Goal: Task Accomplishment & Management: Use online tool/utility

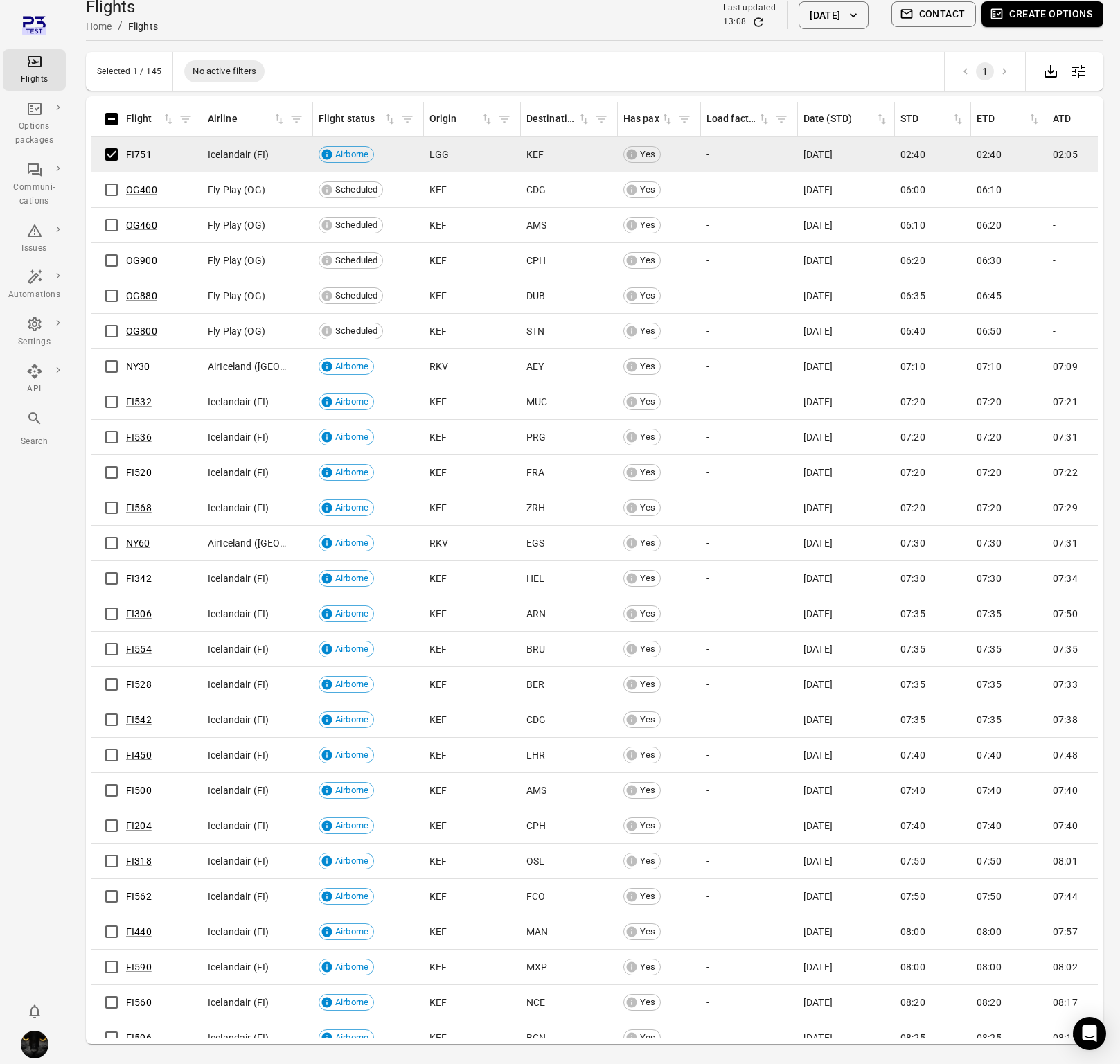
scroll to position [12, 0]
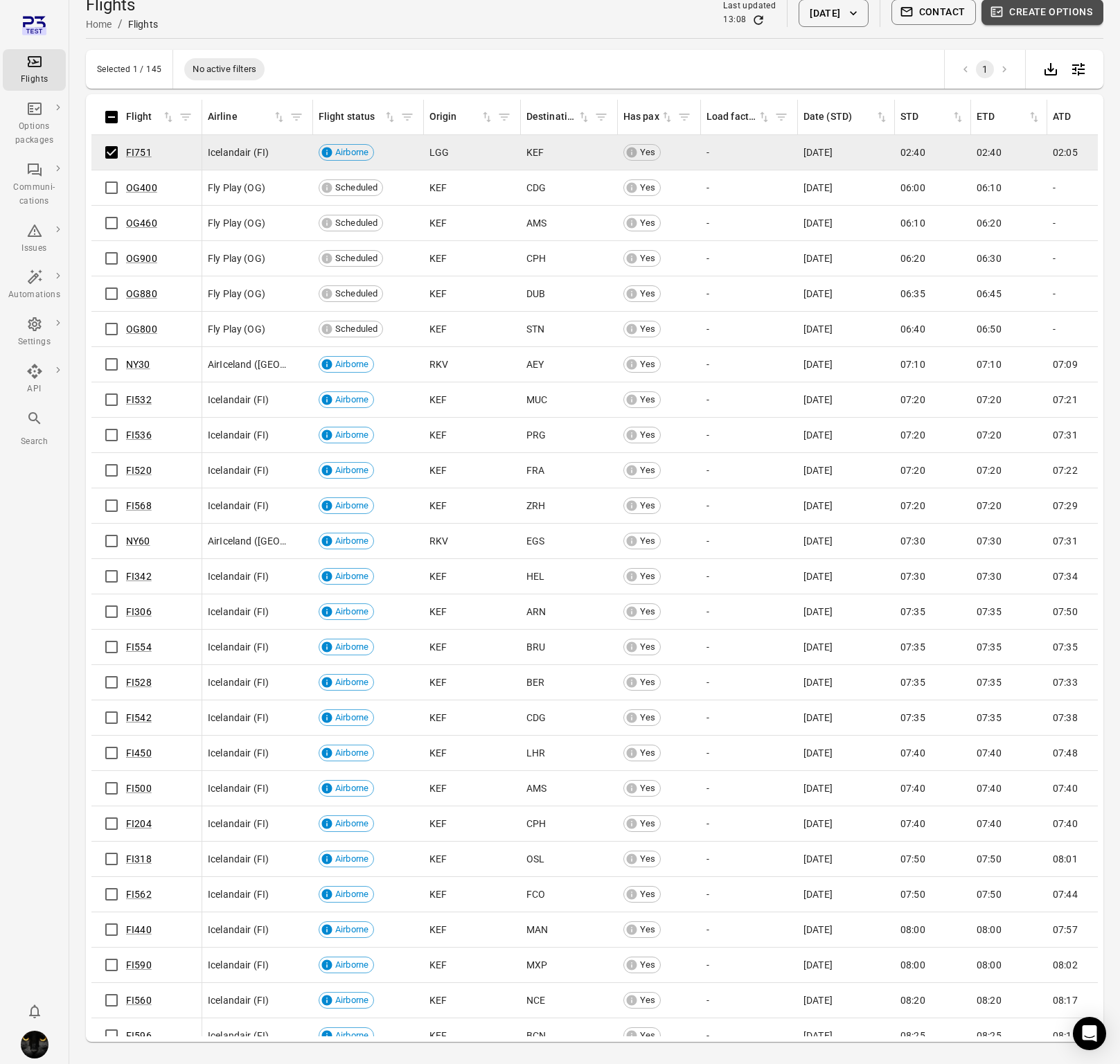
click at [1046, 17] on button "Create options" at bounding box center [1042, 12] width 122 height 26
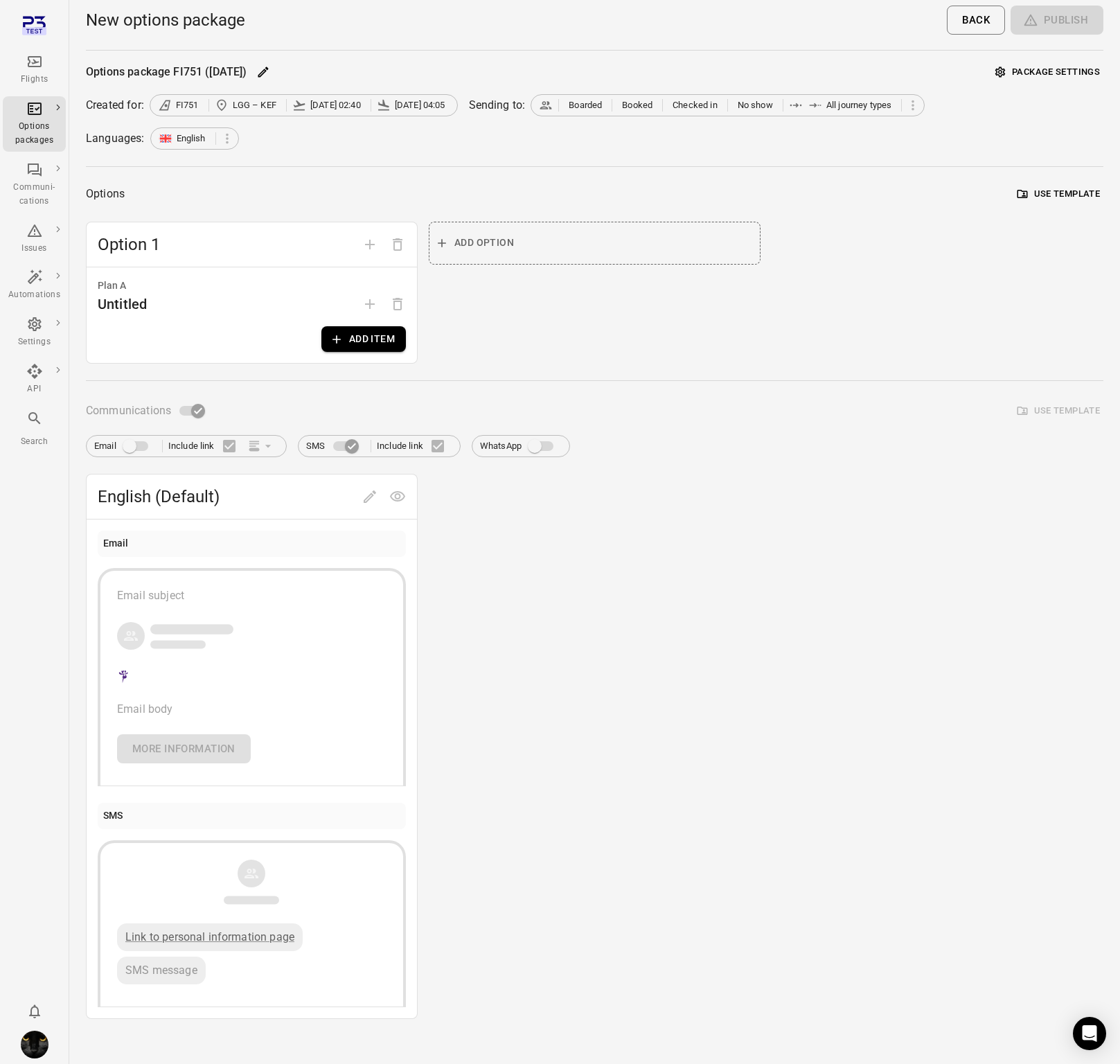
click at [341, 330] on button "Add item" at bounding box center [363, 339] width 84 height 26
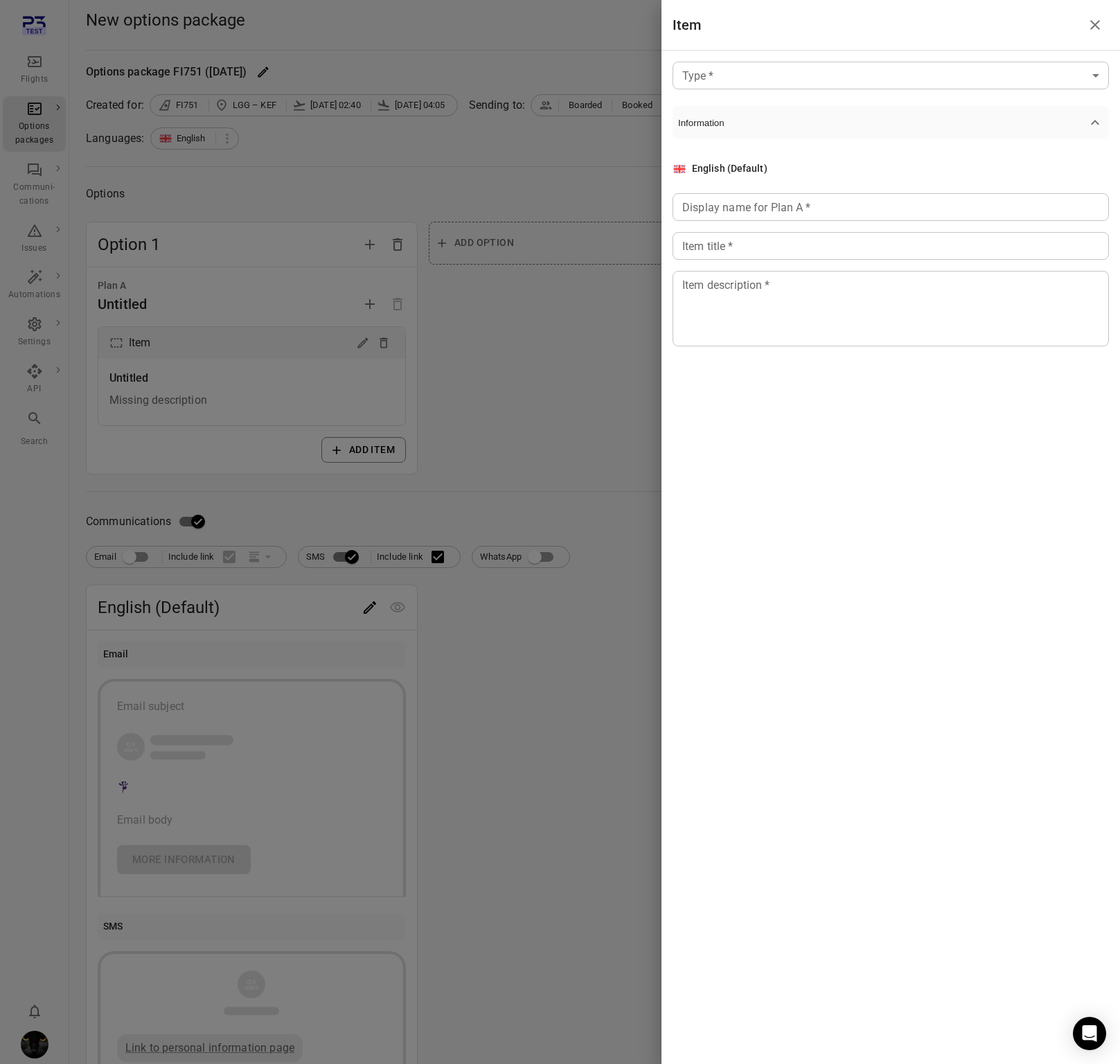
click at [722, 77] on body "Flights Options packages Communi-cations Issues Automations Settings API Search…" at bounding box center [560, 592] width 1120 height 1185
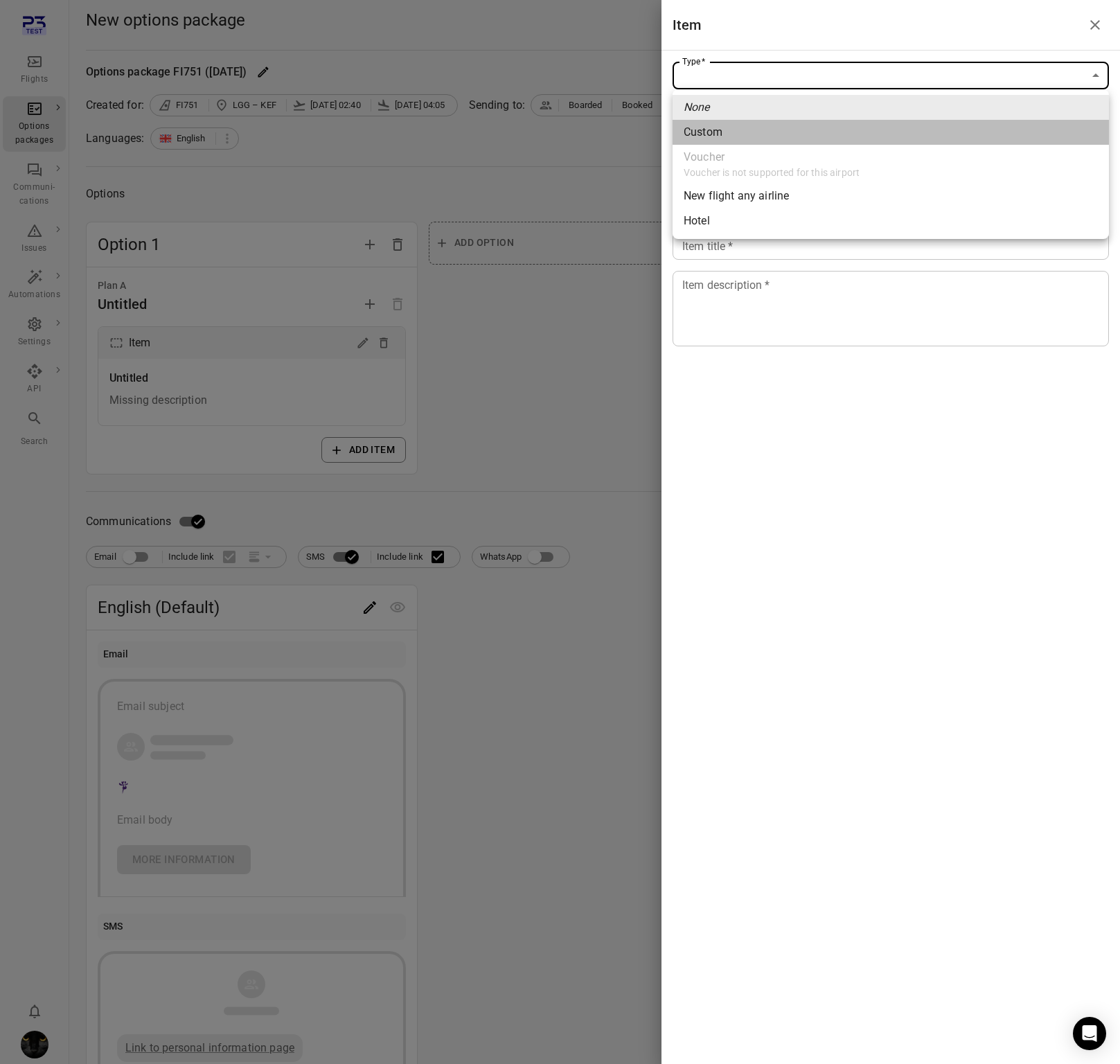
click at [725, 131] on li "Custom" at bounding box center [891, 132] width 437 height 25
type input "******"
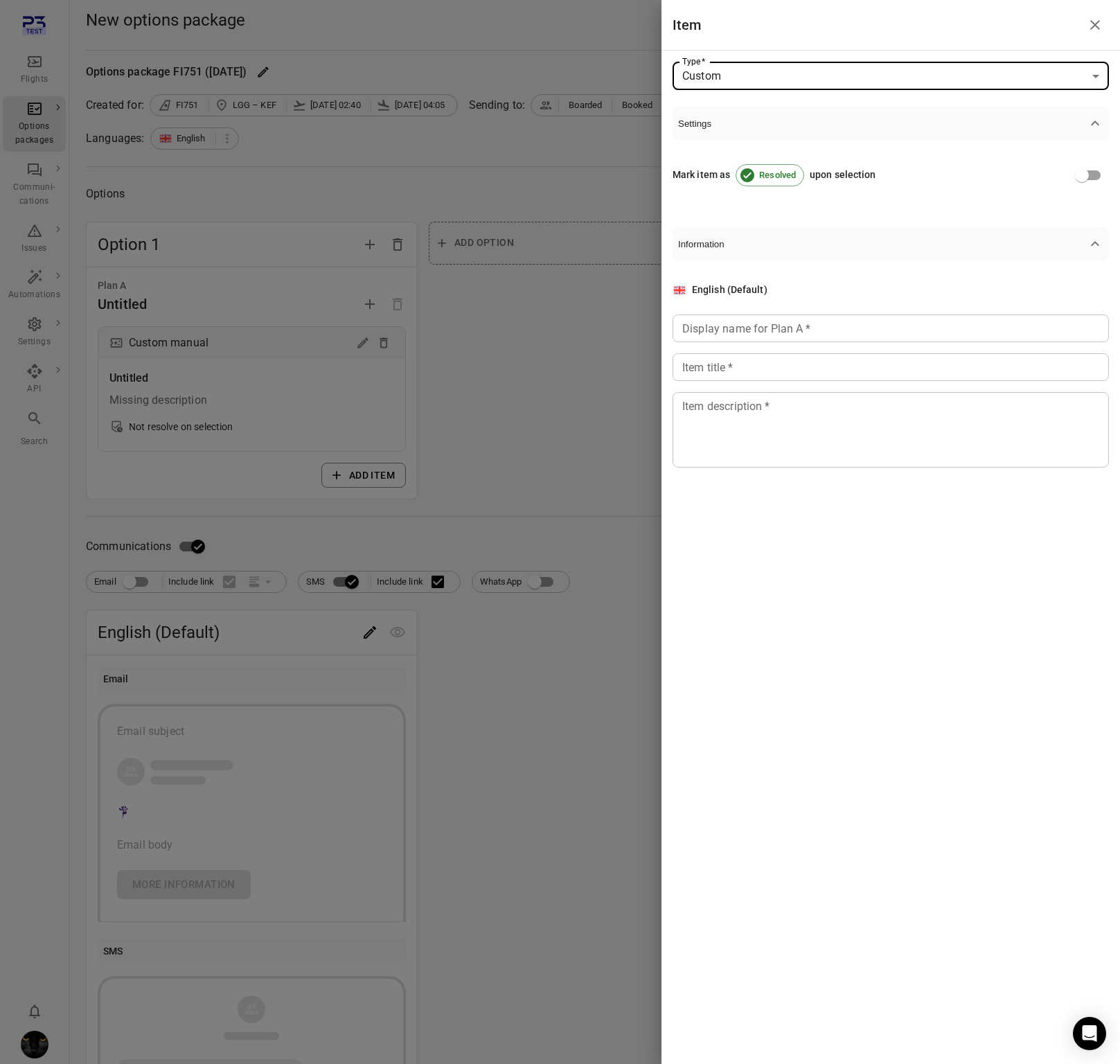
click at [737, 329] on input "Display name for Plan A   *" at bounding box center [891, 328] width 437 height 28
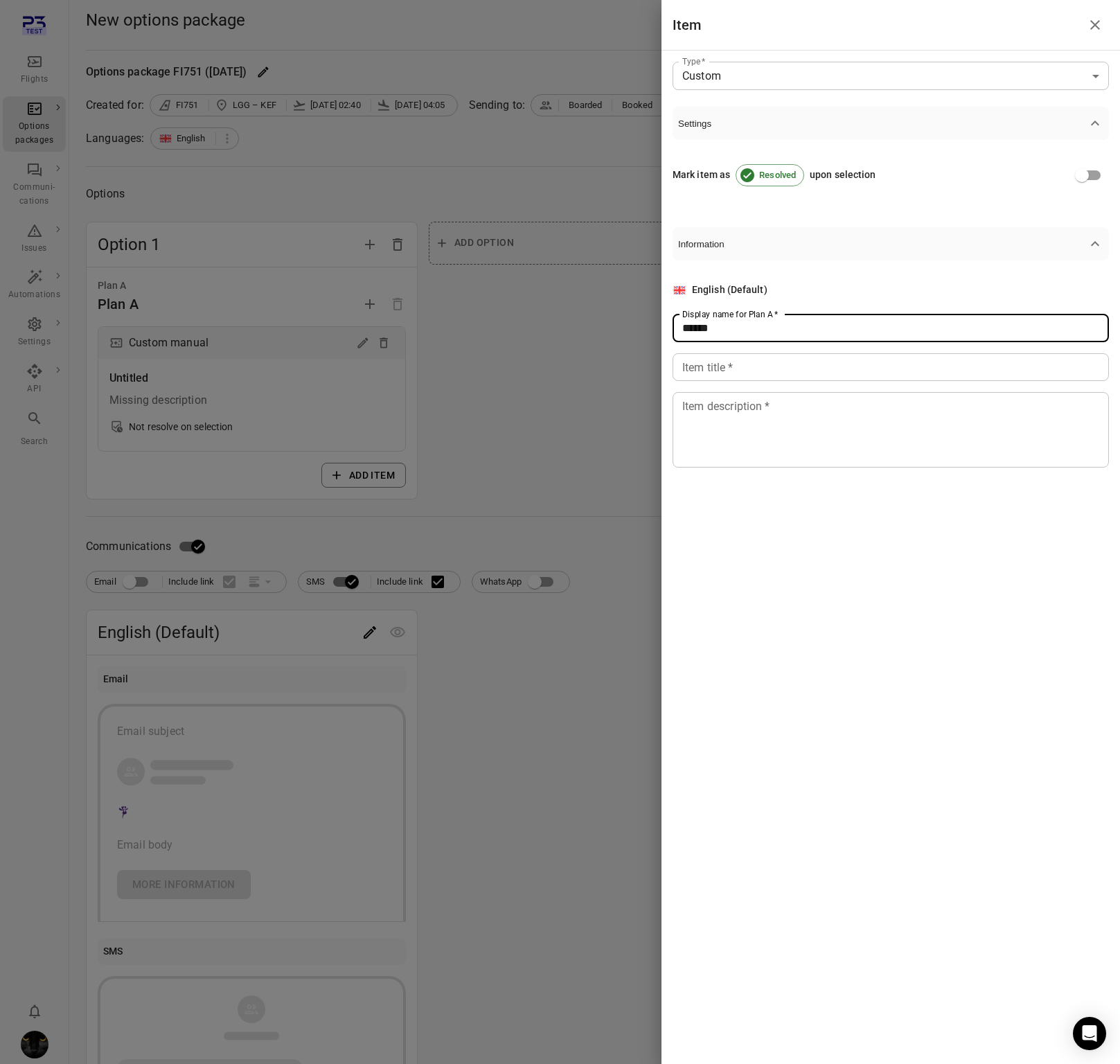
type input "******"
click at [729, 366] on input "Item title   *" at bounding box center [891, 367] width 437 height 28
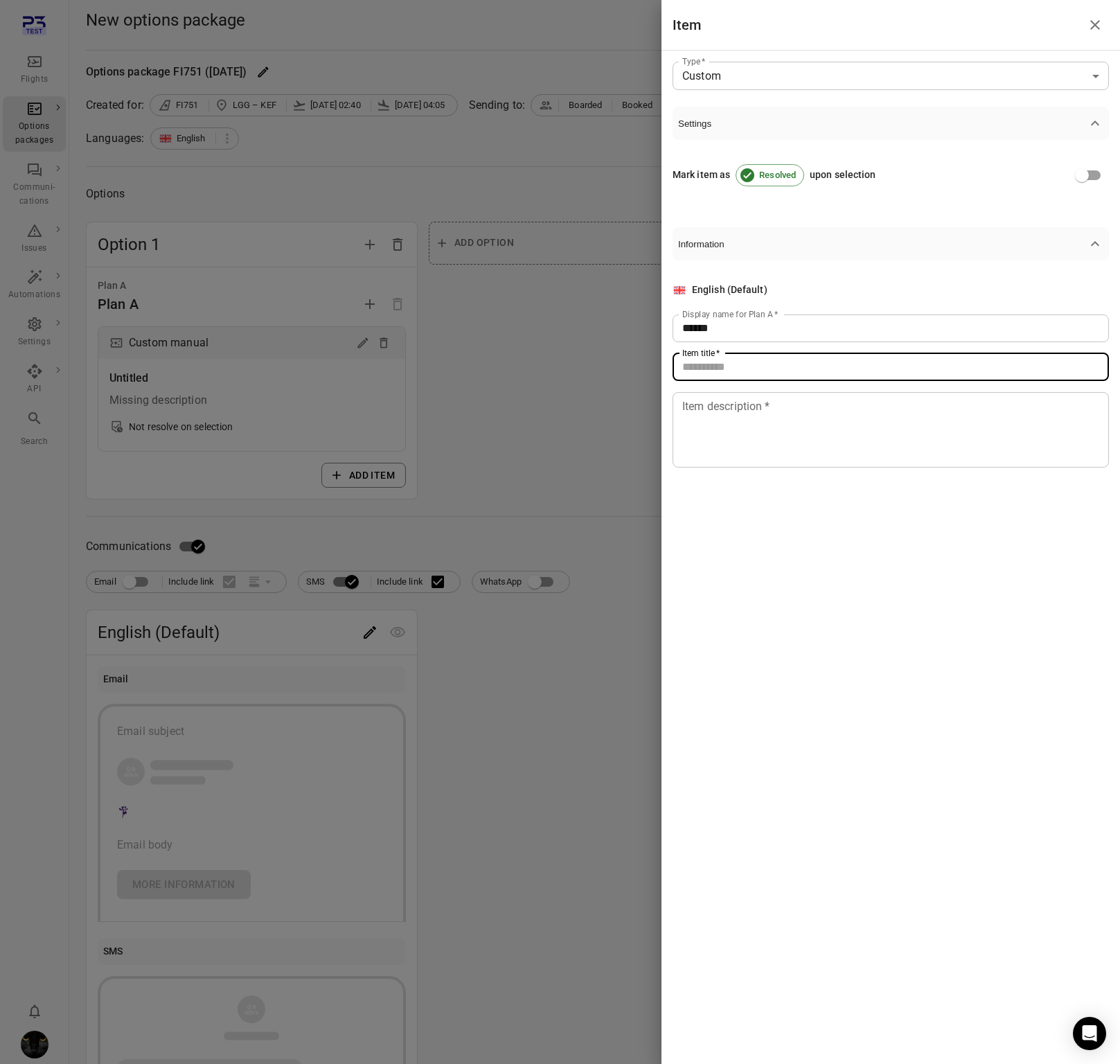
type input "*"
type input "******"
click at [709, 409] on textarea "Item description   *" at bounding box center [890, 429] width 417 height 64
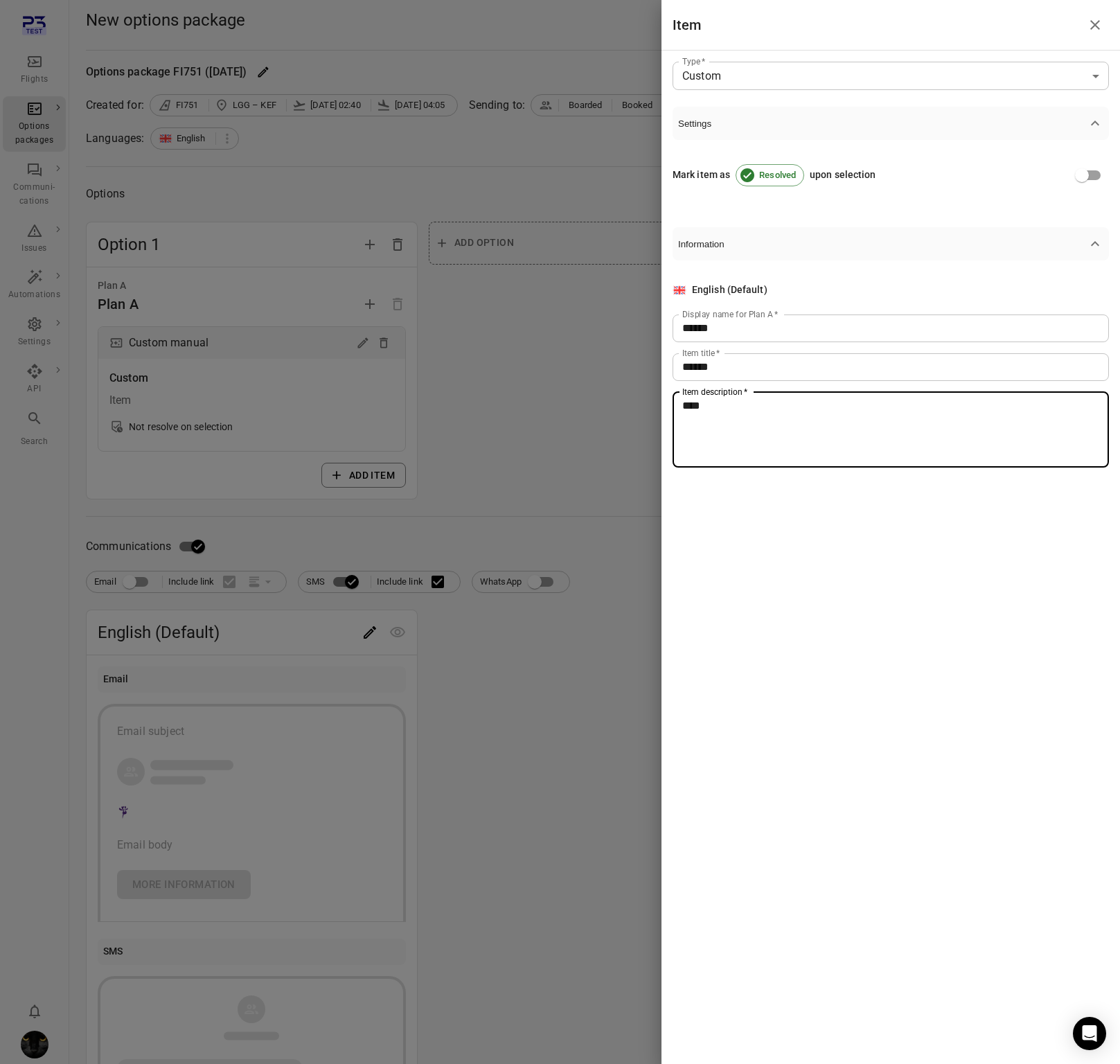
type textarea "****"
click at [496, 538] on div at bounding box center [560, 532] width 1120 height 1064
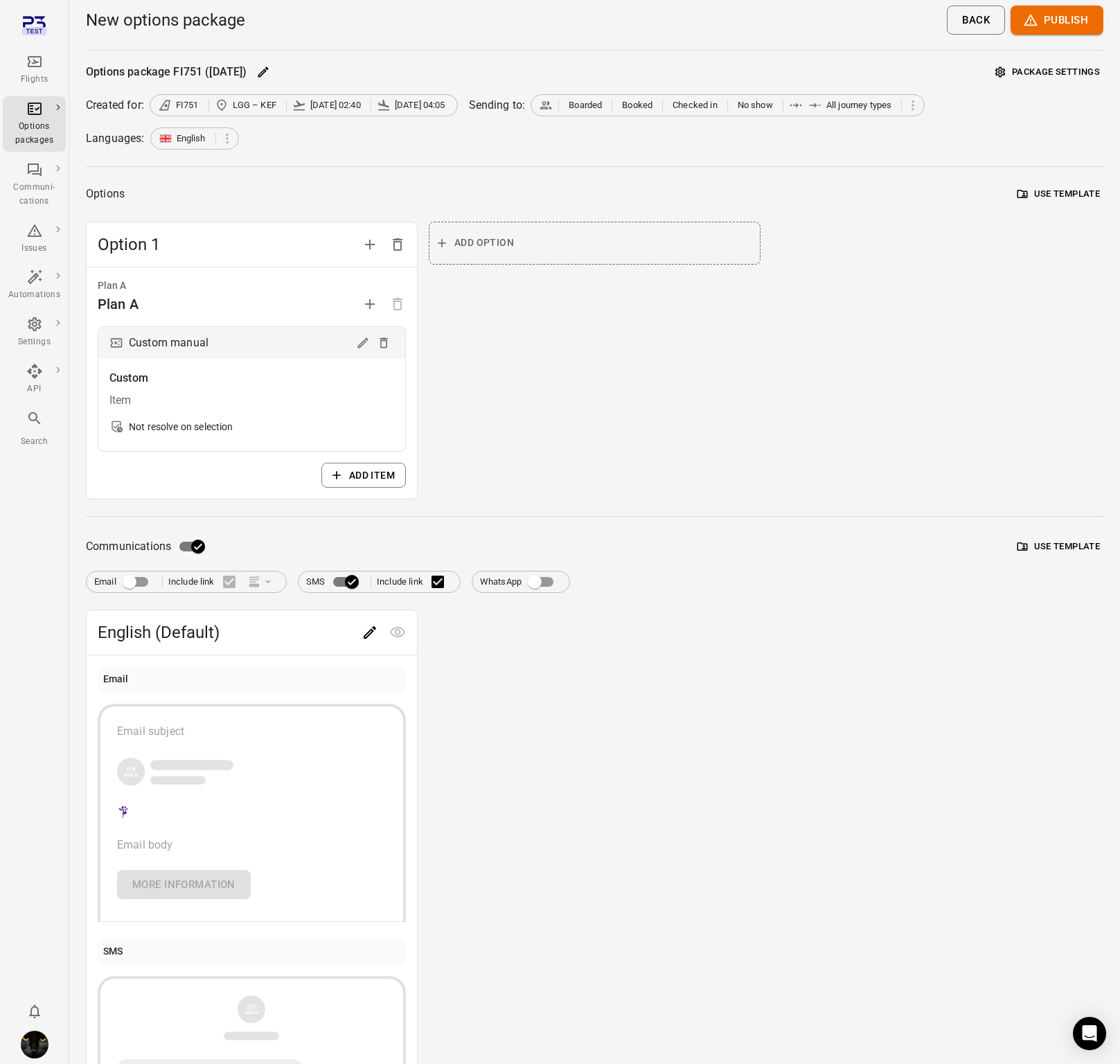
click at [137, 596] on span "Email Include link" at bounding box center [186, 582] width 184 height 30
click at [38, 60] on icon "Main navigation" at bounding box center [34, 62] width 17 height 17
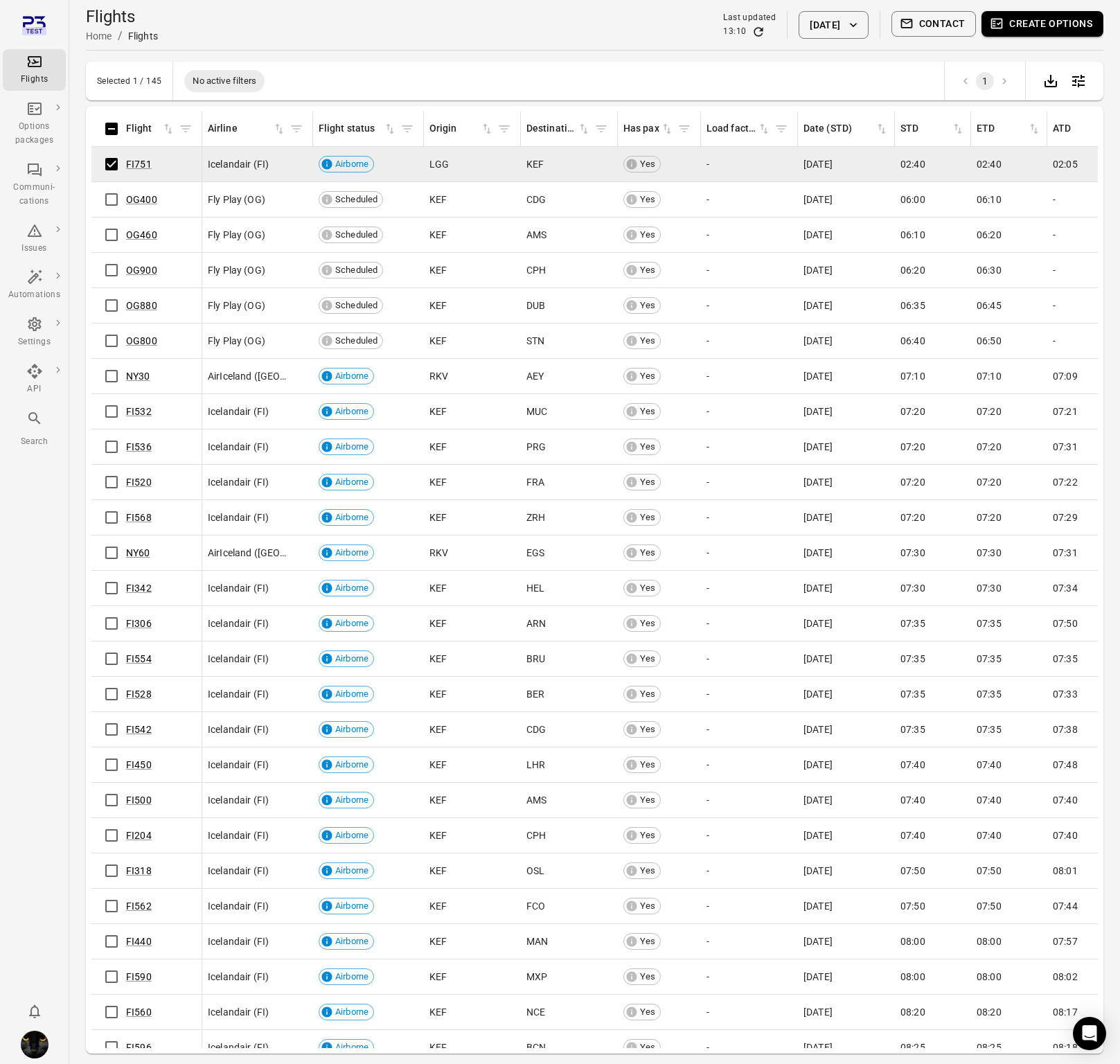
click at [930, 24] on button "Contact" at bounding box center [933, 23] width 85 height 26
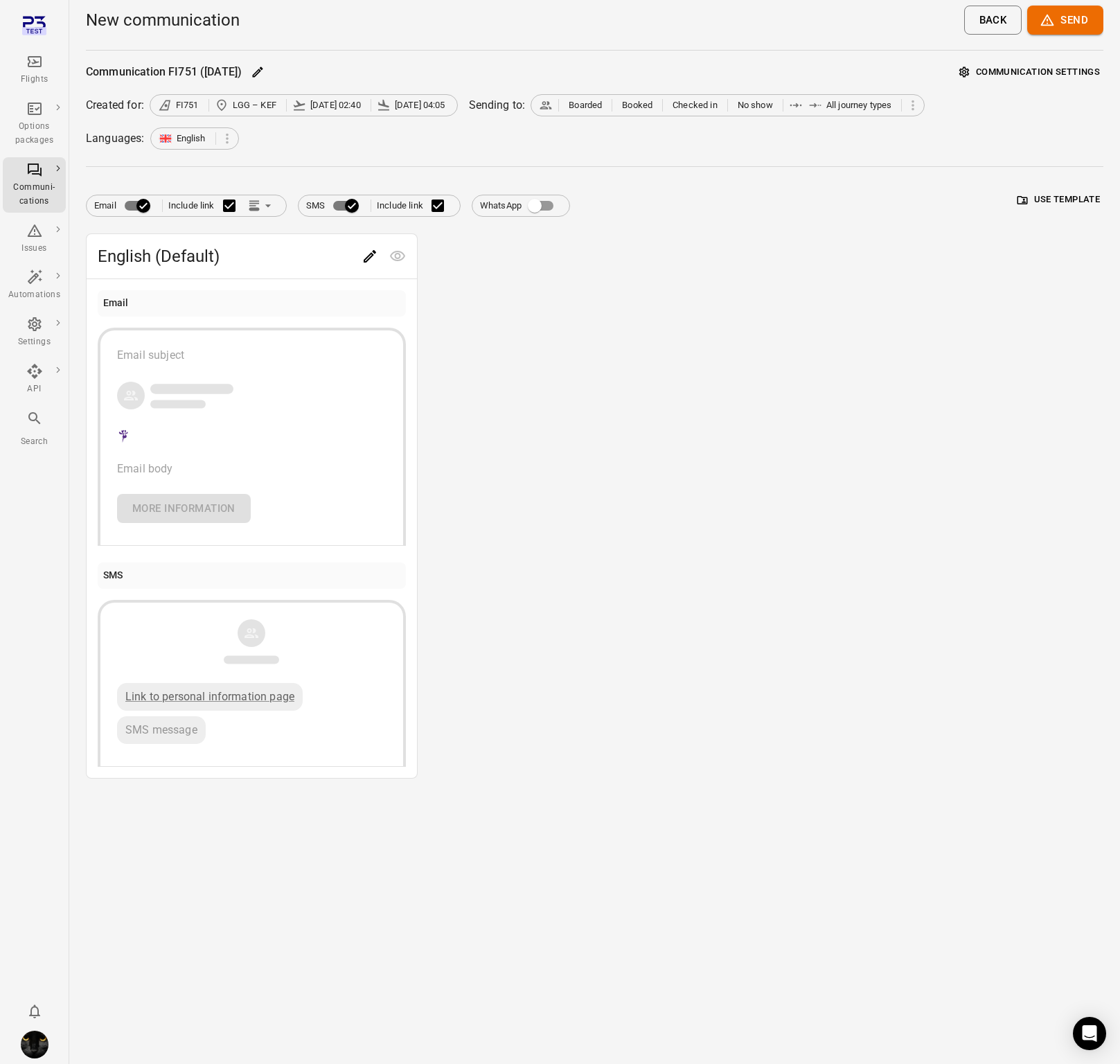
click at [39, 72] on div "Flights" at bounding box center [34, 70] width 52 height 33
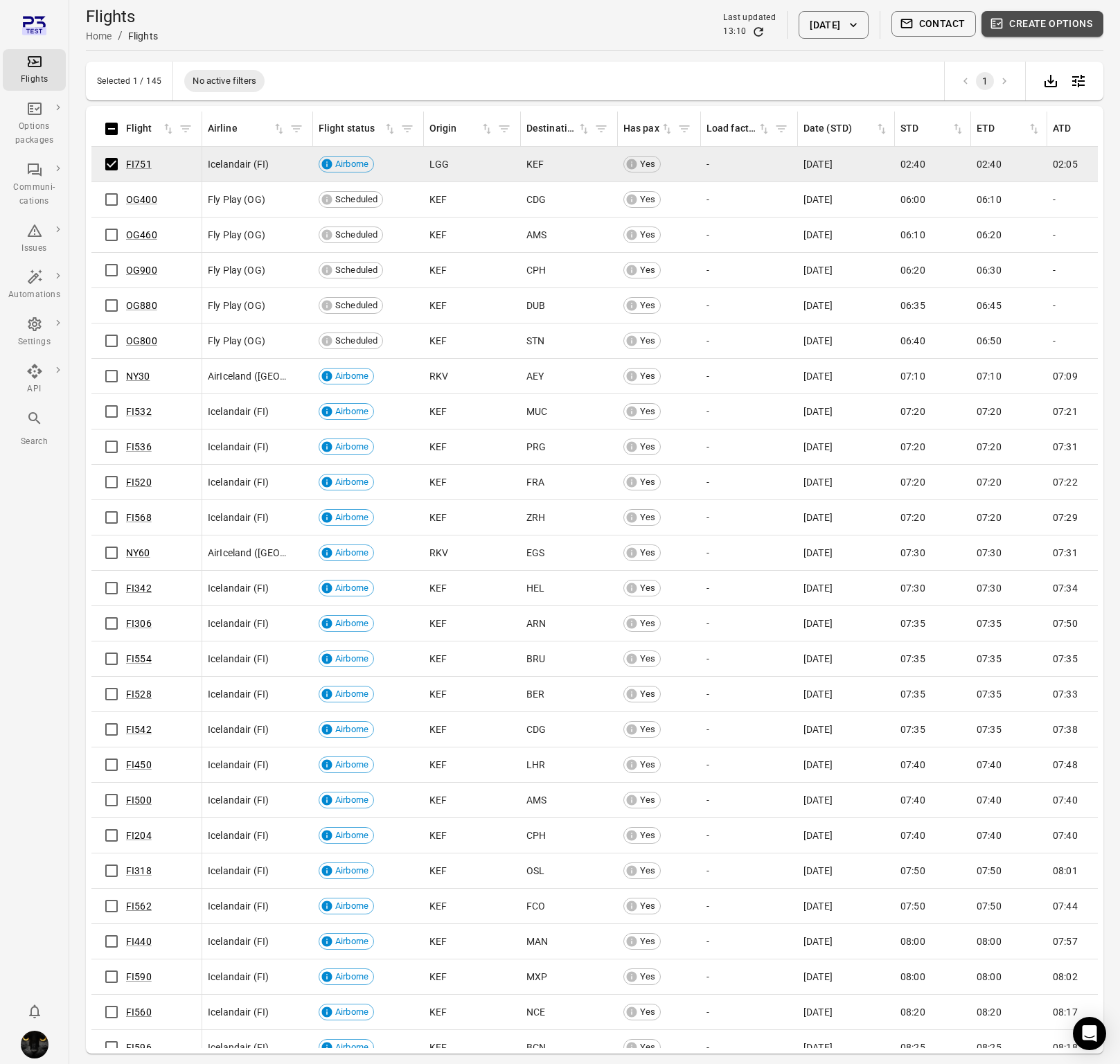
click at [1056, 19] on button "Create options" at bounding box center [1042, 23] width 122 height 26
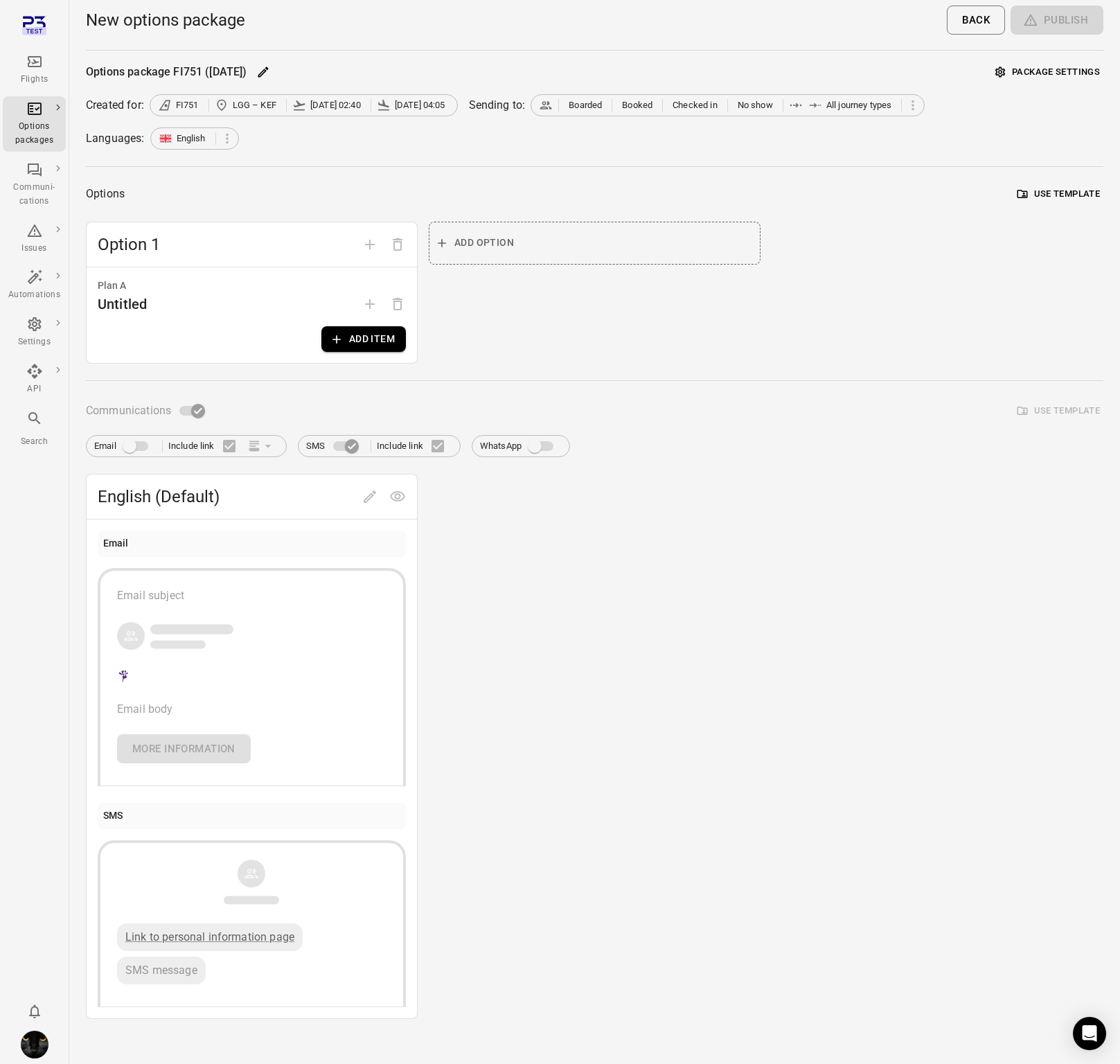
click at [337, 334] on icon "button" at bounding box center [335, 339] width 13 height 13
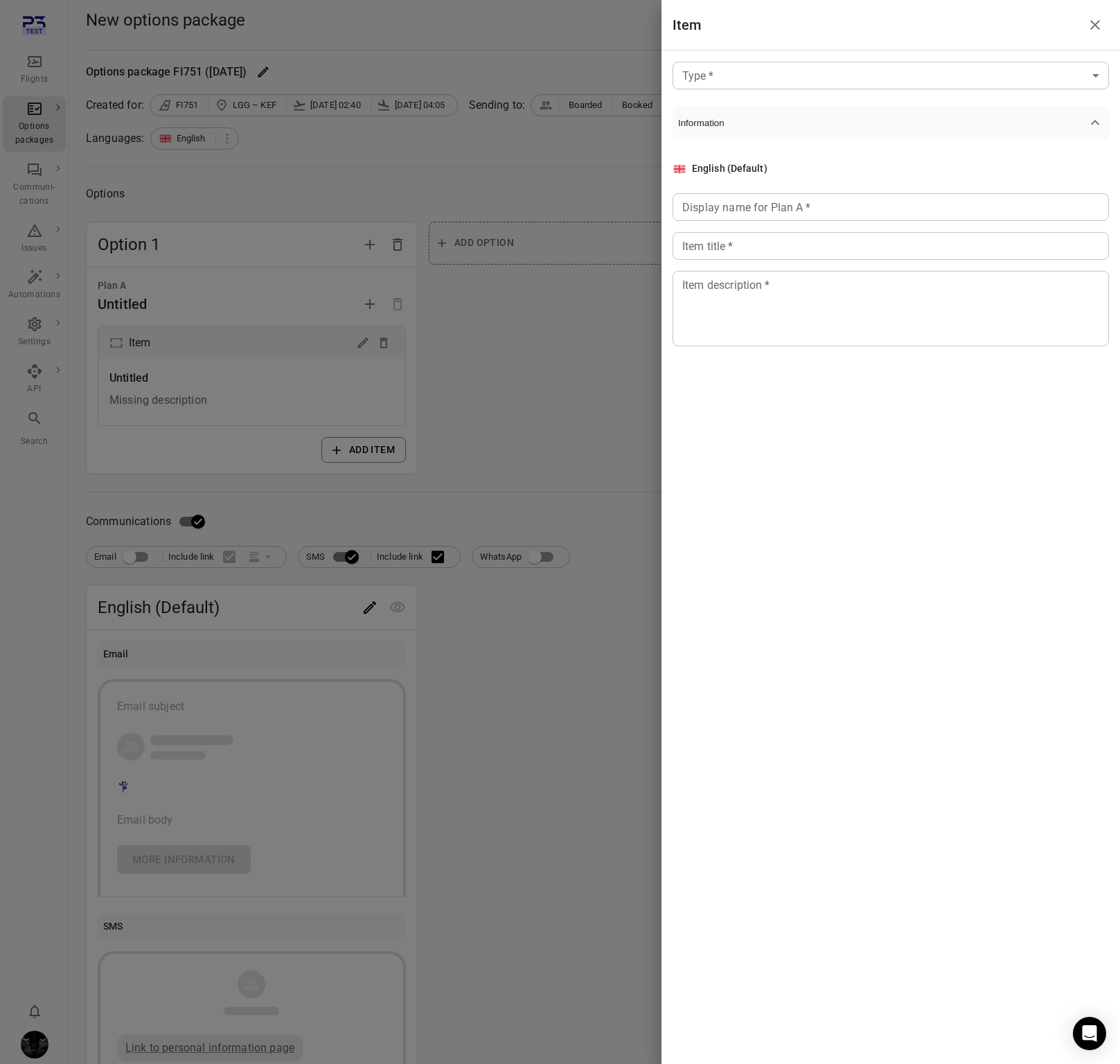
click at [485, 361] on div at bounding box center [560, 532] width 1120 height 1064
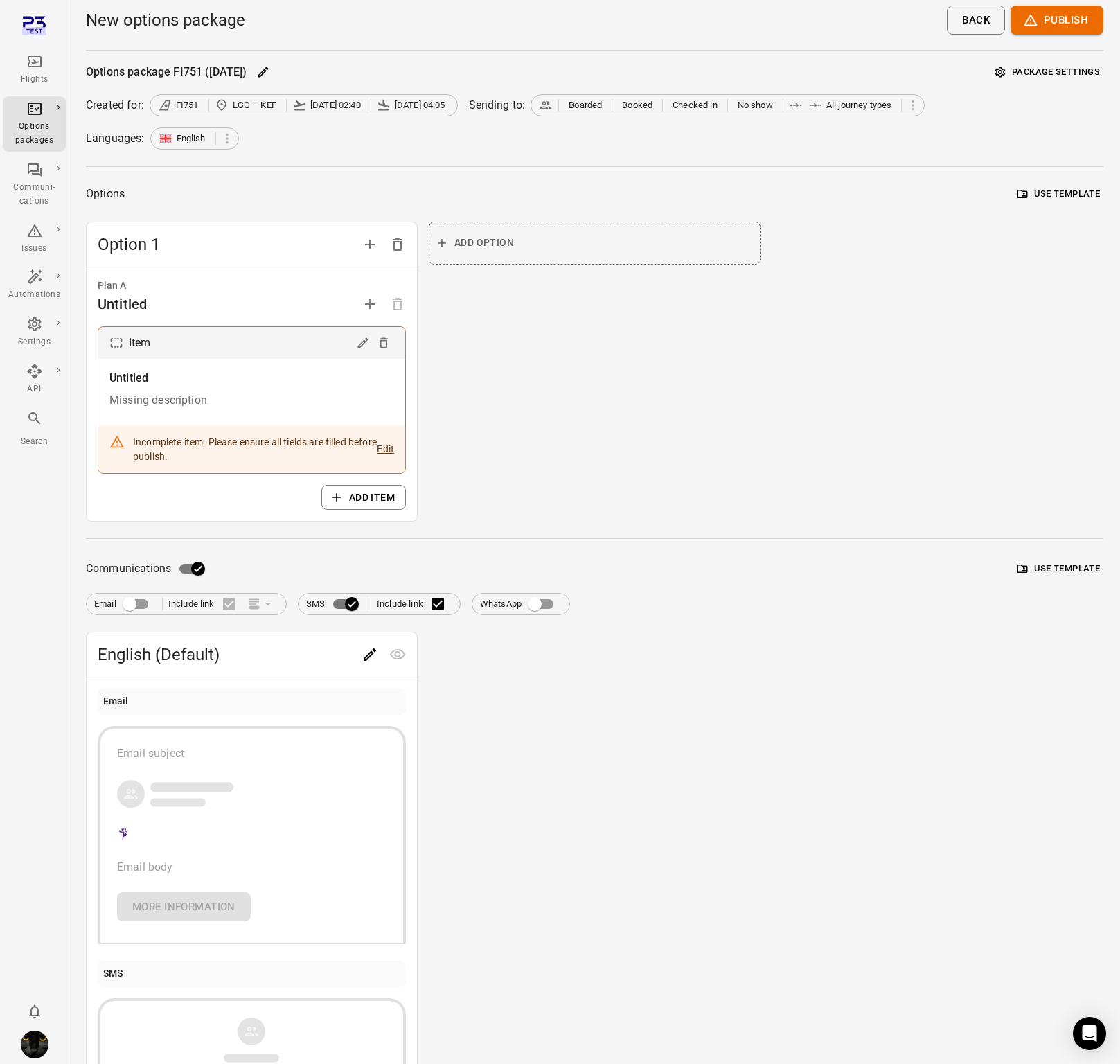
drag, startPoint x: 390, startPoint y: 184, endPoint x: 241, endPoint y: 170, distance: 149.7
click at [389, 184] on div "Options Use template" at bounding box center [594, 194] width 1017 height 21
click at [39, 75] on div "Flights" at bounding box center [34, 79] width 52 height 13
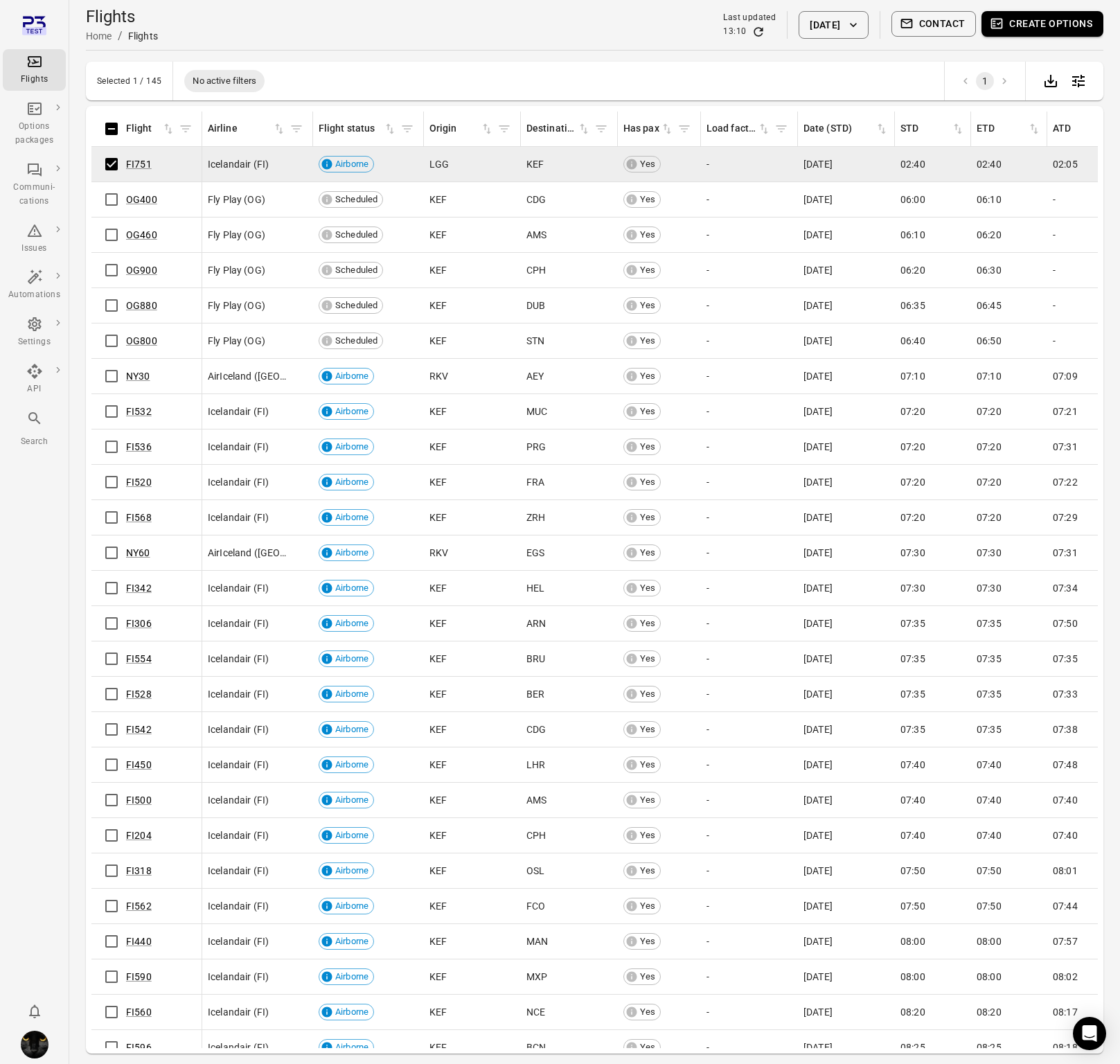
click at [929, 14] on button "Contact" at bounding box center [933, 23] width 85 height 26
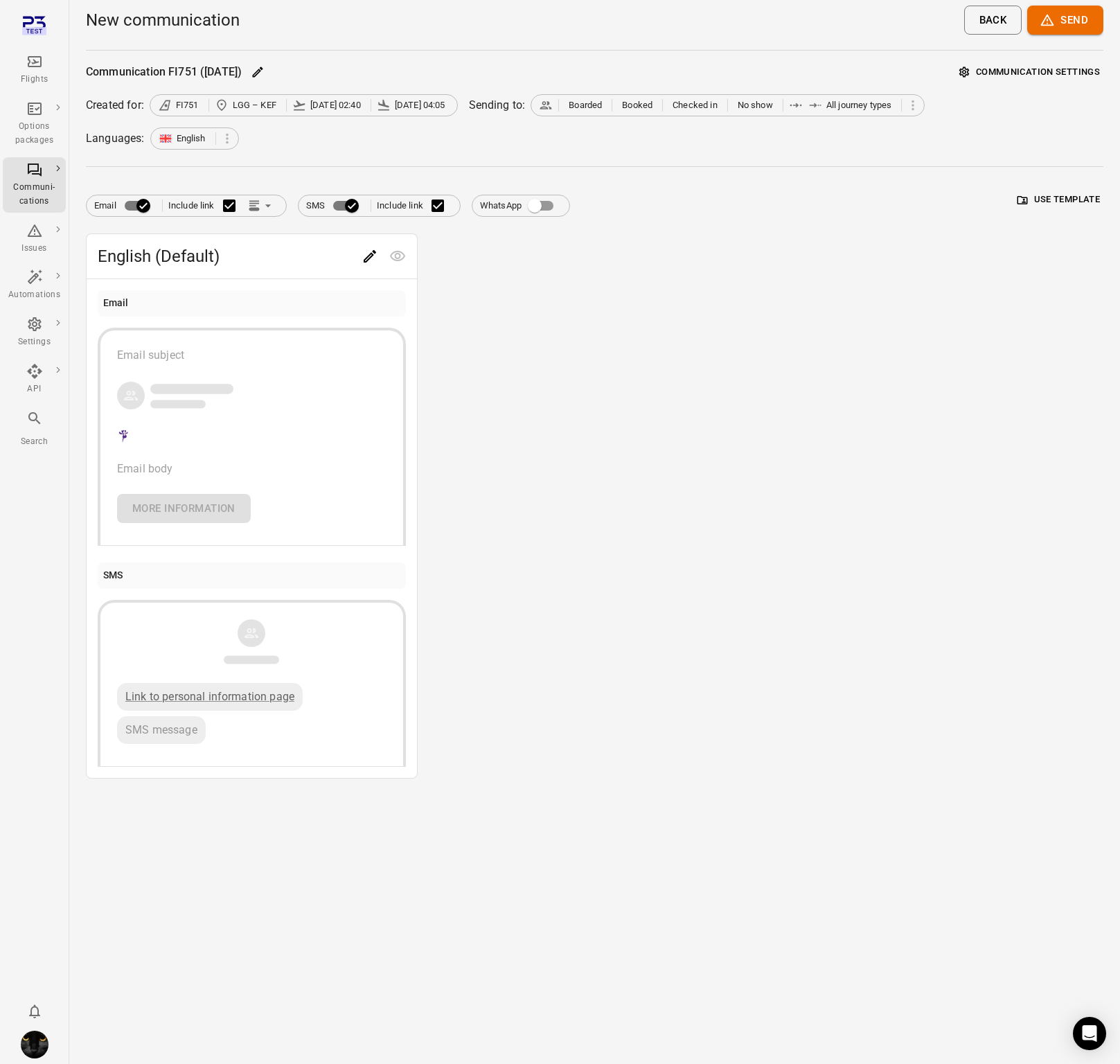
drag, startPoint x: 27, startPoint y: 77, endPoint x: 71, endPoint y: 82, distance: 44.3
click at [27, 77] on div "Flights" at bounding box center [34, 79] width 52 height 13
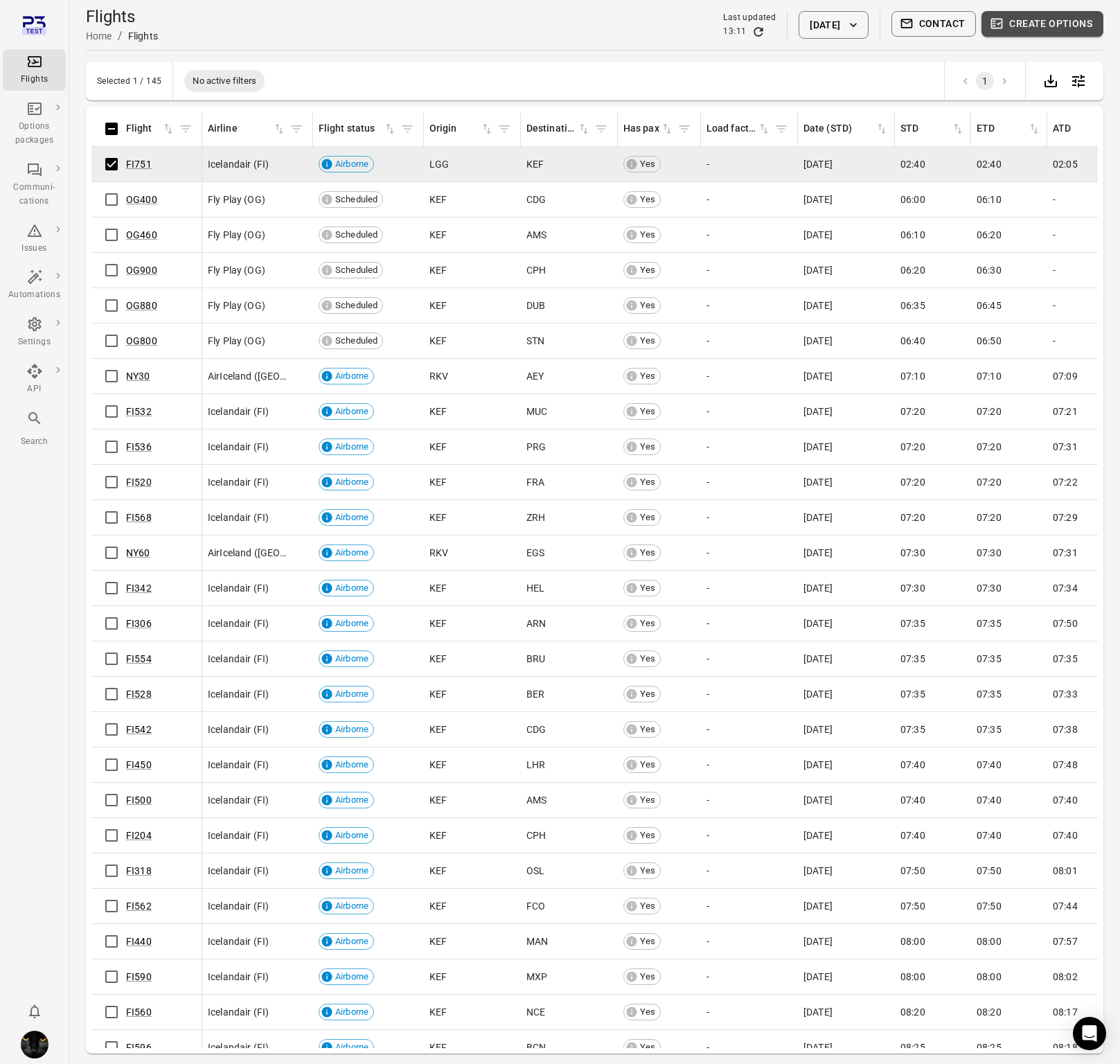
click at [1051, 25] on button "Create options" at bounding box center [1042, 23] width 122 height 26
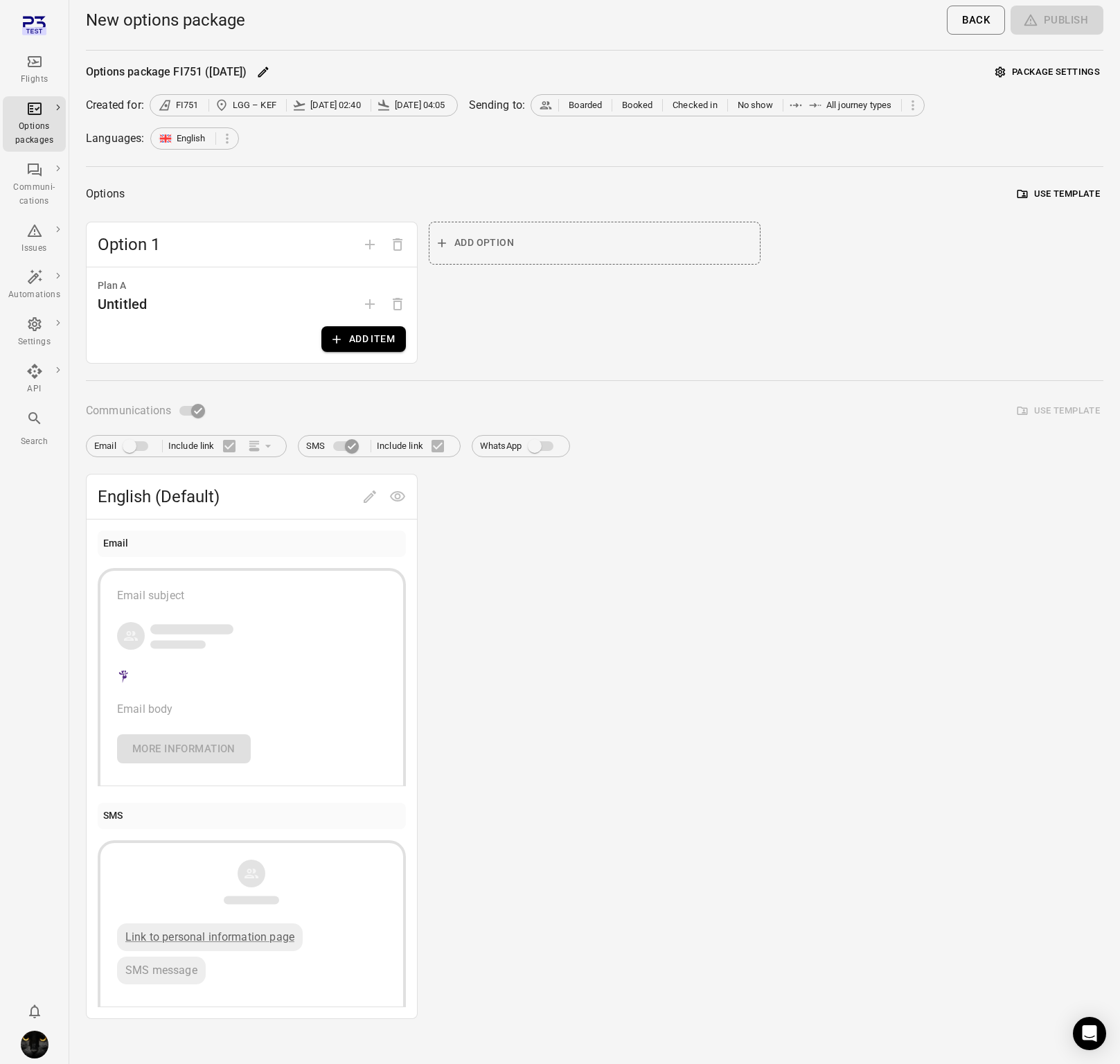
click at [396, 340] on button "Add item" at bounding box center [363, 339] width 84 height 26
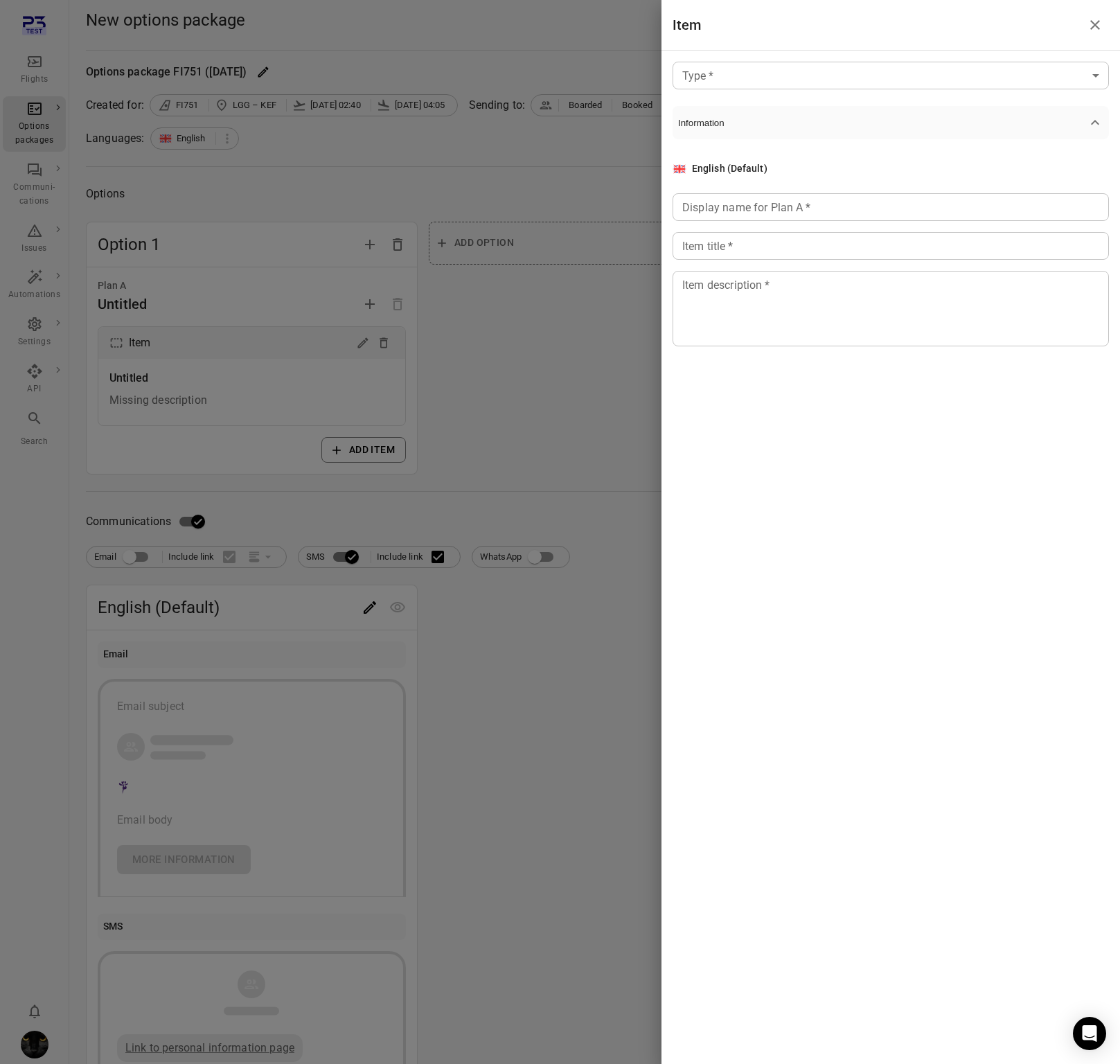
click at [556, 454] on div at bounding box center [560, 532] width 1120 height 1064
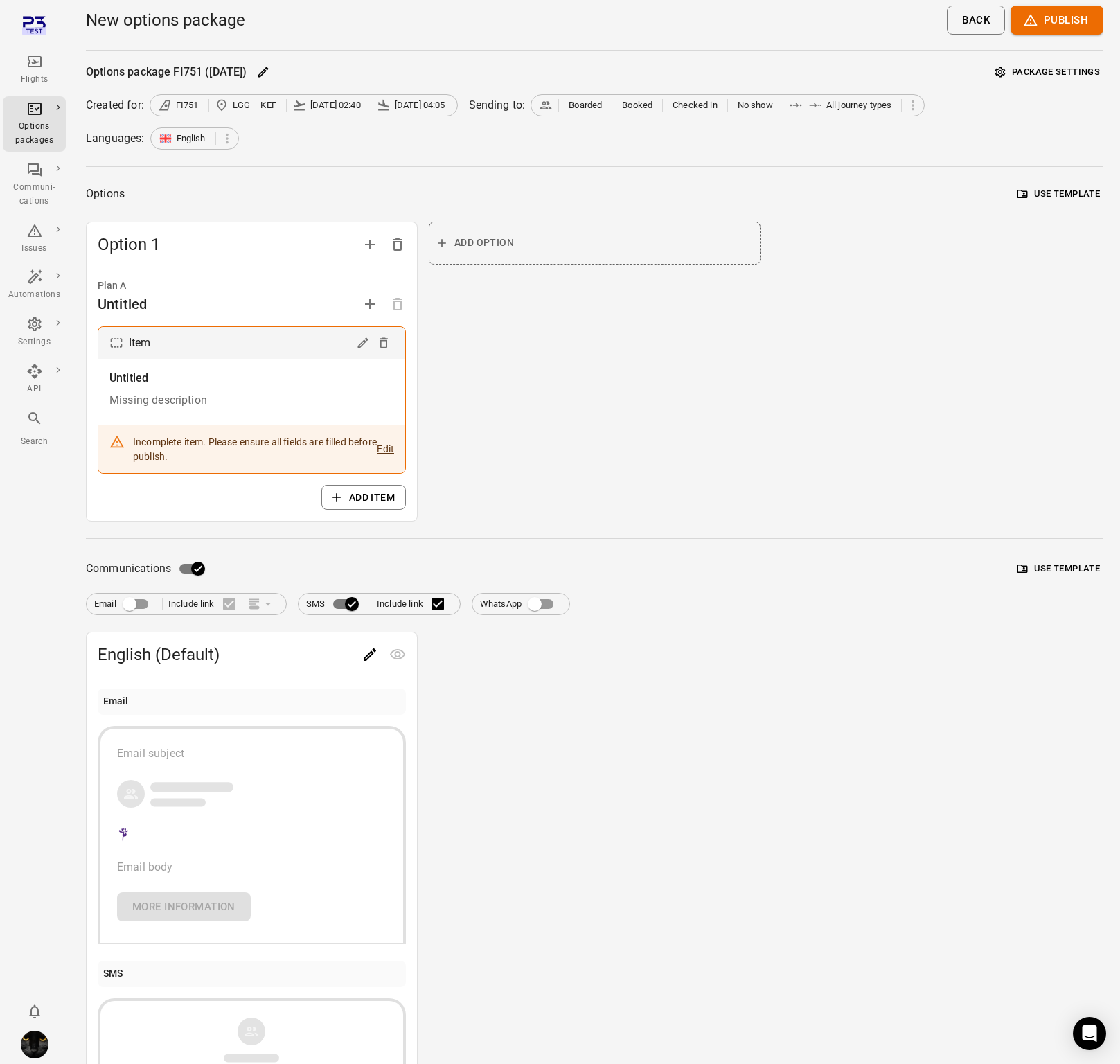
click at [30, 60] on icon "Main navigation" at bounding box center [34, 62] width 17 height 17
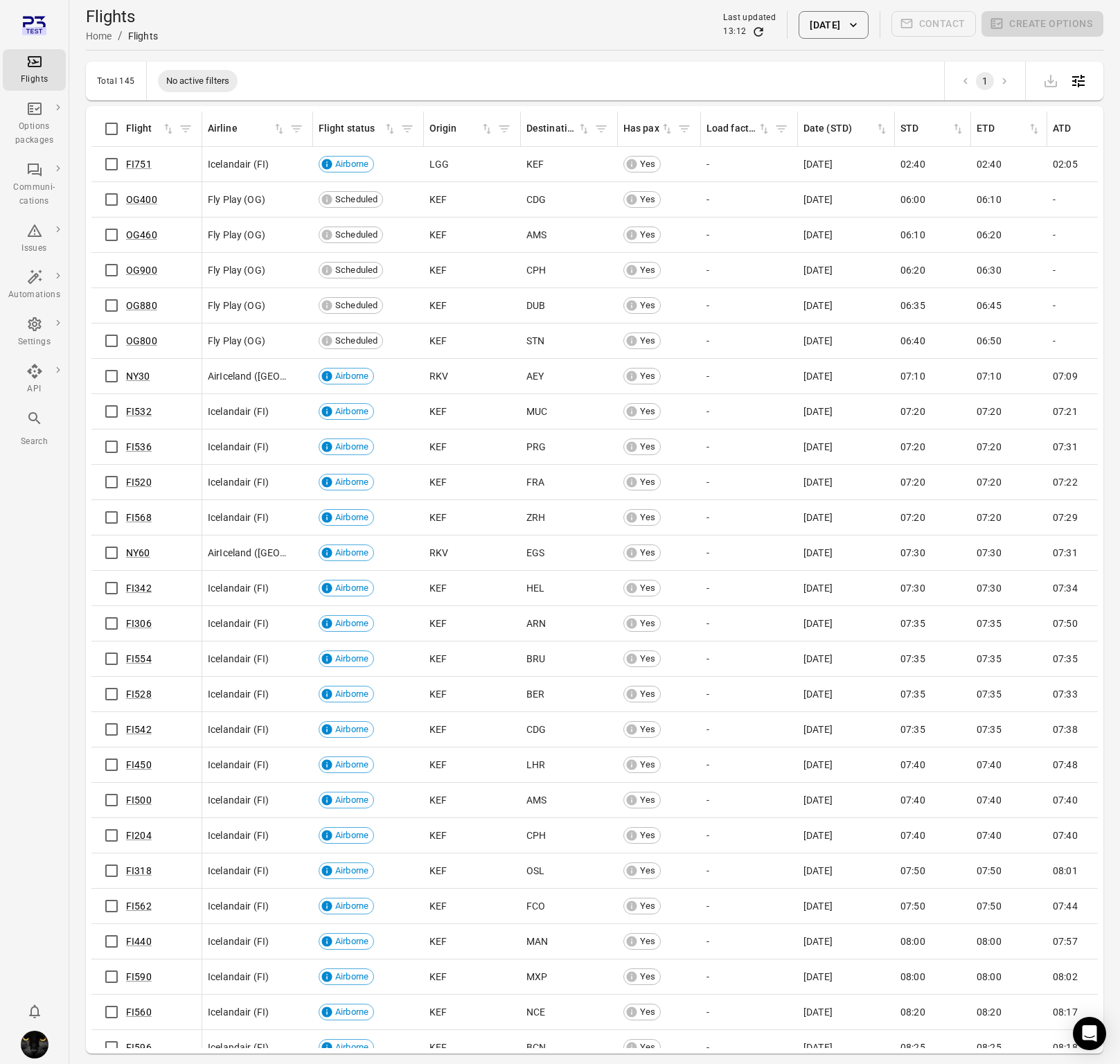
click at [46, 1048] on img "Iris" at bounding box center [34, 1044] width 28 height 28
click at [97, 1043] on button "Log out" at bounding box center [106, 1041] width 104 height 26
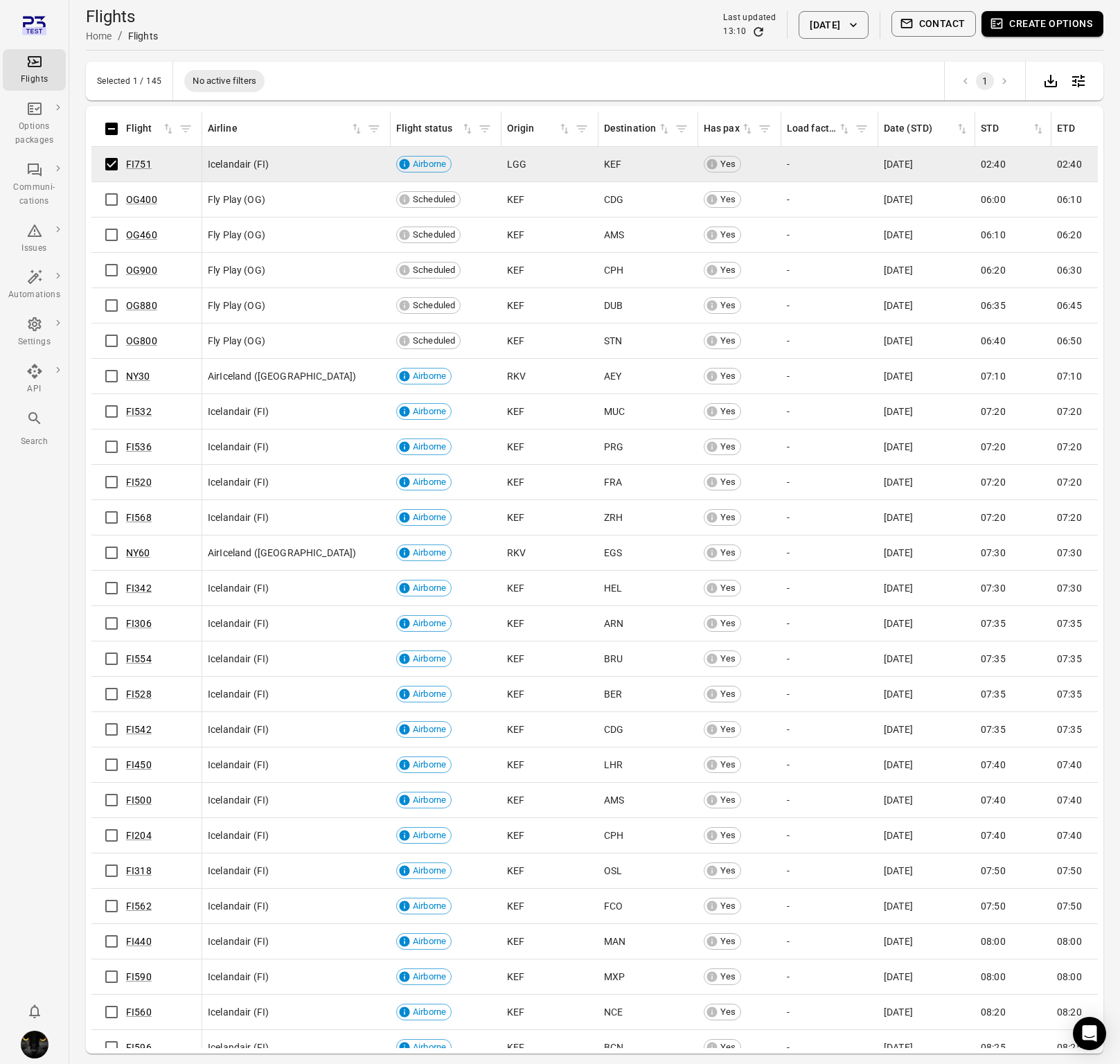
click at [1026, 23] on button "Create options" at bounding box center [1042, 23] width 122 height 26
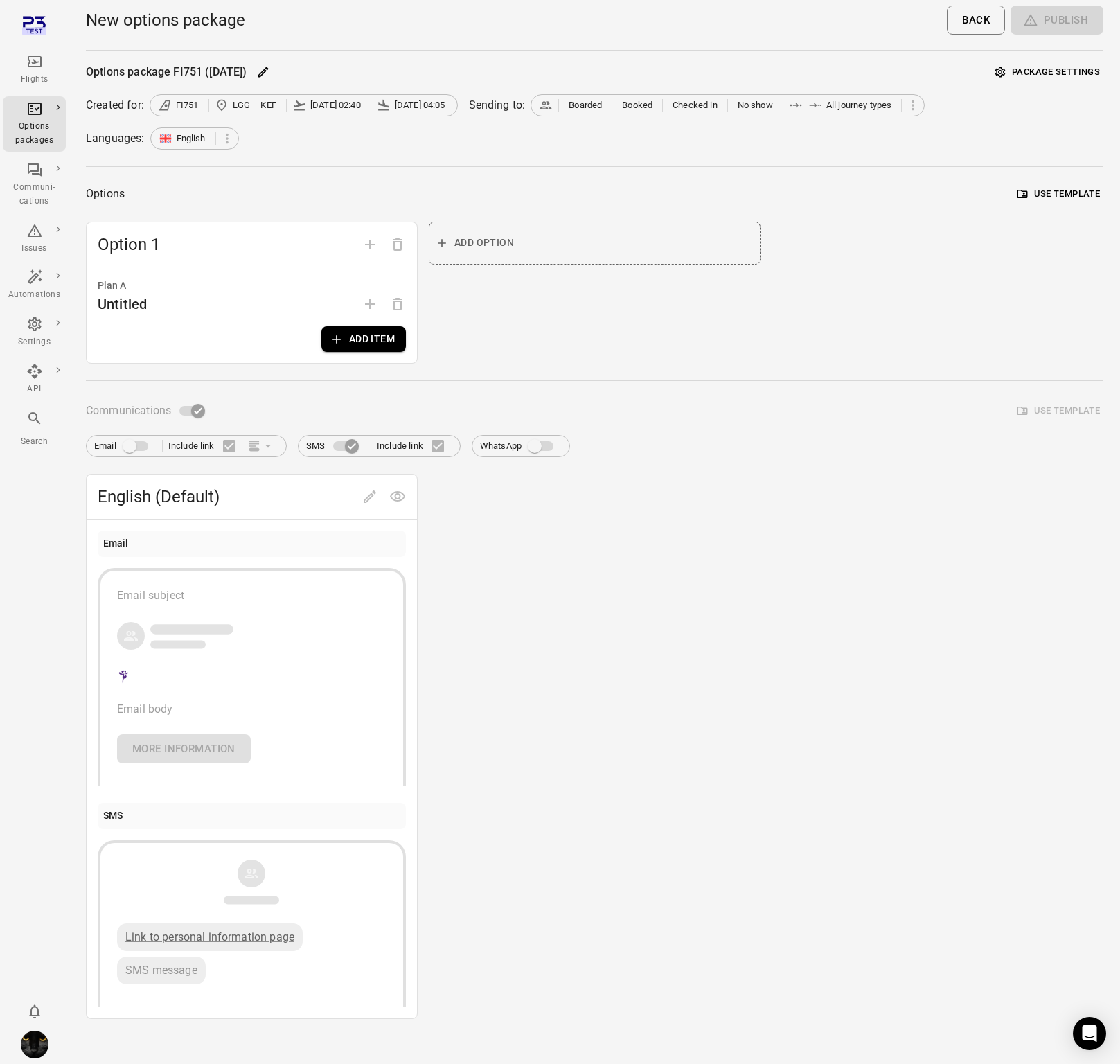
click at [521, 327] on div "Add option" at bounding box center [594, 293] width 332 height 142
click at [376, 331] on button "Add item" at bounding box center [363, 339] width 84 height 26
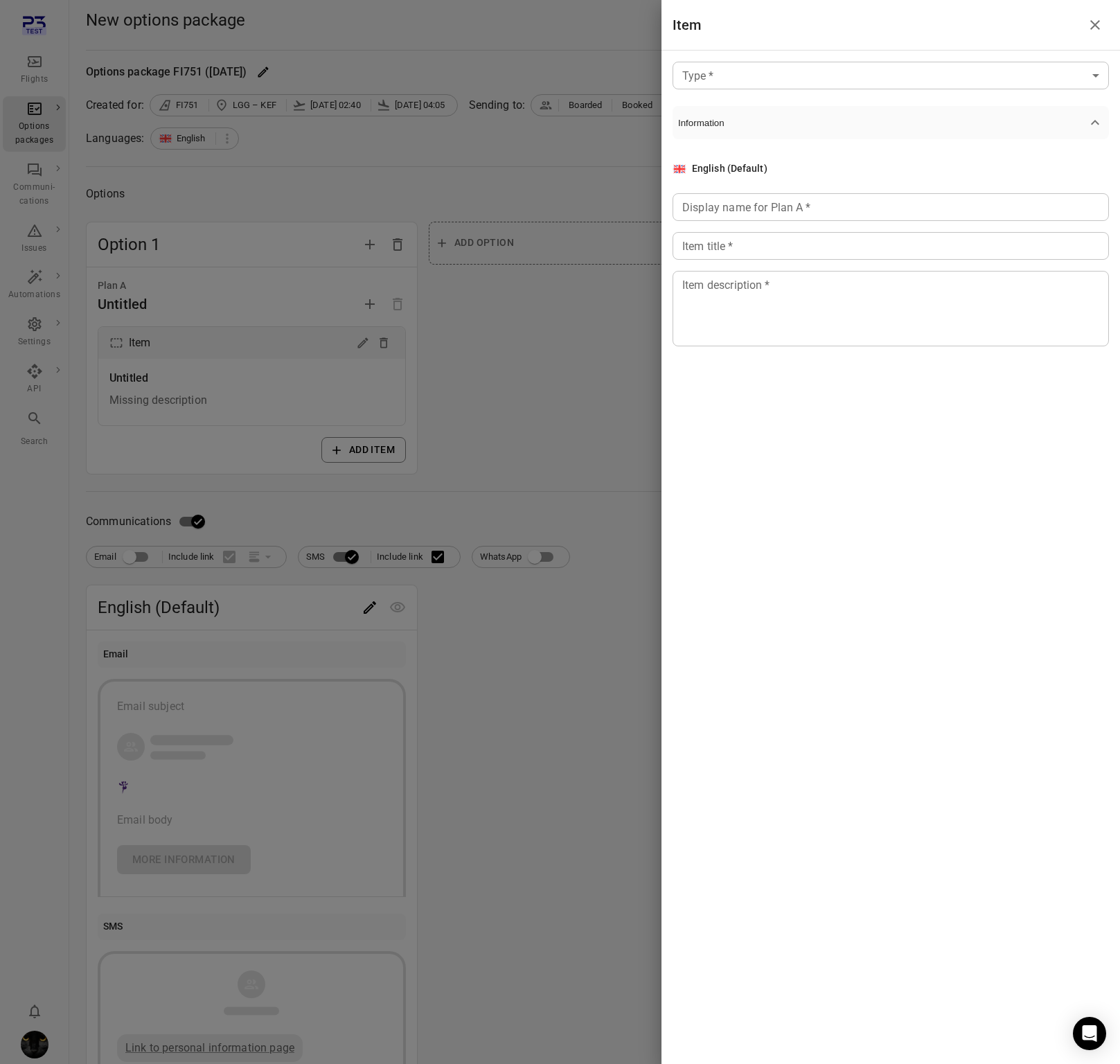
click at [535, 324] on div at bounding box center [560, 532] width 1120 height 1064
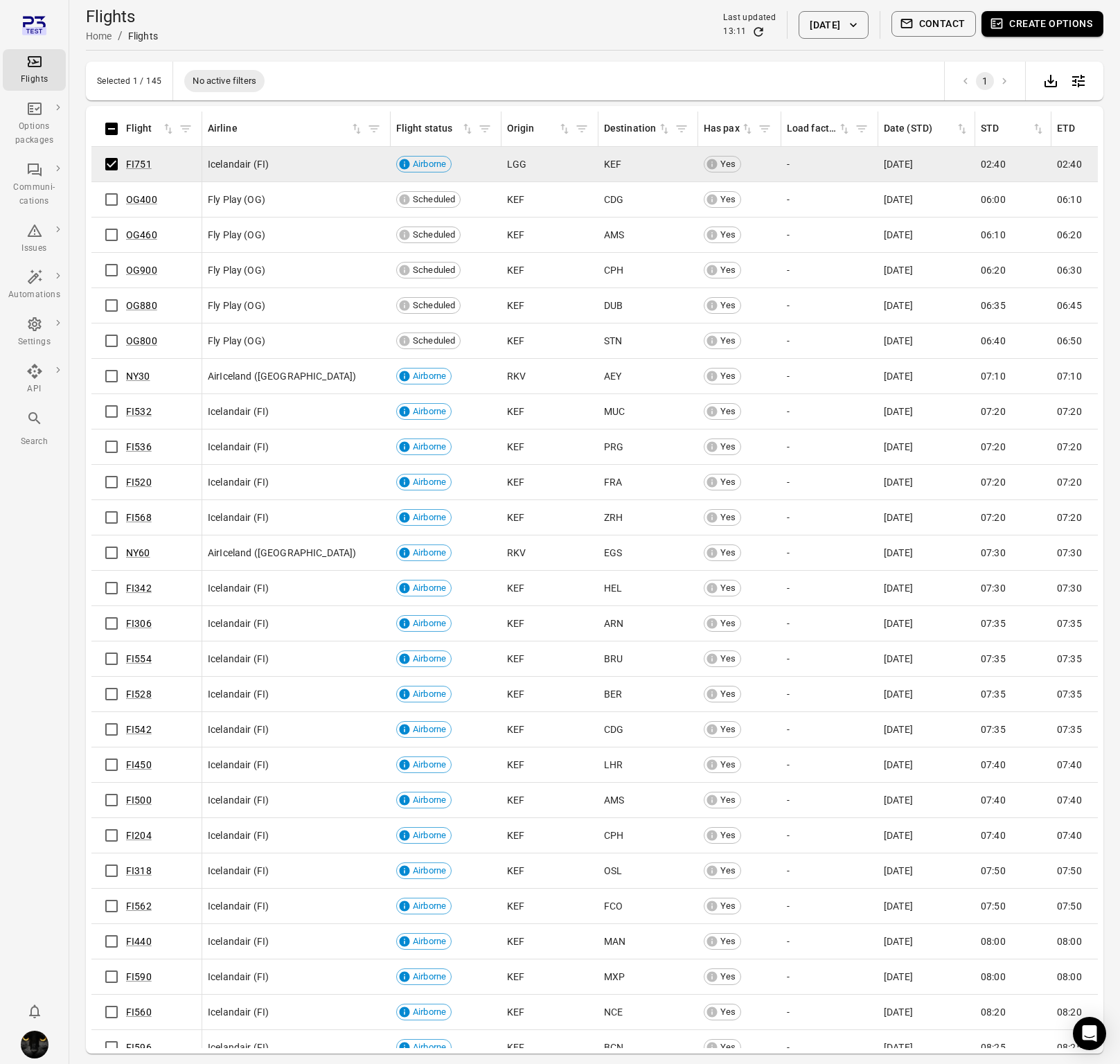
click at [1056, 29] on button "Create options" at bounding box center [1042, 23] width 122 height 26
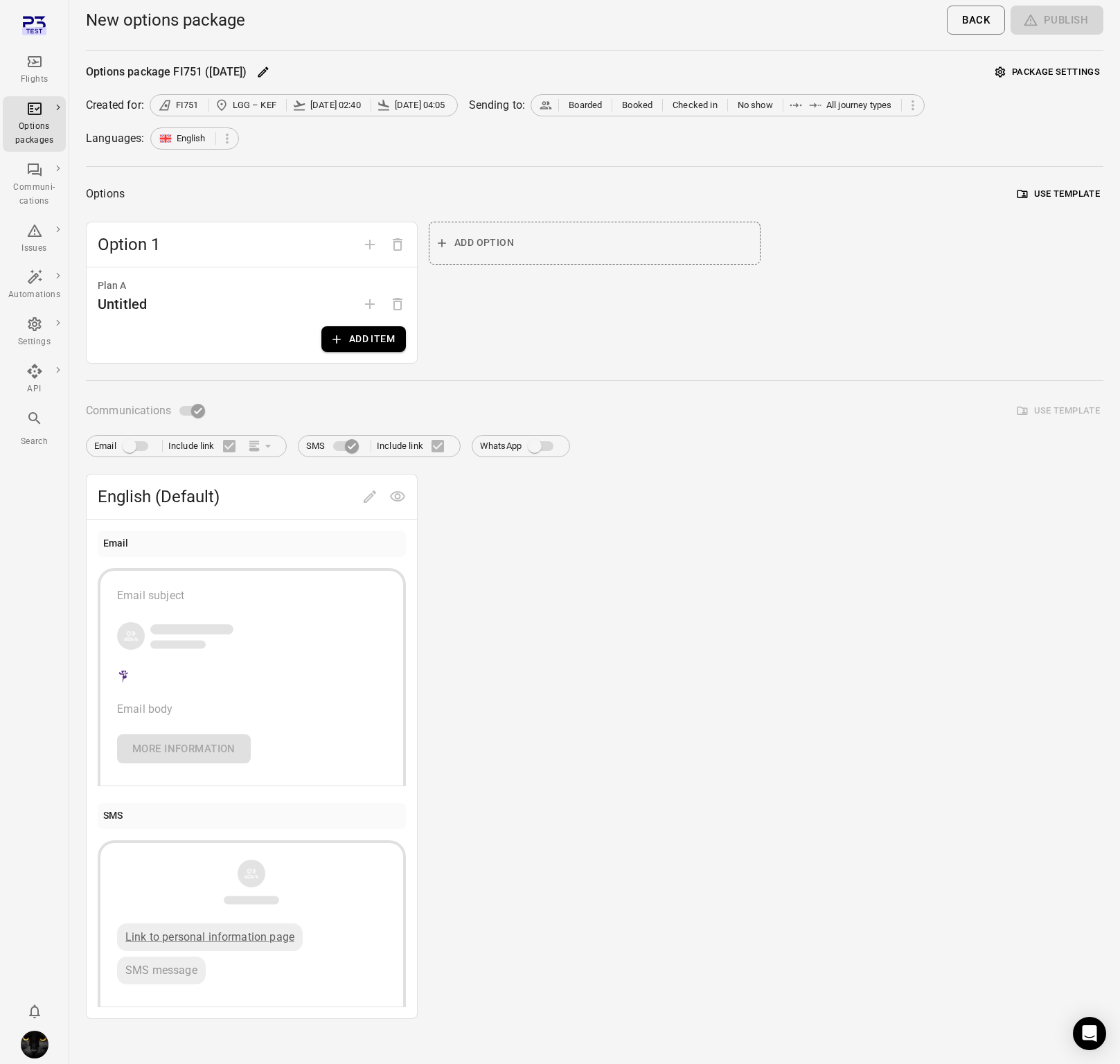
click at [353, 348] on button "Add item" at bounding box center [363, 339] width 84 height 26
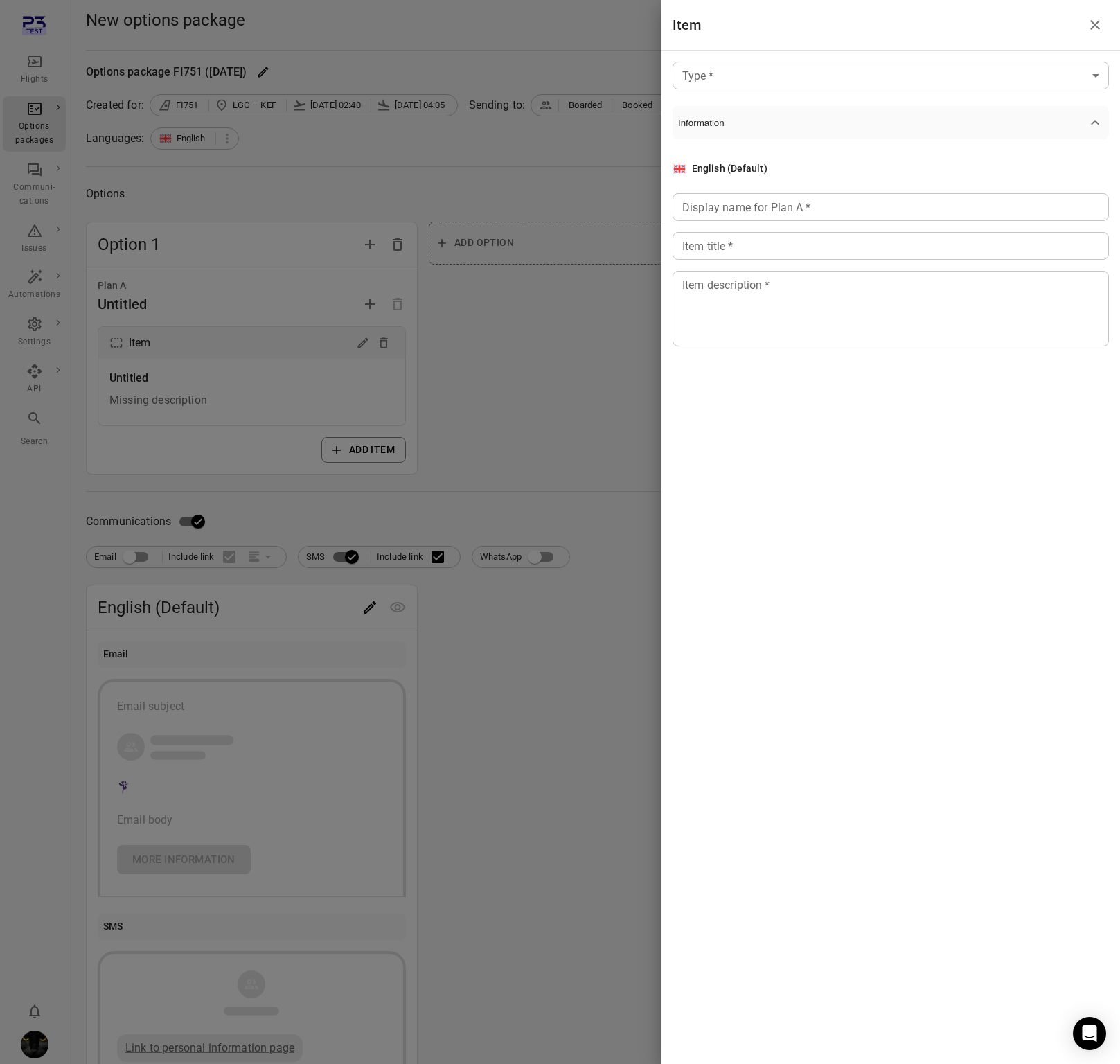
click at [570, 362] on div at bounding box center [560, 532] width 1120 height 1064
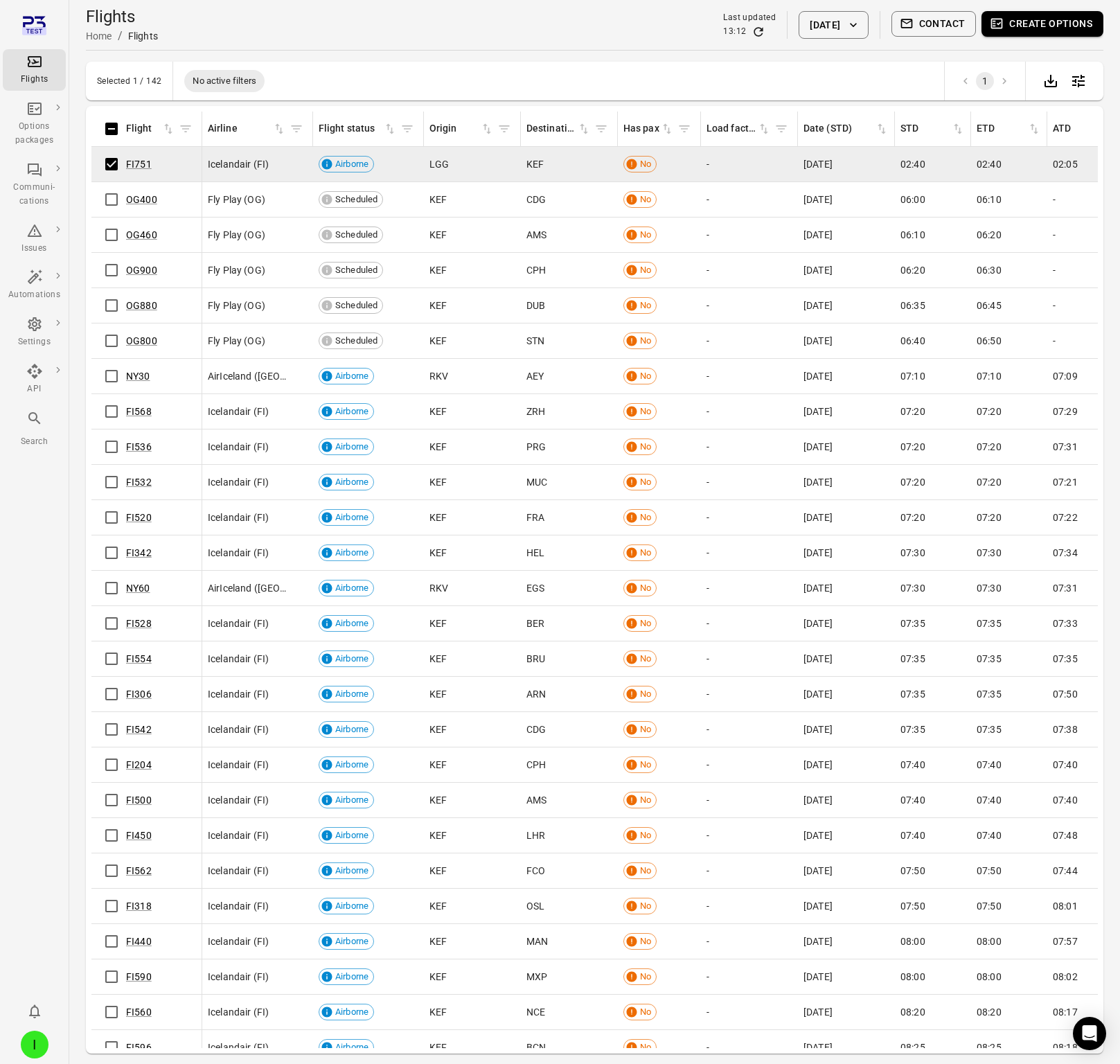
click at [1031, 21] on button "Create options" at bounding box center [1042, 23] width 122 height 26
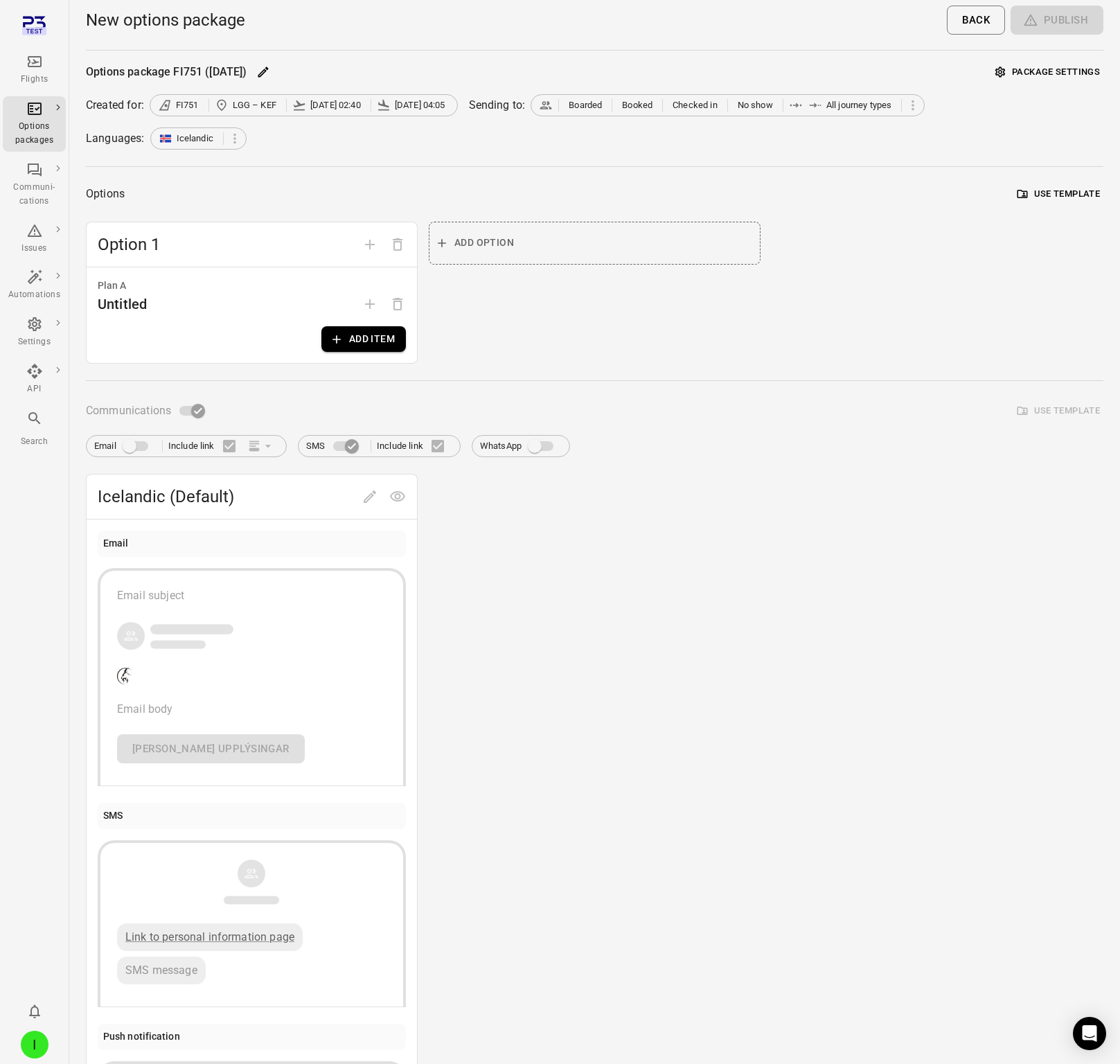
drag, startPoint x: 314, startPoint y: 345, endPoint x: 353, endPoint y: 336, distance: 40.0
click at [314, 345] on div "Plan A Untitled Add item" at bounding box center [251, 315] width 330 height 96
click at [356, 336] on button "Add item" at bounding box center [363, 339] width 84 height 26
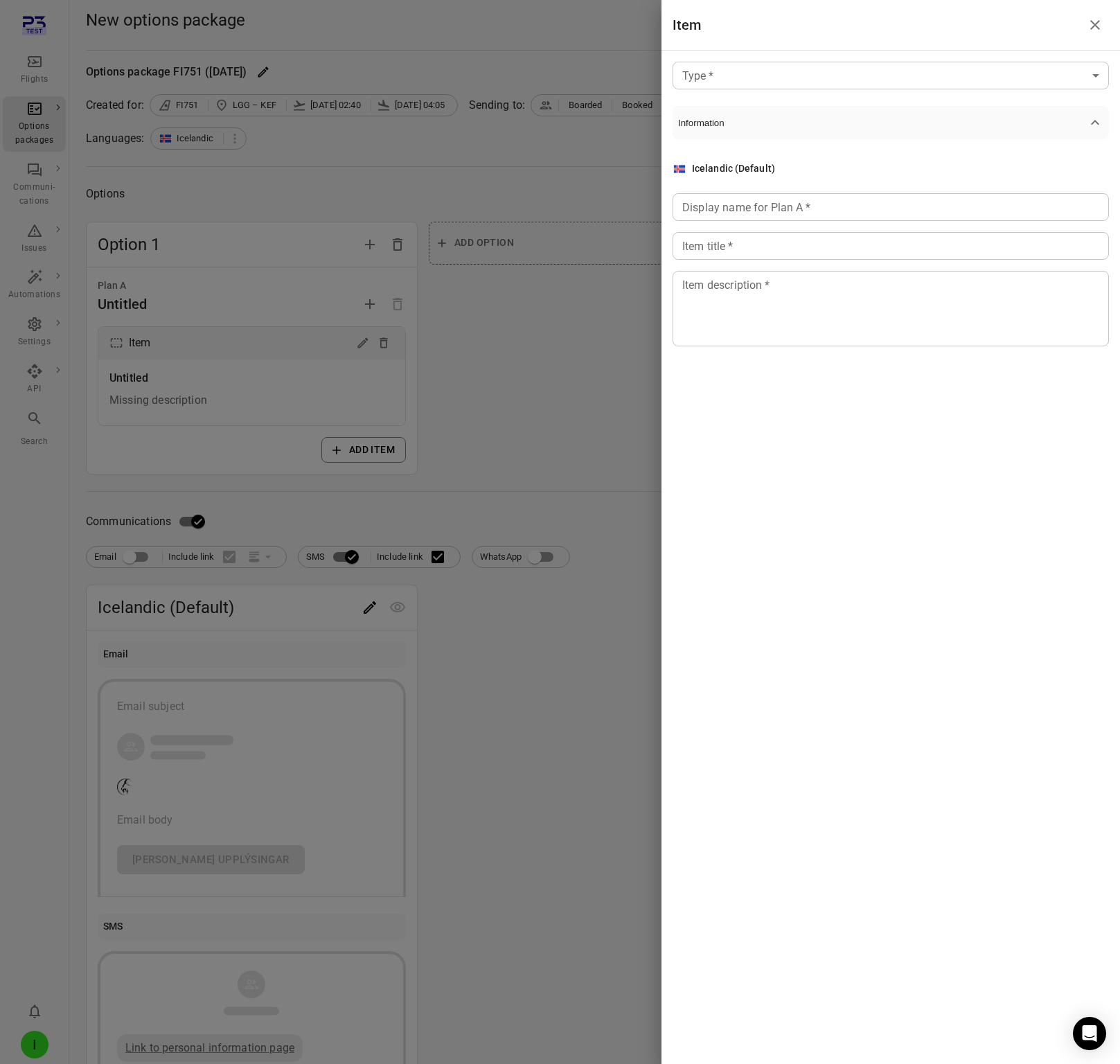
click at [451, 328] on div at bounding box center [560, 532] width 1120 height 1064
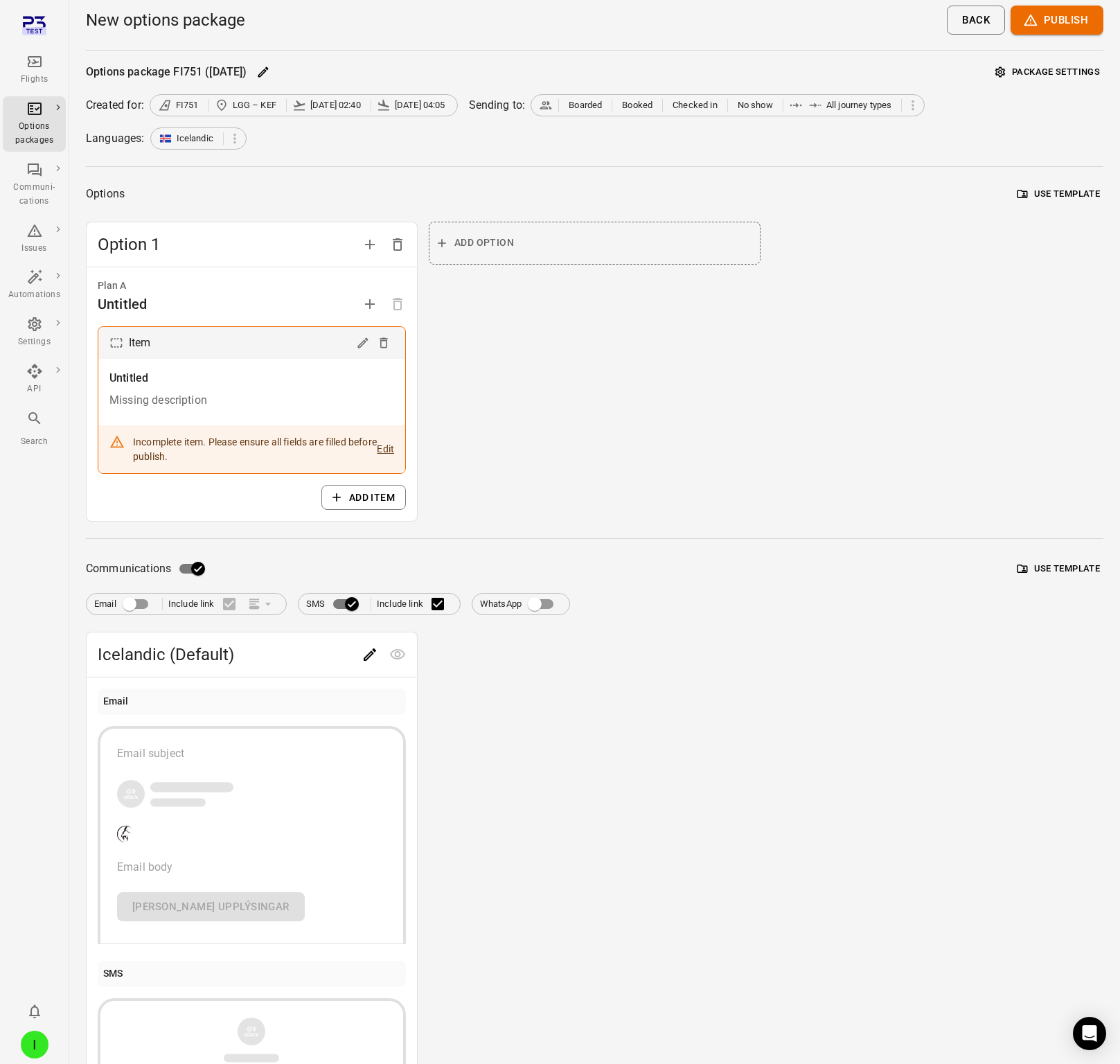
click at [44, 66] on div "Flights" at bounding box center [34, 70] width 52 height 33
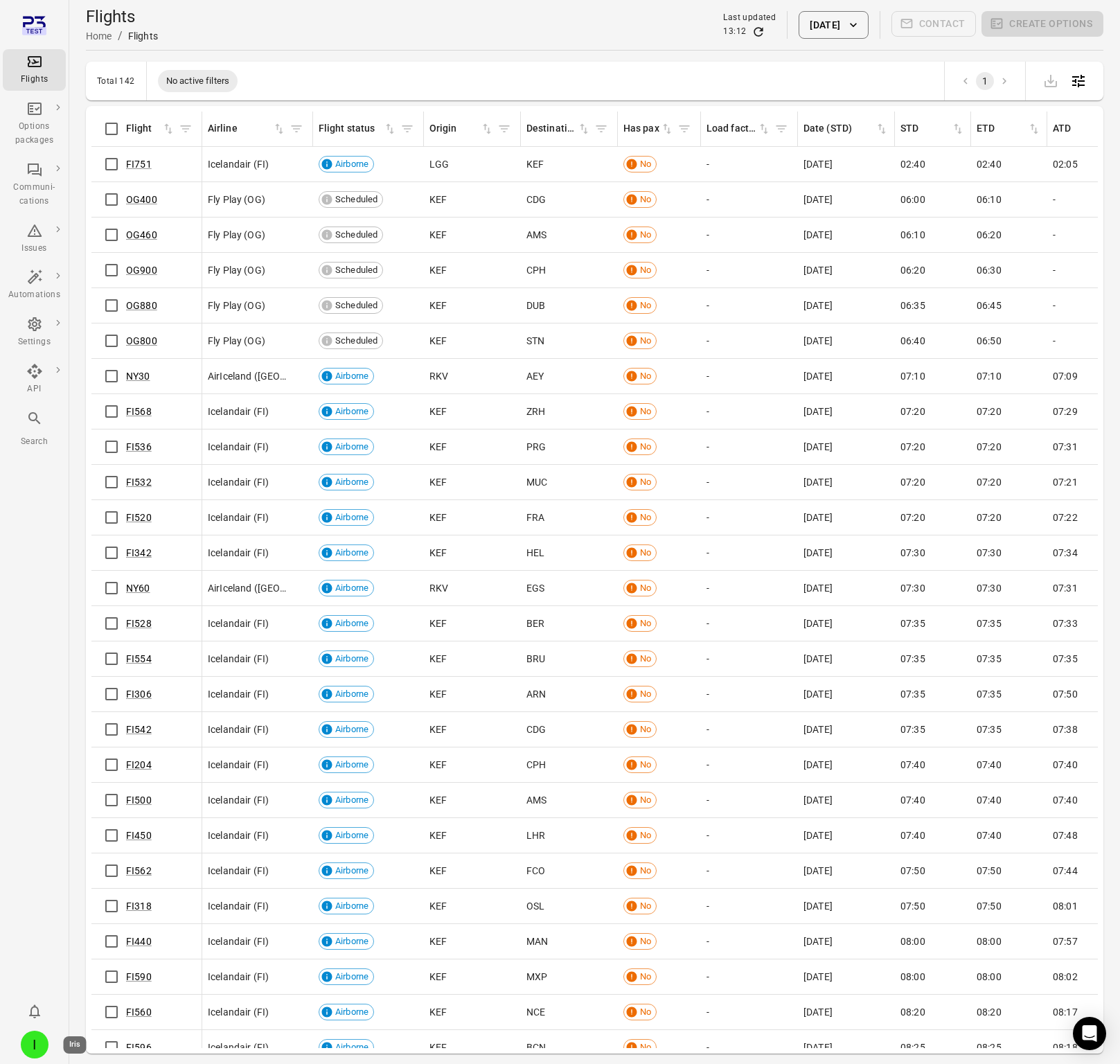
click at [38, 1046] on div "I" at bounding box center [34, 1044] width 28 height 28
click at [88, 1040] on button "Log out" at bounding box center [106, 1041] width 104 height 26
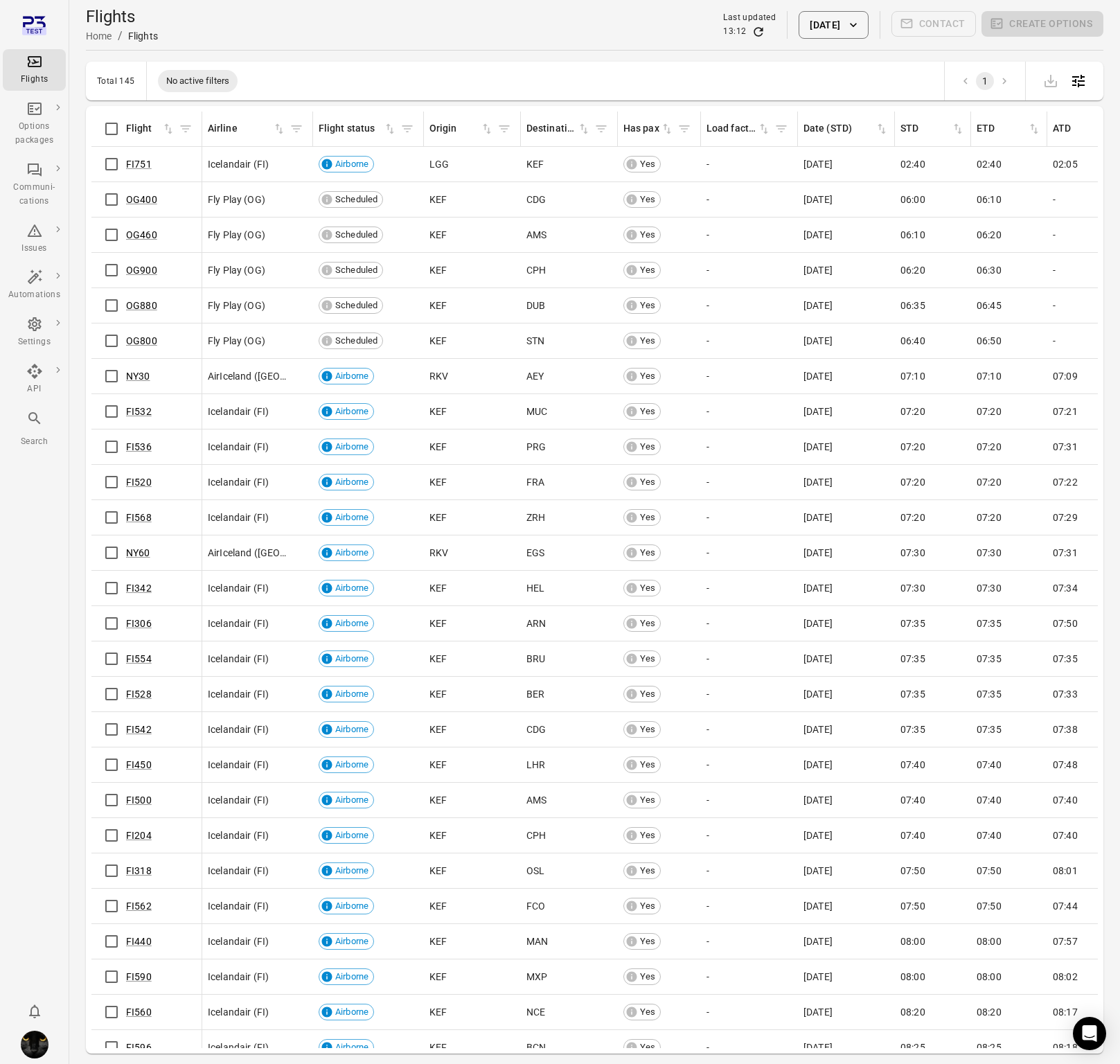
click at [442, 25] on div "Flights Home / Flights Last updated 13:12 6 Oct 2025 Contact Create options" at bounding box center [594, 24] width 1017 height 38
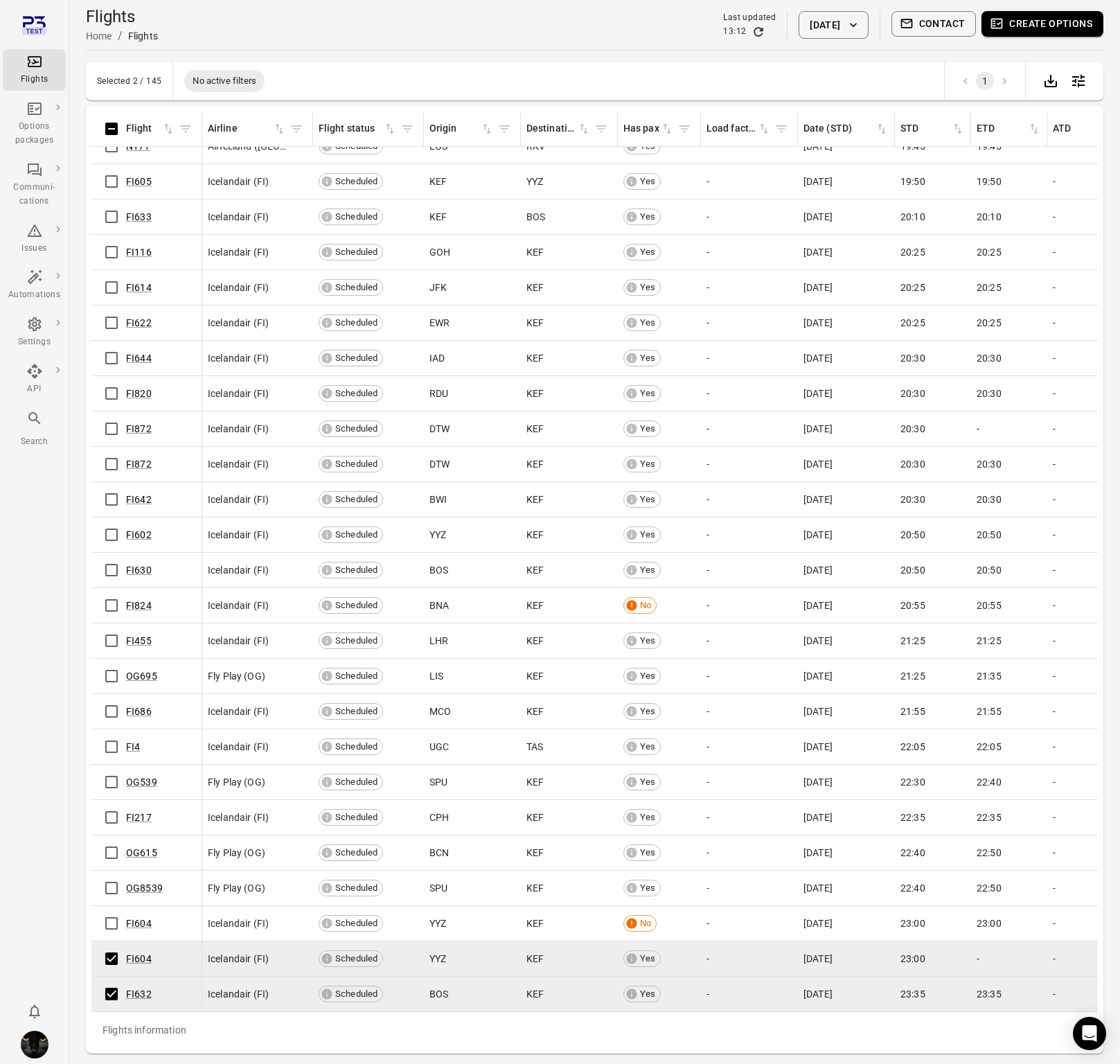
scroll to position [4175, 0]
click at [1059, 30] on button "Create options" at bounding box center [1042, 23] width 122 height 26
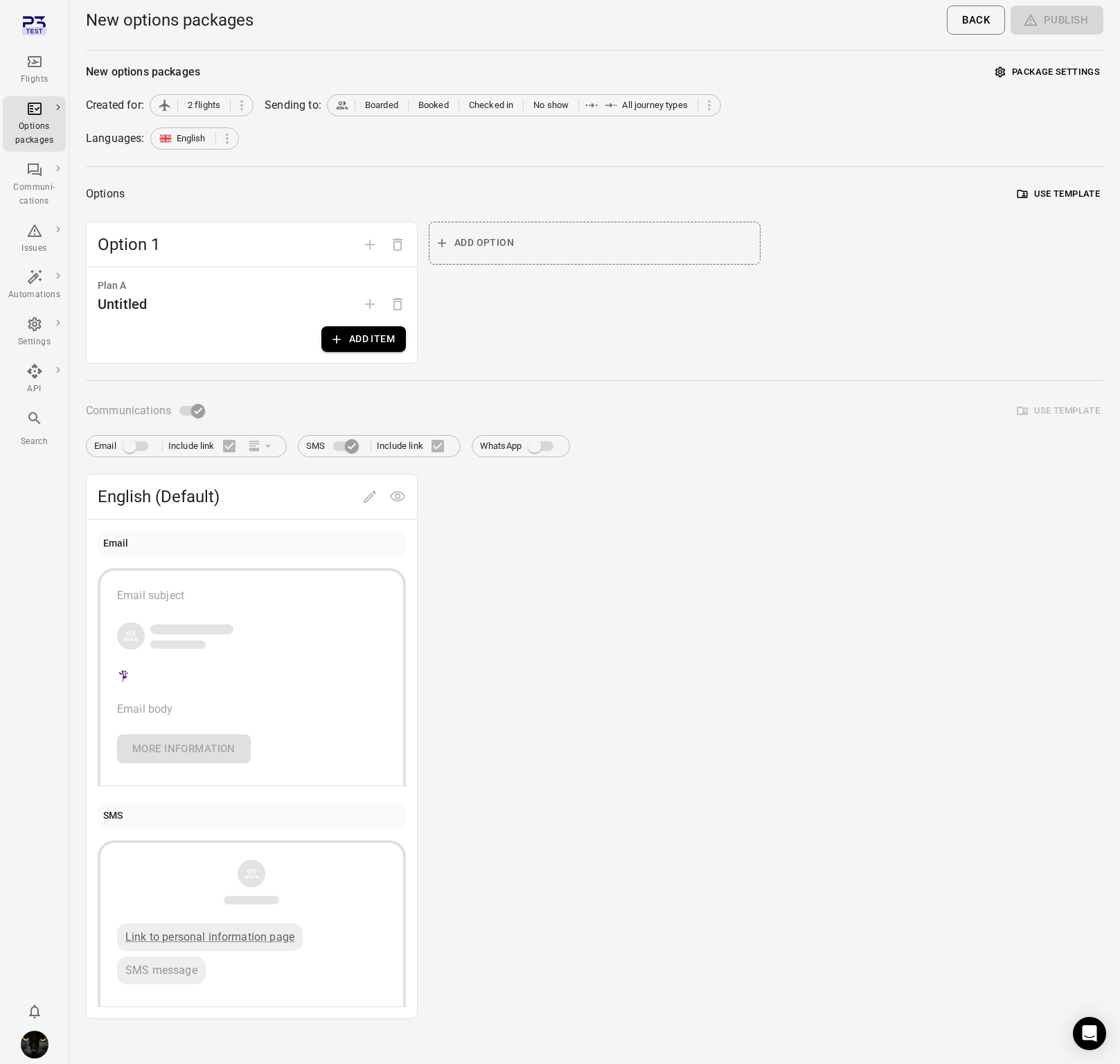
click at [366, 342] on button "Add item" at bounding box center [363, 339] width 84 height 26
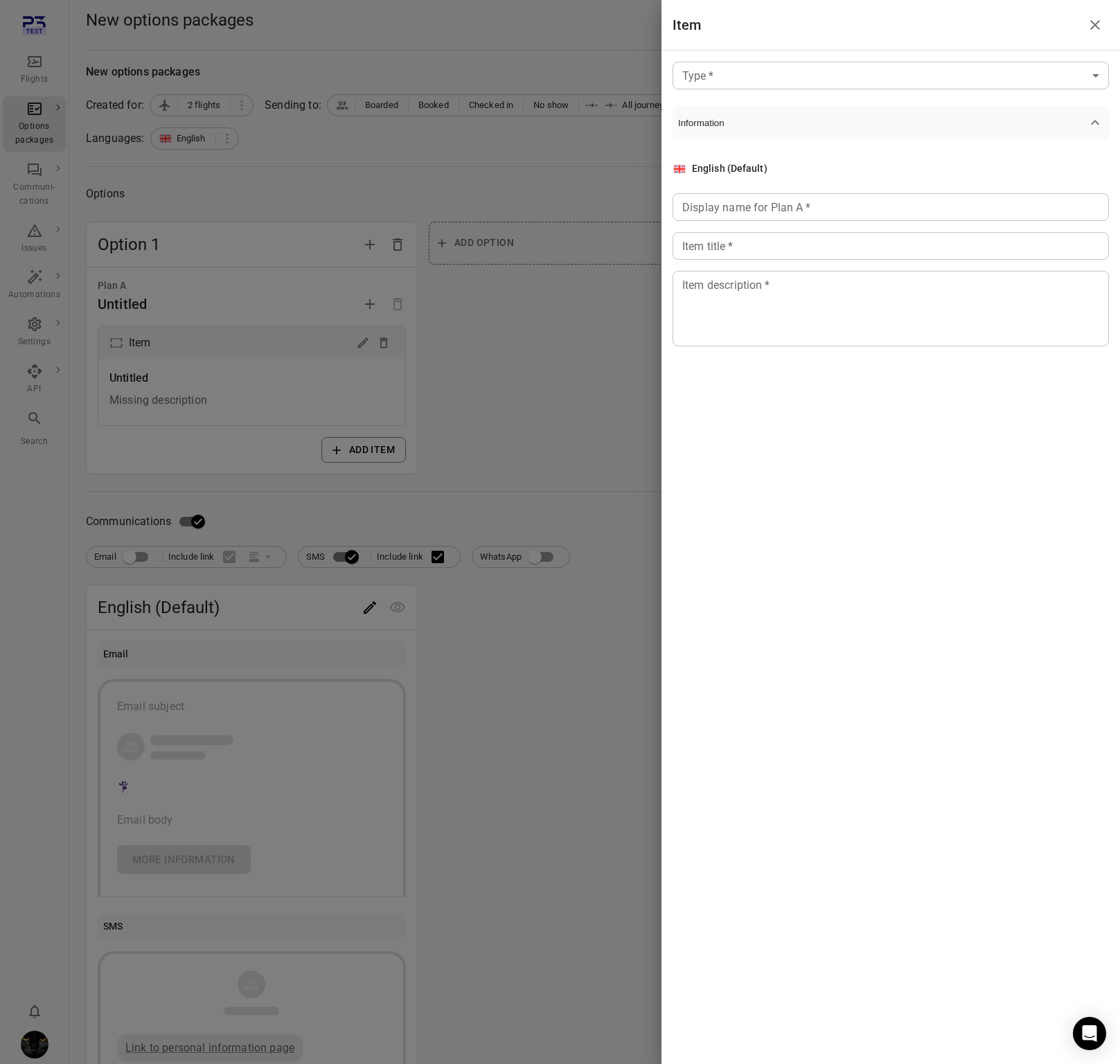
click at [721, 85] on body "Flights Options packages Communi-cations Issues Automations Settings API Search…" at bounding box center [560, 592] width 1120 height 1185
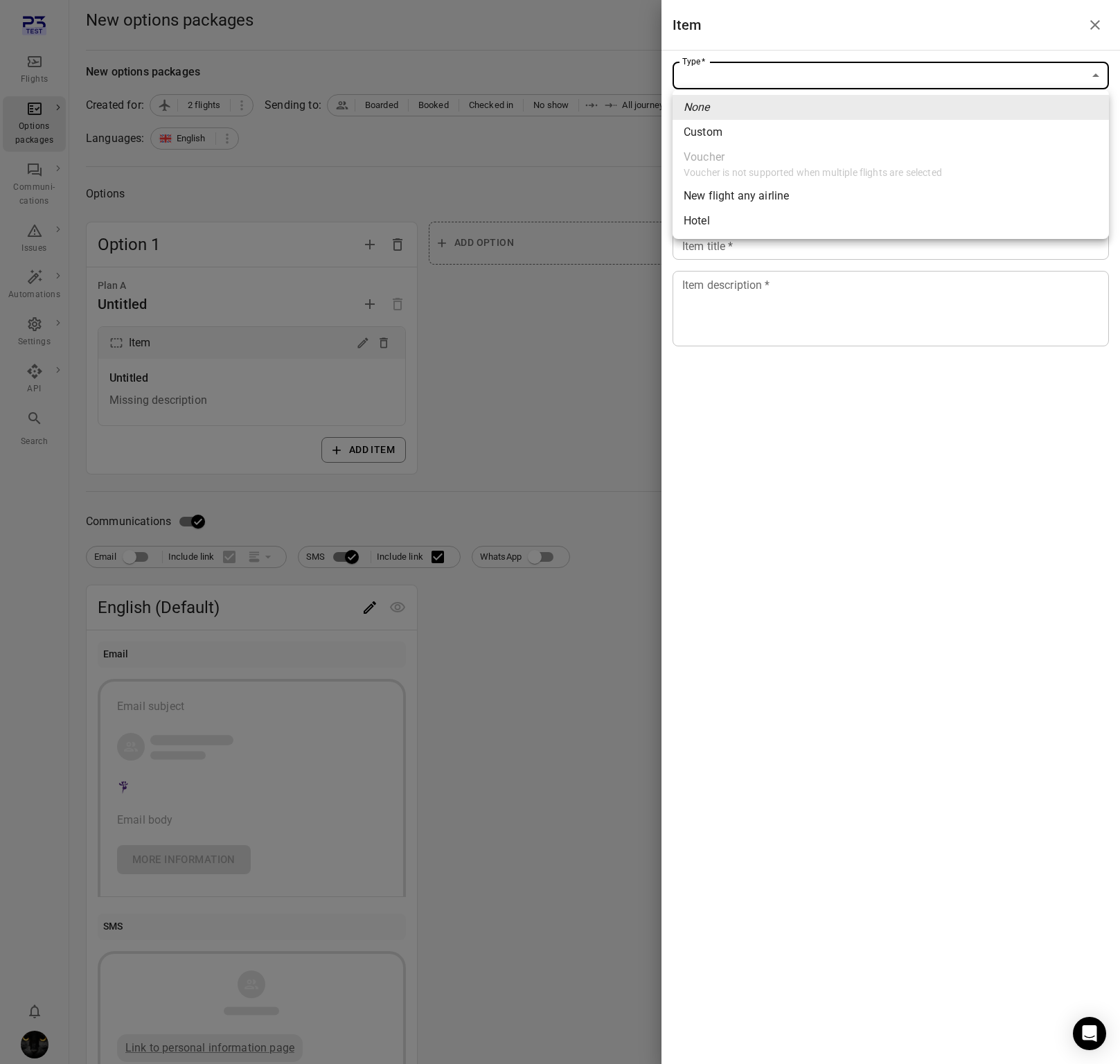
click at [717, 140] on div "Custom" at bounding box center [702, 132] width 38 height 17
type input "******"
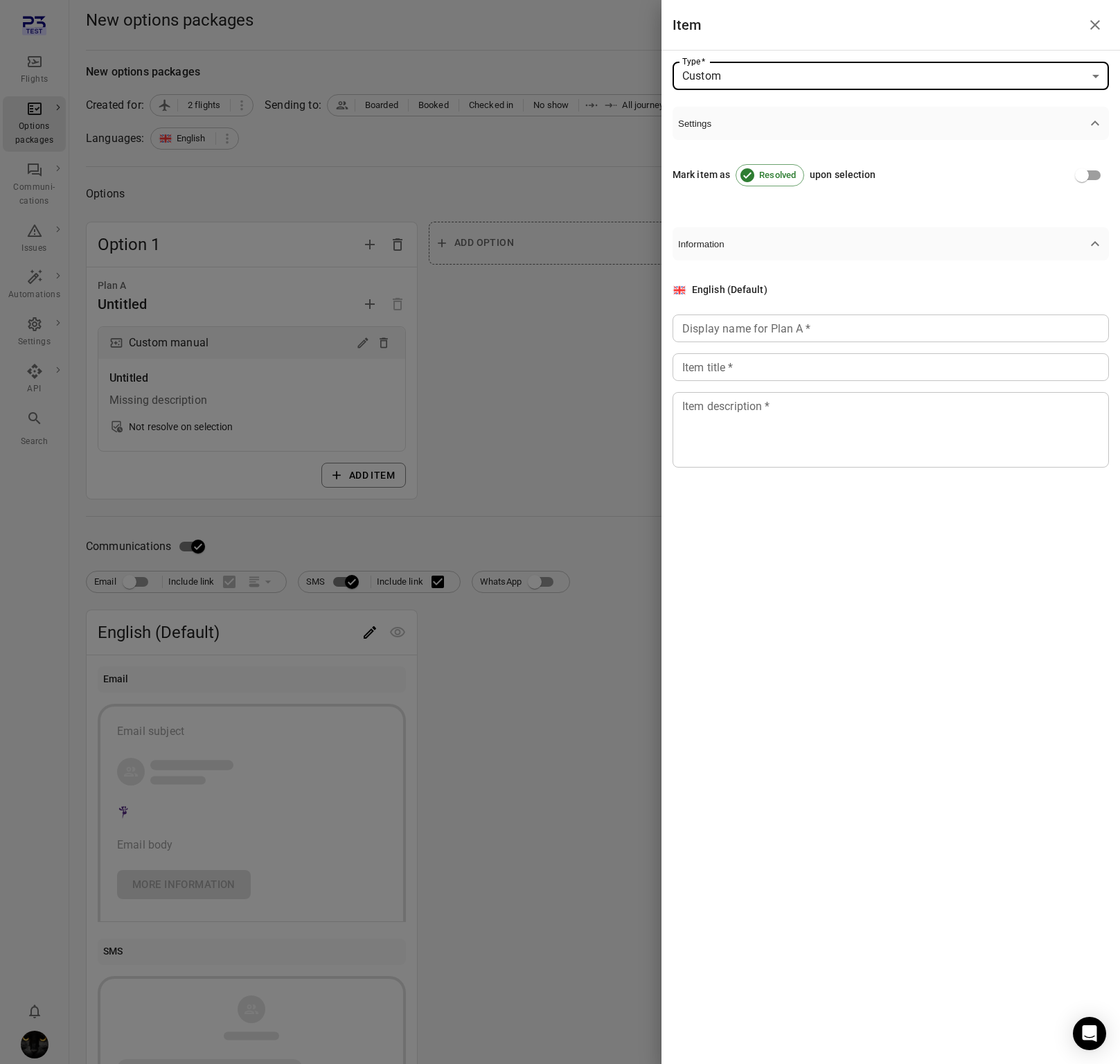
click at [717, 323] on div "Display name for Plan A   * Display name for Plan A   *" at bounding box center [891, 328] width 437 height 28
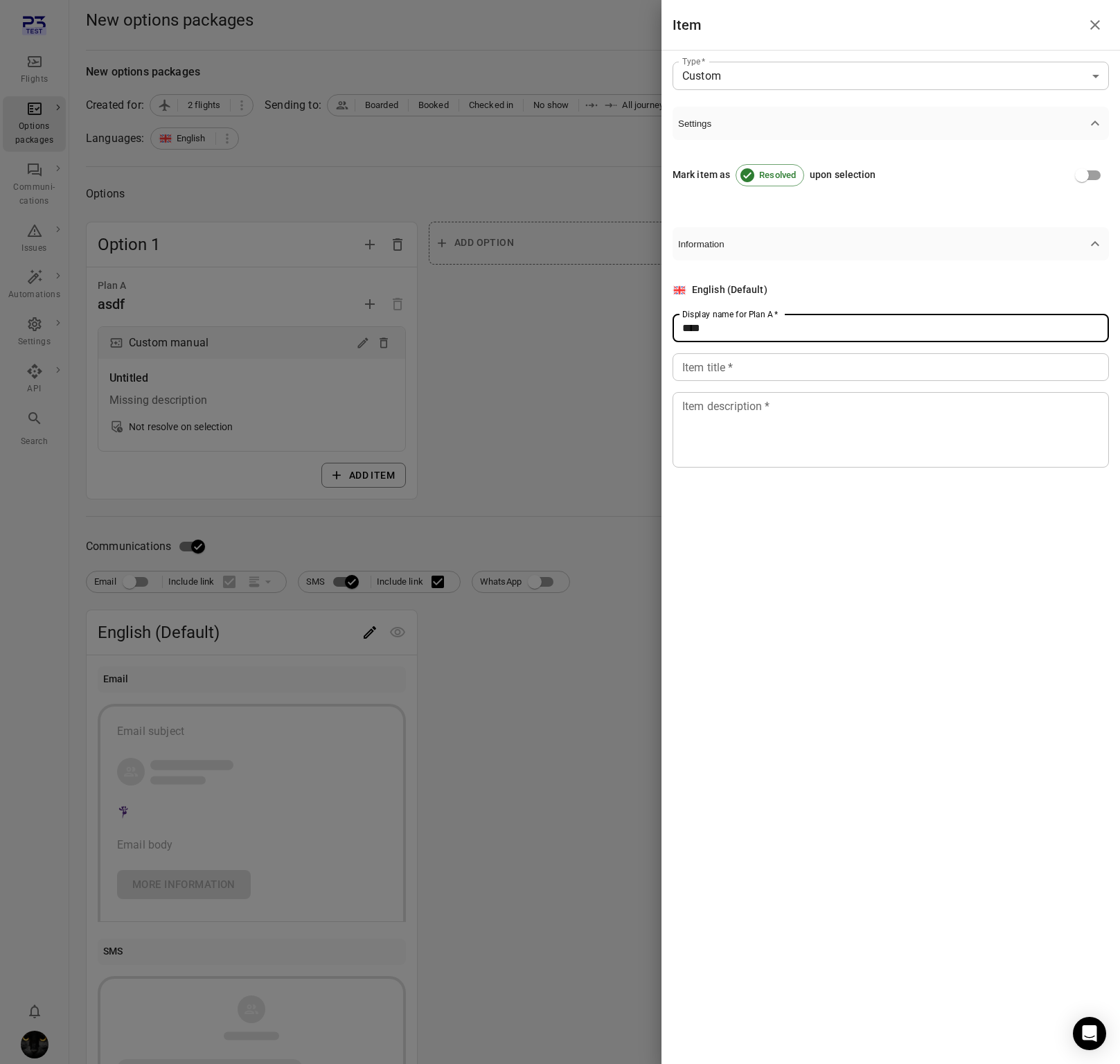
type input "****"
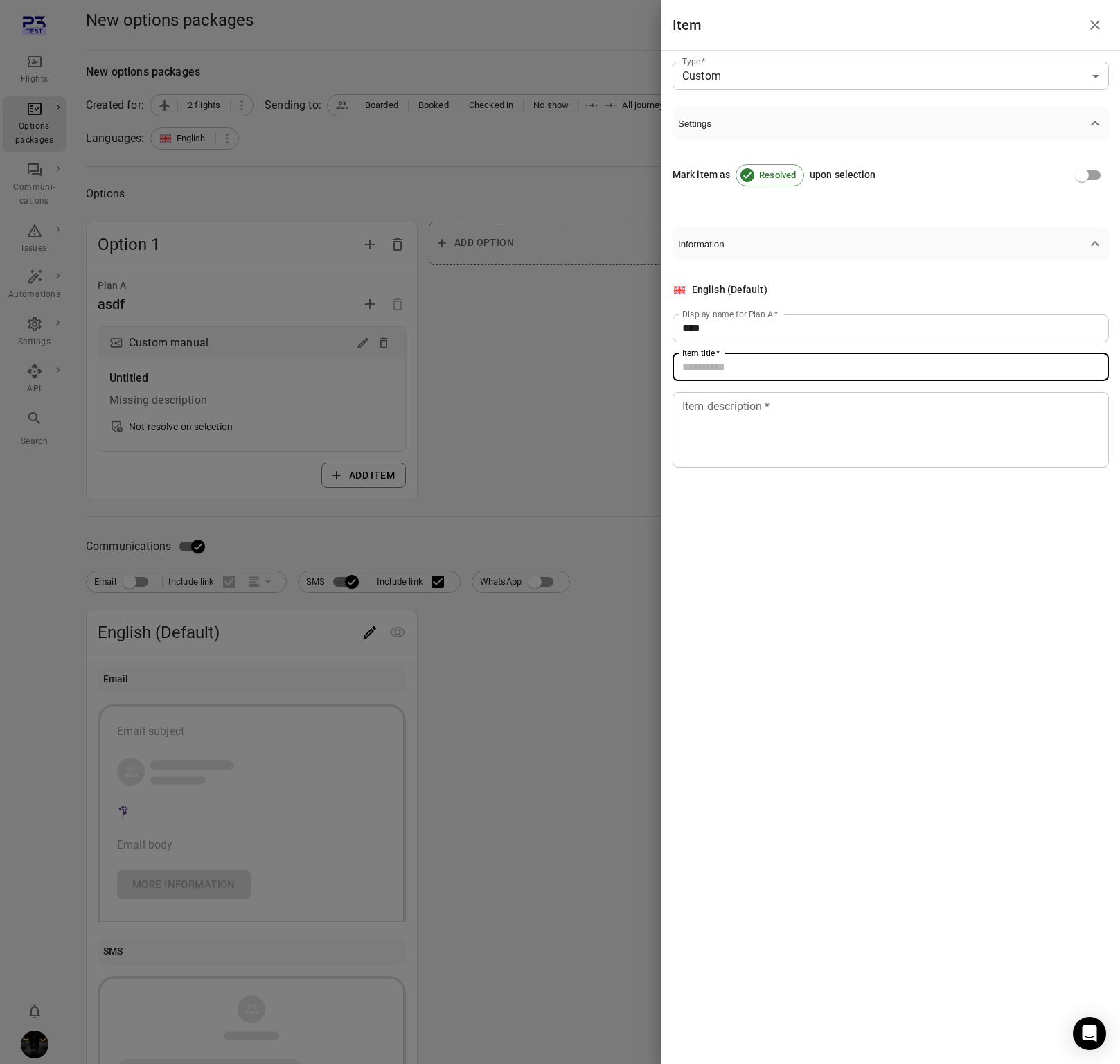
drag, startPoint x: 716, startPoint y: 367, endPoint x: 725, endPoint y: 428, distance: 61.7
click at [716, 368] on input "Item title   *" at bounding box center [891, 367] width 437 height 28
type input "****"
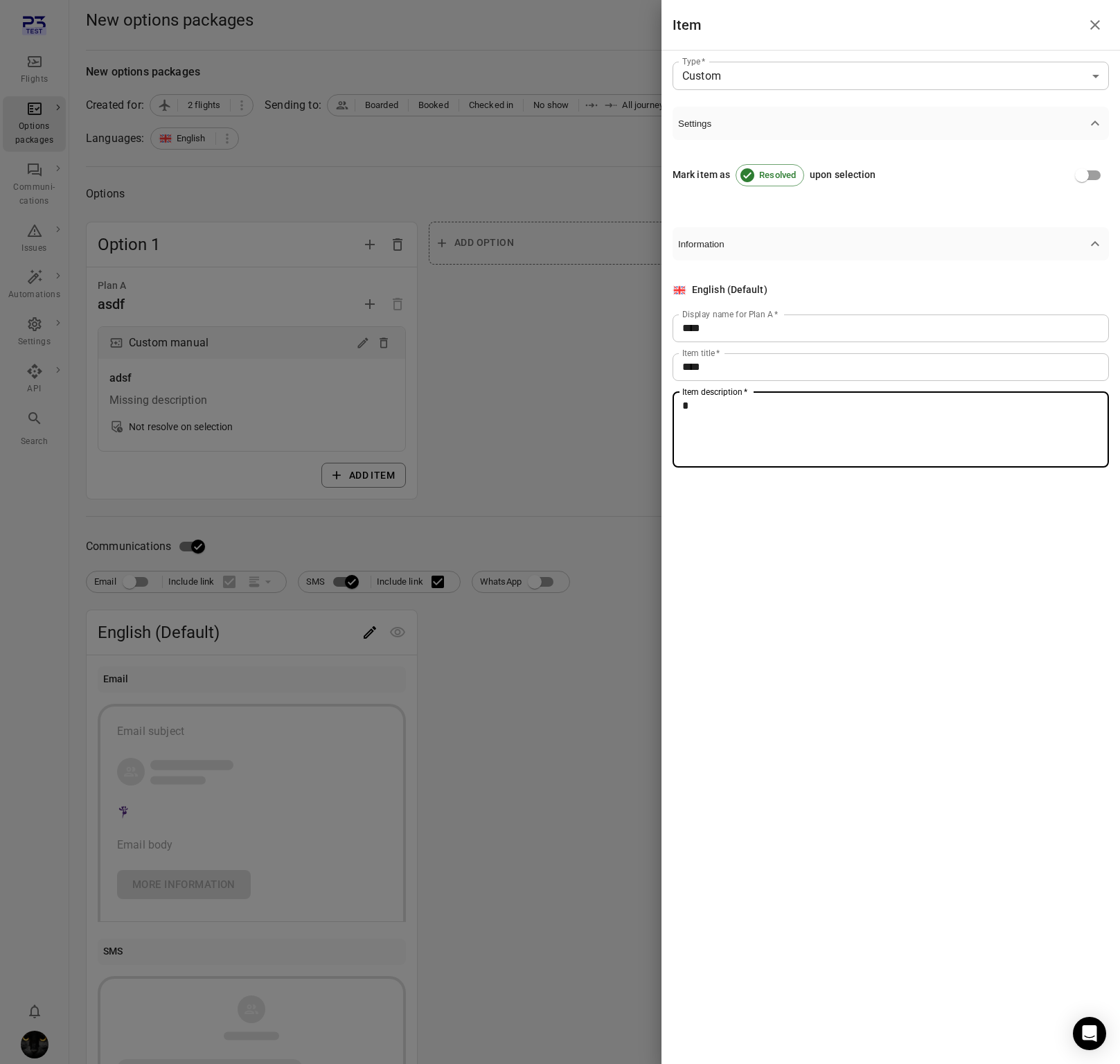
drag, startPoint x: 727, startPoint y: 446, endPoint x: 708, endPoint y: 458, distance: 22.5
type textarea "****"
click at [562, 457] on div at bounding box center [560, 532] width 1120 height 1064
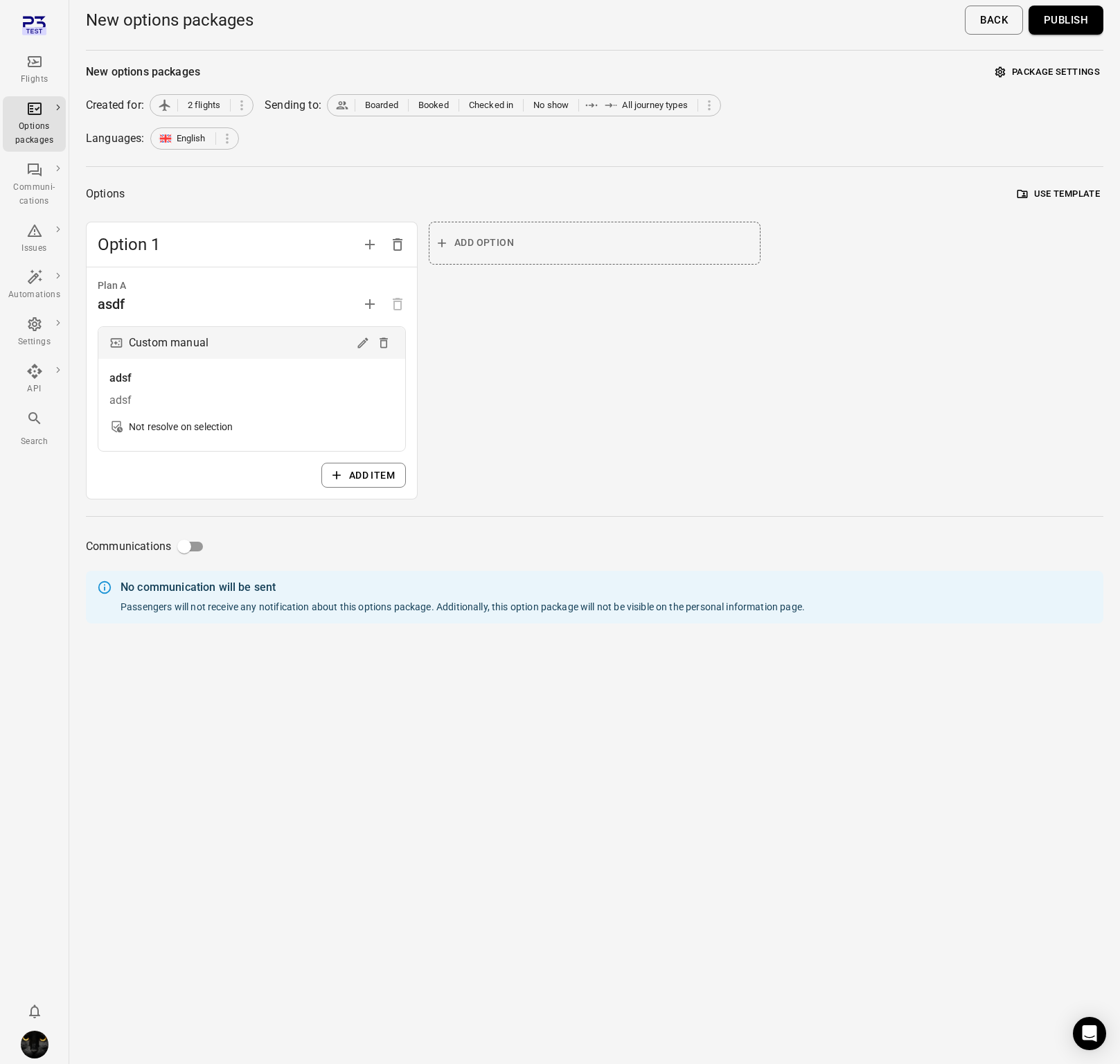
click at [1055, 12] on button "Publish" at bounding box center [1065, 20] width 75 height 30
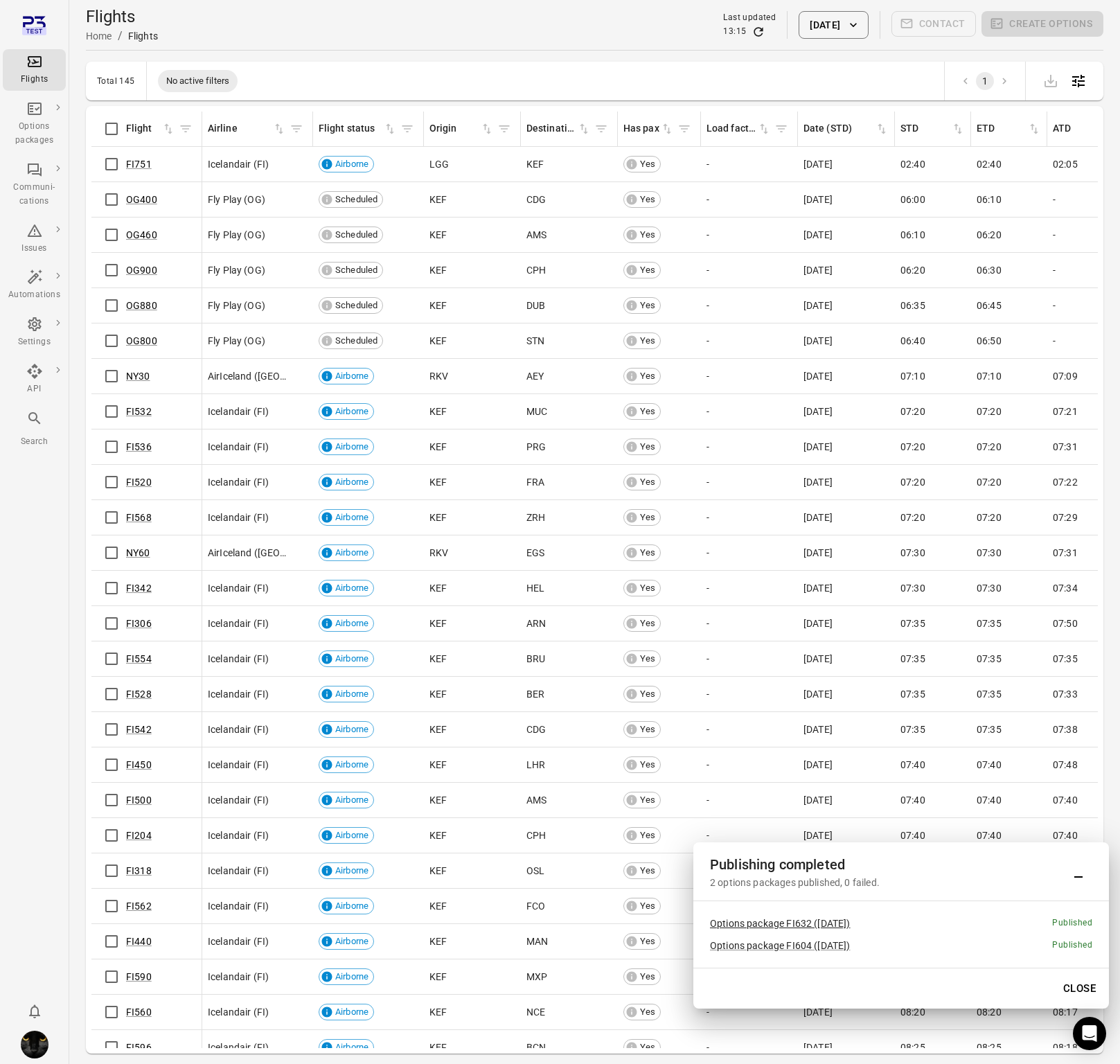
click at [818, 924] on link "Options package FI632 (7 Oct)" at bounding box center [779, 924] width 140 height 11
click at [812, 942] on link "Options package FI604 (6 Oct)" at bounding box center [779, 945] width 140 height 11
click at [802, 925] on link "Options package FI632 (7 Oct)" at bounding box center [779, 924] width 140 height 11
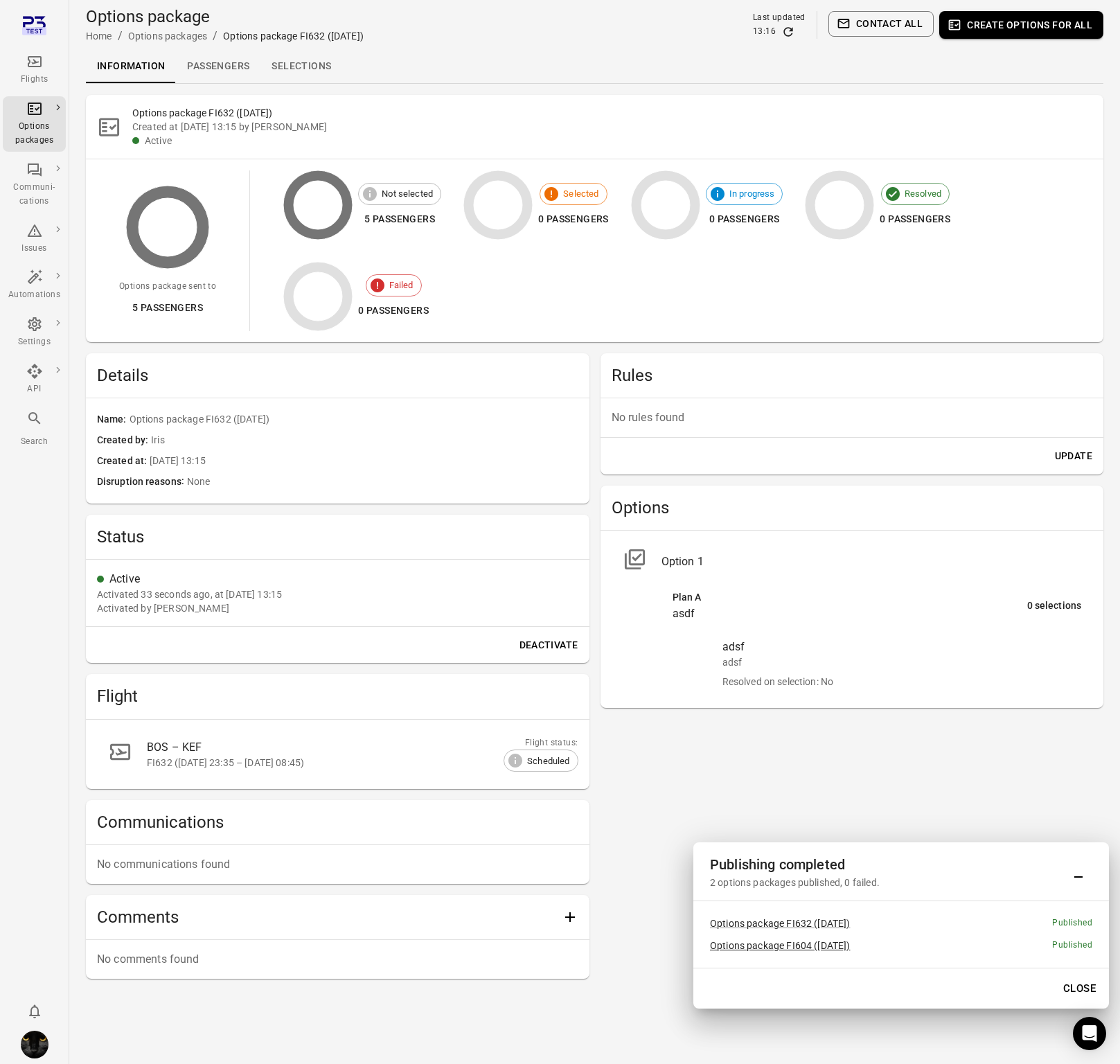
click at [788, 949] on link "Options package FI604 (6 Oct)" at bounding box center [779, 945] width 140 height 11
click at [1083, 875] on icon "Minimize" at bounding box center [1078, 871] width 17 height 17
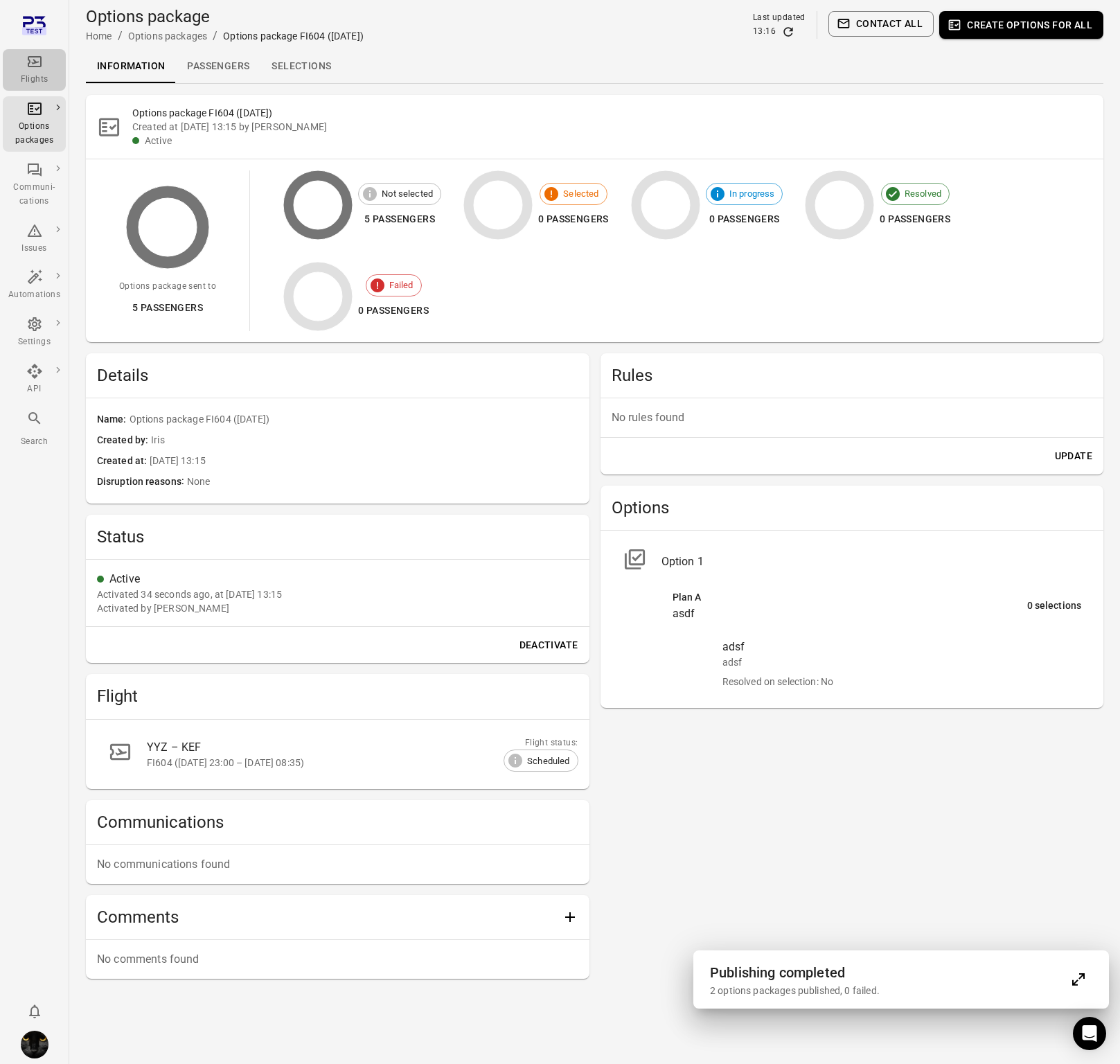
drag, startPoint x: 47, startPoint y: 72, endPoint x: 58, endPoint y: 103, distance: 32.9
click at [47, 72] on div "Flights" at bounding box center [34, 70] width 52 height 33
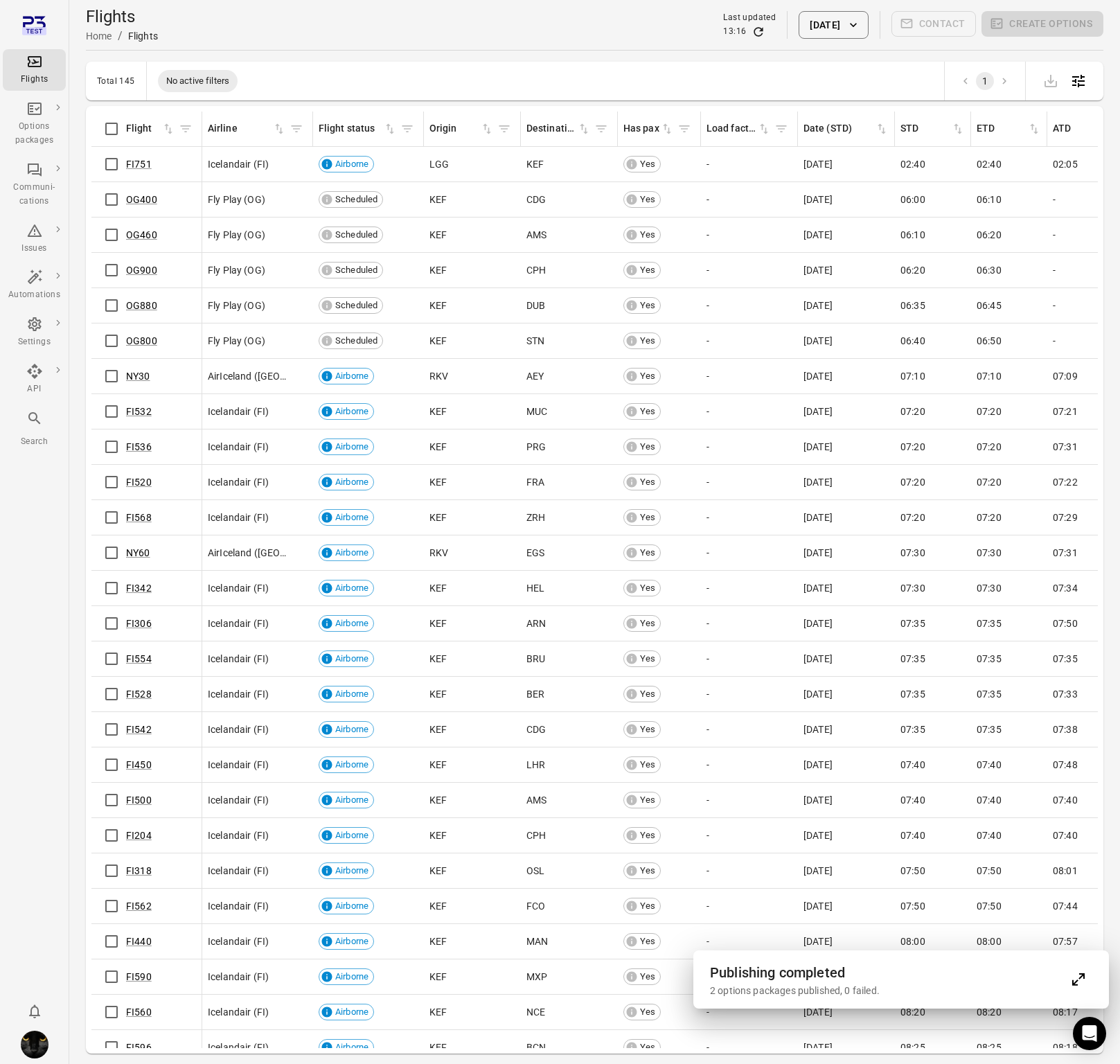
click at [1085, 979] on icon "Expand" at bounding box center [1078, 979] width 17 height 17
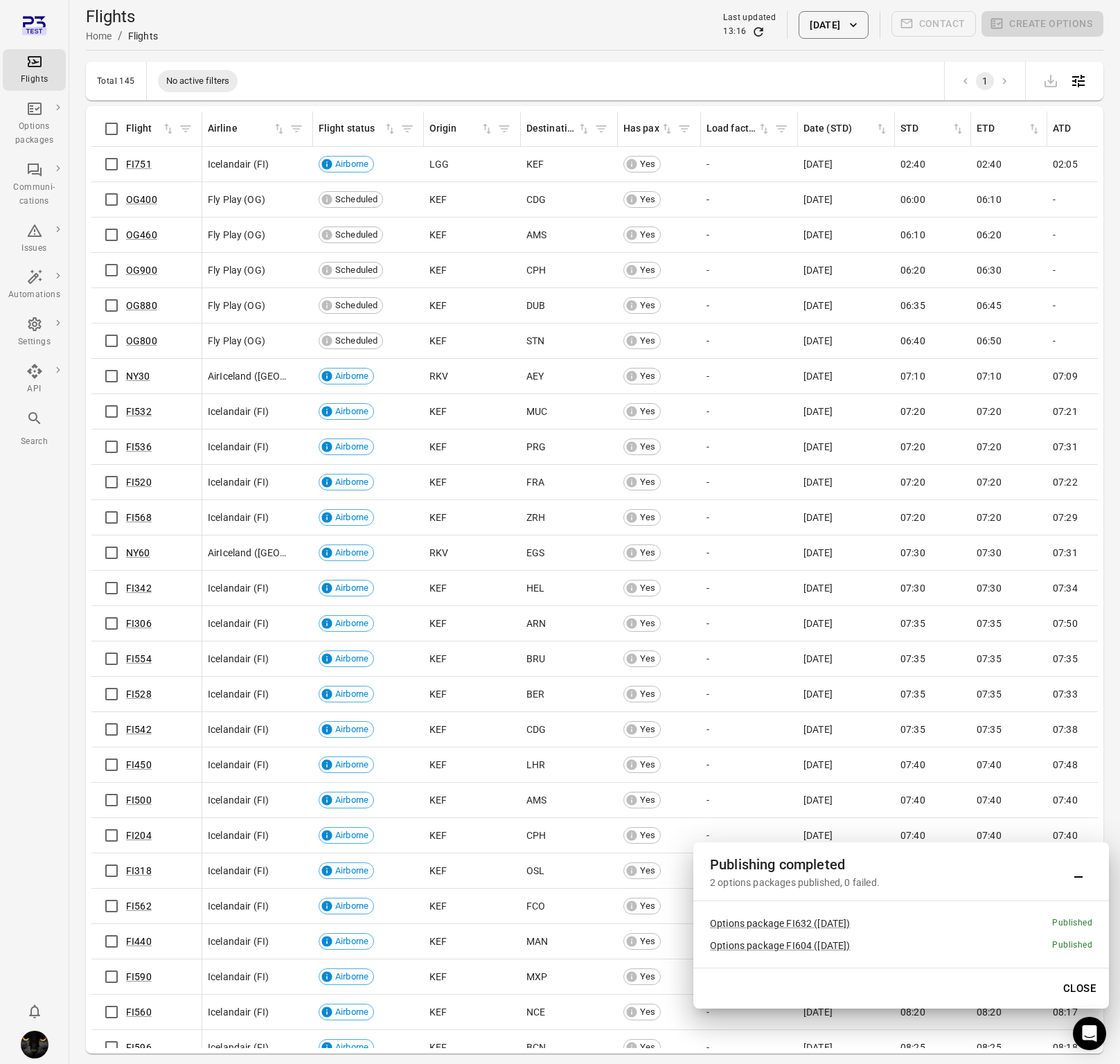
click at [1083, 985] on button "Close" at bounding box center [1079, 988] width 47 height 30
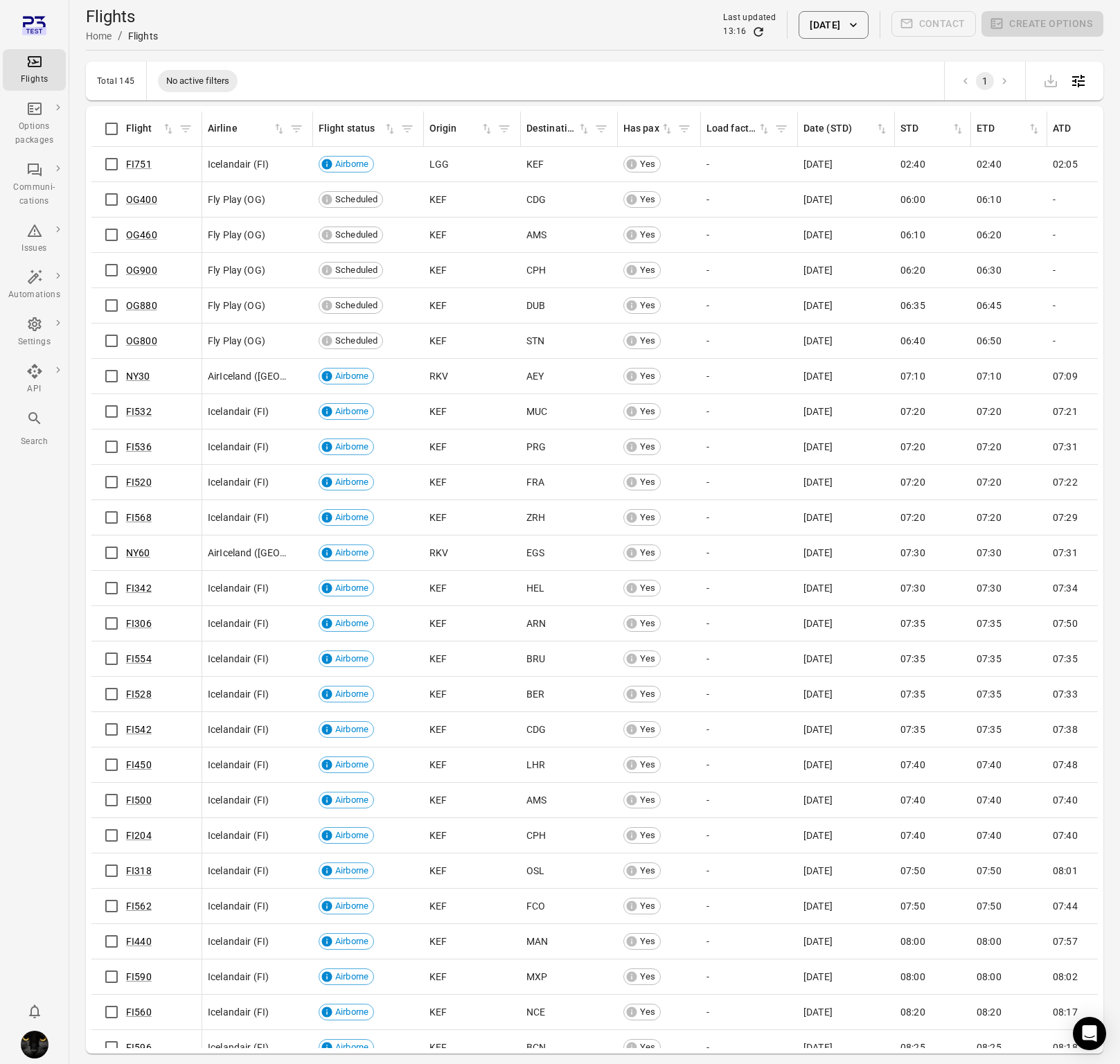
click at [29, 133] on div "Options packages" at bounding box center [34, 133] width 52 height 28
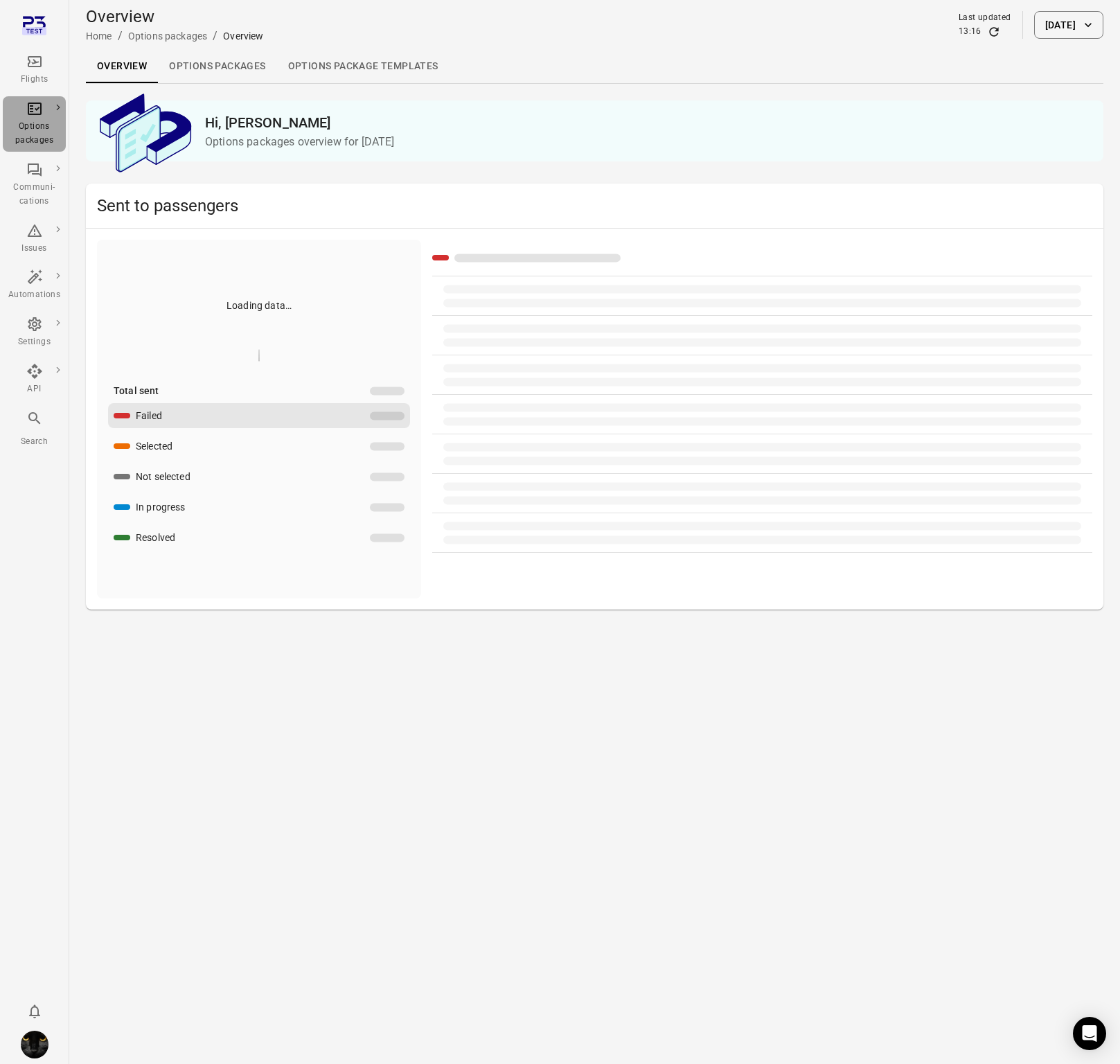
click at [29, 133] on div "Options packages" at bounding box center [34, 133] width 52 height 28
click at [228, 64] on link "Options packages" at bounding box center [216, 66] width 118 height 33
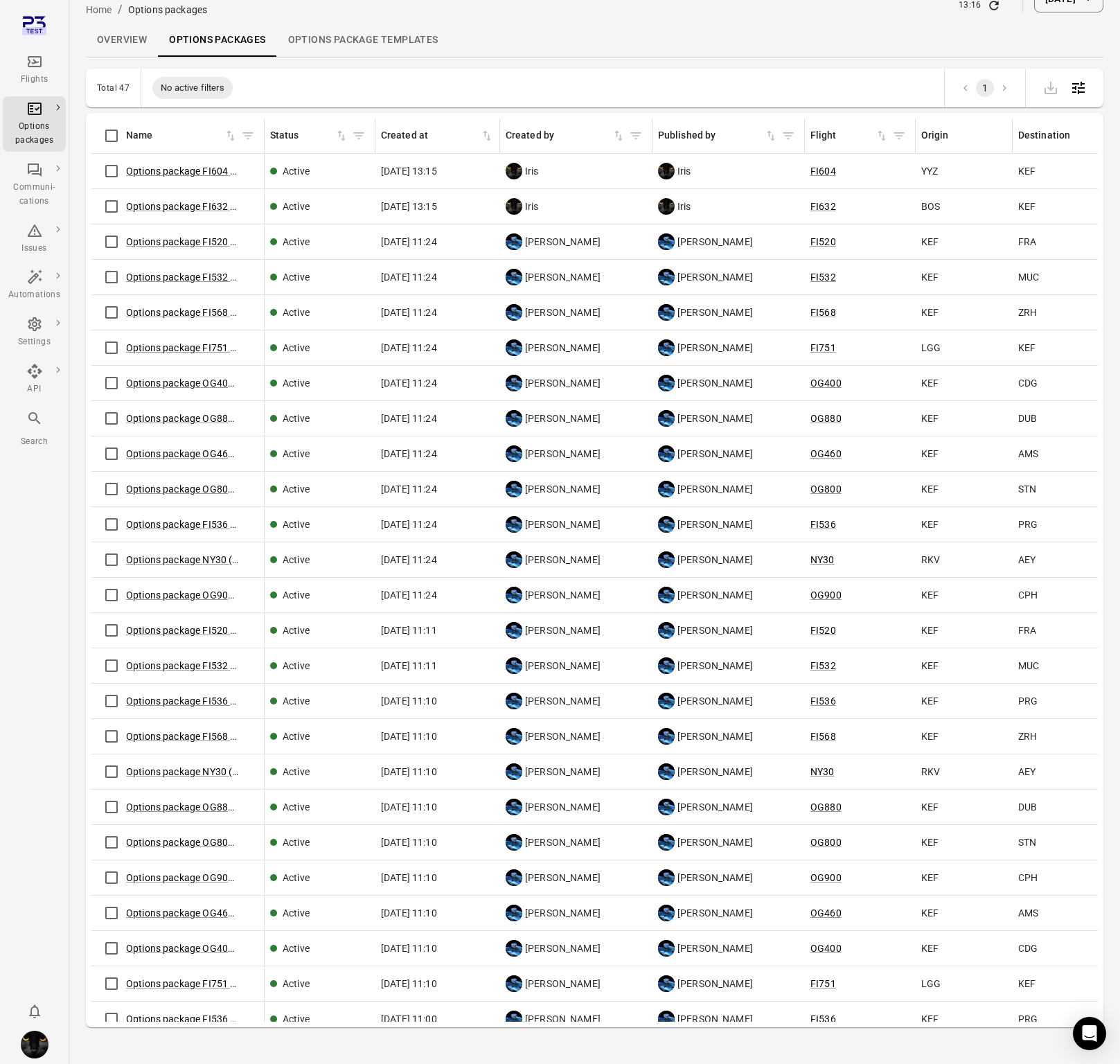
scroll to position [45, 0]
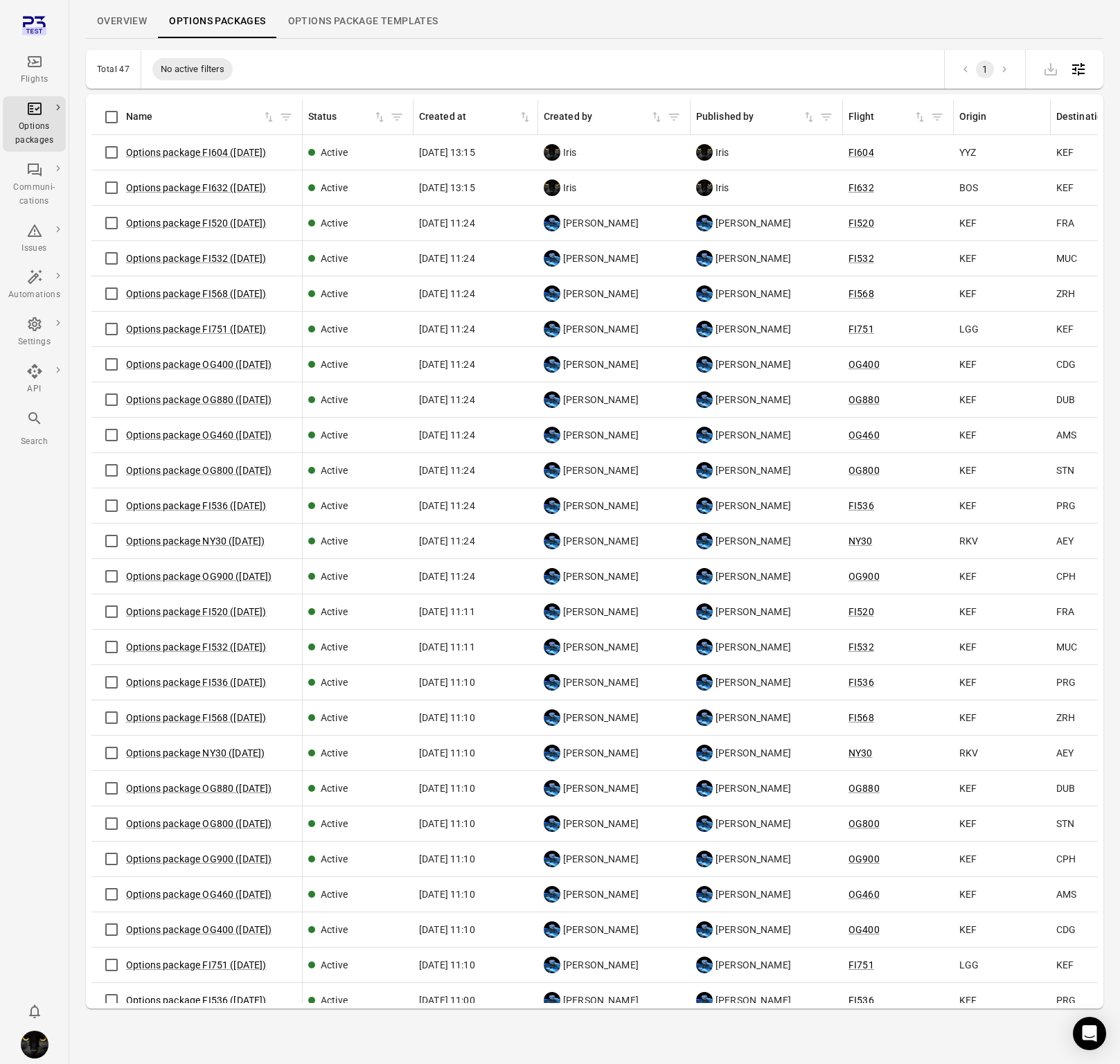
drag, startPoint x: 261, startPoint y: 109, endPoint x: 296, endPoint y: 122, distance: 37.3
click at [296, 122] on div "Options packages information" at bounding box center [301, 116] width 11 height 35
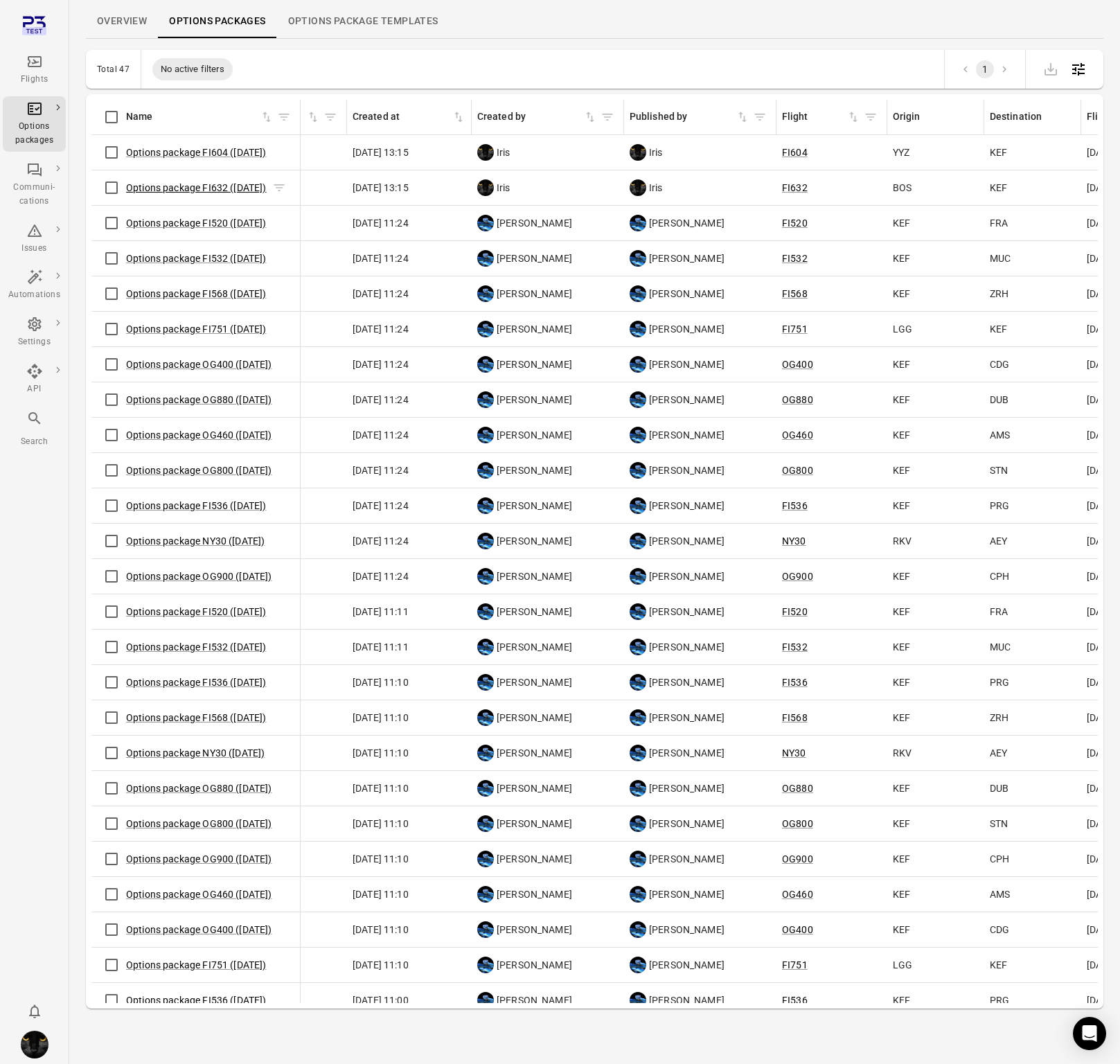
scroll to position [0, 51]
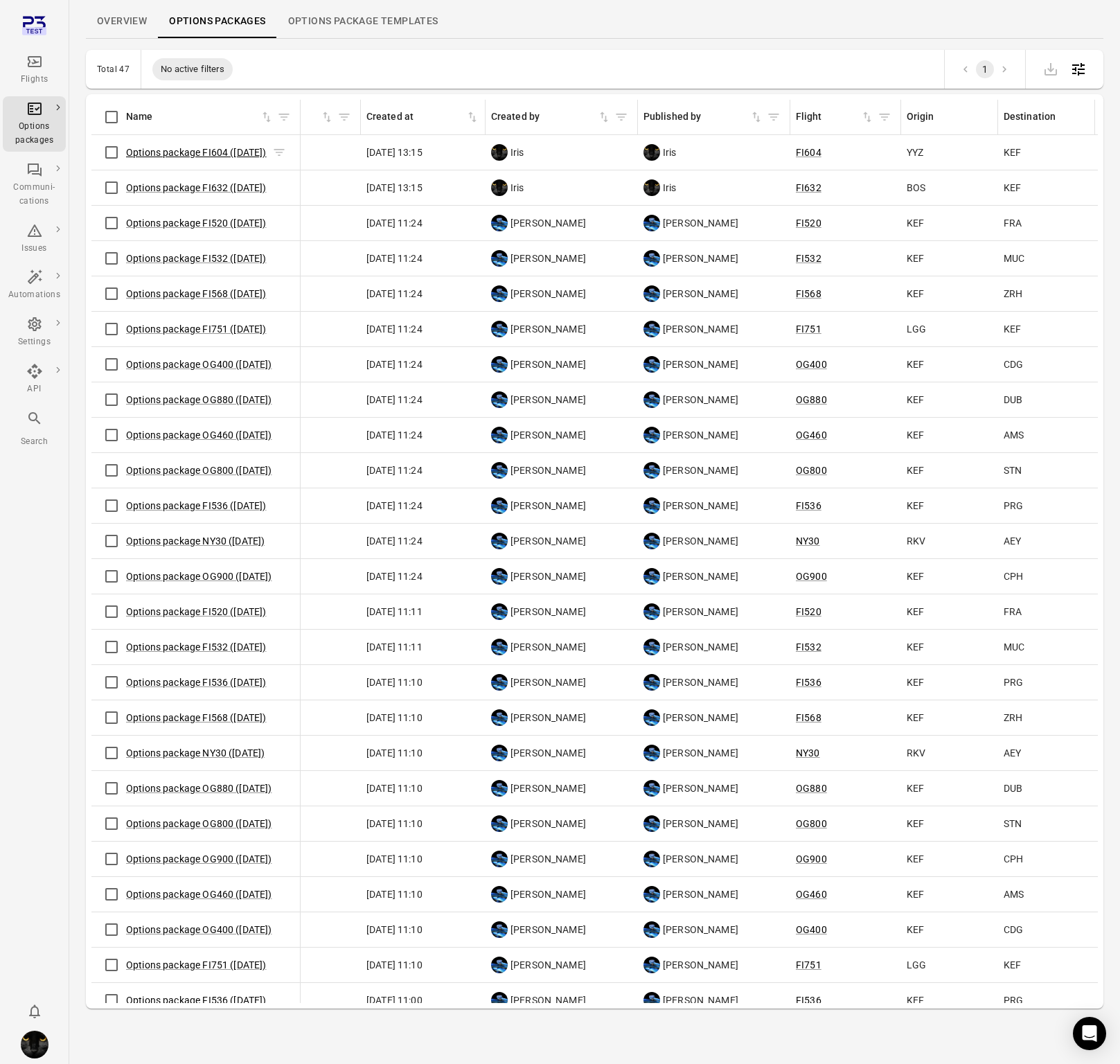
click at [170, 154] on link "Options package FI604 (6 Oct)" at bounding box center [196, 152] width 140 height 11
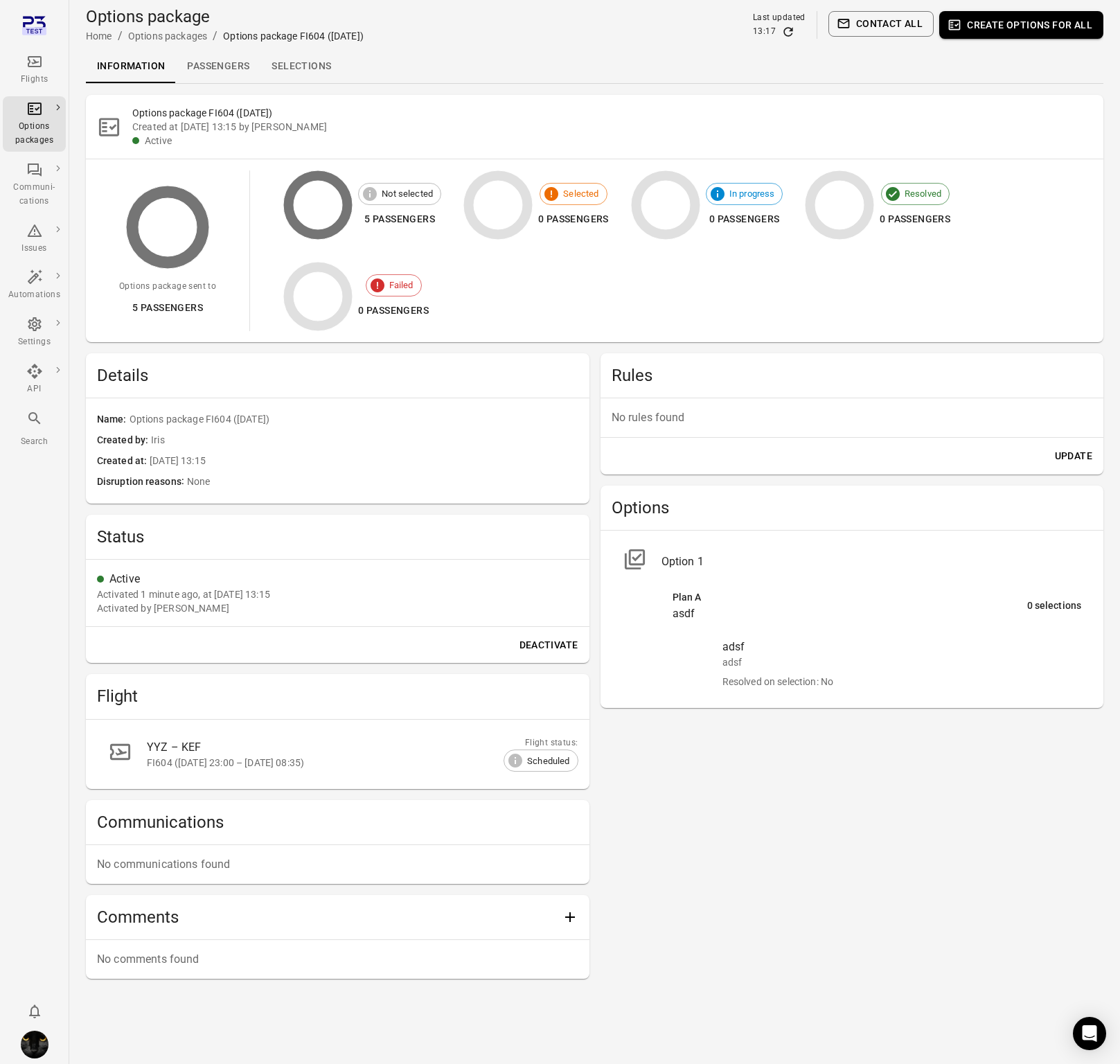
click at [210, 75] on link "Passengers" at bounding box center [218, 66] width 84 height 33
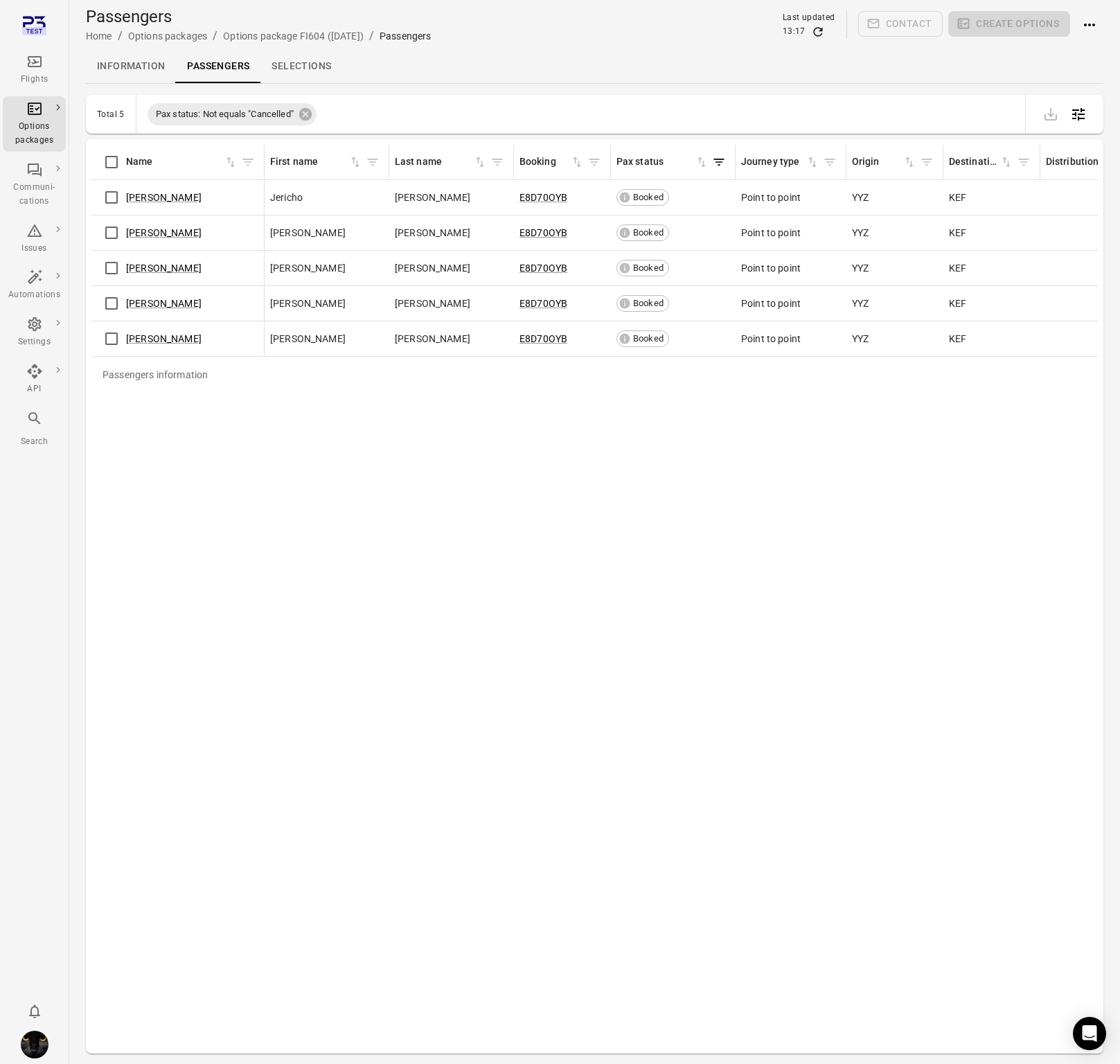
click at [311, 60] on link "Selections" at bounding box center [301, 66] width 81 height 33
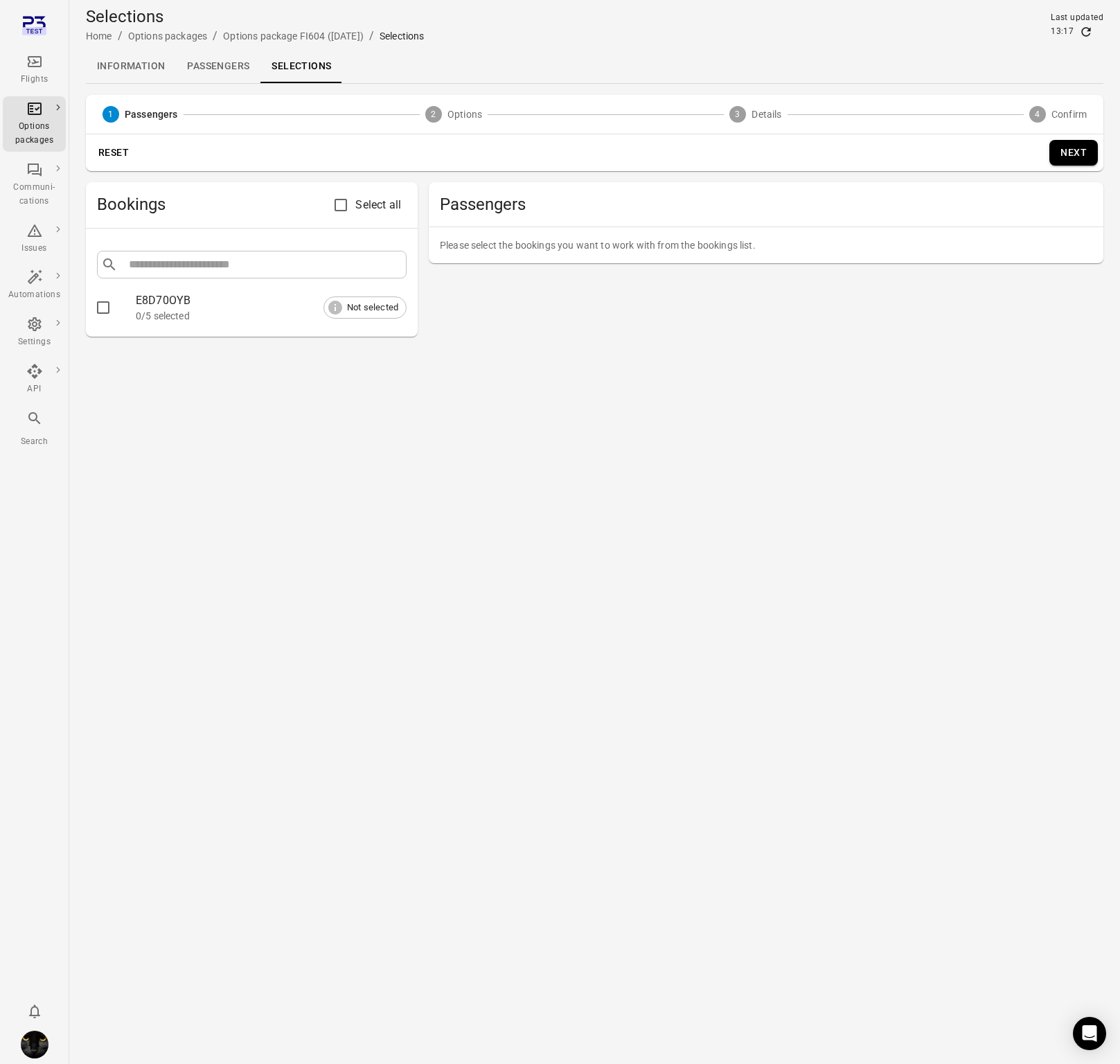
click at [33, 70] on div "Flights" at bounding box center [34, 70] width 52 height 33
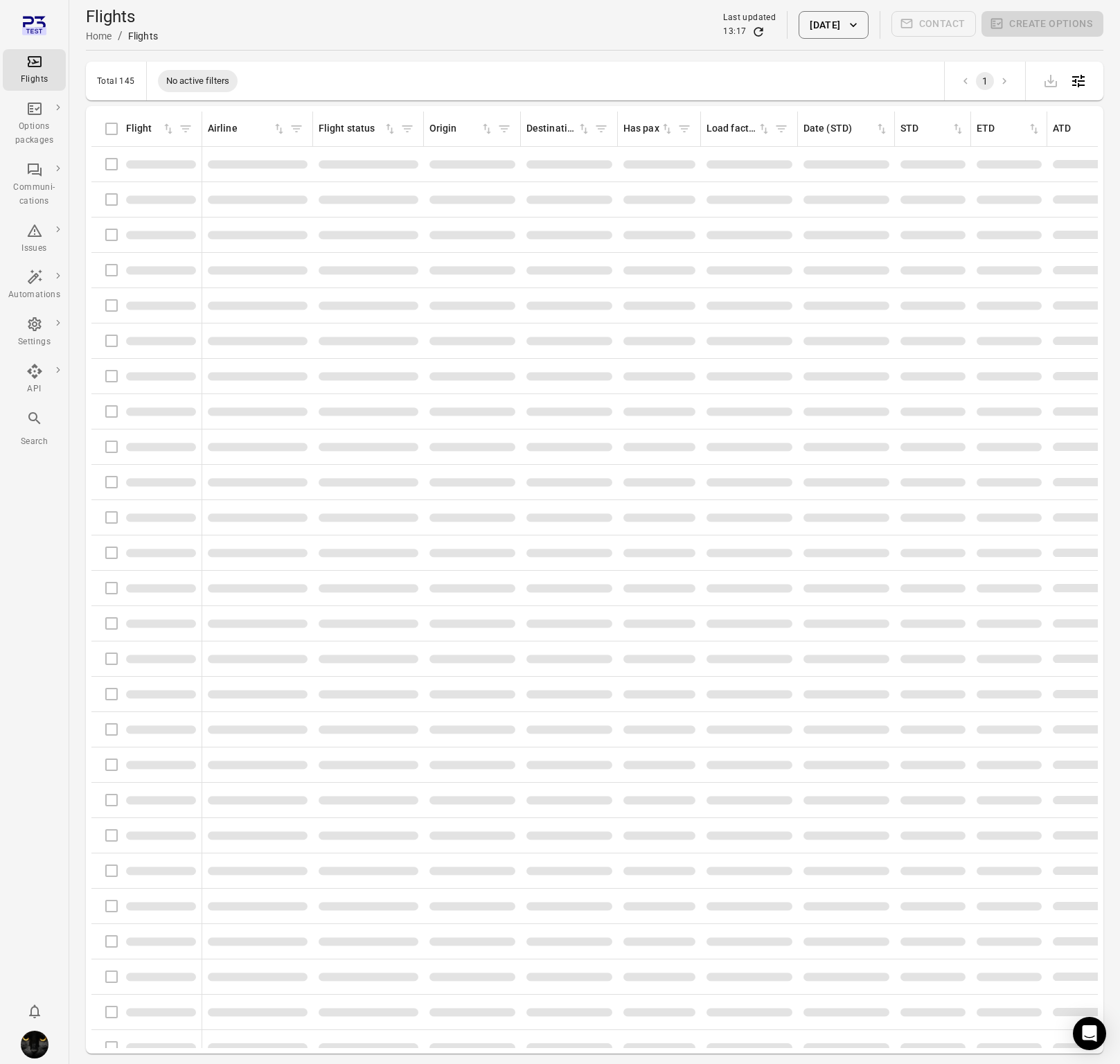
scroll to position [4, 0]
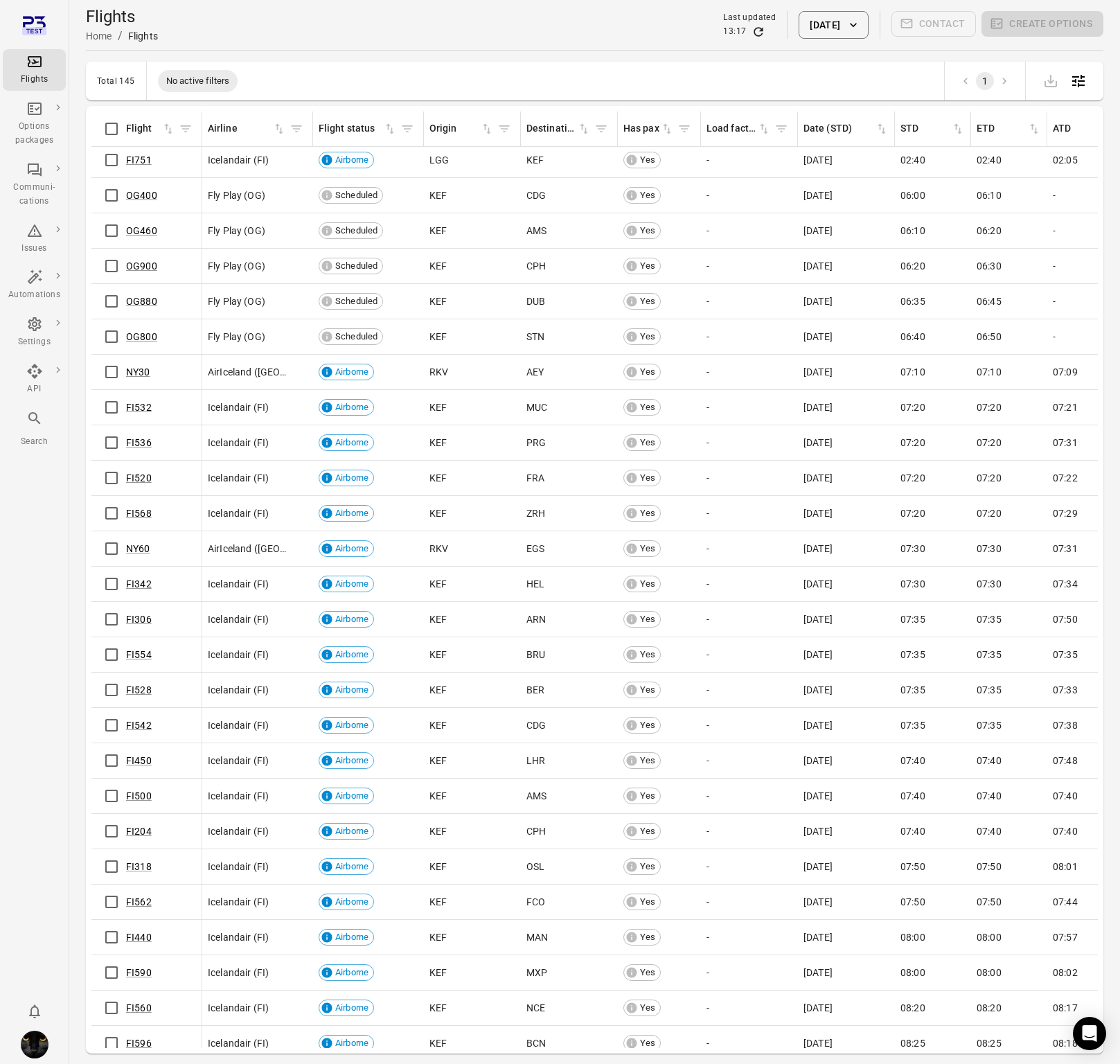
click at [802, 32] on button "[DATE]" at bounding box center [832, 24] width 69 height 28
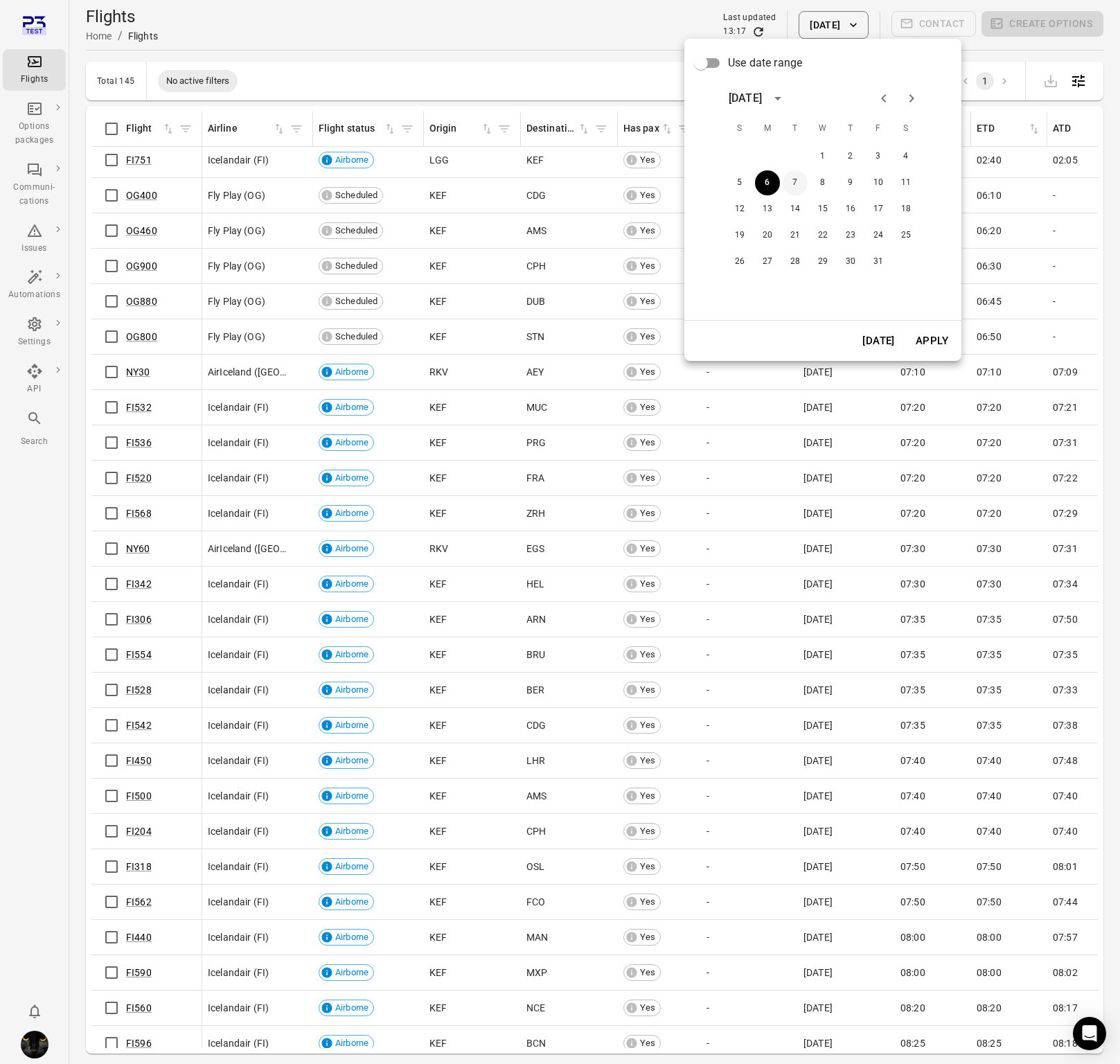
click at [797, 187] on button "7" at bounding box center [795, 183] width 25 height 25
click at [930, 336] on button "Apply" at bounding box center [931, 341] width 47 height 30
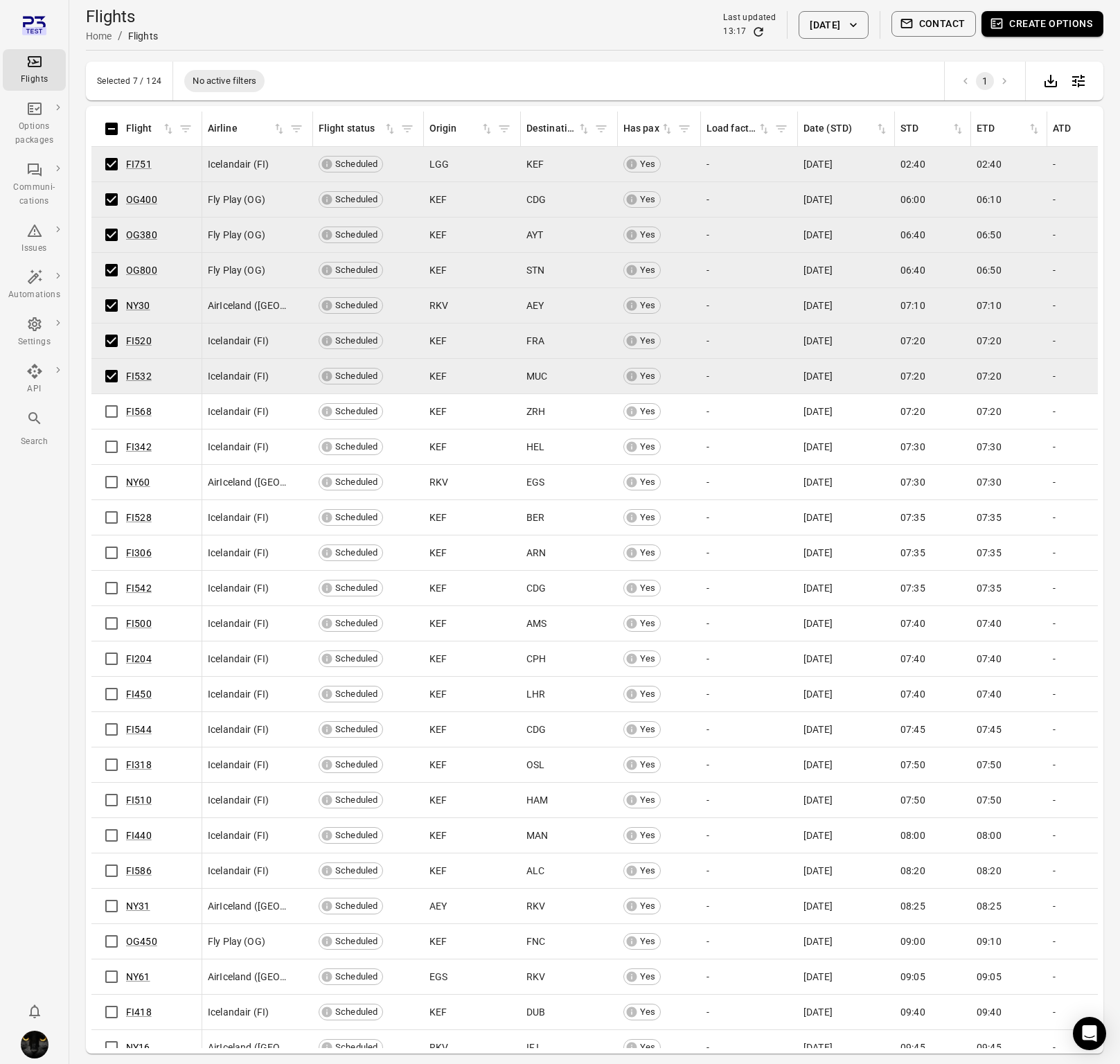
click at [112, 395] on td "FI568" at bounding box center [147, 411] width 111 height 35
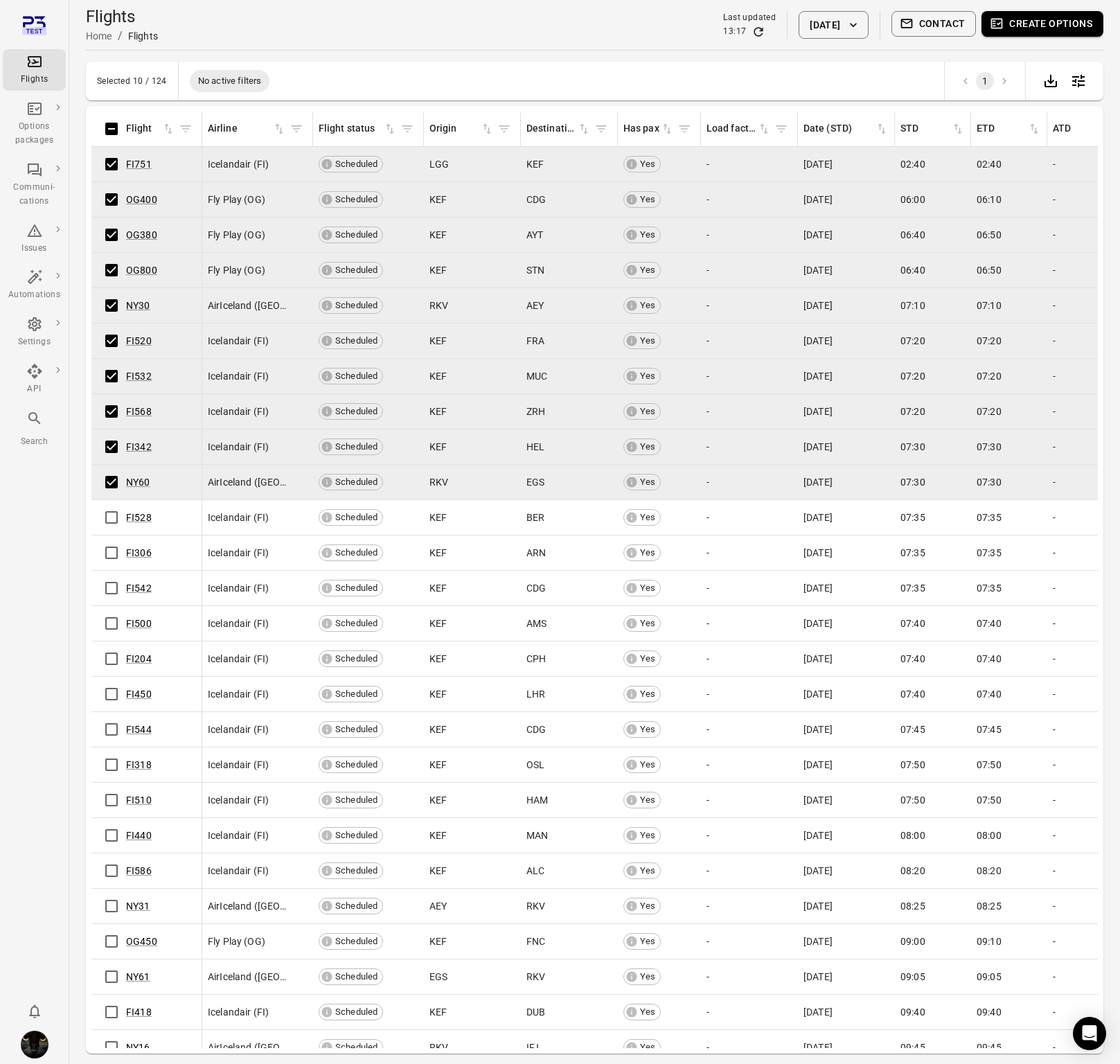
click at [1019, 20] on button "Create options" at bounding box center [1042, 23] width 122 height 26
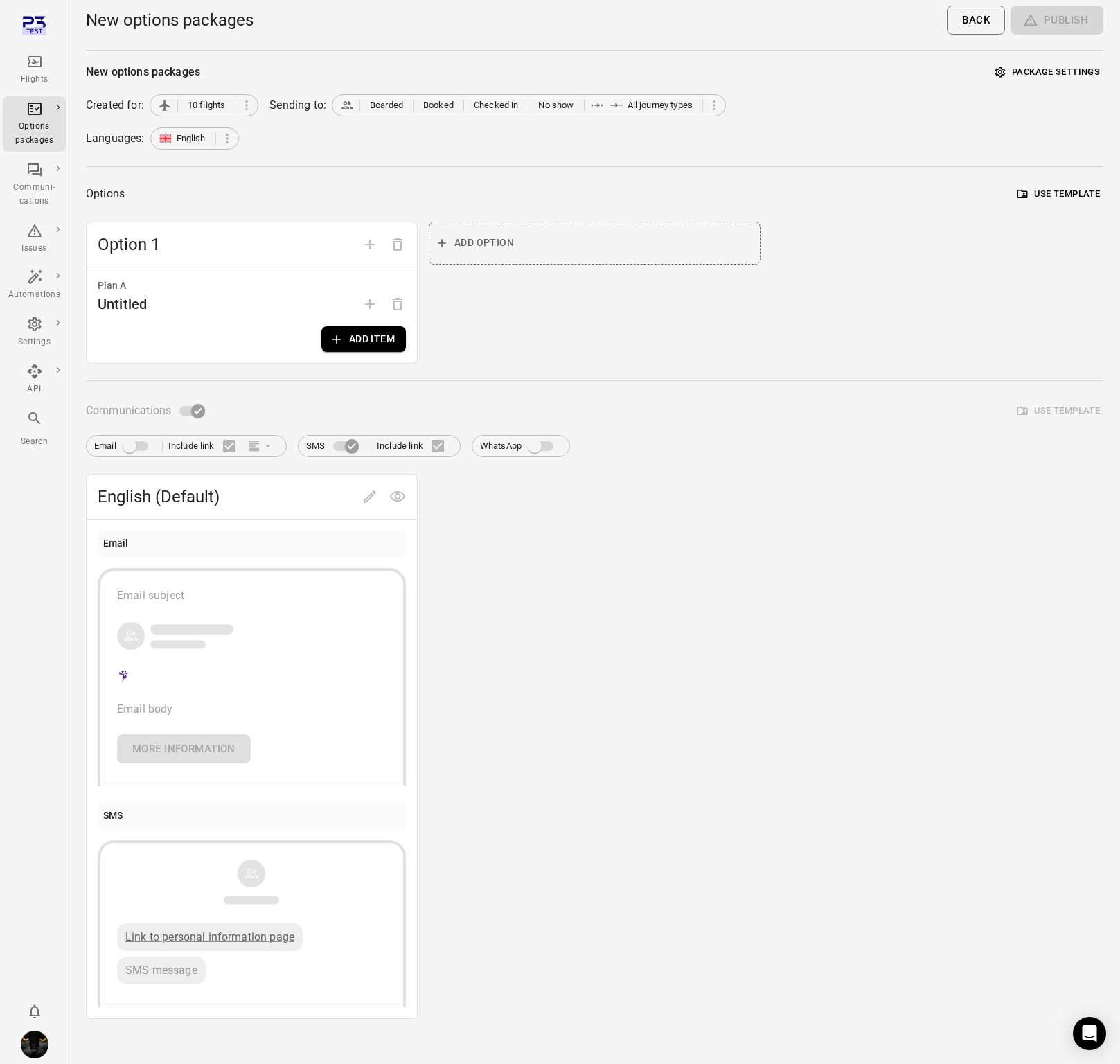
click at [394, 333] on button "Add item" at bounding box center [363, 339] width 84 height 26
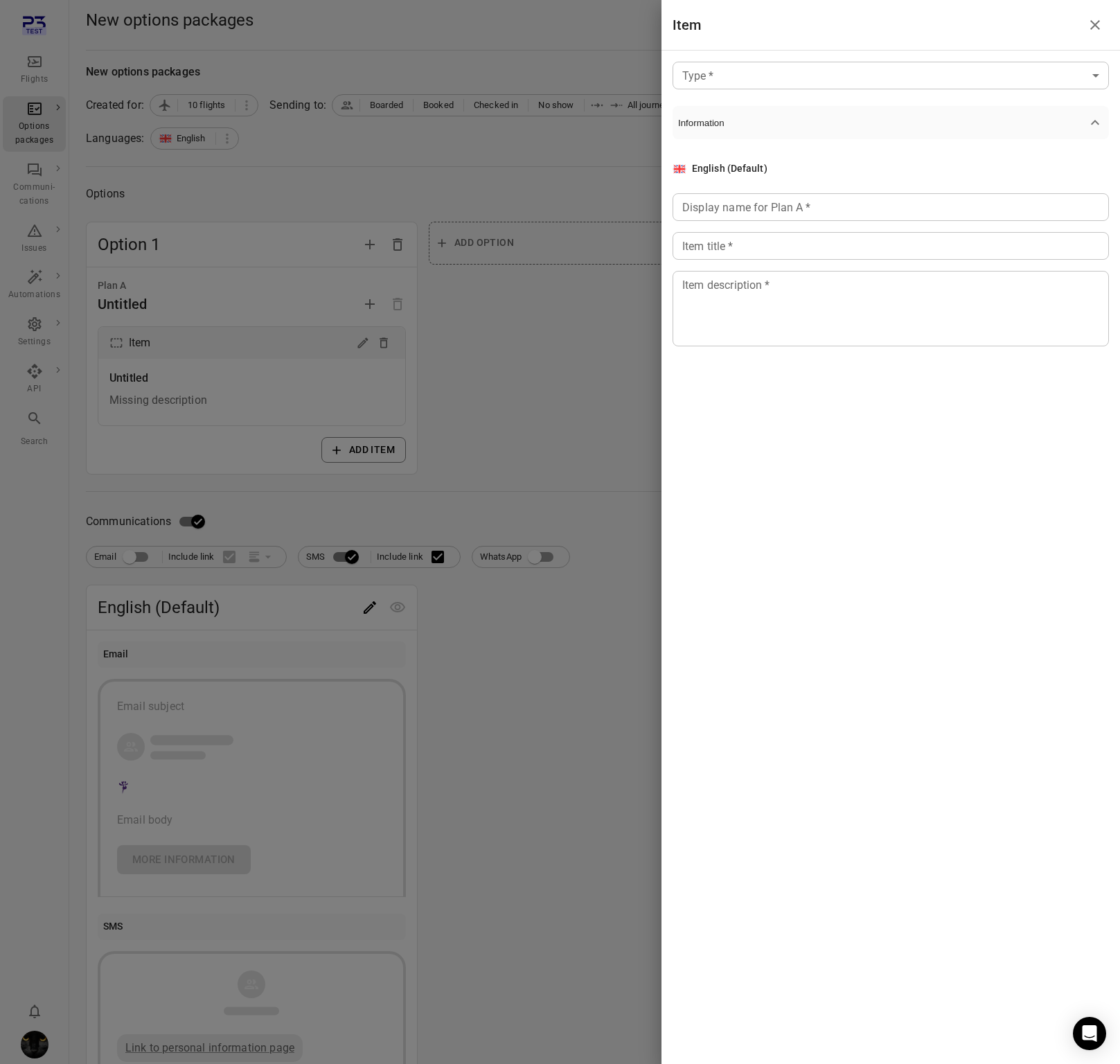
click at [742, 70] on body "Flights Options packages Communi-cations Issues Automations Settings API Search…" at bounding box center [560, 592] width 1120 height 1185
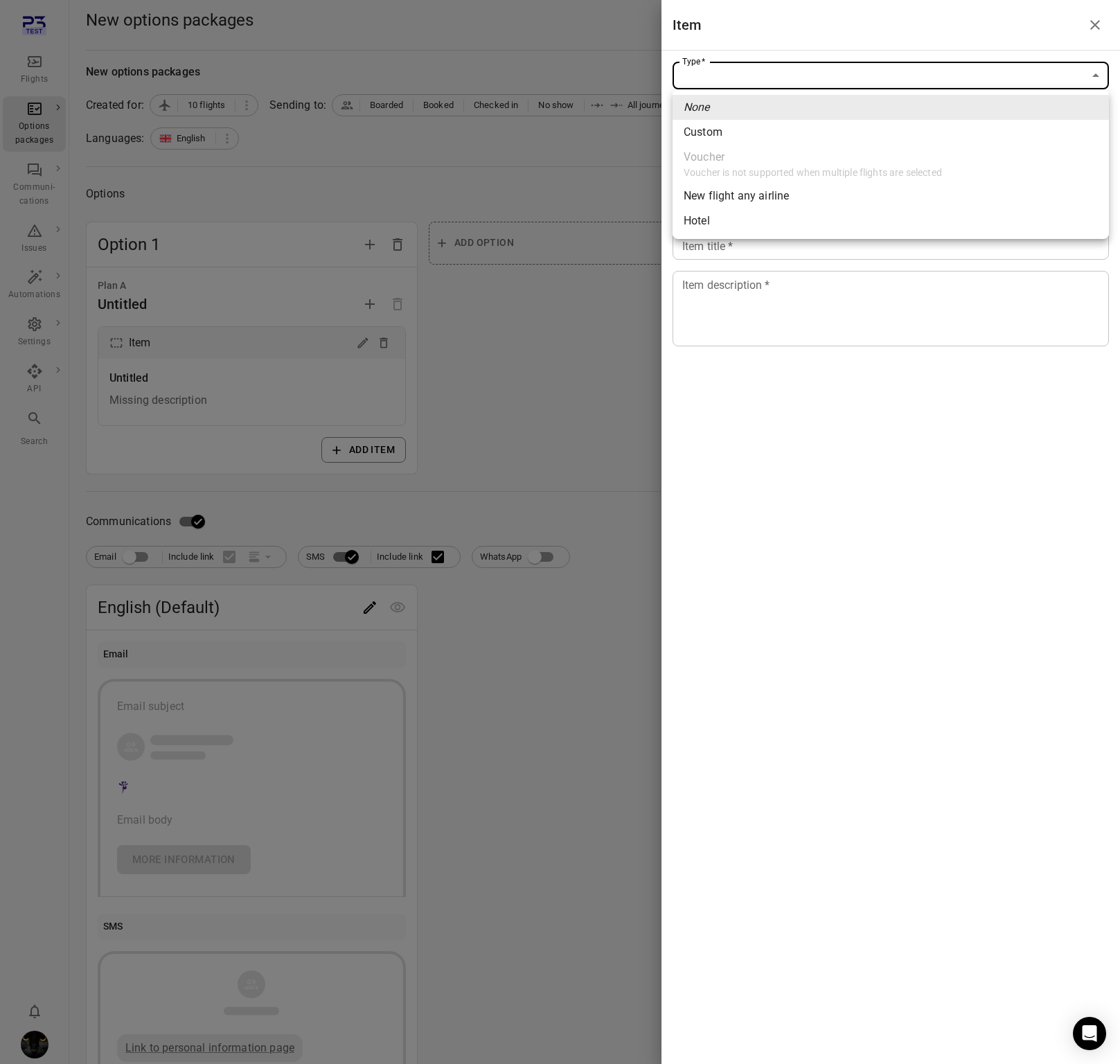
click at [736, 198] on div "New flight any airline" at bounding box center [736, 196] width 106 height 17
type input "**********"
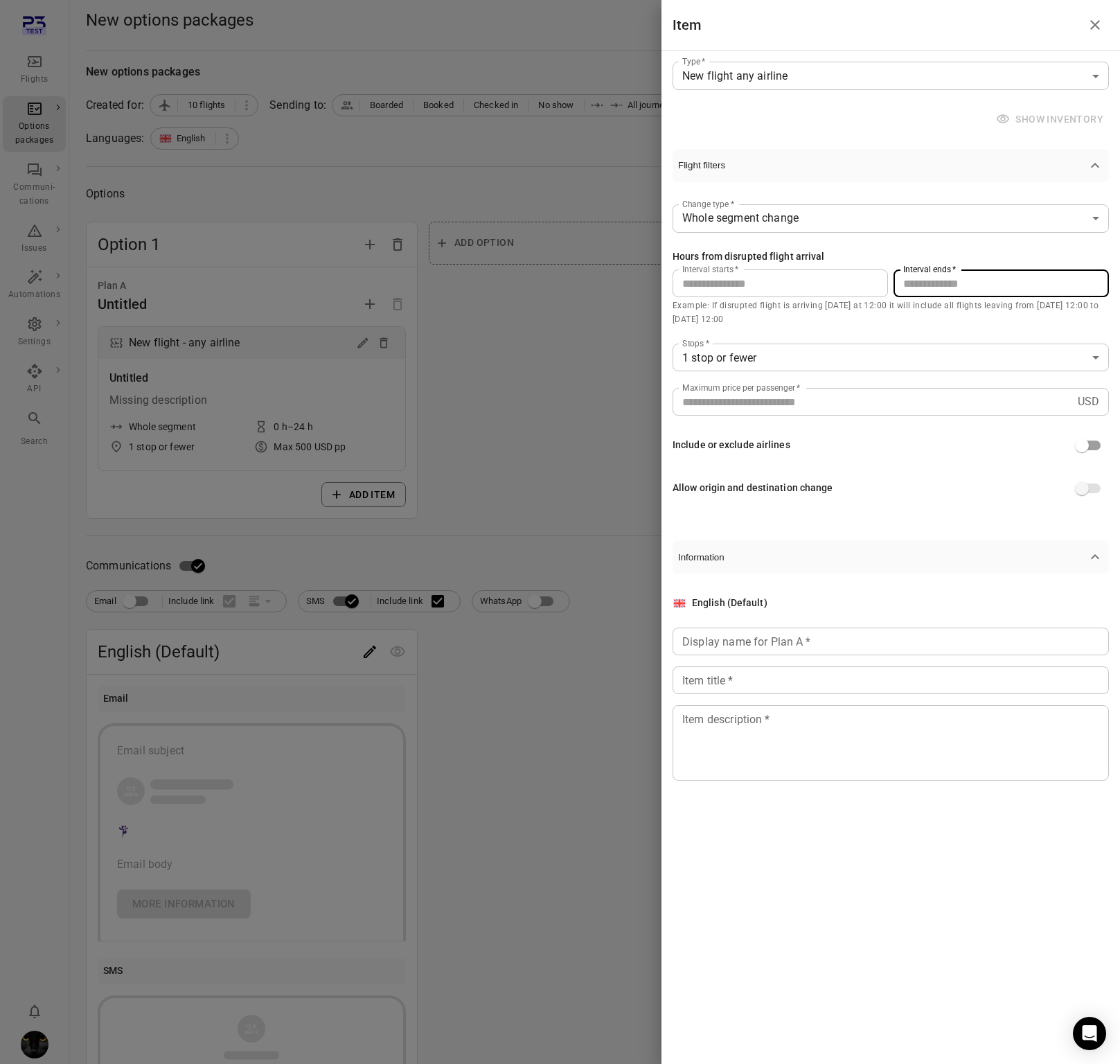
drag, startPoint x: 919, startPoint y: 286, endPoint x: 865, endPoint y: 286, distance: 54.0
click at [865, 286] on div "Interval starts   * * Interval starts   * Interval ends   * ** Interval ends   *" at bounding box center [891, 283] width 437 height 28
type input "**"
click at [787, 642] on div "Display name for Plan A   * Display name for Plan A   *" at bounding box center [891, 641] width 437 height 28
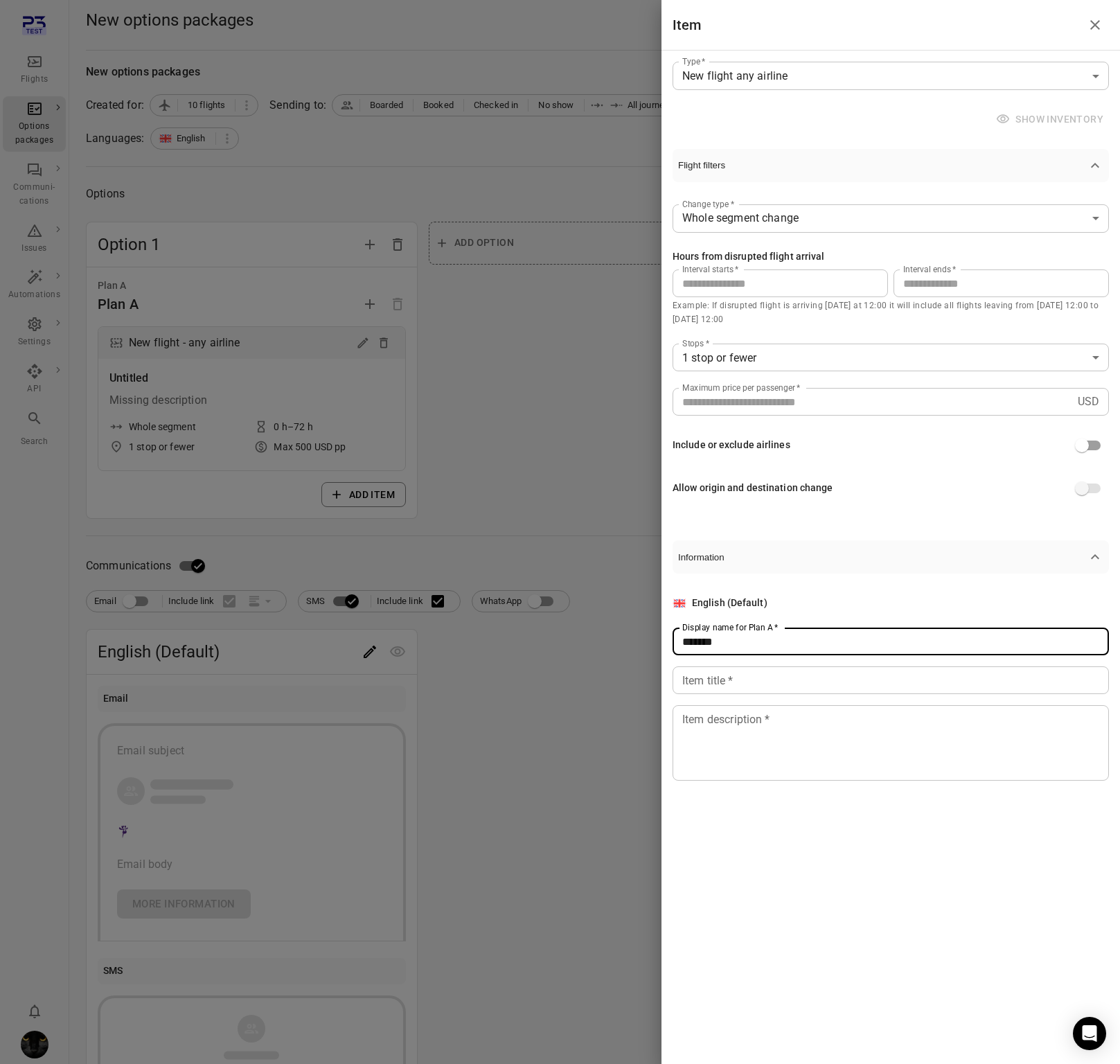
type input "******"
click at [766, 684] on input "Item title   *" at bounding box center [891, 680] width 437 height 28
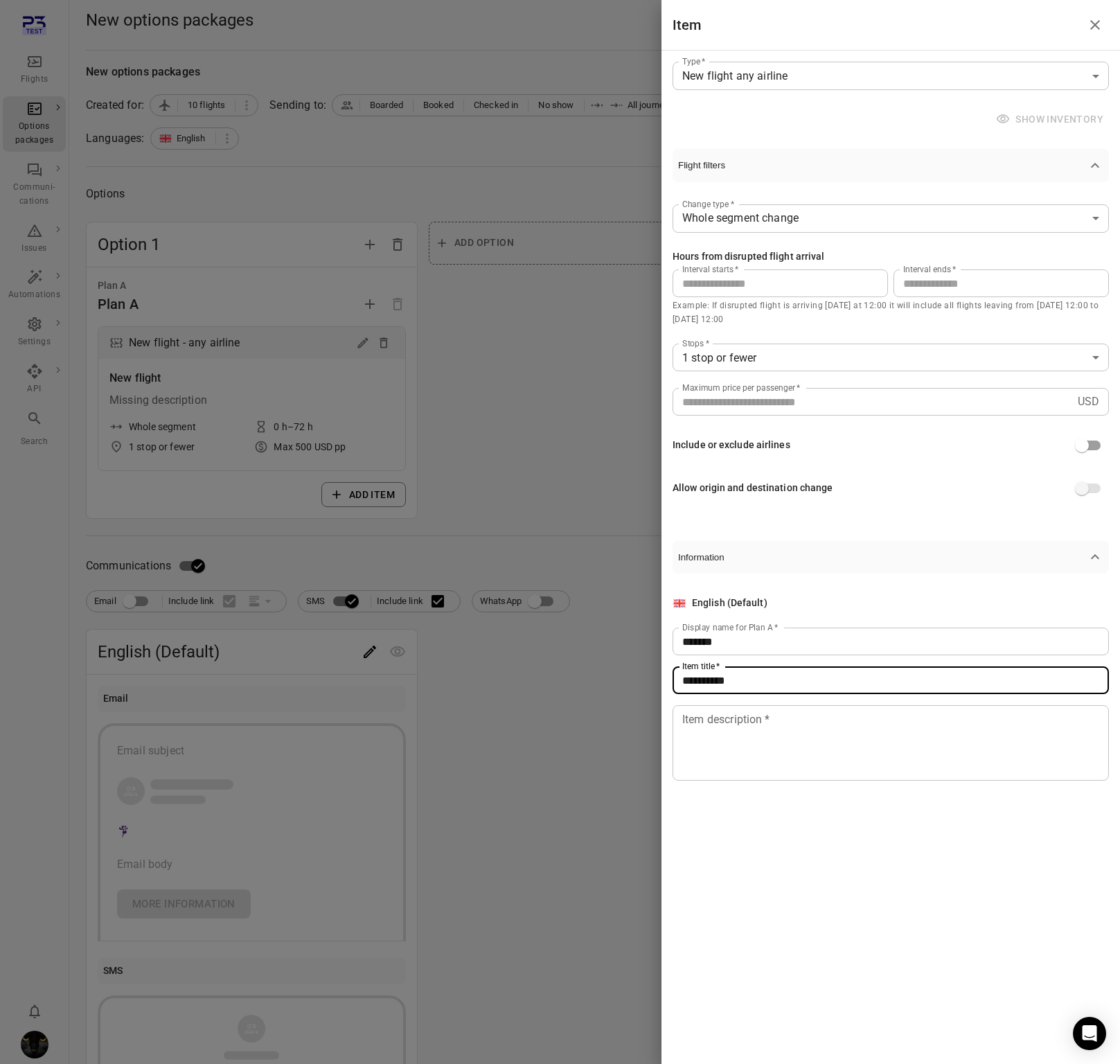
type input "**********"
click at [768, 753] on textarea "Item description   *" at bounding box center [890, 743] width 417 height 64
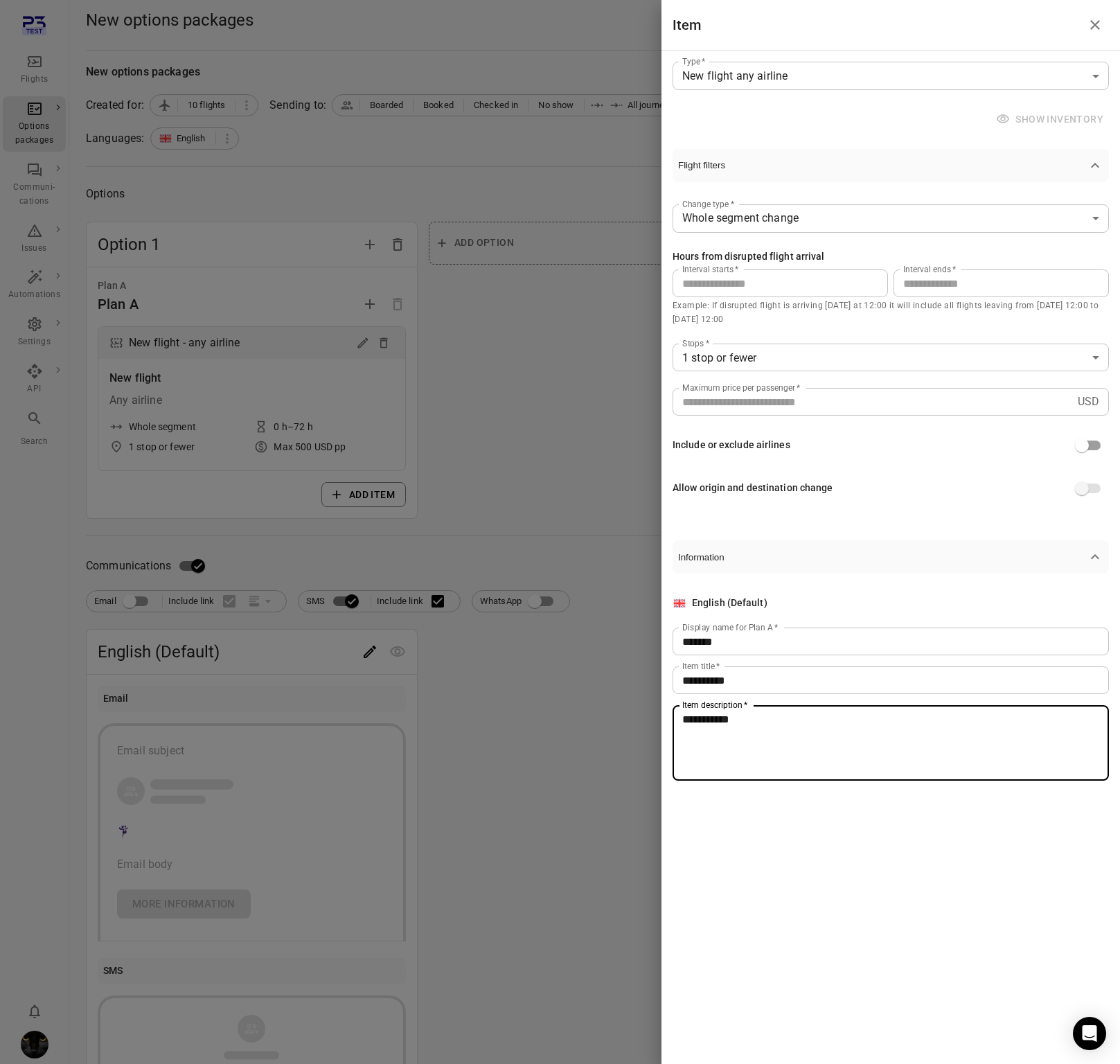
type textarea "**********"
click at [530, 743] on div at bounding box center [560, 532] width 1120 height 1064
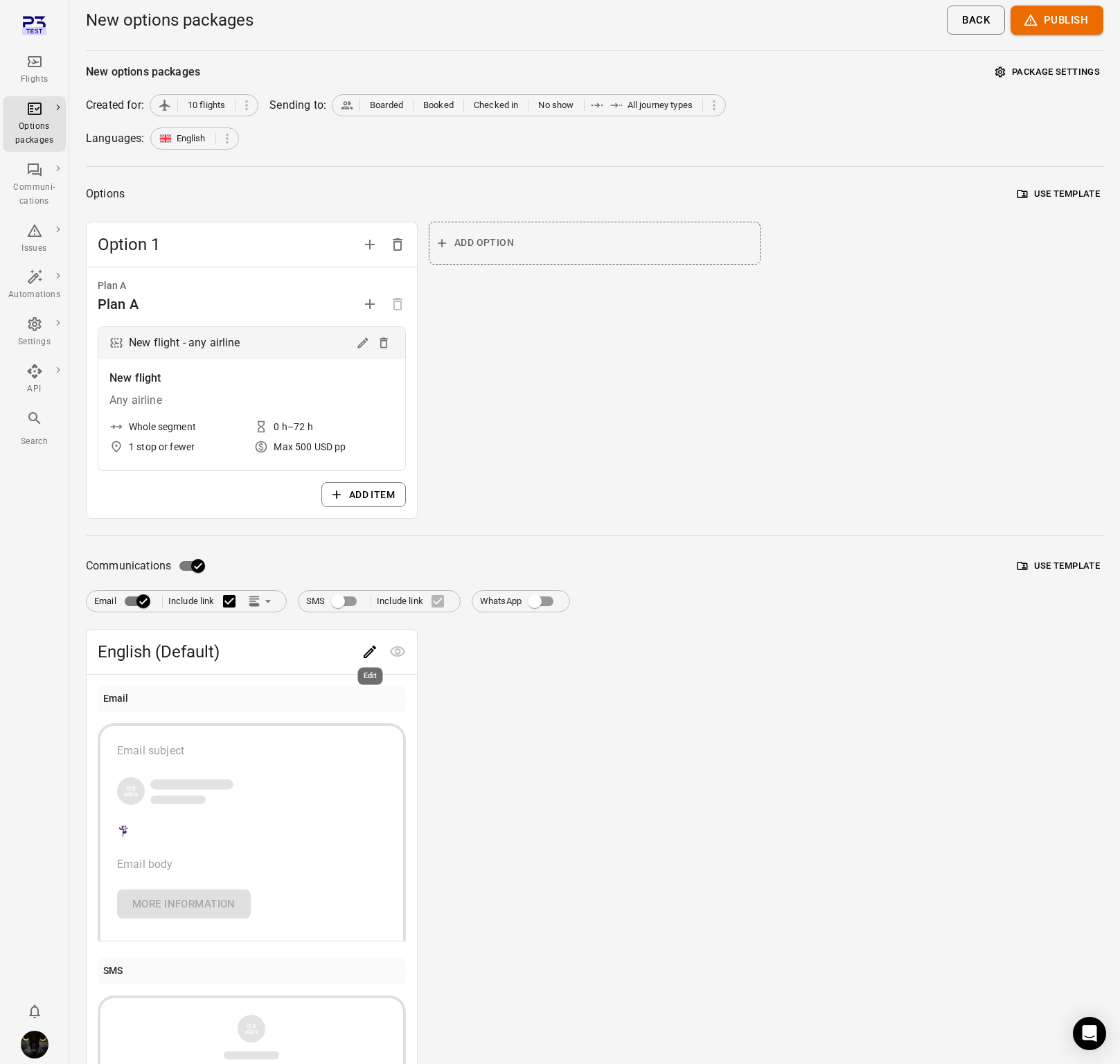
click at [371, 650] on icon "Edit" at bounding box center [369, 651] width 13 height 13
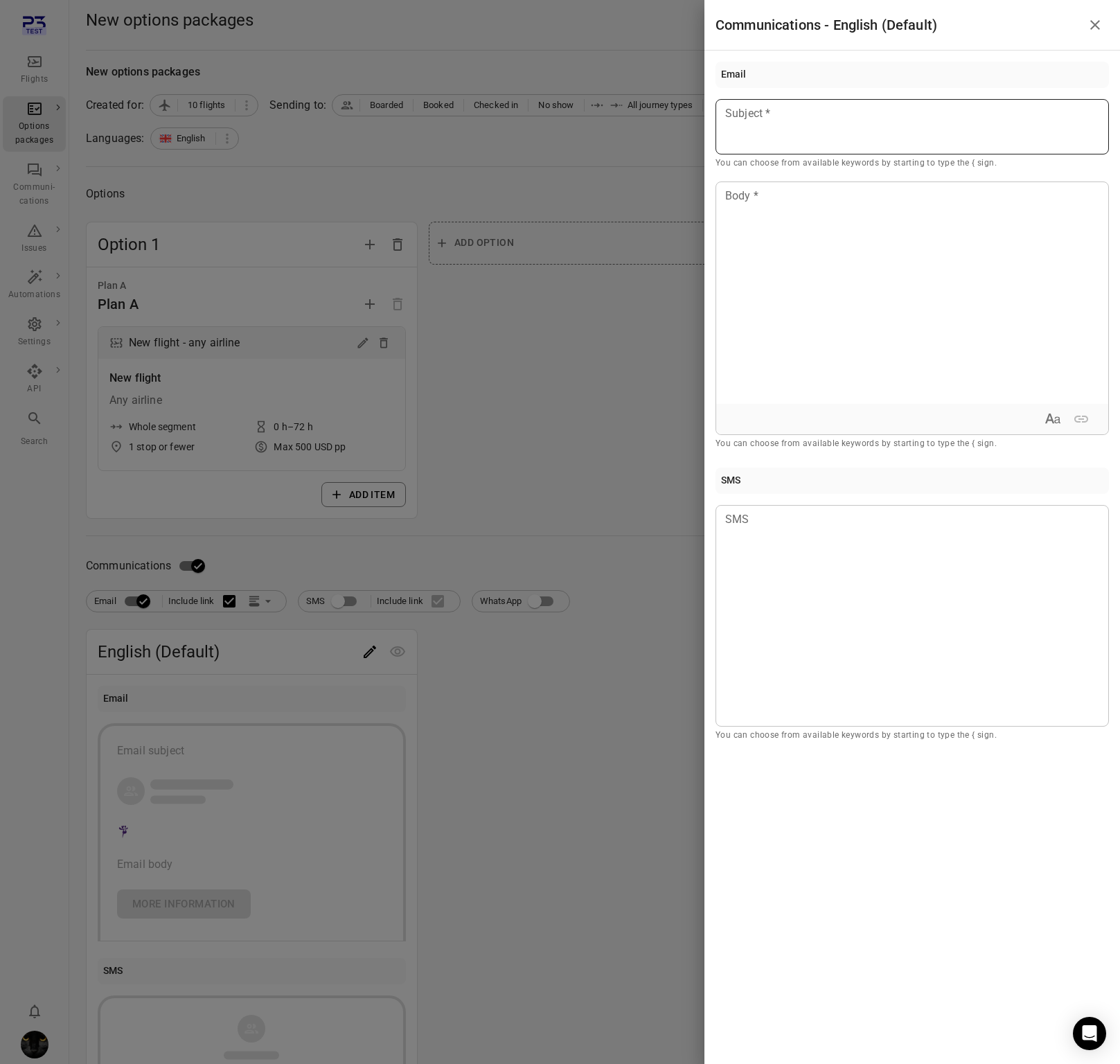
click at [847, 137] on div at bounding box center [912, 127] width 394 height 55
click at [828, 157] on div "Passenger first name" at bounding box center [803, 152] width 117 height 13
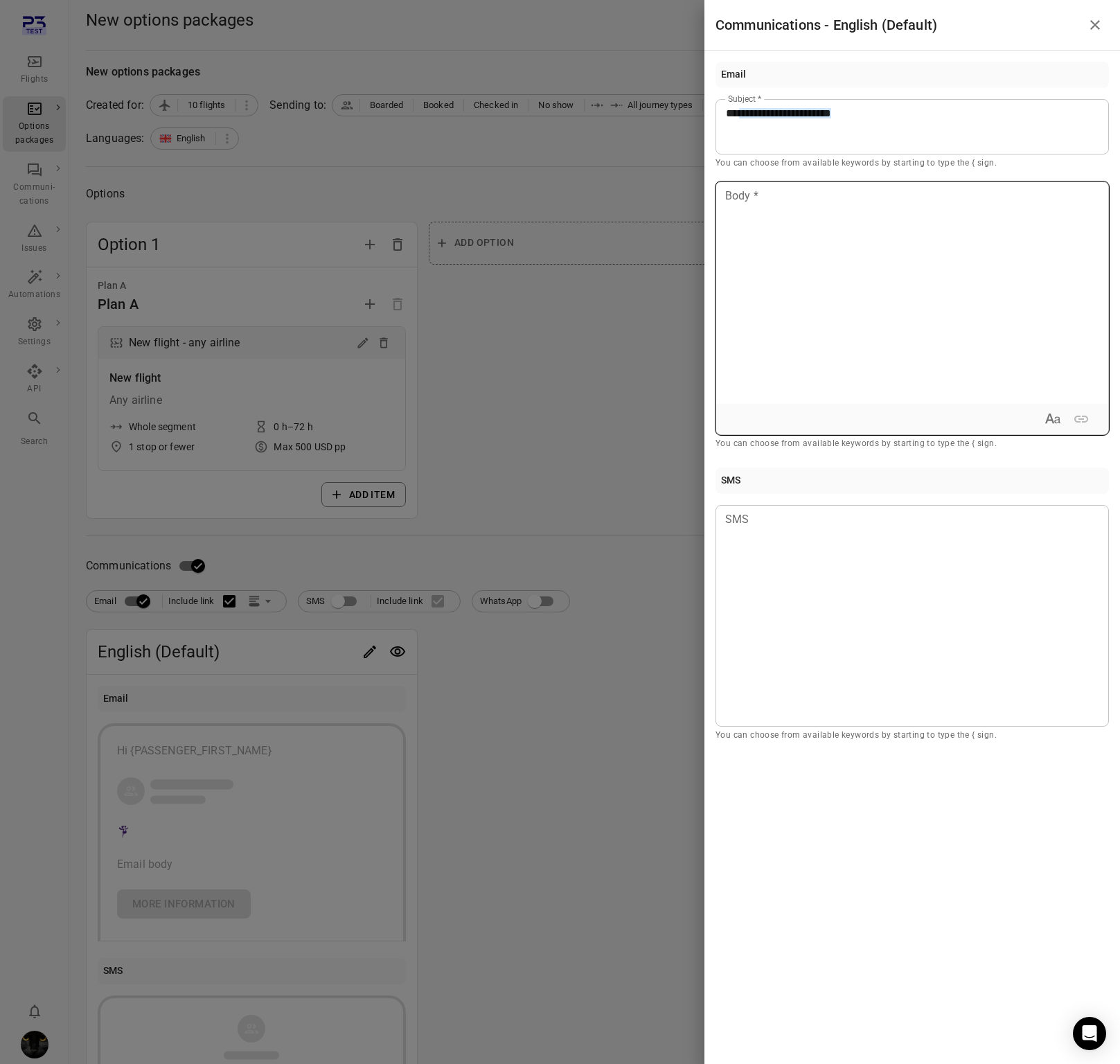
click at [800, 257] on div at bounding box center [912, 294] width 392 height 222
click at [517, 345] on div at bounding box center [560, 532] width 1120 height 1064
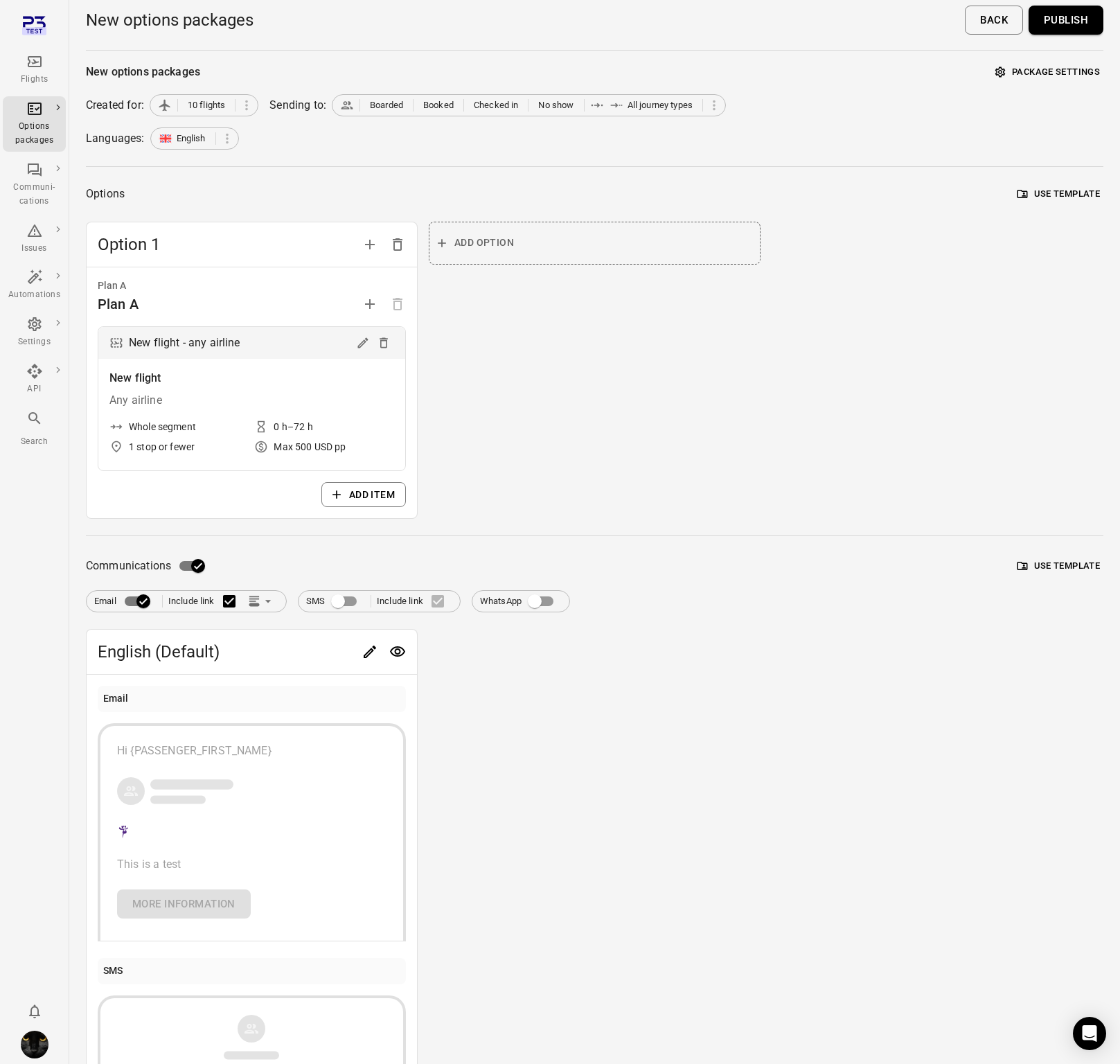
click at [1080, 75] on button "Package settings" at bounding box center [1047, 72] width 112 height 21
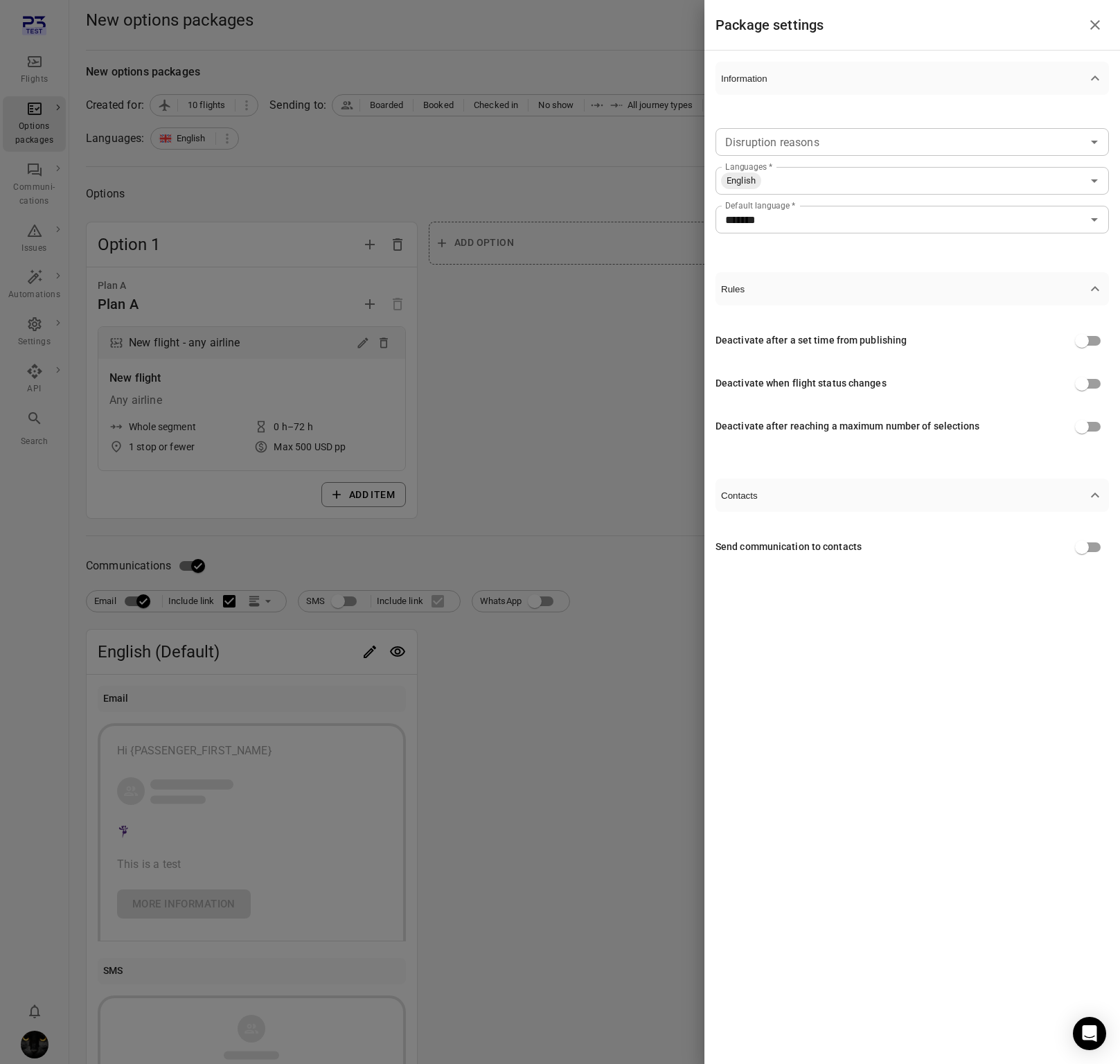
click at [896, 145] on input "Disruption reasons" at bounding box center [900, 142] width 362 height 20
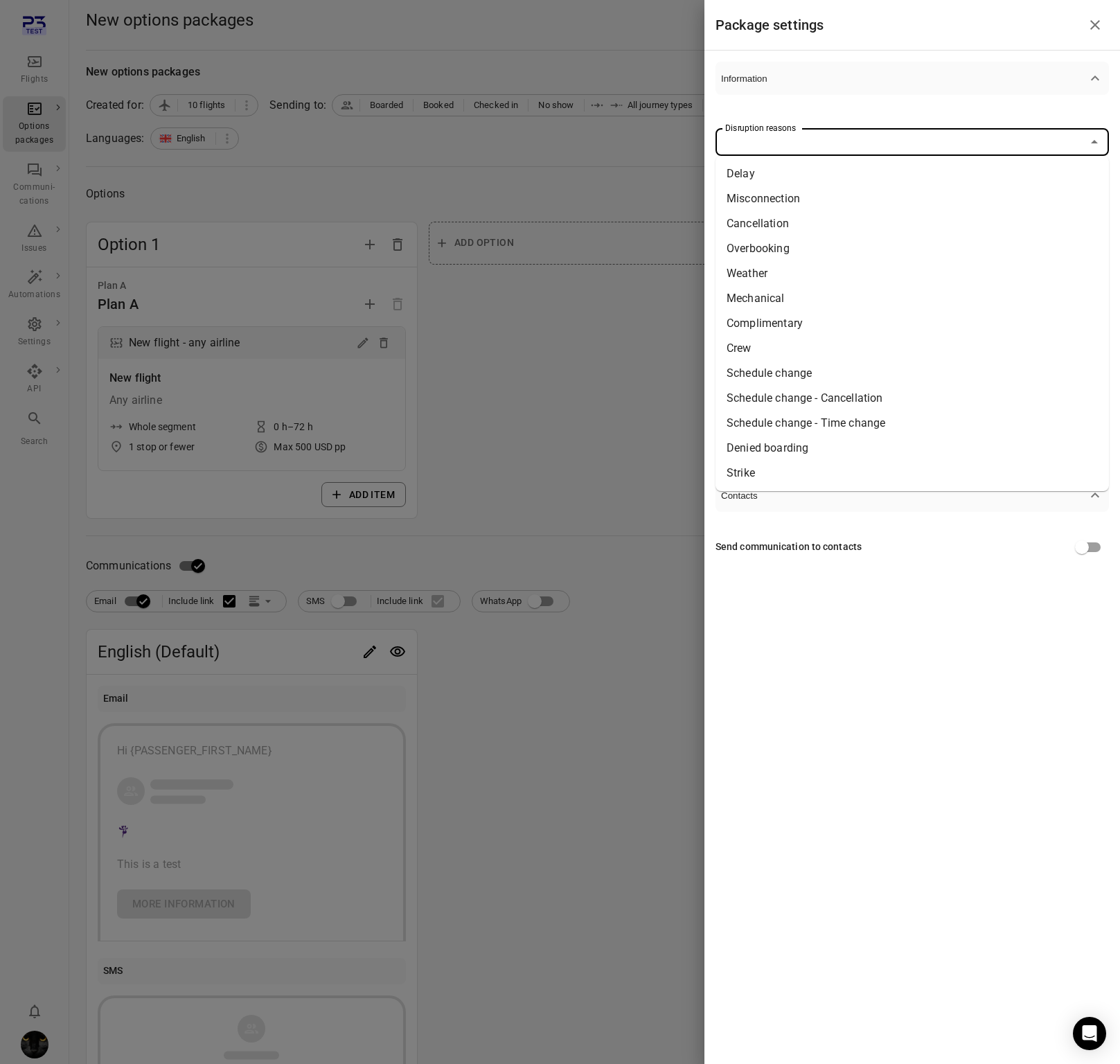
click at [875, 183] on li "Delay" at bounding box center [912, 174] width 394 height 25
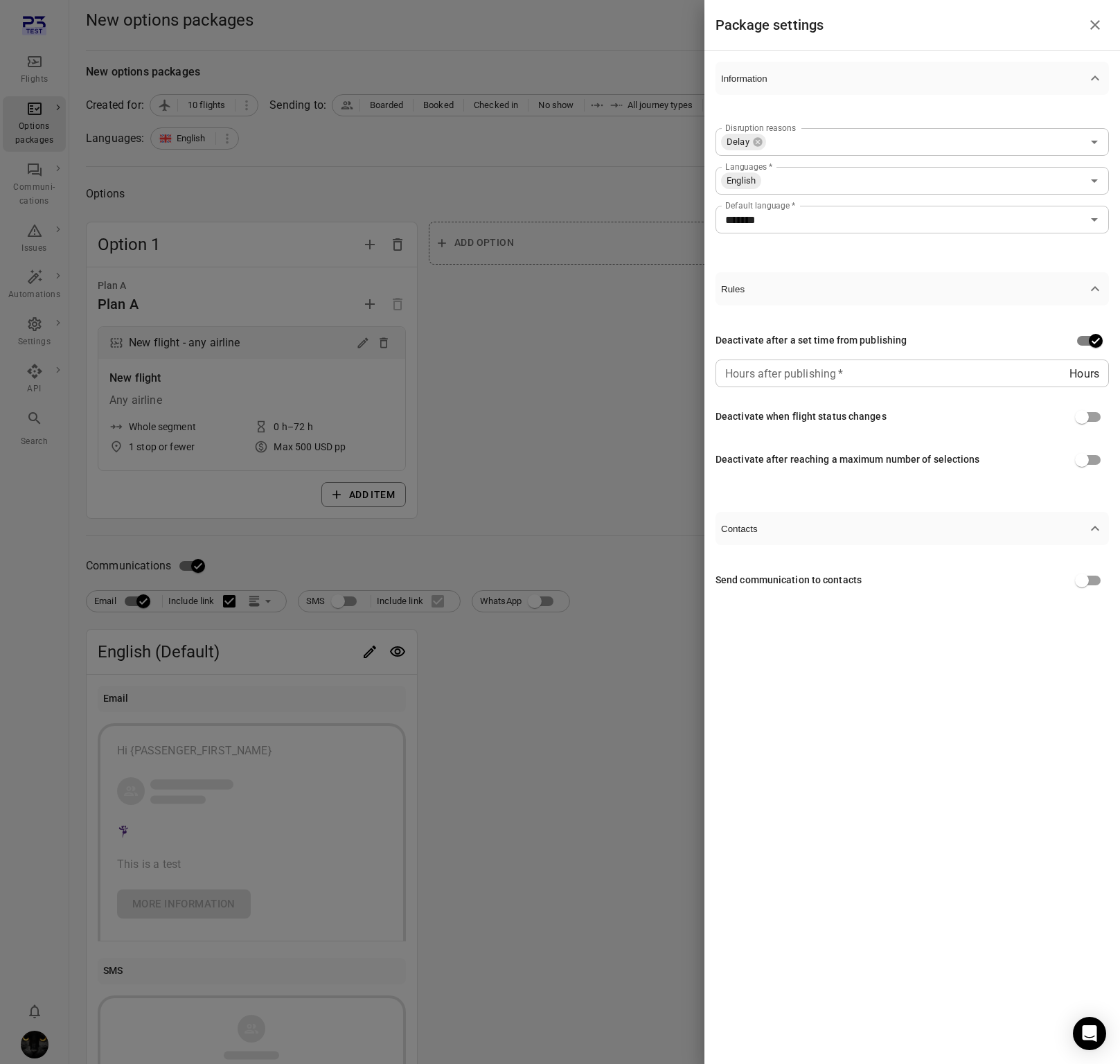
click at [826, 375] on div "Hours after publishing   * Hours Hours after publishing   *" at bounding box center [912, 373] width 394 height 28
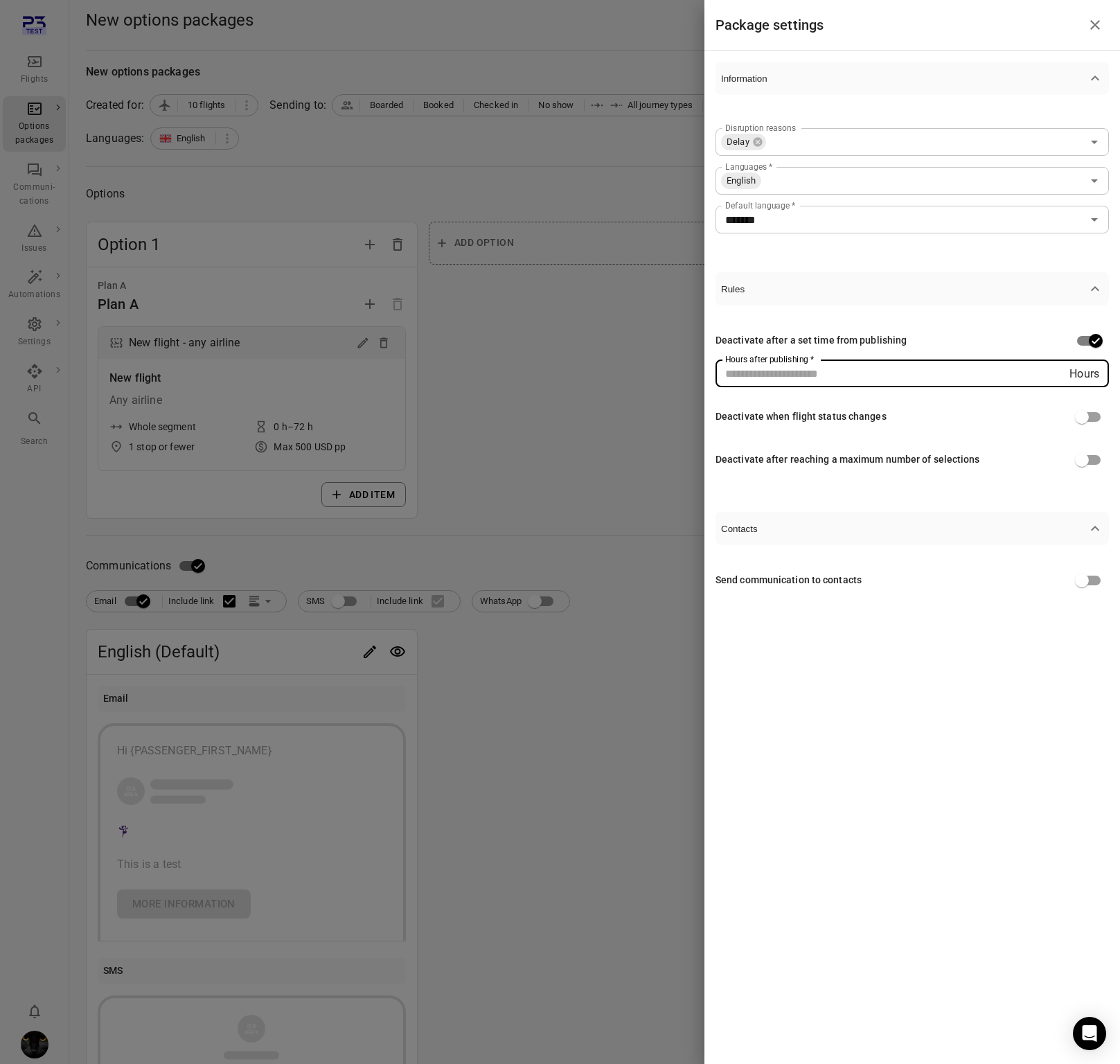
type input "*"
click at [802, 648] on div "Package settings Information Disruption reasons Delay Disruption reasons Langua…" at bounding box center [912, 532] width 415 height 1064
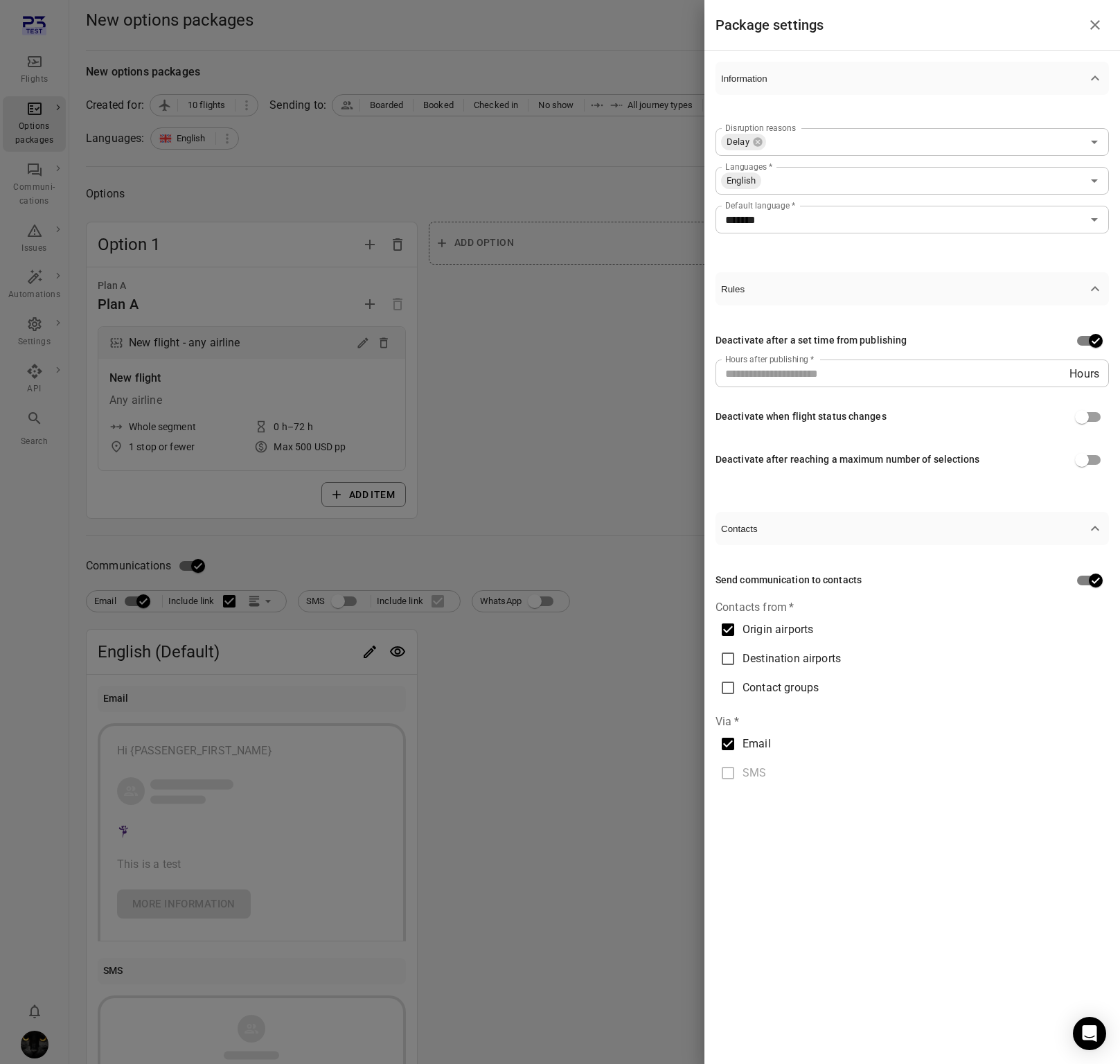
click at [766, 634] on span "Origin airports" at bounding box center [777, 629] width 71 height 17
click at [761, 714] on div "Contact groups Contact groups" at bounding box center [912, 719] width 394 height 28
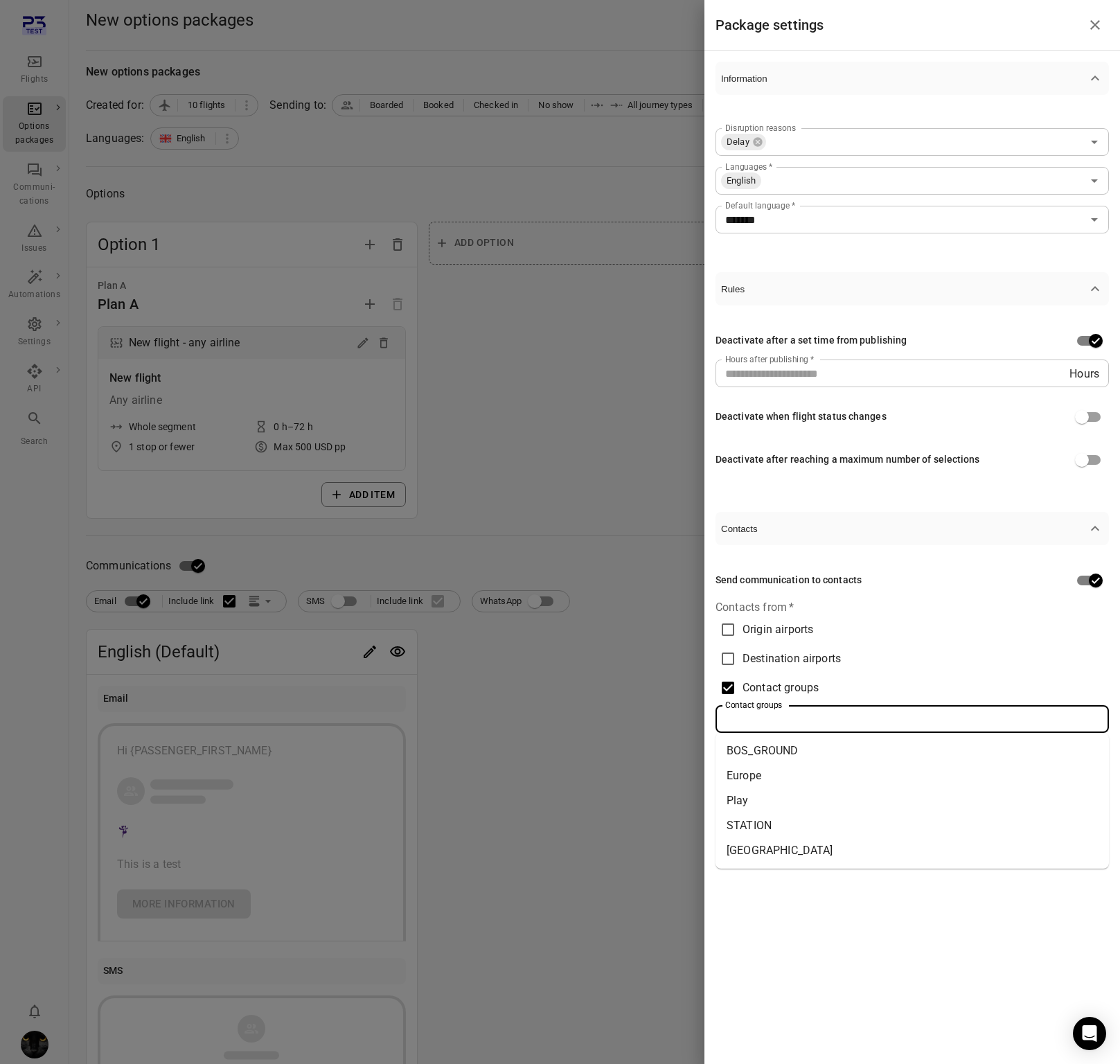
click at [766, 767] on li "Europe" at bounding box center [912, 776] width 394 height 25
click at [578, 720] on div at bounding box center [560, 532] width 1120 height 1064
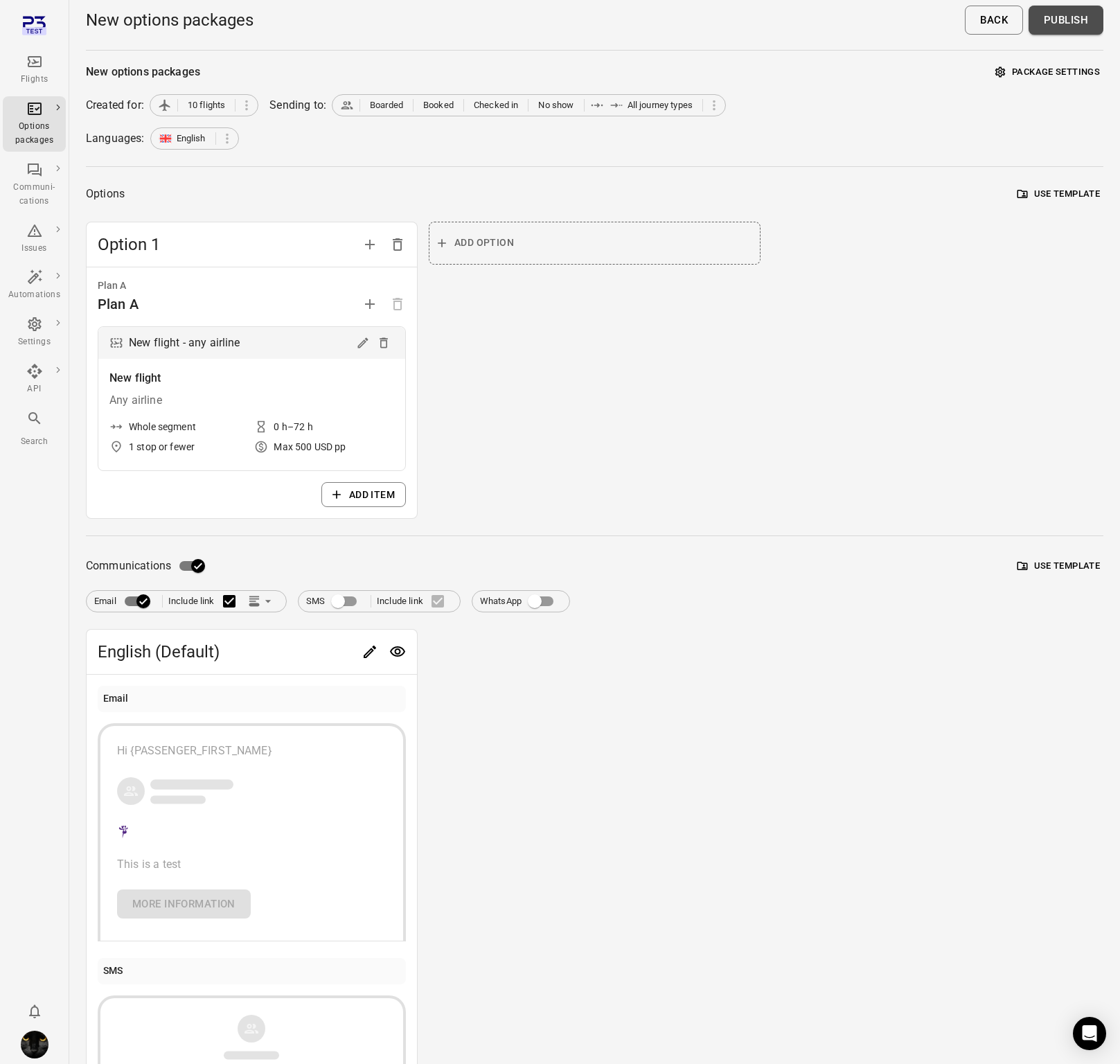
click at [1083, 31] on button "Publish" at bounding box center [1065, 20] width 75 height 30
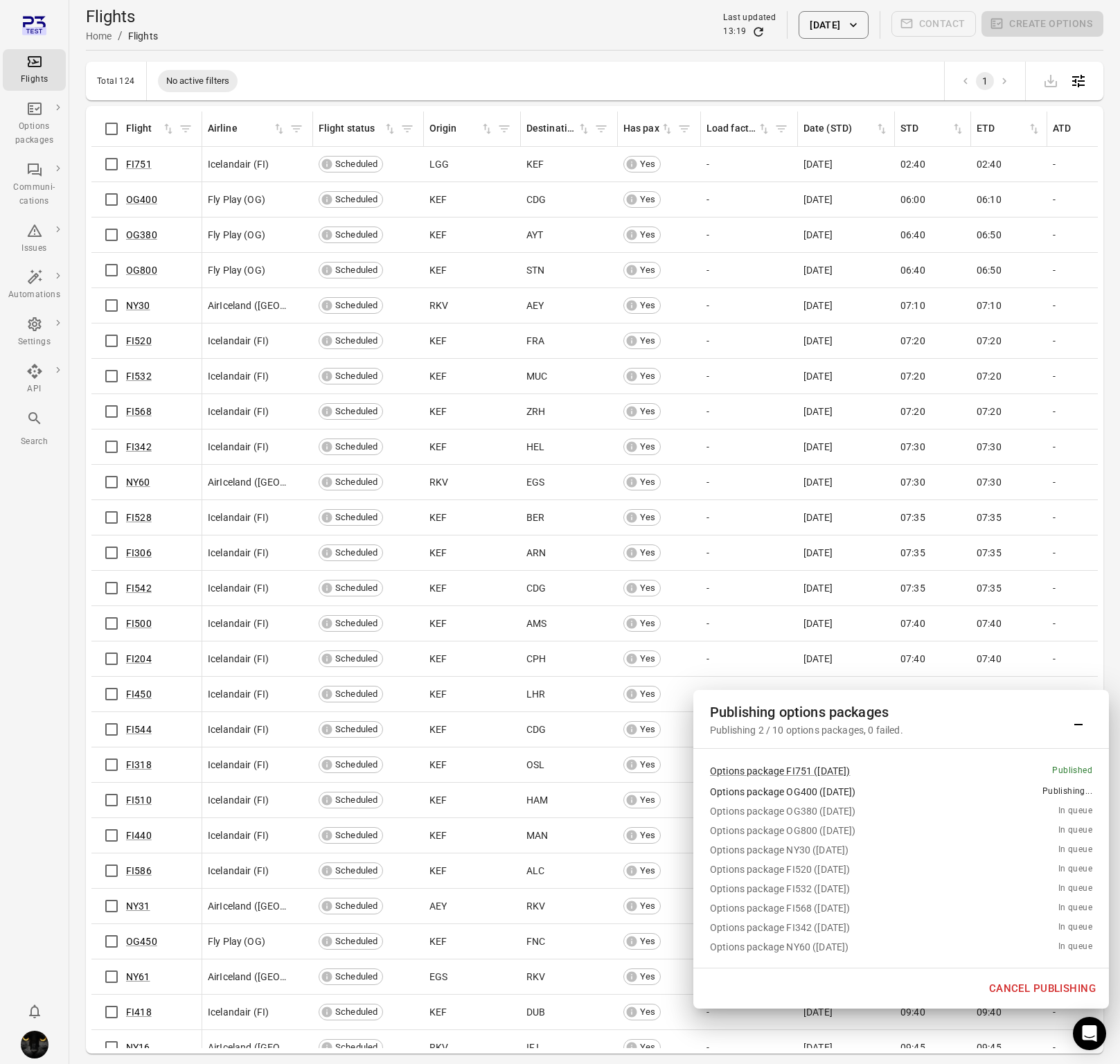
click at [1009, 985] on button "Cancel publishing" at bounding box center [1042, 988] width 122 height 30
click at [34, 125] on div "Options packages" at bounding box center [34, 133] width 52 height 28
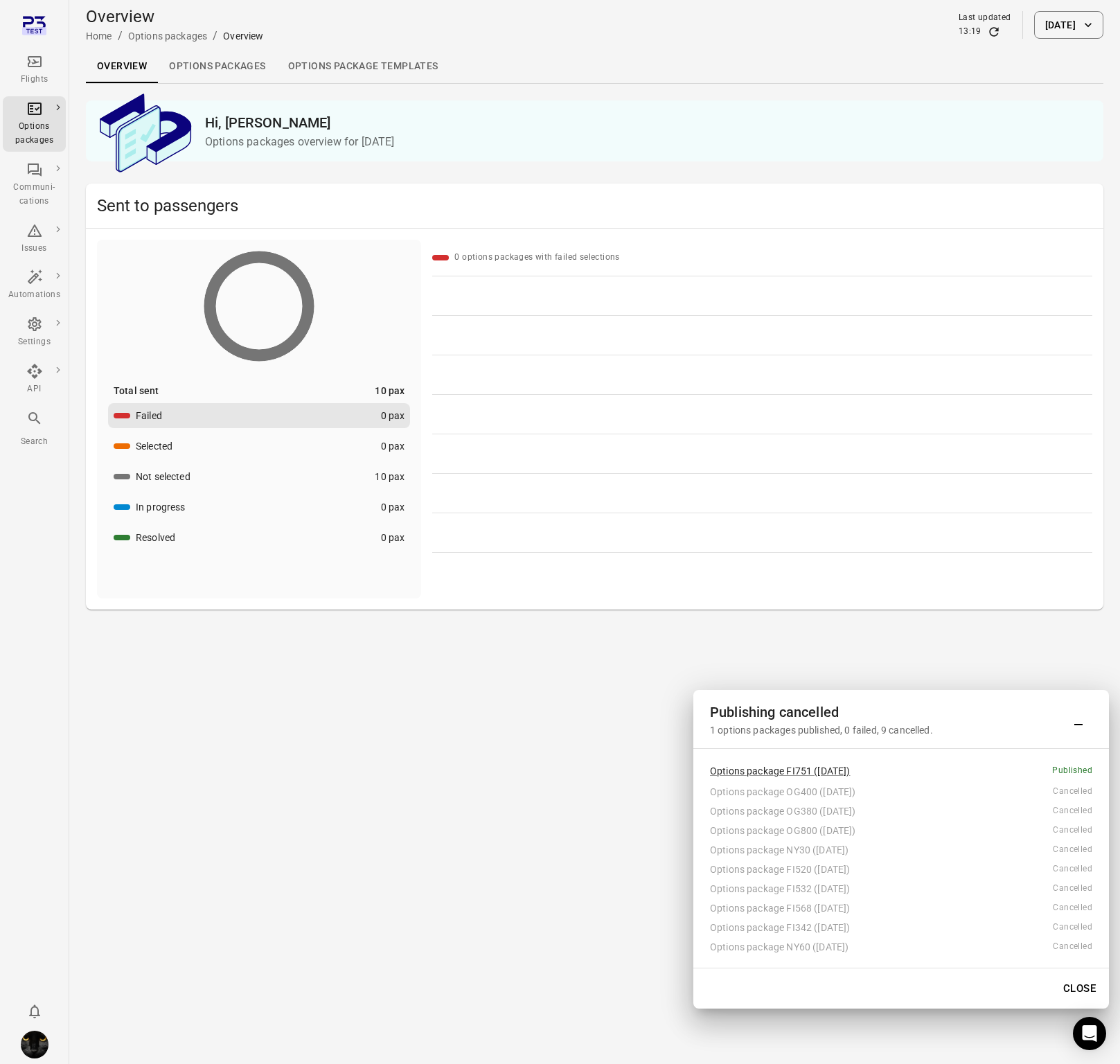
click at [228, 67] on link "Options packages" at bounding box center [216, 66] width 118 height 33
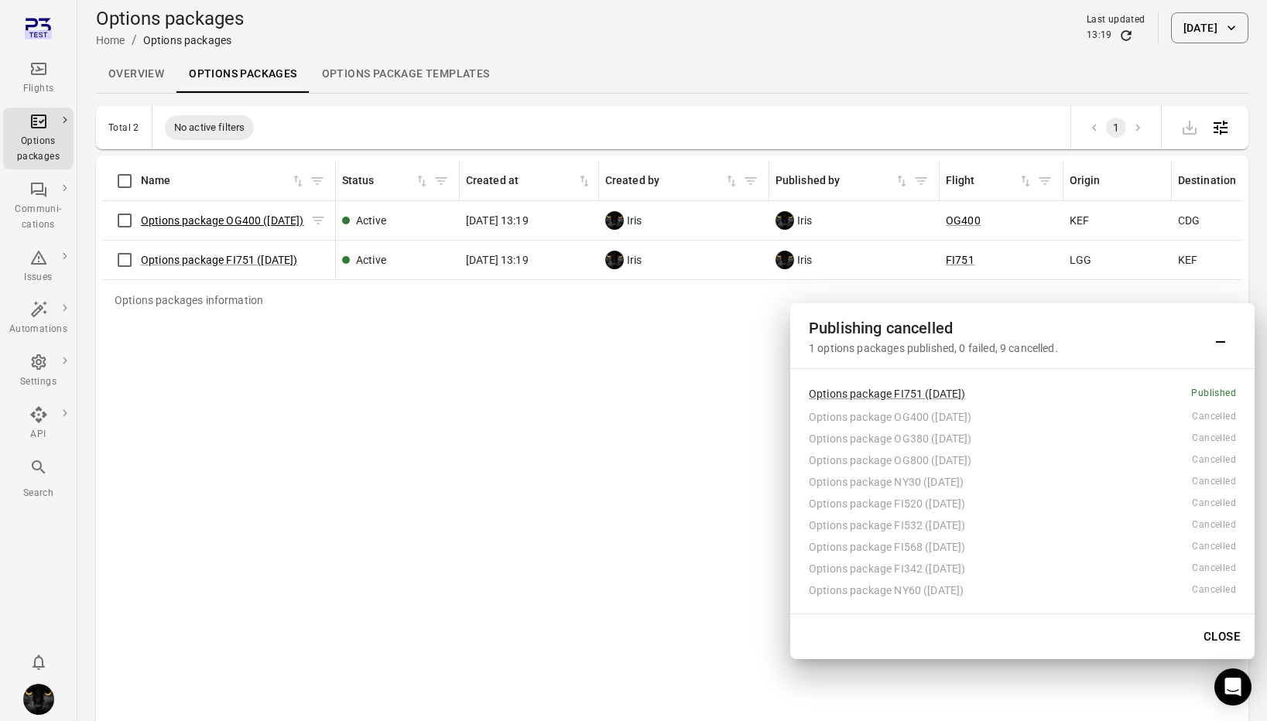
click at [229, 224] on link "Options package OG400 (7 Oct)" at bounding box center [222, 220] width 163 height 12
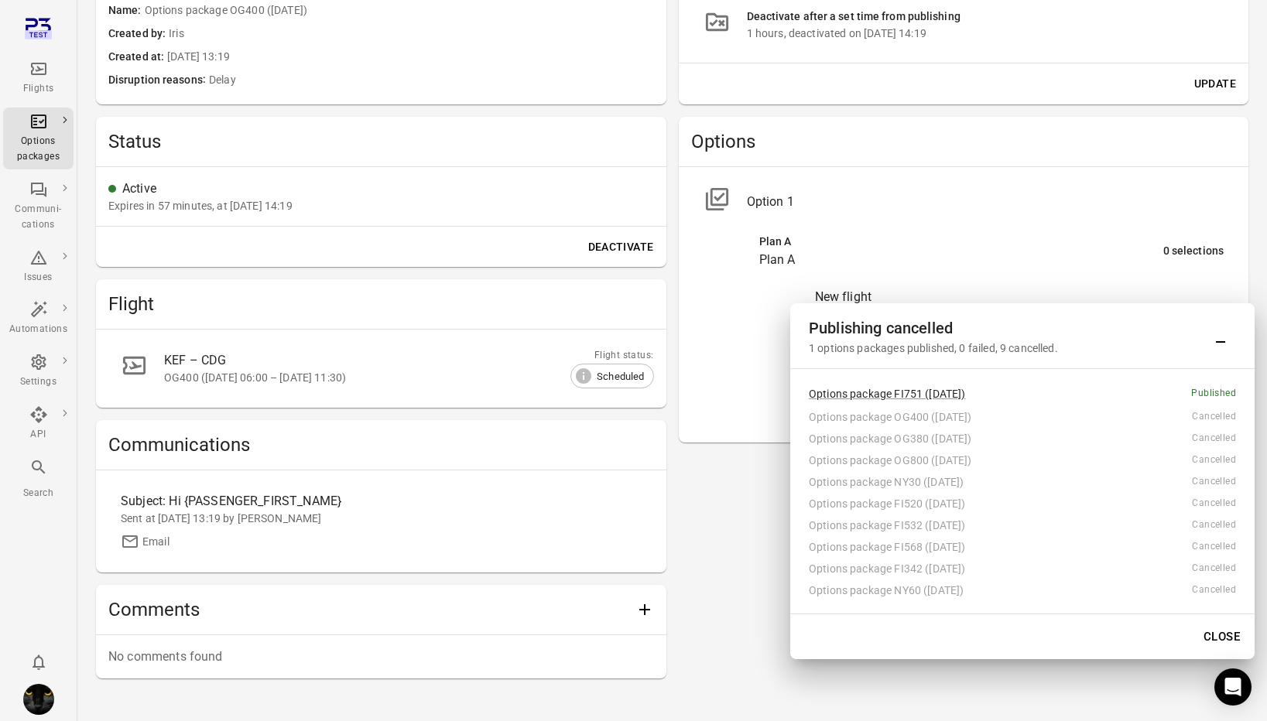
scroll to position [502, 0]
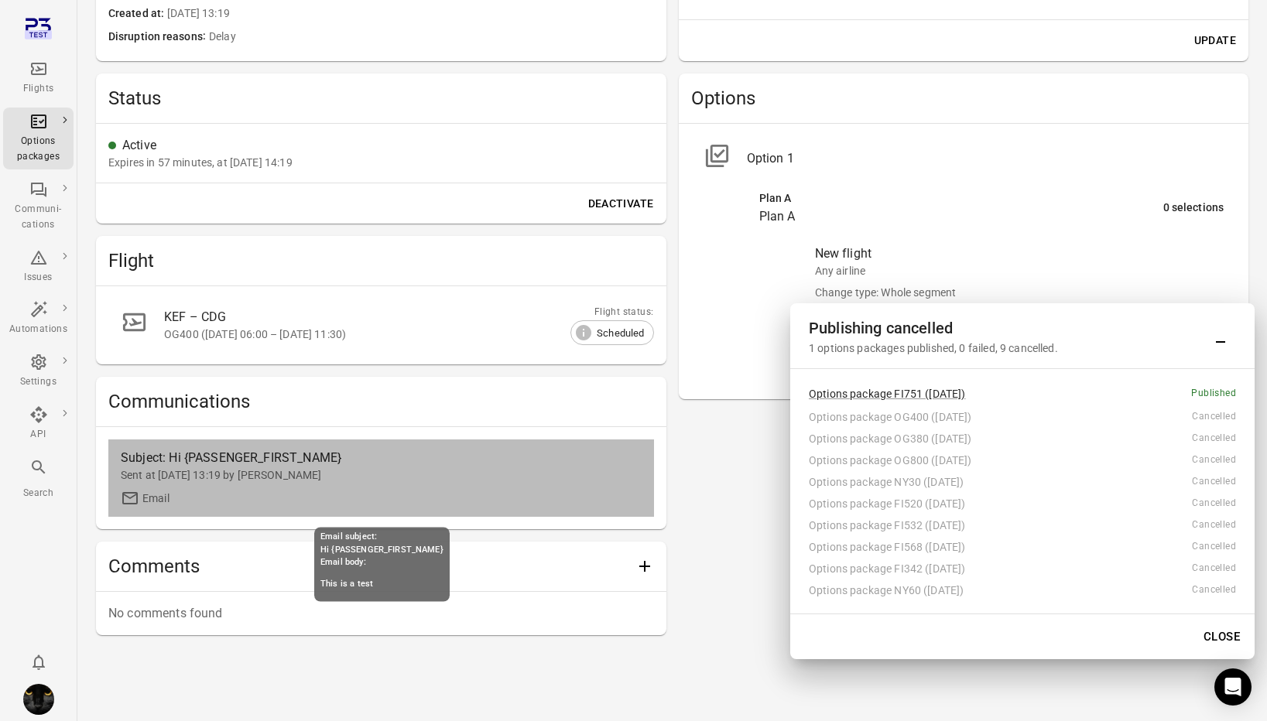
click at [264, 464] on div "Subject: Hi {PASSENGER_FIRST_NAME}" at bounding box center [316, 458] width 390 height 19
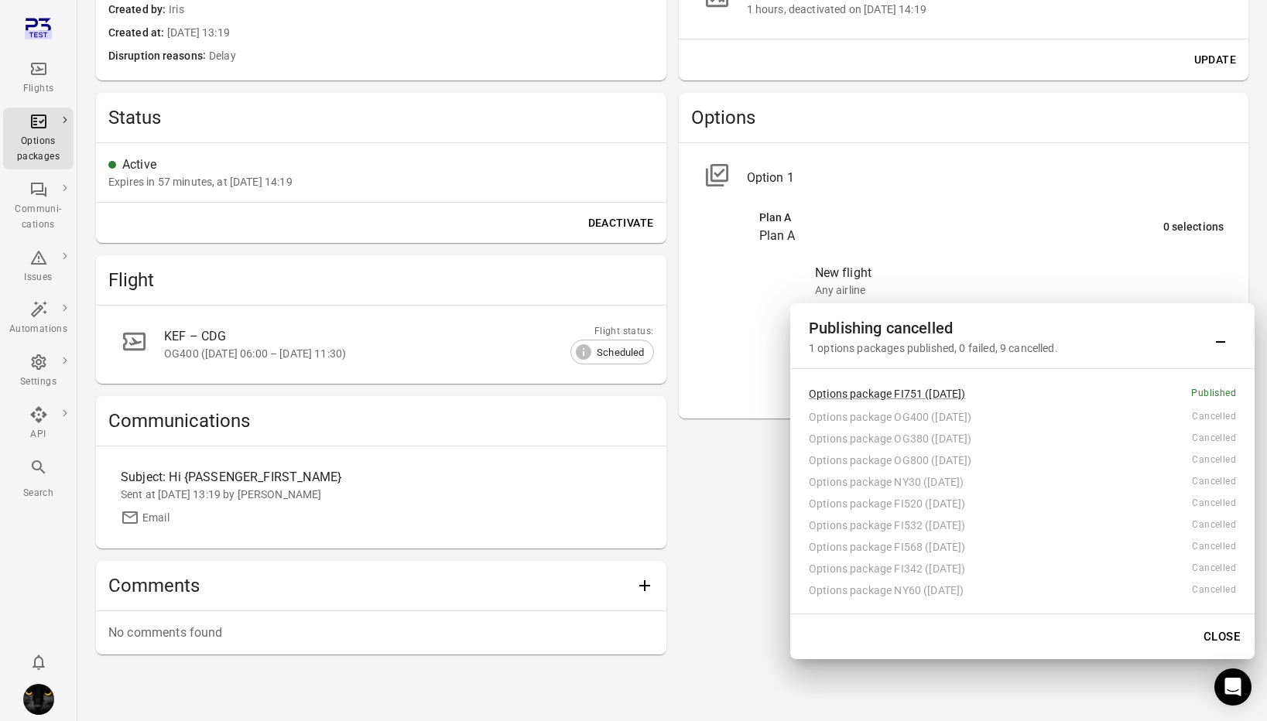
scroll to position [313, 0]
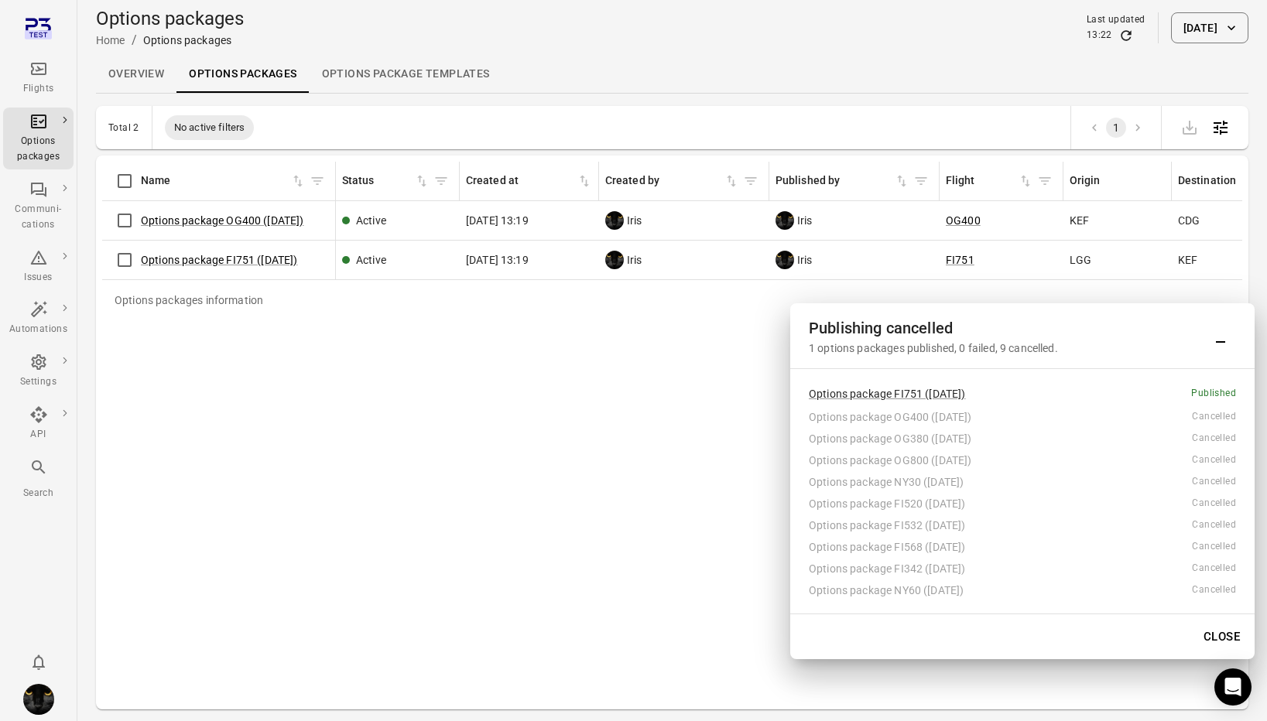
click at [875, 412] on div "Options package OG400 (7 Oct)" at bounding box center [1000, 416] width 383 height 15
click at [875, 395] on link "Options package FI751 (7 Oct)" at bounding box center [887, 394] width 157 height 12
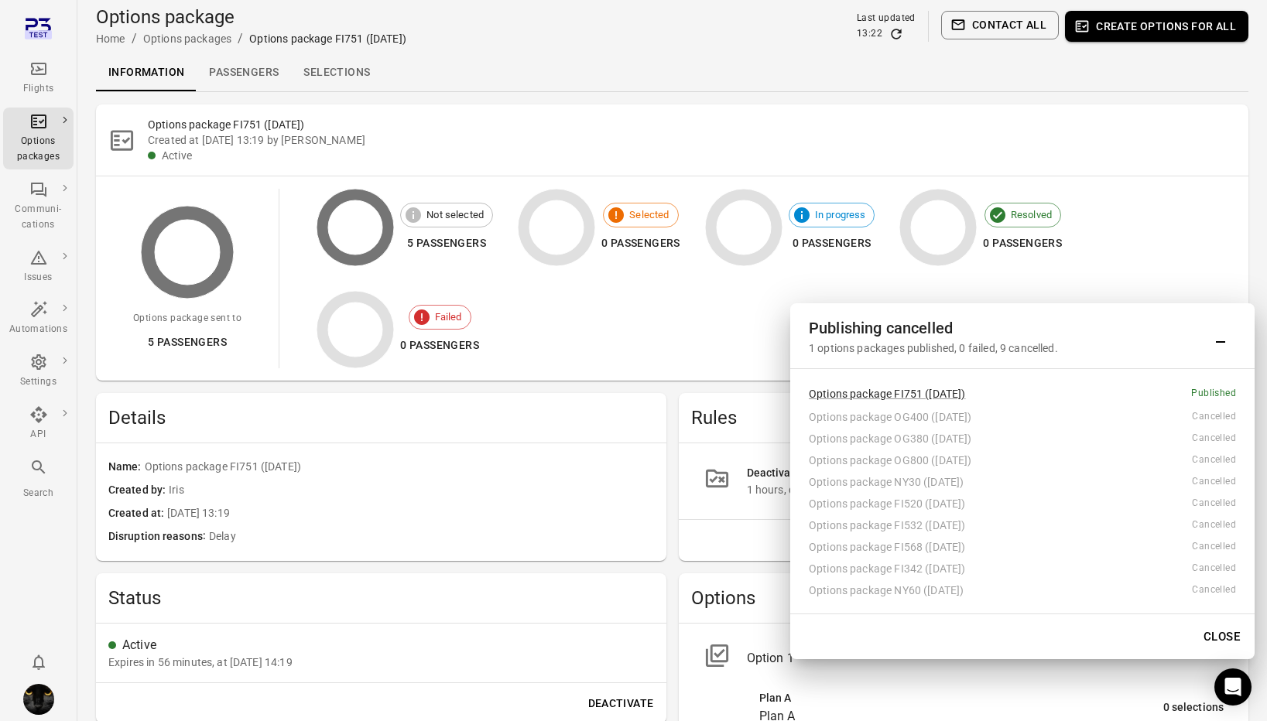
scroll to position [502, 0]
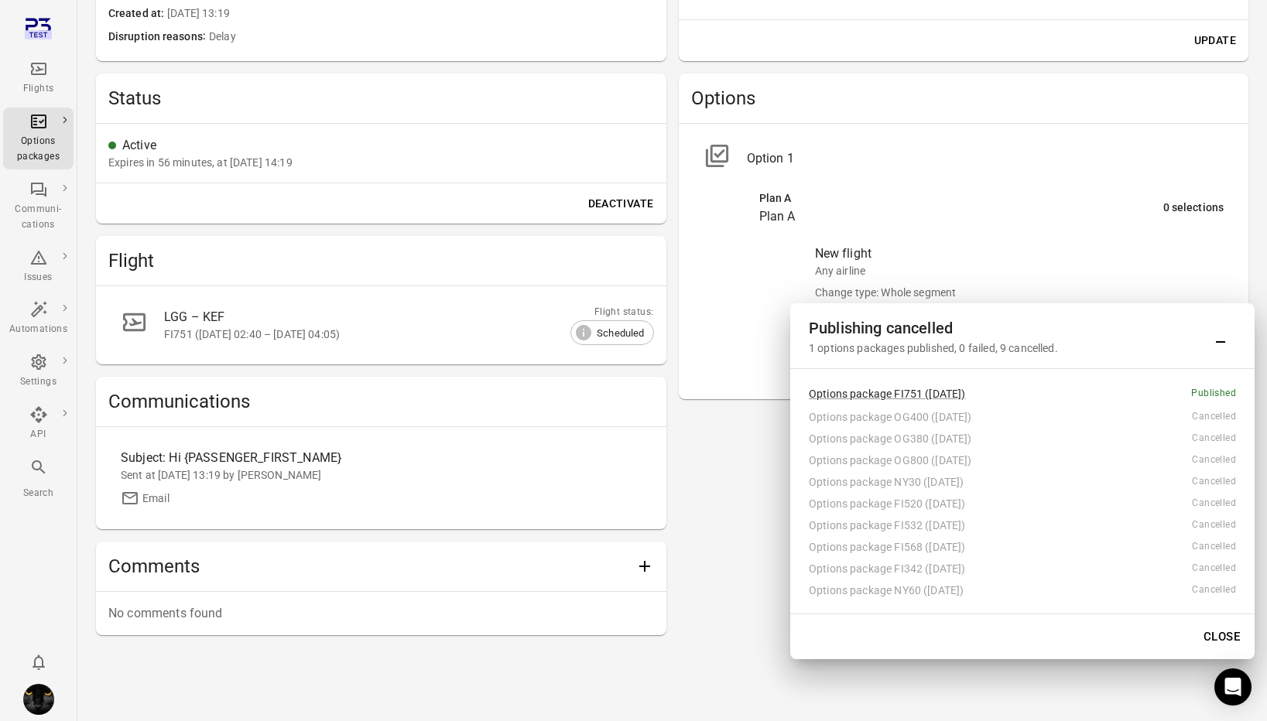
click at [250, 470] on div "Sent at 6 Oct 2025 13:19 by Iris" at bounding box center [381, 474] width 521 height 15
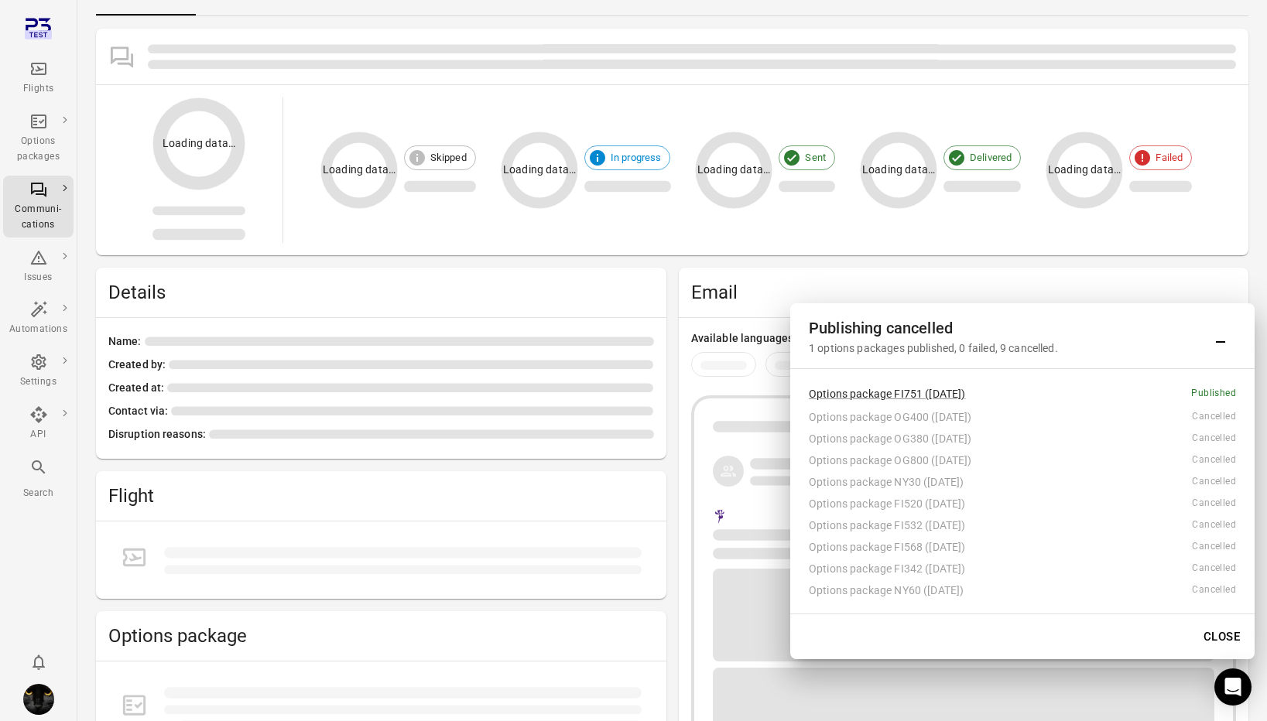
scroll to position [87, 0]
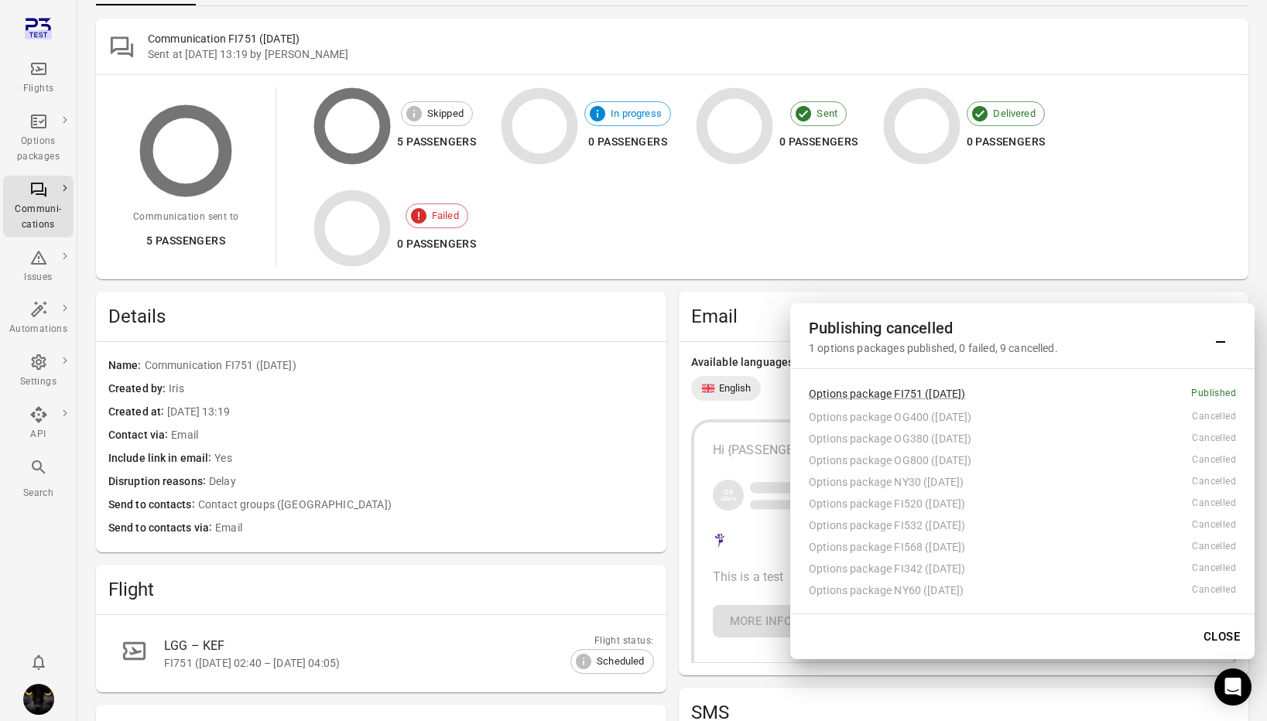
click at [1220, 338] on icon "Minimize" at bounding box center [1220, 336] width 19 height 19
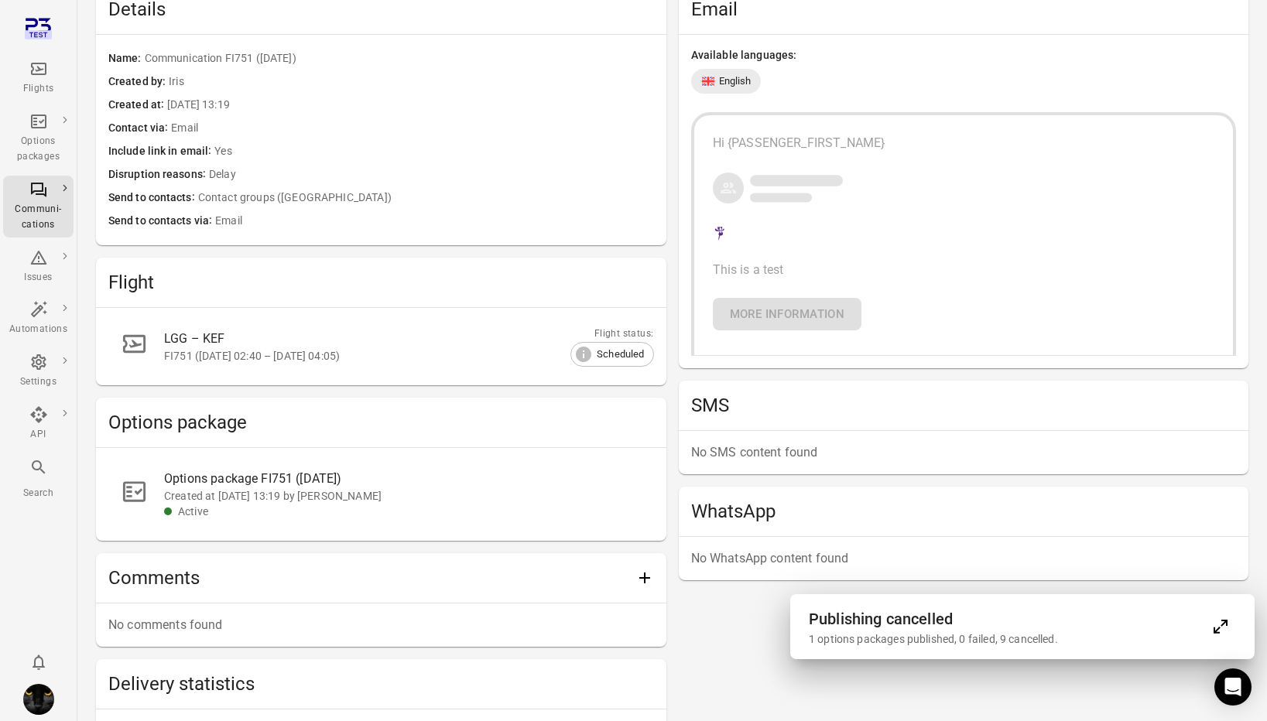
scroll to position [411, 0]
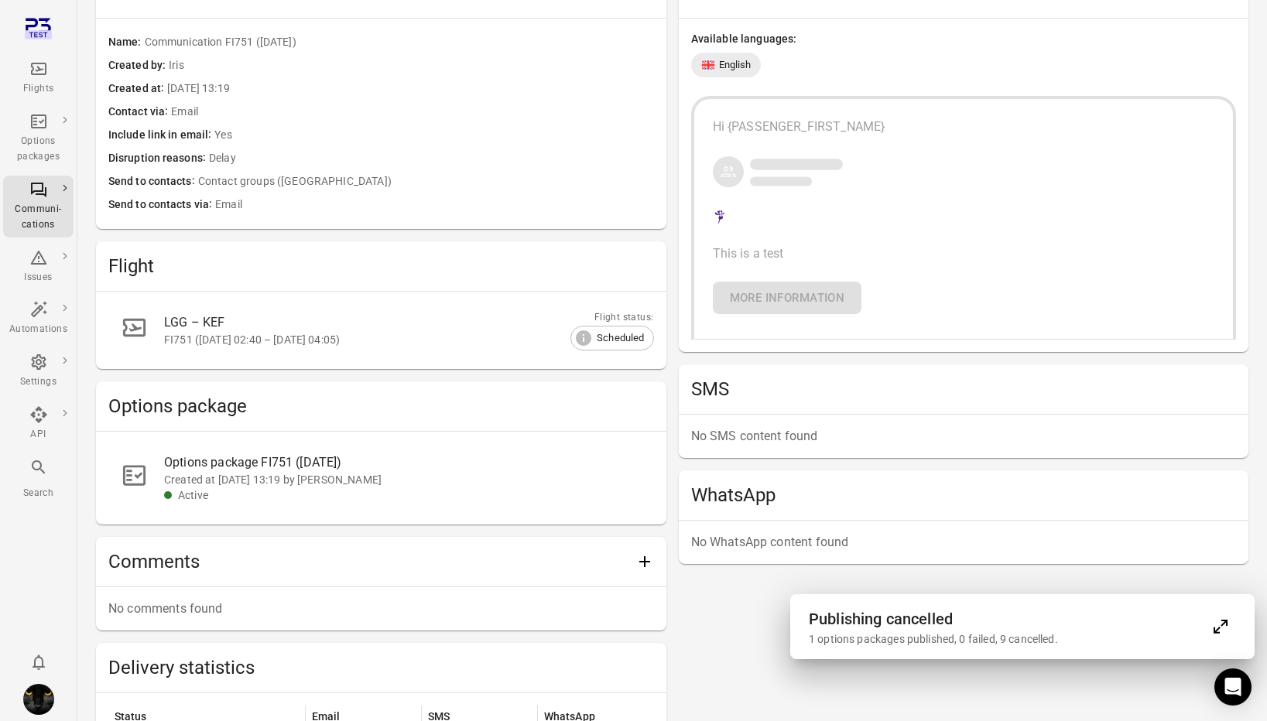
click at [858, 198] on div "Hi {PASSENGER_FIRST_NAME} This is a test More information" at bounding box center [964, 216] width 502 height 197
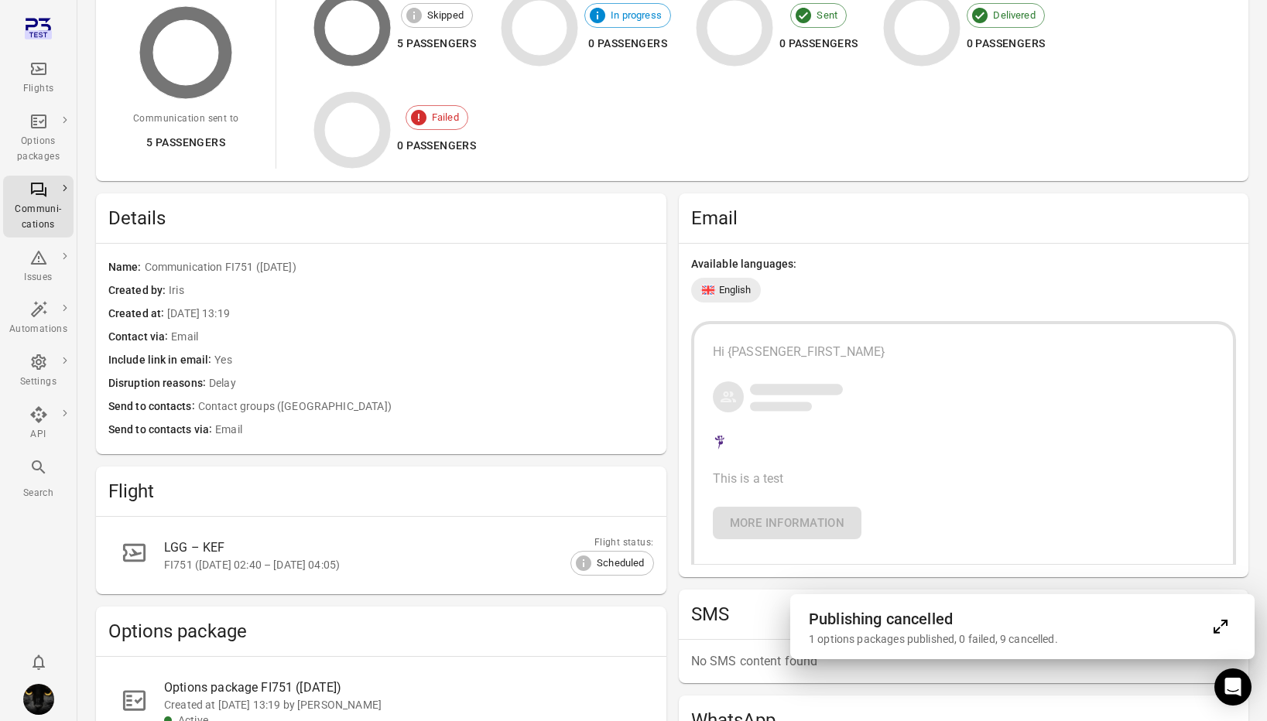
scroll to position [761, 0]
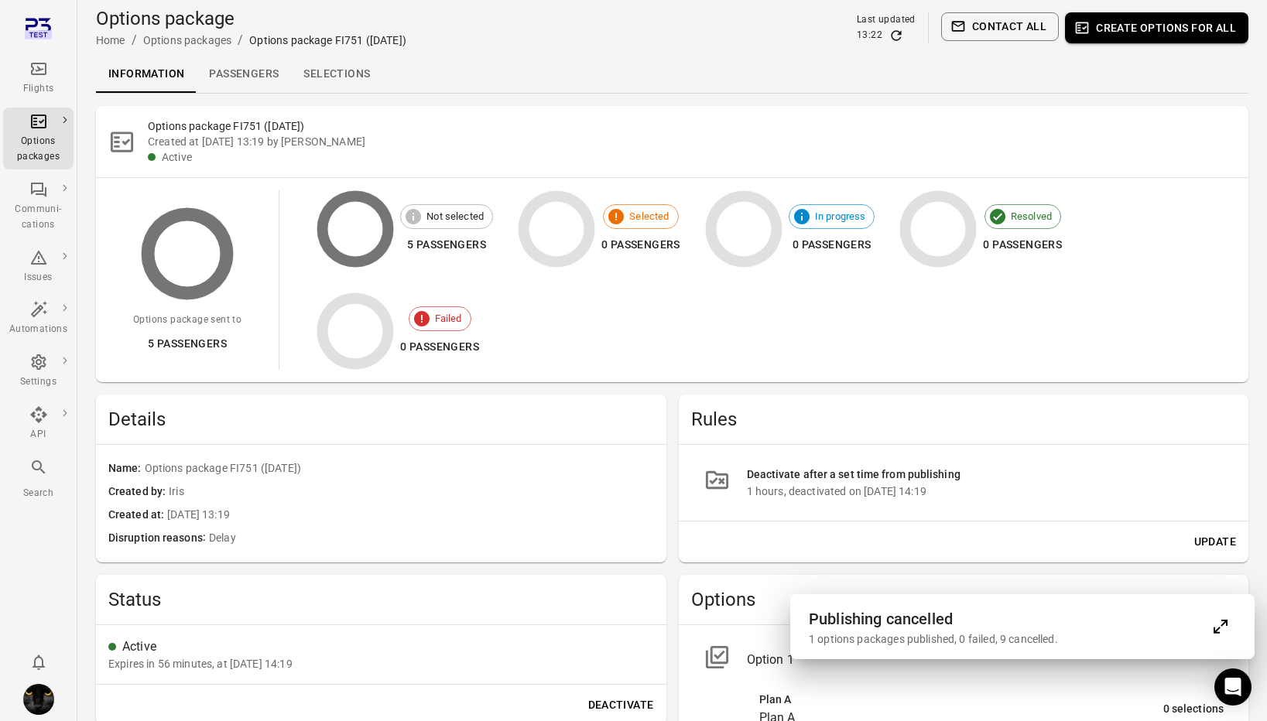
click at [339, 79] on link "Selections" at bounding box center [336, 74] width 91 height 37
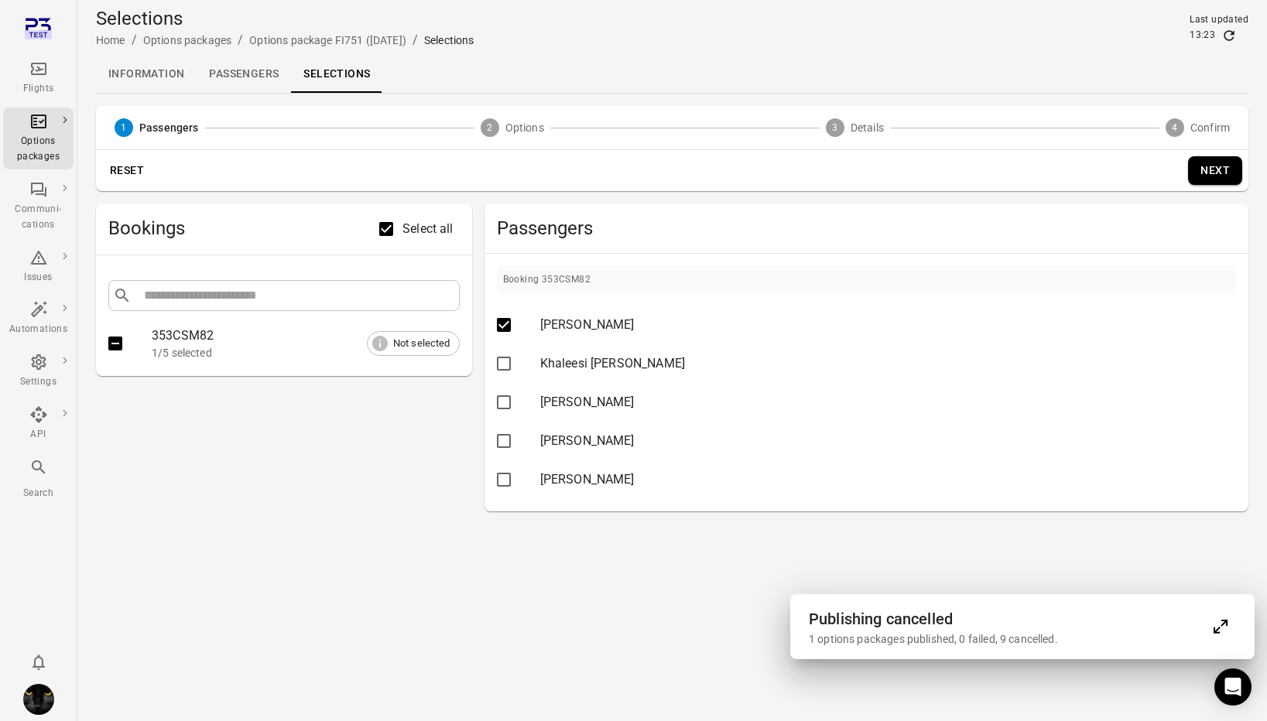
click at [1221, 175] on button "Next" at bounding box center [1215, 170] width 54 height 29
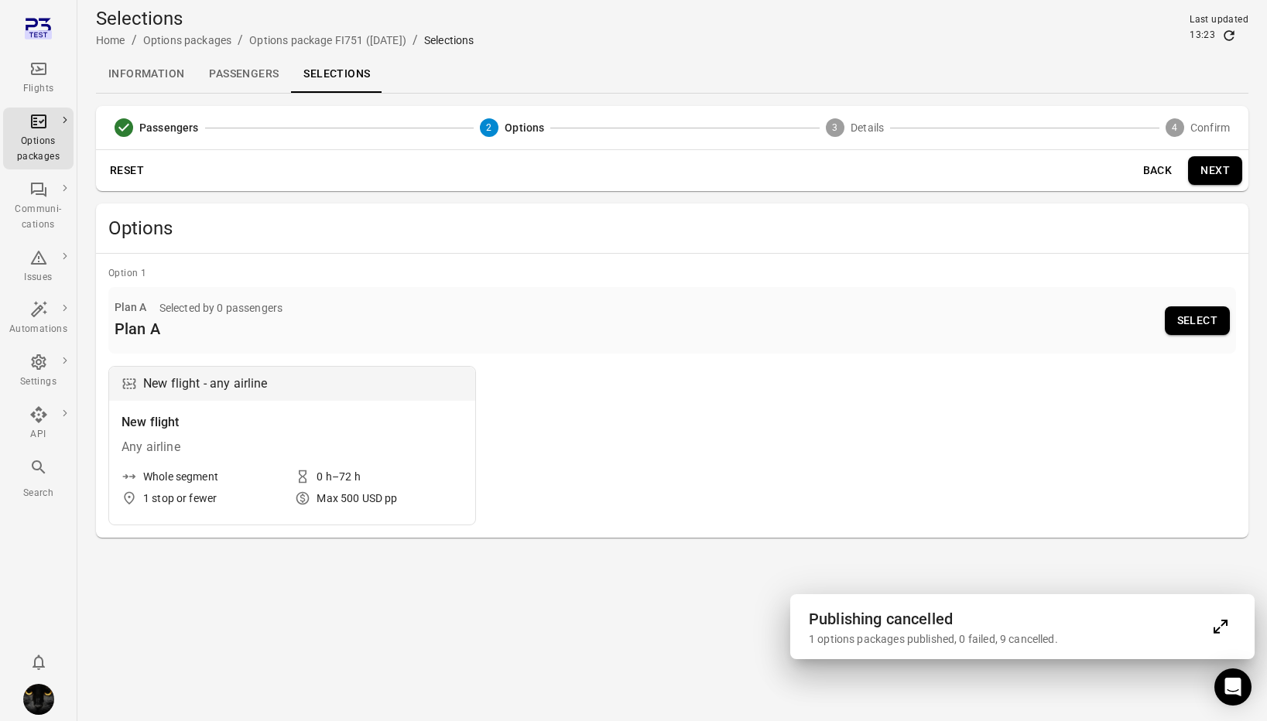
click at [1221, 625] on icon "Expand" at bounding box center [1224, 623] width 7 height 7
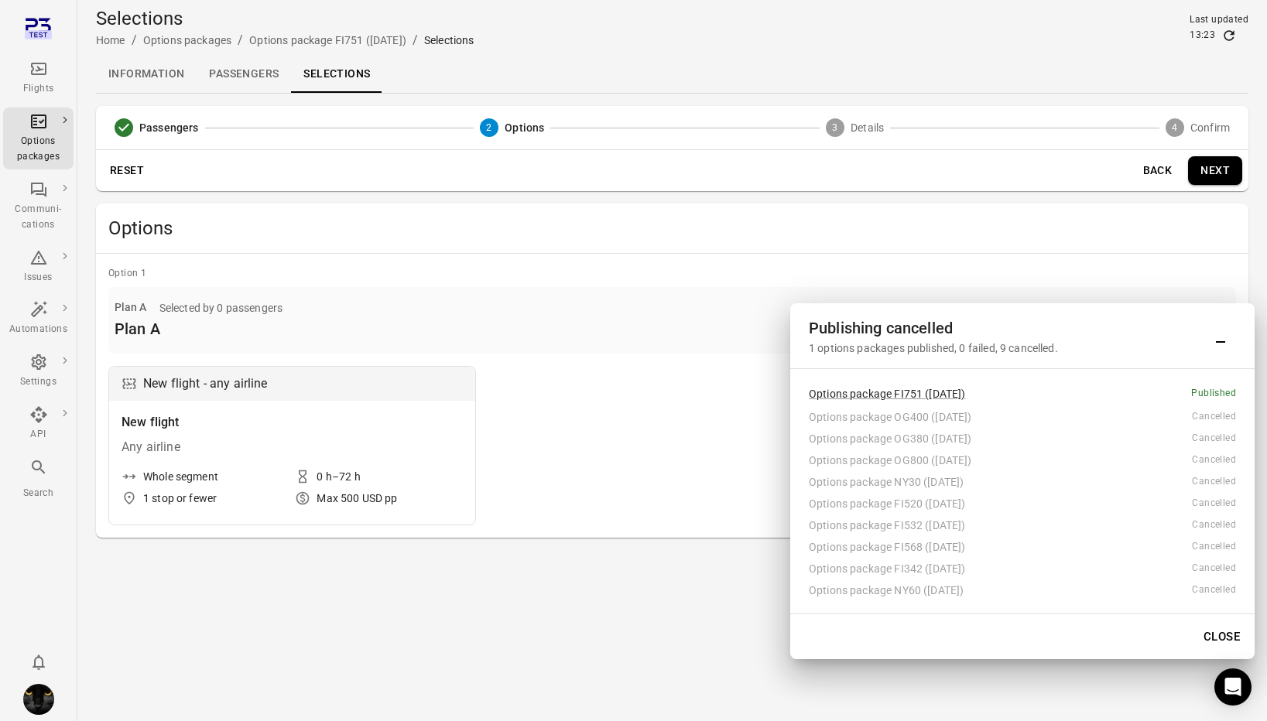
click at [1220, 649] on button "Close" at bounding box center [1221, 637] width 53 height 33
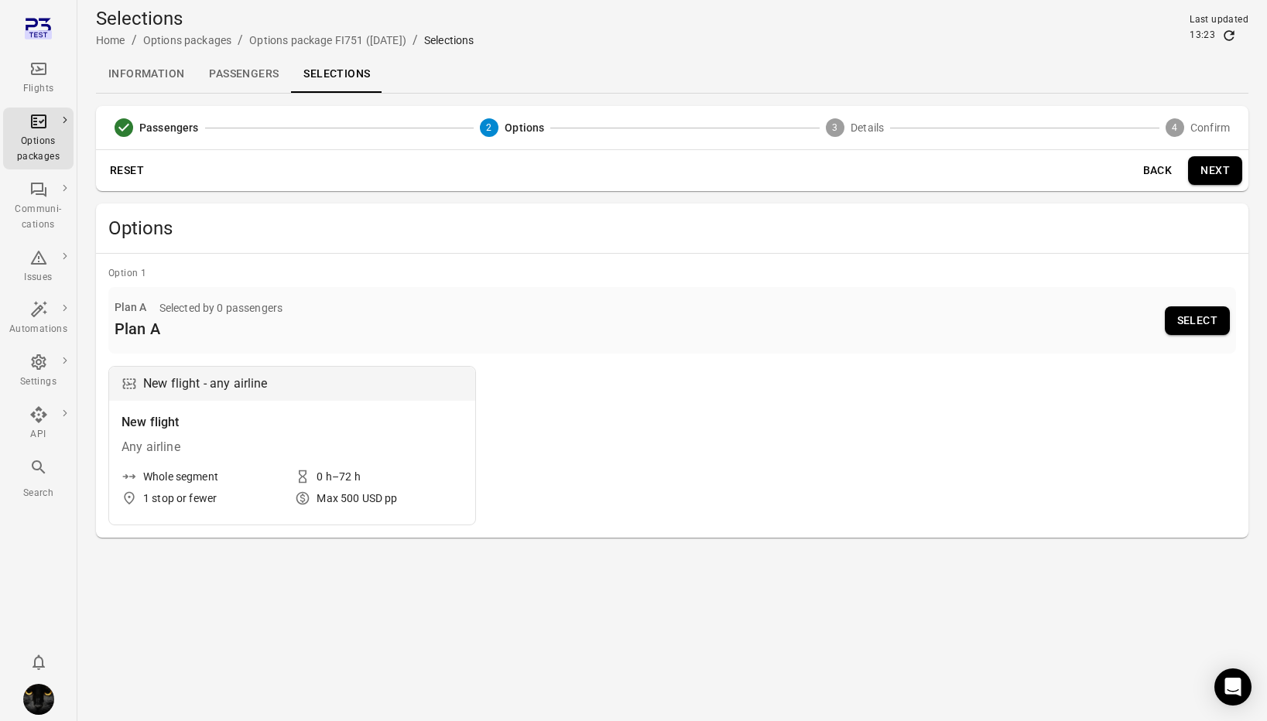
click at [1173, 320] on button "Select" at bounding box center [1197, 320] width 65 height 29
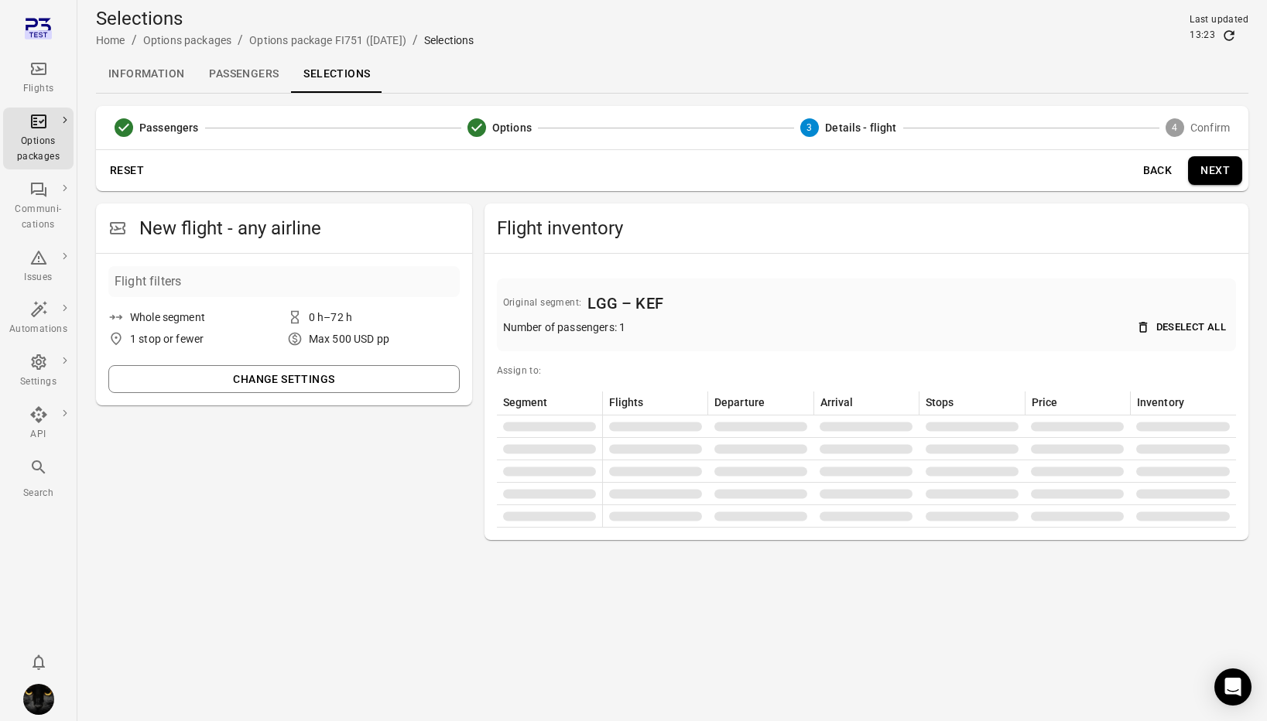
click at [44, 82] on div "Flights" at bounding box center [38, 88] width 58 height 15
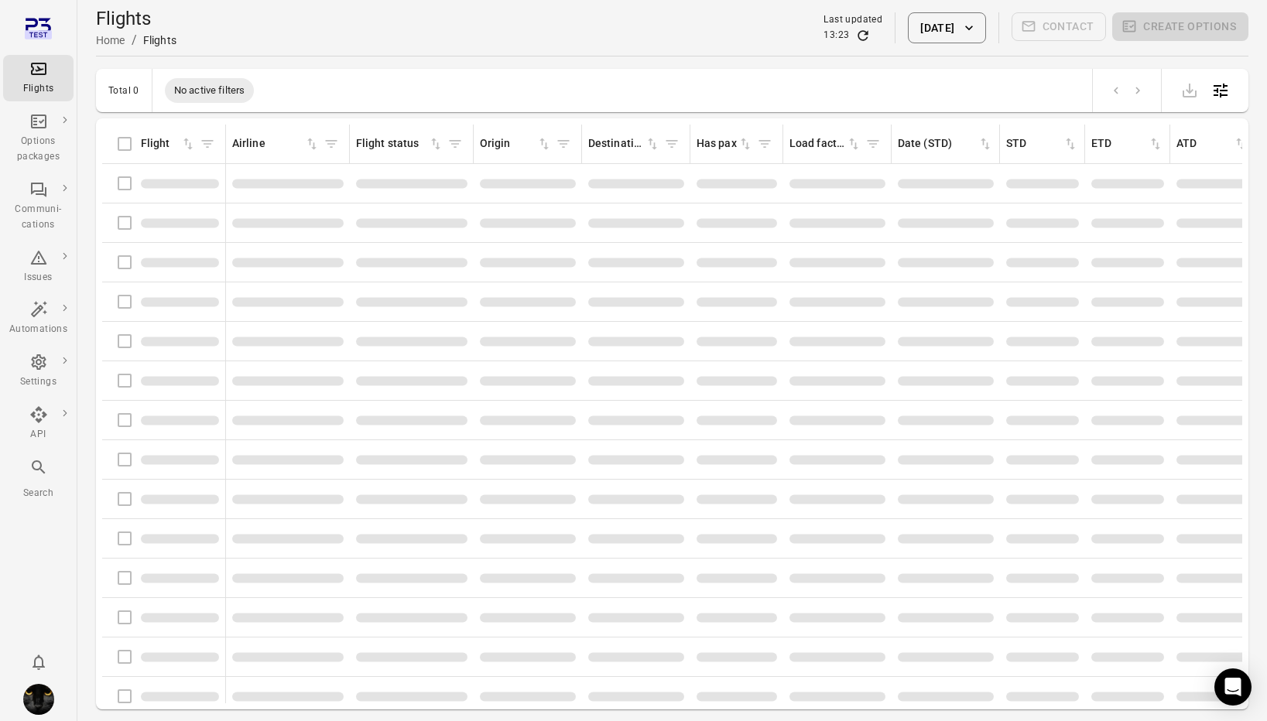
click at [122, 190] on div "Flights information" at bounding box center [163, 183] width 111 height 33
click at [930, 39] on button "7 Oct 2025" at bounding box center [946, 27] width 77 height 31
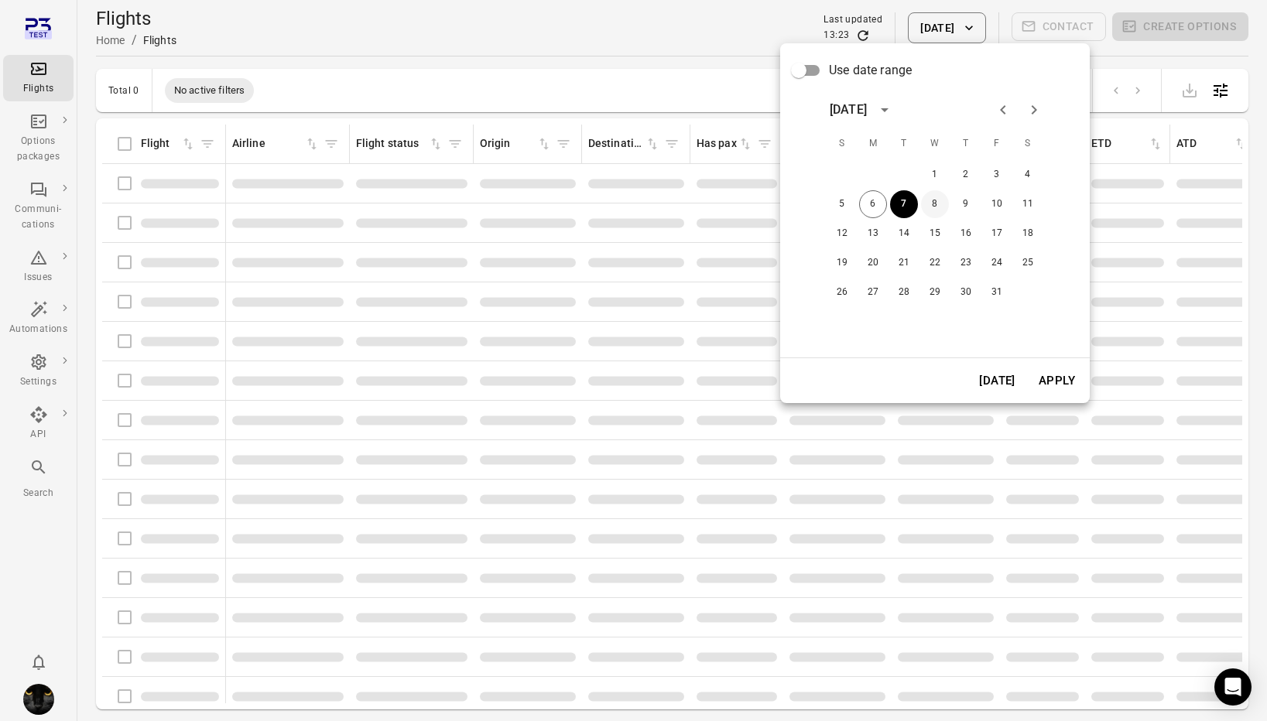
click at [932, 207] on button "8" at bounding box center [935, 204] width 28 height 28
click at [873, 204] on button "6" at bounding box center [873, 204] width 28 height 28
click at [995, 376] on button "Today" at bounding box center [997, 381] width 53 height 33
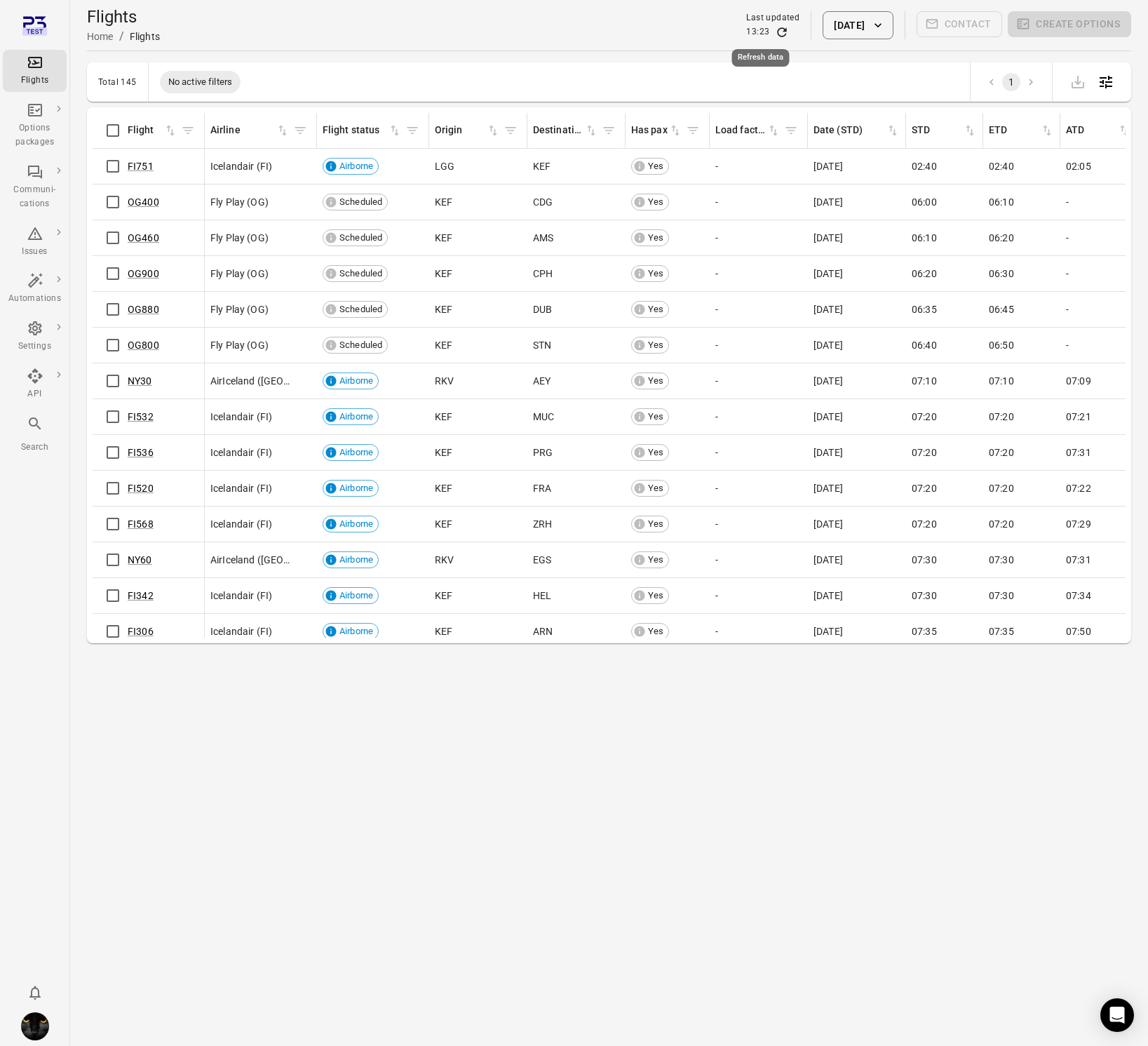
click at [777, 30] on icon "Refresh data" at bounding box center [782, 32] width 9 height 9
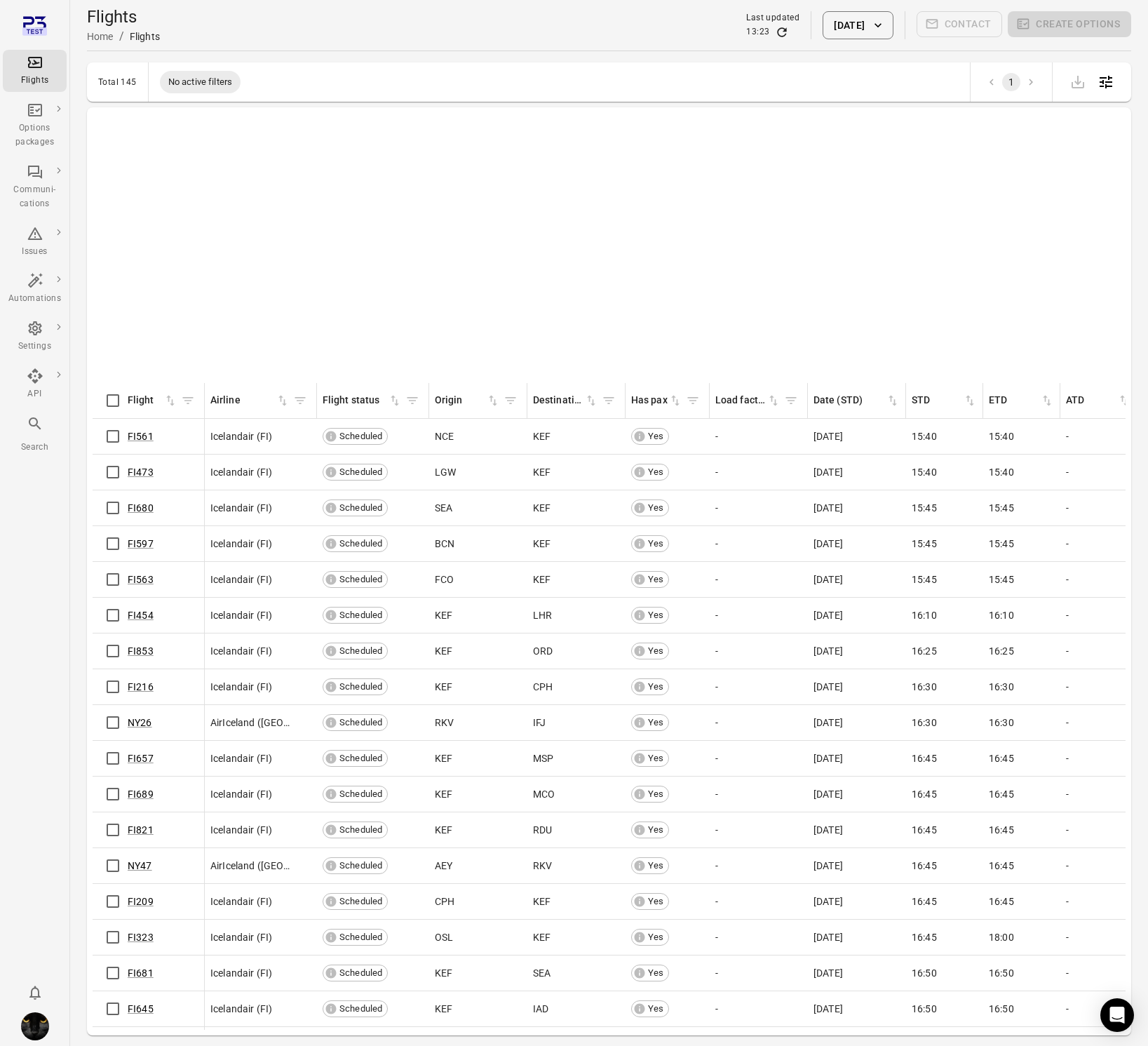
scroll to position [2743, 0]
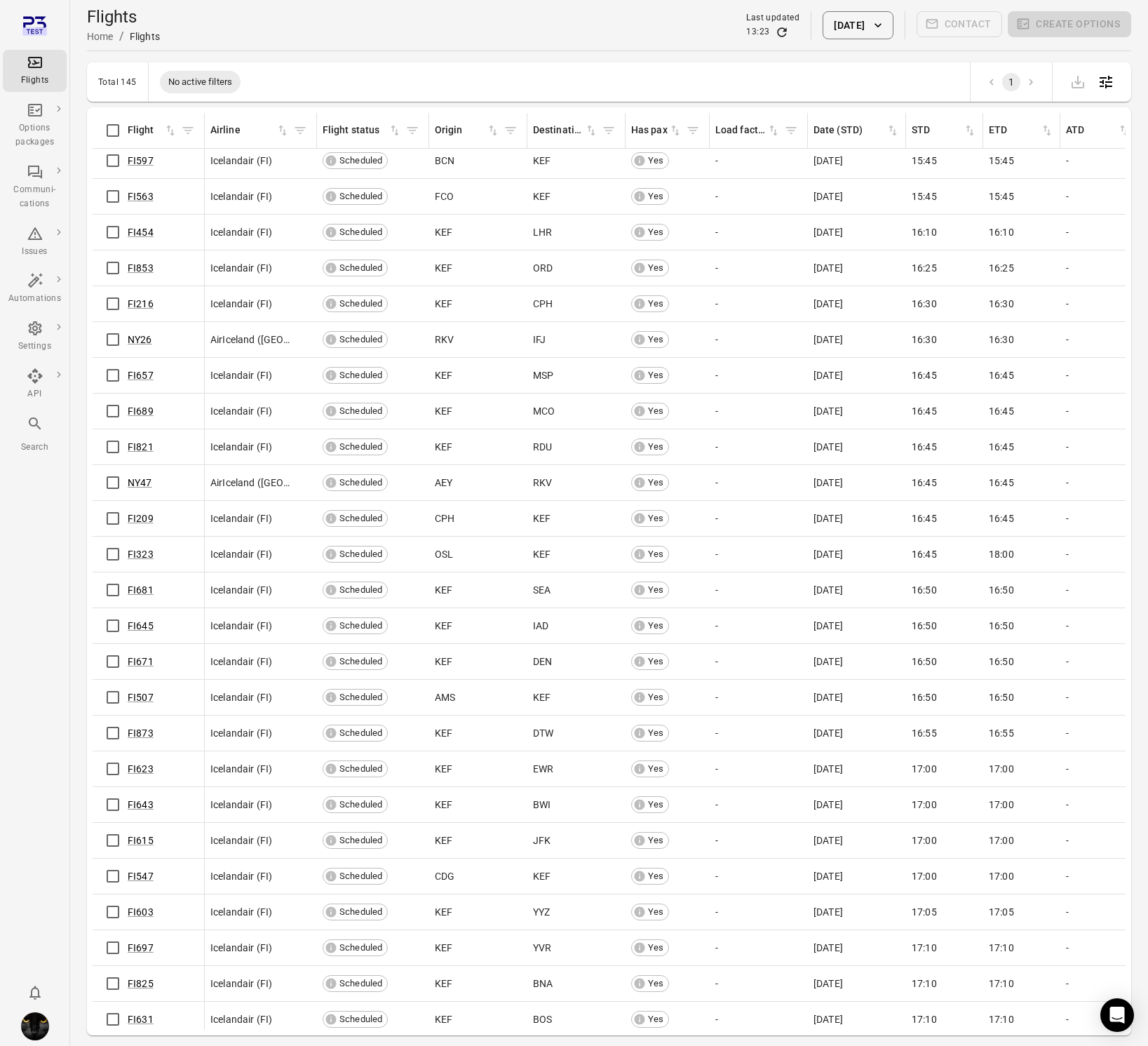
click at [849, 20] on button "[DATE]" at bounding box center [857, 24] width 70 height 28
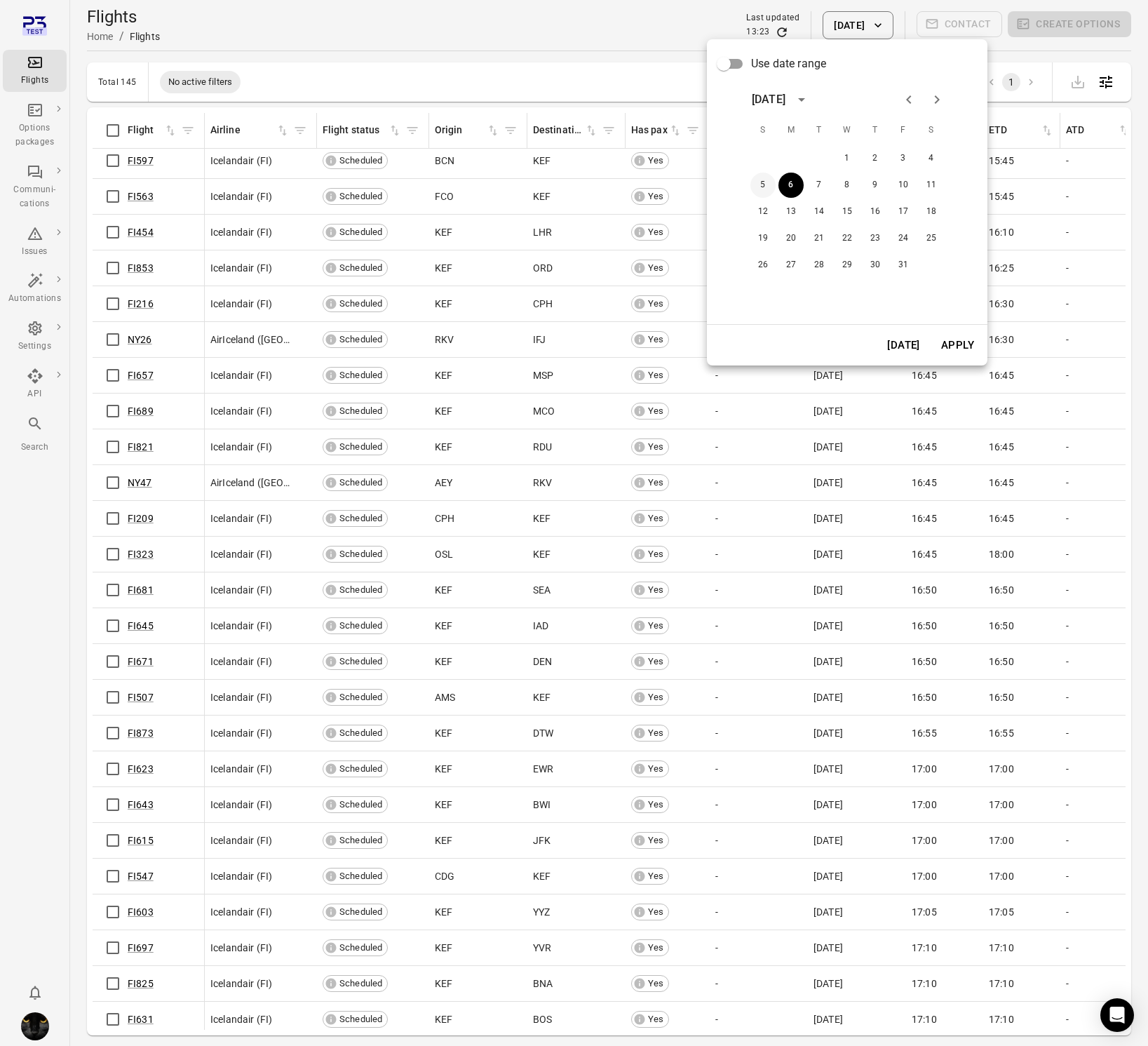
click at [760, 189] on button "5" at bounding box center [763, 185] width 25 height 25
click at [941, 348] on button "Apply" at bounding box center [957, 345] width 48 height 30
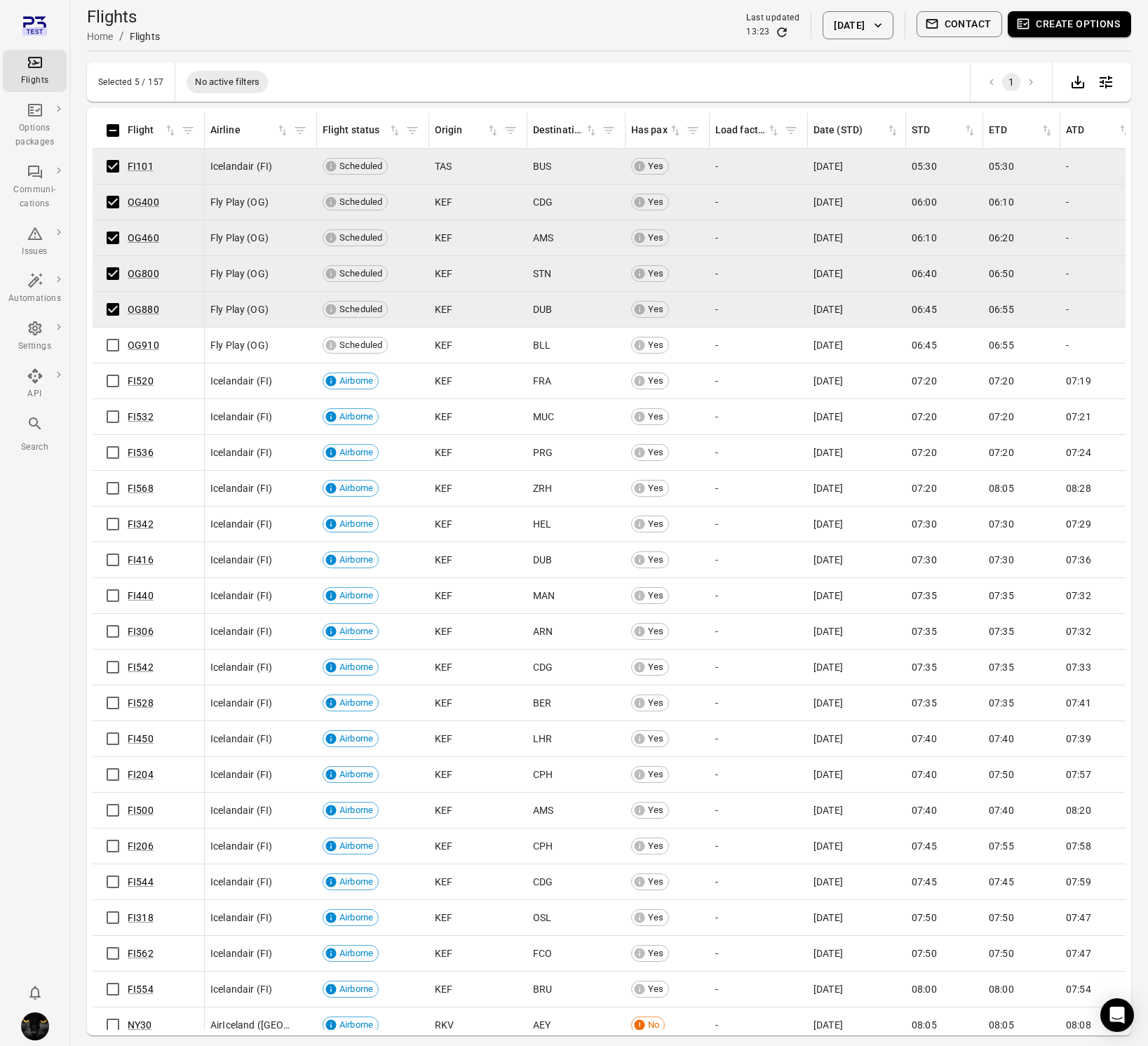
click at [112, 363] on td "OG910" at bounding box center [149, 344] width 112 height 35
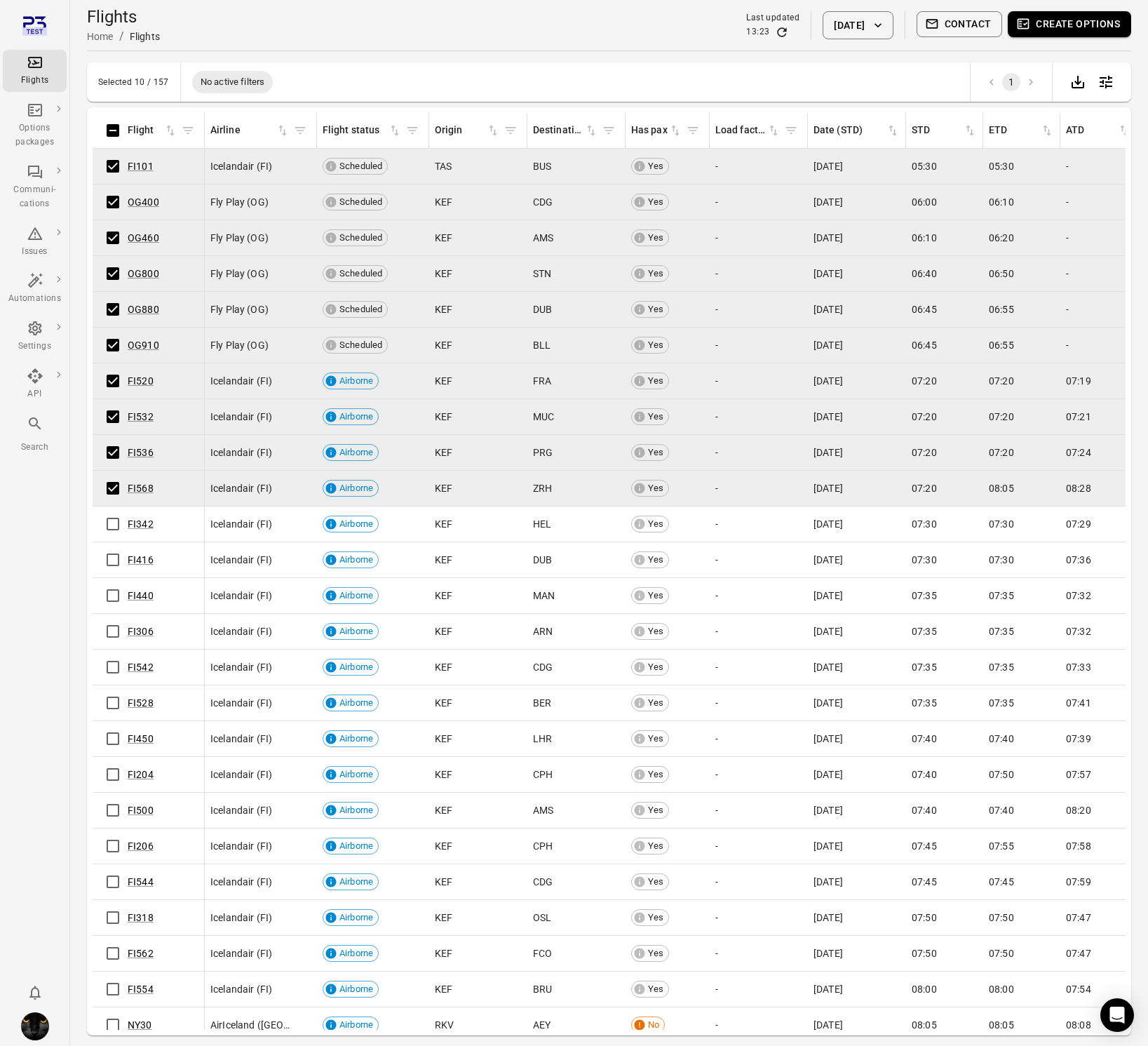
click at [1063, 21] on button "Create options" at bounding box center [1069, 24] width 123 height 26
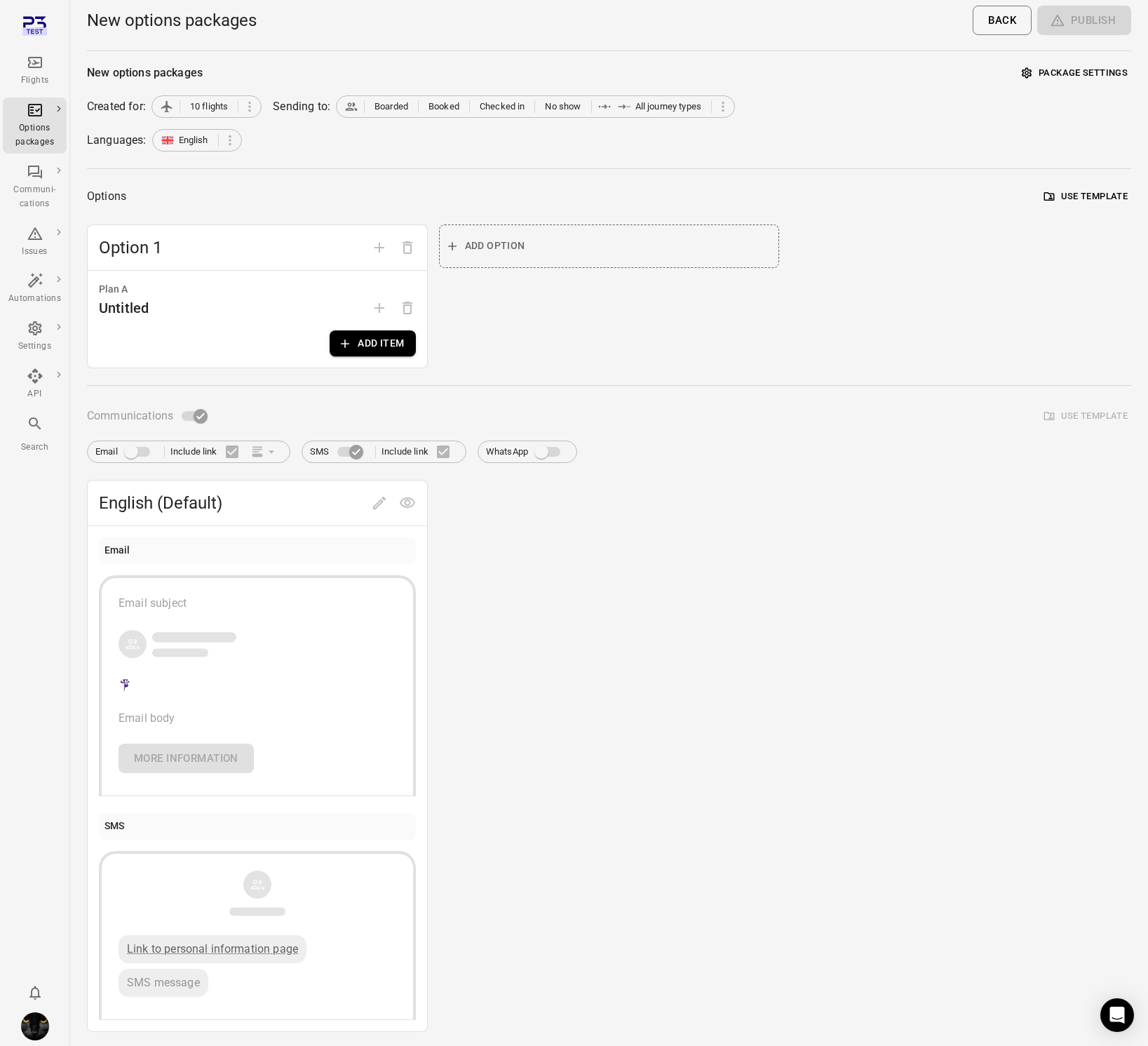
click at [383, 347] on button "Add item" at bounding box center [372, 344] width 85 height 26
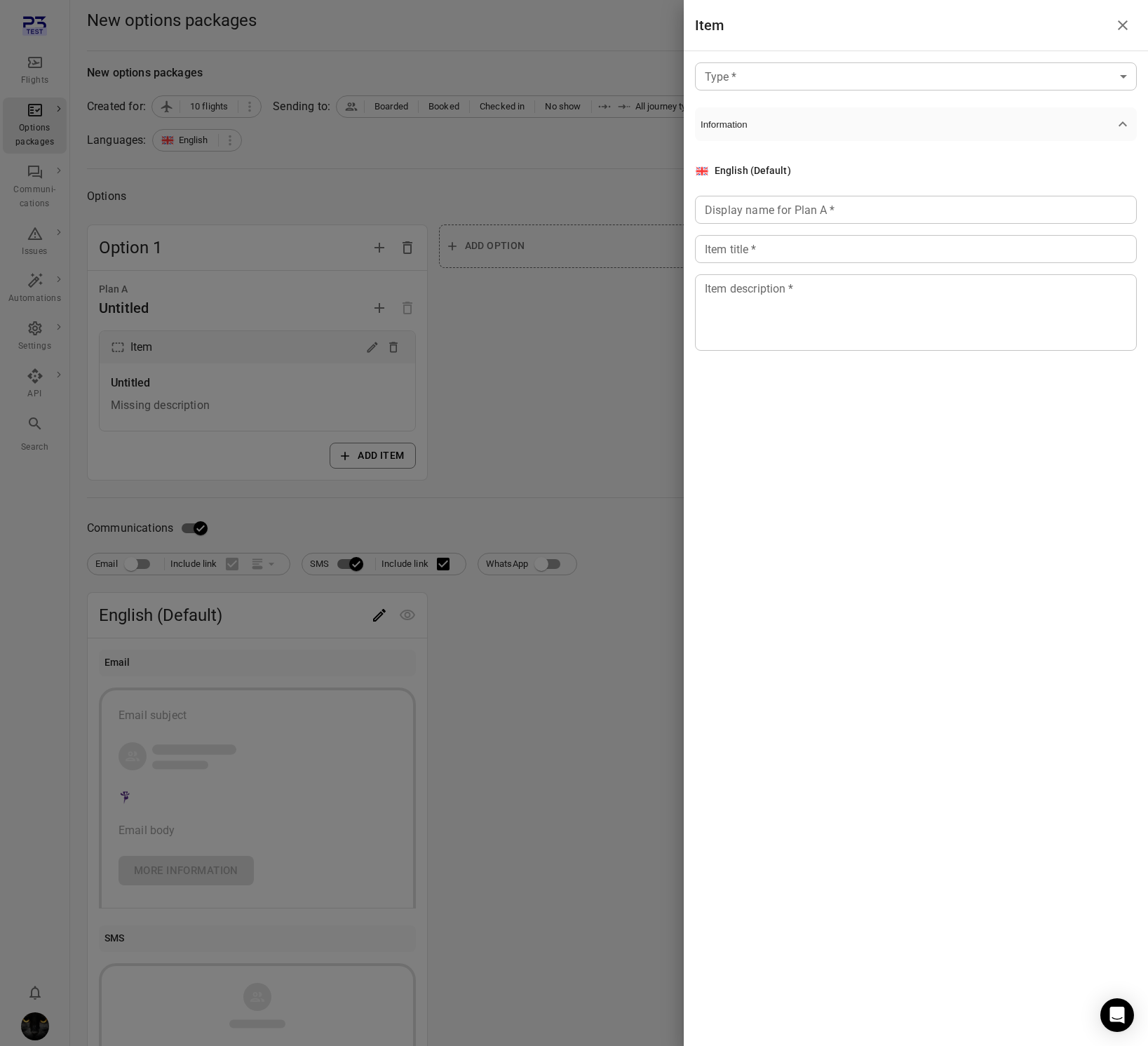
click at [833, 69] on body "Flights Options packages Communi-cations Issues Automations Settings API Search…" at bounding box center [574, 600] width 1148 height 1200
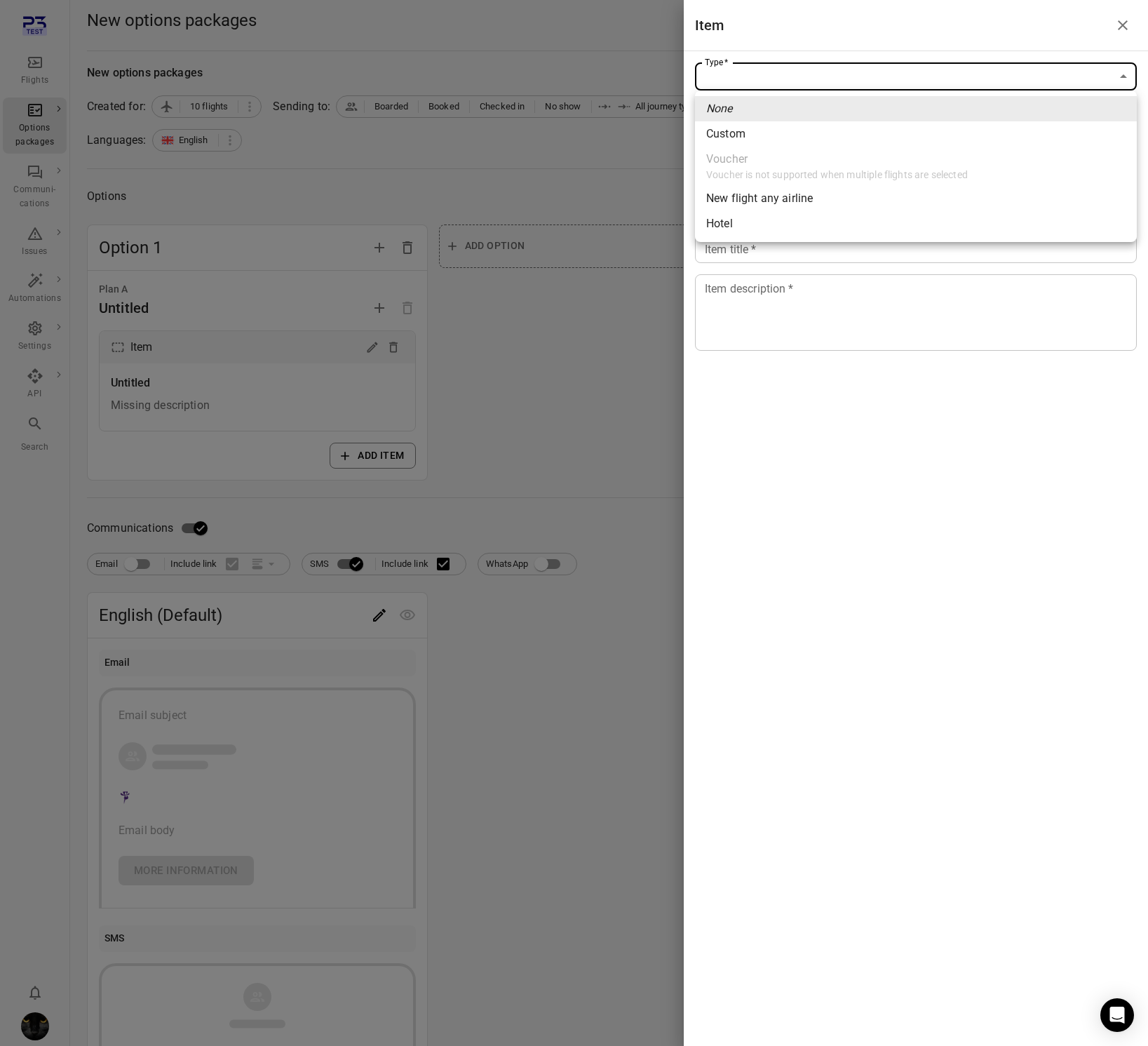
click at [799, 133] on li "Custom" at bounding box center [916, 134] width 442 height 25
type input "******"
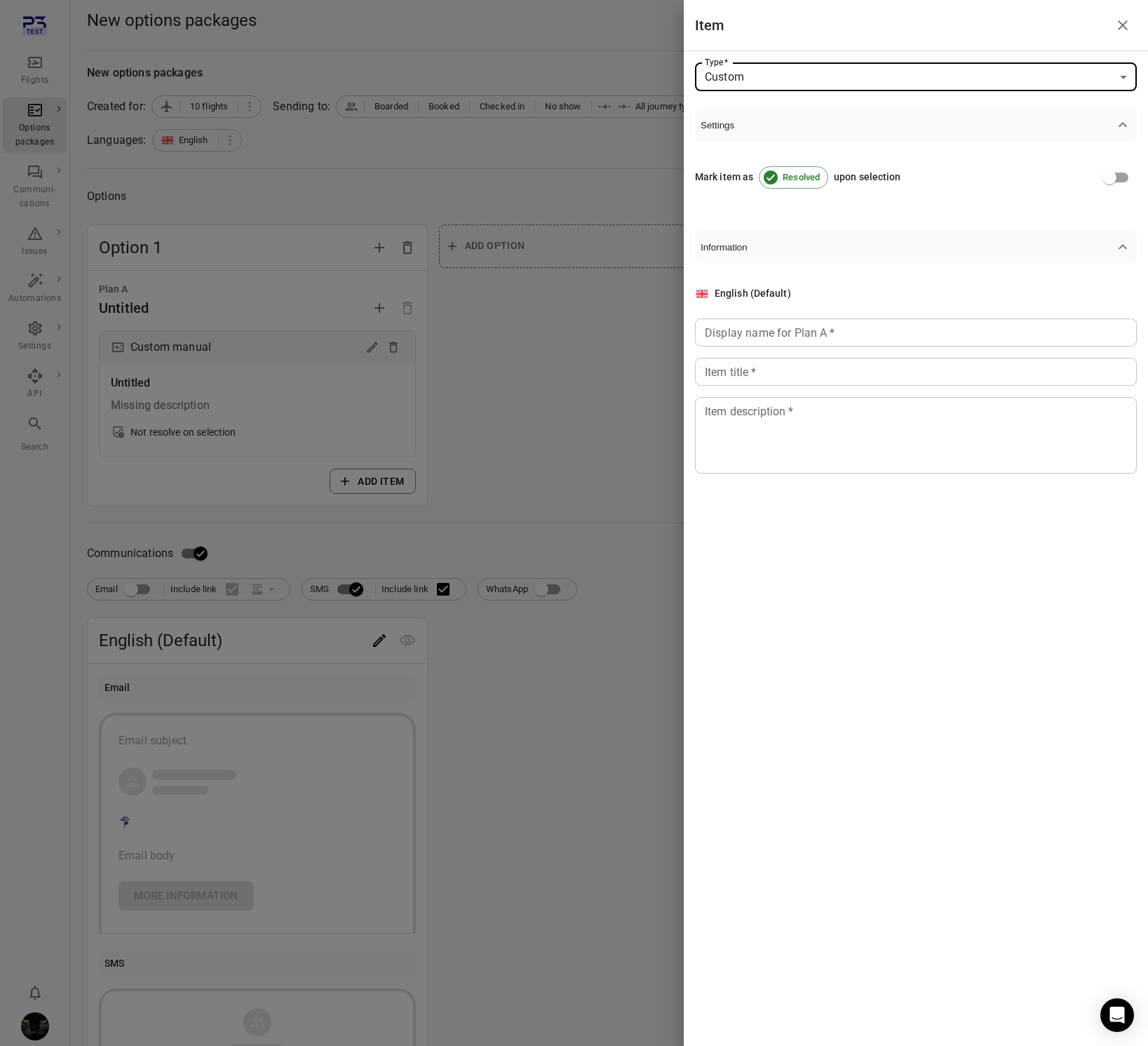
click at [764, 331] on div "Display name for Plan A   * Display name for Plan A   *" at bounding box center [916, 332] width 442 height 28
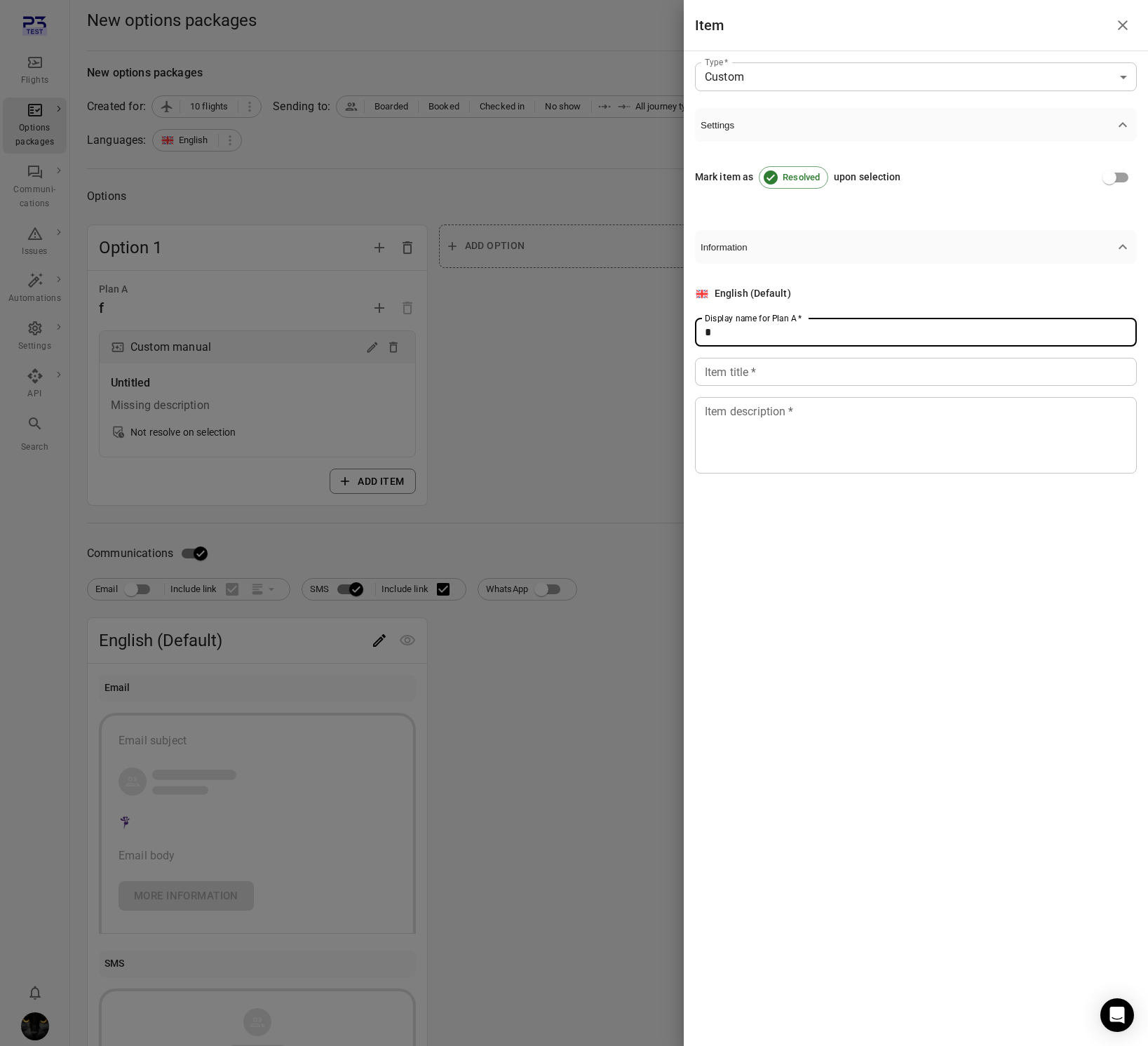
type input "*"
click at [752, 368] on div "Item title   * Item title   *" at bounding box center [916, 372] width 442 height 28
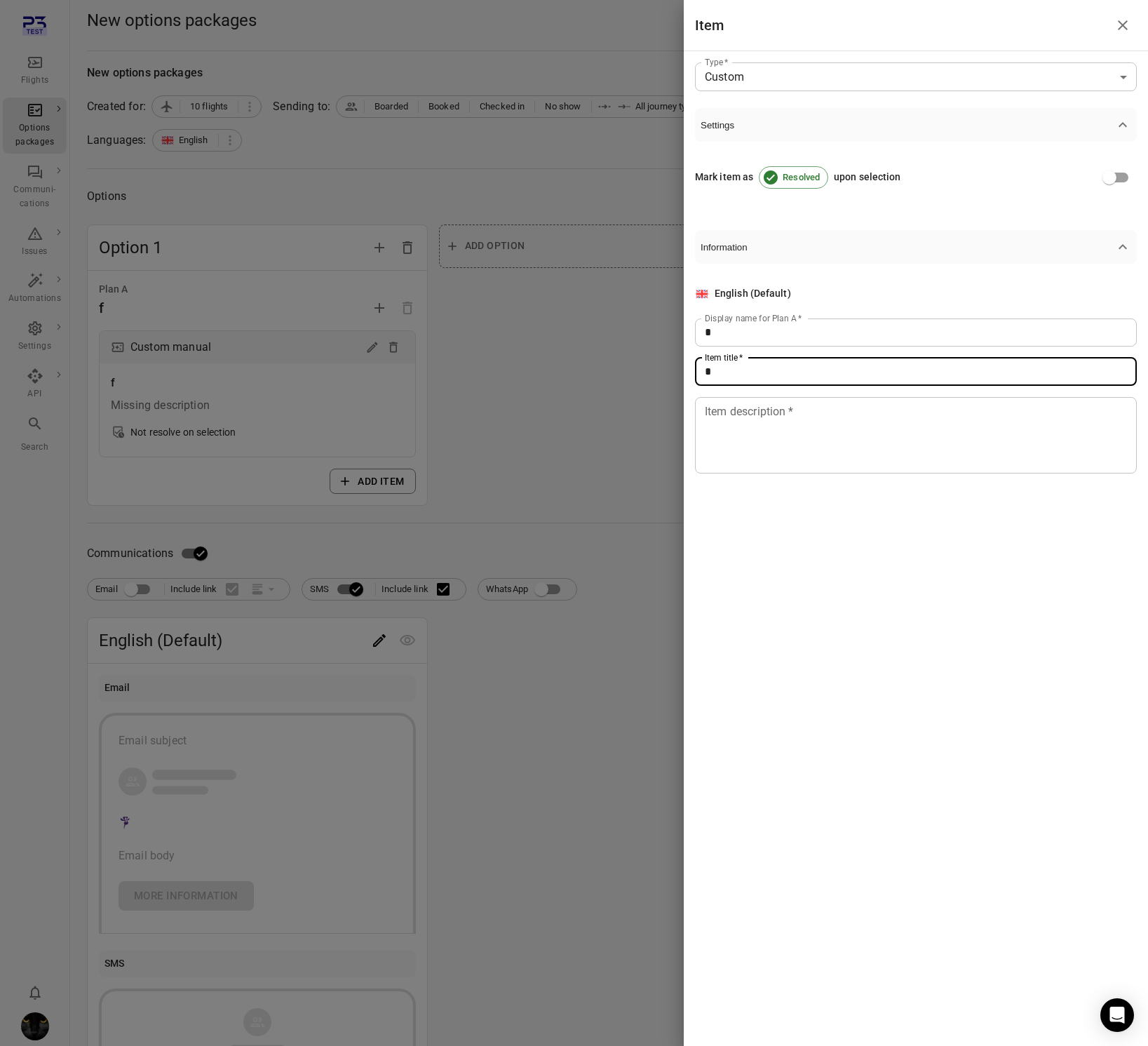
type input "*"
click at [740, 441] on textarea "Item description   *" at bounding box center [916, 434] width 422 height 64
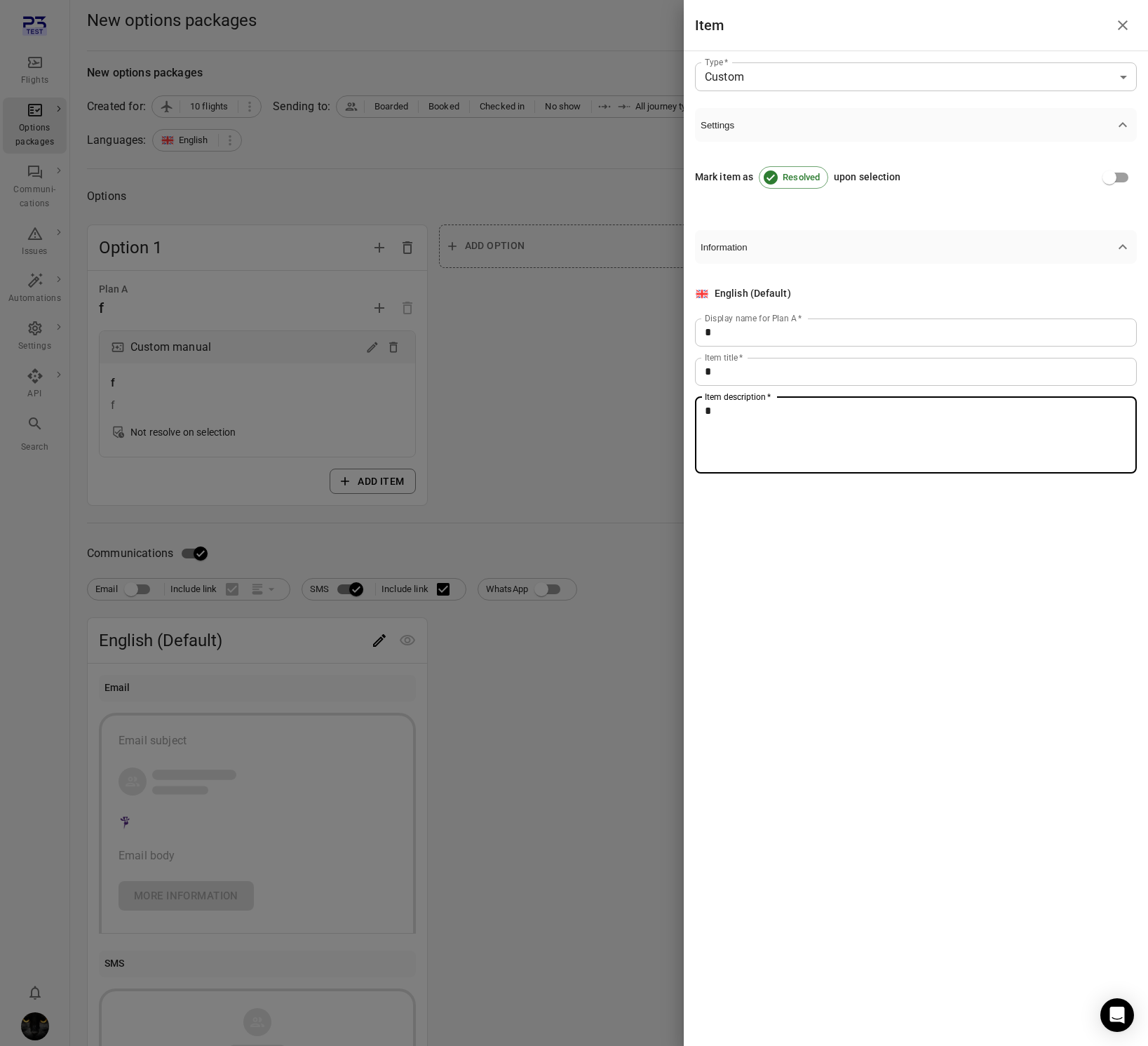
type textarea "*"
click at [540, 524] on div at bounding box center [574, 523] width 1148 height 1046
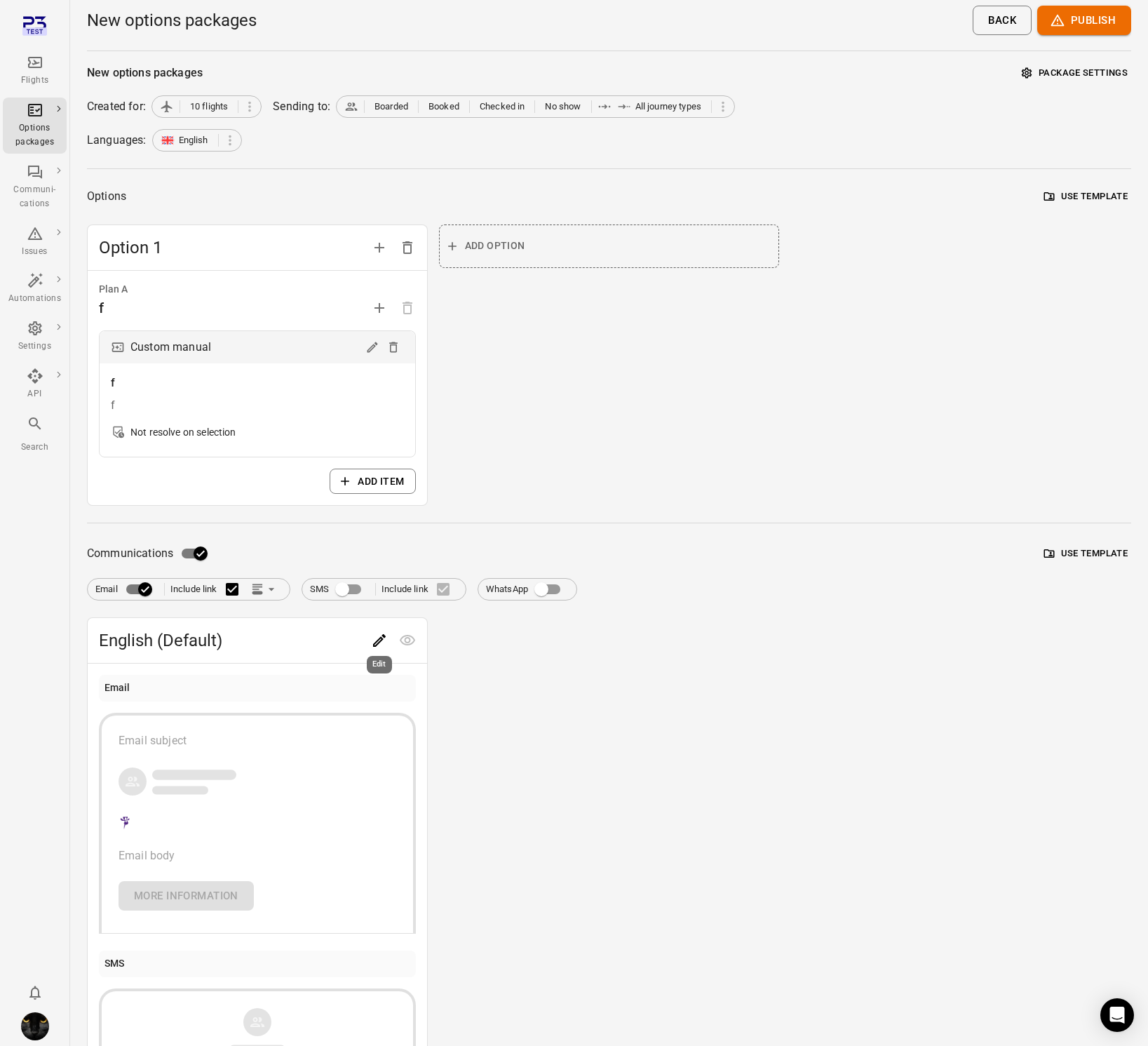
click at [382, 641] on icon "Edit" at bounding box center [379, 640] width 17 height 17
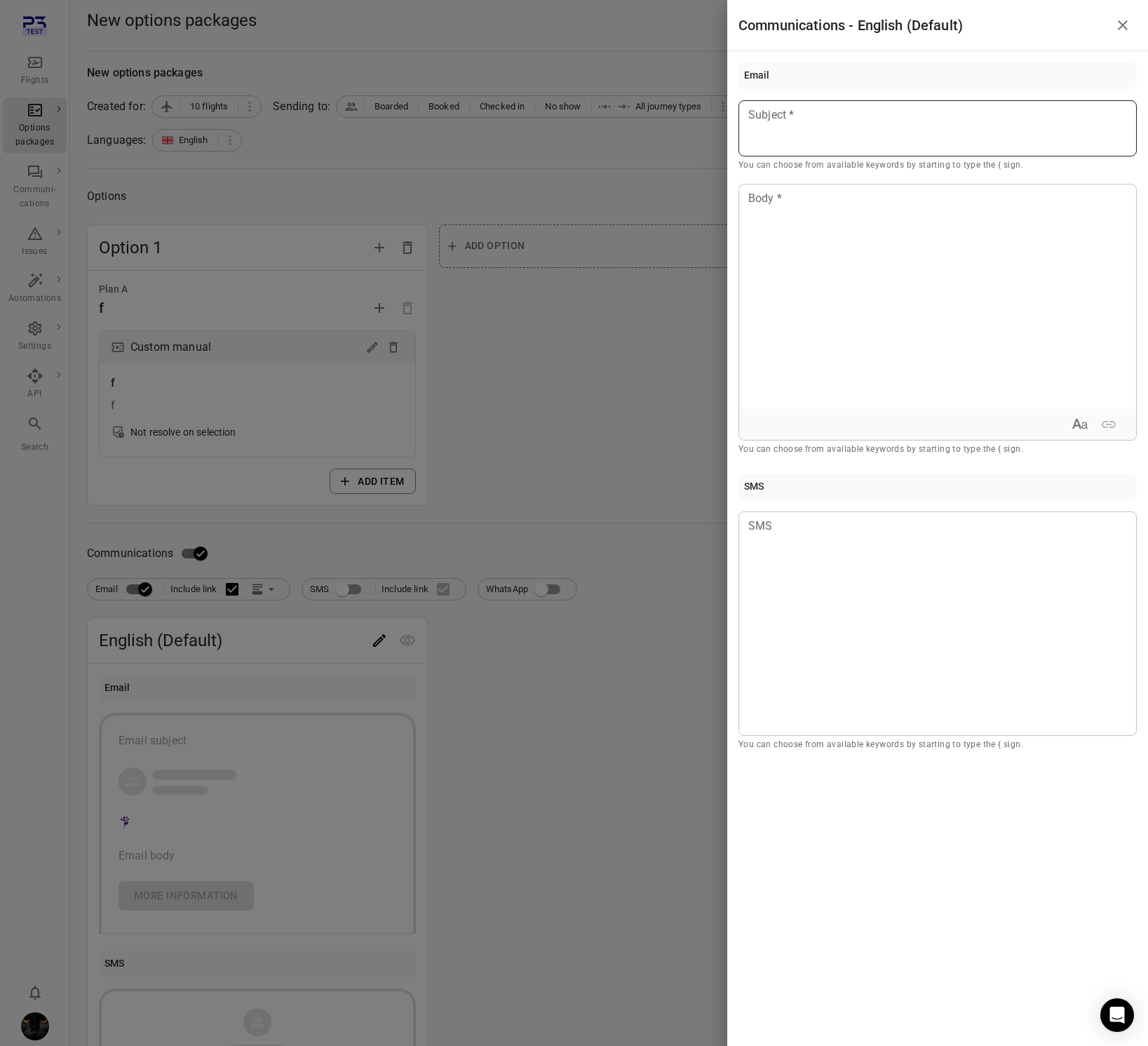
click at [854, 107] on p at bounding box center [938, 115] width 377 height 17
click at [827, 230] on div at bounding box center [938, 297] width 397 height 225
click at [591, 331] on div at bounding box center [574, 523] width 1148 height 1046
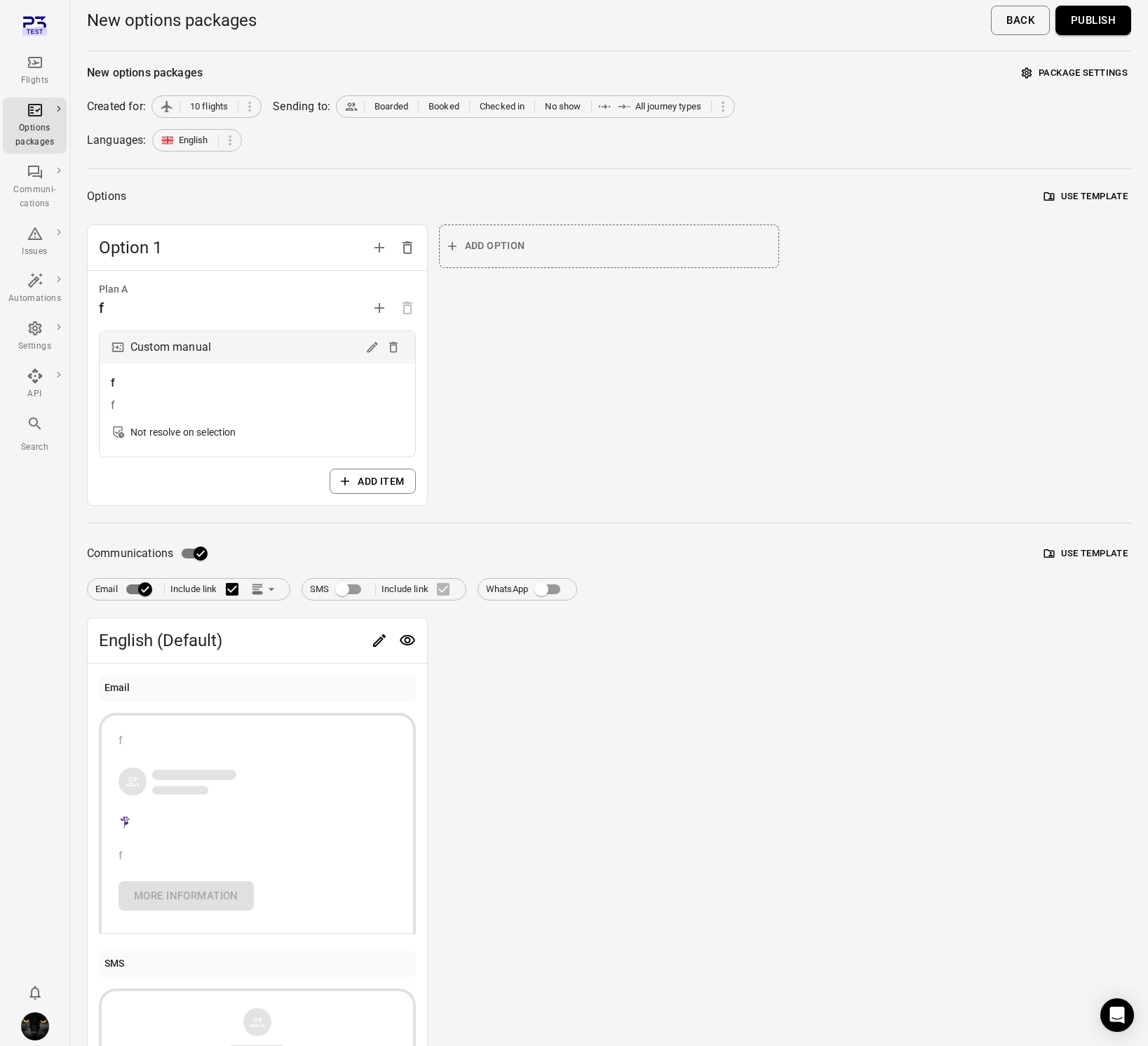
click at [1101, 17] on button "Publish" at bounding box center [1094, 20] width 76 height 30
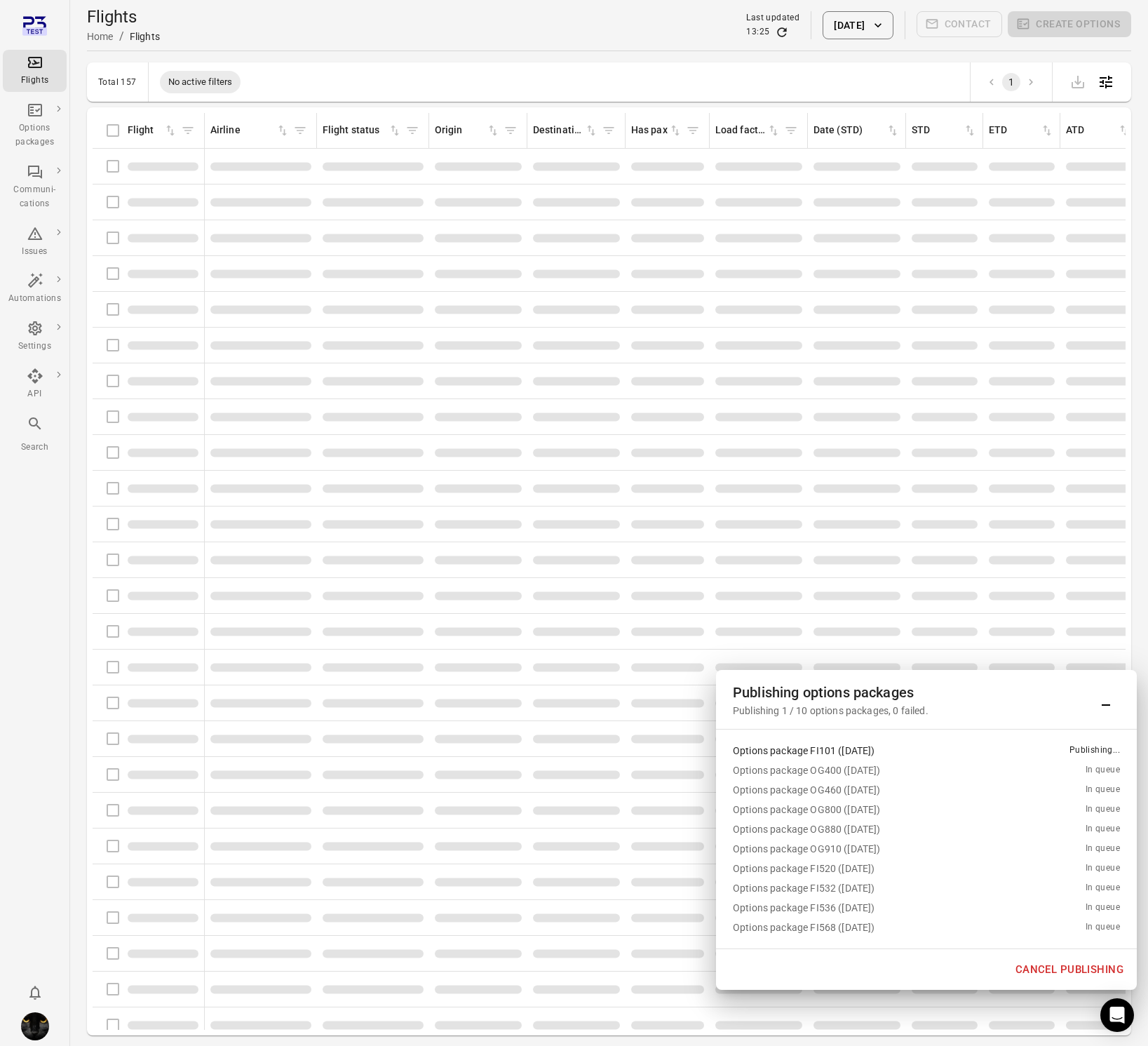
click at [1033, 973] on button "Cancel publishing" at bounding box center [1069, 969] width 123 height 30
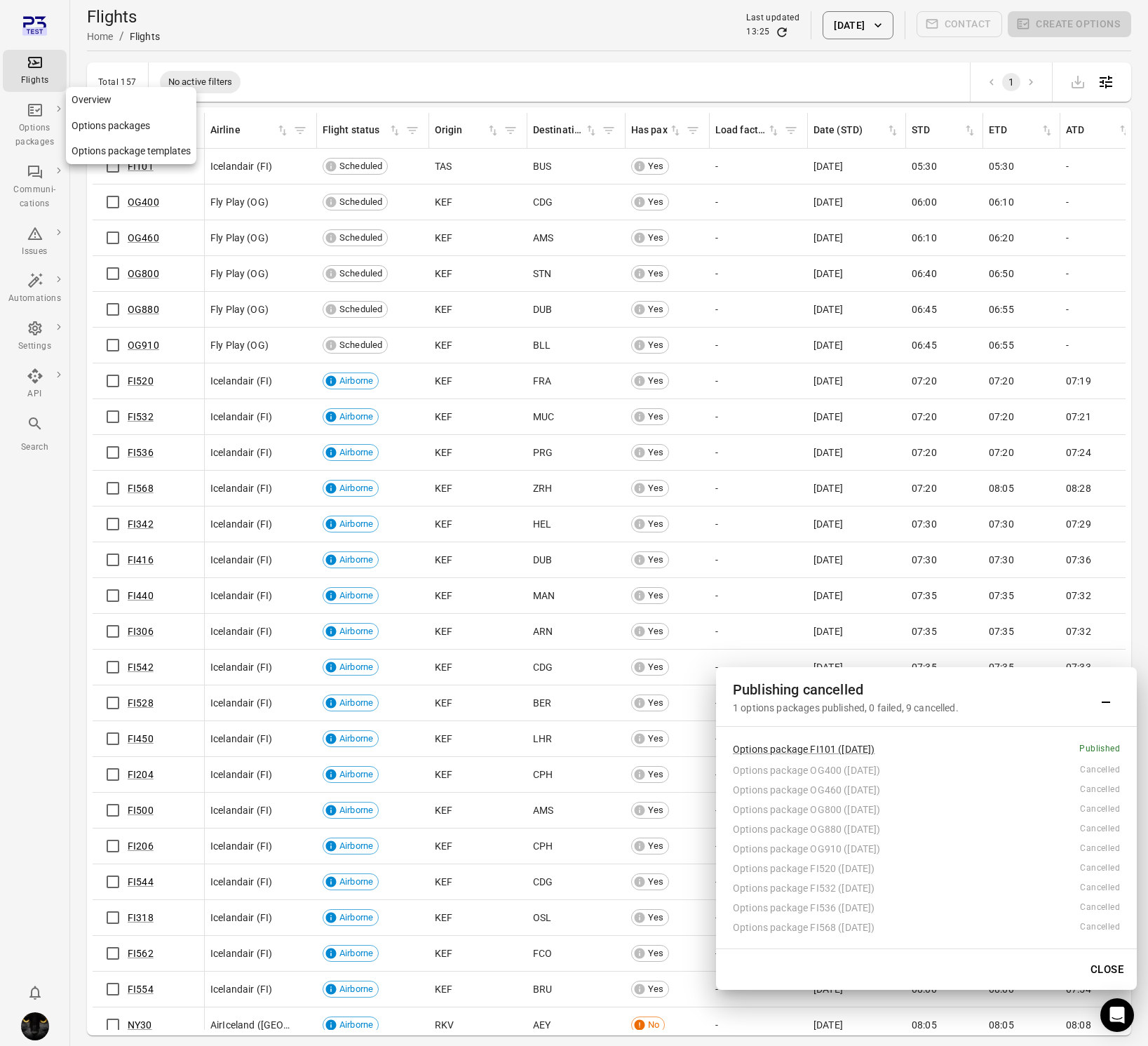
click at [41, 143] on div "Options packages" at bounding box center [34, 135] width 53 height 28
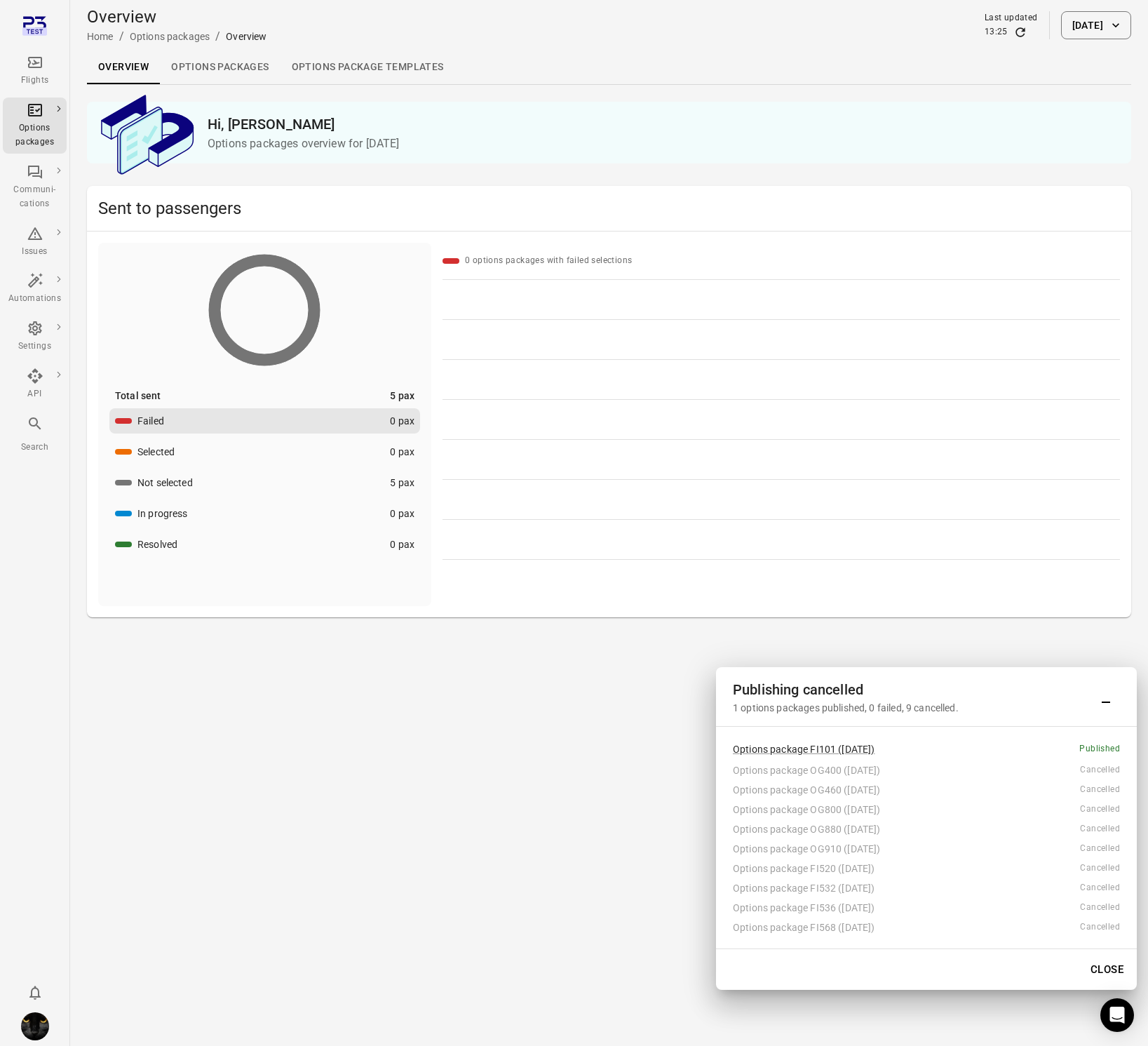
click at [237, 64] on link "Options packages" at bounding box center [219, 67] width 120 height 34
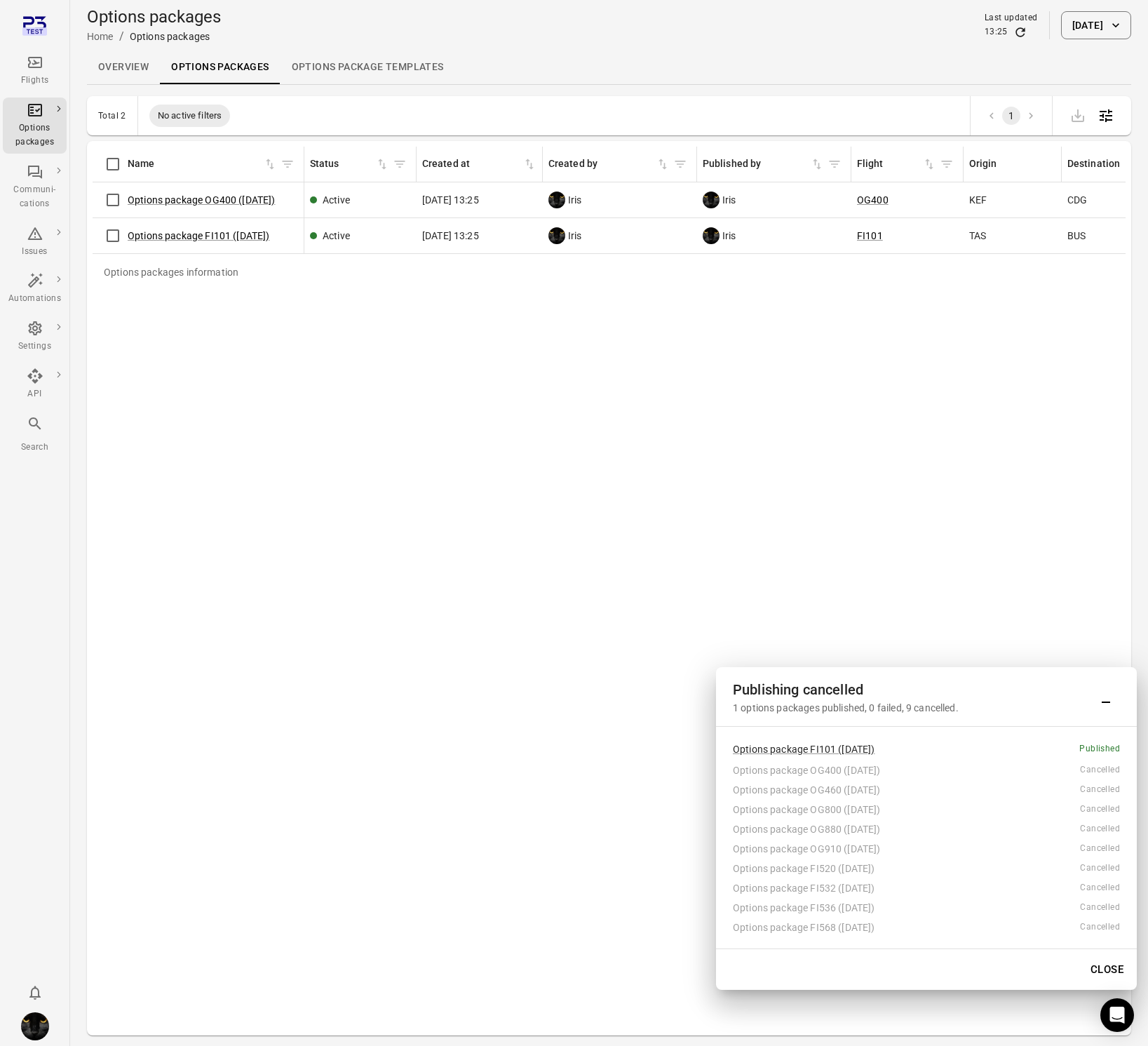
click at [988, 33] on div "13:25" at bounding box center [1011, 32] width 53 height 14
click at [1013, 26] on icon "Refresh data" at bounding box center [1019, 32] width 14 height 14
click at [31, 68] on icon "Main navigation" at bounding box center [34, 63] width 17 height 17
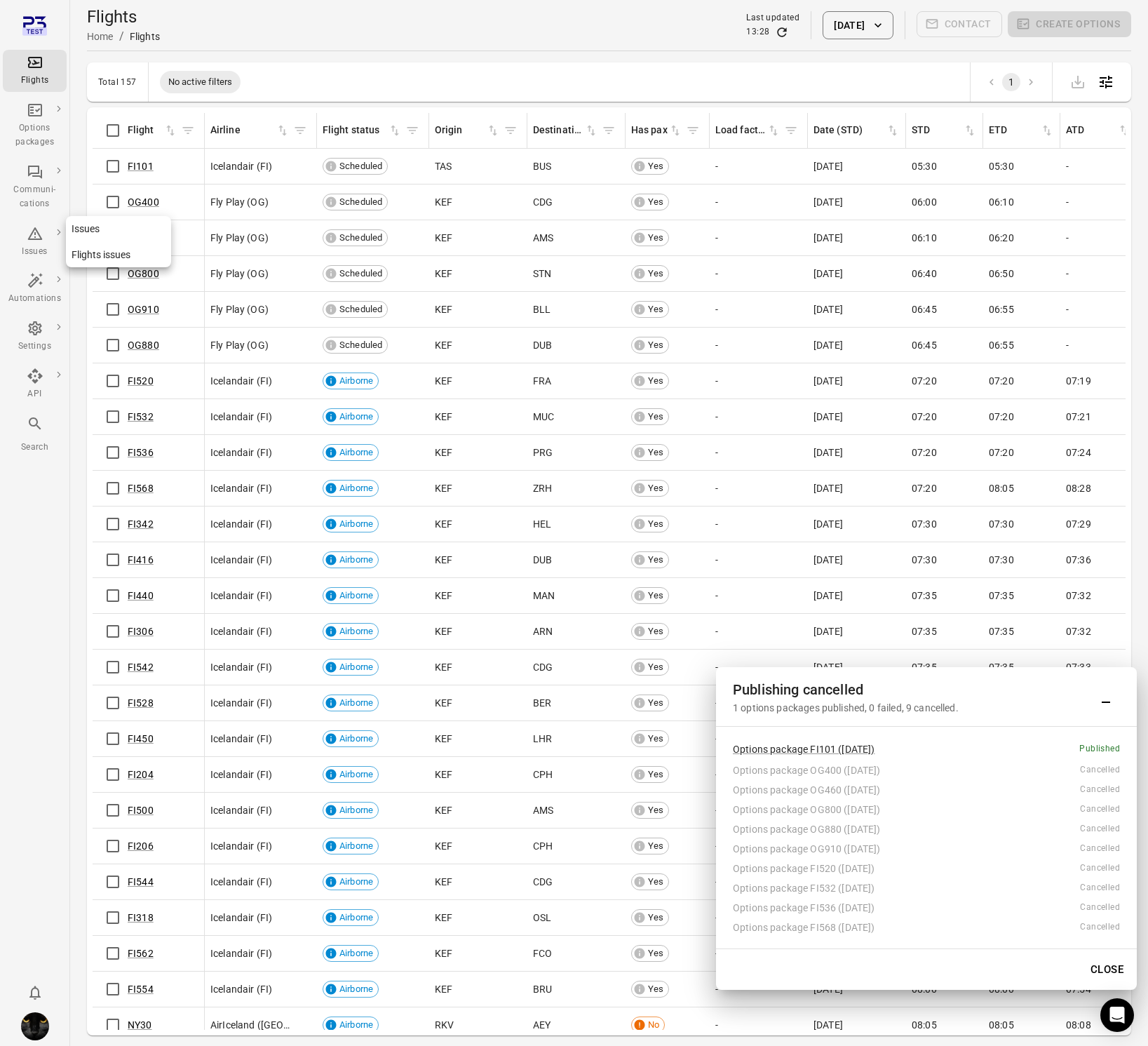
click at [36, 239] on icon "Main navigation" at bounding box center [34, 234] width 14 height 13
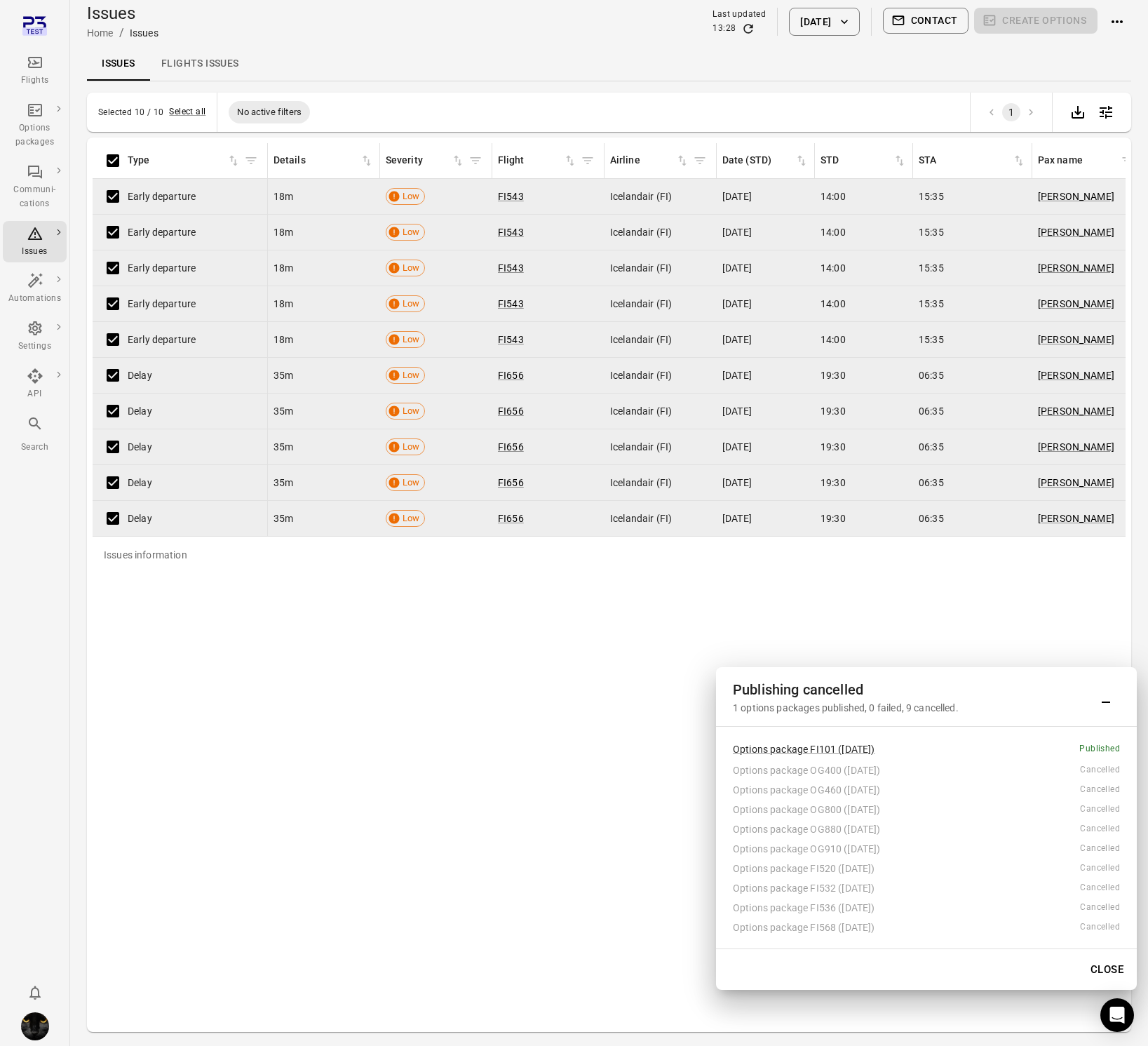
scroll to position [8, 0]
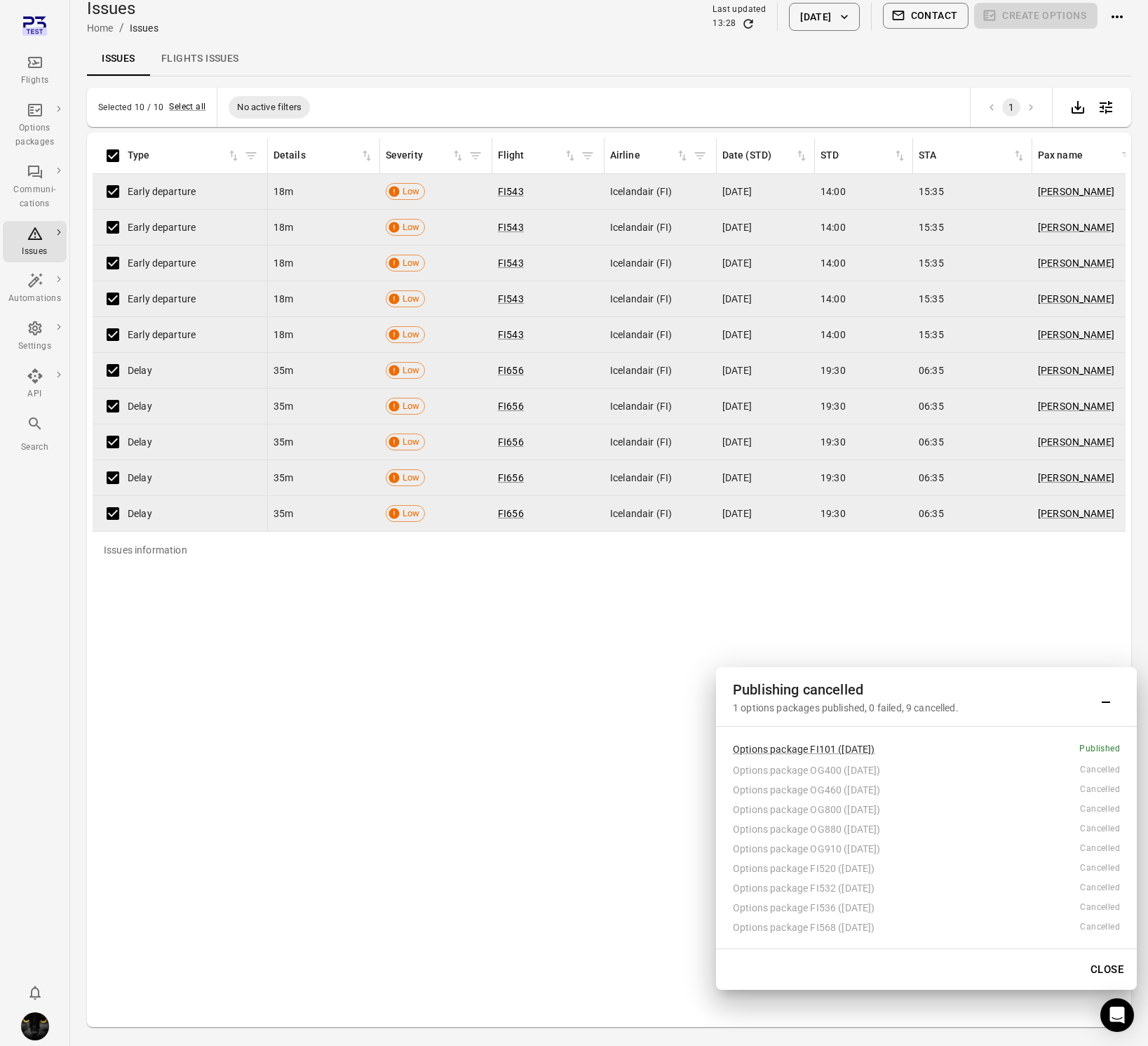
click at [33, 59] on icon "Main navigation" at bounding box center [34, 63] width 17 height 17
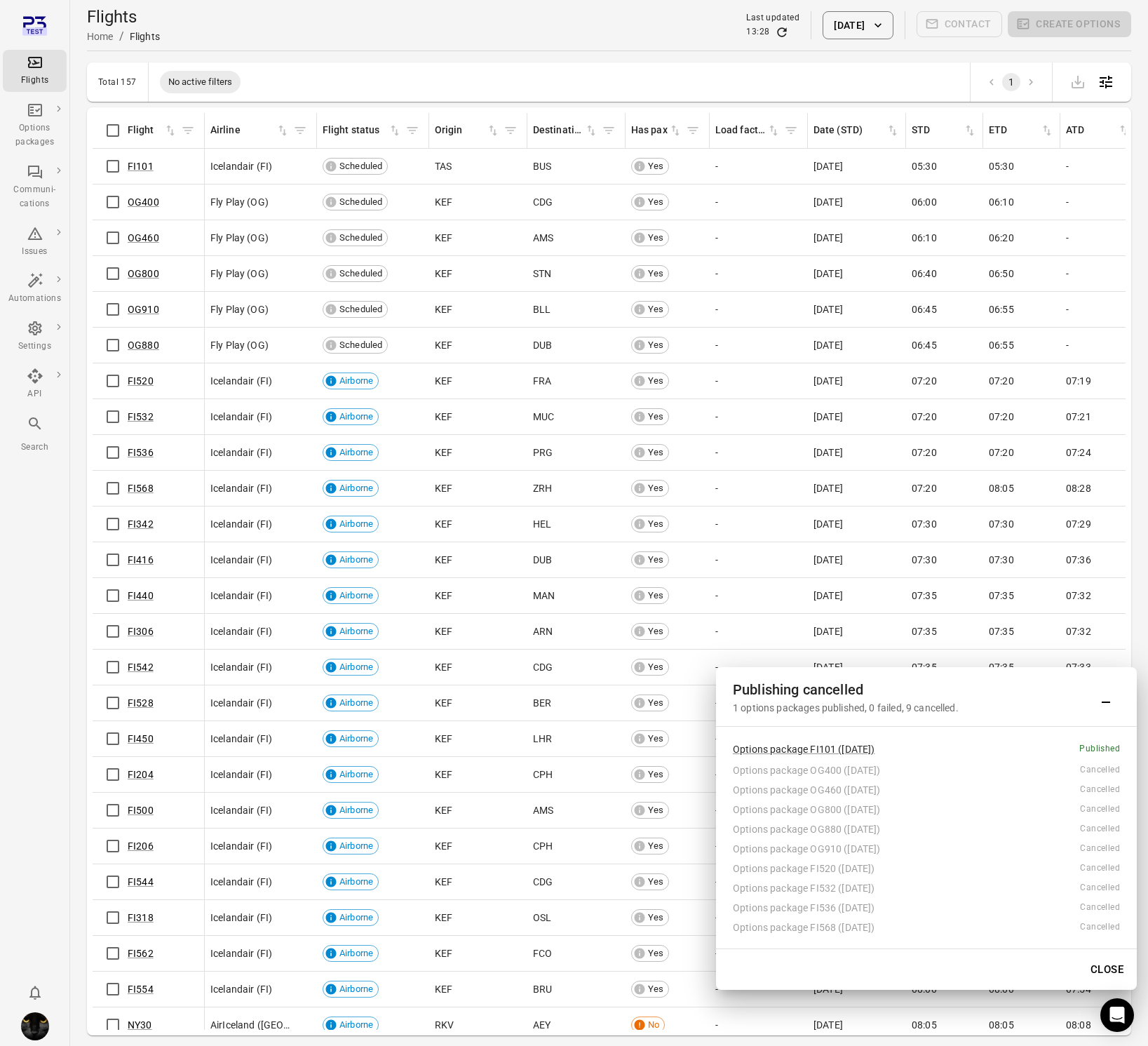
click at [1108, 970] on button "Close" at bounding box center [1106, 969] width 48 height 30
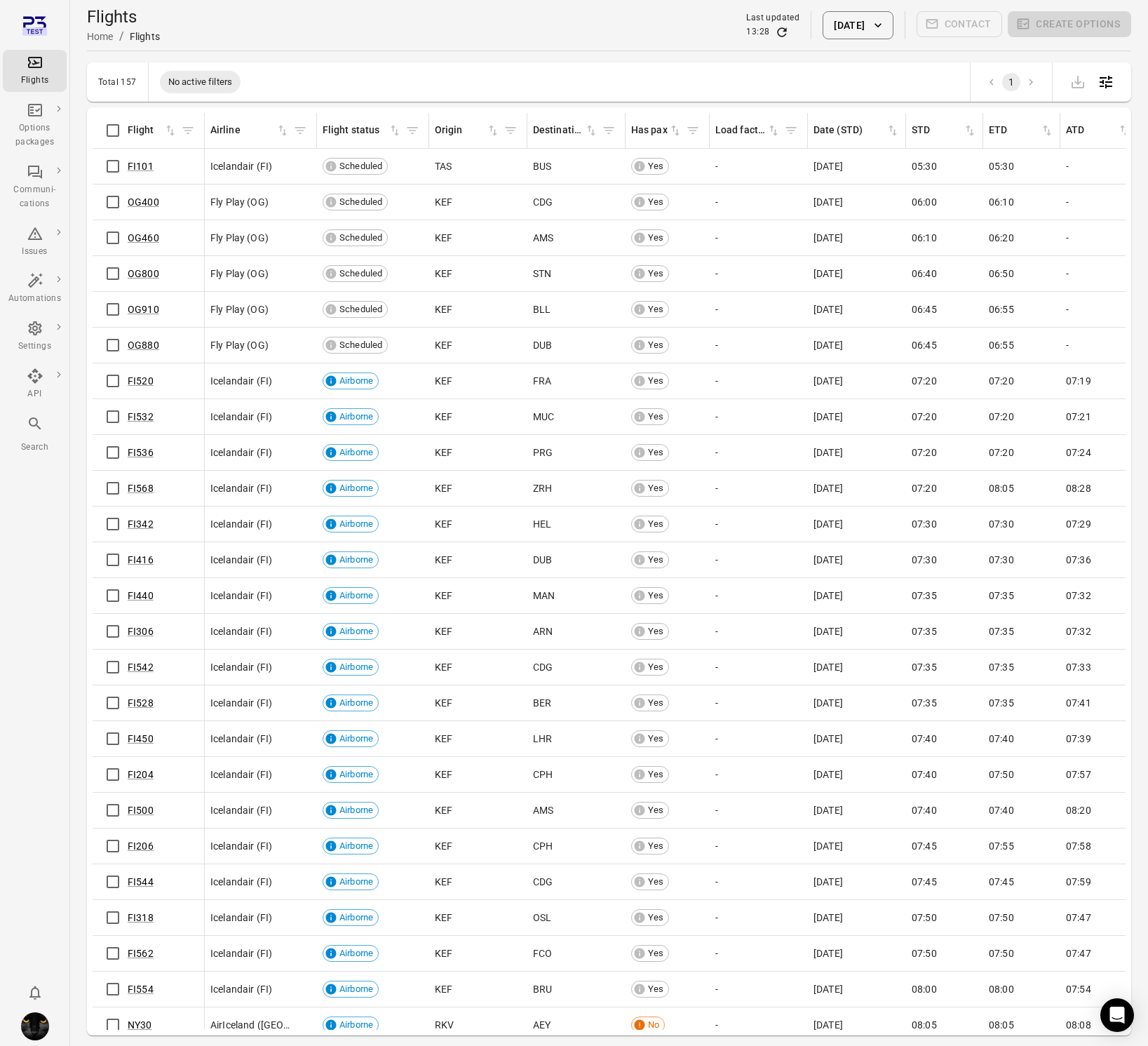
click at [35, 73] on div "Flights" at bounding box center [34, 80] width 53 height 14
click at [843, 25] on button "5 Oct 2025" at bounding box center [857, 24] width 70 height 28
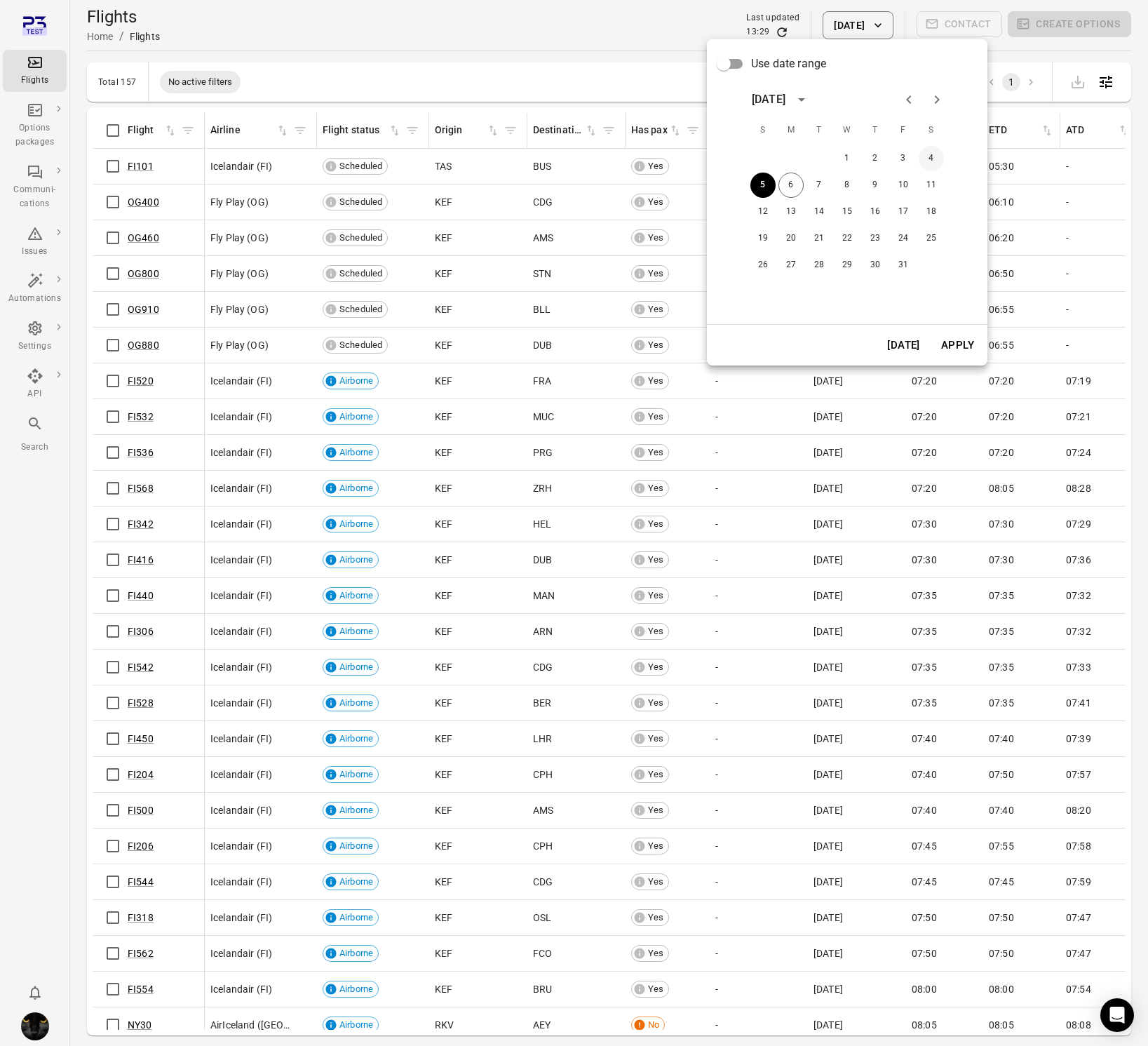
click at [932, 163] on button "4" at bounding box center [931, 159] width 25 height 25
click at [944, 341] on button "Apply" at bounding box center [957, 345] width 48 height 30
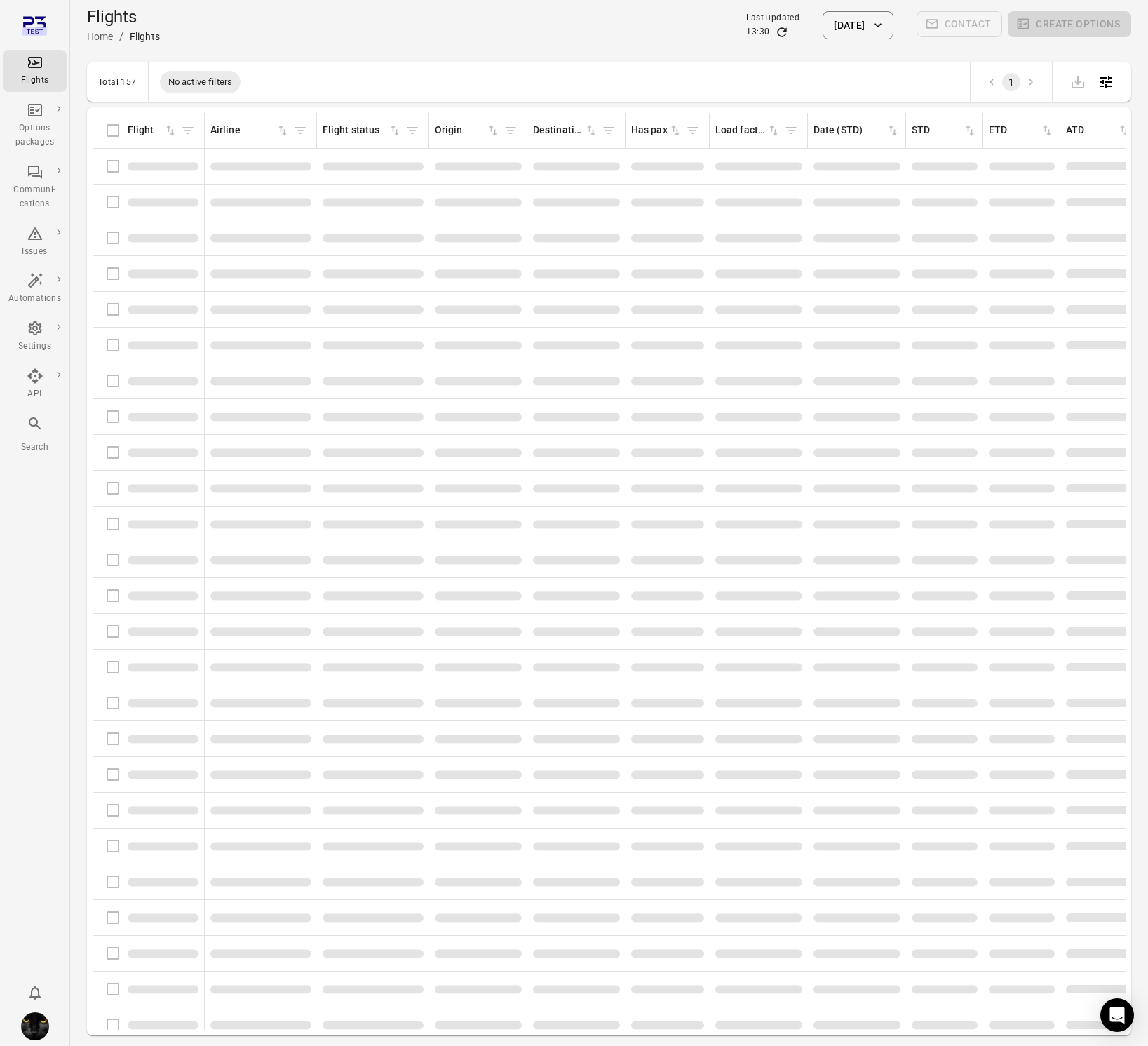
scroll to position [1, 0]
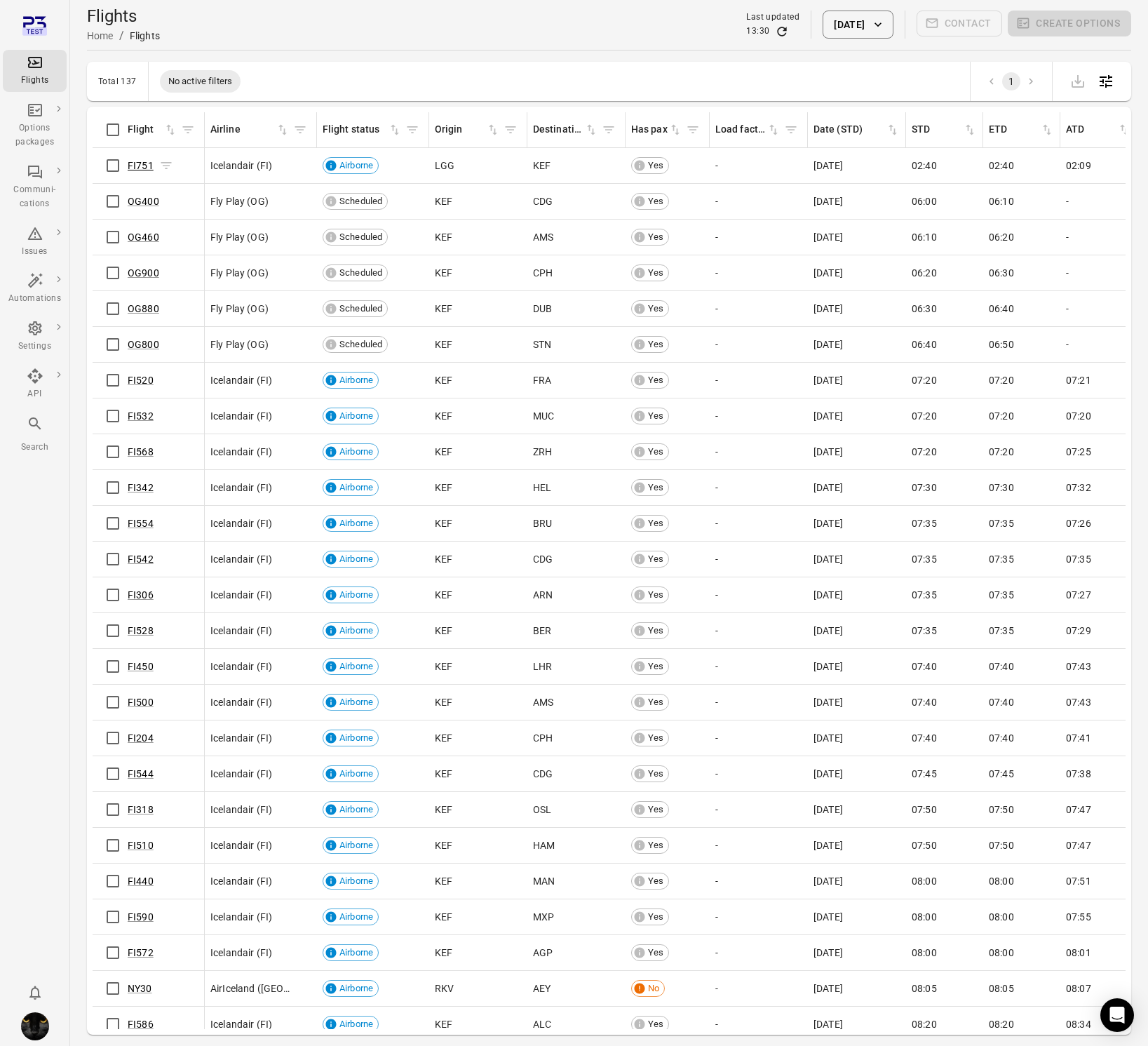
click at [138, 172] on span "FI751" at bounding box center [140, 165] width 26 height 14
click at [138, 167] on link "FI751" at bounding box center [140, 165] width 26 height 11
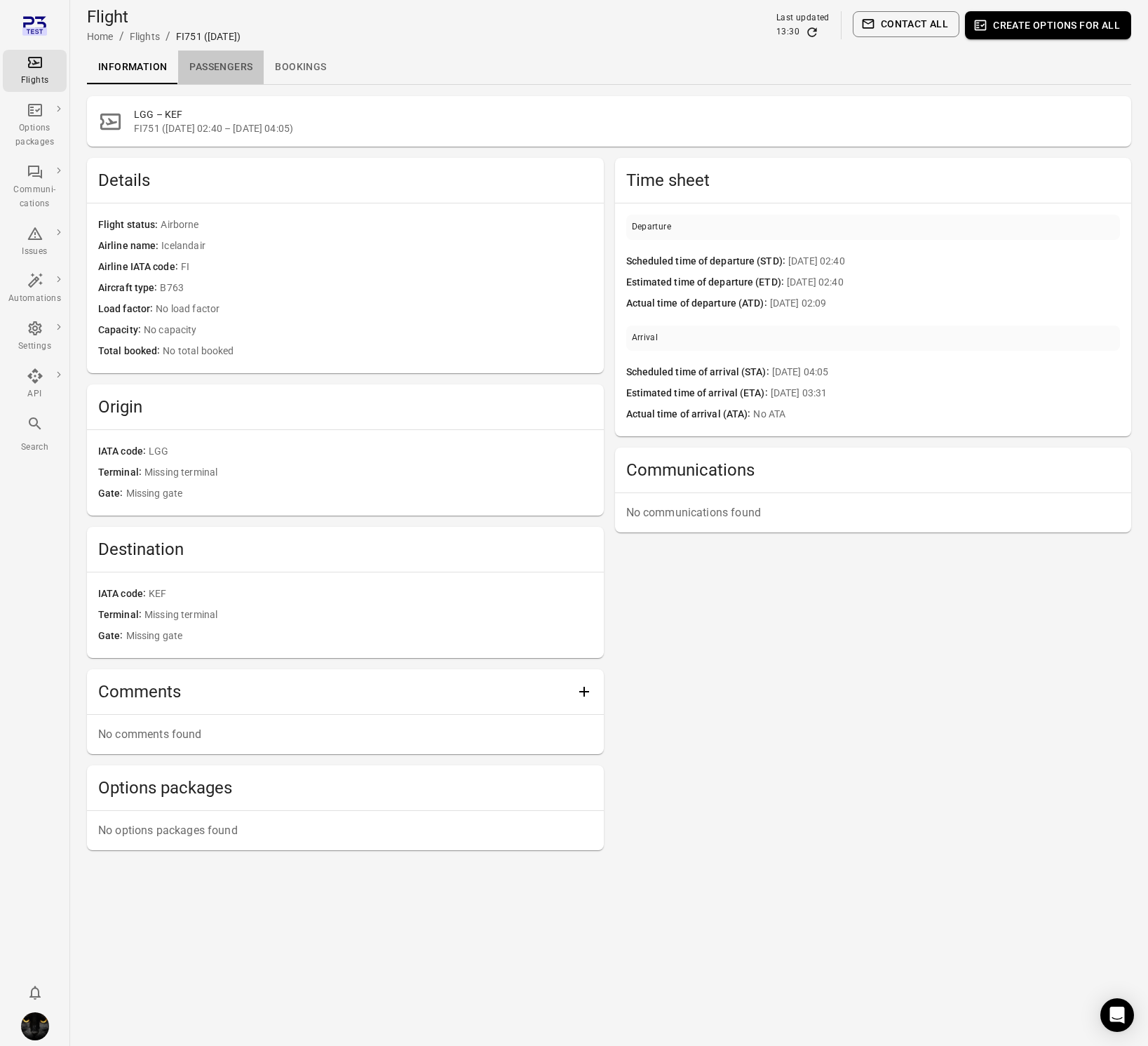
click at [222, 72] on link "Passengers" at bounding box center [221, 67] width 85 height 34
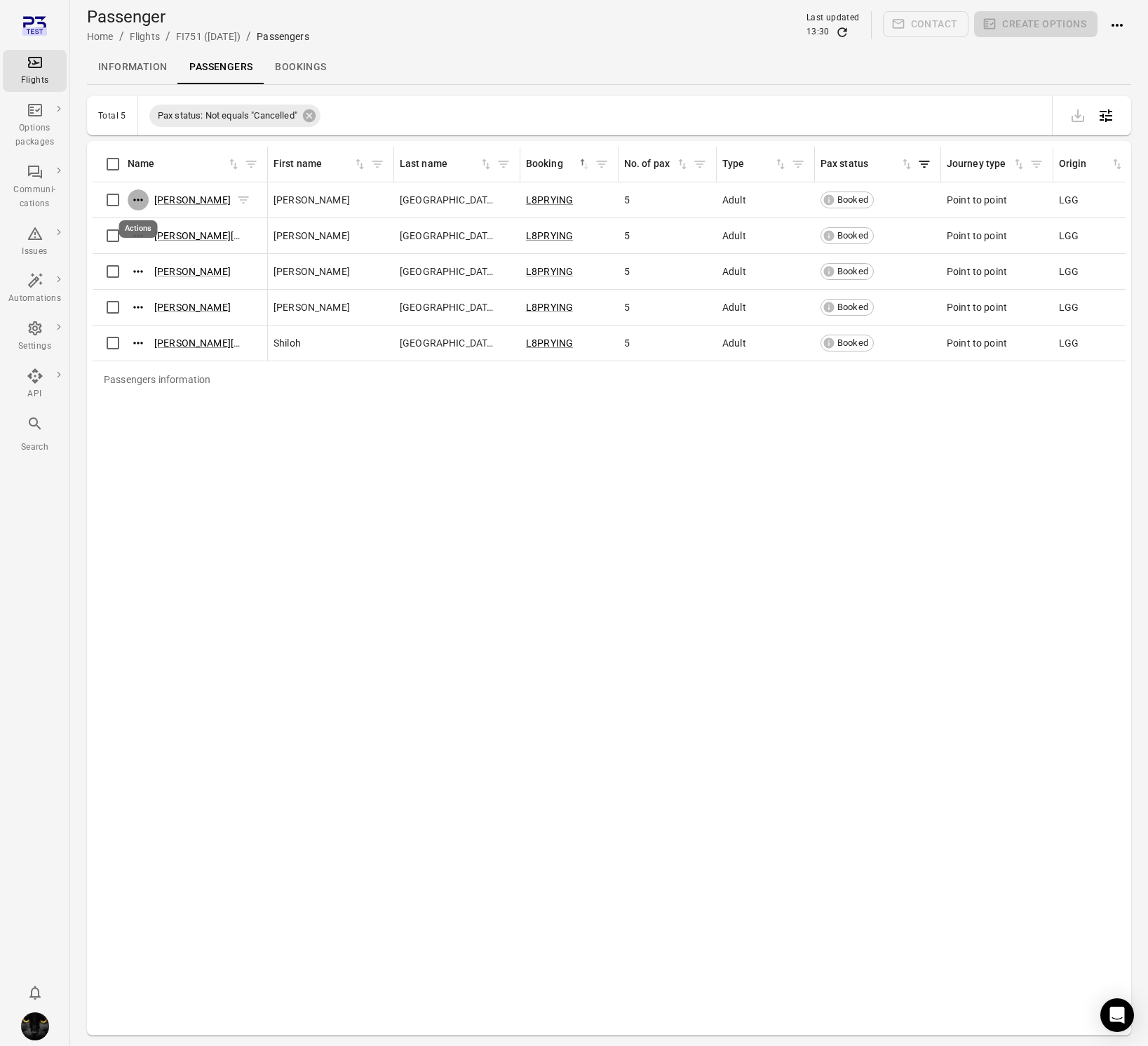
click at [135, 203] on icon "Actions" at bounding box center [138, 199] width 14 height 14
click at [129, 220] on span "Update contact information" at bounding box center [139, 222] width 123 height 14
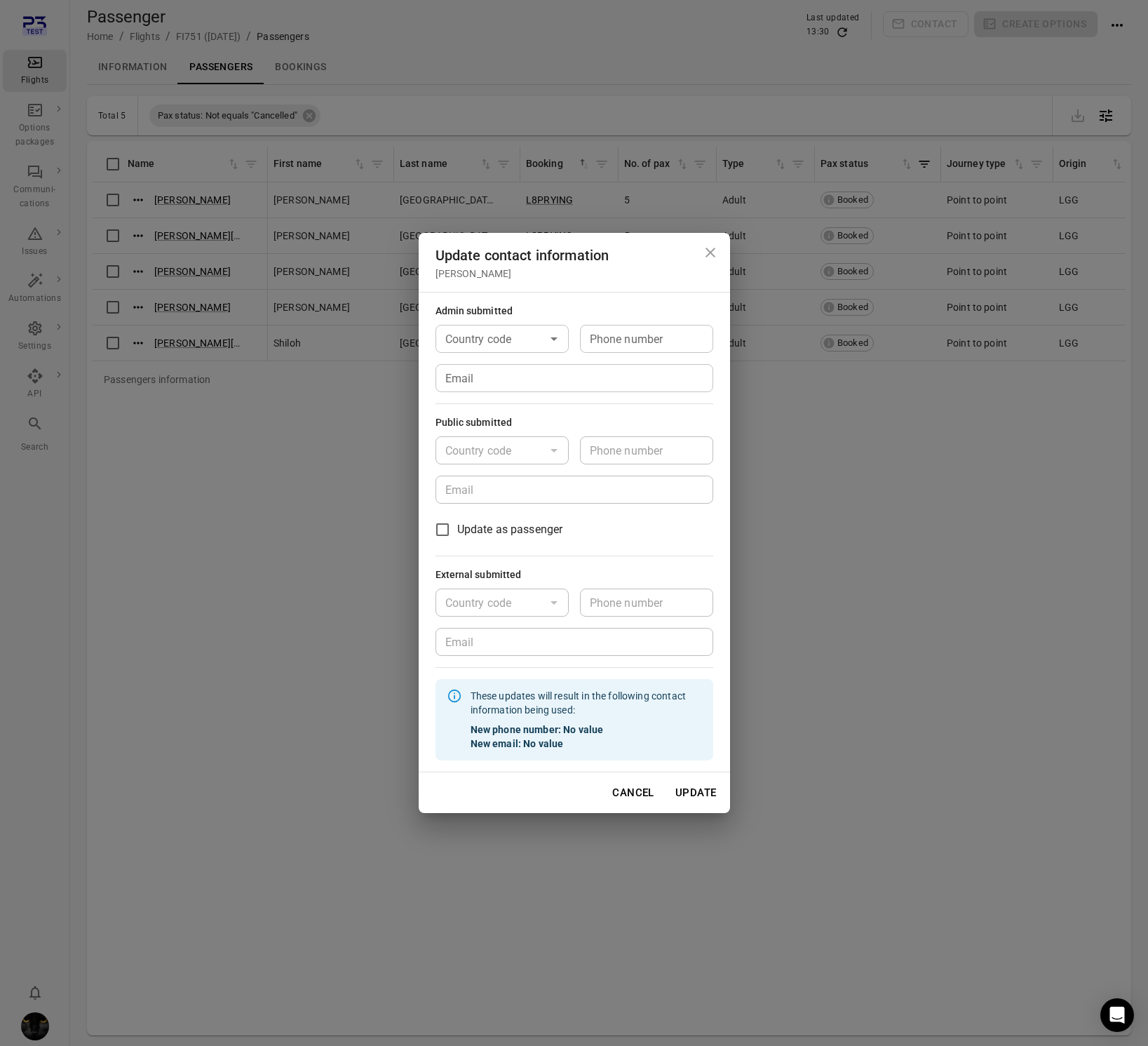
click at [488, 340] on input "Country code" at bounding box center [490, 339] width 101 height 20
drag, startPoint x: 471, startPoint y: 371, endPoint x: 573, endPoint y: 353, distance: 103.6
click at [473, 372] on li "🇮🇸 Iceland (+354)" at bounding box center [502, 388] width 133 height 59
type input "*********"
click at [603, 340] on input "Phone number" at bounding box center [646, 338] width 133 height 28
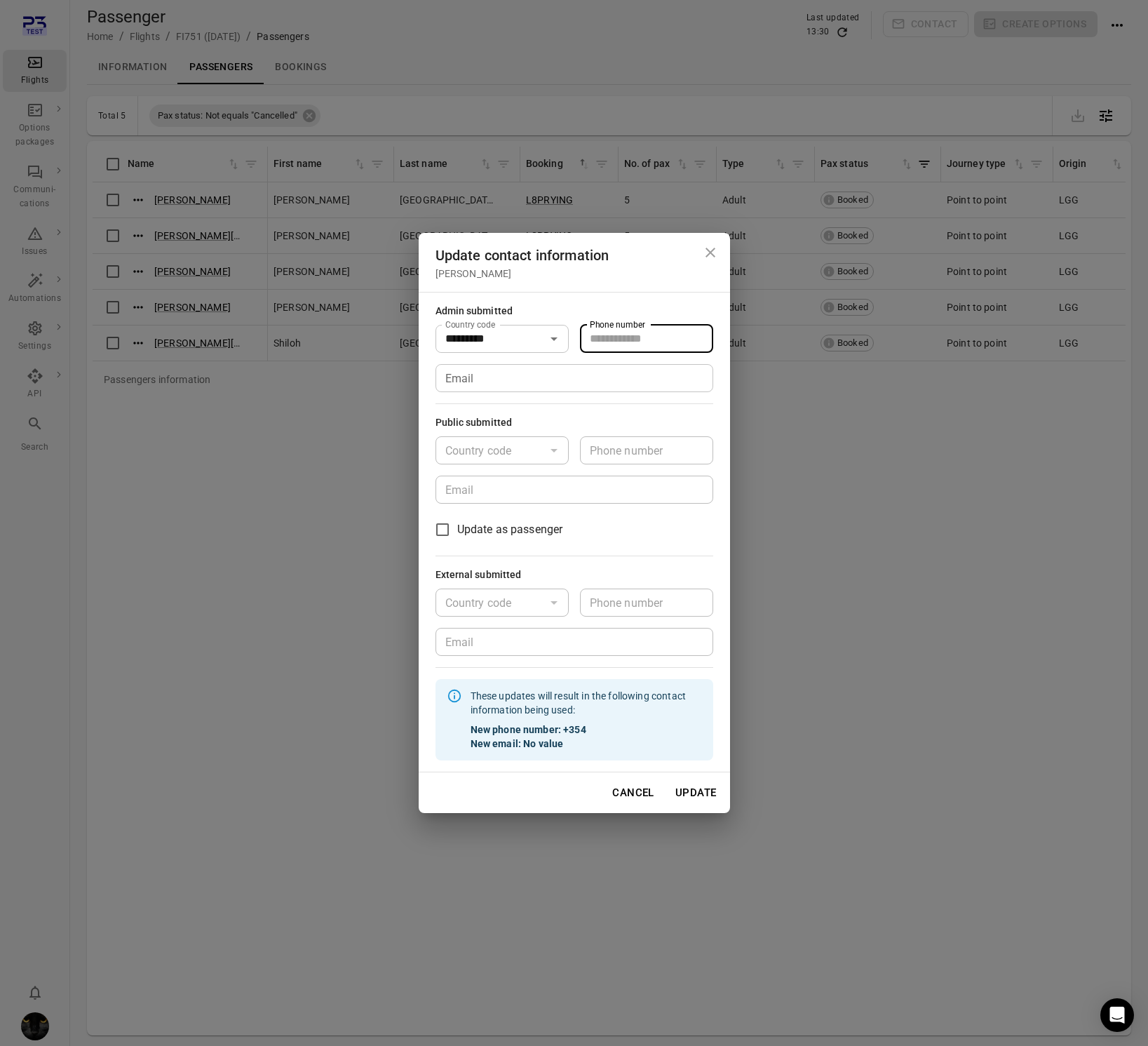
type input "*******"
click at [481, 380] on input "Email" at bounding box center [574, 378] width 277 height 28
type input "**********"
drag, startPoint x: 697, startPoint y: 796, endPoint x: 688, endPoint y: 793, distance: 9.5
click at [697, 796] on button "Update" at bounding box center [696, 792] width 57 height 30
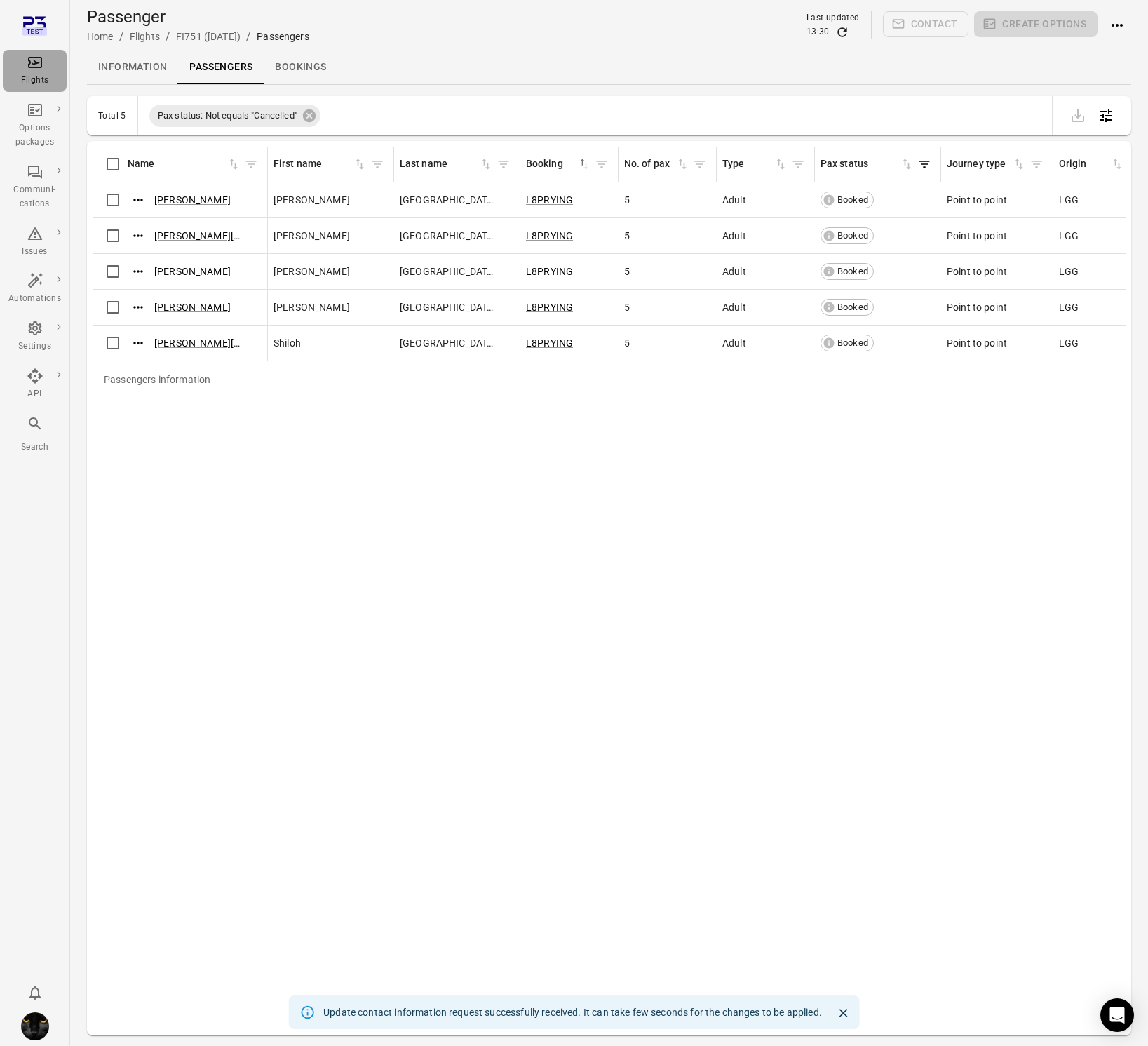
click at [27, 71] on div "Flights" at bounding box center [34, 71] width 53 height 34
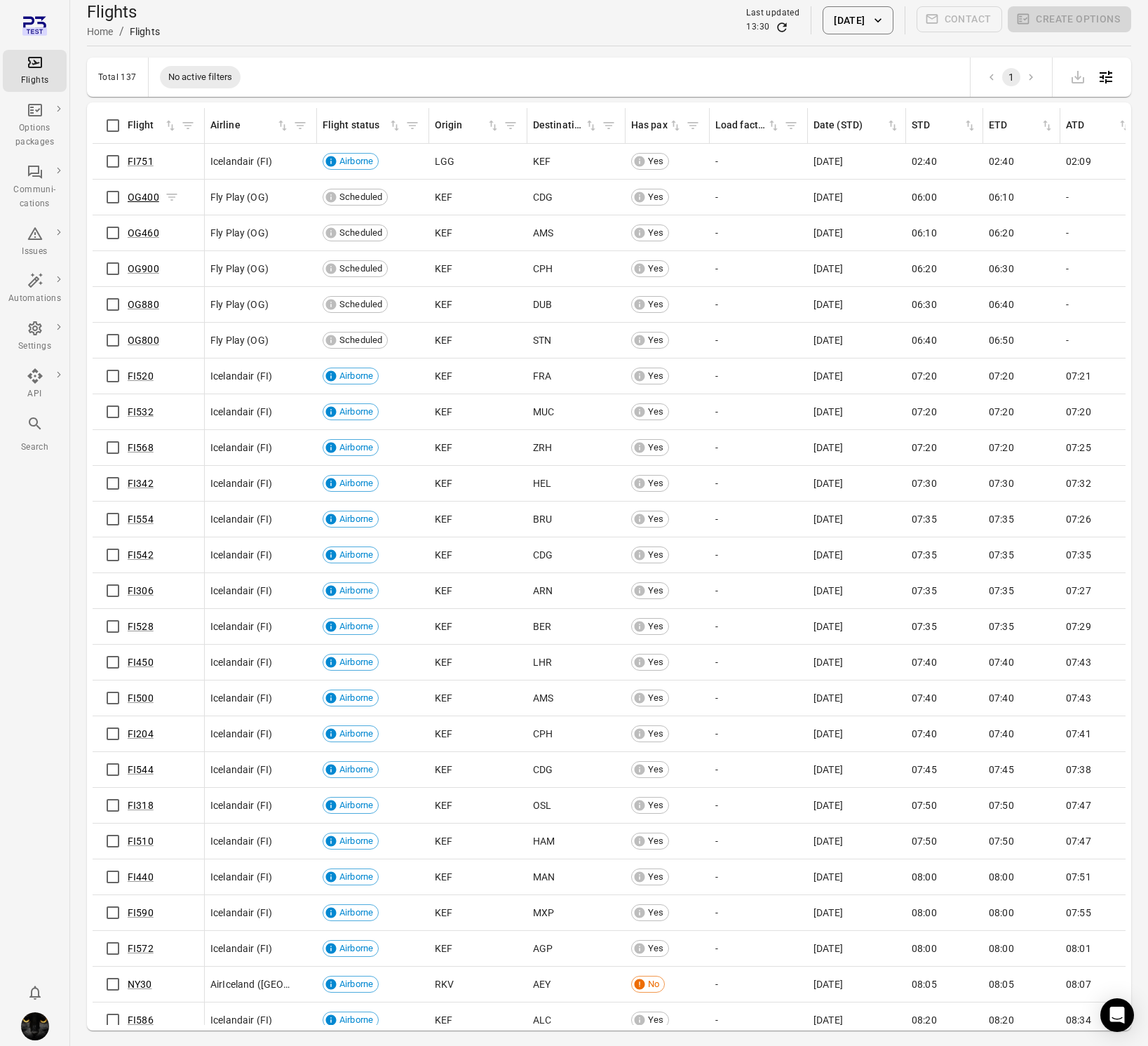
click at [141, 197] on link "OG400" at bounding box center [143, 197] width 32 height 11
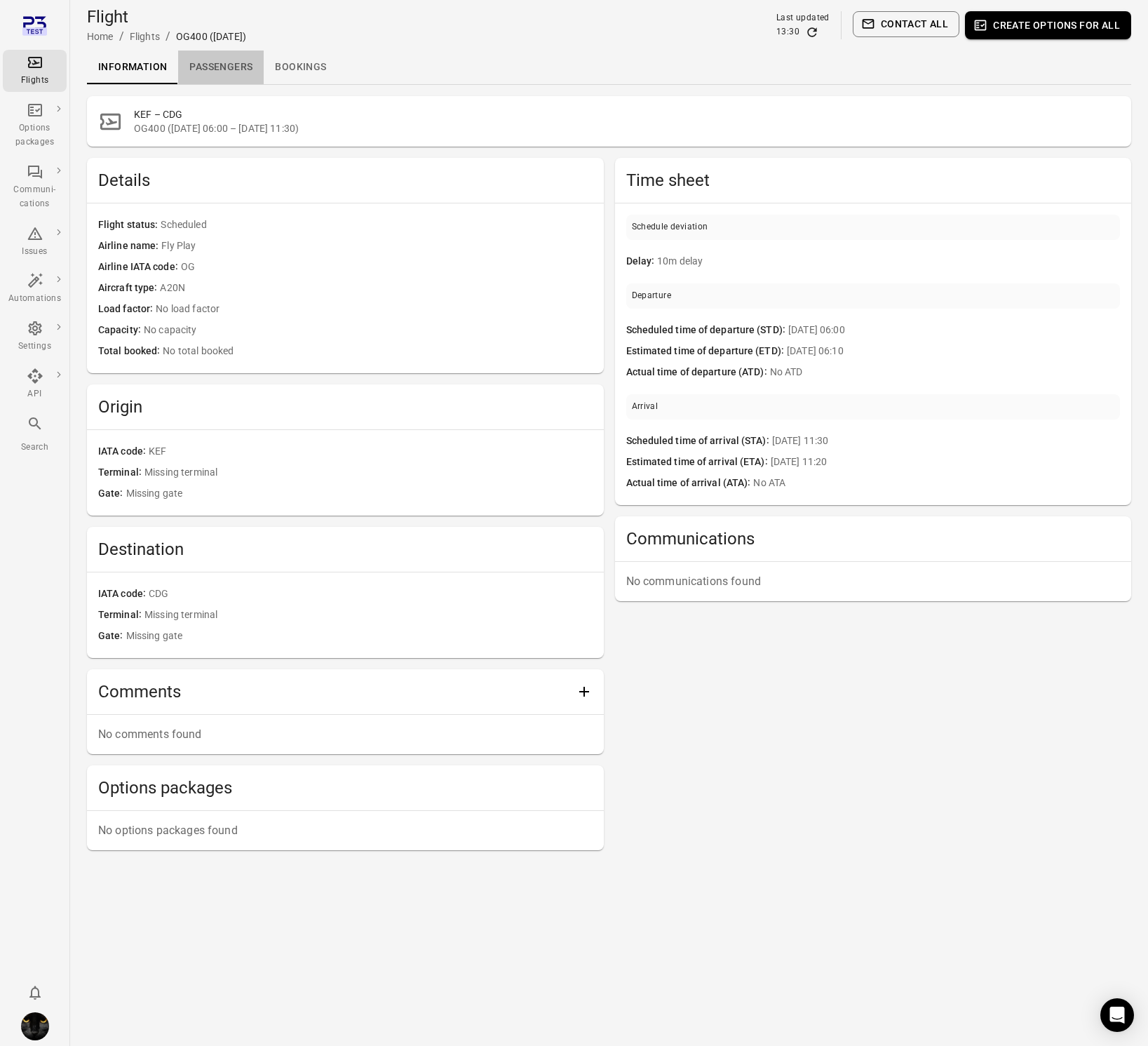
click at [207, 65] on link "Passengers" at bounding box center [221, 67] width 85 height 34
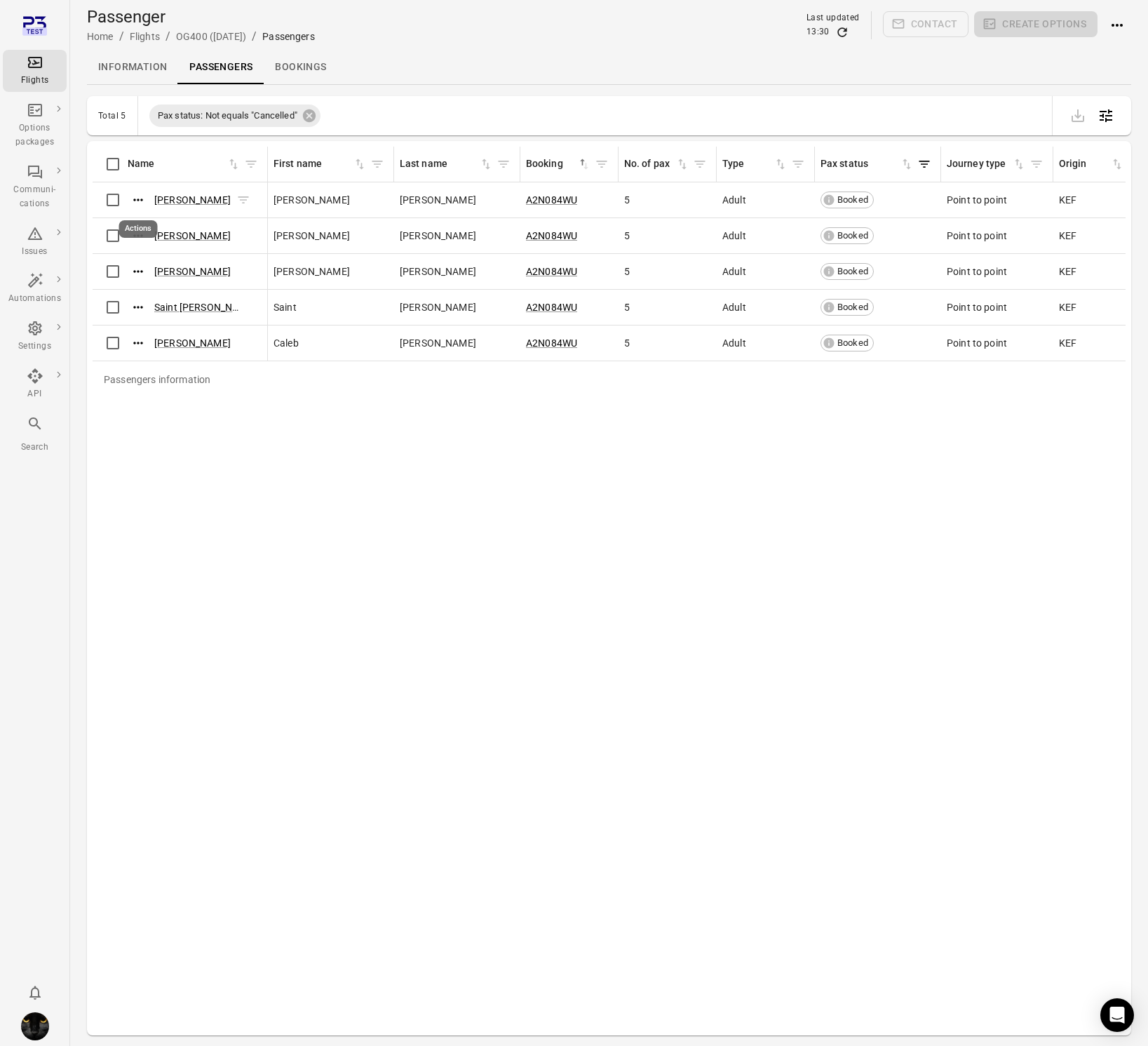
click at [133, 199] on icon "Actions" at bounding box center [138, 199] width 14 height 14
click at [128, 221] on span "Update contact information" at bounding box center [139, 222] width 123 height 14
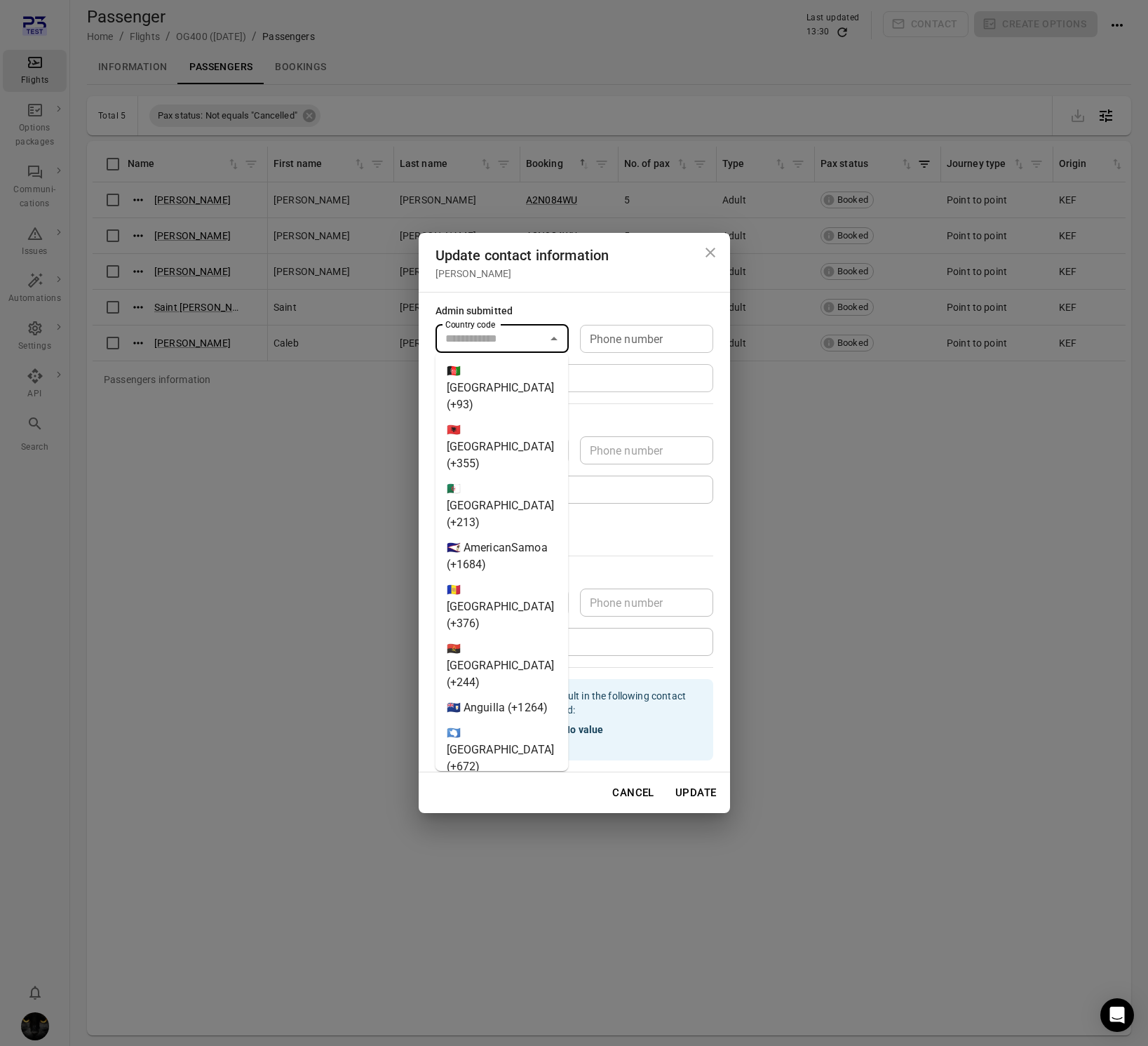
click at [478, 337] on input "Country code" at bounding box center [490, 339] width 101 height 20
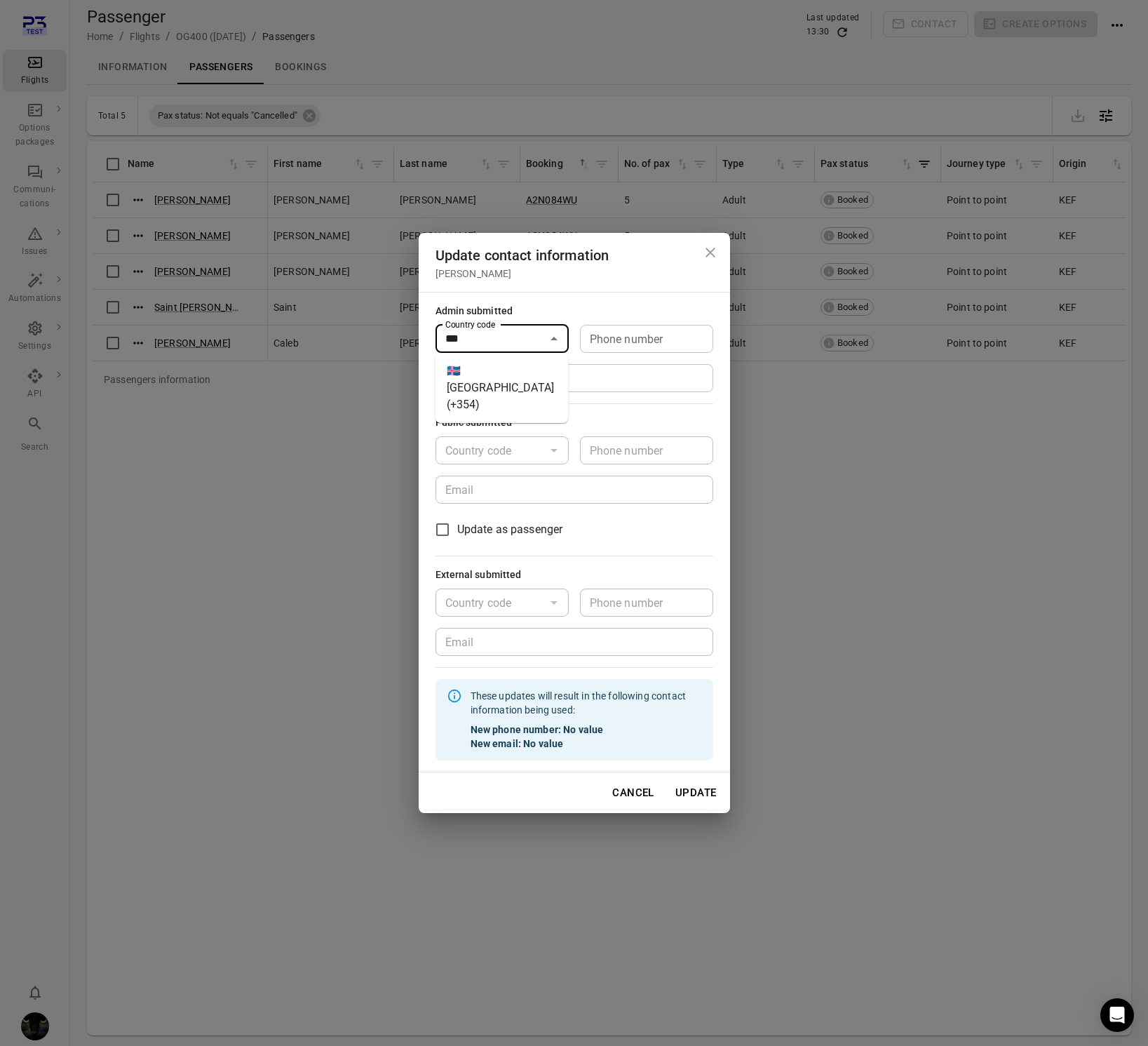
click at [495, 369] on li "🇮🇸 Iceland (+354)" at bounding box center [502, 388] width 133 height 59
type input "*********"
click at [622, 337] on input "Phone number" at bounding box center [646, 338] width 133 height 28
type input "*******"
click at [498, 374] on input "Email" at bounding box center [574, 378] width 277 height 28
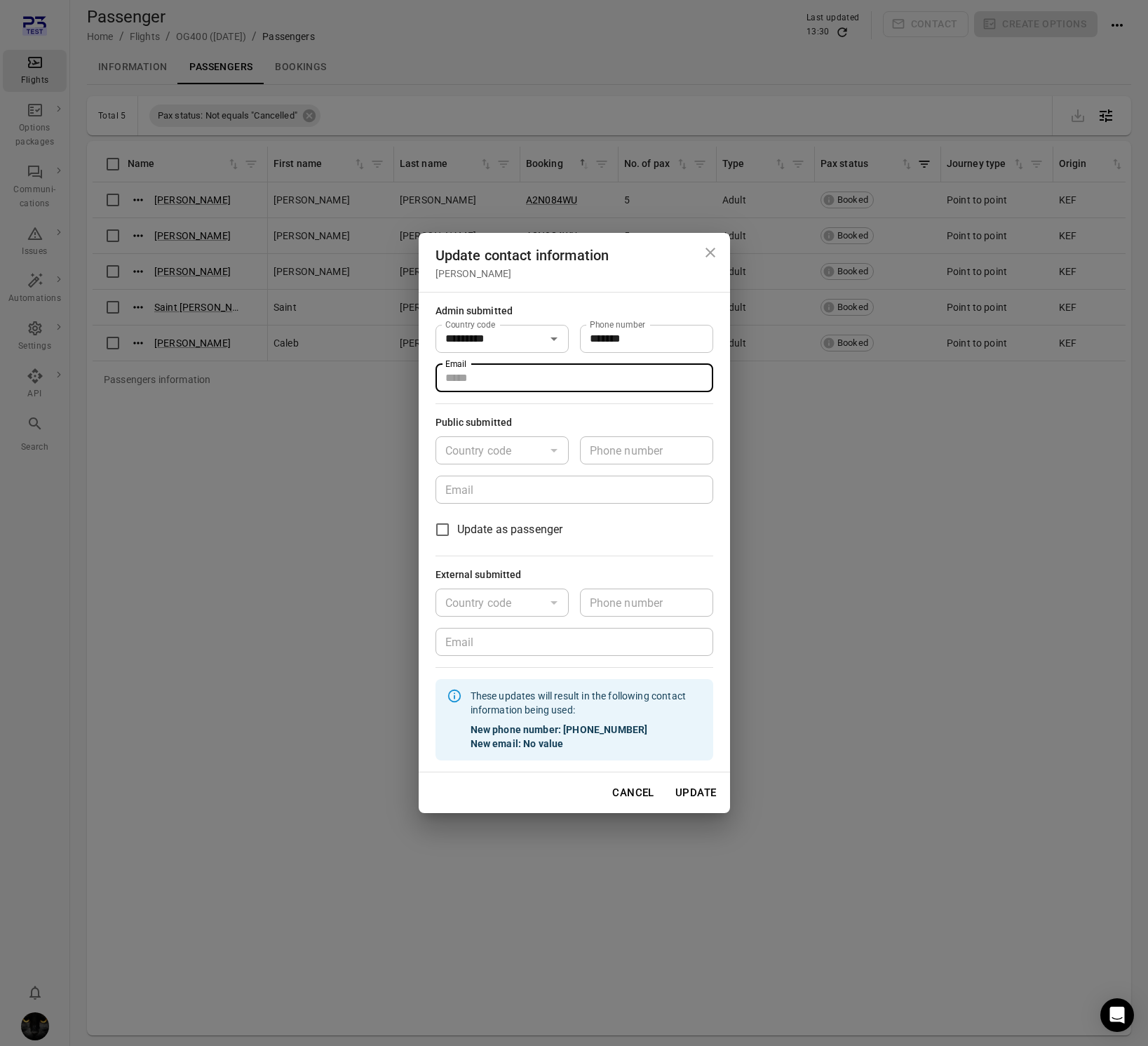
type input "**********"
click at [690, 791] on button "Update" at bounding box center [696, 792] width 57 height 30
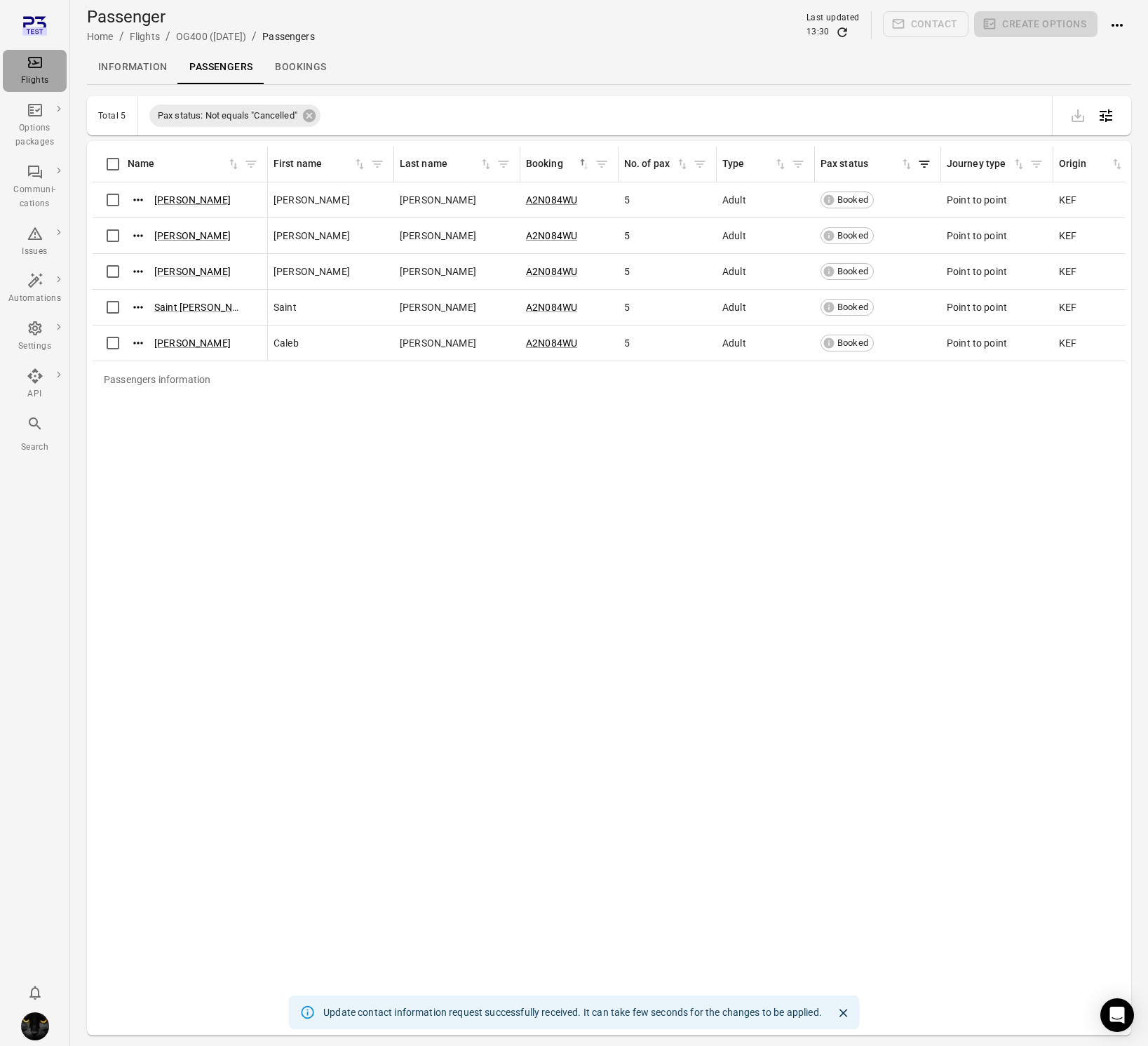
click at [35, 67] on icon "Main navigation" at bounding box center [34, 63] width 14 height 11
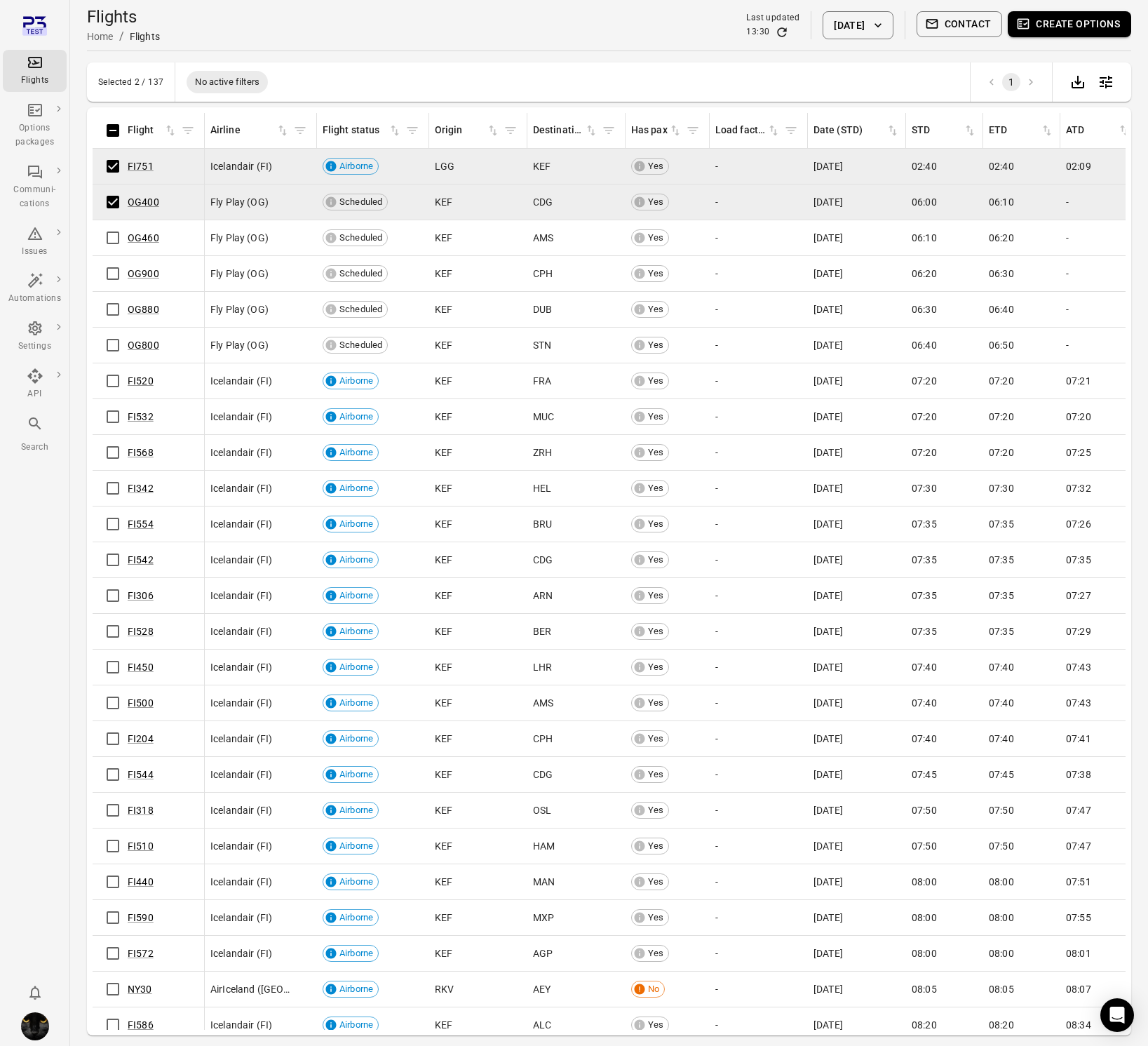
click at [1090, 22] on button "Create options" at bounding box center [1069, 24] width 123 height 26
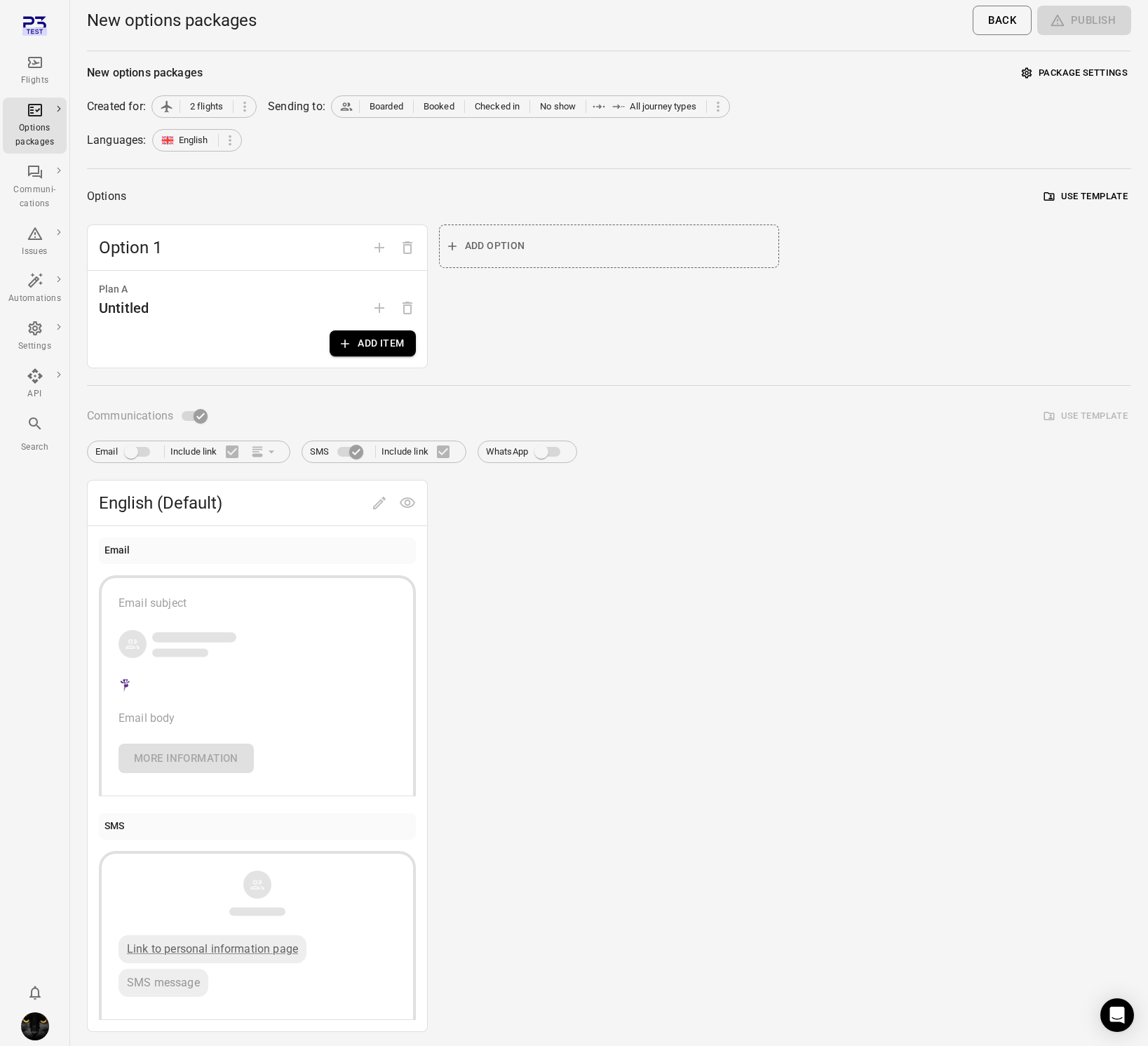
click at [377, 336] on button "Add item" at bounding box center [372, 344] width 85 height 26
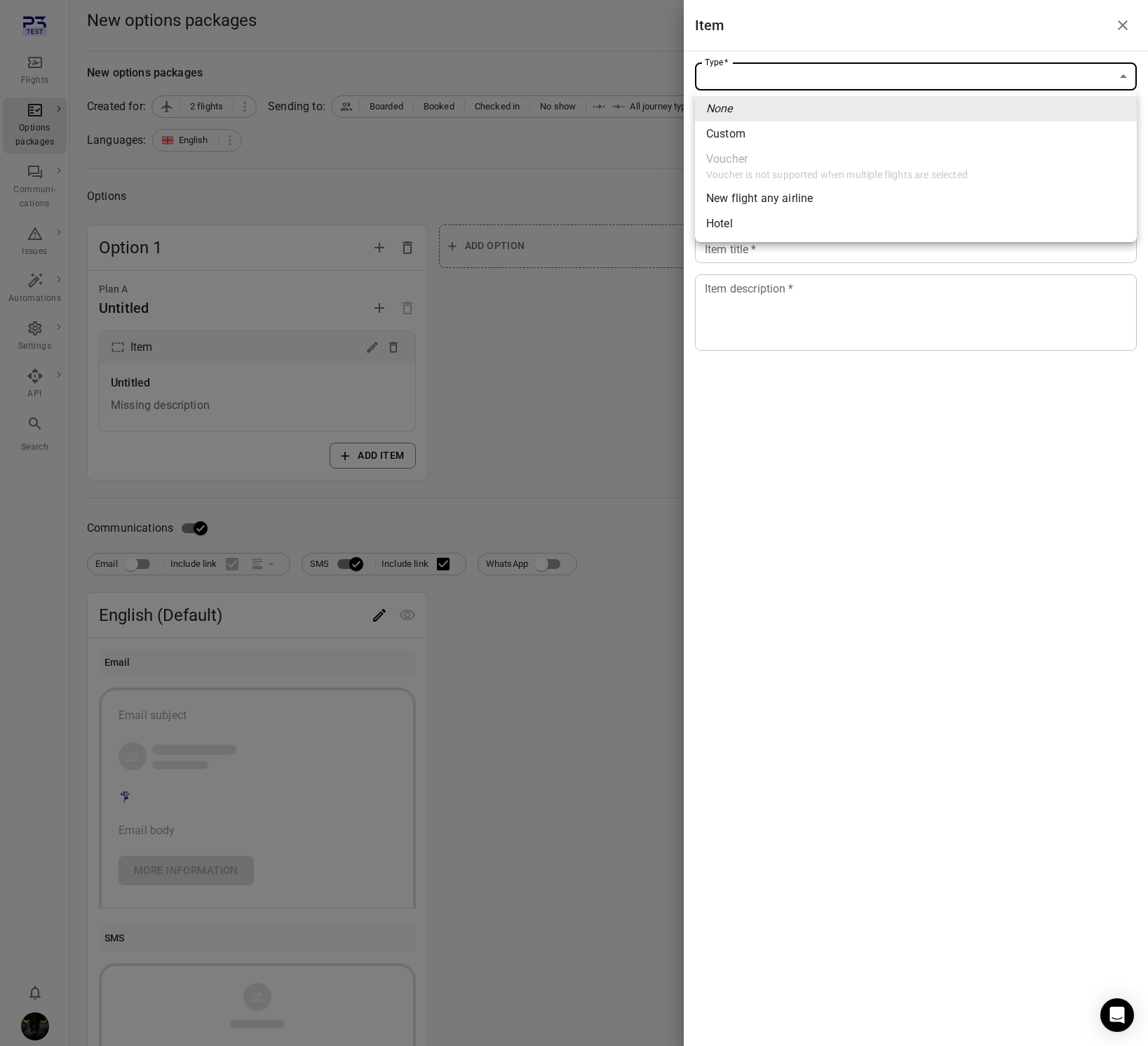
click at [737, 81] on body "Flights Options packages Communi-cations Issues Automations Settings API Search…" at bounding box center [574, 600] width 1148 height 1200
click at [770, 131] on li "Custom" at bounding box center [916, 134] width 442 height 25
type input "******"
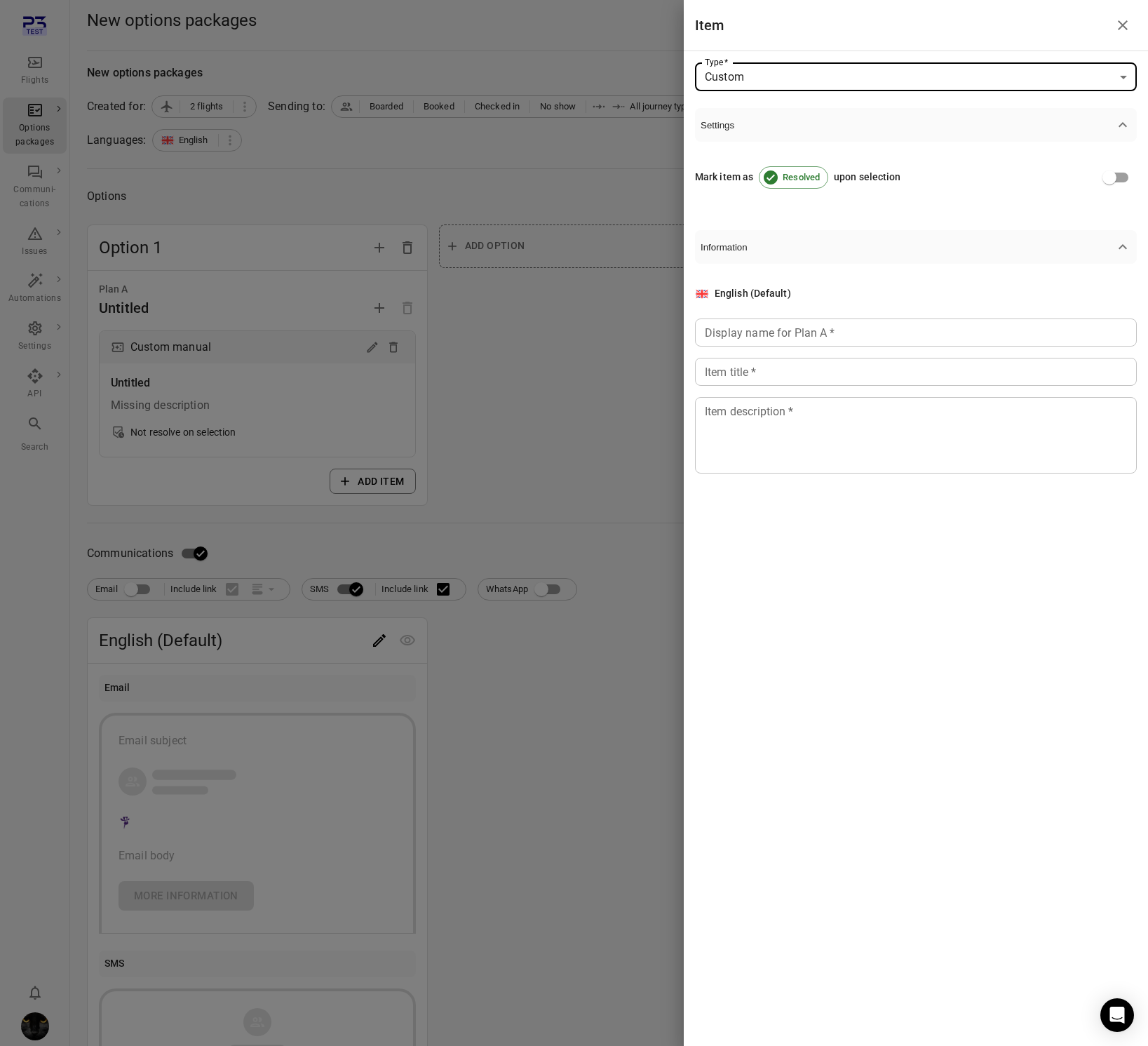
click at [802, 329] on input "Display name for Plan A   *" at bounding box center [916, 332] width 442 height 28
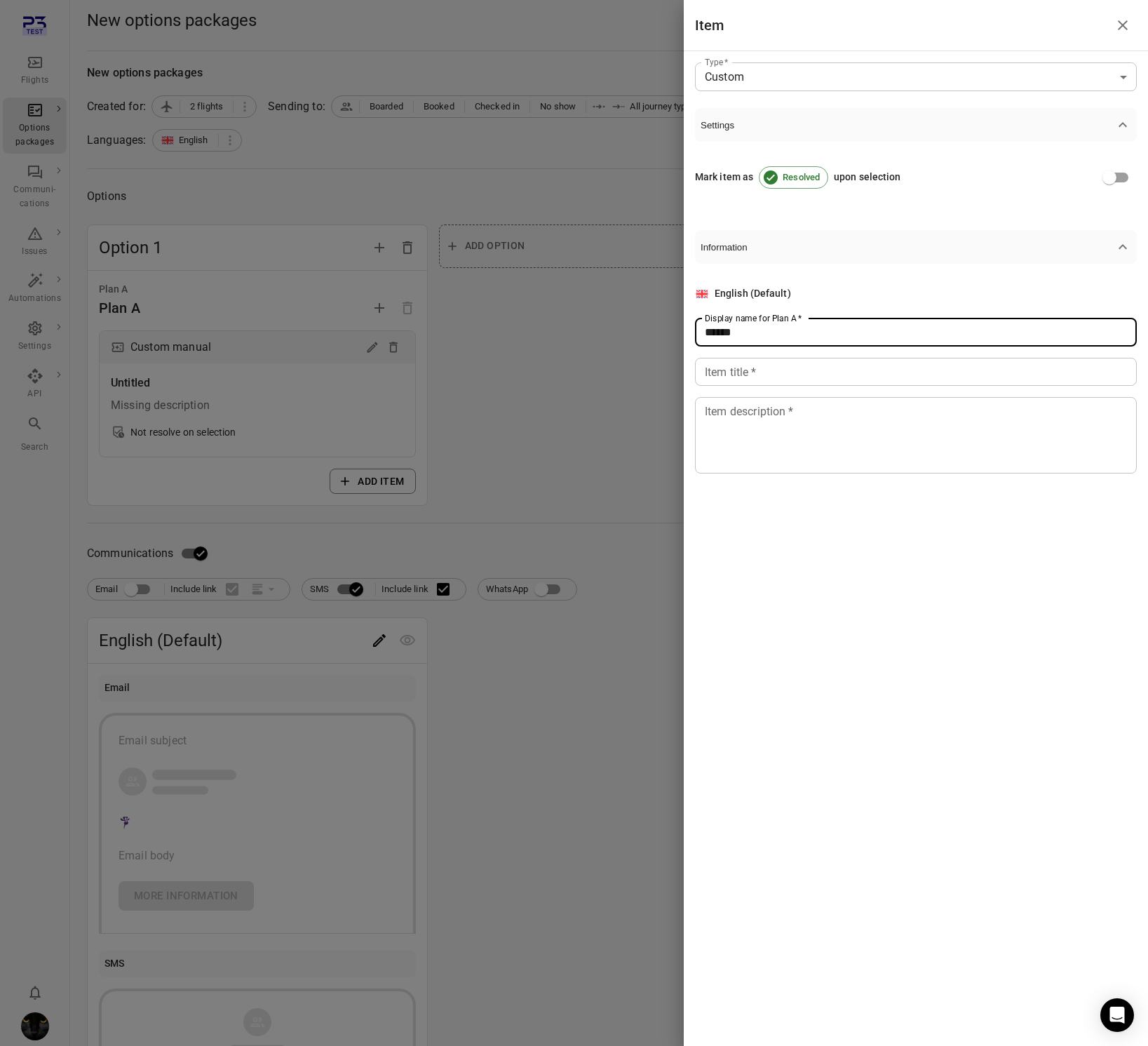
type input "******"
click at [793, 372] on input "Item title   *" at bounding box center [916, 372] width 442 height 28
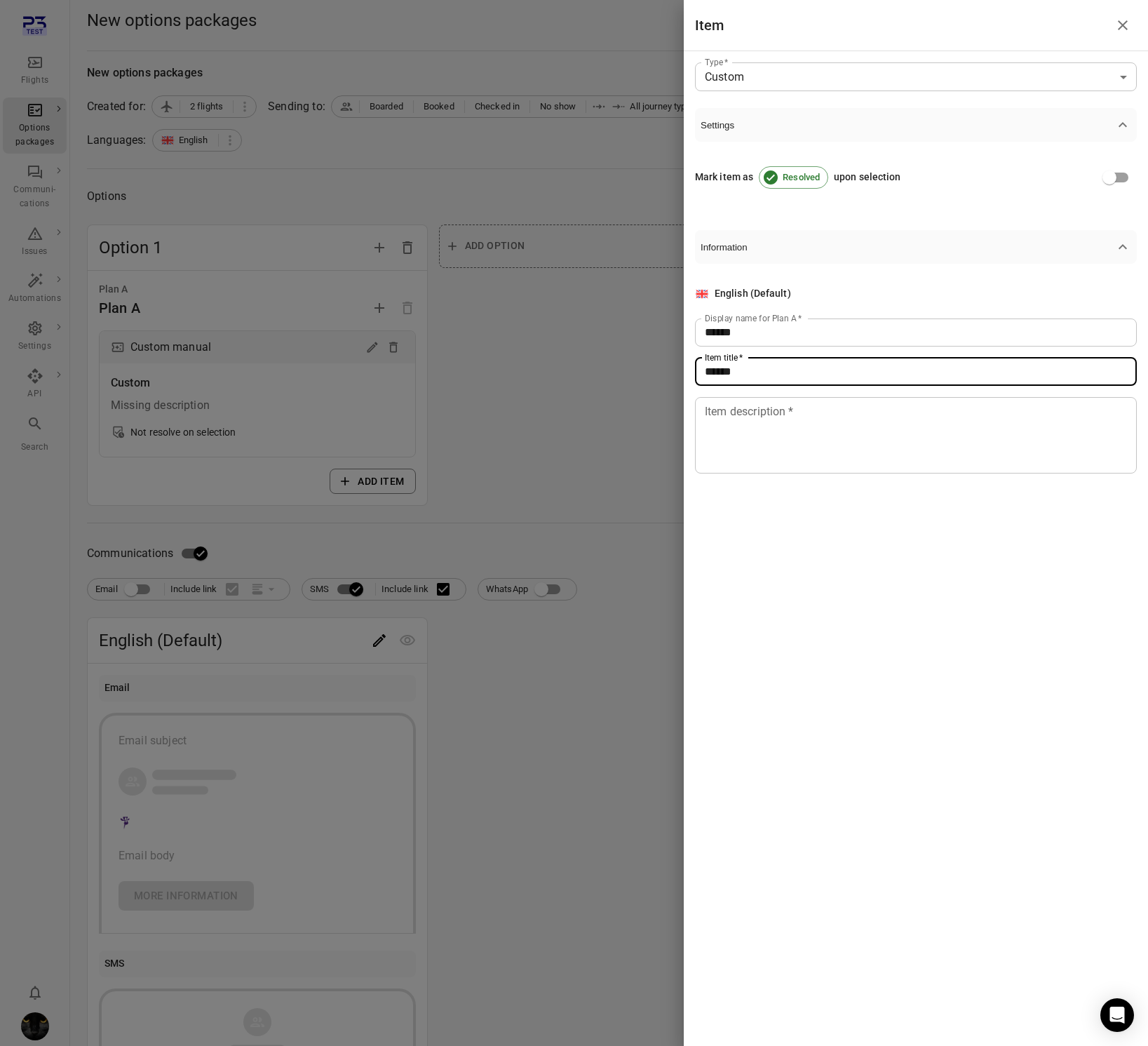
type input "******"
click at [809, 460] on textarea "Item description   *" at bounding box center [916, 434] width 422 height 64
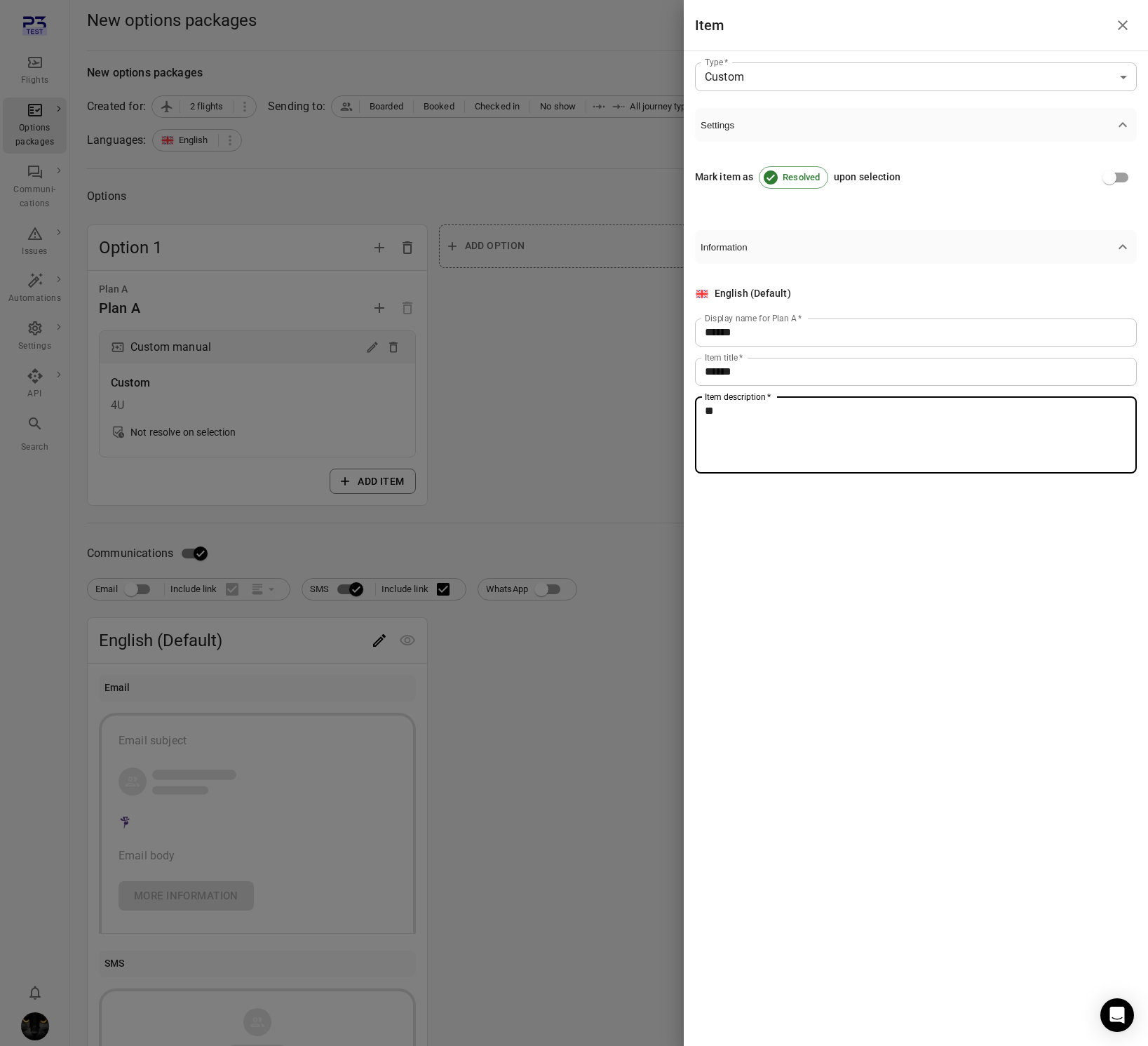
type textarea "**"
click at [547, 443] on div at bounding box center [574, 523] width 1148 height 1046
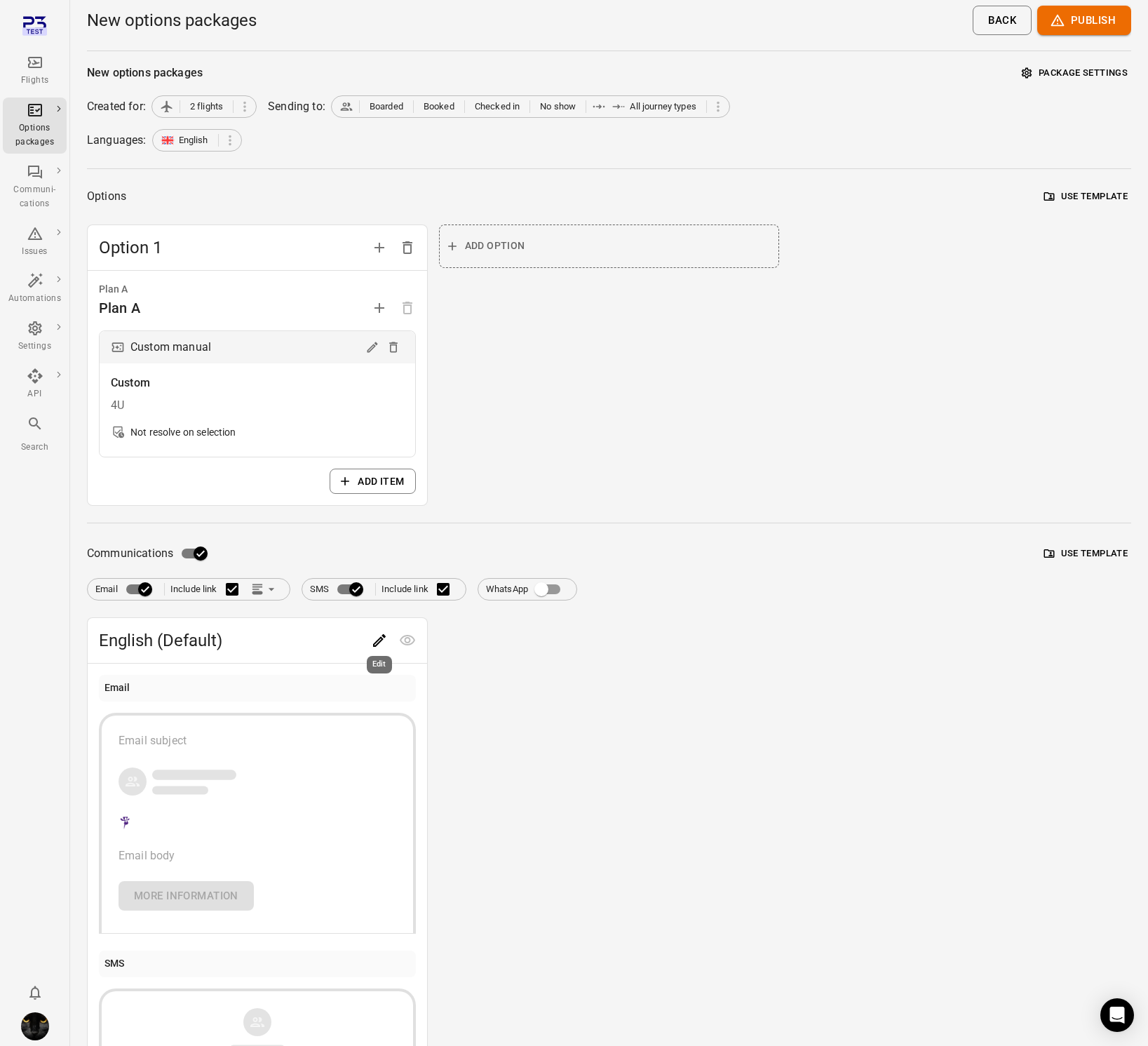
click at [371, 640] on icon "Edit" at bounding box center [379, 640] width 17 height 17
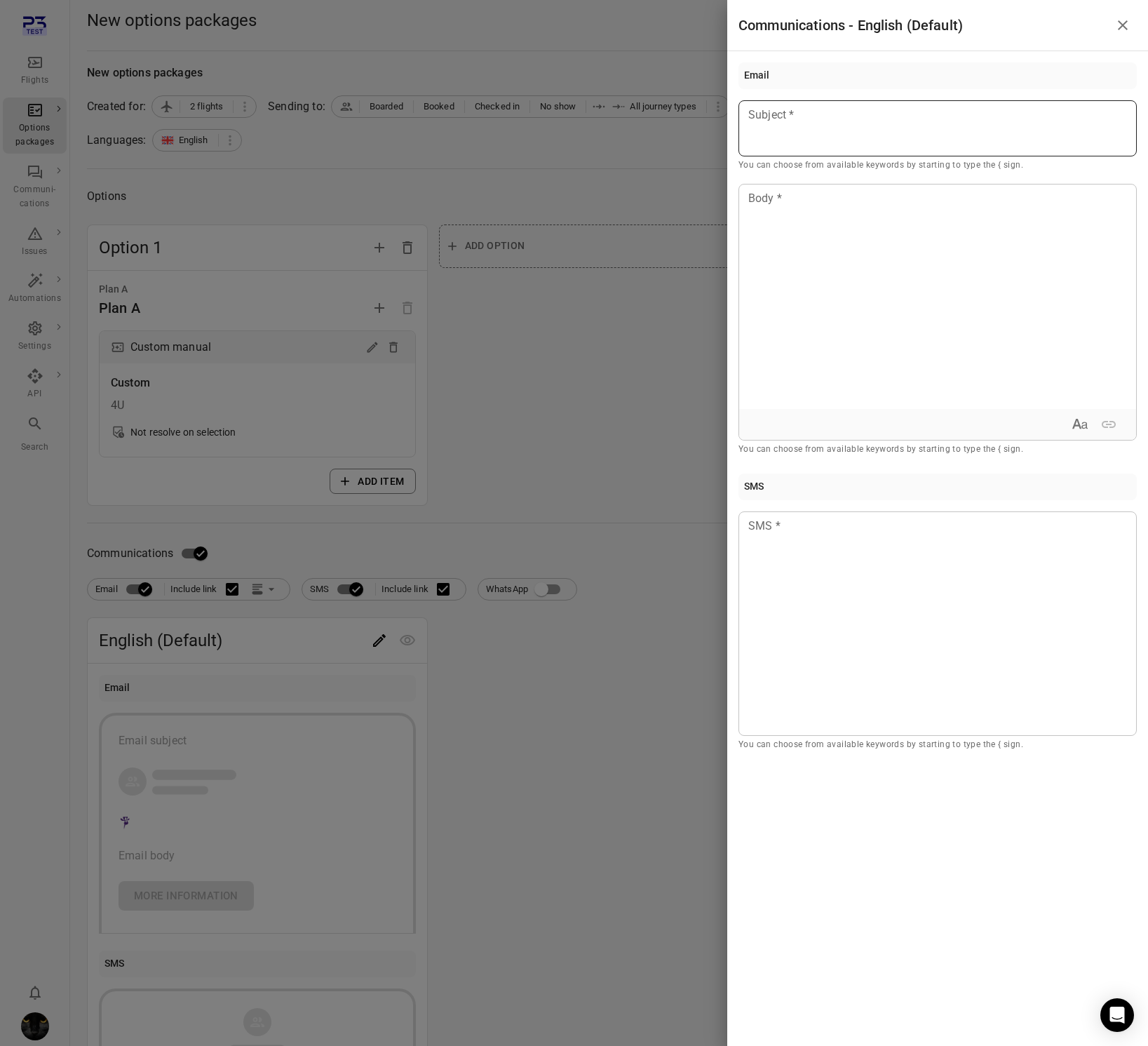
click at [826, 108] on p at bounding box center [938, 115] width 377 height 17
click at [820, 224] on div at bounding box center [938, 297] width 397 height 225
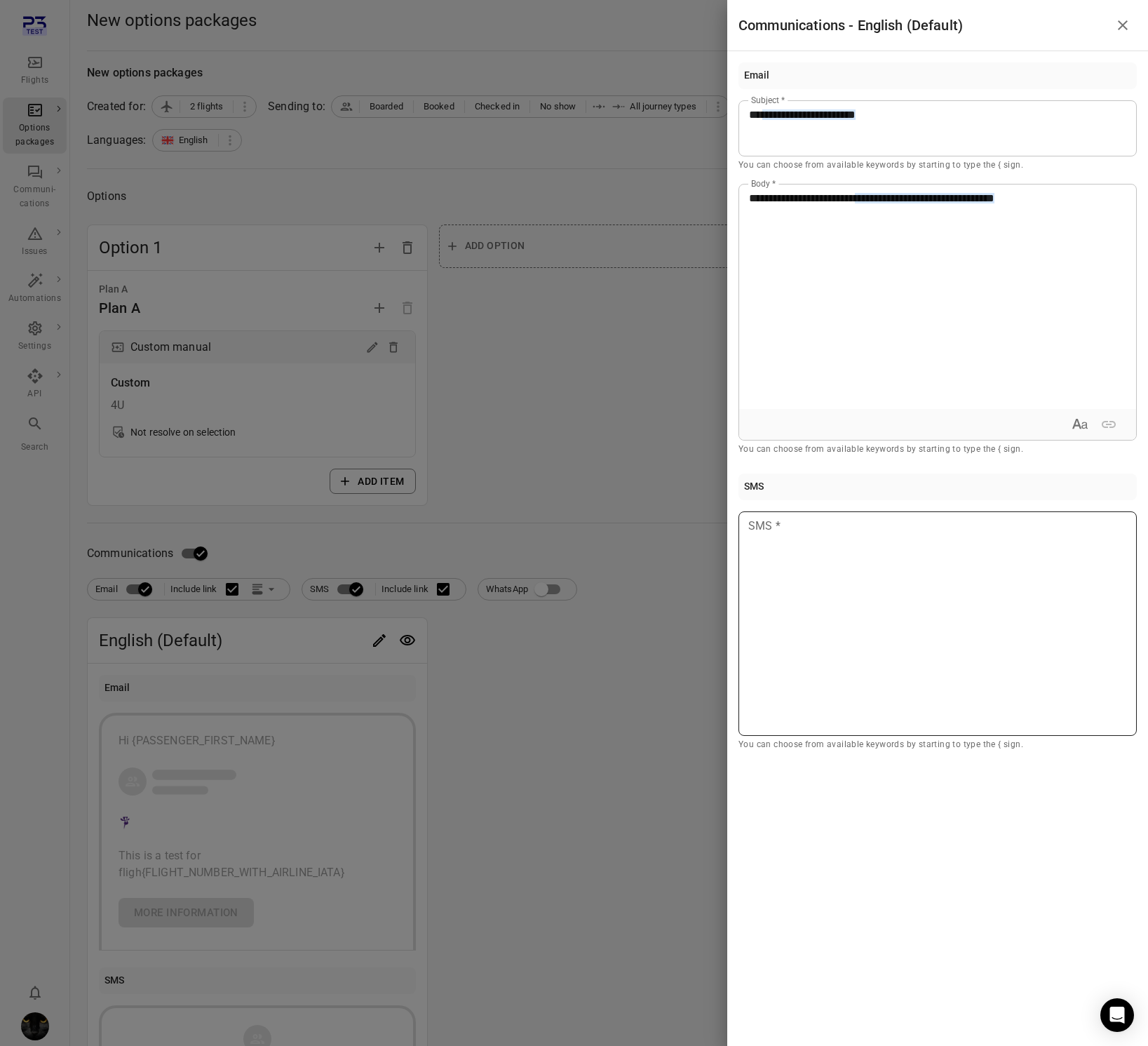
click at [889, 586] on div at bounding box center [938, 624] width 399 height 225
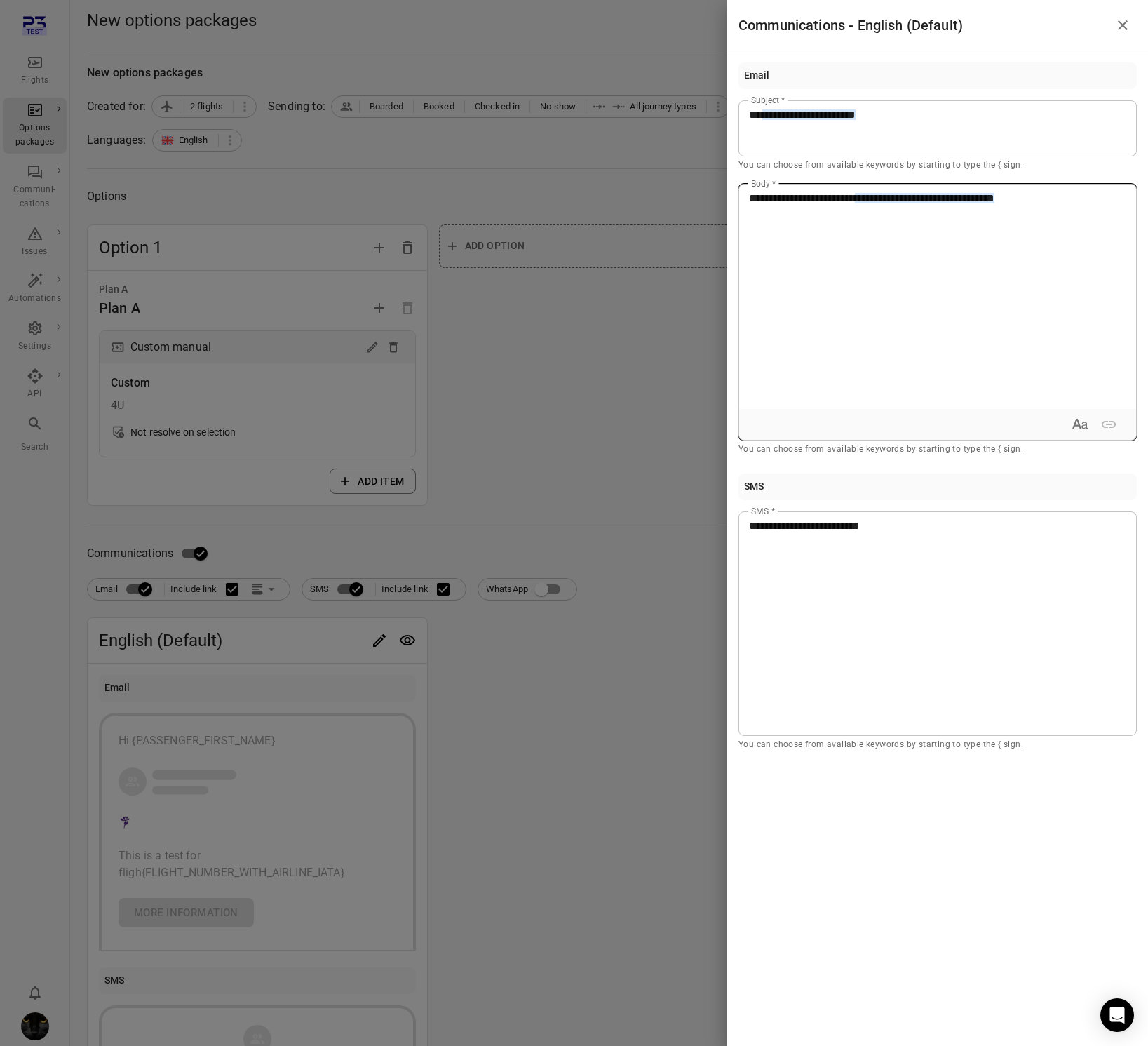
click at [854, 197] on span "**********" at bounding box center [802, 199] width 106 height 11
click at [895, 520] on p "**********" at bounding box center [938, 526] width 377 height 17
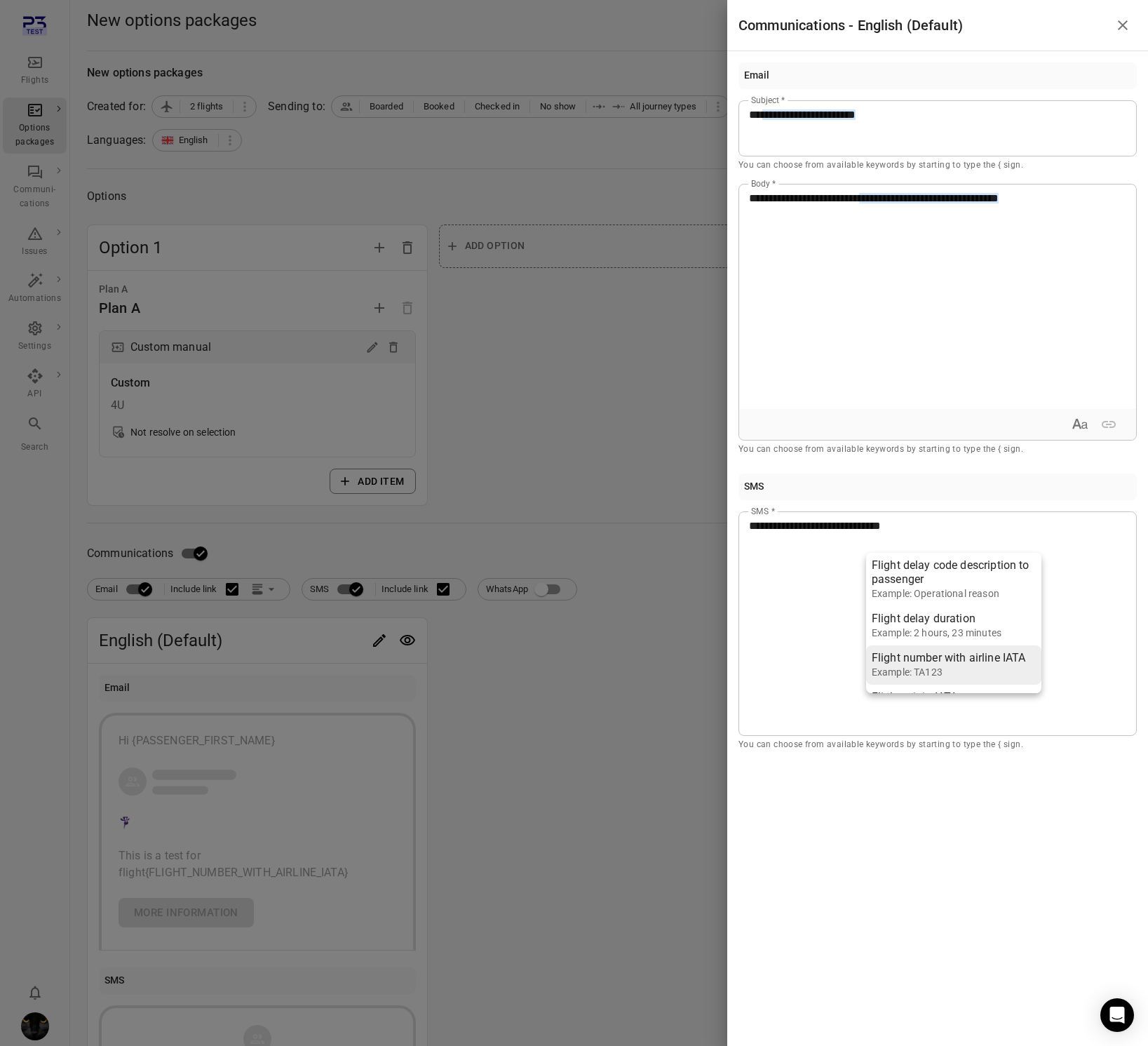
click at [954, 673] on div "Example: TA123" at bounding box center [949, 672] width 154 height 14
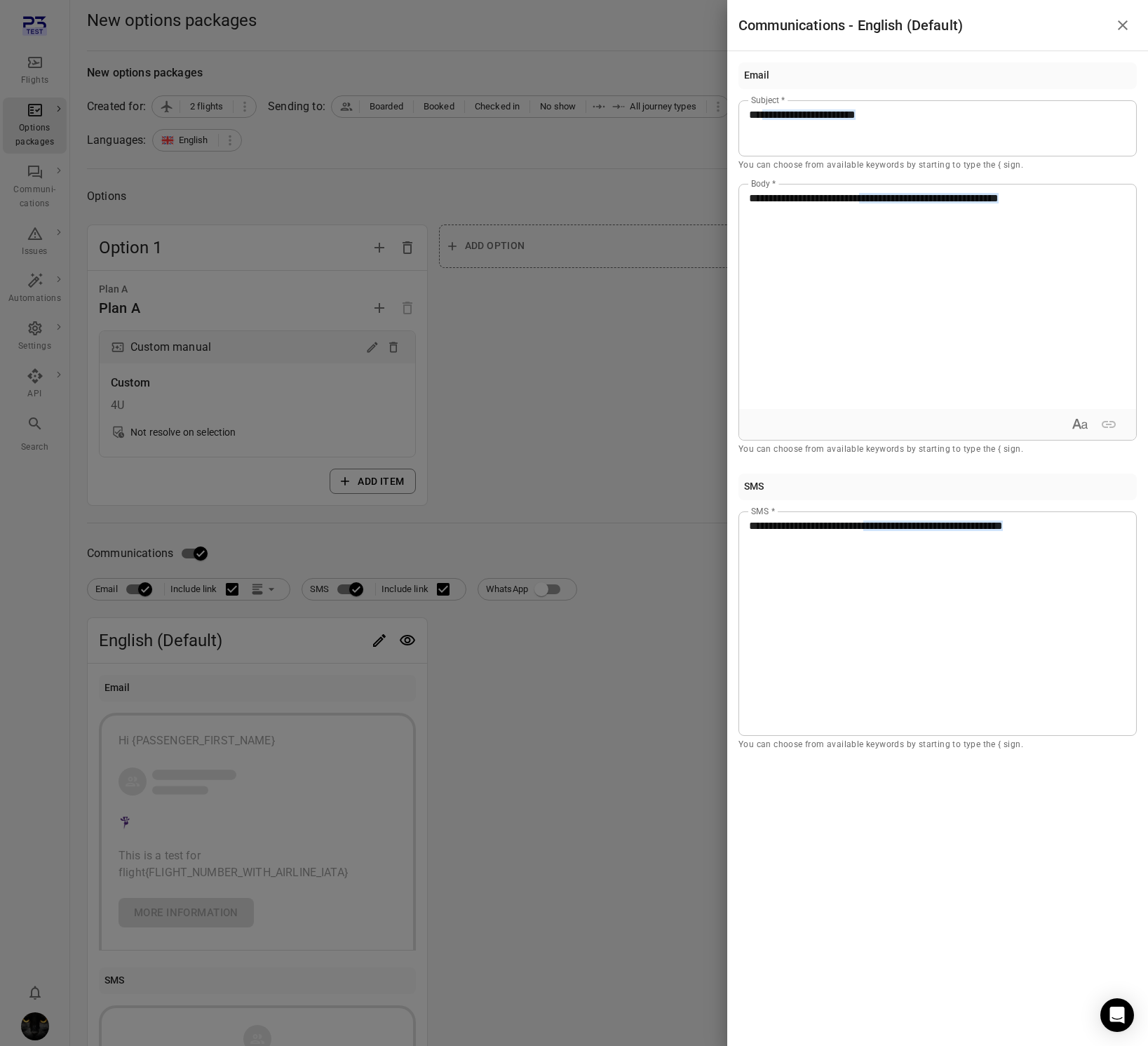
click at [549, 433] on div at bounding box center [574, 523] width 1148 height 1046
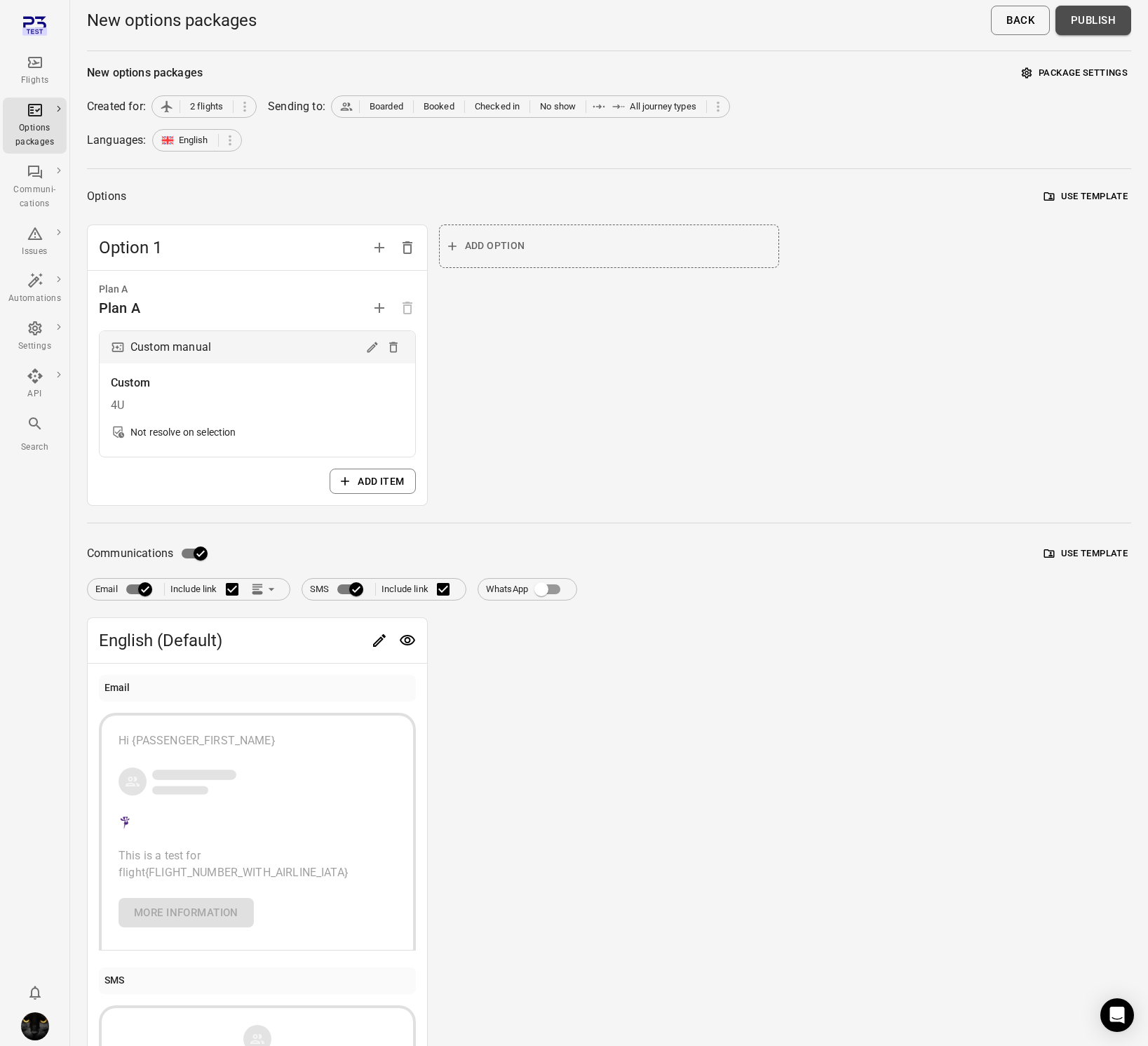
click at [1104, 23] on button "Publish" at bounding box center [1094, 20] width 76 height 30
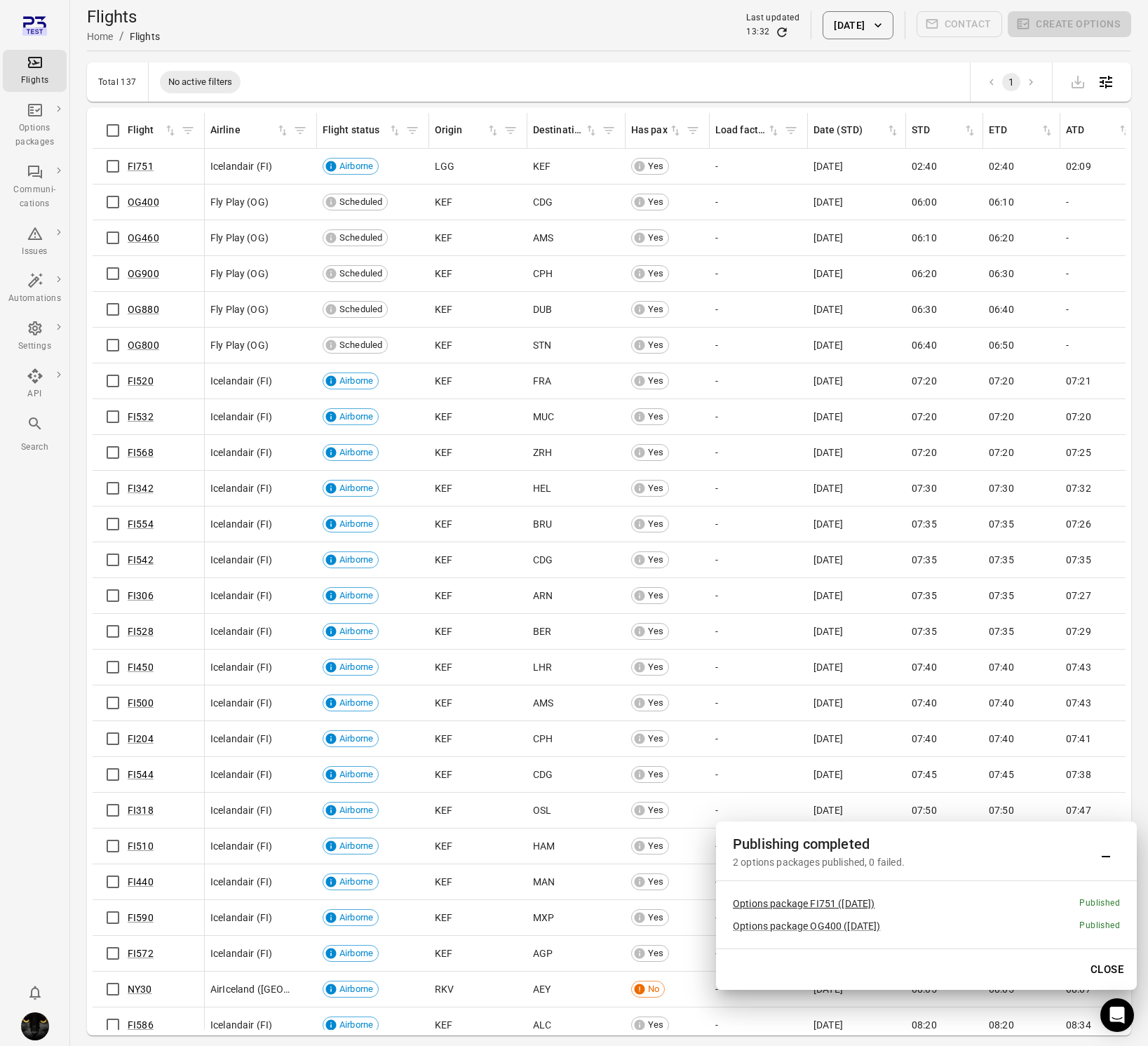
click at [811, 906] on link "Options package FI751 (4 Oct)" at bounding box center [804, 904] width 142 height 11
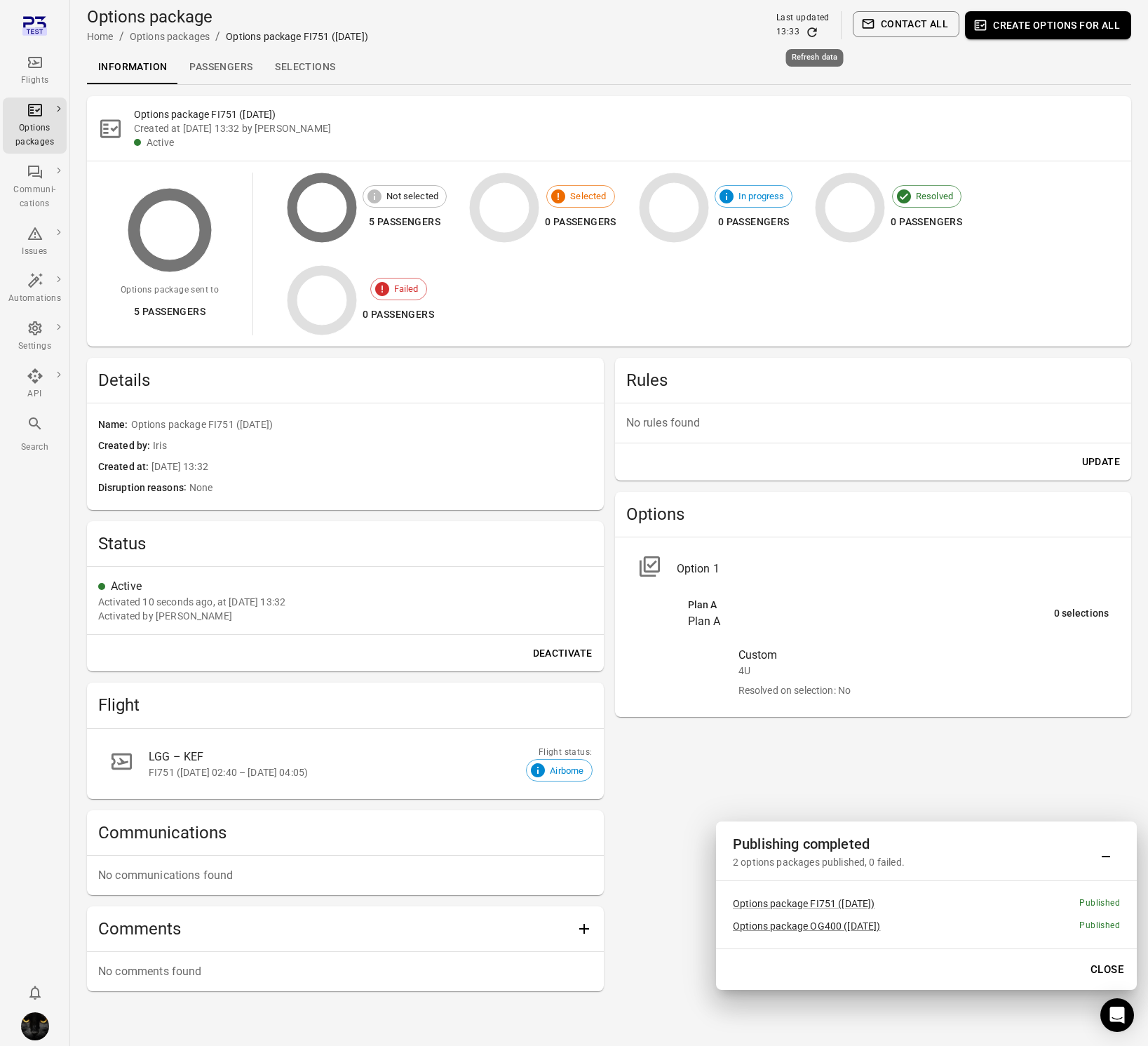
click at [814, 30] on icon "Refresh data" at bounding box center [812, 32] width 14 height 14
click at [304, 76] on link "Selections" at bounding box center [304, 67] width 82 height 34
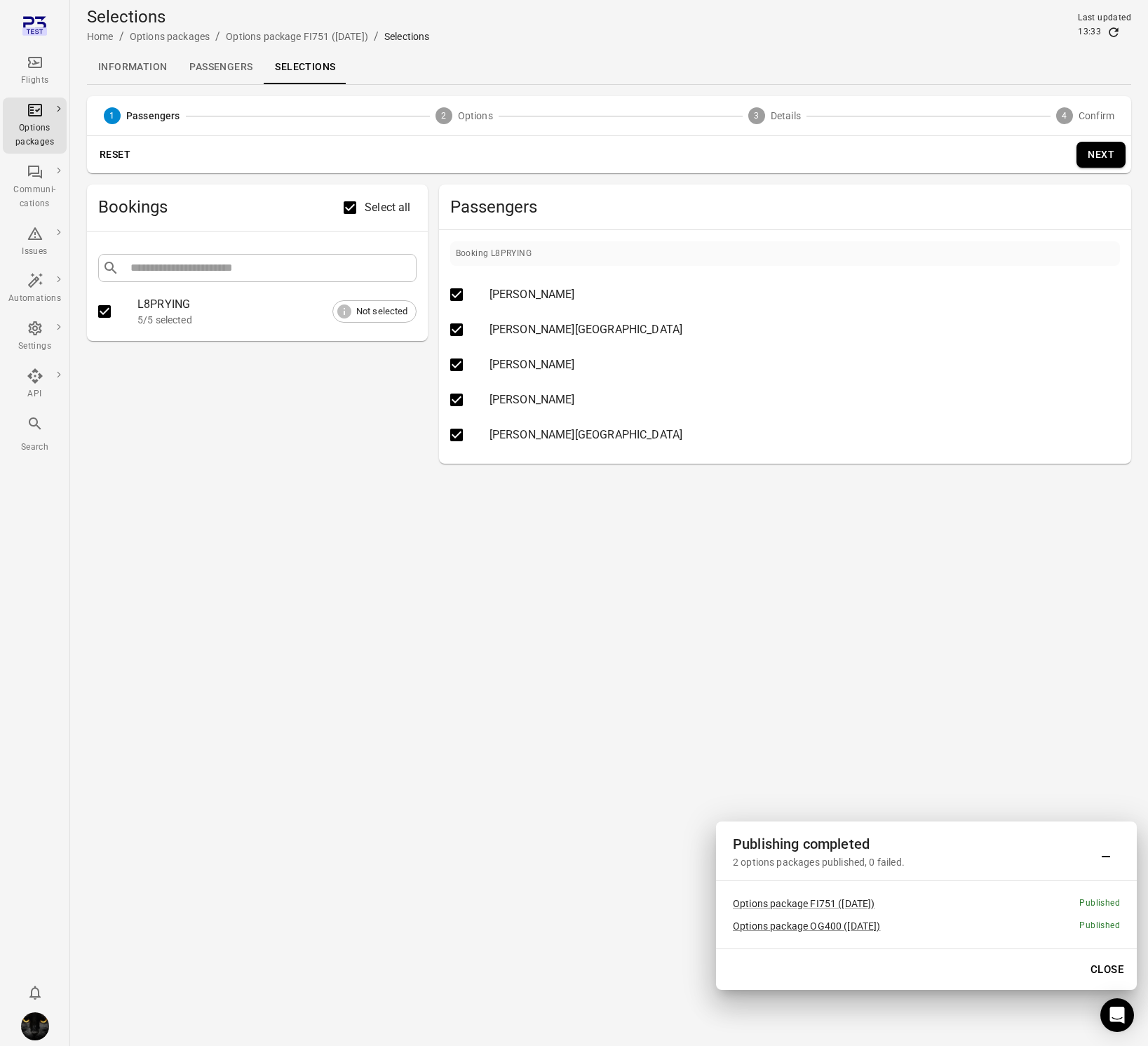
click at [1122, 151] on button "Next" at bounding box center [1101, 154] width 49 height 26
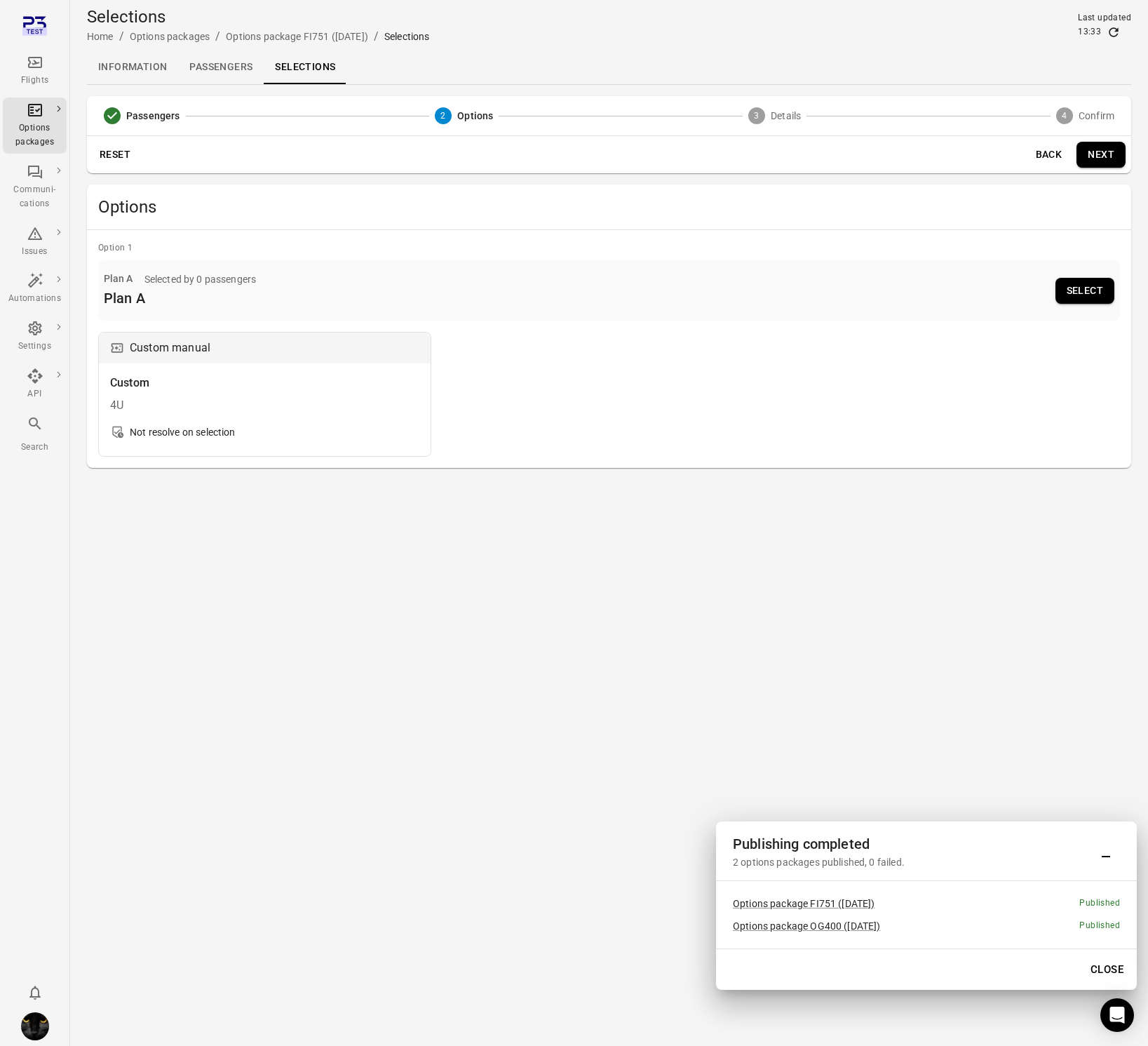
click at [1083, 296] on button "Select" at bounding box center [1085, 290] width 59 height 26
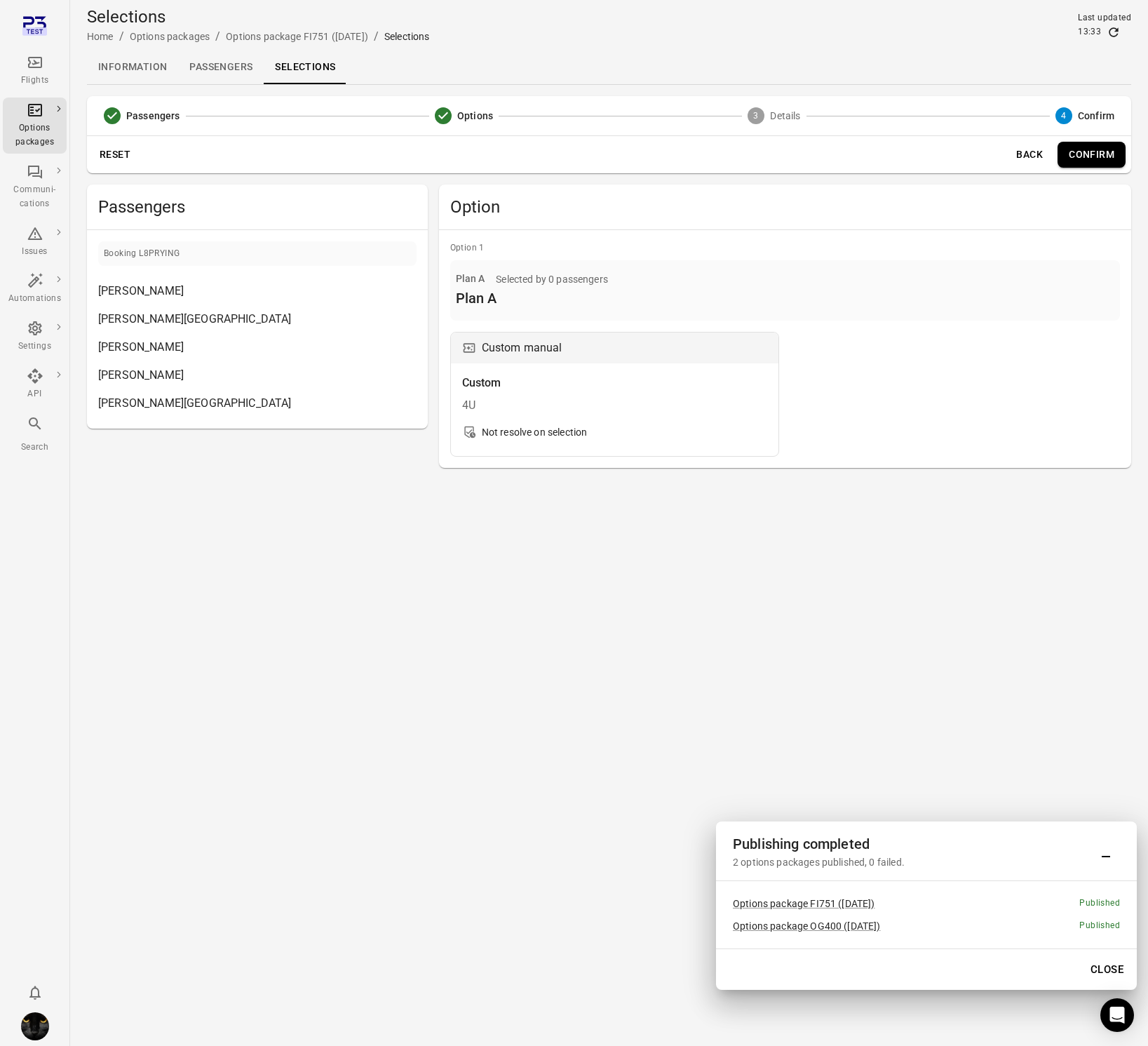
click at [1096, 157] on button "Confirm" at bounding box center [1091, 154] width 68 height 26
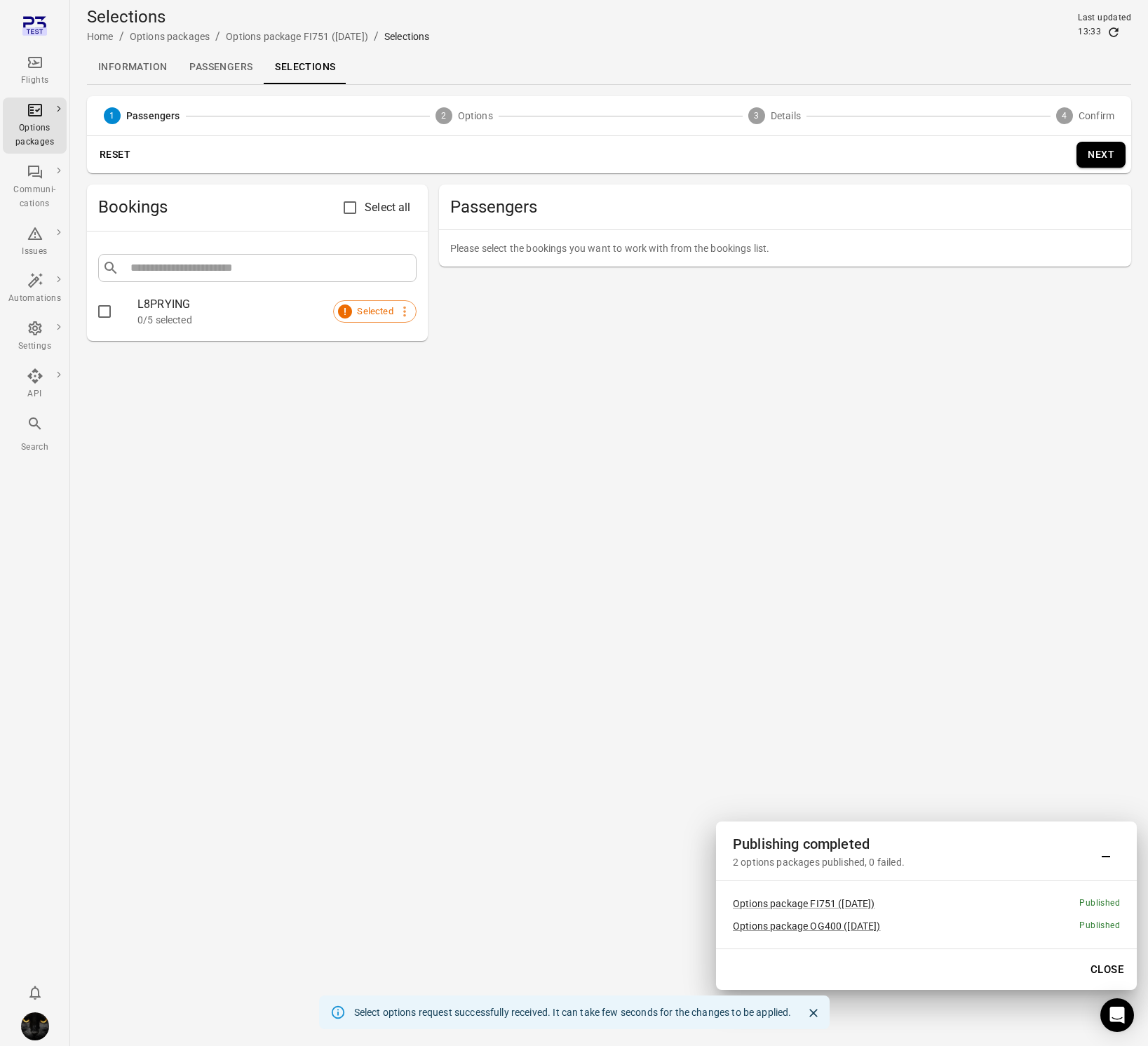
click at [218, 67] on link "Passengers" at bounding box center [221, 67] width 85 height 34
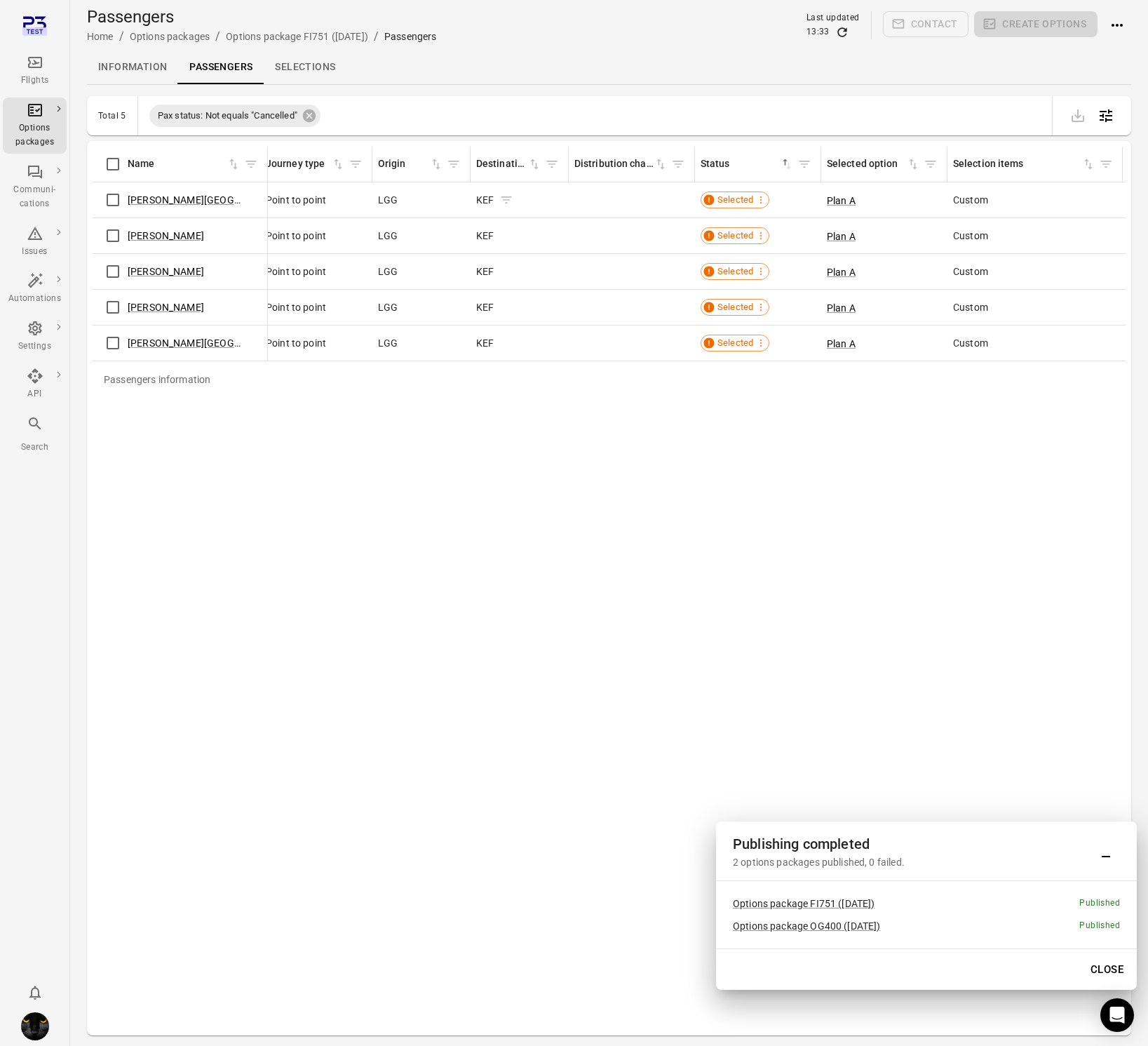
scroll to position [0, 517]
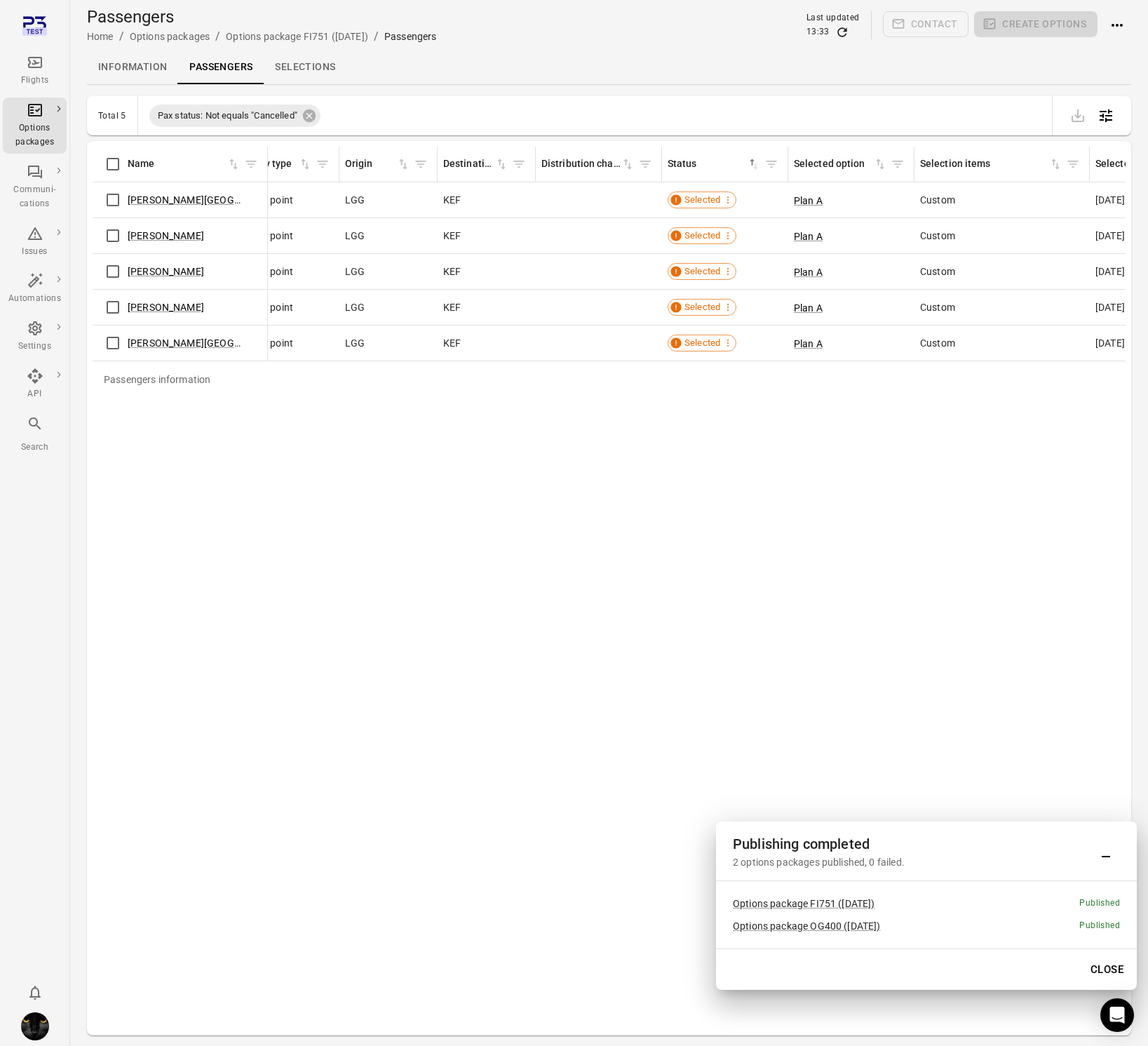
click at [119, 62] on link "Information" at bounding box center [132, 67] width 92 height 34
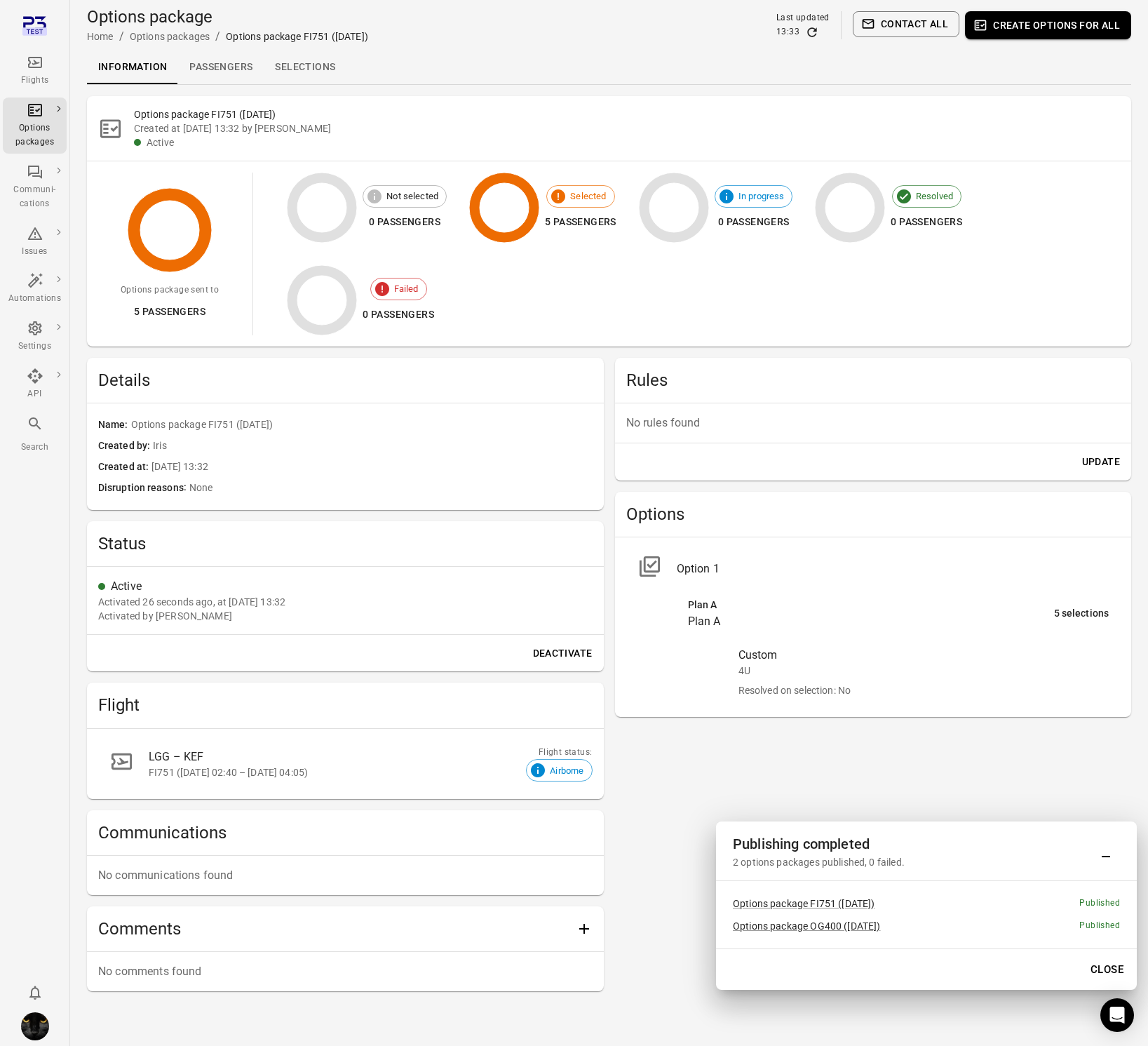
click at [814, 33] on icon "Refresh data" at bounding box center [812, 32] width 14 height 14
click at [814, 28] on icon "Refresh data" at bounding box center [812, 32] width 9 height 9
click at [34, 124] on div "Options packages" at bounding box center [34, 135] width 53 height 28
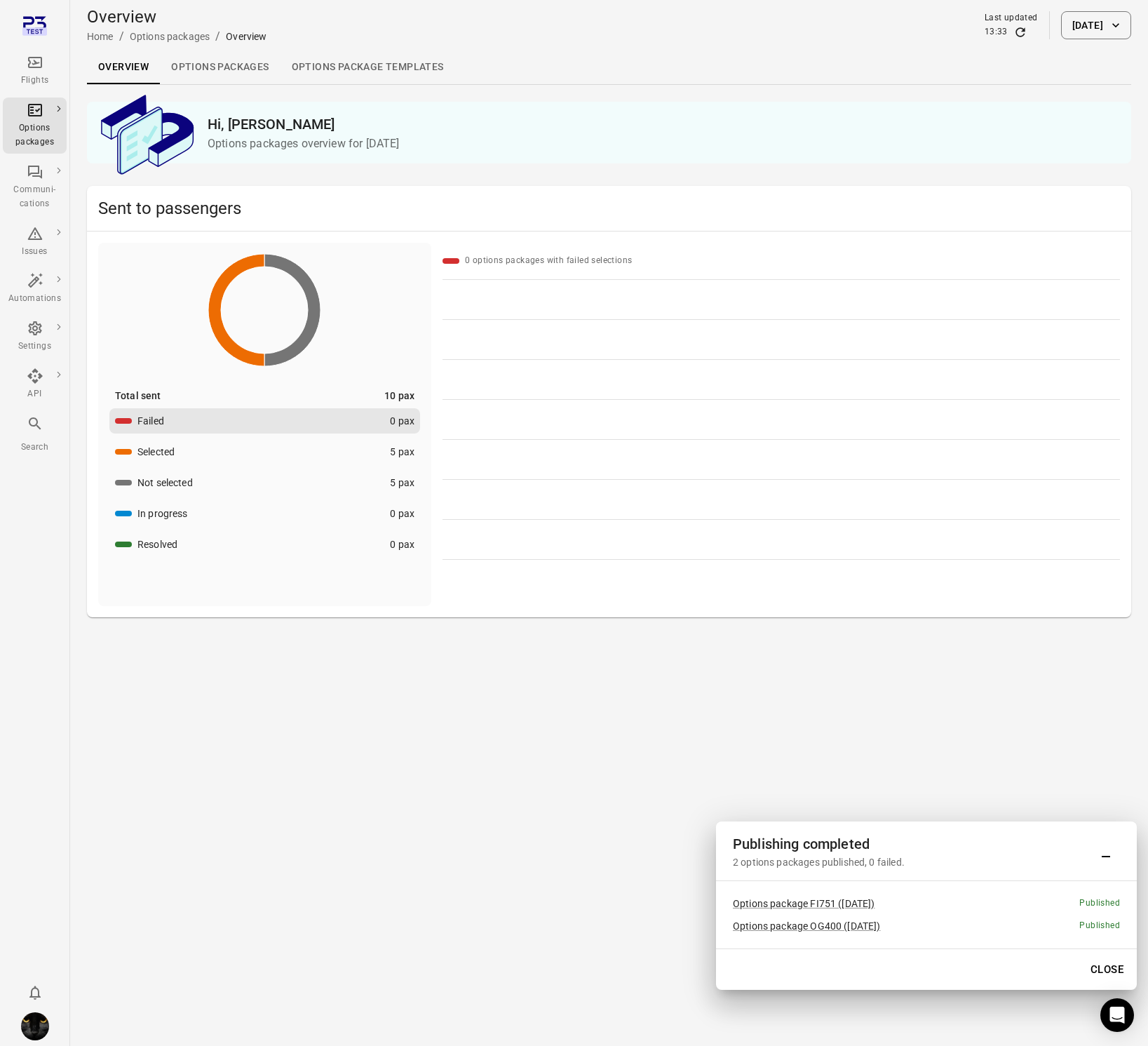
click at [220, 67] on link "Options packages" at bounding box center [219, 67] width 120 height 34
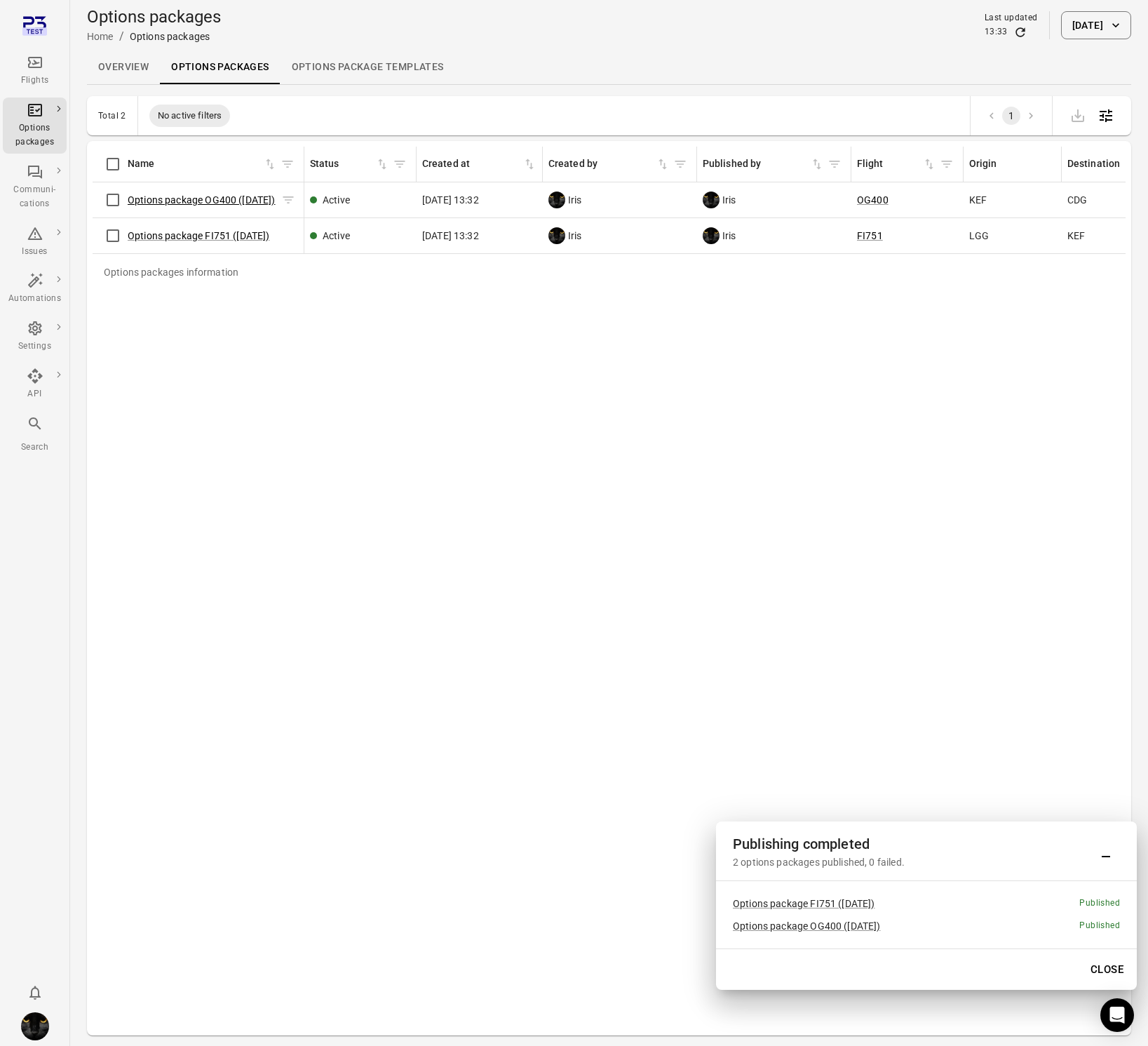
click at [231, 203] on link "Options package OG400 (4 Oct)" at bounding box center [201, 199] width 148 height 11
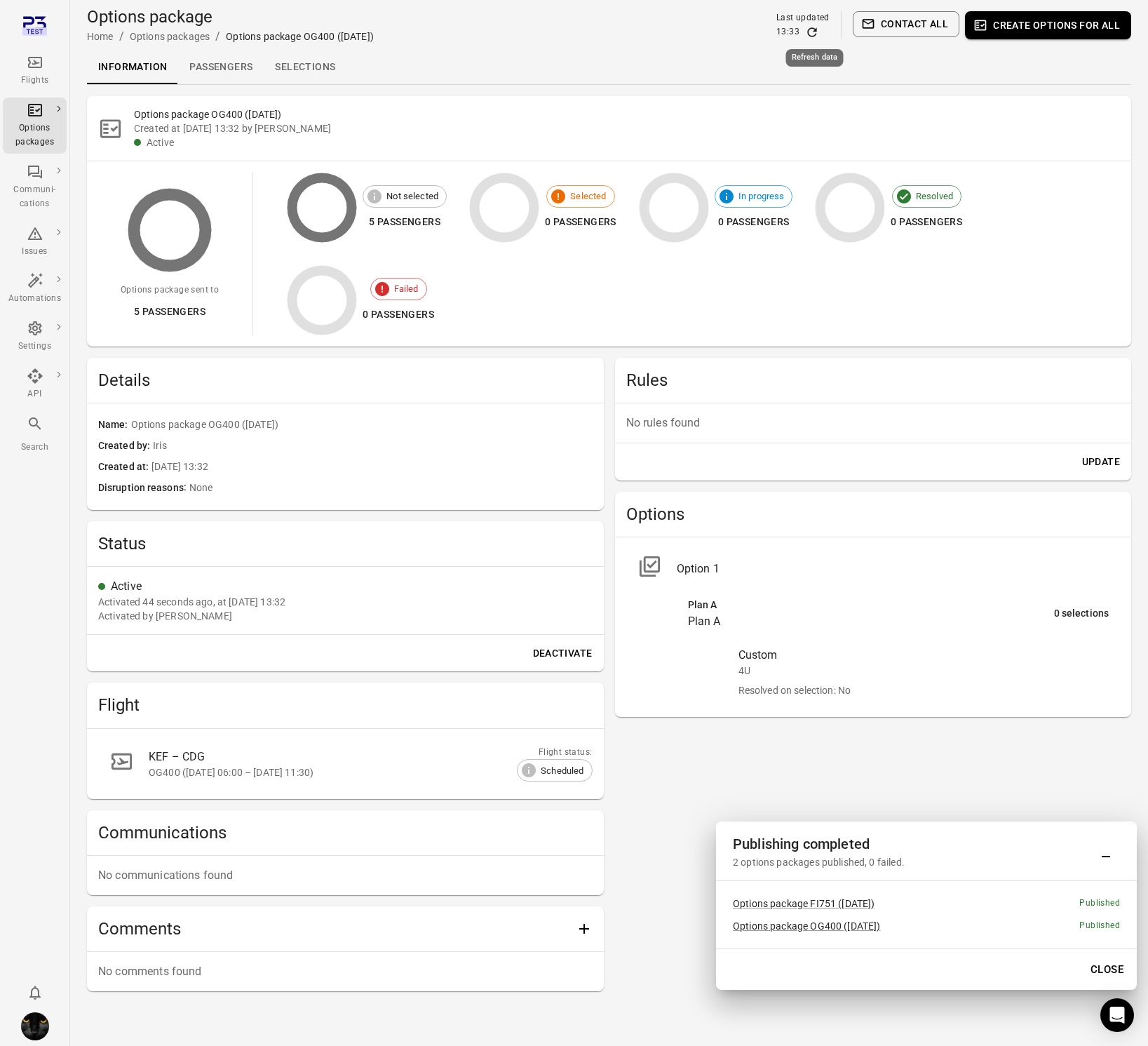
click at [815, 30] on icon "Refresh data" at bounding box center [812, 32] width 14 height 14
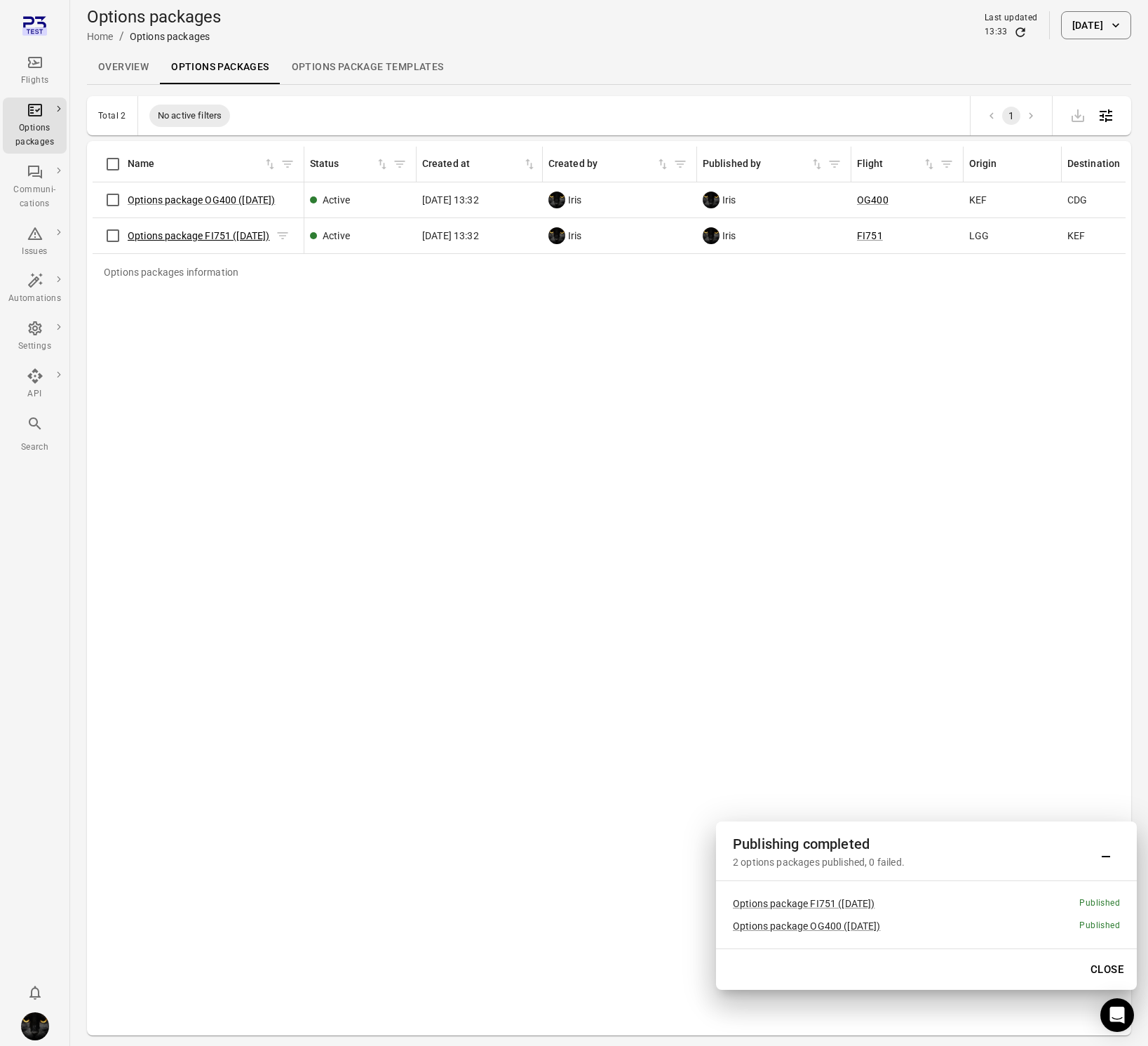
click at [189, 237] on link "Options package FI751 (4 Oct)" at bounding box center [198, 236] width 142 height 11
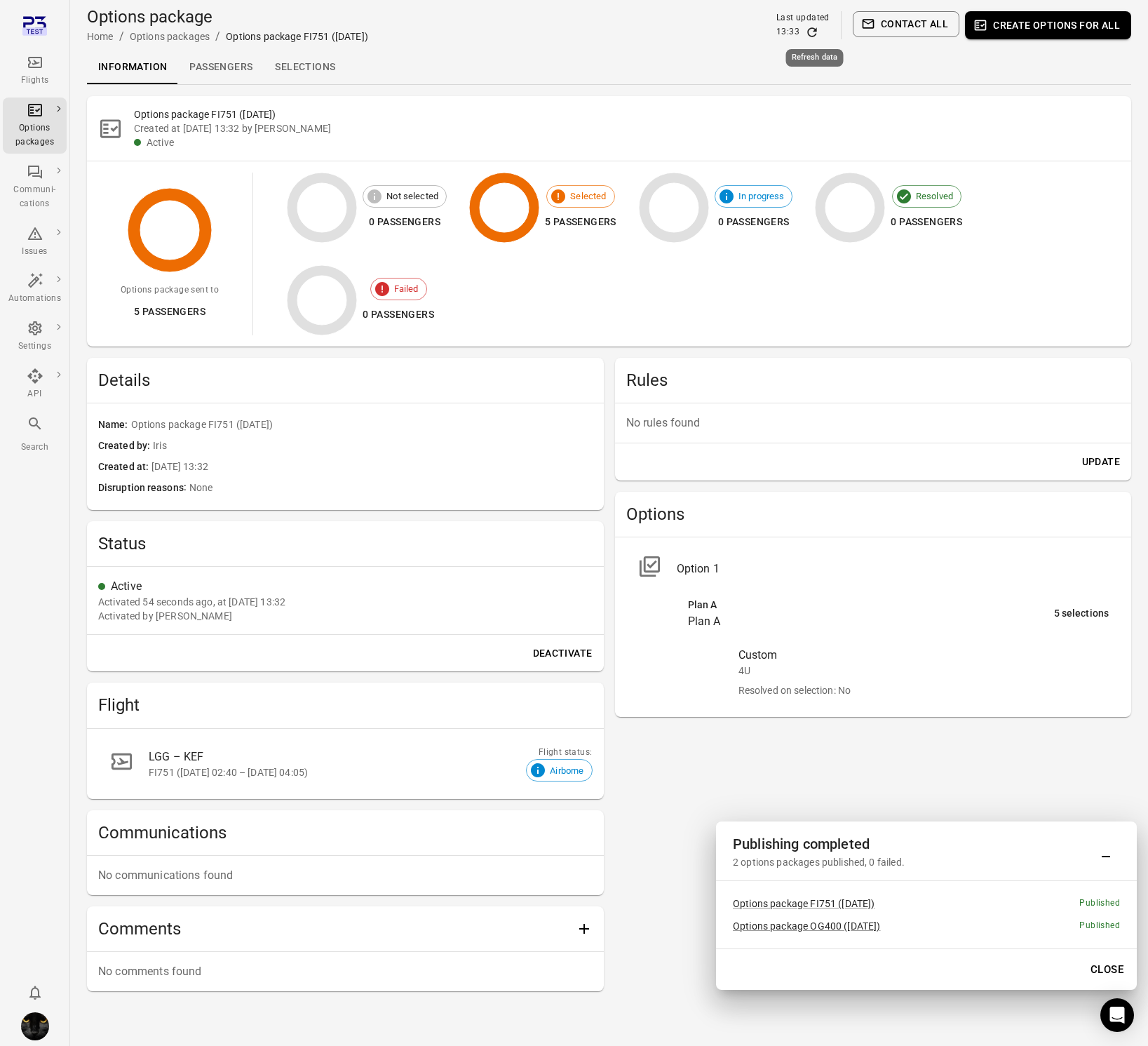
click at [809, 30] on icon "Refresh data" at bounding box center [812, 32] width 14 height 14
click at [35, 175] on icon "Main navigation" at bounding box center [34, 171] width 17 height 17
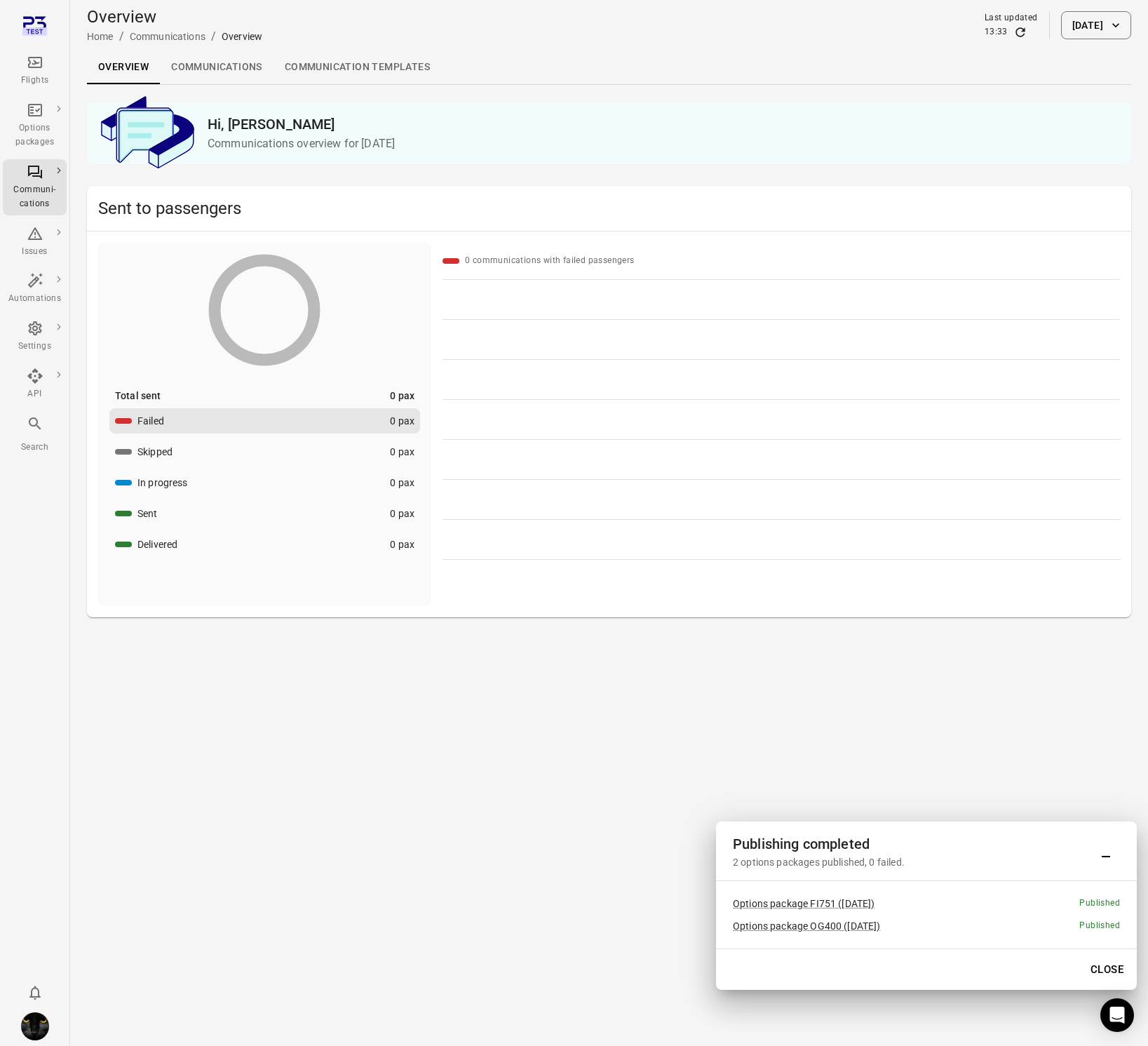
click at [213, 63] on link "Communications" at bounding box center [216, 67] width 113 height 34
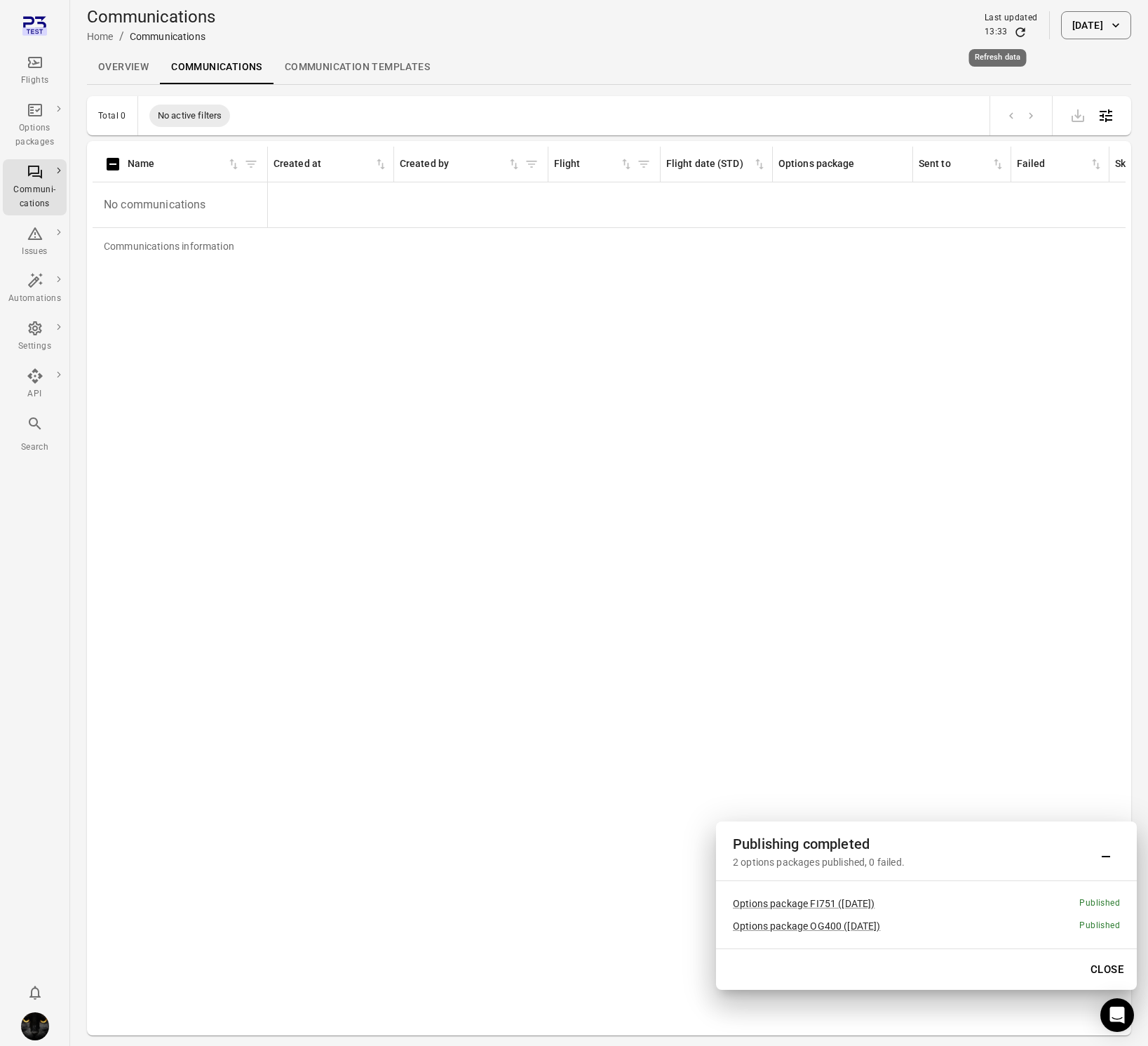
click at [1016, 32] on icon "Refresh data" at bounding box center [1020, 32] width 9 height 9
click at [1016, 31] on icon "Refresh data" at bounding box center [1020, 32] width 9 height 9
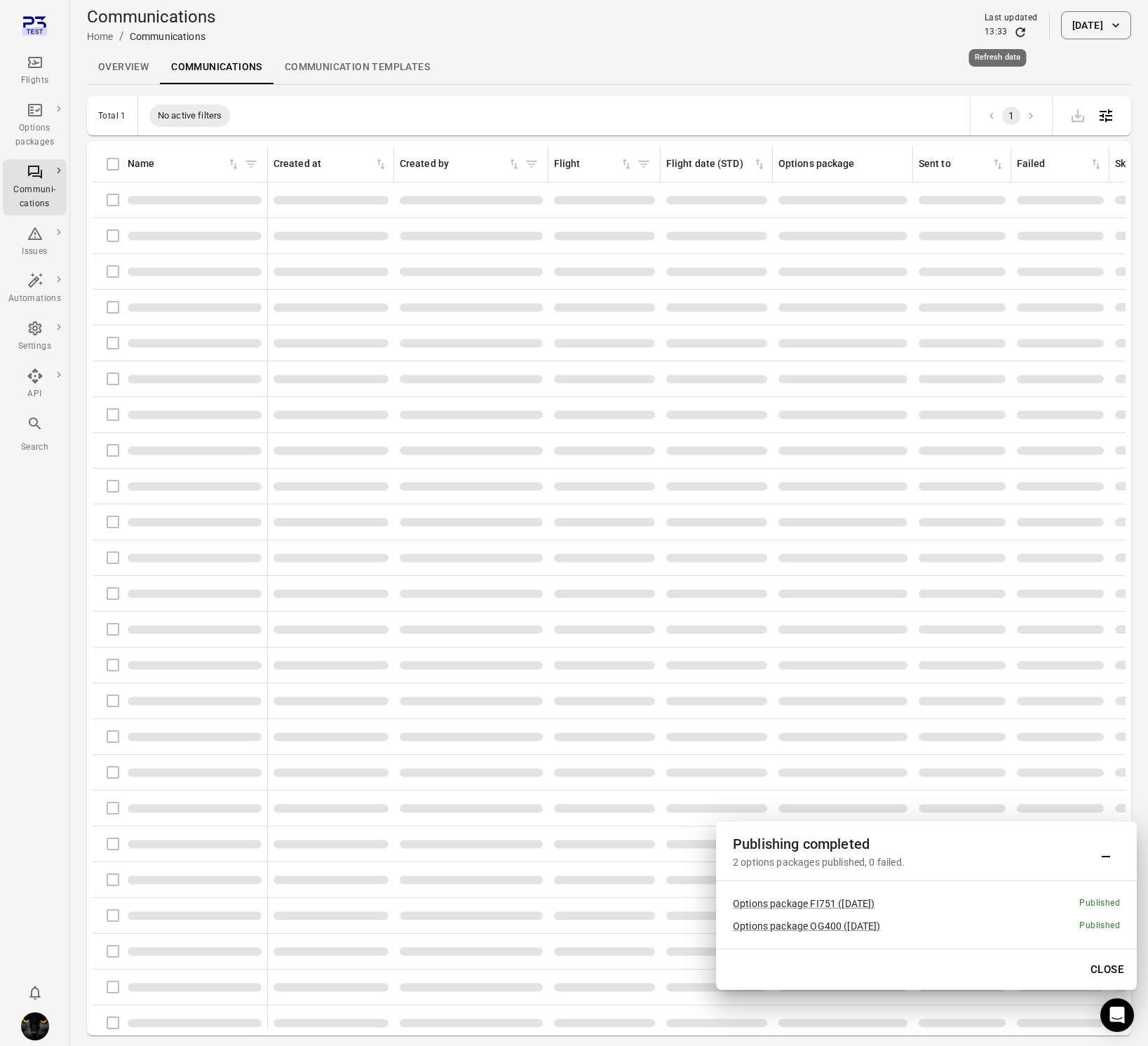
click at [1016, 31] on icon "Refresh data" at bounding box center [1020, 32] width 9 height 9
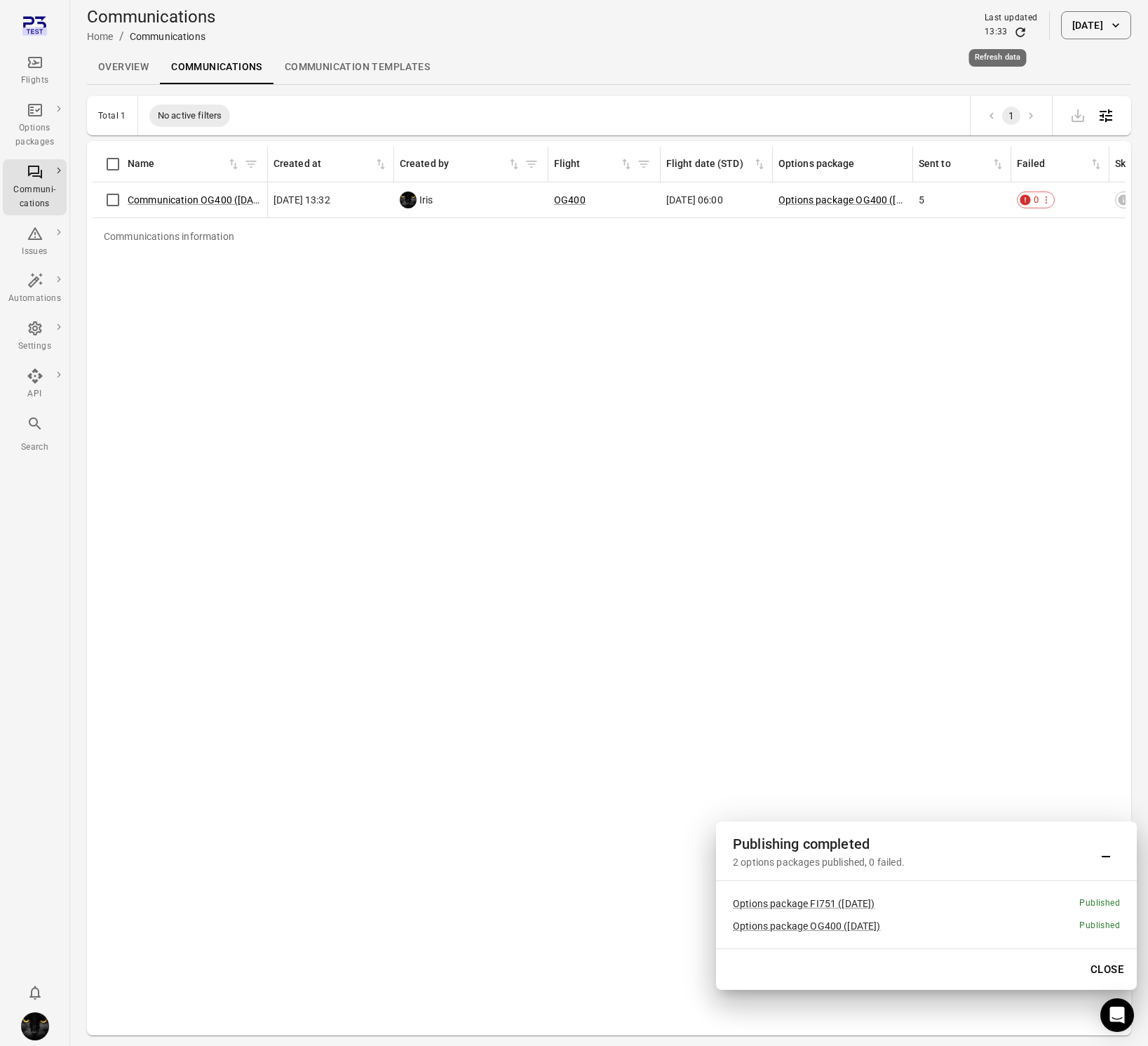
click at [1016, 31] on icon "Refresh data" at bounding box center [1020, 32] width 9 height 9
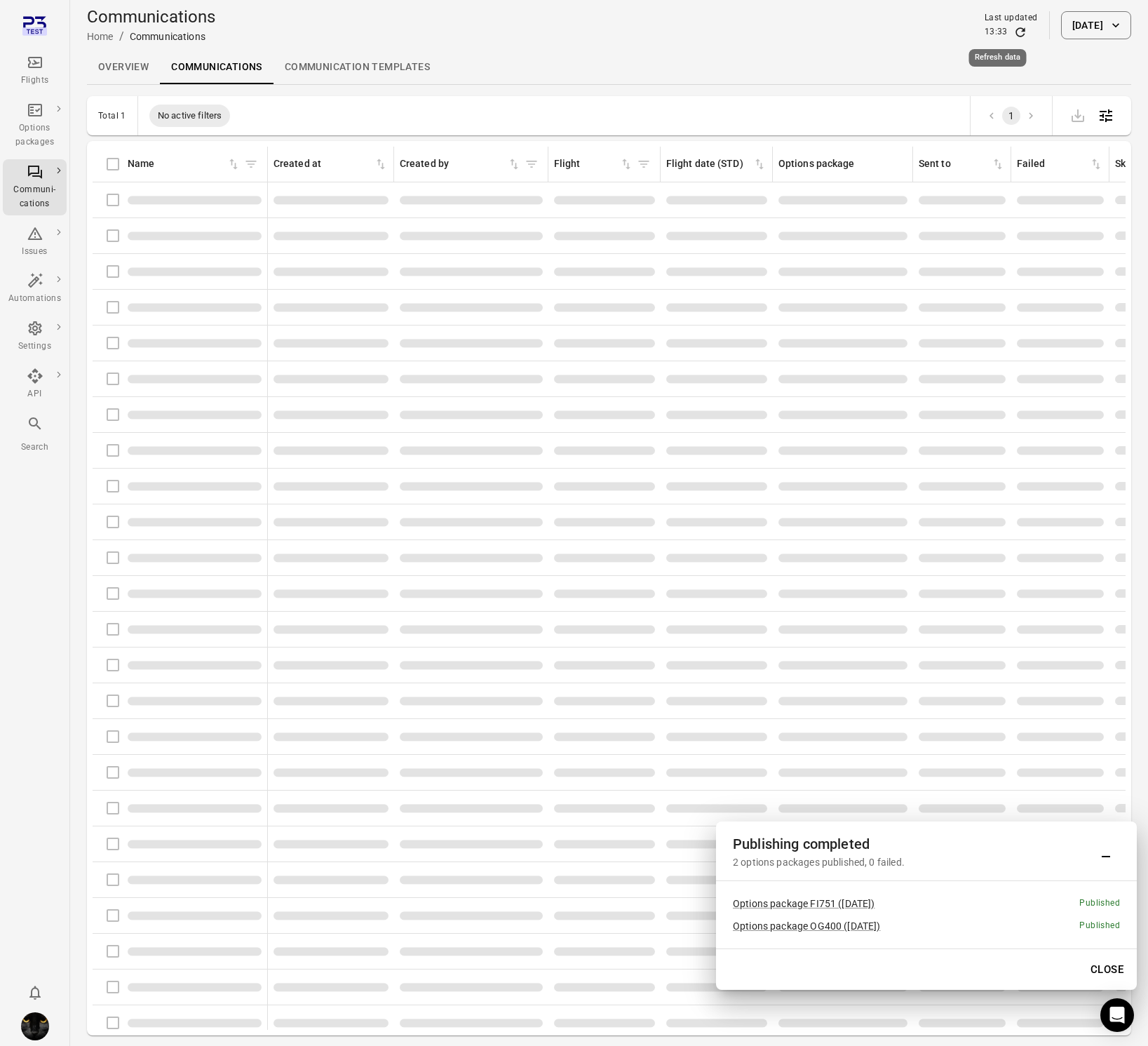
click at [1016, 31] on icon "Refresh data" at bounding box center [1020, 32] width 9 height 9
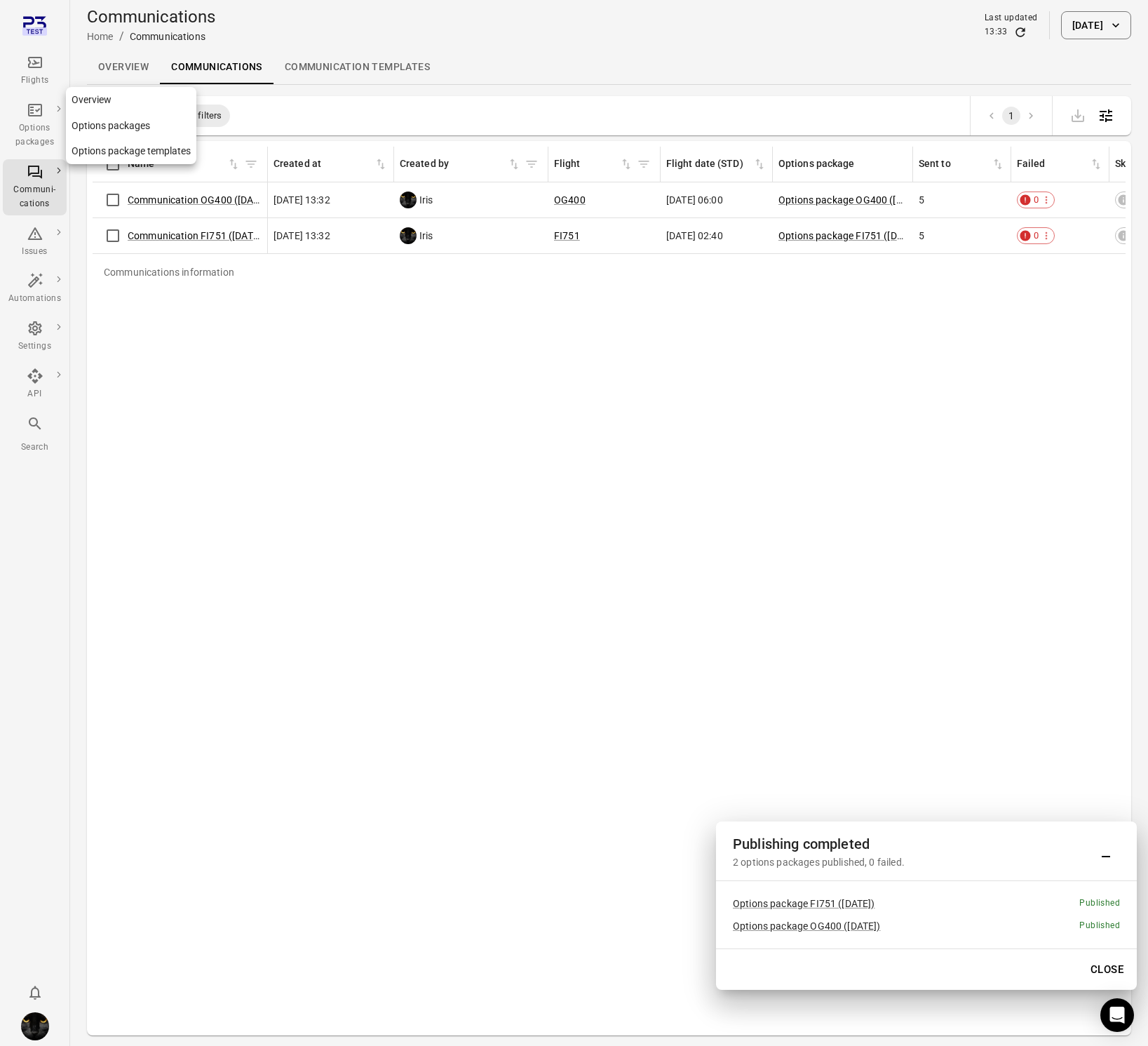
click at [34, 131] on div "Options packages" at bounding box center [34, 135] width 53 height 28
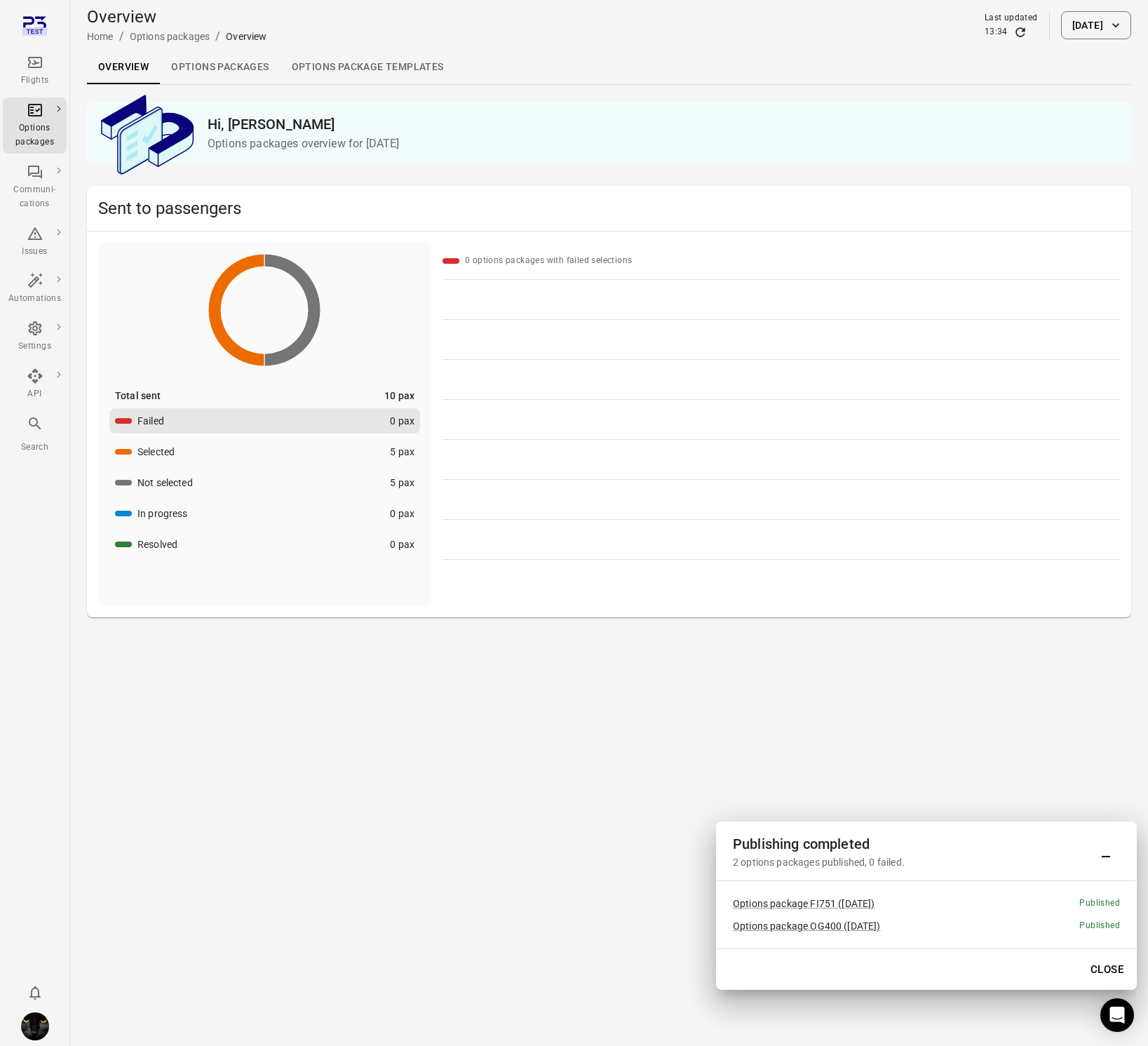
click at [202, 73] on link "Options packages" at bounding box center [219, 67] width 120 height 34
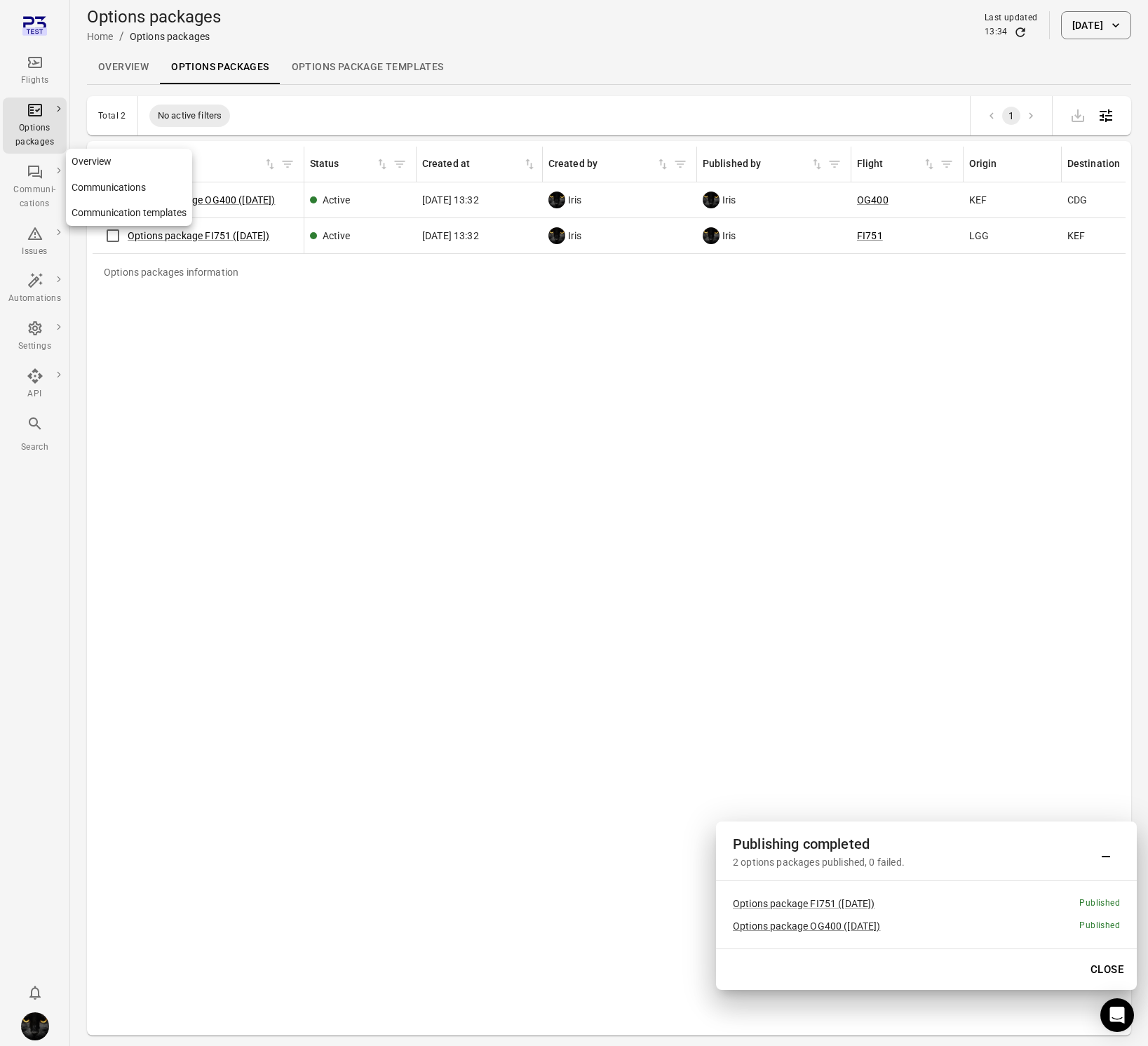
click at [34, 161] on link "Communi-cations" at bounding box center [34, 188] width 63 height 56
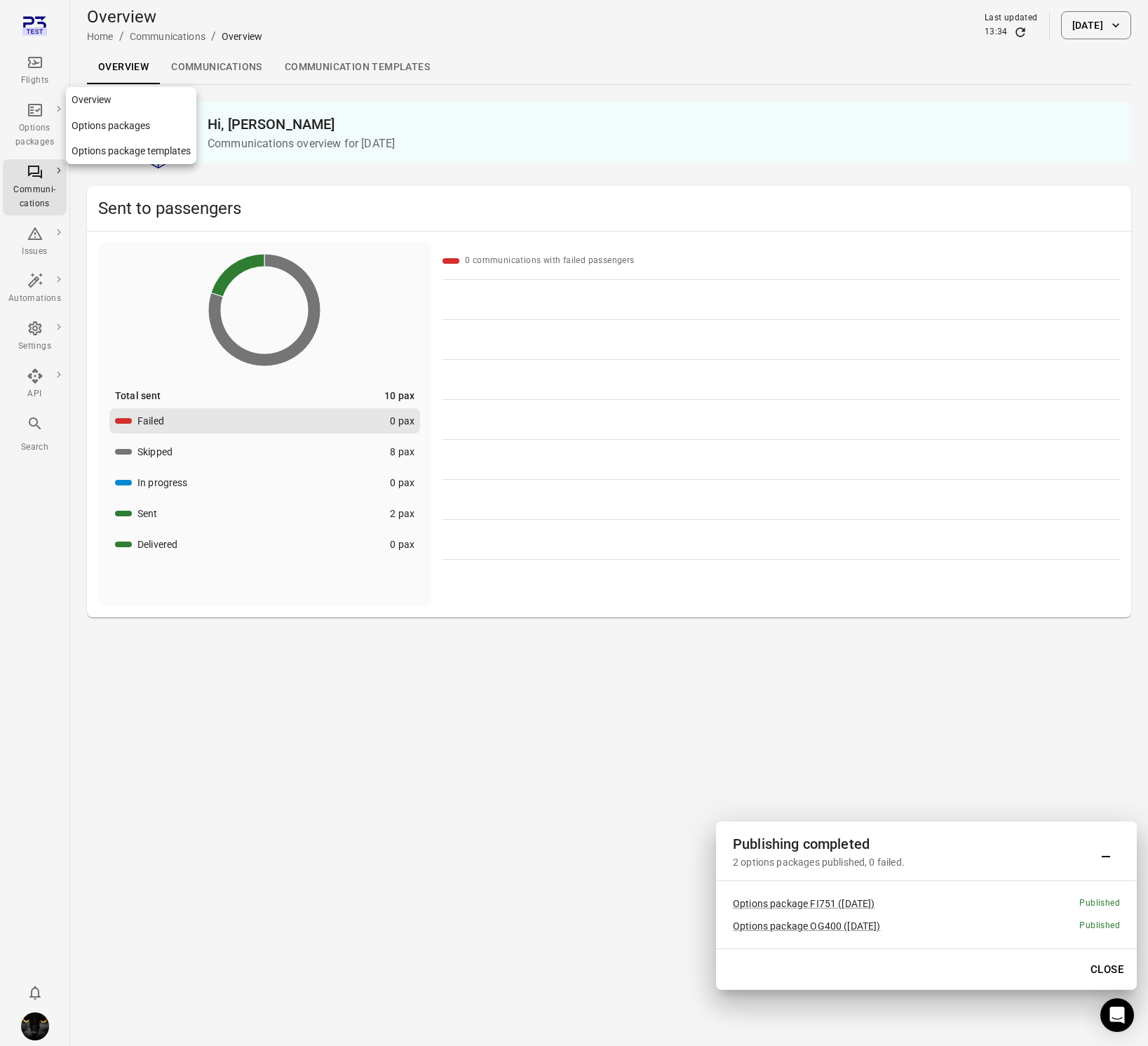
click at [35, 129] on div "Options packages" at bounding box center [34, 135] width 53 height 28
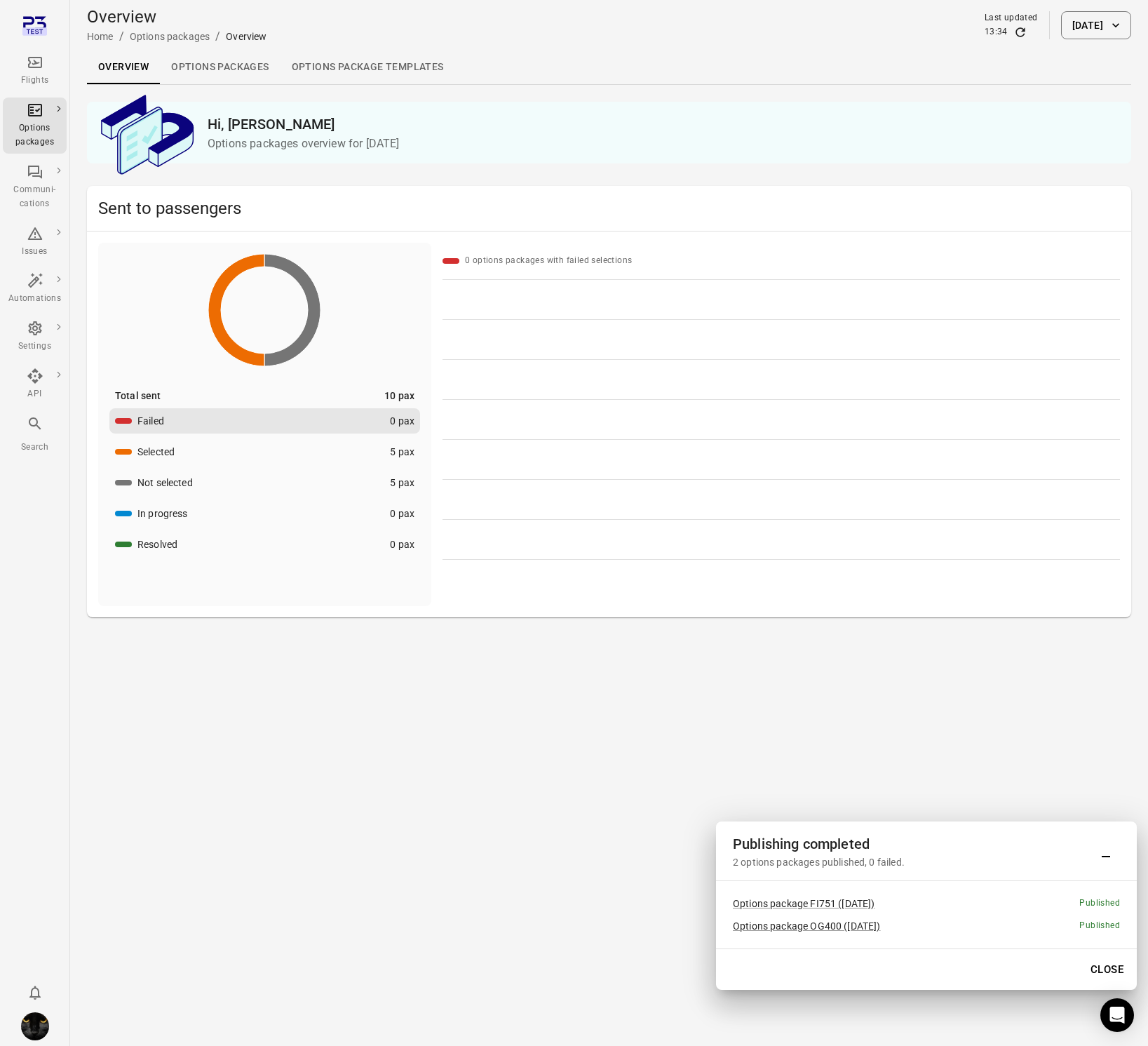
click at [217, 73] on link "Options packages" at bounding box center [219, 67] width 120 height 34
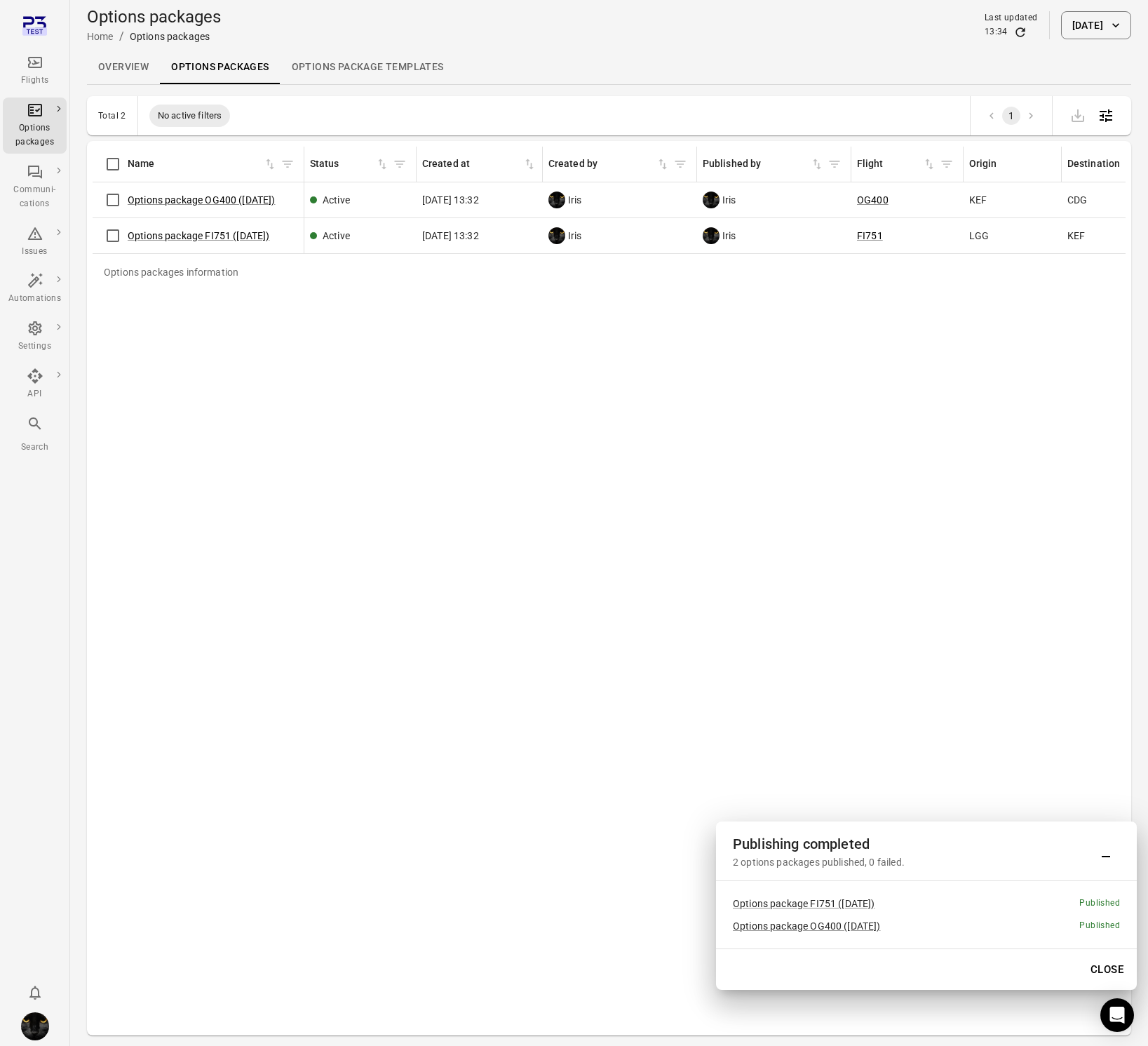
click at [188, 209] on div "Options package OG400 (4 Oct)" at bounding box center [198, 199] width 200 height 30
click at [189, 200] on link "Options package OG400 (4 Oct)" at bounding box center [201, 199] width 148 height 11
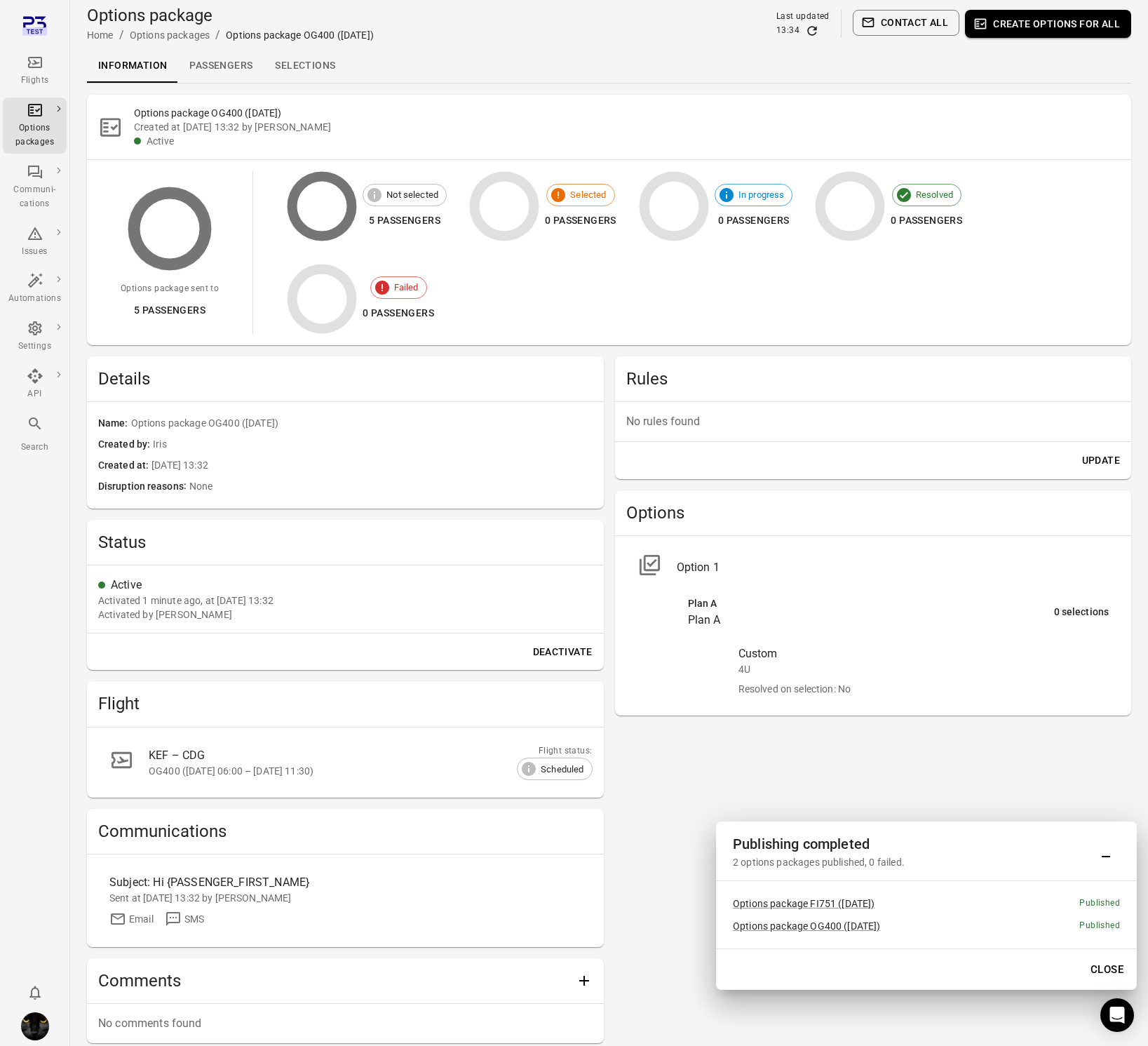
click at [220, 63] on link "Passengers" at bounding box center [221, 65] width 85 height 34
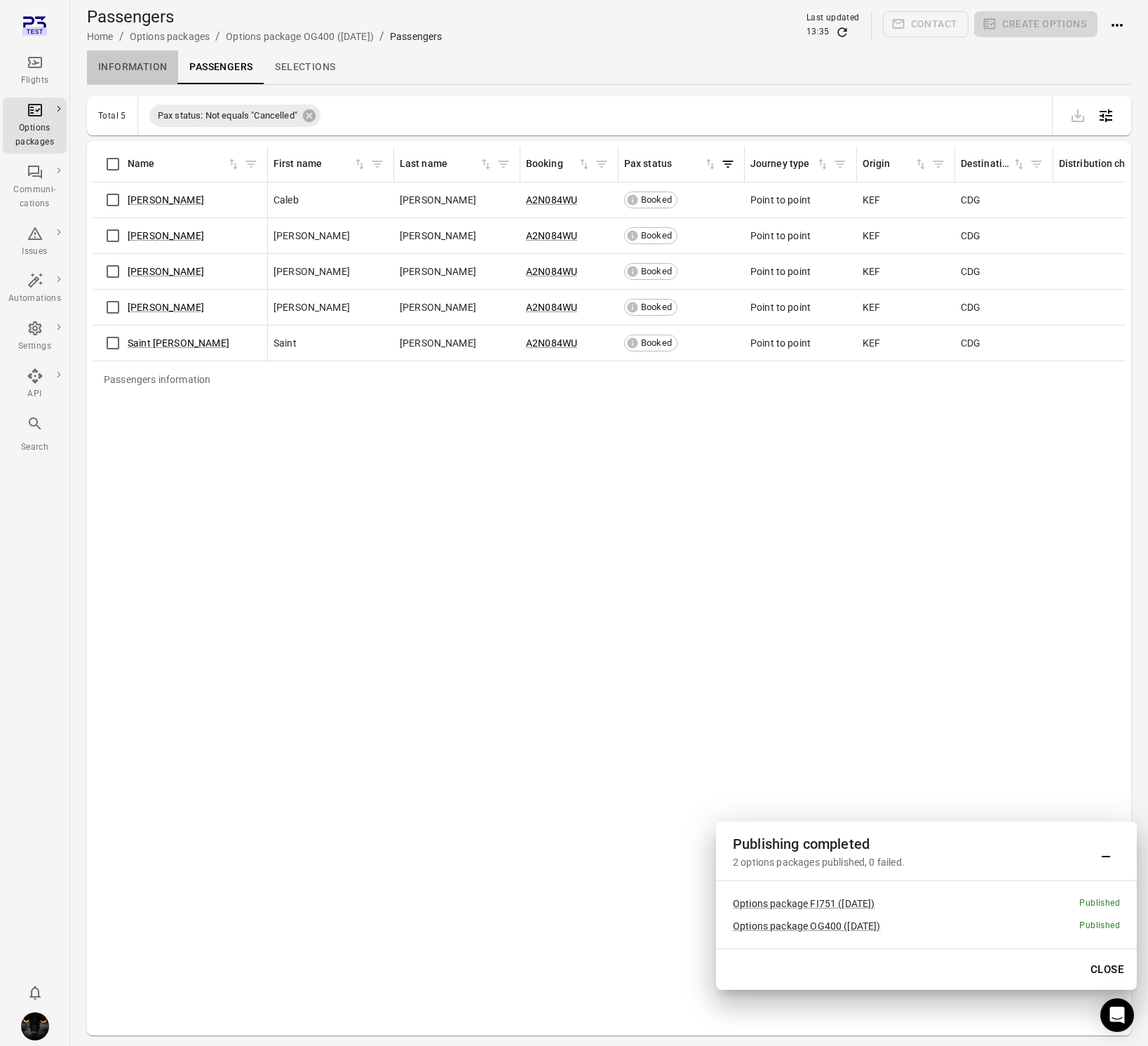
click at [132, 63] on link "Information" at bounding box center [132, 67] width 92 height 34
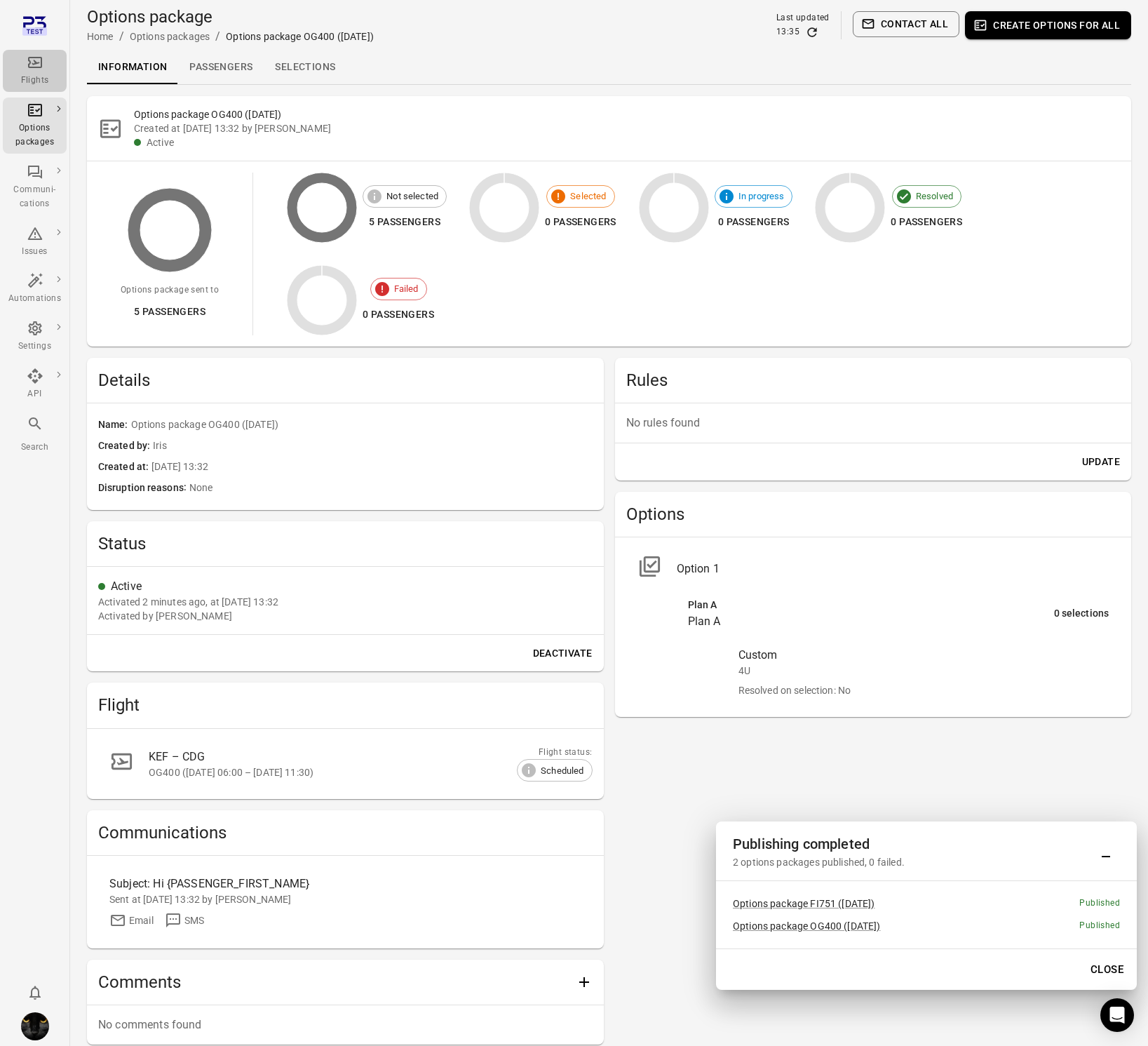
click at [43, 67] on div "Flights" at bounding box center [34, 71] width 53 height 34
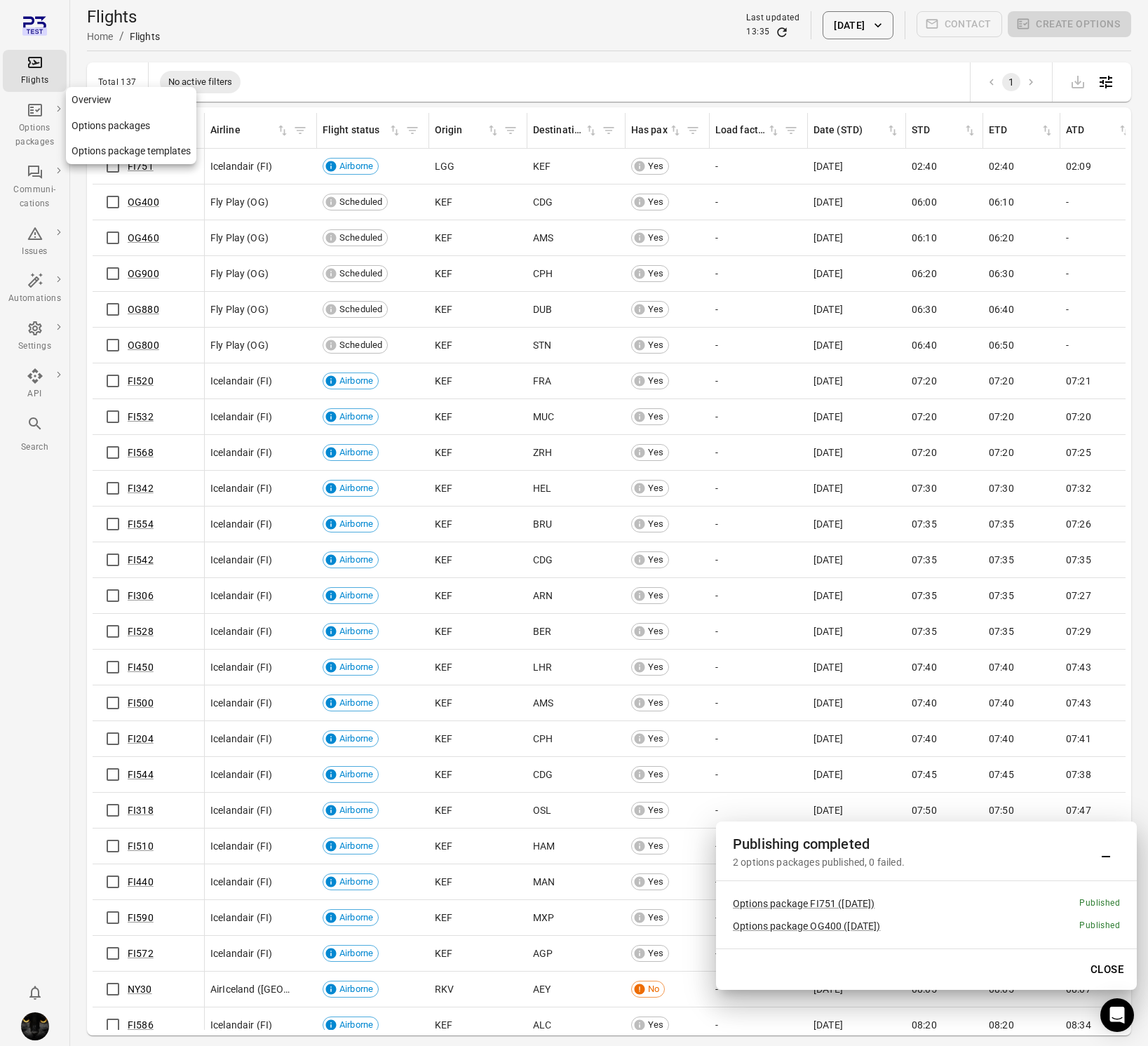
click at [50, 134] on div "Options packages" at bounding box center [34, 135] width 53 height 28
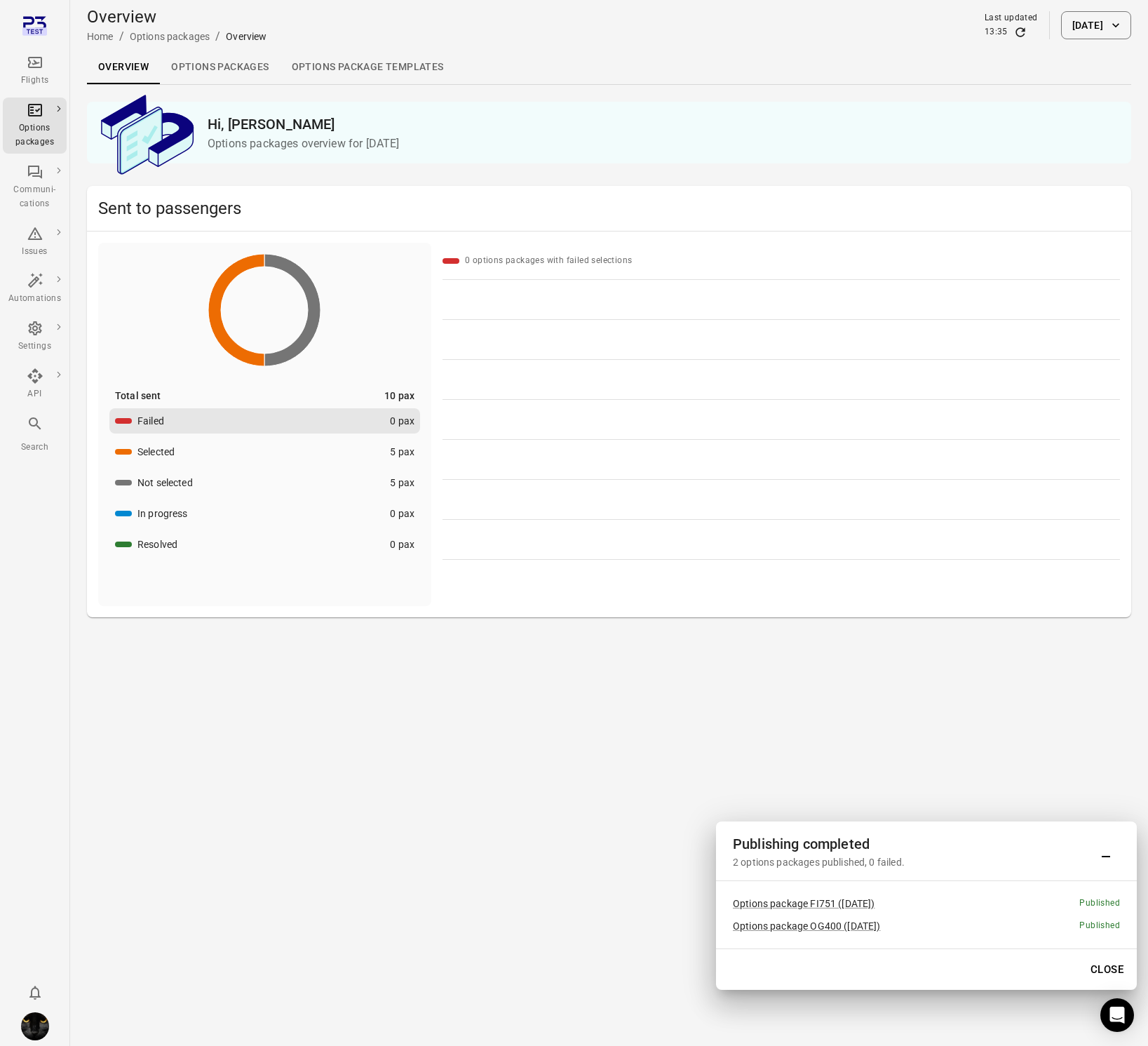
click at [214, 67] on link "Options packages" at bounding box center [219, 67] width 120 height 34
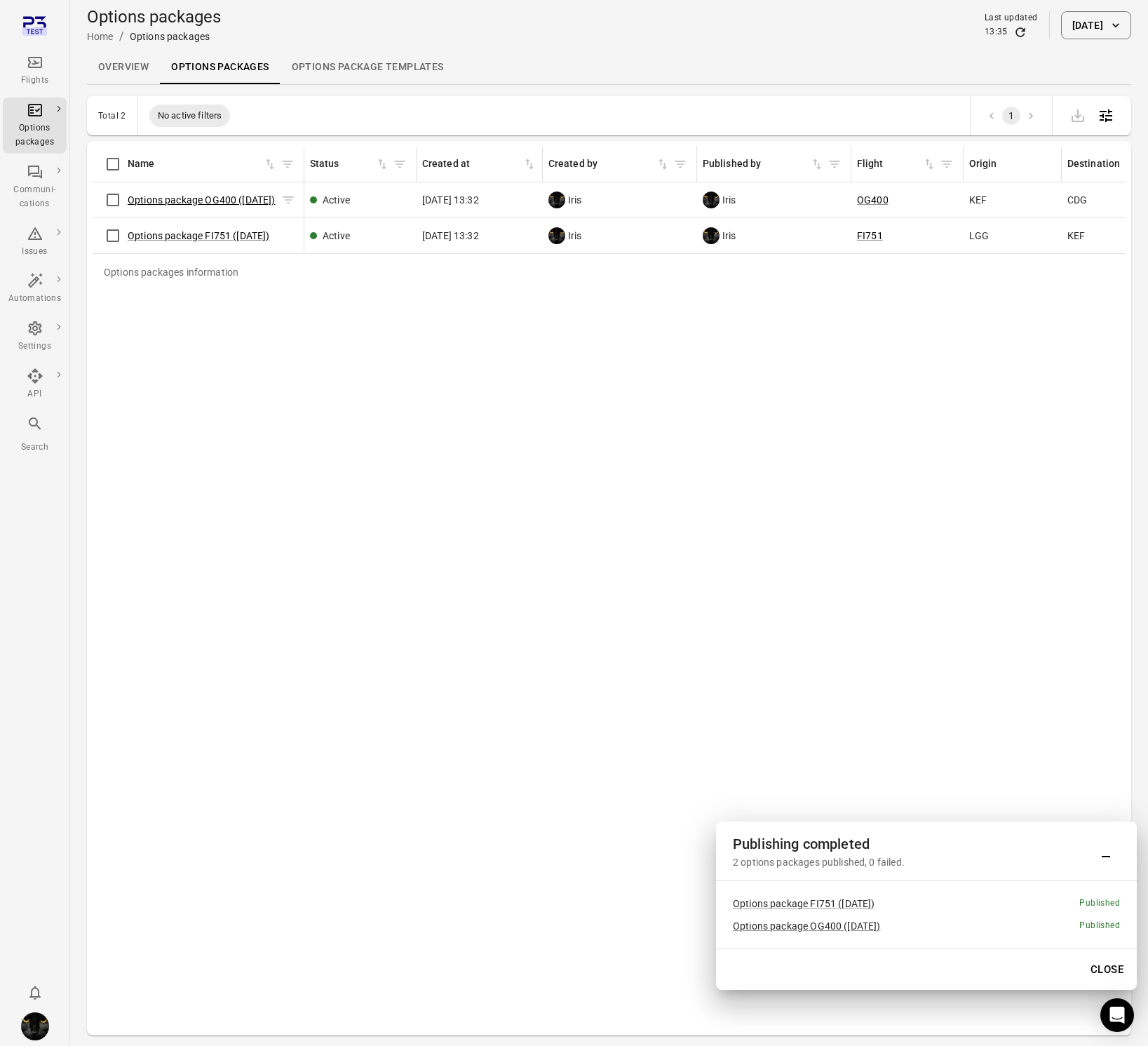
click at [194, 199] on link "Options package OG400 (4 Oct)" at bounding box center [201, 199] width 148 height 11
click at [208, 238] on link "Options package FI751 (4 Oct)" at bounding box center [198, 236] width 142 height 11
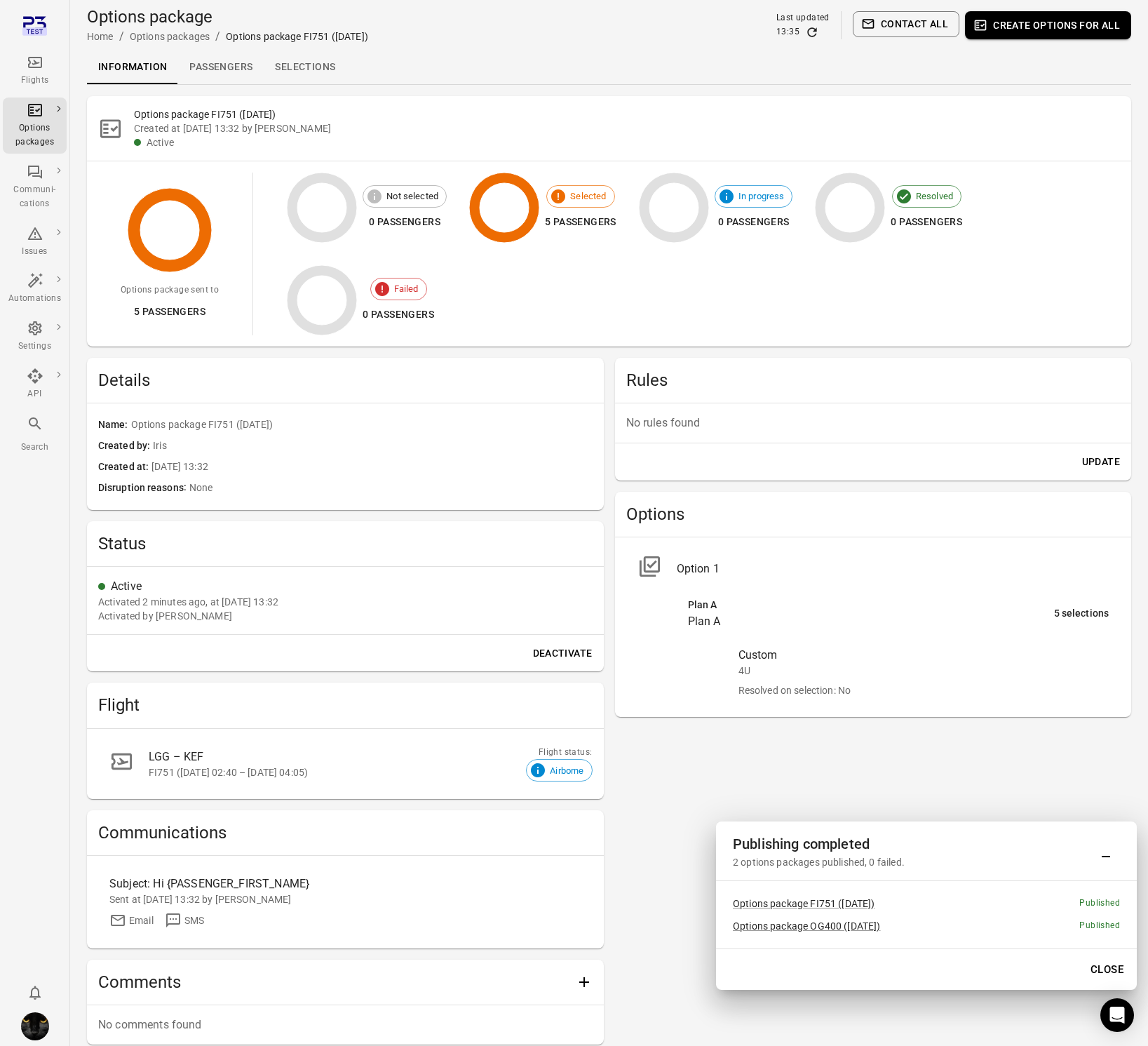
scroll to position [11, 0]
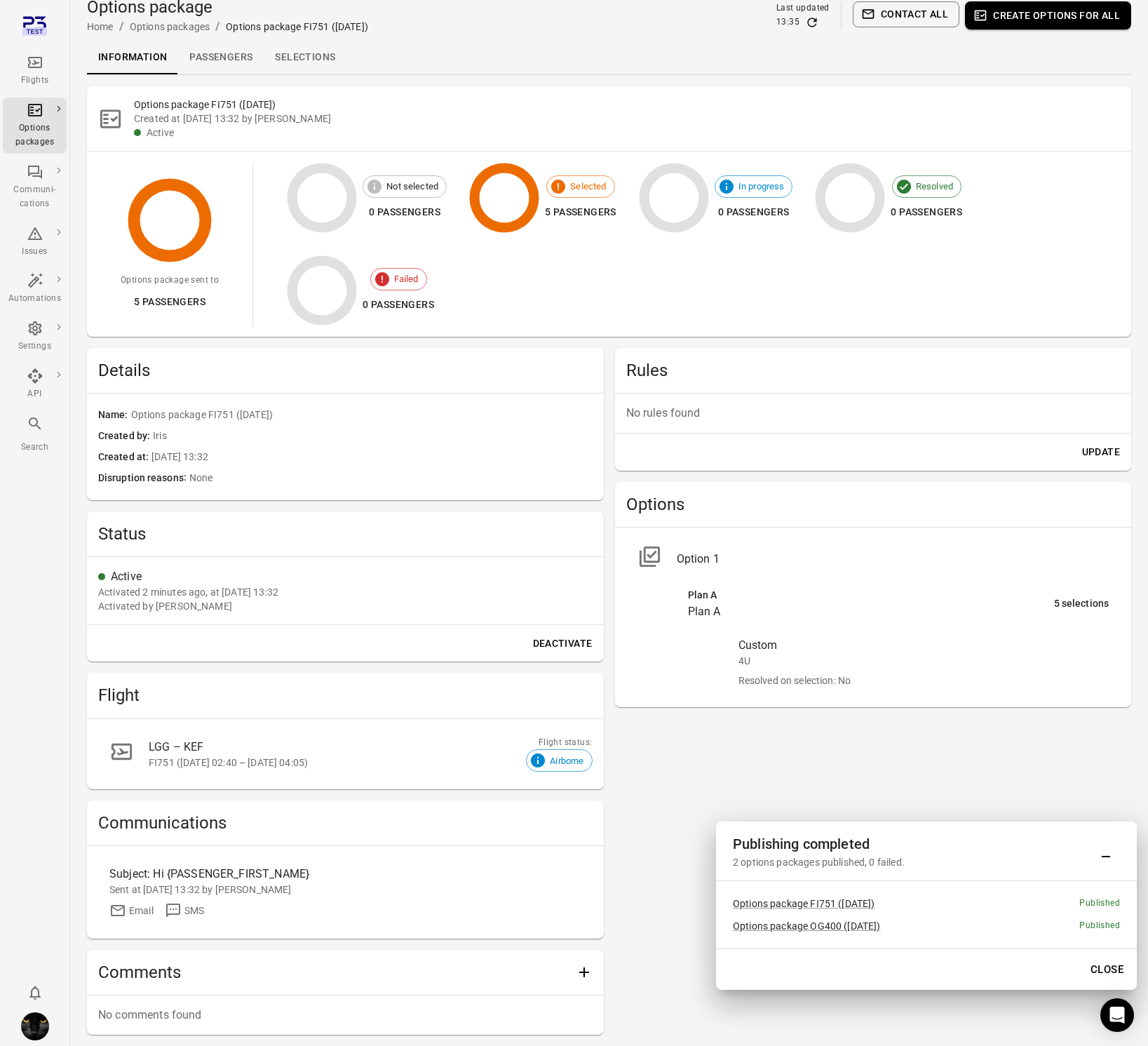
click at [1083, 964] on button "Close" at bounding box center [1106, 969] width 48 height 30
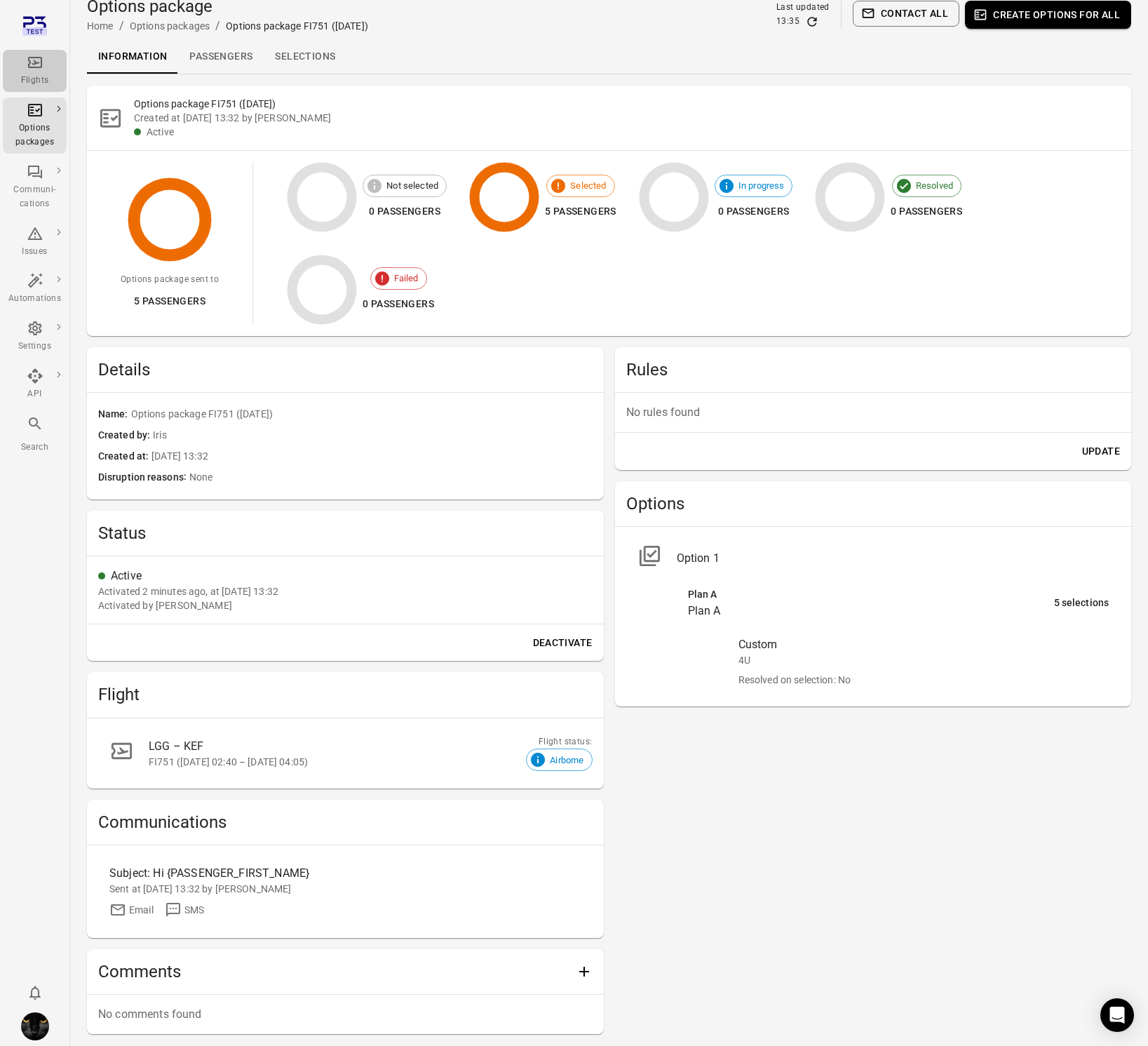
click at [40, 68] on icon "Main navigation" at bounding box center [34, 63] width 17 height 17
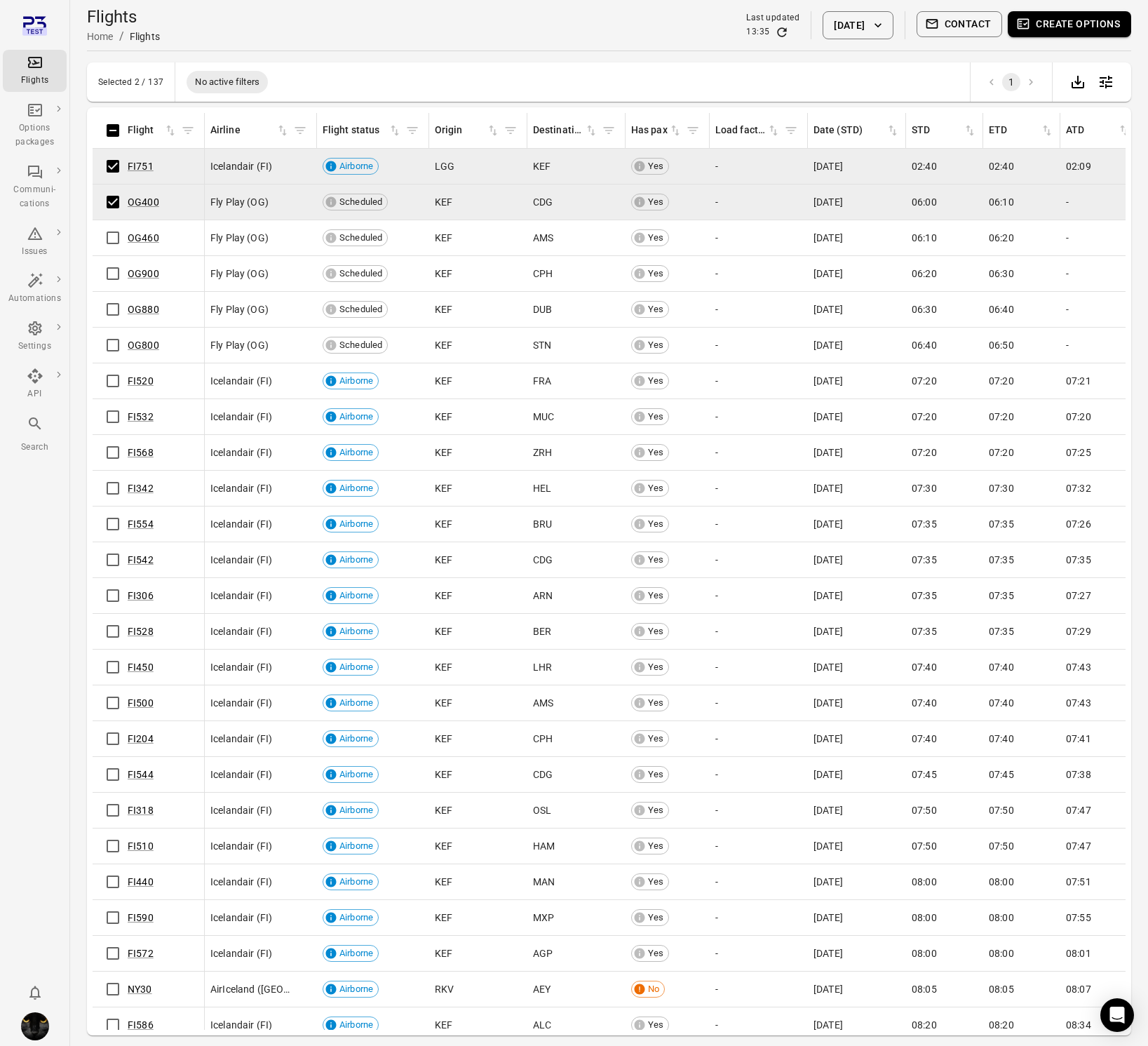
drag, startPoint x: 1011, startPoint y: 38, endPoint x: 1027, endPoint y: 36, distance: 16.1
click at [1017, 37] on span "Create options" at bounding box center [1069, 24] width 123 height 28
click at [1065, 24] on button "Create options" at bounding box center [1069, 24] width 123 height 26
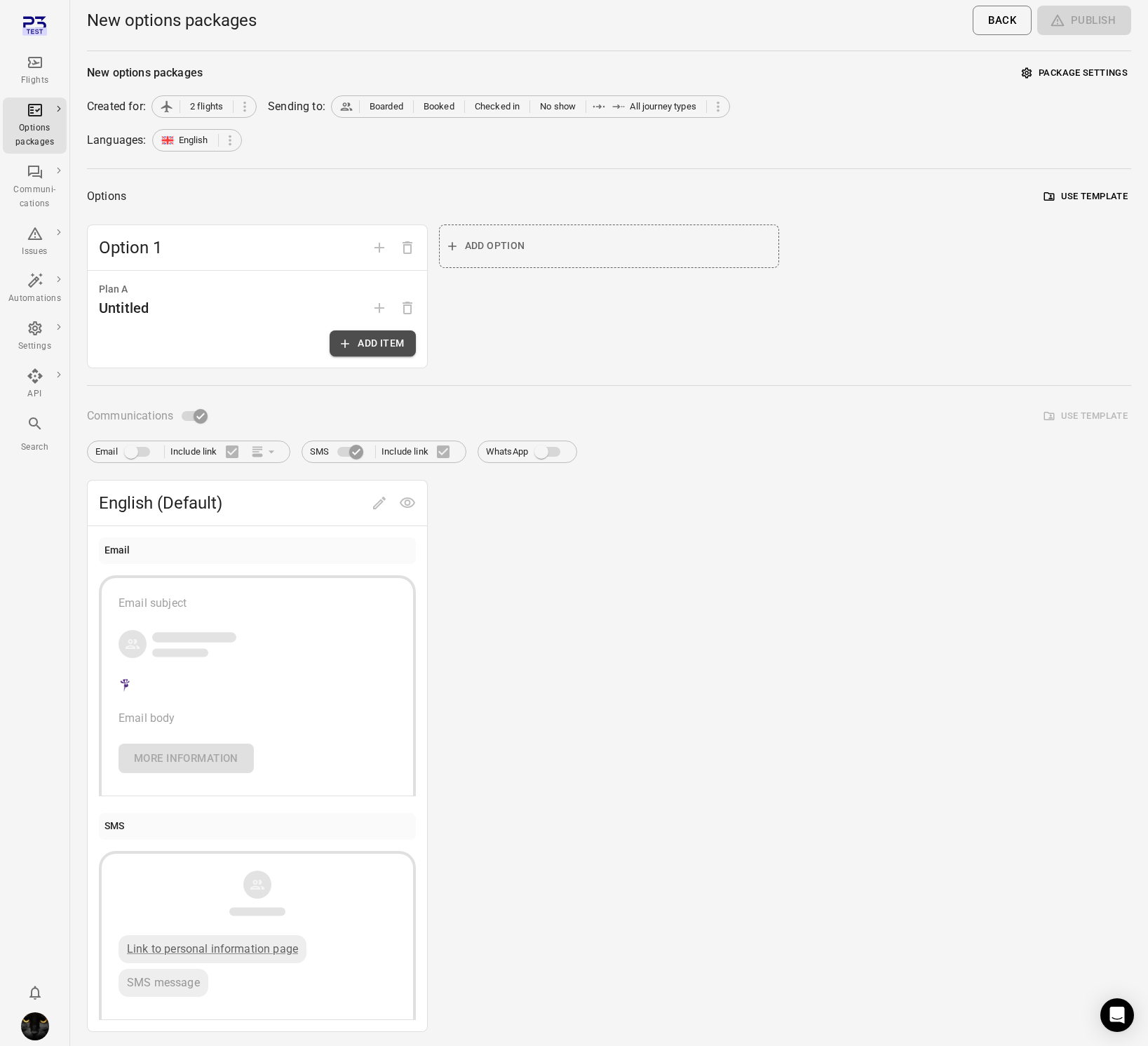
click at [384, 345] on button "Add item" at bounding box center [372, 344] width 85 height 26
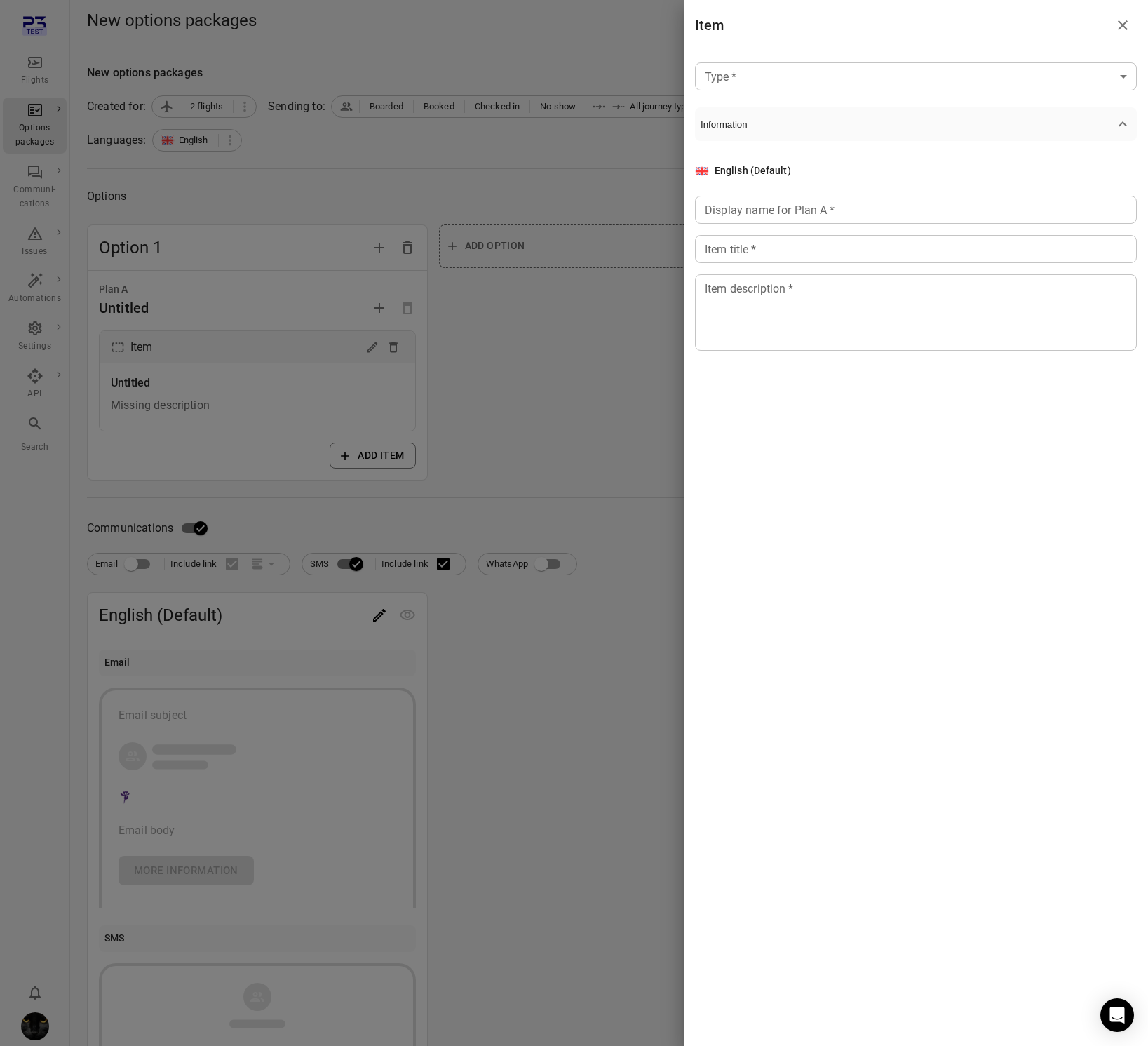
click at [745, 79] on body "Flights Options packages Communi-cations Issues Automations Settings API Search…" at bounding box center [574, 600] width 1148 height 1200
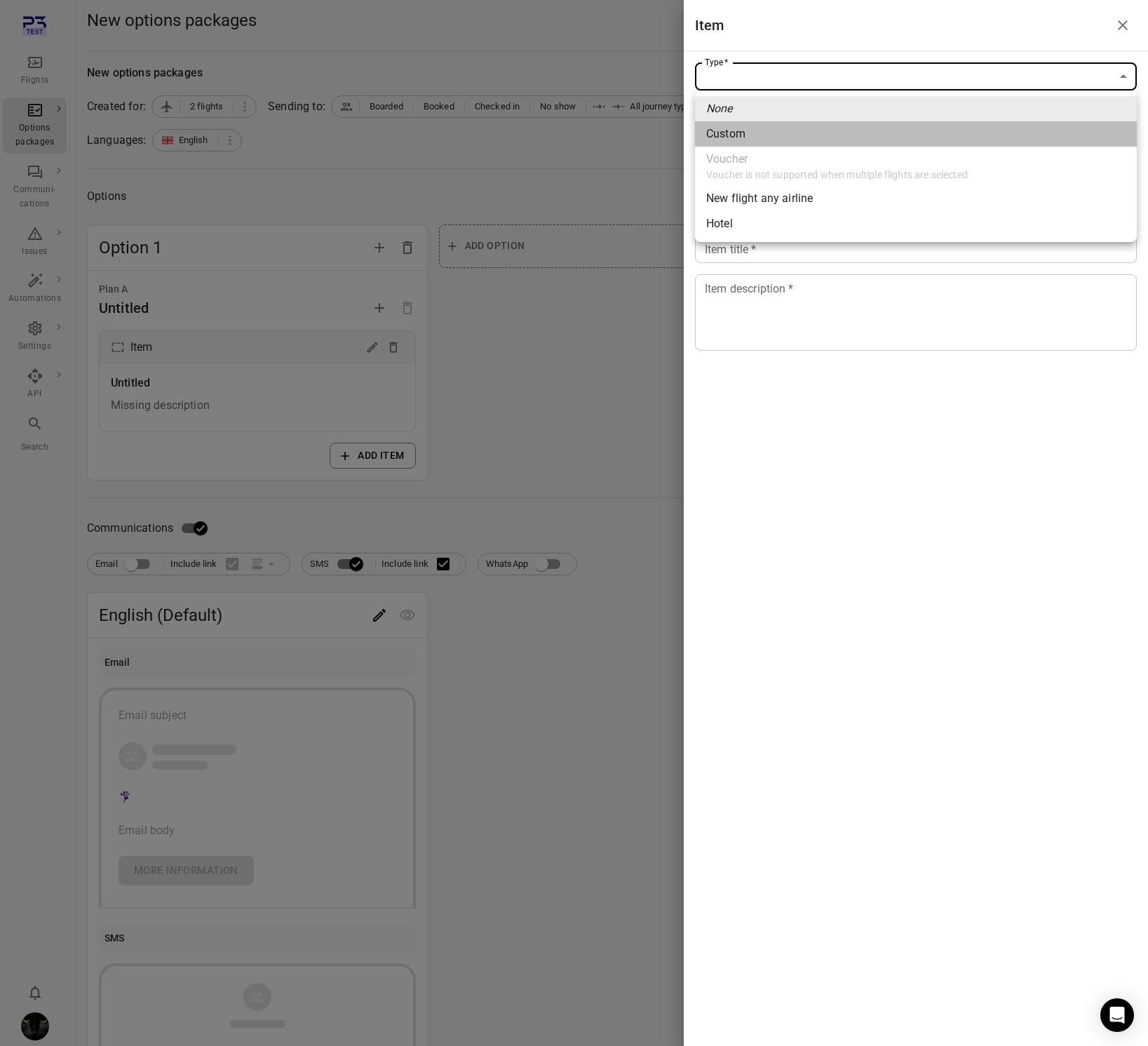
click at [740, 134] on div "Custom" at bounding box center [725, 134] width 39 height 17
type input "******"
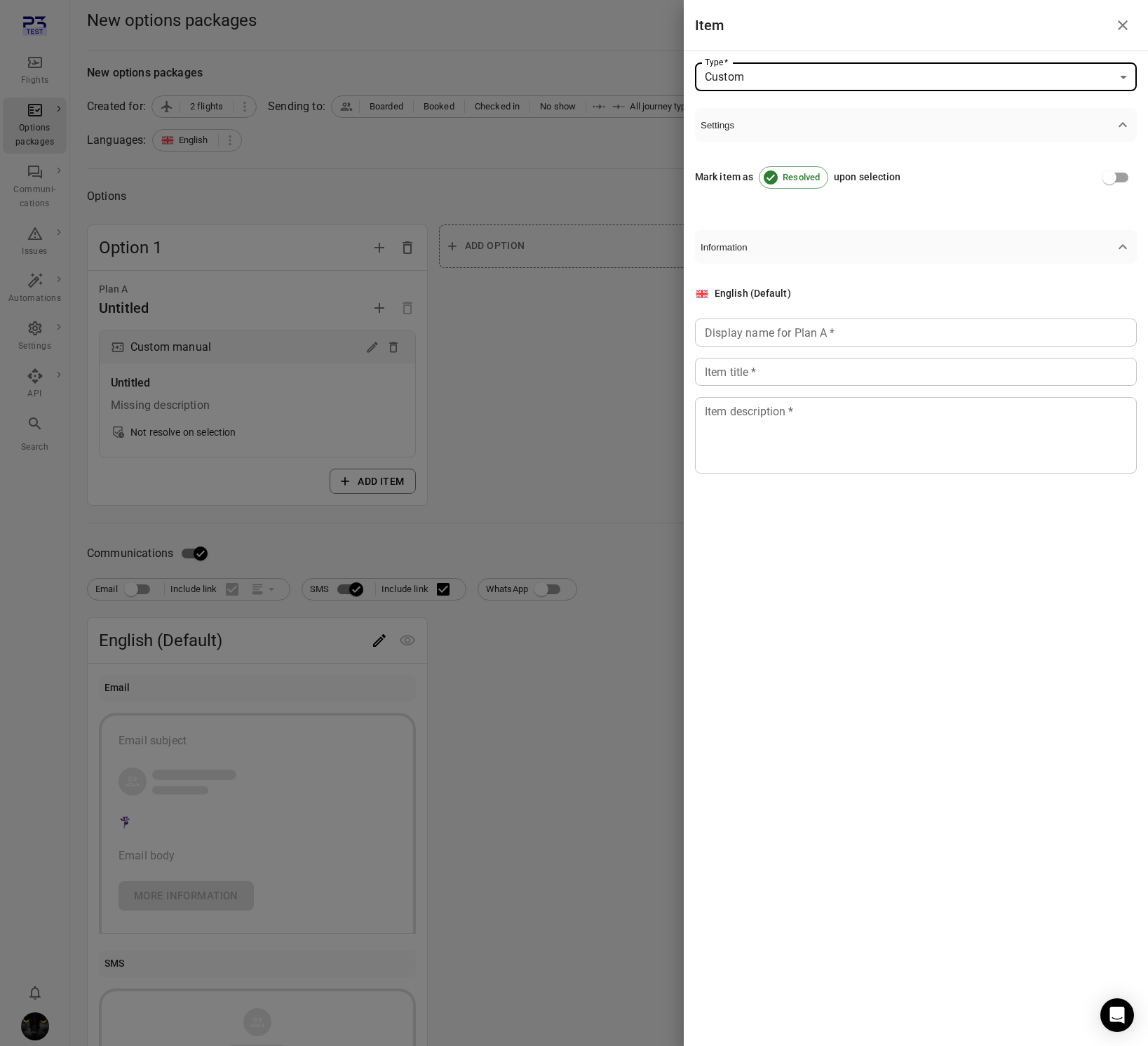
click at [763, 334] on input "Display name for Plan A   *" at bounding box center [916, 332] width 442 height 28
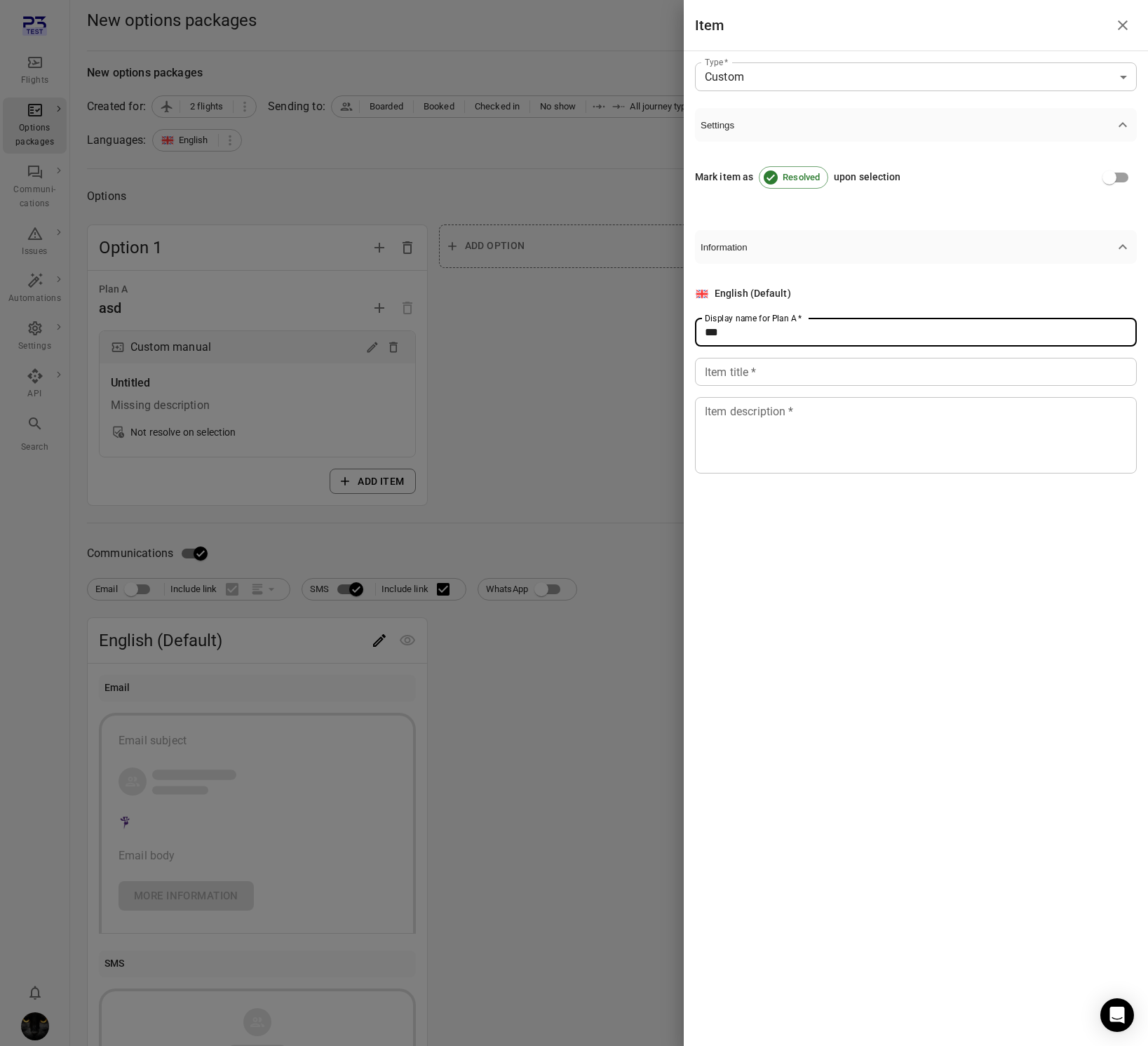
type input "***"
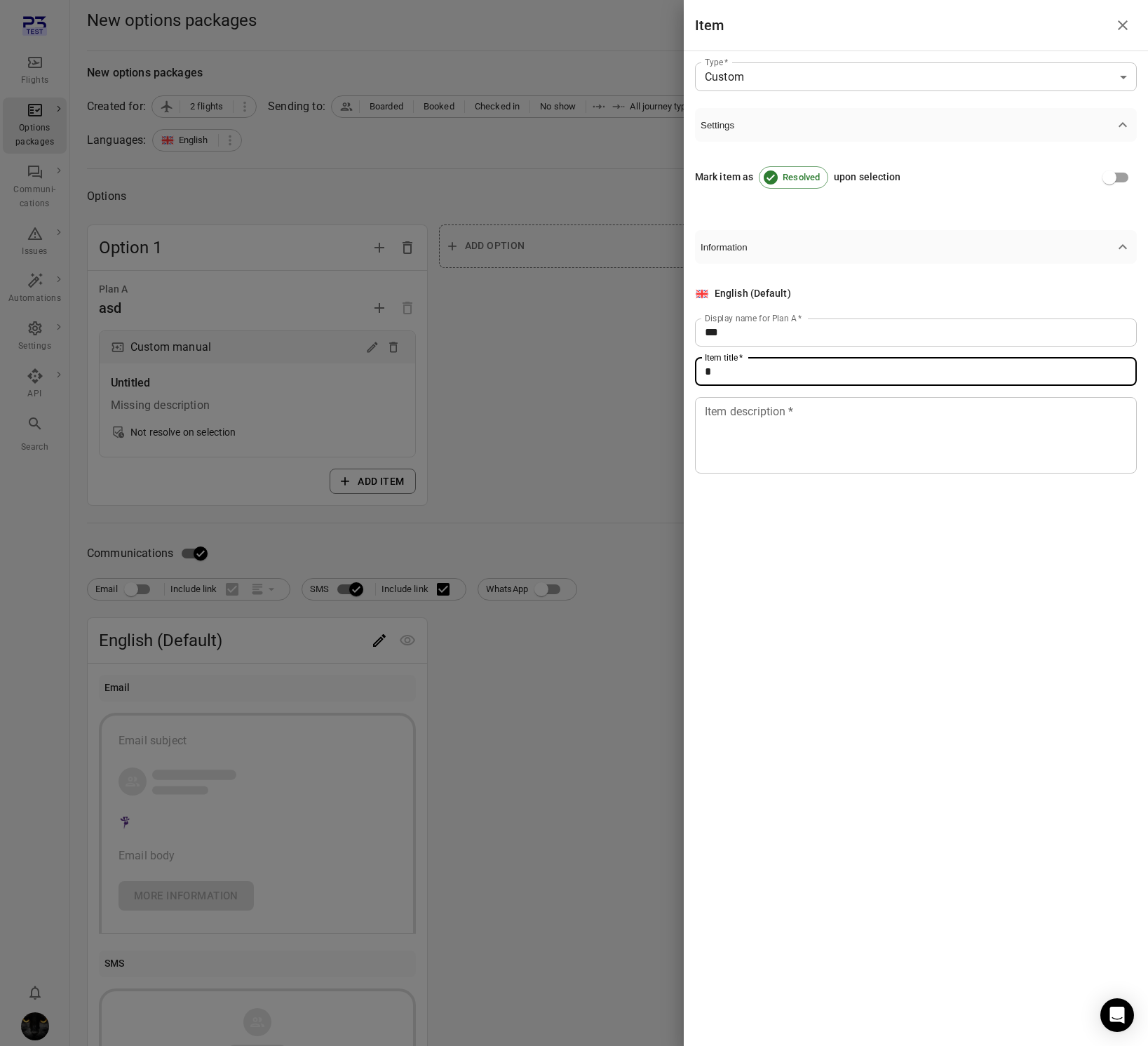
drag, startPoint x: 756, startPoint y: 374, endPoint x: 752, endPoint y: 395, distance: 21.4
click at [756, 374] on input "*" at bounding box center [916, 372] width 442 height 28
type input "****"
drag, startPoint x: 755, startPoint y: 428, endPoint x: 744, endPoint y: 442, distance: 17.8
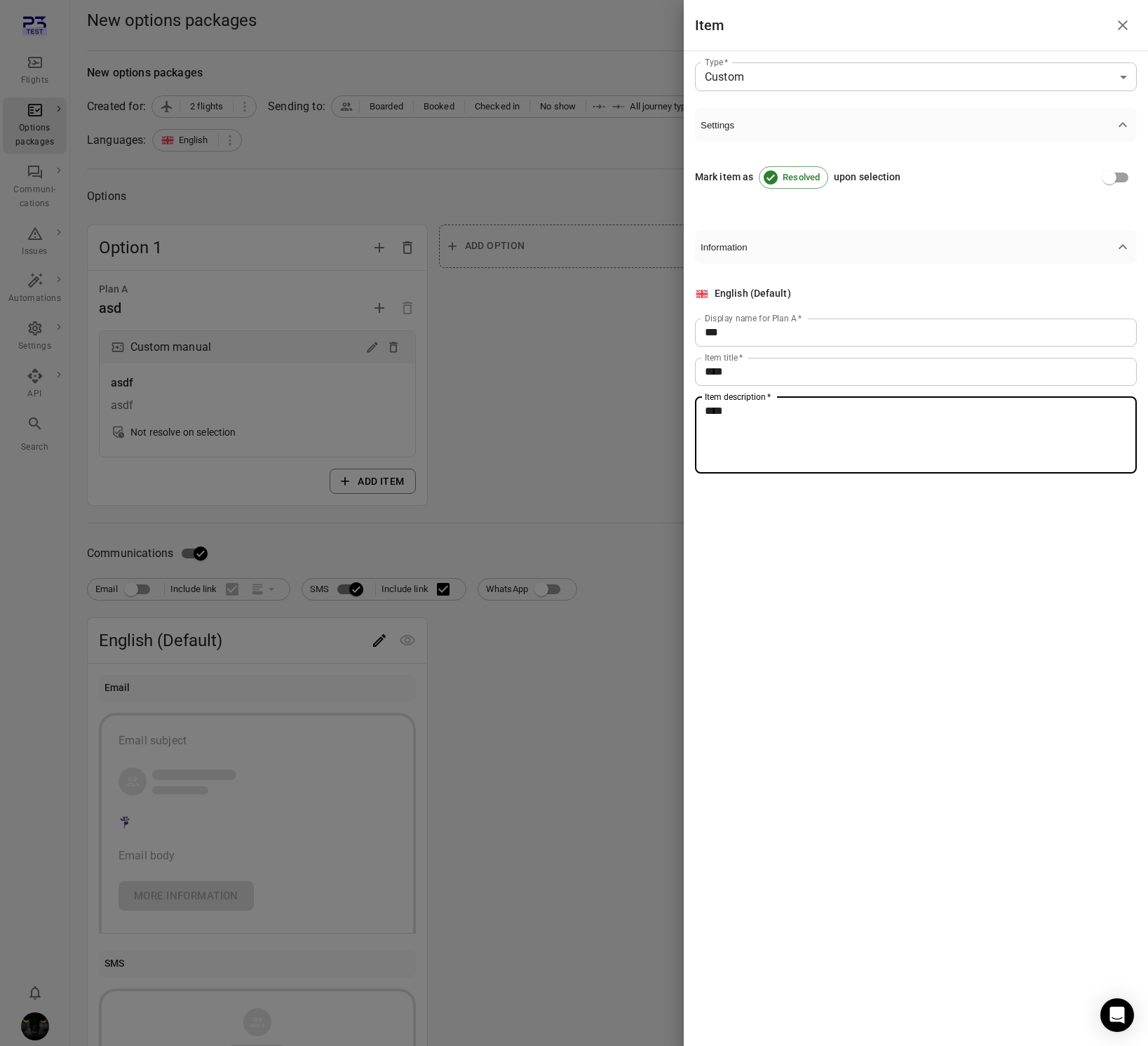
type textarea "****"
drag, startPoint x: 605, startPoint y: 442, endPoint x: 445, endPoint y: 603, distance: 227.0
click at [605, 444] on div at bounding box center [574, 523] width 1148 height 1046
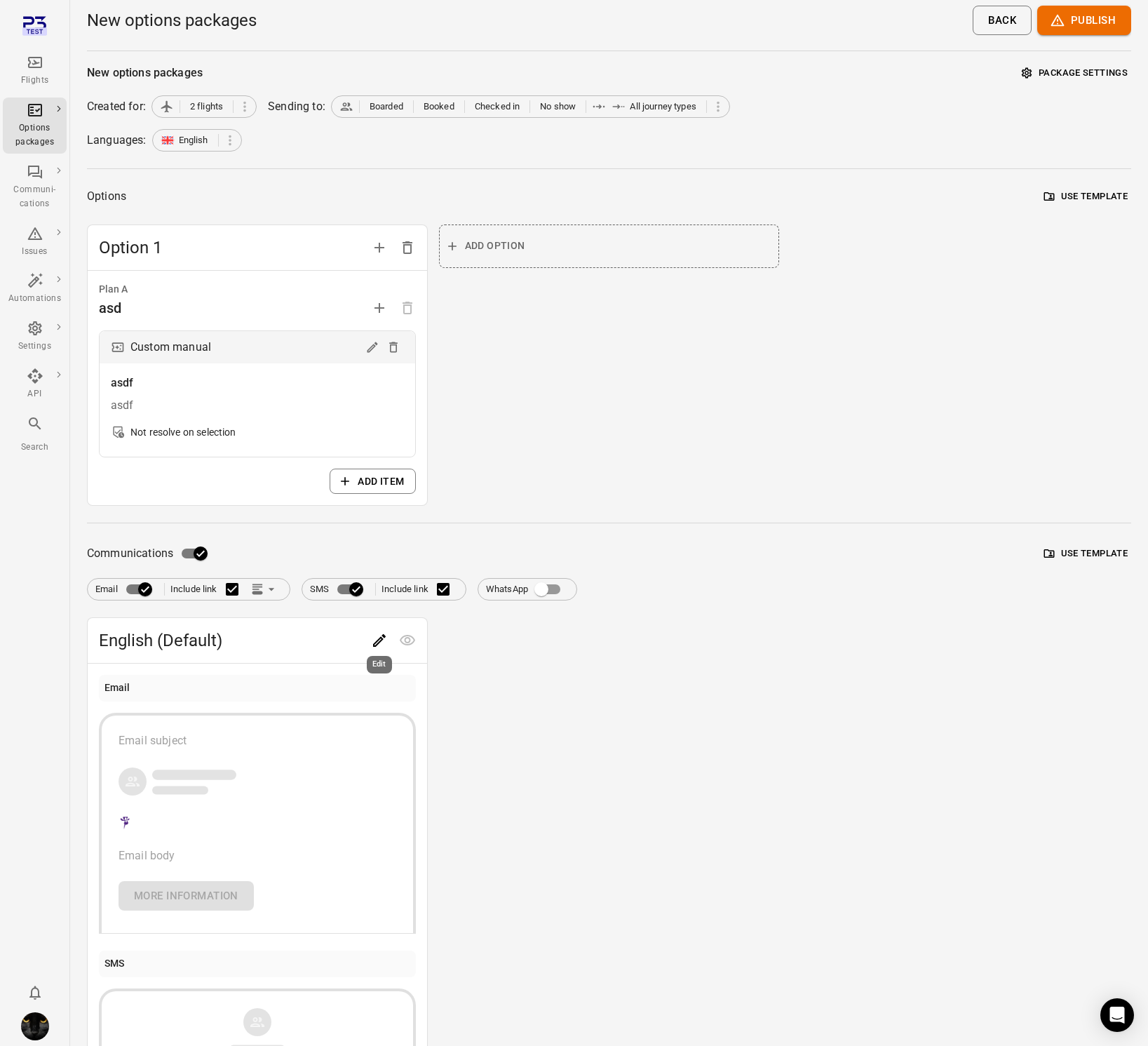
click at [378, 644] on icon "Edit" at bounding box center [380, 641] width 13 height 13
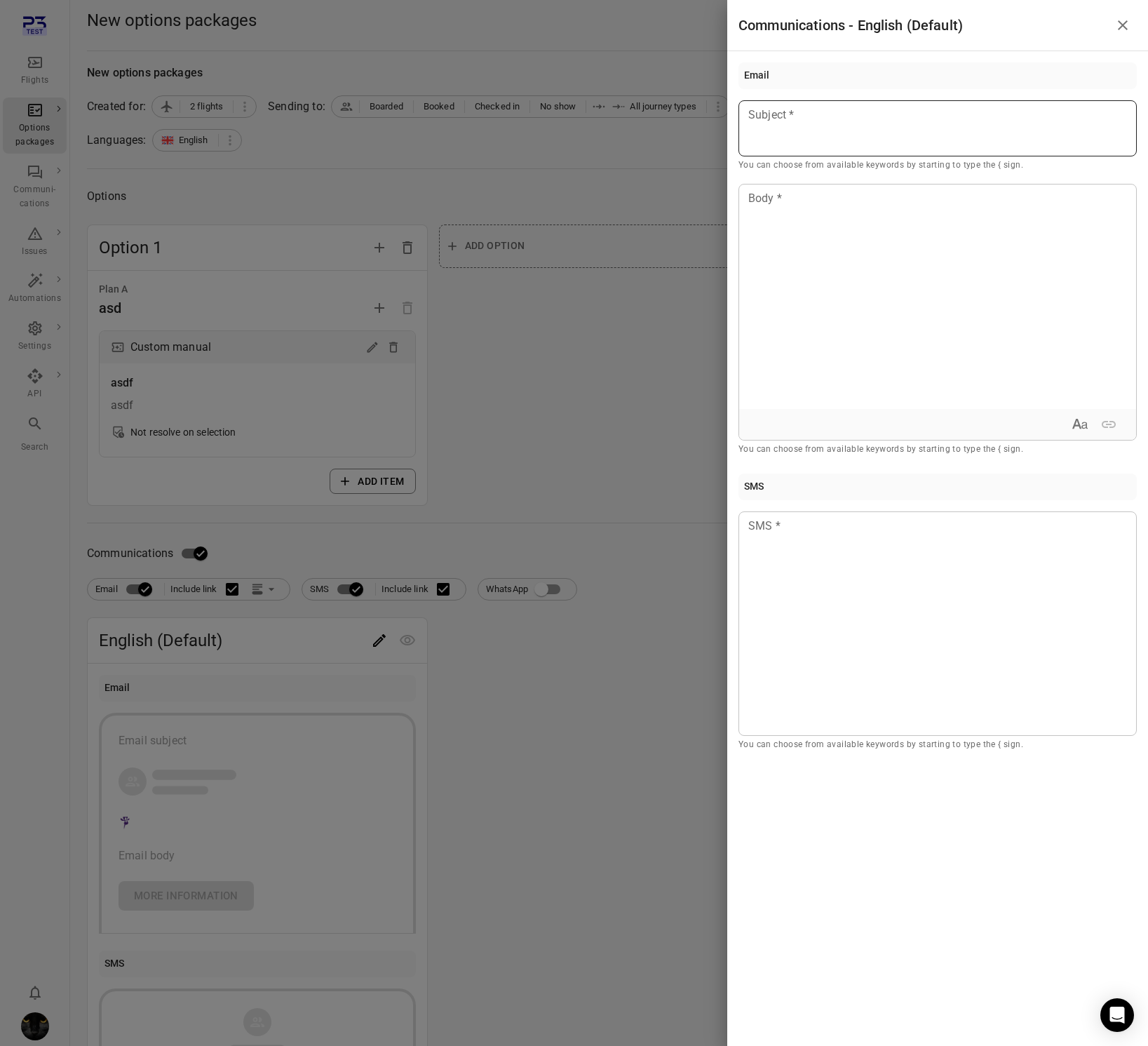
click at [758, 141] on div at bounding box center [938, 129] width 399 height 56
click at [772, 193] on div "Body Body *" at bounding box center [938, 312] width 399 height 257
click at [819, 663] on div at bounding box center [938, 624] width 399 height 225
click at [606, 399] on div at bounding box center [574, 523] width 1148 height 1046
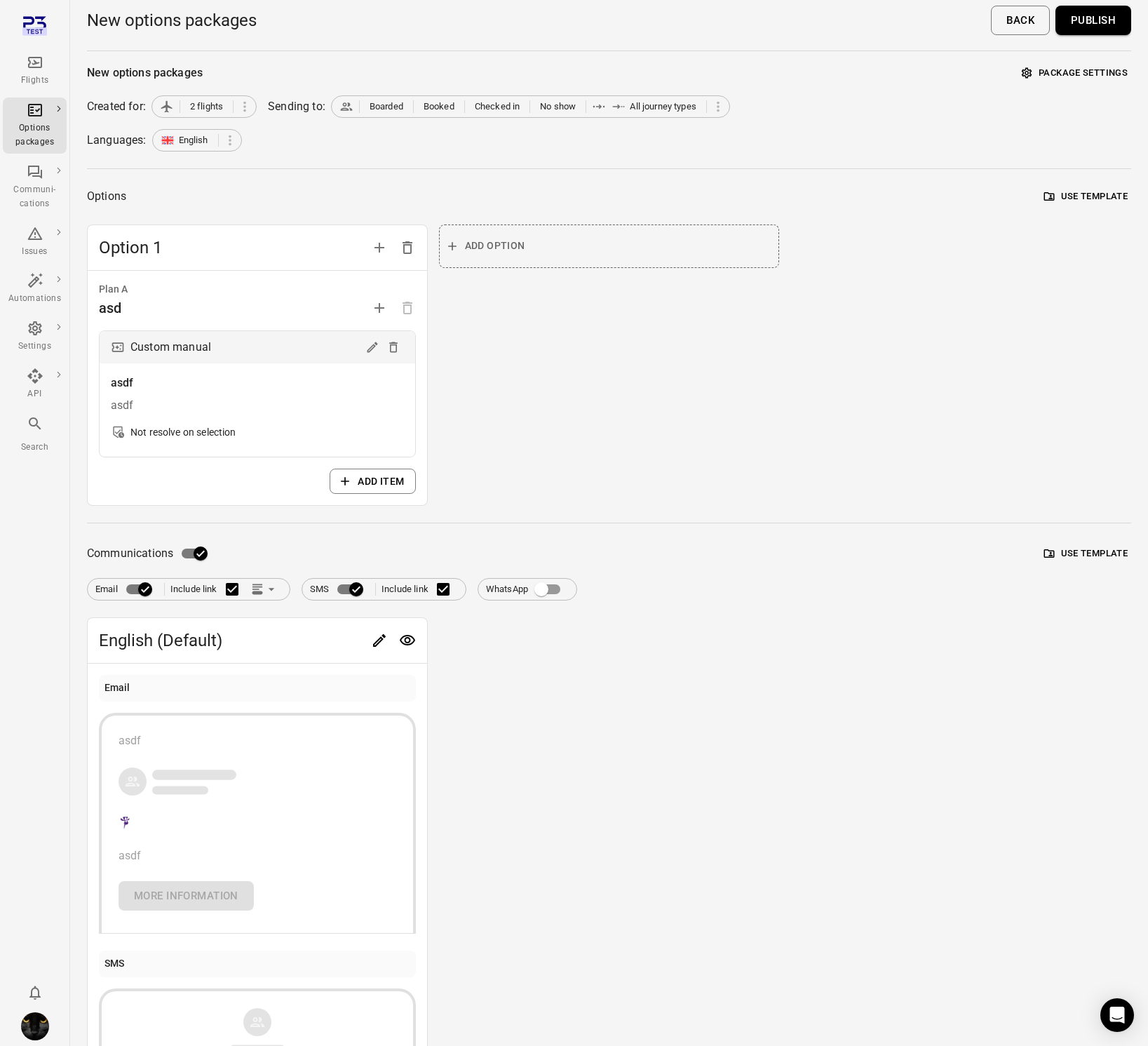
click at [1108, 24] on button "Publish" at bounding box center [1094, 20] width 76 height 30
click at [1108, 24] on div "Back Publish" at bounding box center [1061, 20] width 140 height 30
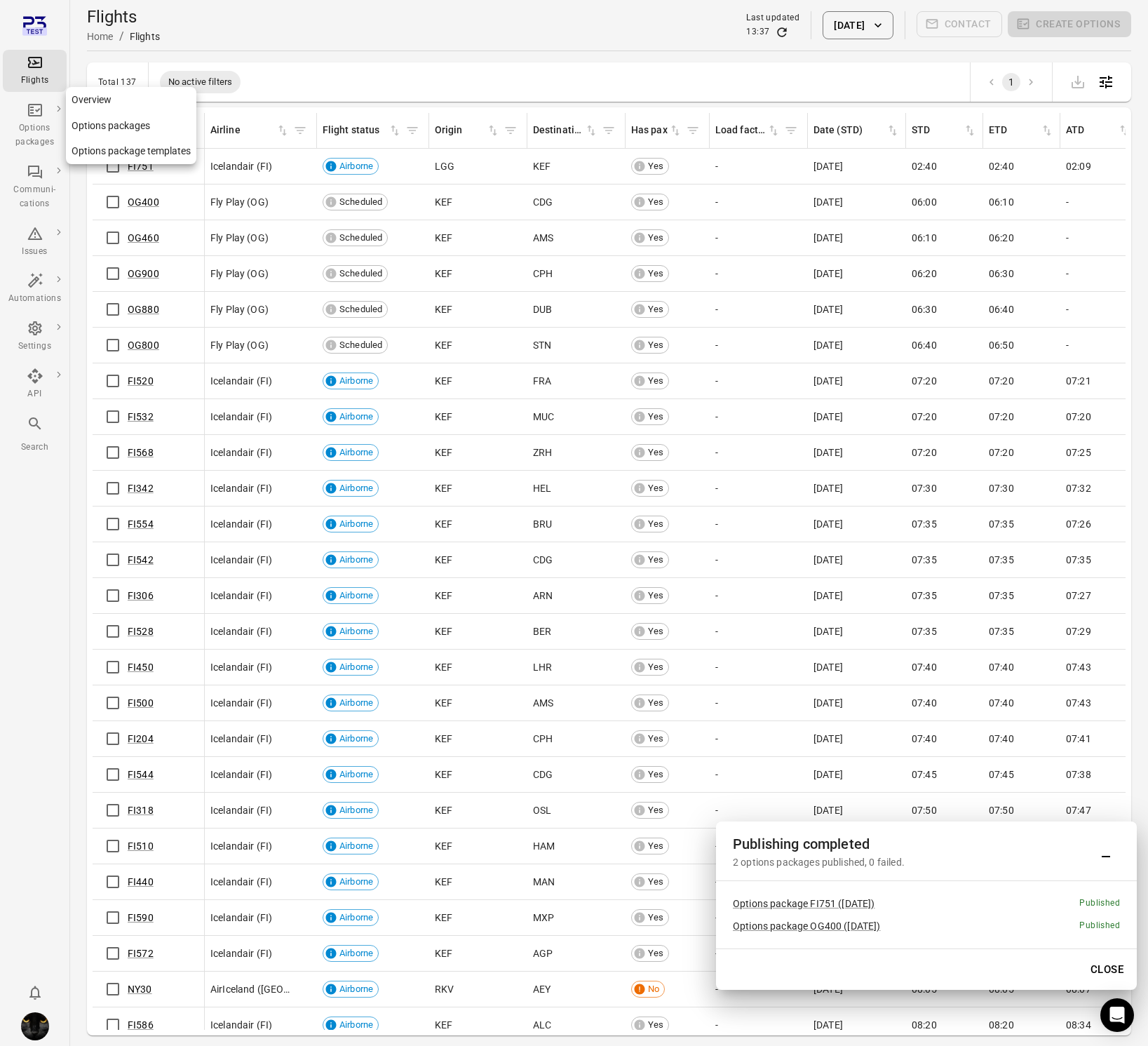
click at [24, 116] on div "Options packages" at bounding box center [34, 125] width 53 height 48
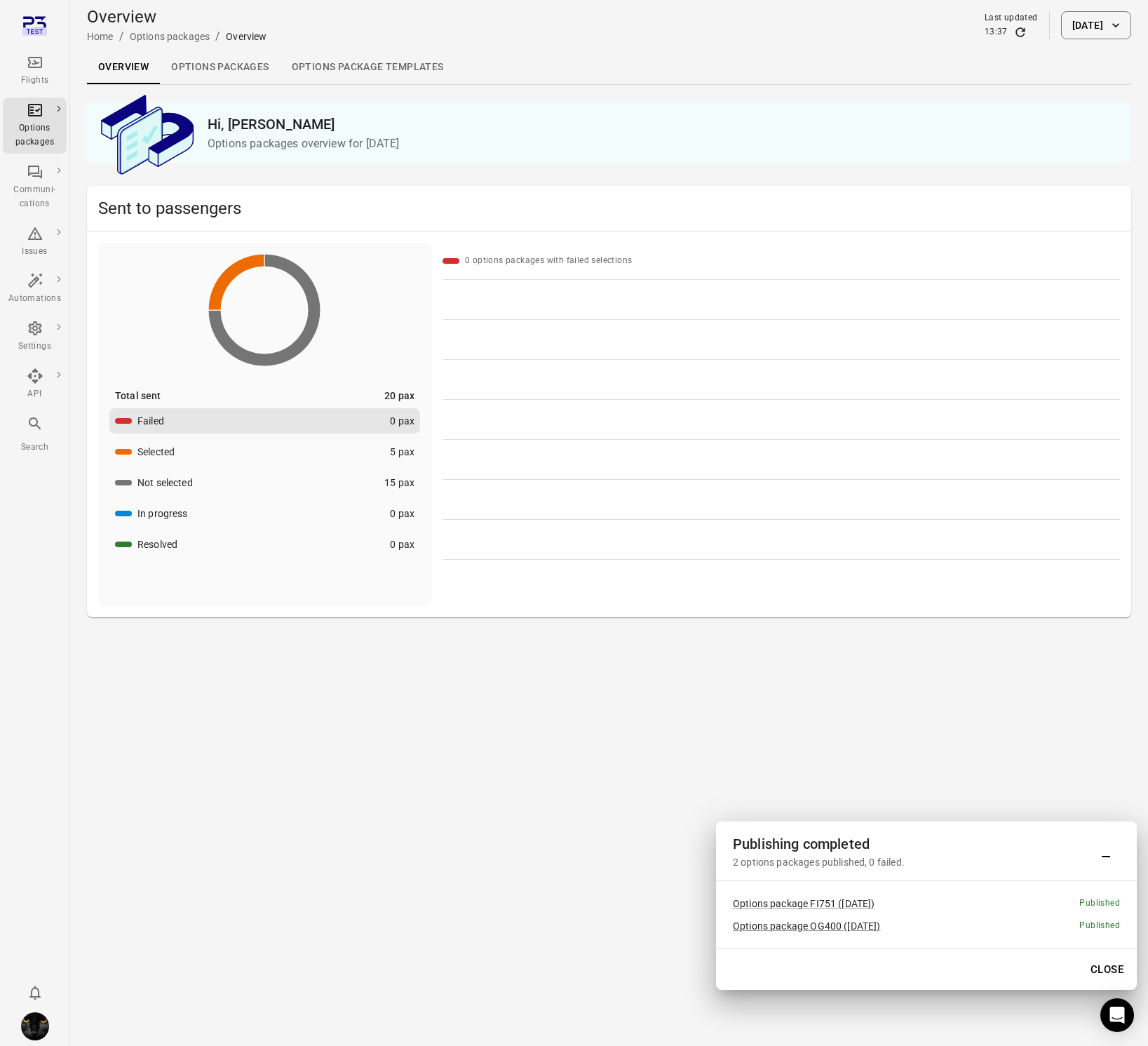
click at [227, 77] on link "Options packages" at bounding box center [219, 67] width 120 height 34
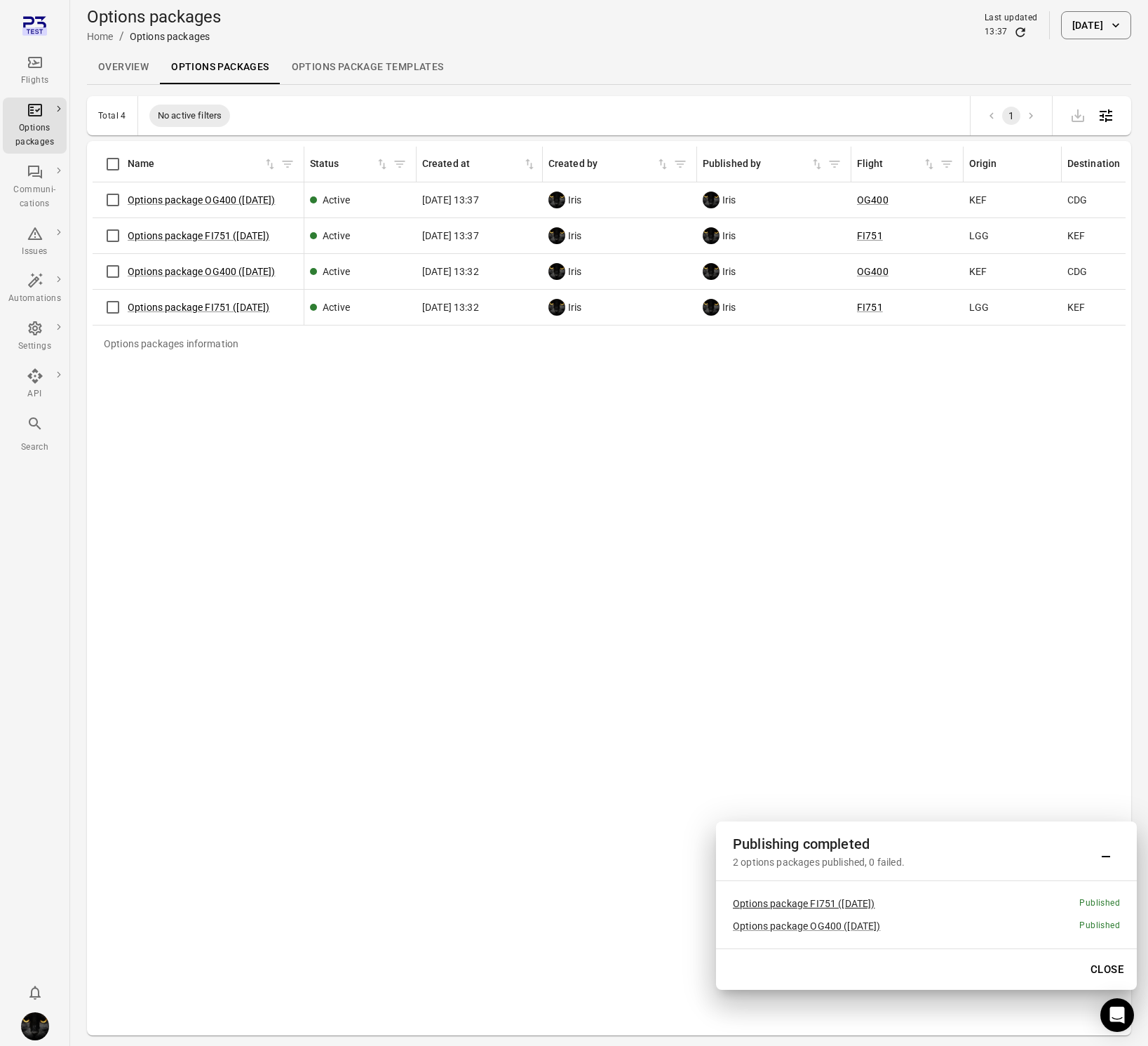
click at [821, 906] on link "Options package FI751 (4 Oct)" at bounding box center [804, 904] width 142 height 11
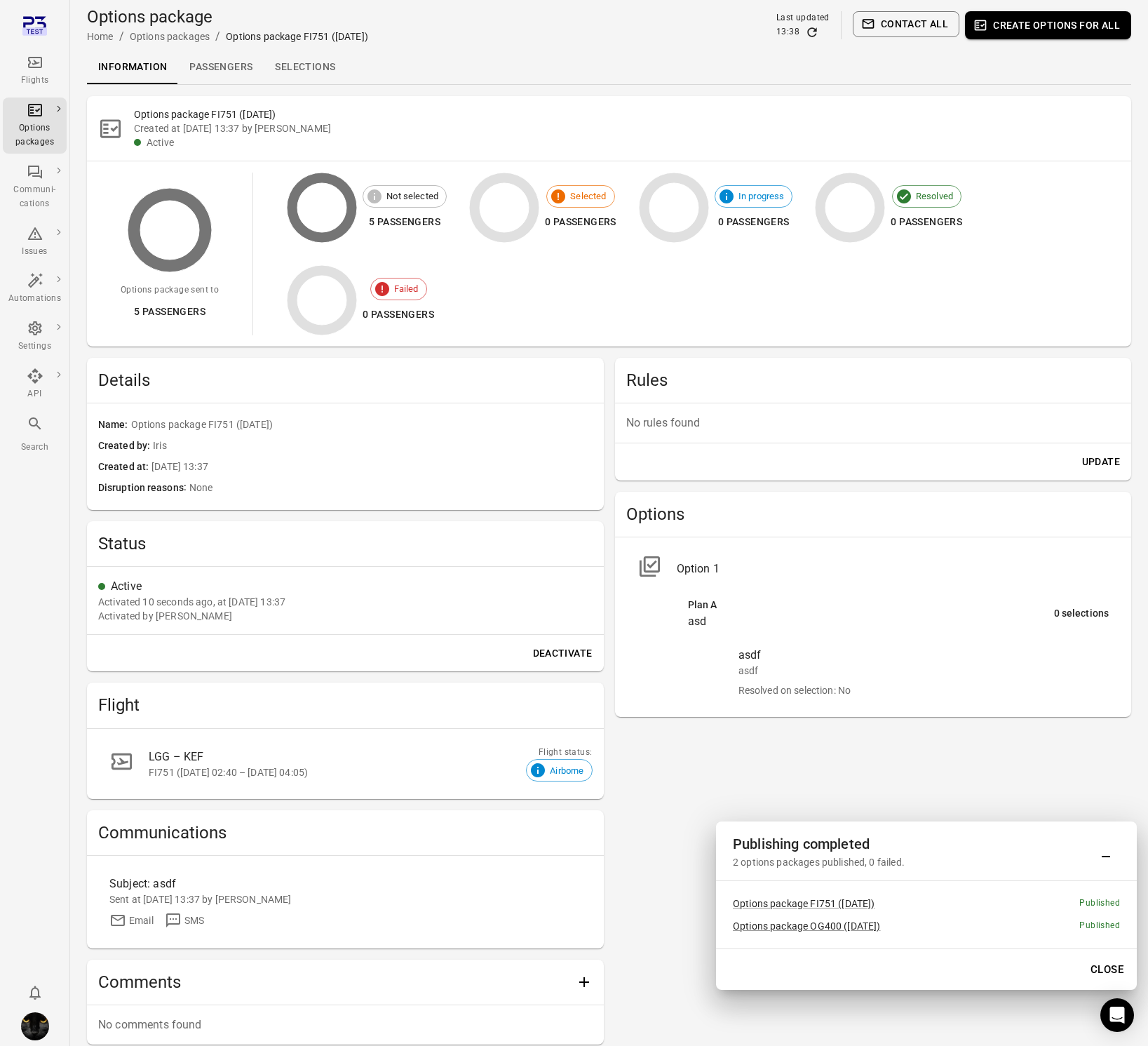
scroll to position [76, 0]
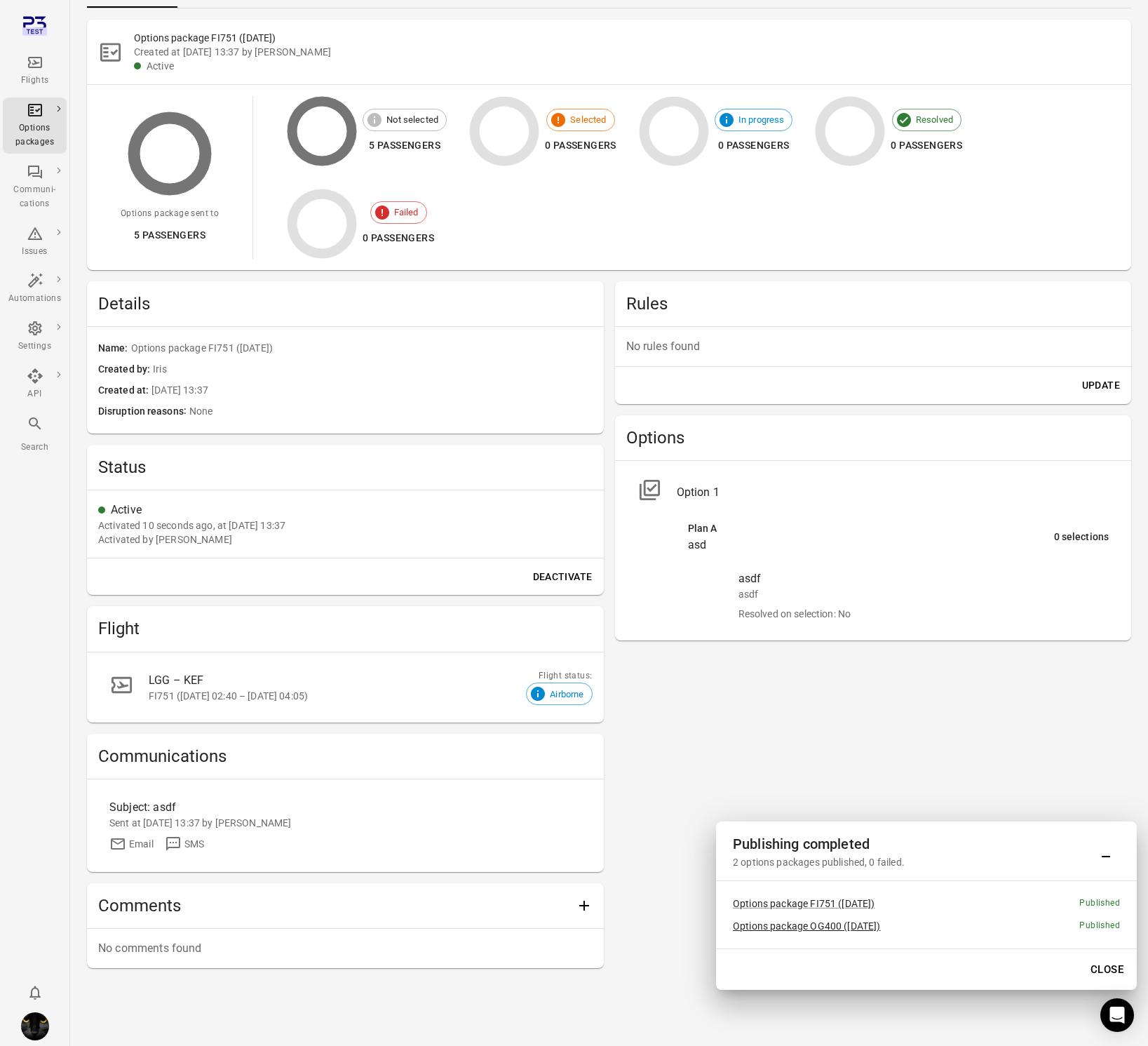
click at [834, 926] on link "Options package OG400 (4 Oct)" at bounding box center [806, 925] width 148 height 11
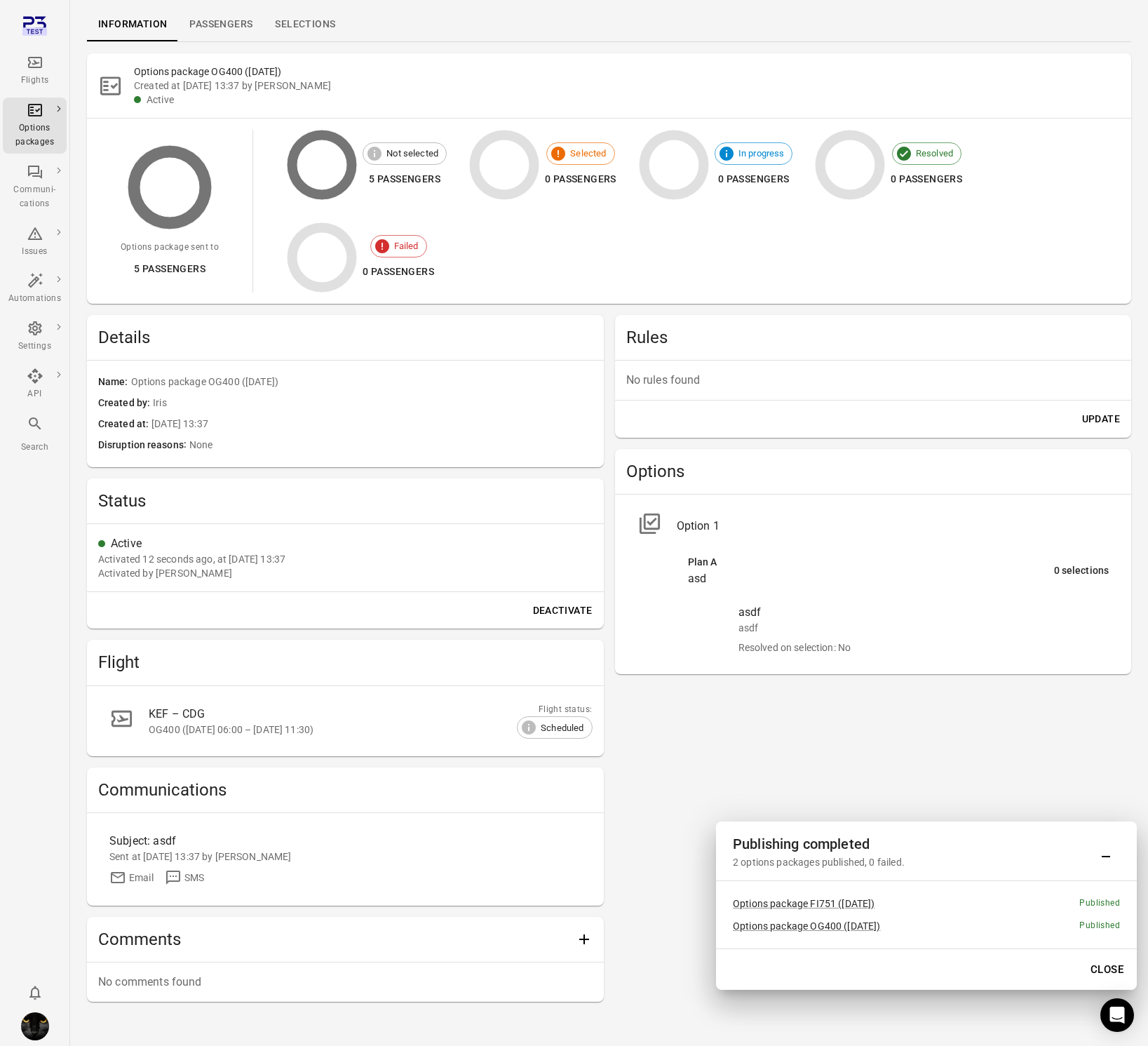
scroll to position [76, 0]
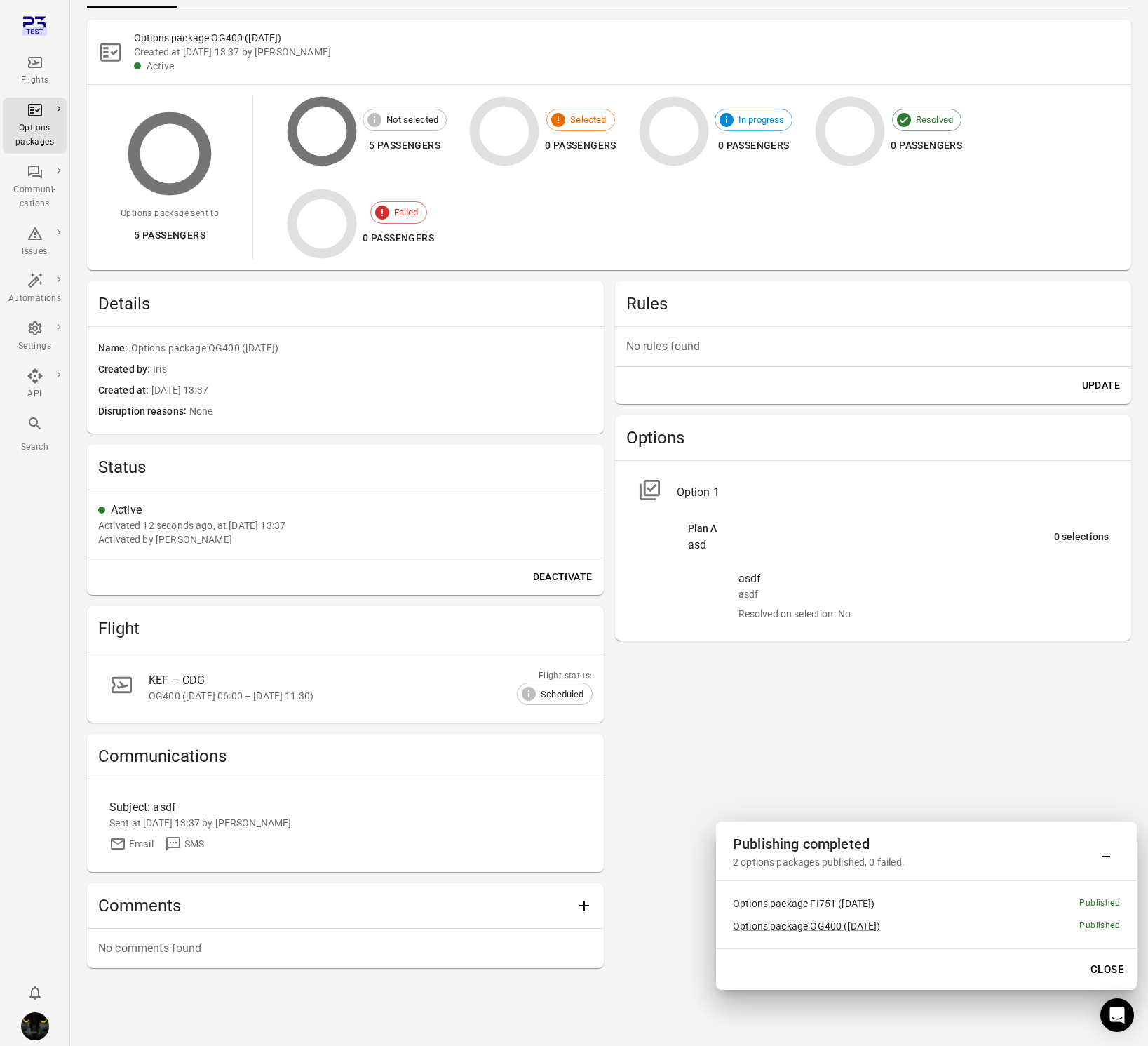
click at [26, 78] on div "Flights" at bounding box center [34, 80] width 53 height 14
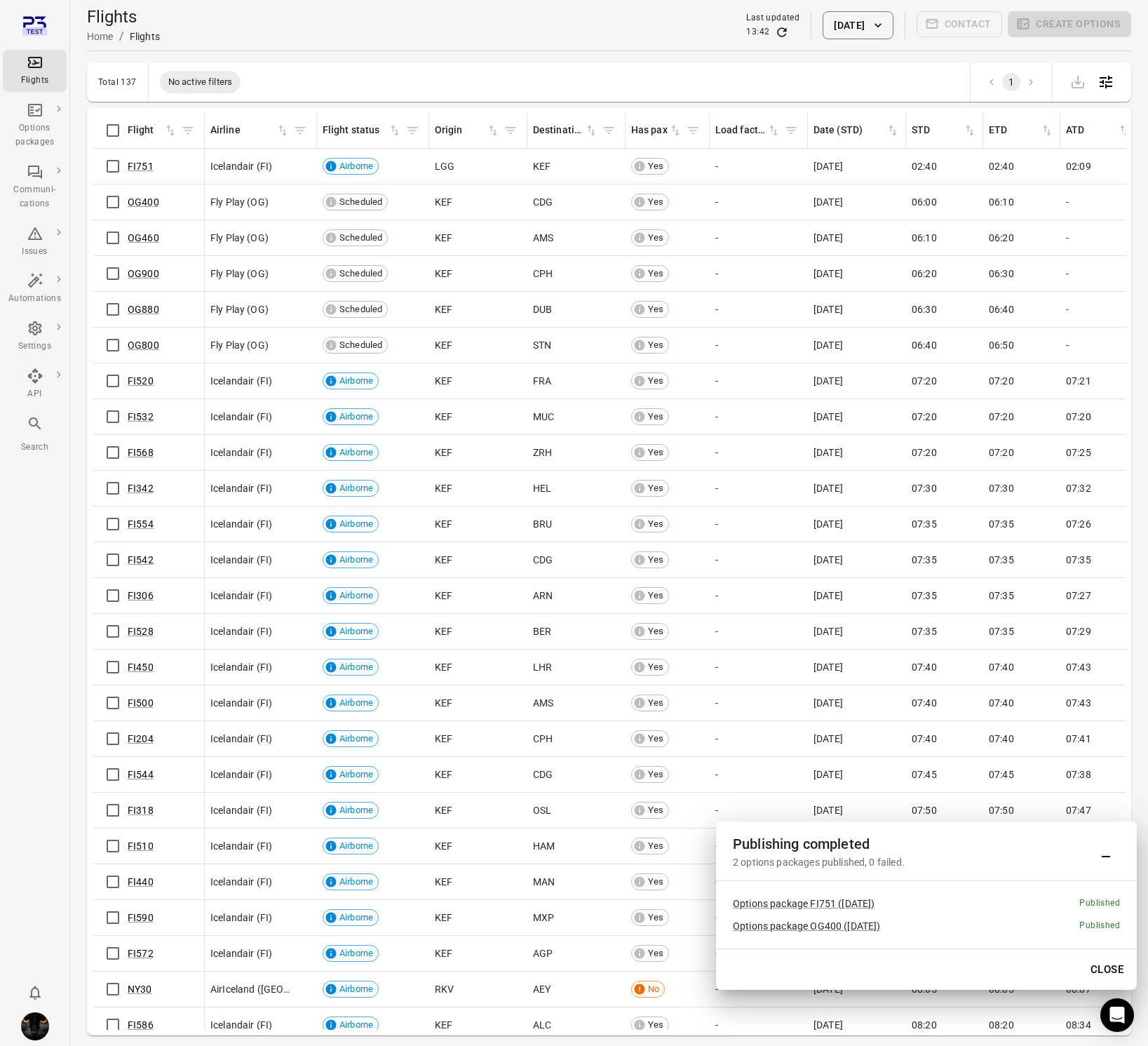
click at [869, 32] on button "4 Oct 2025" at bounding box center [857, 24] width 70 height 28
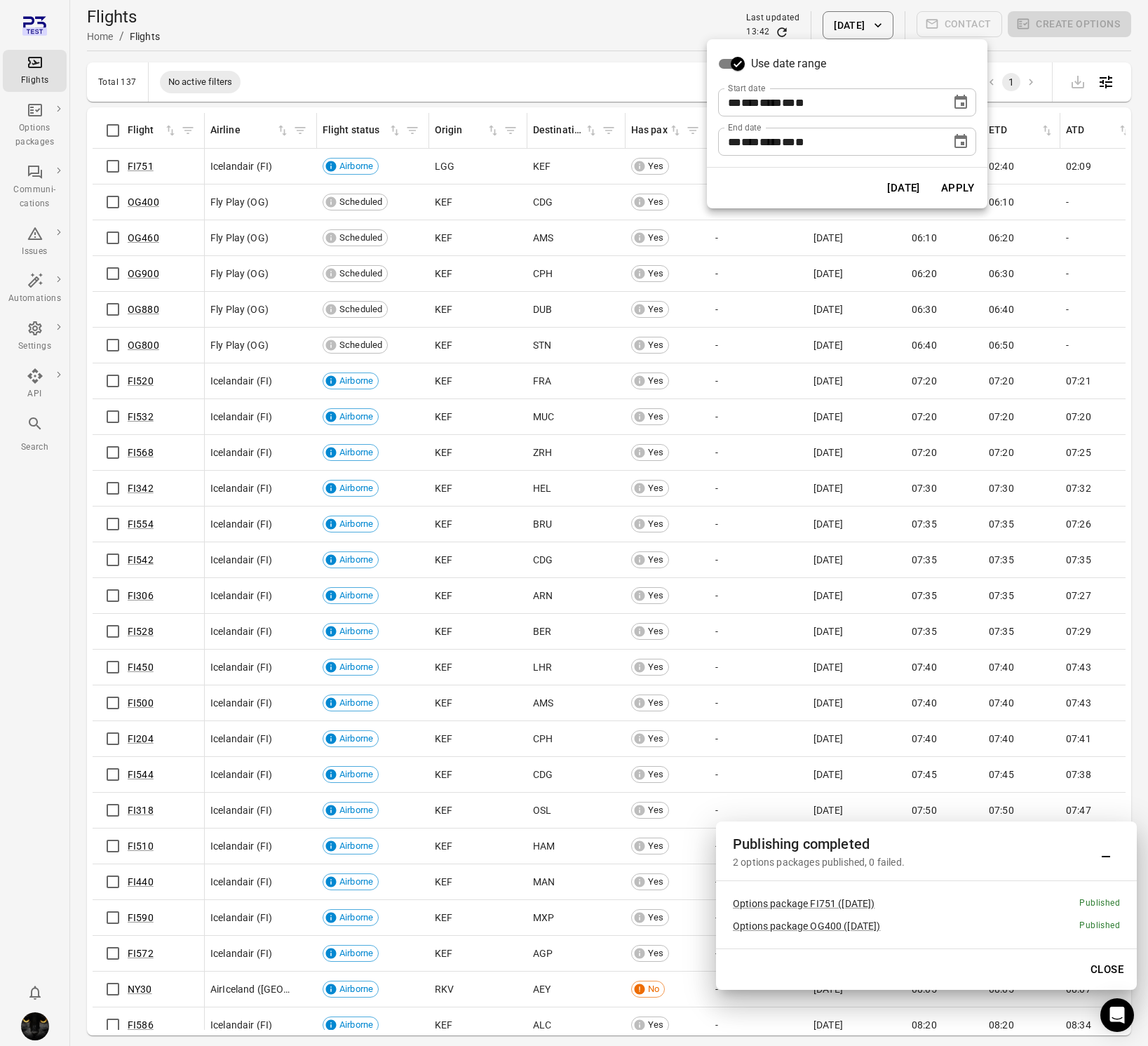
click at [957, 148] on icon "Choose date, selected date is Oct 4, 2025" at bounding box center [960, 141] width 17 height 17
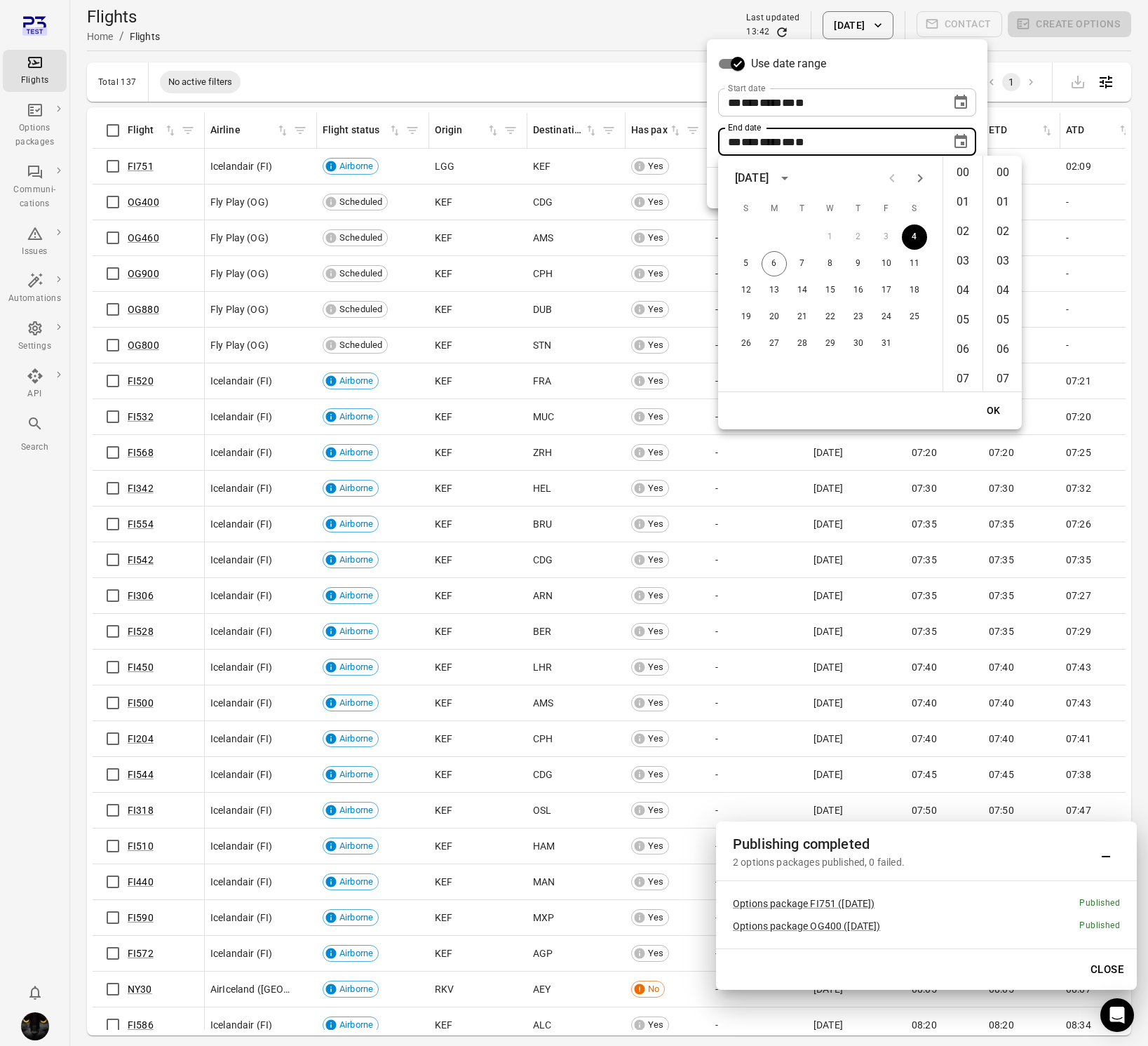
scroll to position [1535, 0]
click at [746, 260] on button "5" at bounding box center [747, 264] width 25 height 25
type input "**********"
click at [998, 408] on button "OK" at bounding box center [994, 411] width 45 height 26
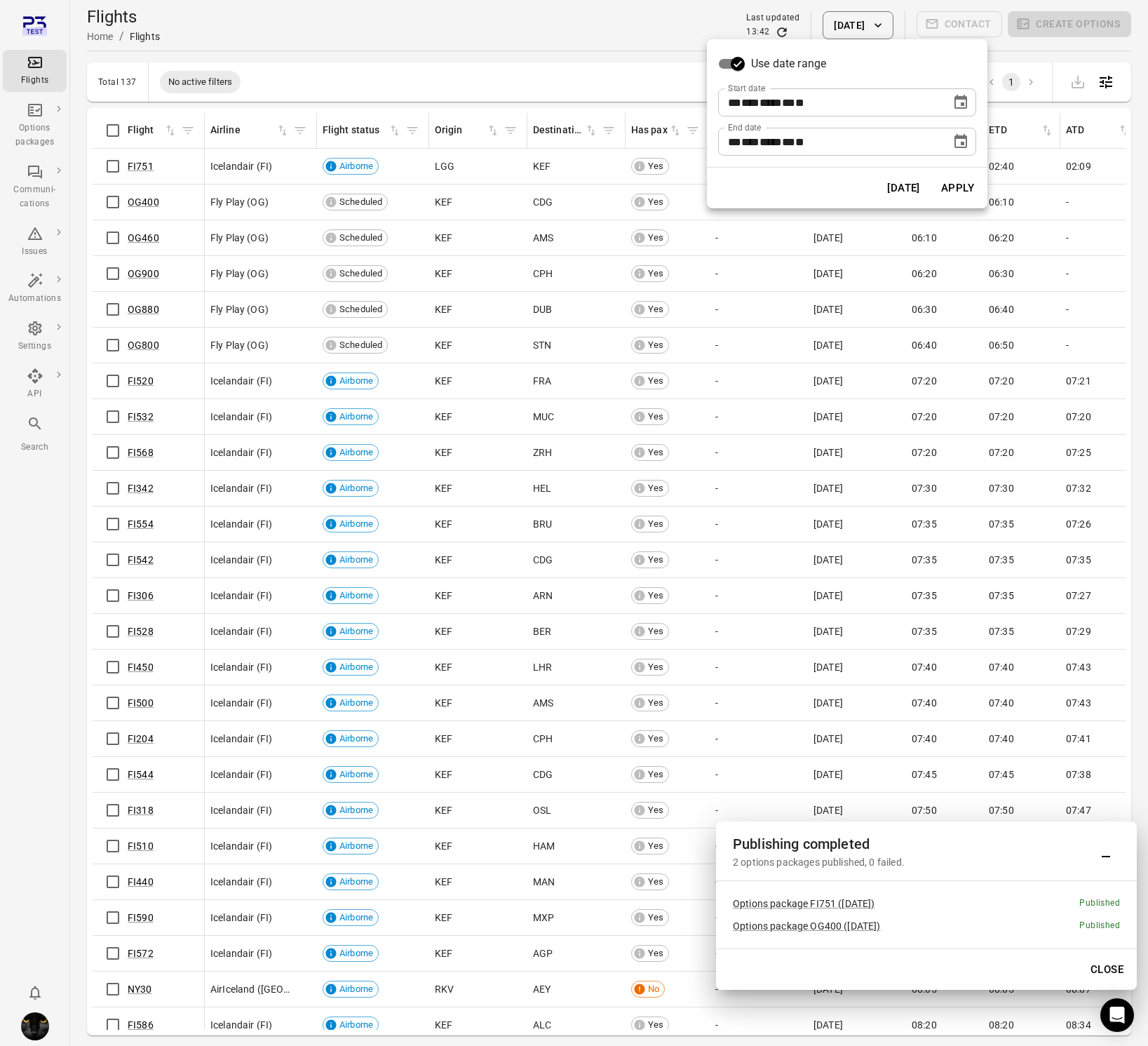
click at [947, 193] on button "Apply" at bounding box center [957, 188] width 48 height 30
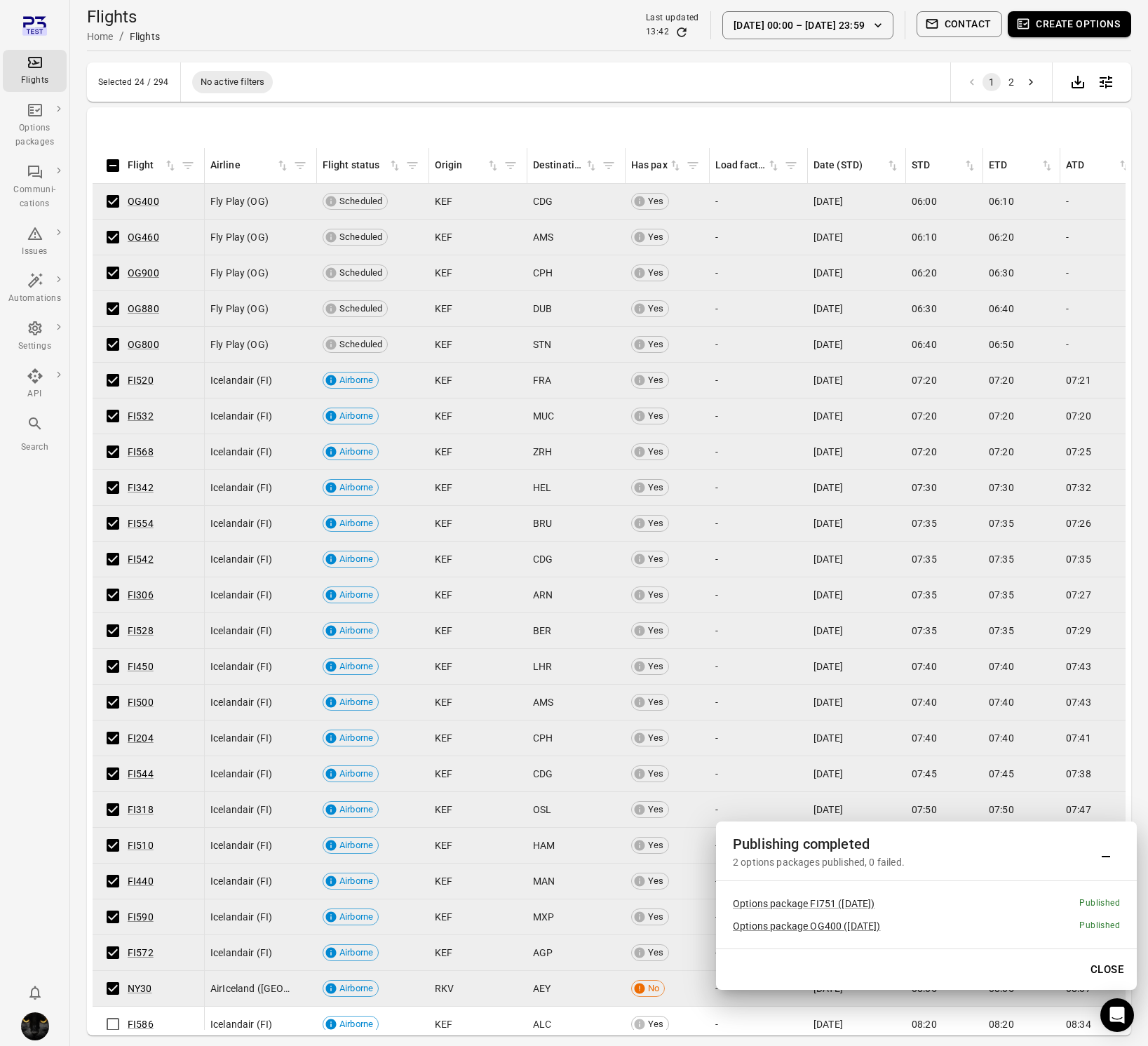
scroll to position [268, 0]
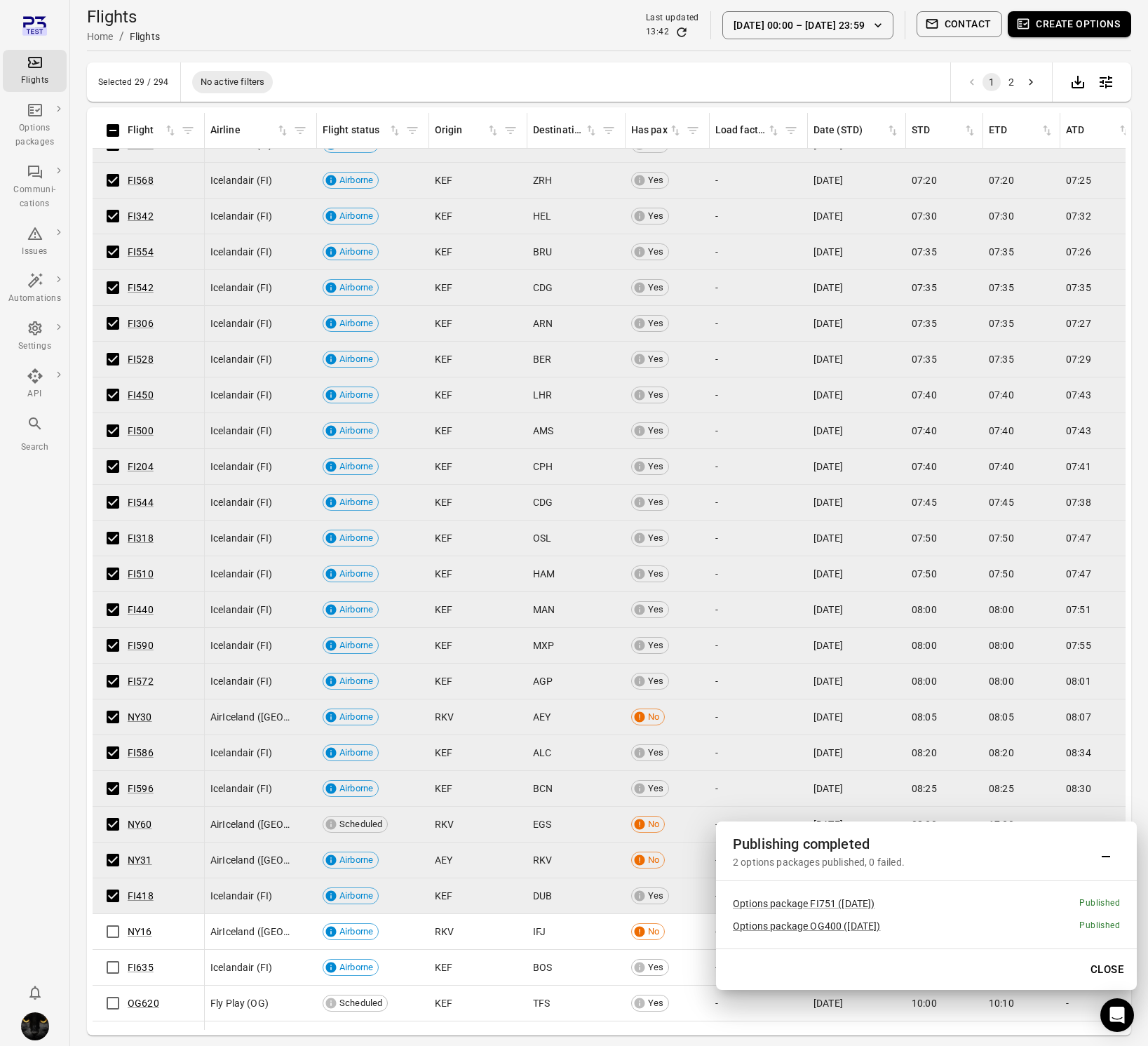
click at [113, 948] on td "NY16" at bounding box center [149, 931] width 112 height 35
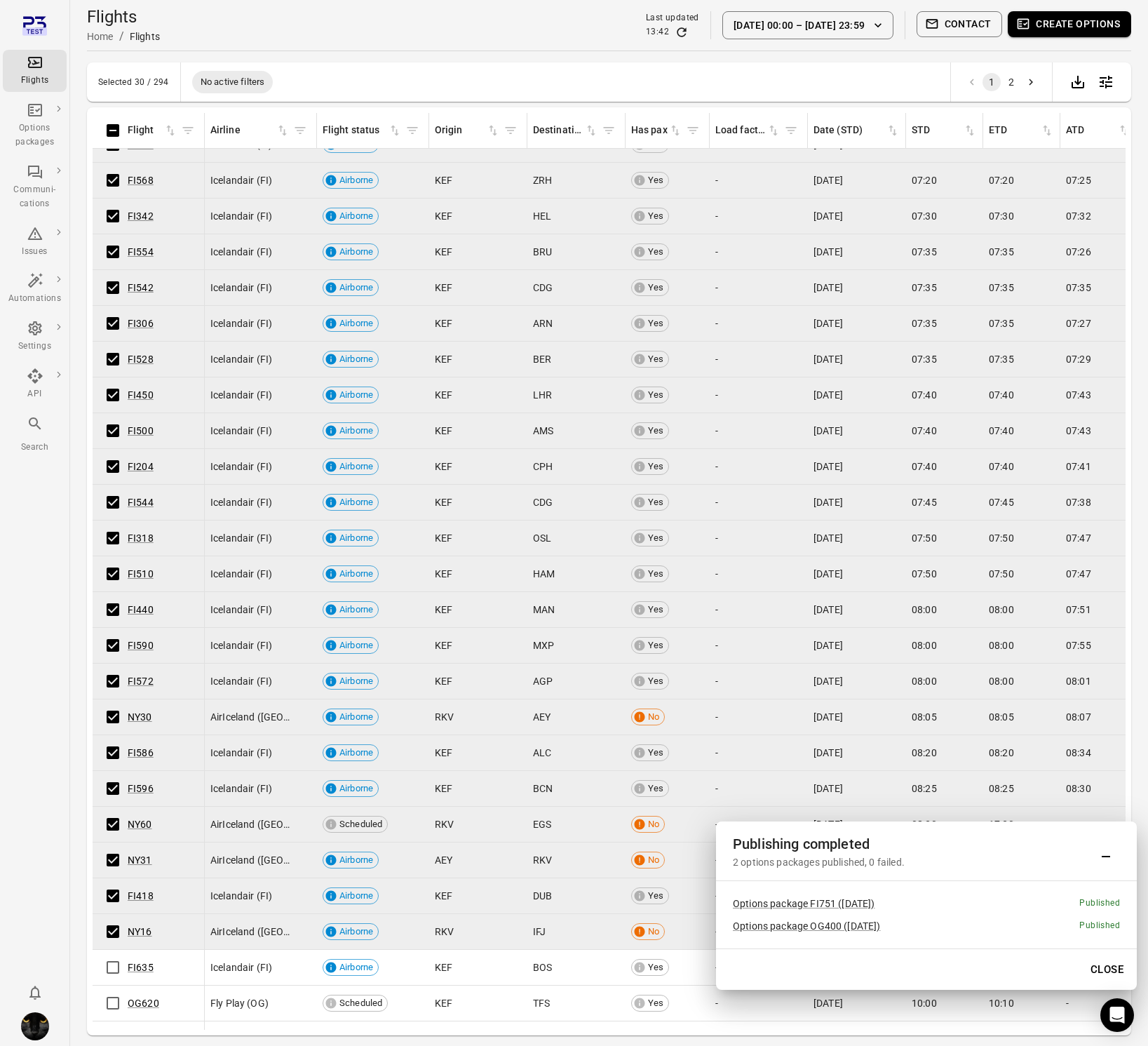
scroll to position [0, 0]
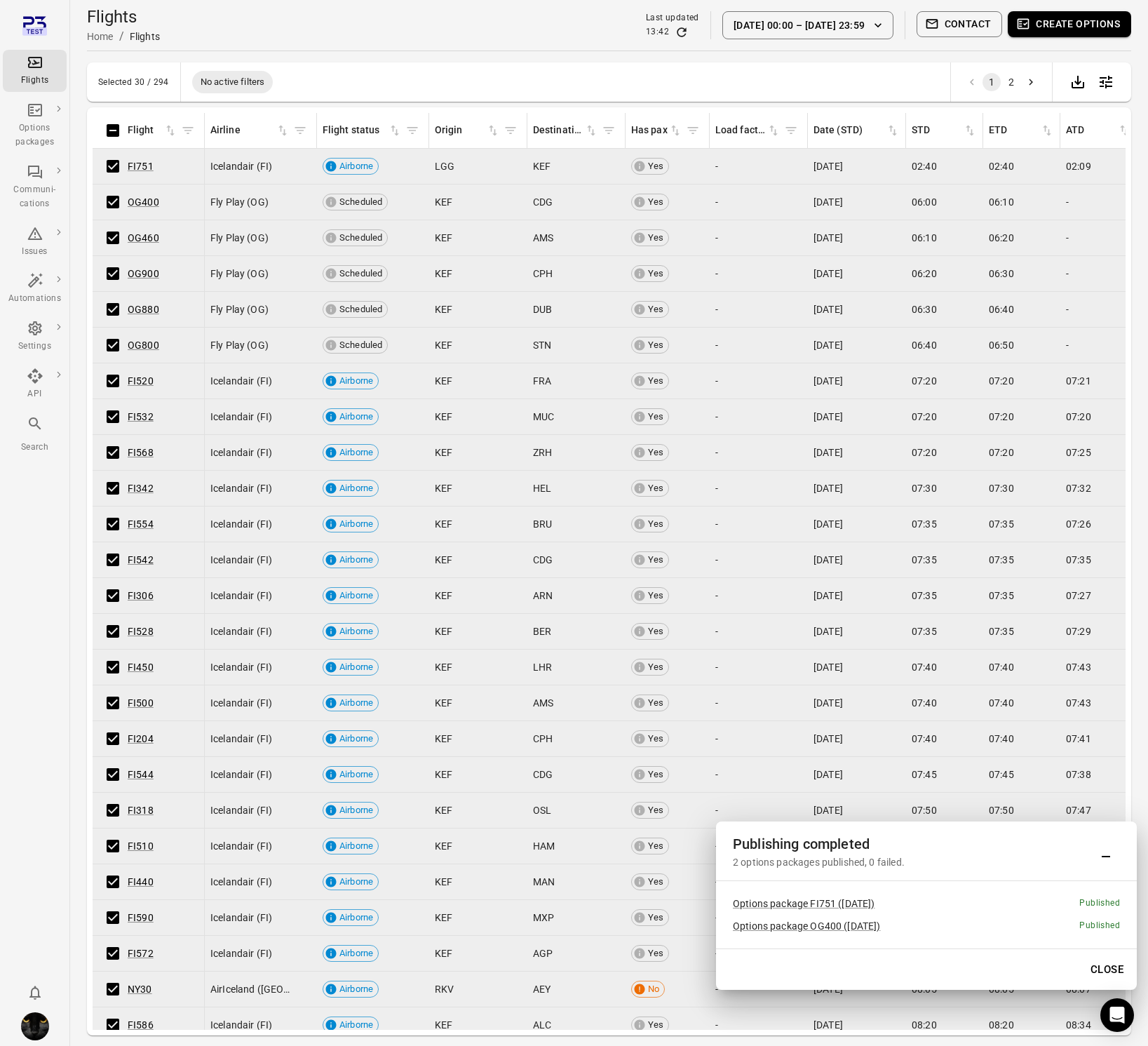
click at [838, 28] on button "4 Oct 00:00 – 5 Oct 23:59" at bounding box center [807, 24] width 171 height 28
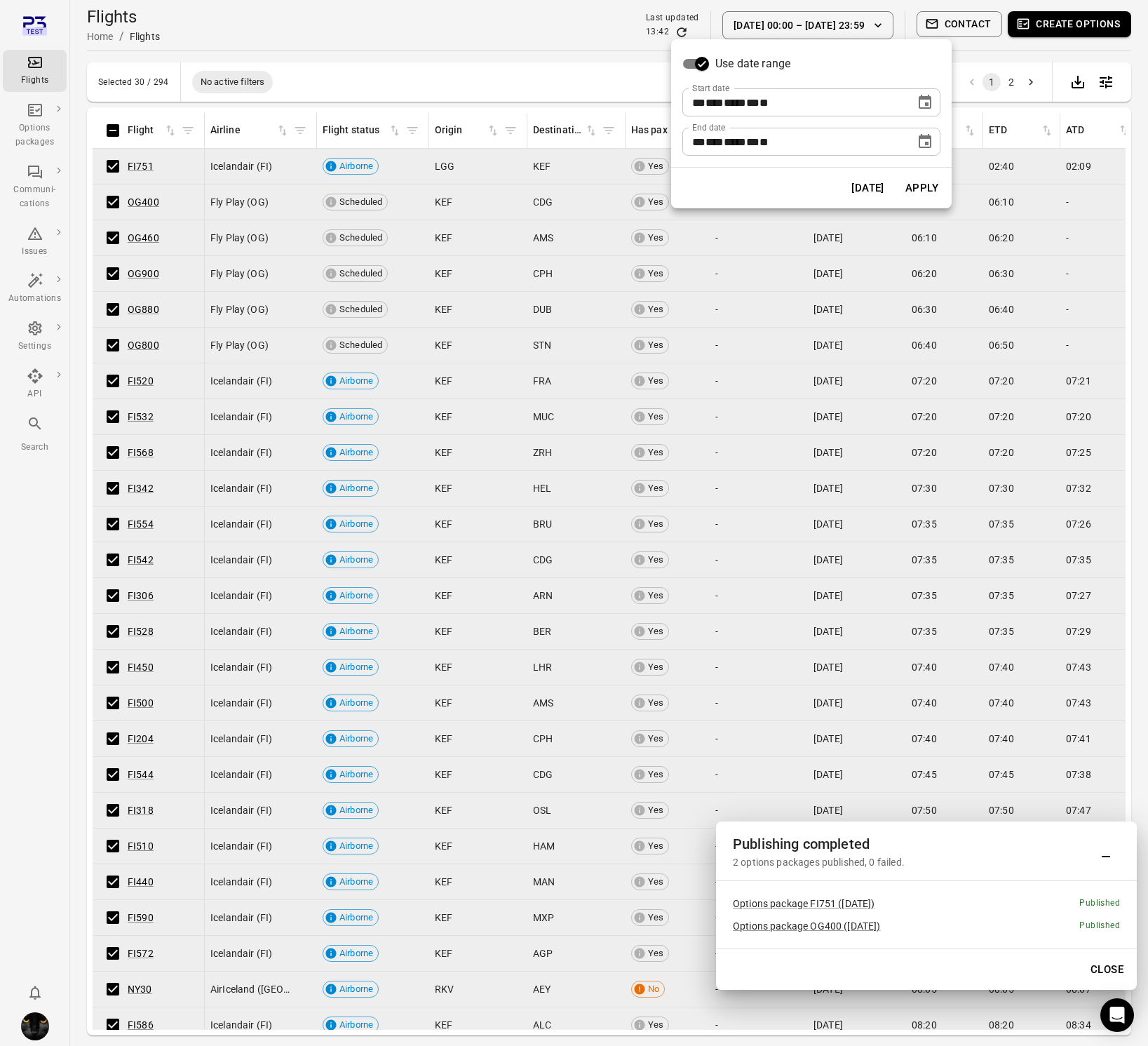
click at [924, 105] on icon "Choose date, selected date is Oct 4, 2025" at bounding box center [925, 102] width 17 height 17
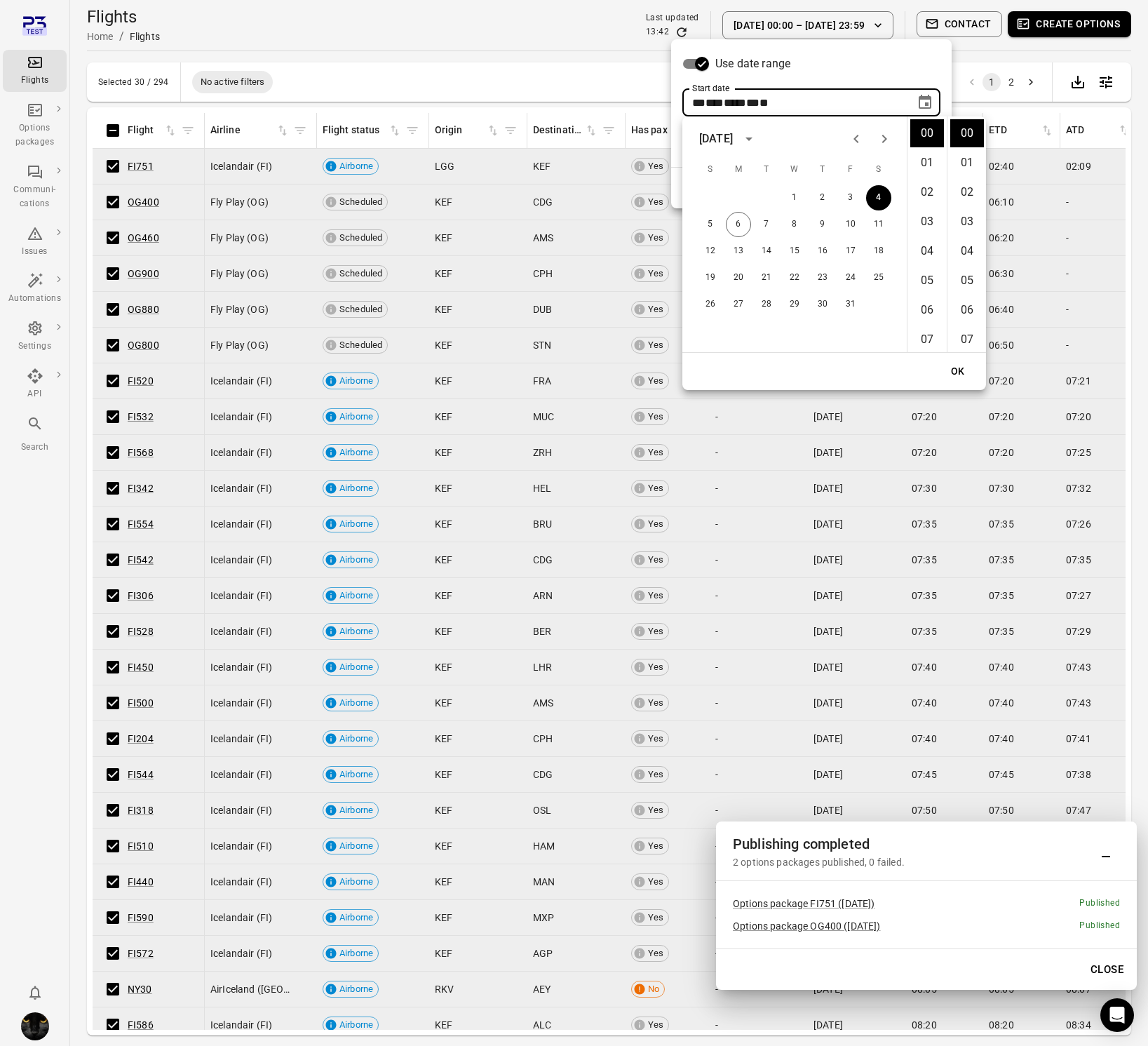
click at [346, 140] on div at bounding box center [574, 523] width 1148 height 1046
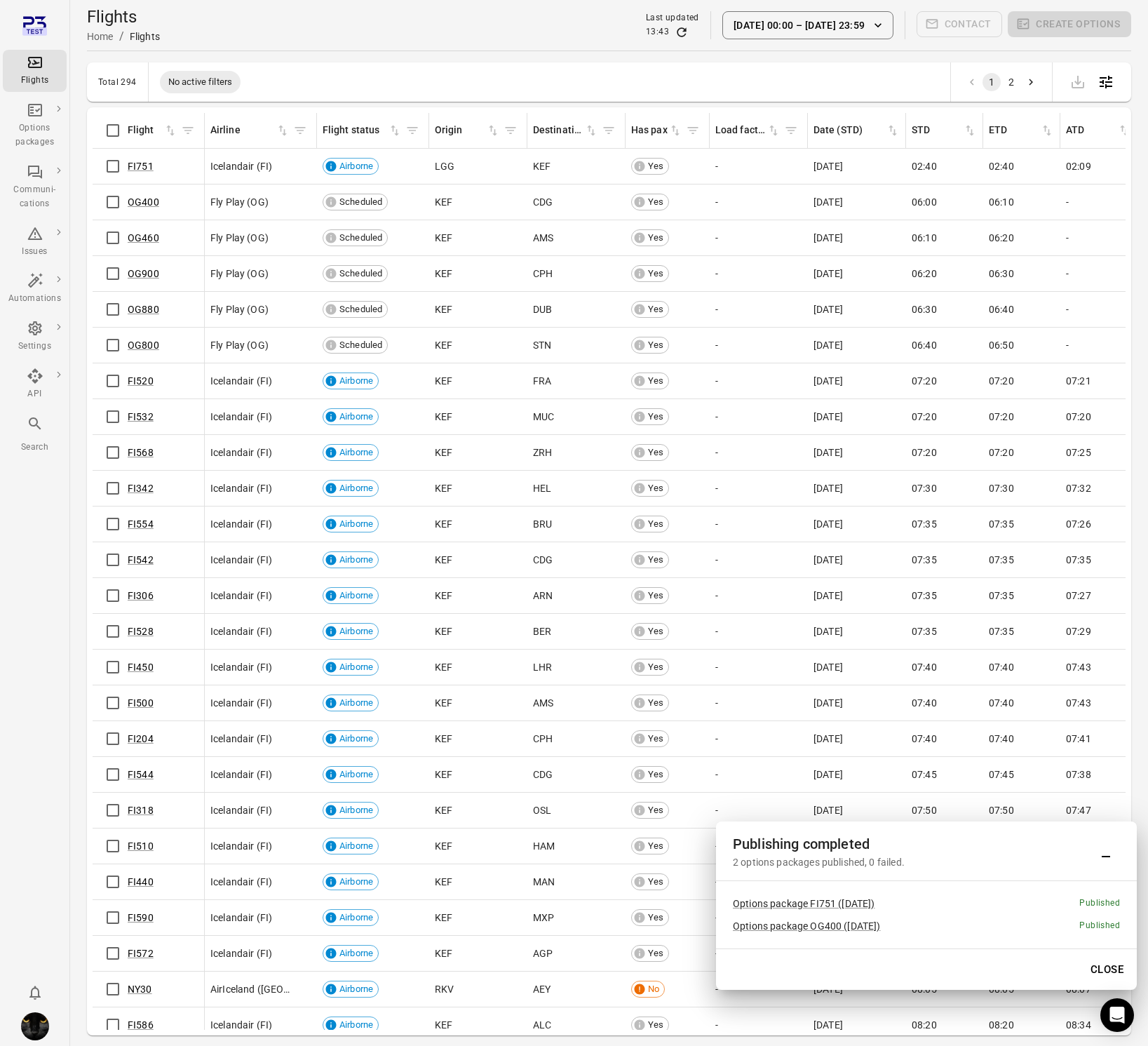
click at [825, 25] on button "4 Oct 00:00 – 5 Oct 23:59" at bounding box center [807, 24] width 171 height 28
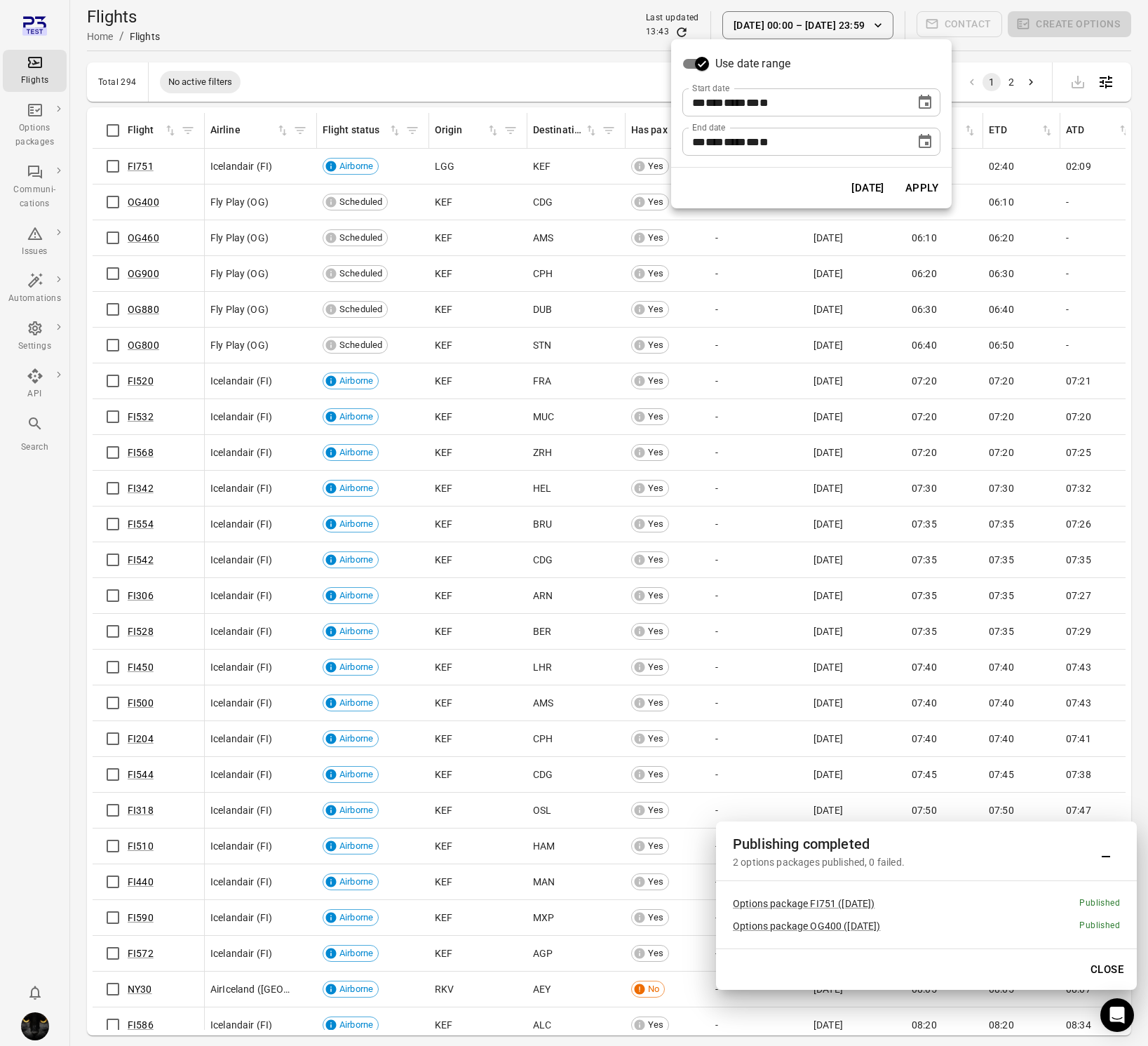
click at [923, 104] on icon "Choose date, selected date is Oct 4, 2025" at bounding box center [925, 102] width 17 height 17
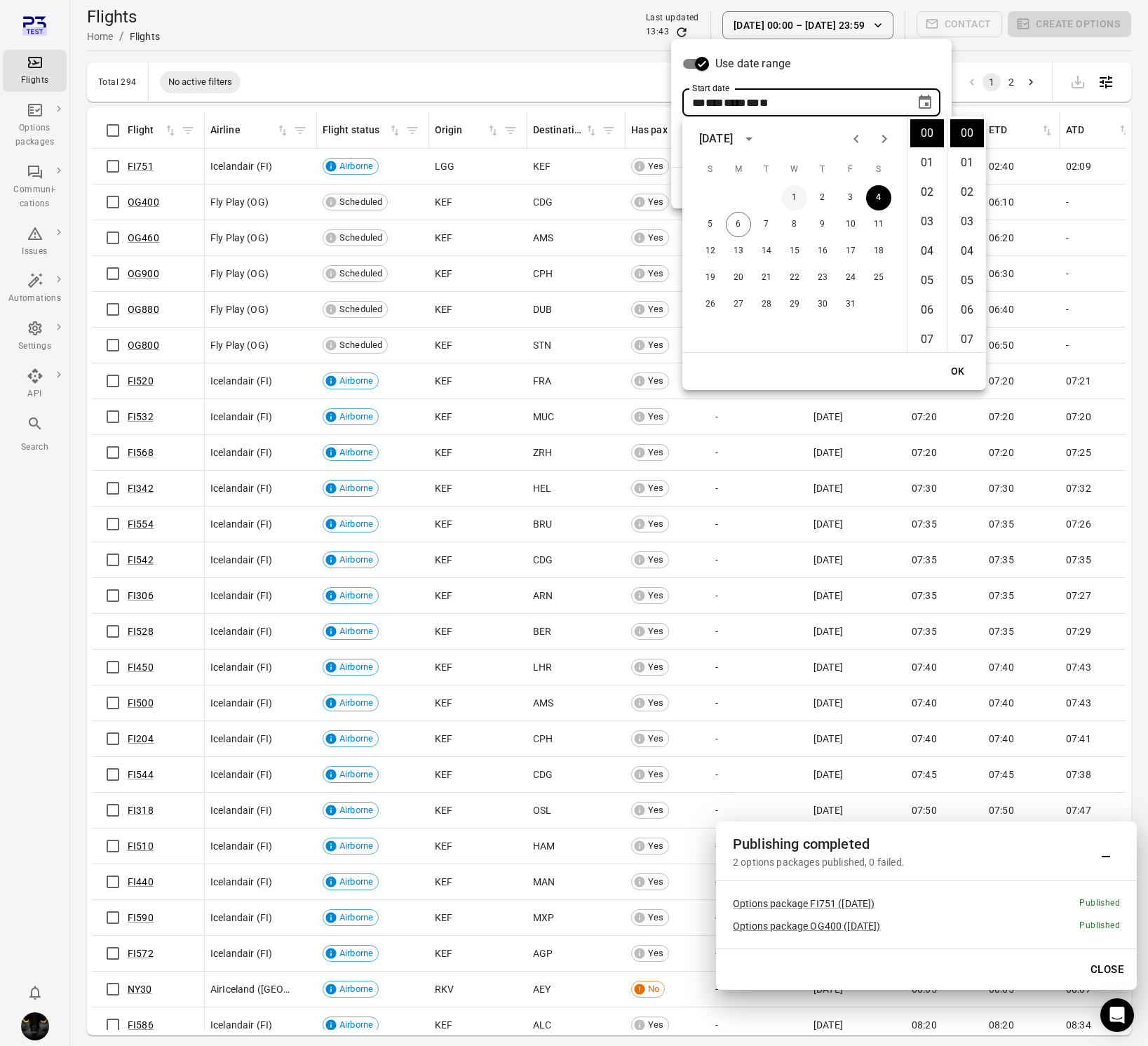
click at [793, 197] on button "1" at bounding box center [795, 198] width 25 height 25
type input "**********"
click at [881, 67] on div "Use date range" at bounding box center [811, 63] width 258 height 26
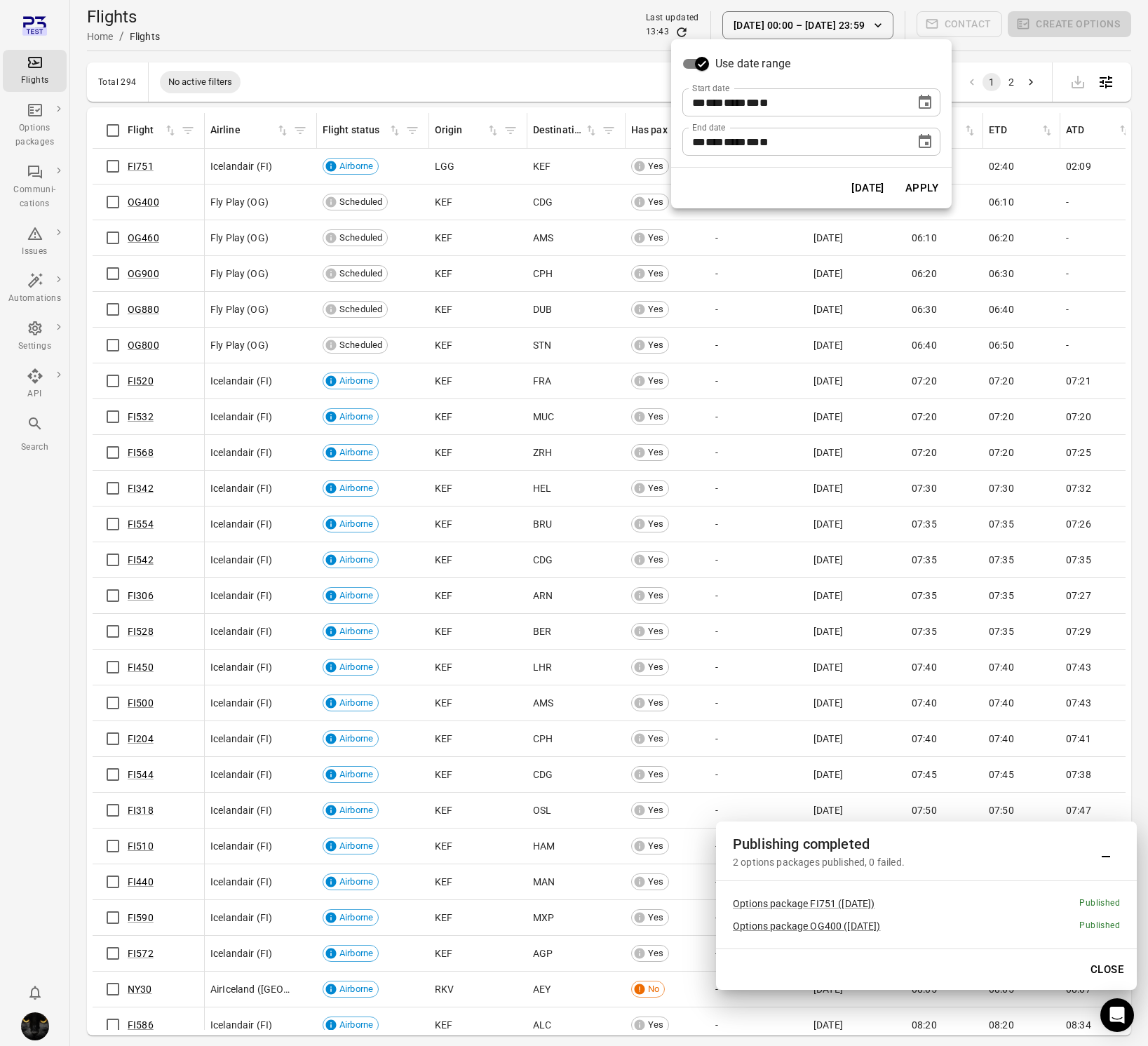
click at [930, 149] on icon "Choose date, selected date is Oct 5, 2025" at bounding box center [925, 141] width 17 height 17
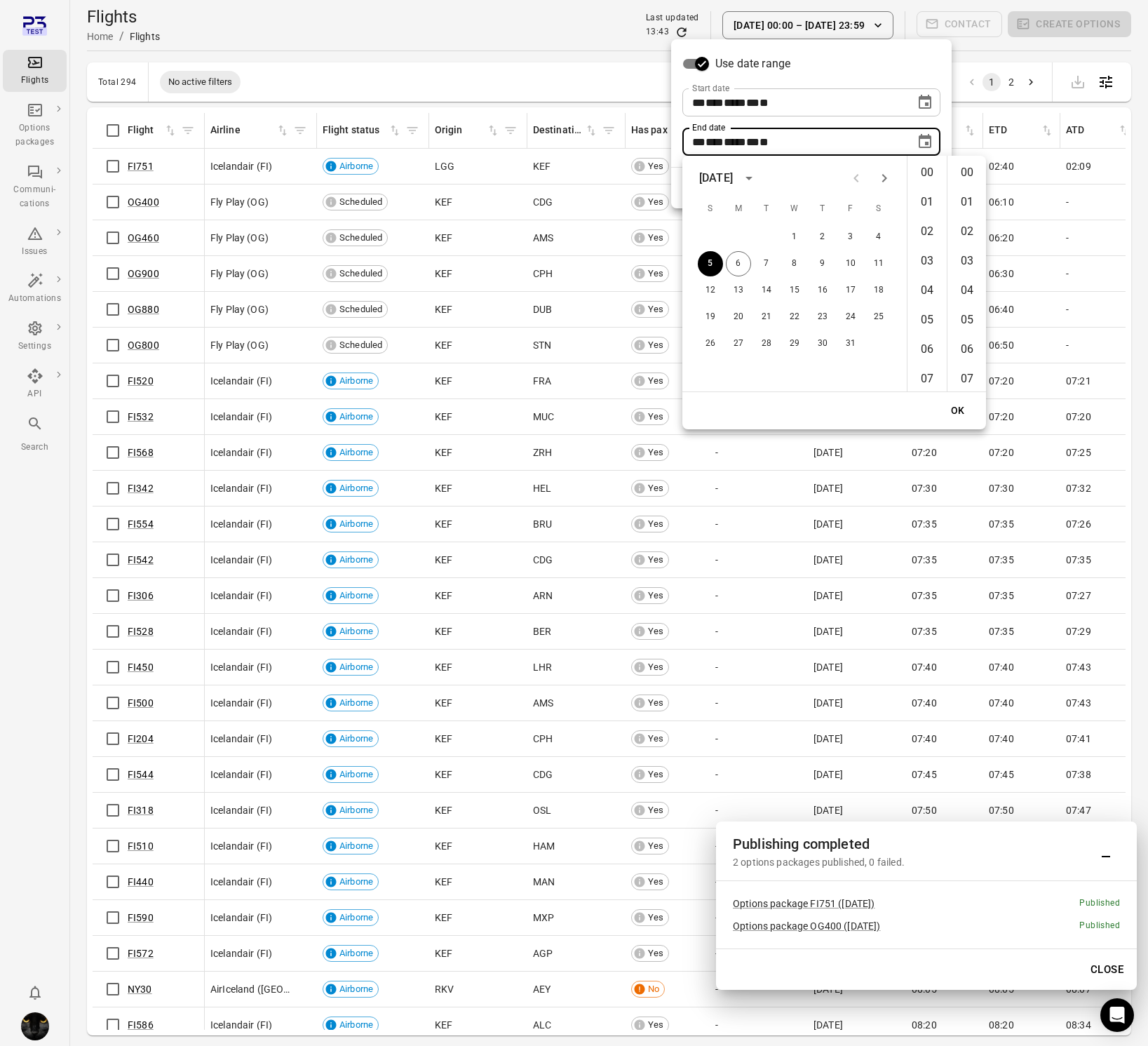
scroll to position [1535, 0]
click at [815, 231] on button "2" at bounding box center [823, 237] width 25 height 25
type input "**********"
click at [963, 406] on button "OK" at bounding box center [958, 411] width 45 height 26
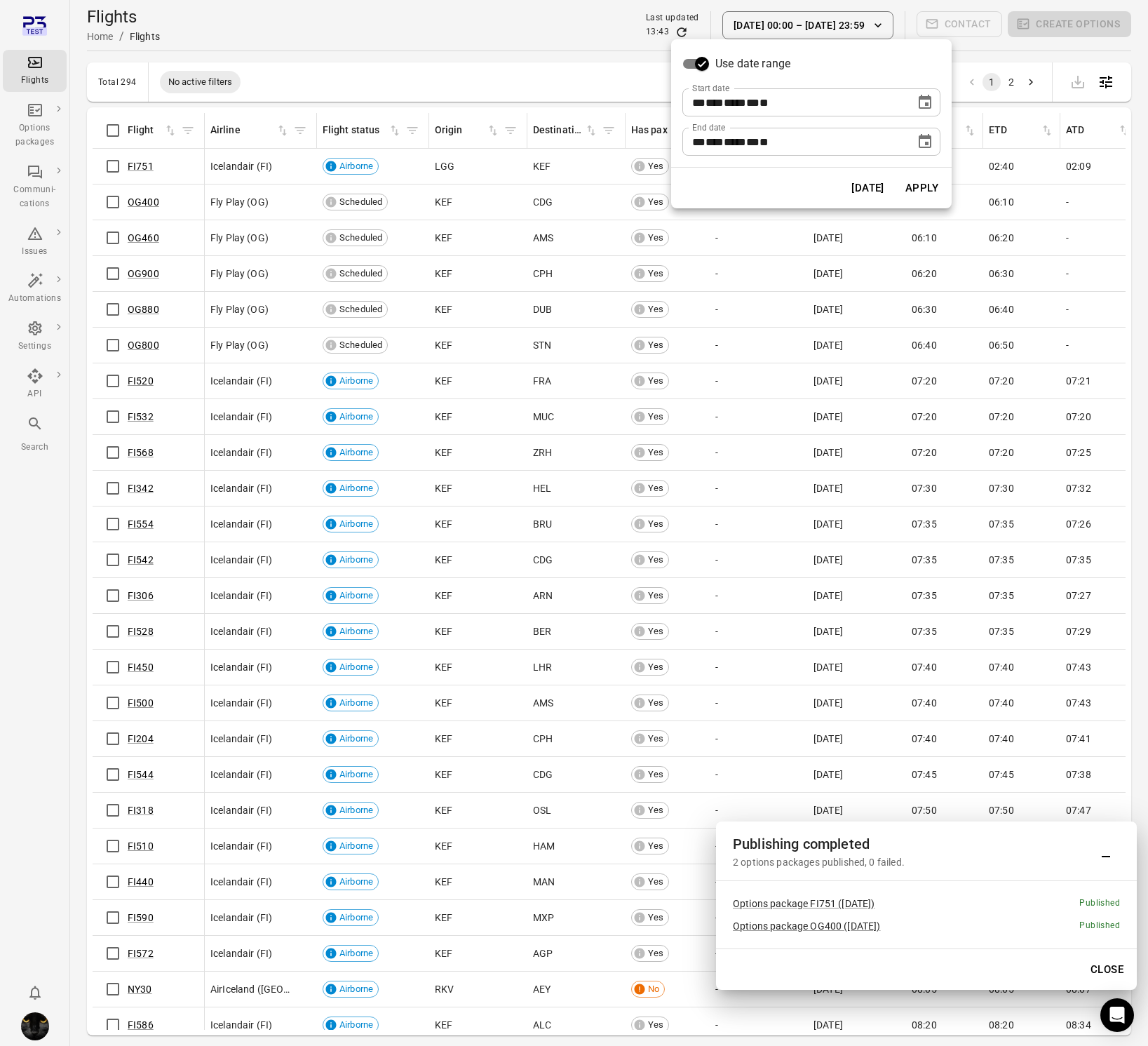
click at [939, 190] on button "Apply" at bounding box center [921, 188] width 48 height 30
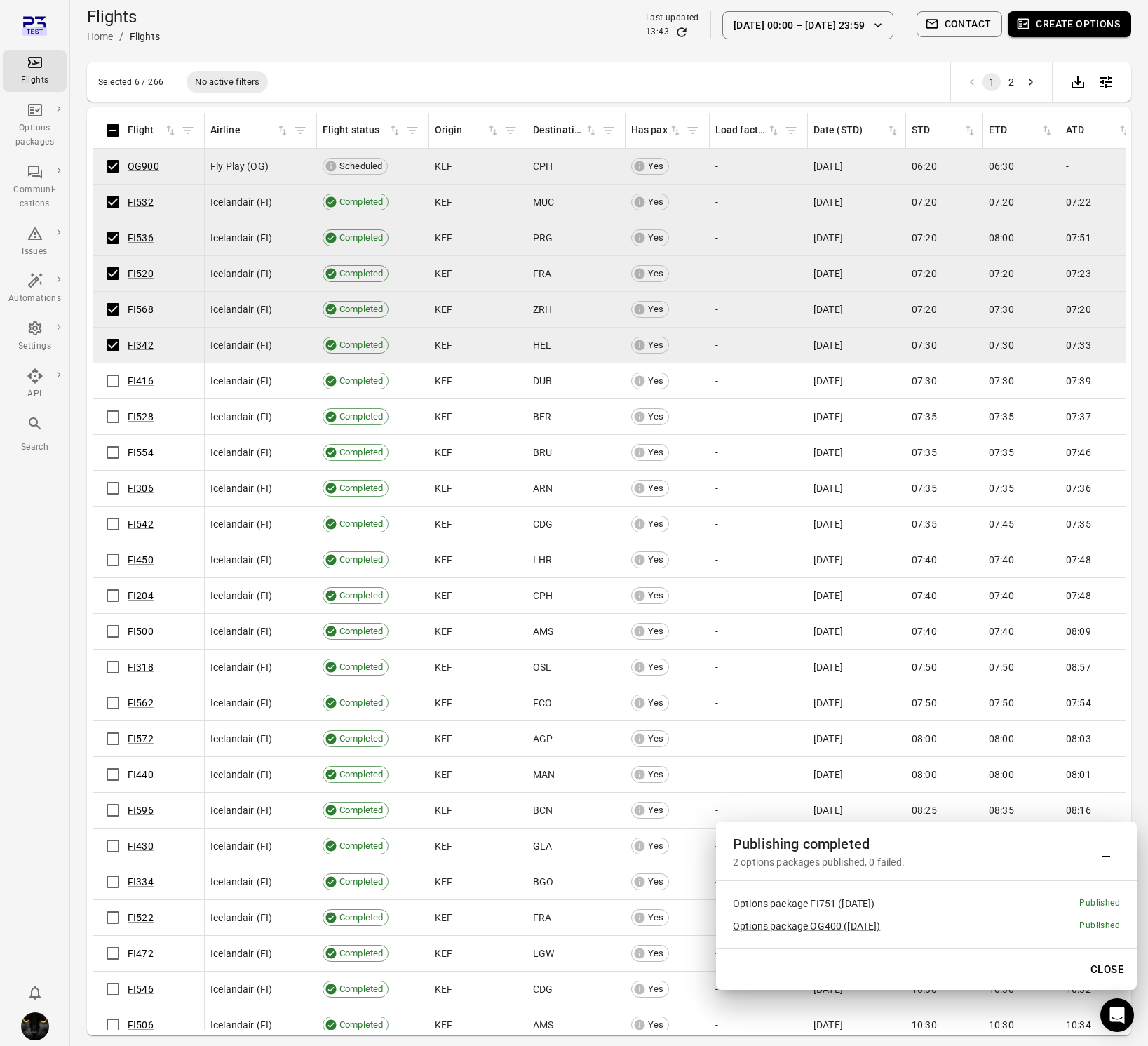
click at [799, 27] on button "1 Oct 00:00 – 2 Oct 23:59" at bounding box center [807, 24] width 171 height 28
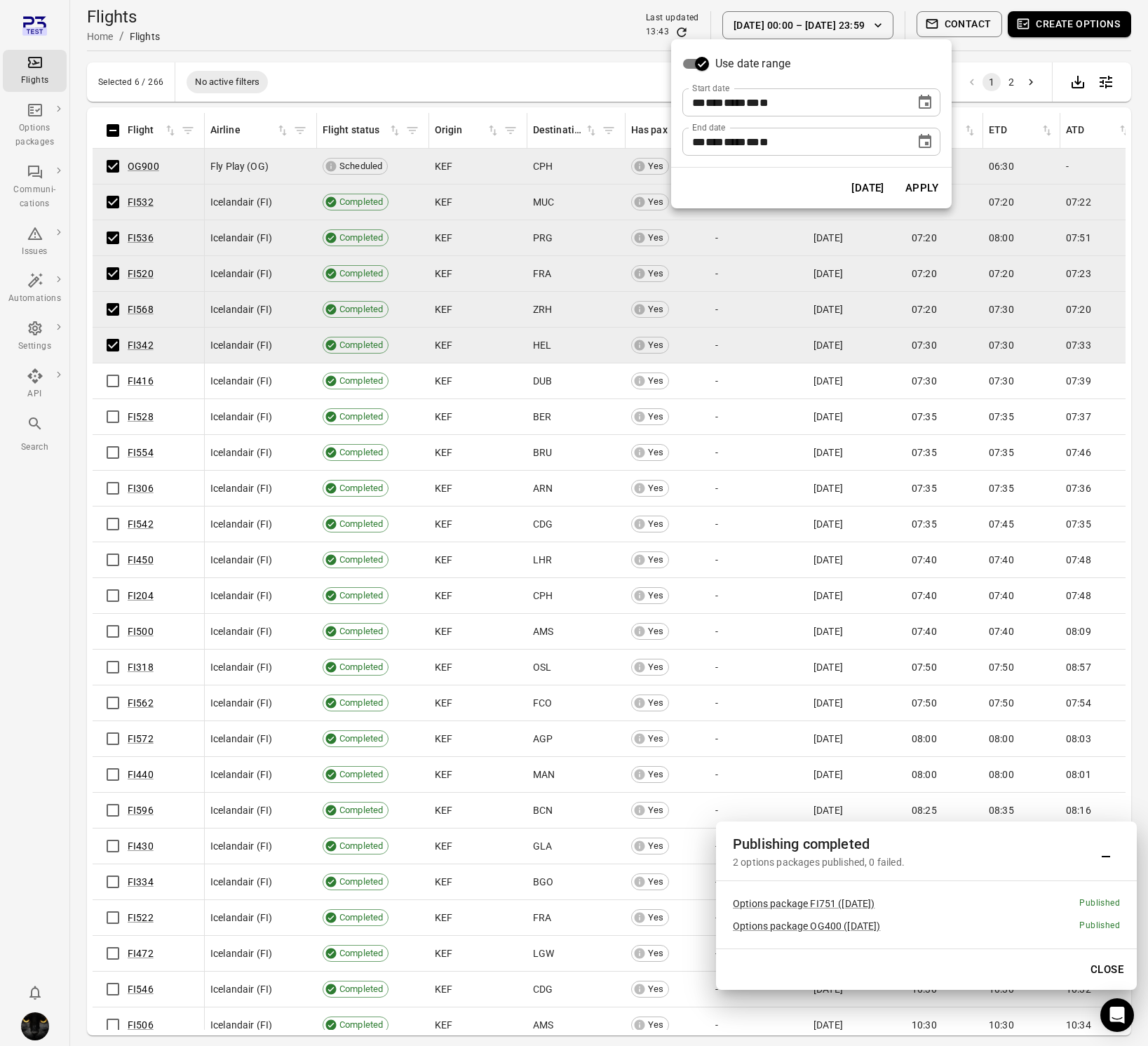
click at [863, 183] on button "Today" at bounding box center [867, 188] width 48 height 30
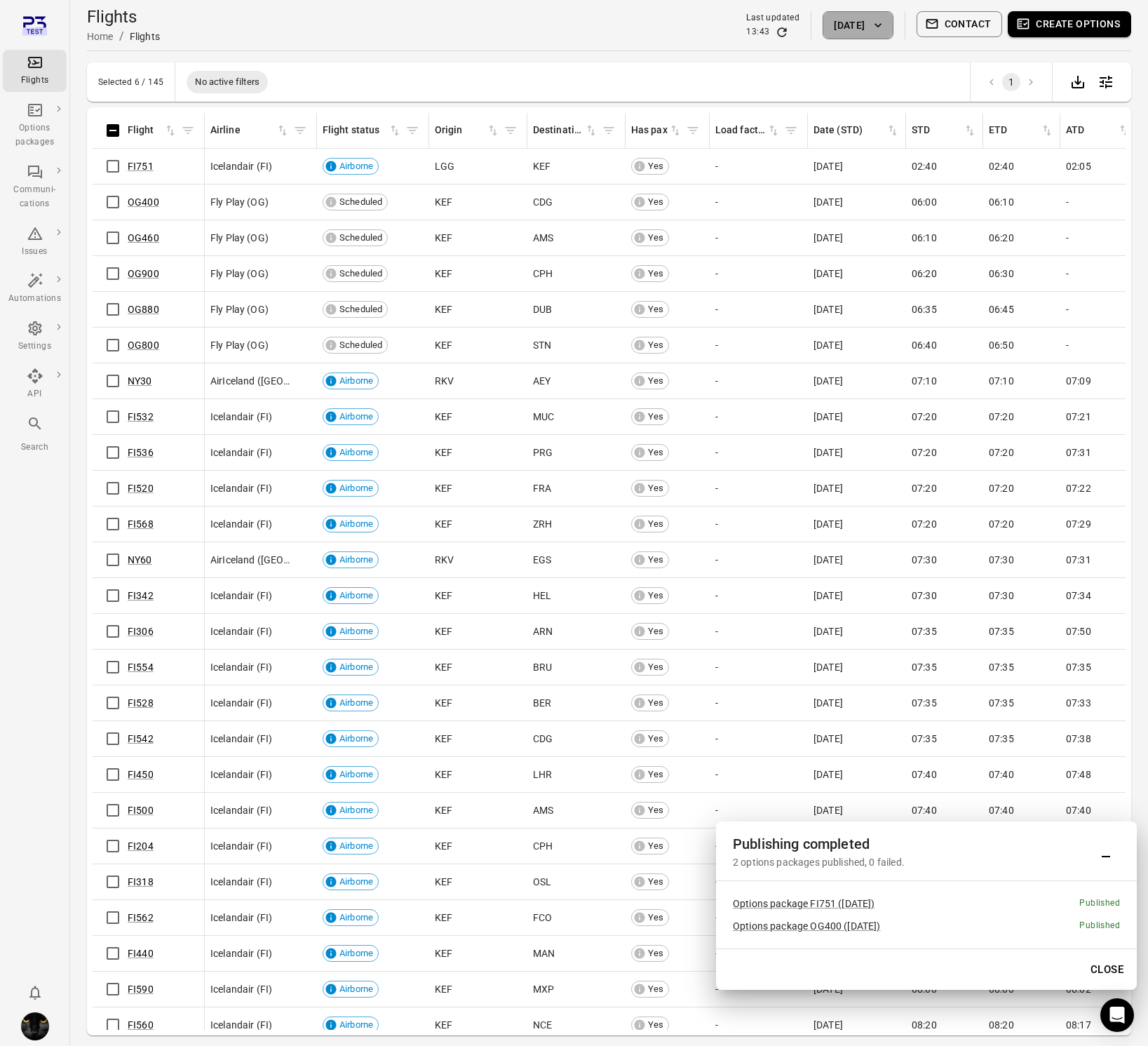
click at [845, 15] on button "[DATE]" at bounding box center [857, 24] width 70 height 28
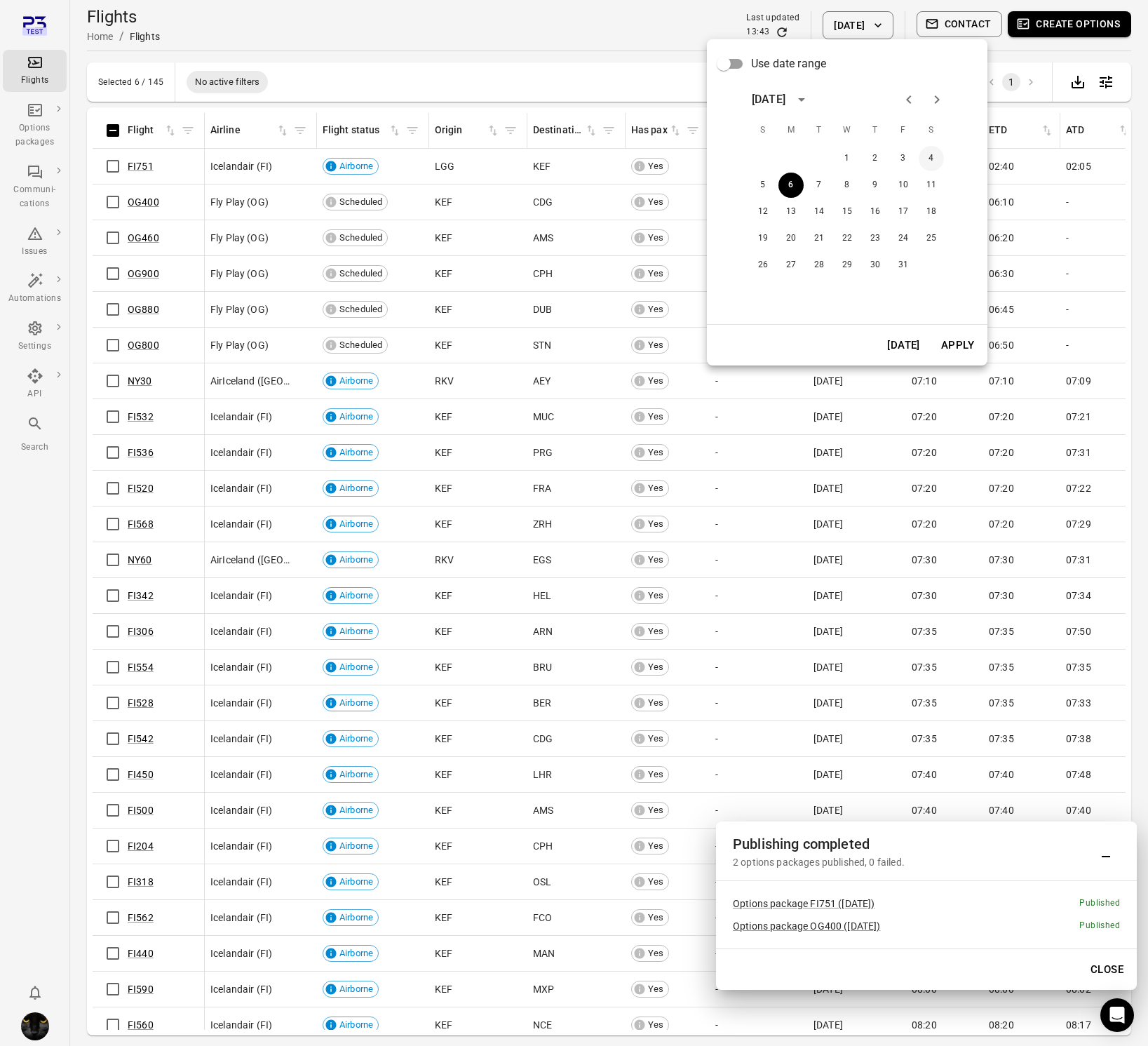
click at [927, 150] on button "4" at bounding box center [931, 159] width 25 height 25
click at [954, 337] on button "Apply" at bounding box center [957, 345] width 48 height 30
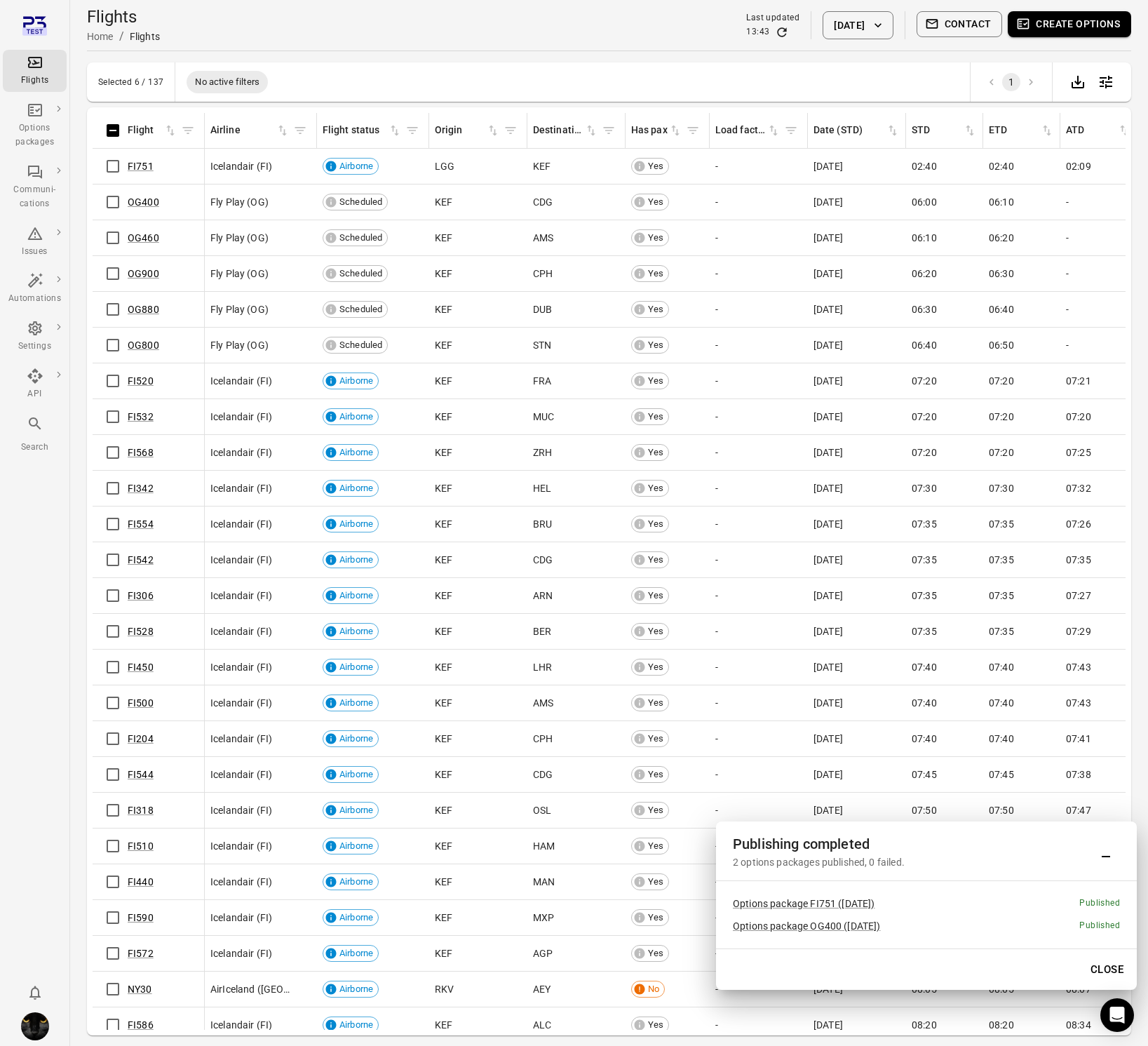
click at [1114, 967] on button "Close" at bounding box center [1106, 969] width 48 height 30
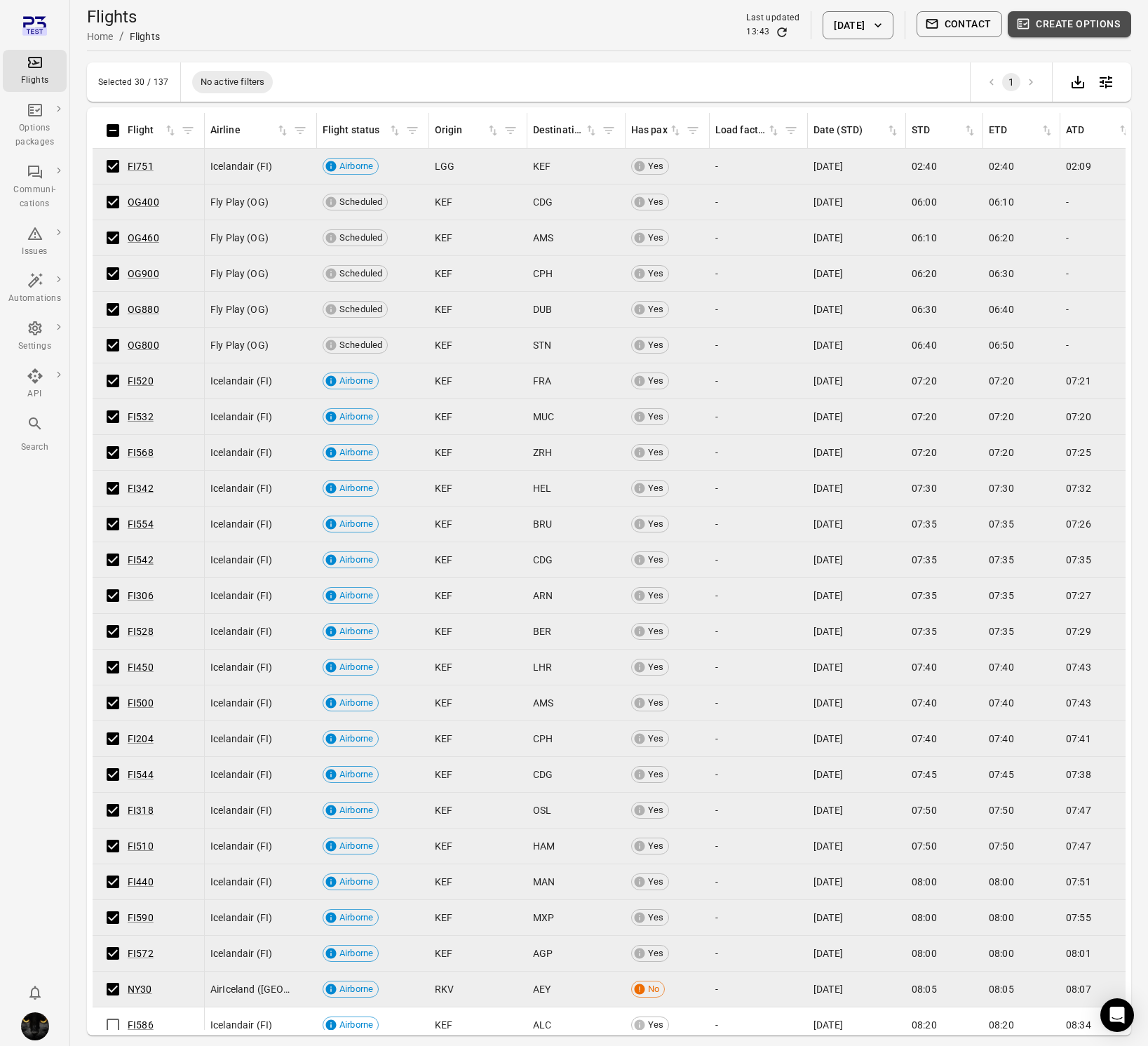
click at [1069, 24] on button "Create options" at bounding box center [1069, 24] width 123 height 26
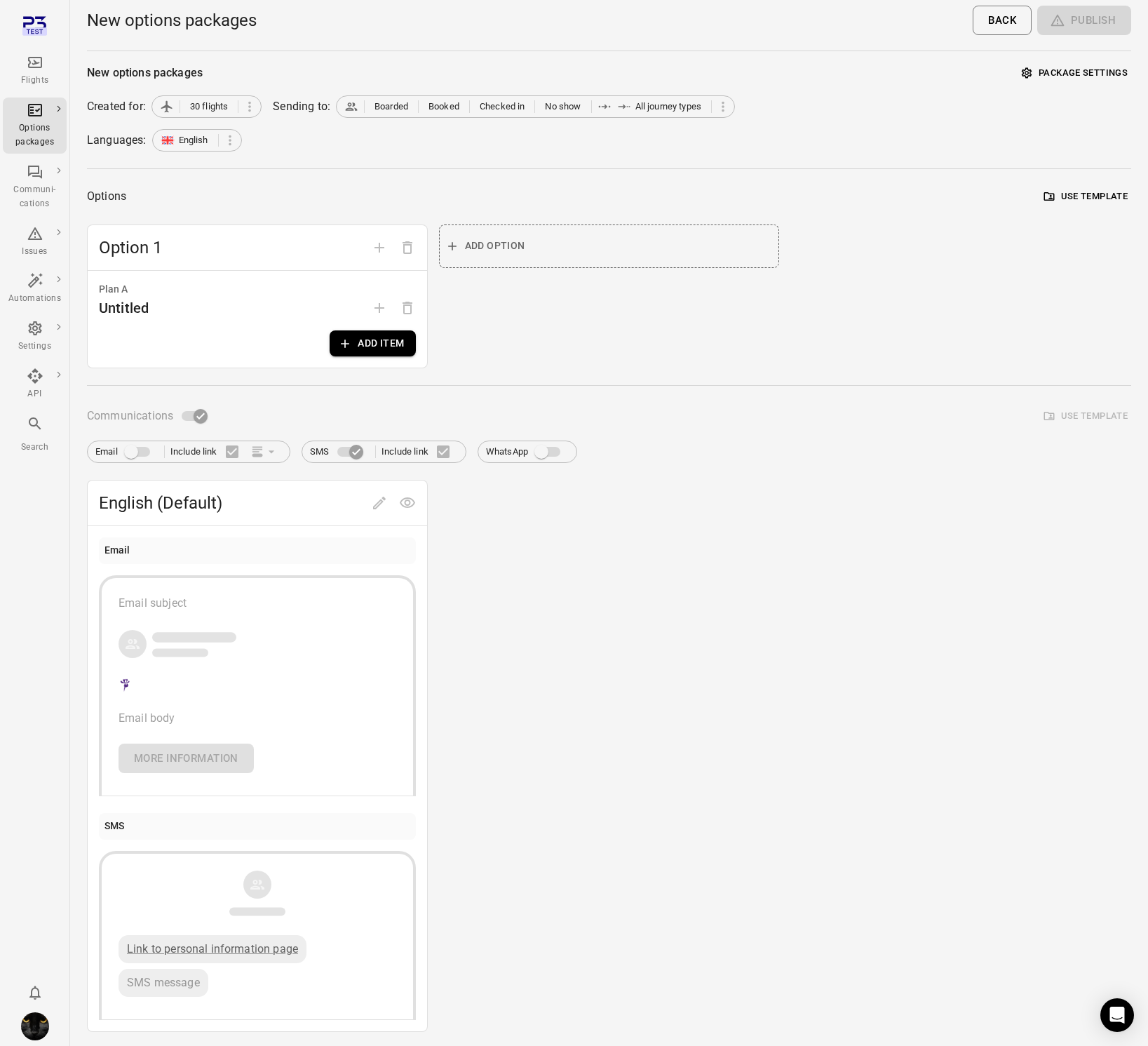
click at [368, 349] on button "Add item" at bounding box center [372, 344] width 85 height 26
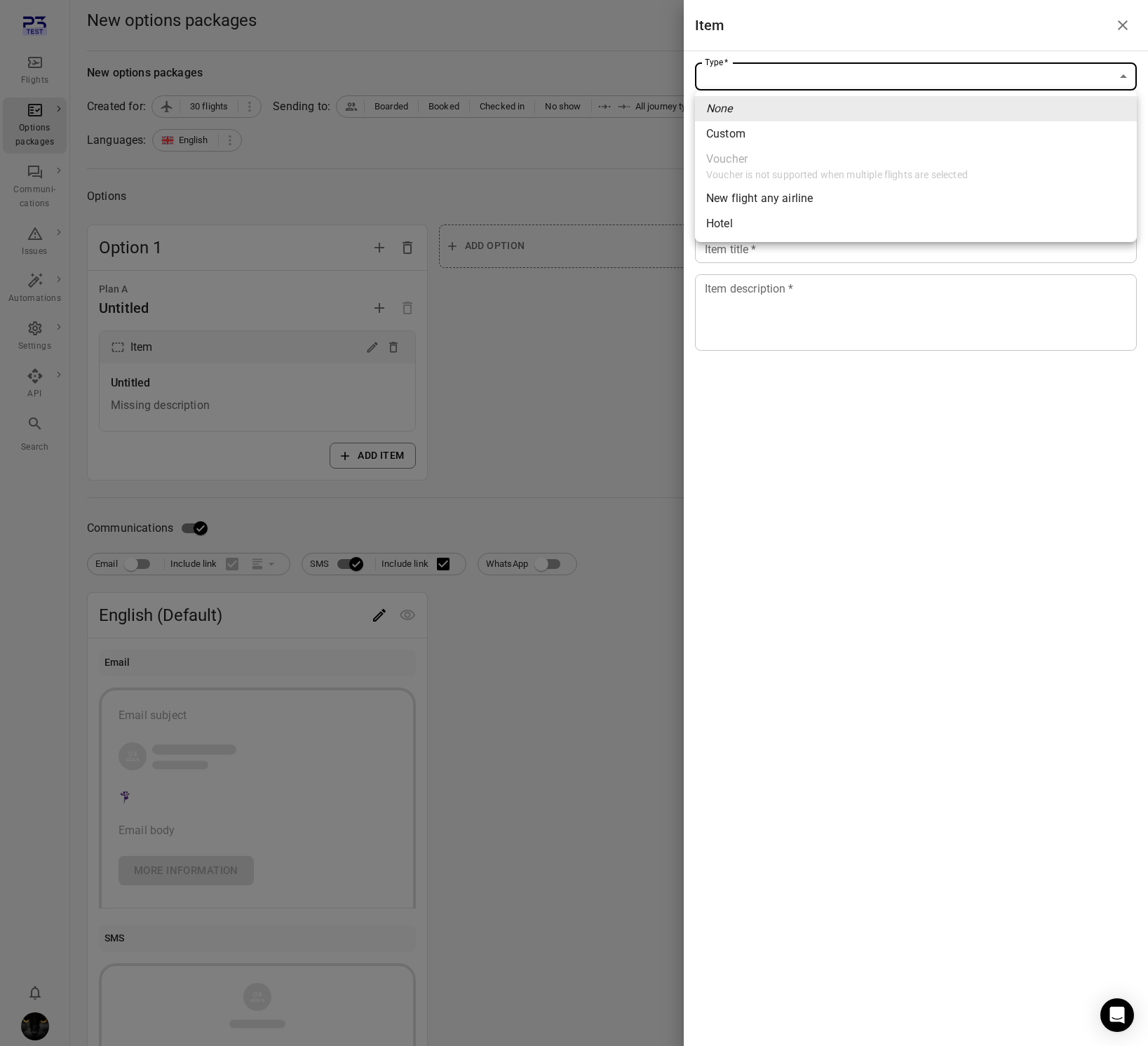
click at [818, 75] on body "Flights Options packages Communi-cations Issues Automations Settings API Search…" at bounding box center [574, 600] width 1148 height 1200
click at [812, 131] on li "Custom" at bounding box center [916, 134] width 442 height 25
type input "******"
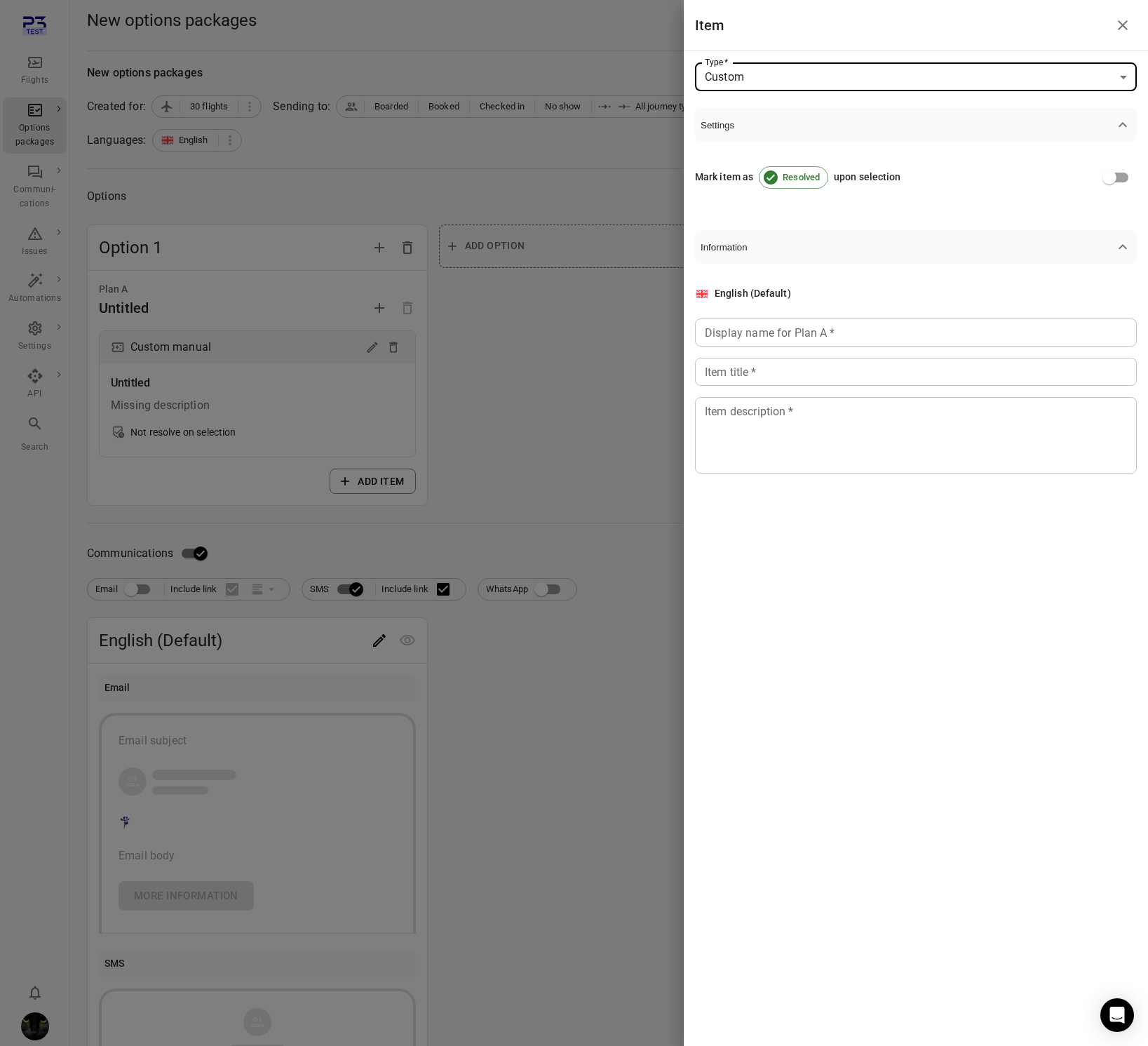
click at [513, 203] on div at bounding box center [574, 523] width 1148 height 1046
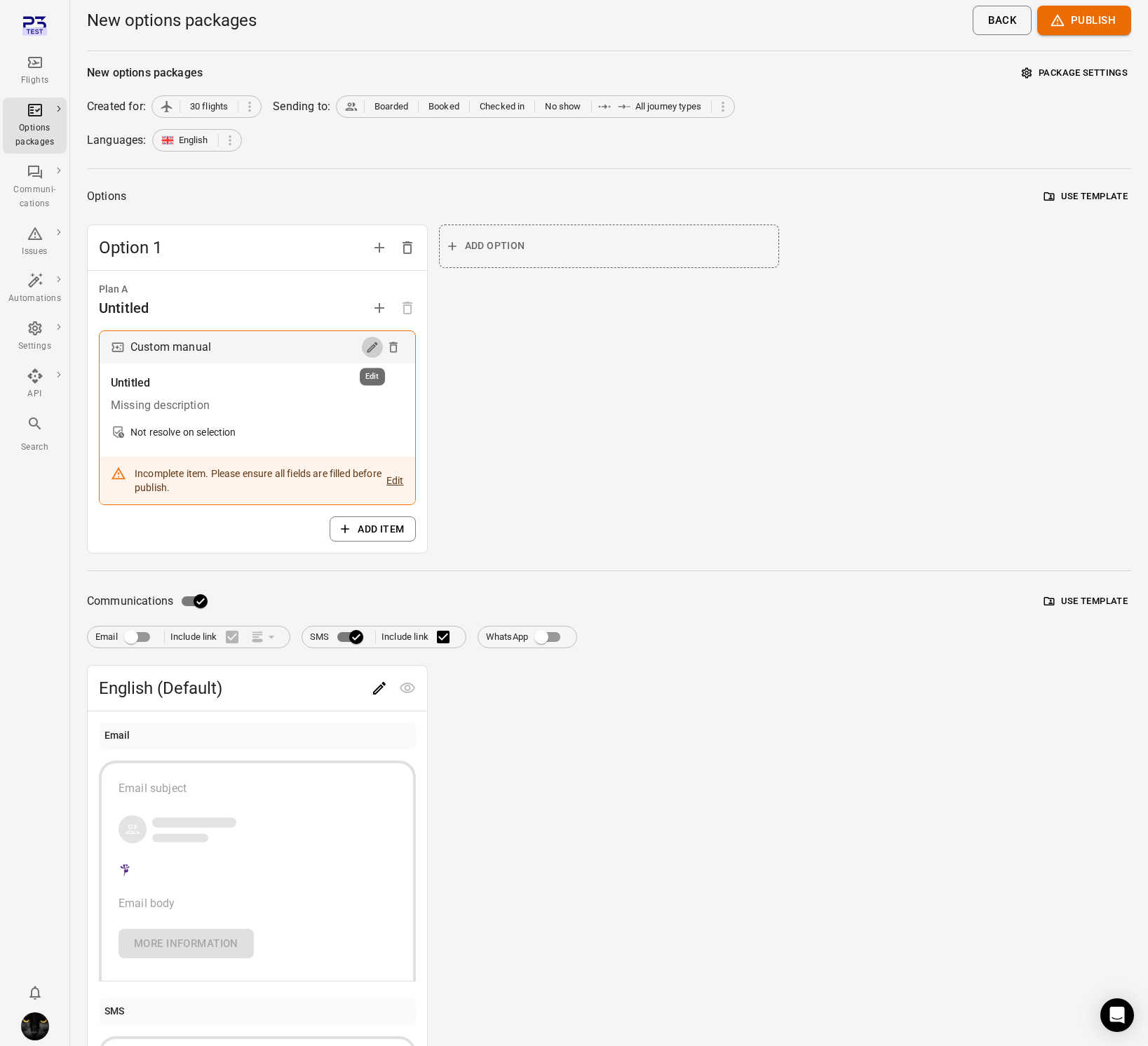
click at [366, 343] on icon "Edit" at bounding box center [371, 346] width 14 height 14
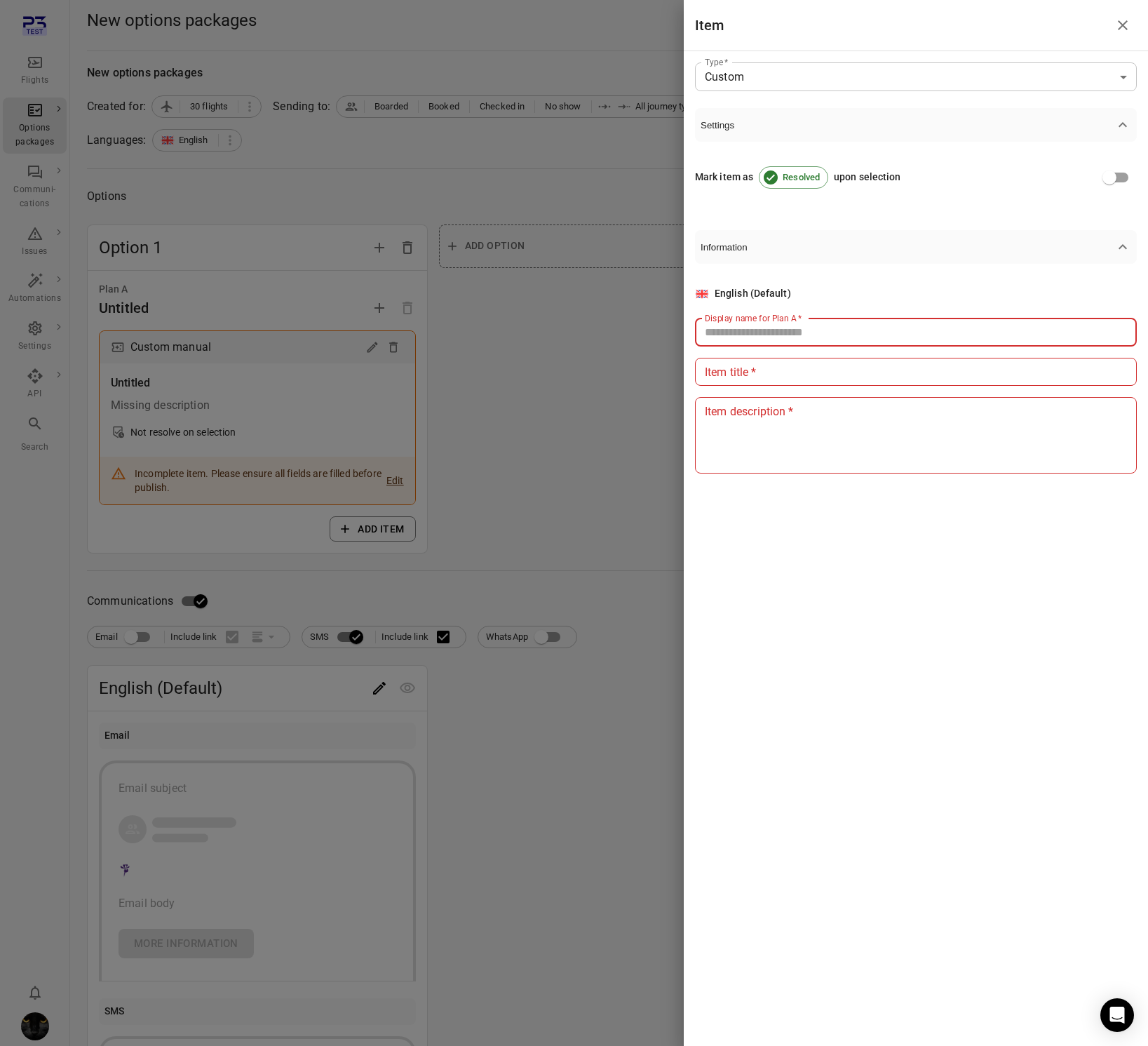
click at [741, 334] on input "Display name for Plan A   *" at bounding box center [916, 332] width 442 height 28
type input "******"
click at [725, 386] on div "English (Default) Display name for Plan A   * ****** Display name for Plan A   …" at bounding box center [916, 380] width 442 height 188
click at [728, 371] on input "Item title   *" at bounding box center [916, 372] width 442 height 28
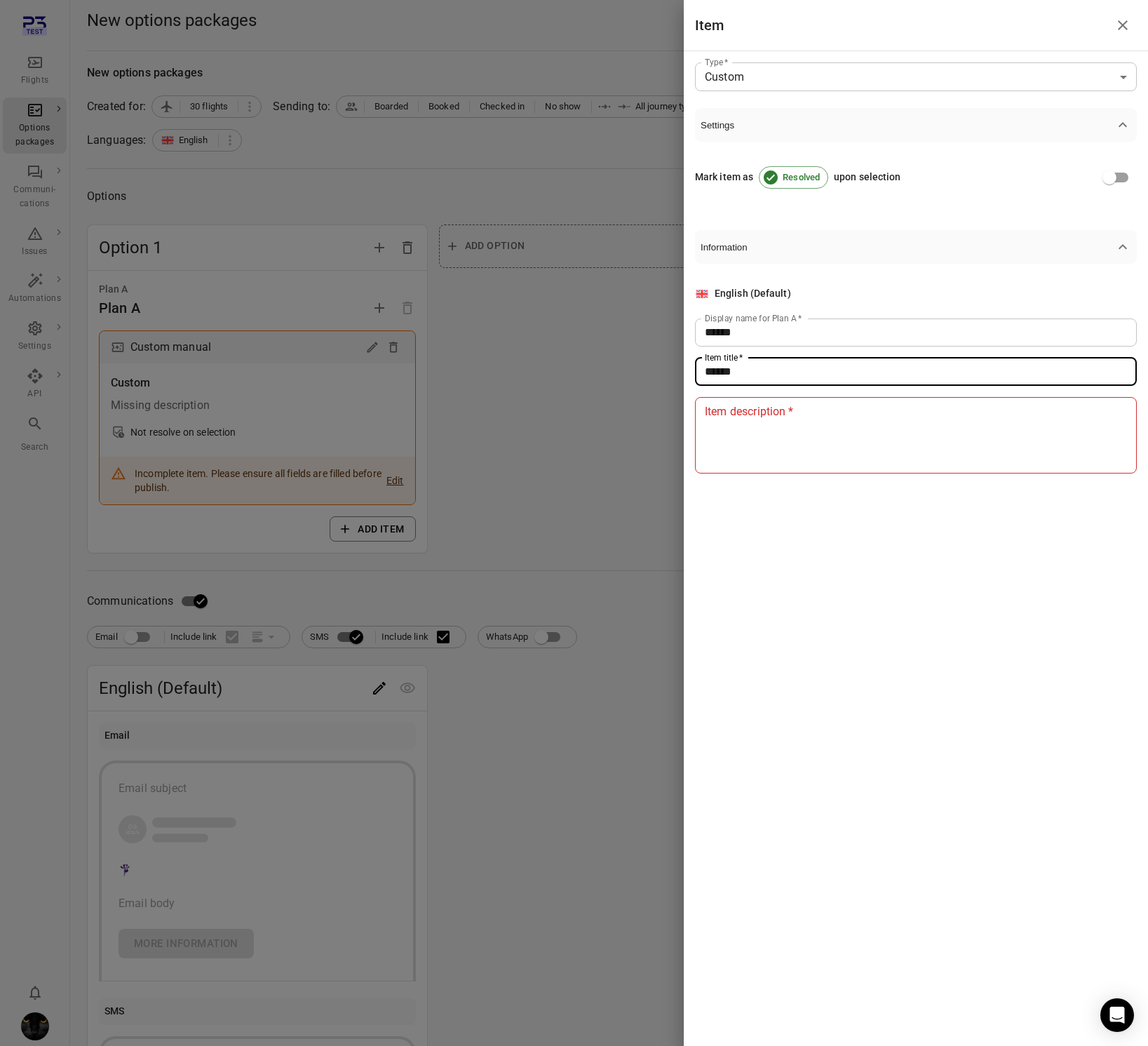
type input "******"
click at [749, 448] on textarea "Item description   *" at bounding box center [916, 434] width 422 height 64
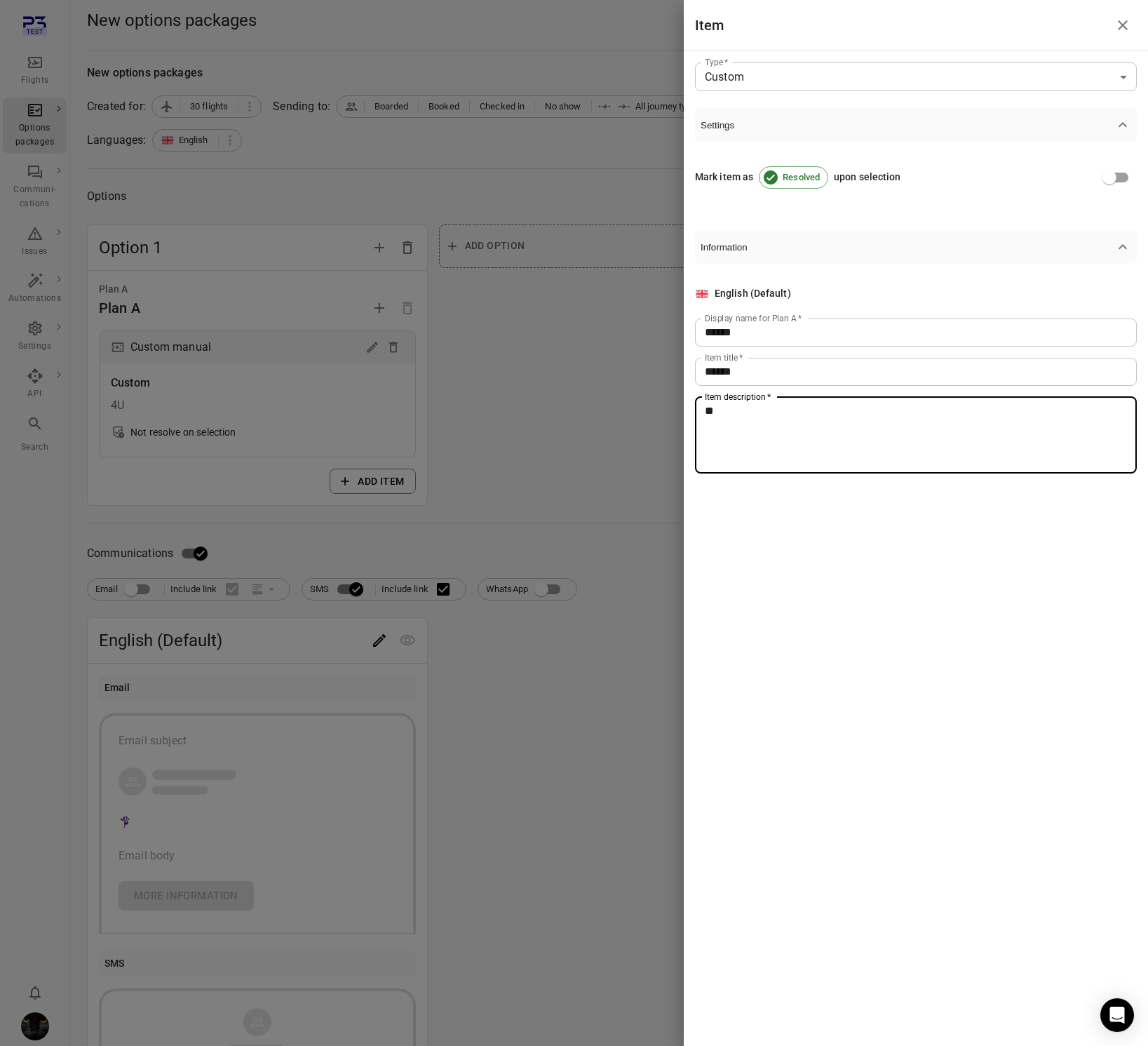
type textarea "**"
click at [442, 366] on div at bounding box center [574, 523] width 1148 height 1046
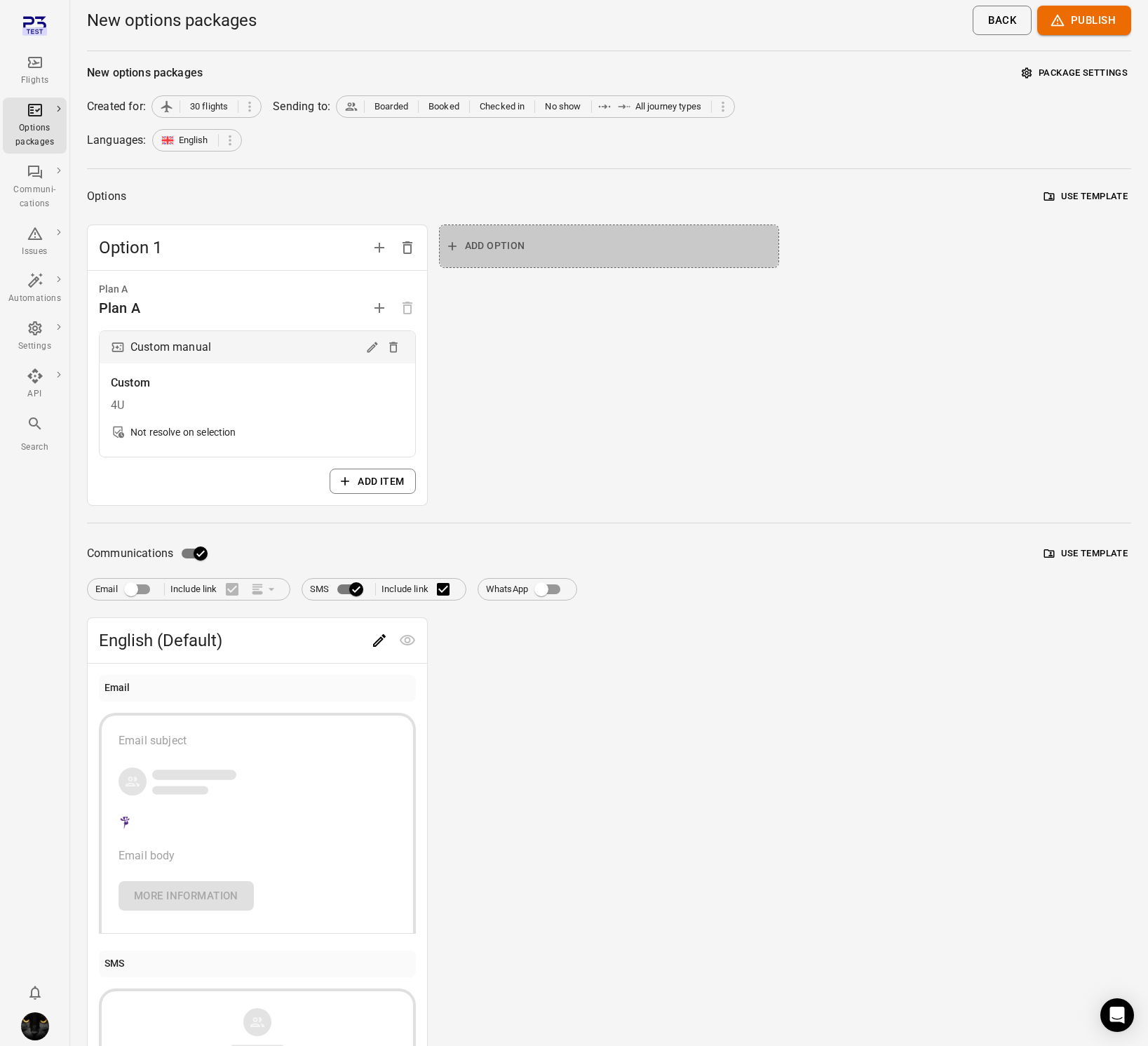
click at [501, 231] on button "Add option" at bounding box center [610, 247] width 341 height 44
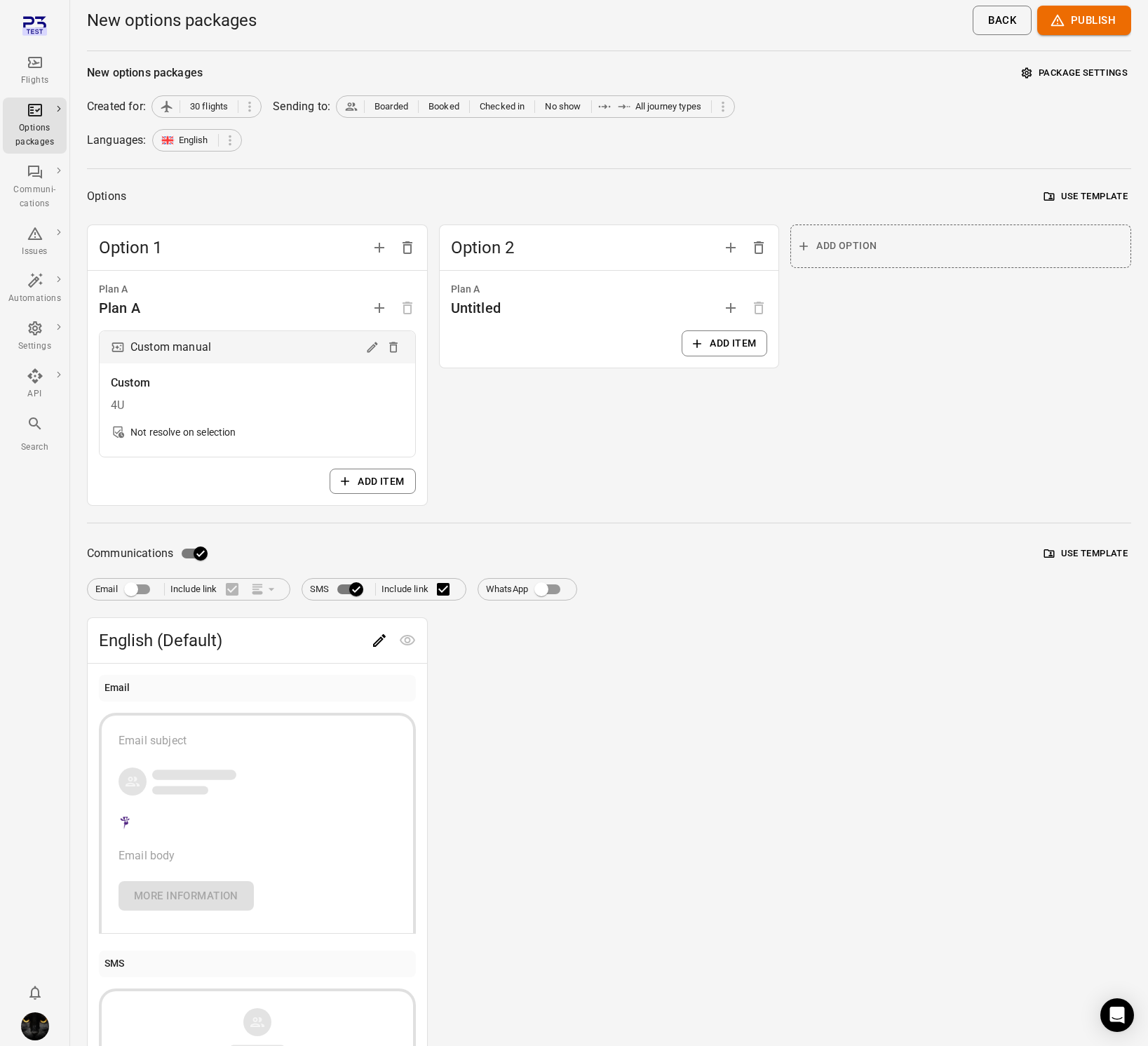
click at [719, 342] on button "Add item" at bounding box center [724, 344] width 85 height 26
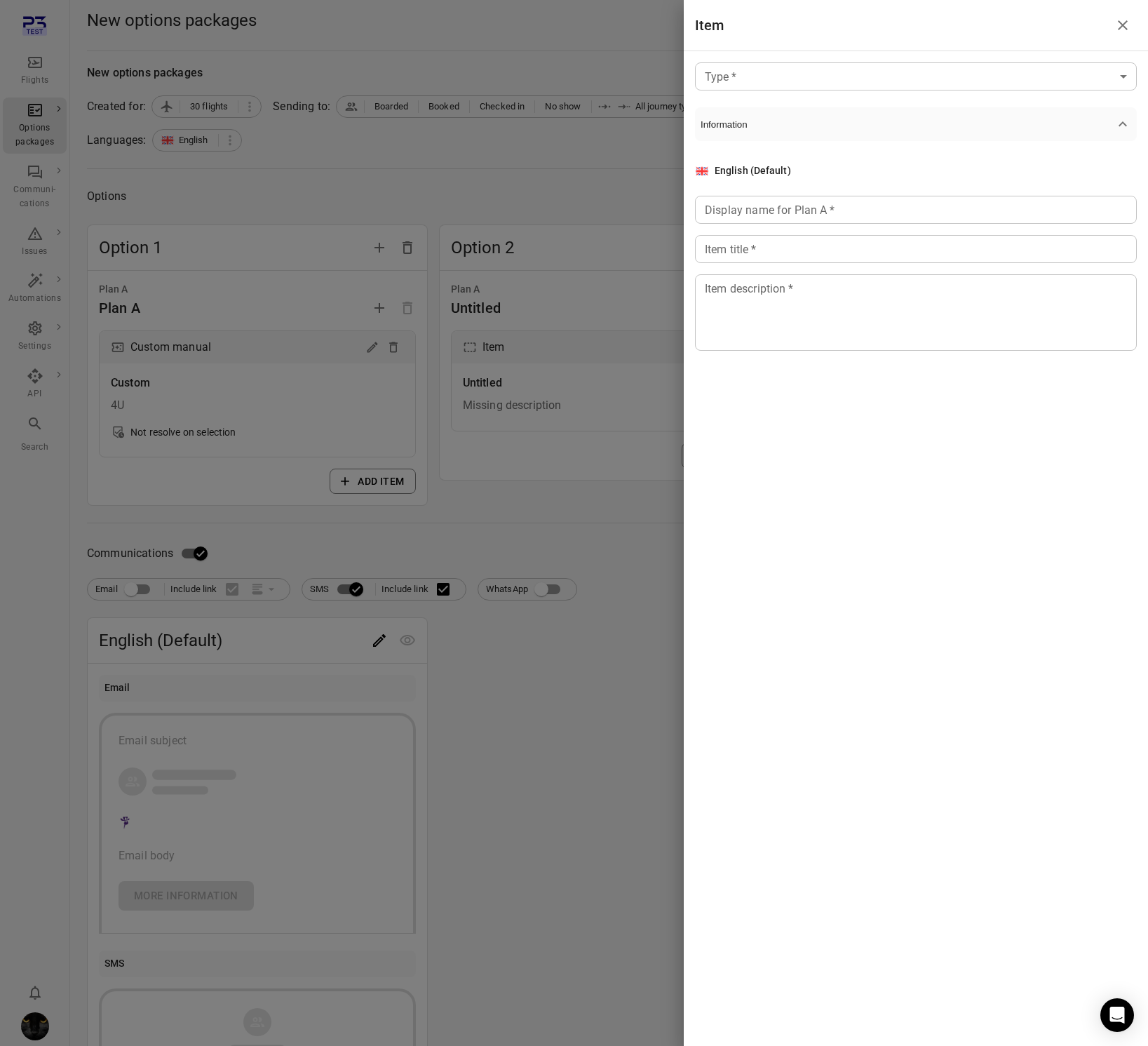
click at [827, 68] on body "Flights Options packages Communi-cations Issues Automations Settings API Search…" at bounding box center [574, 613] width 1148 height 1225
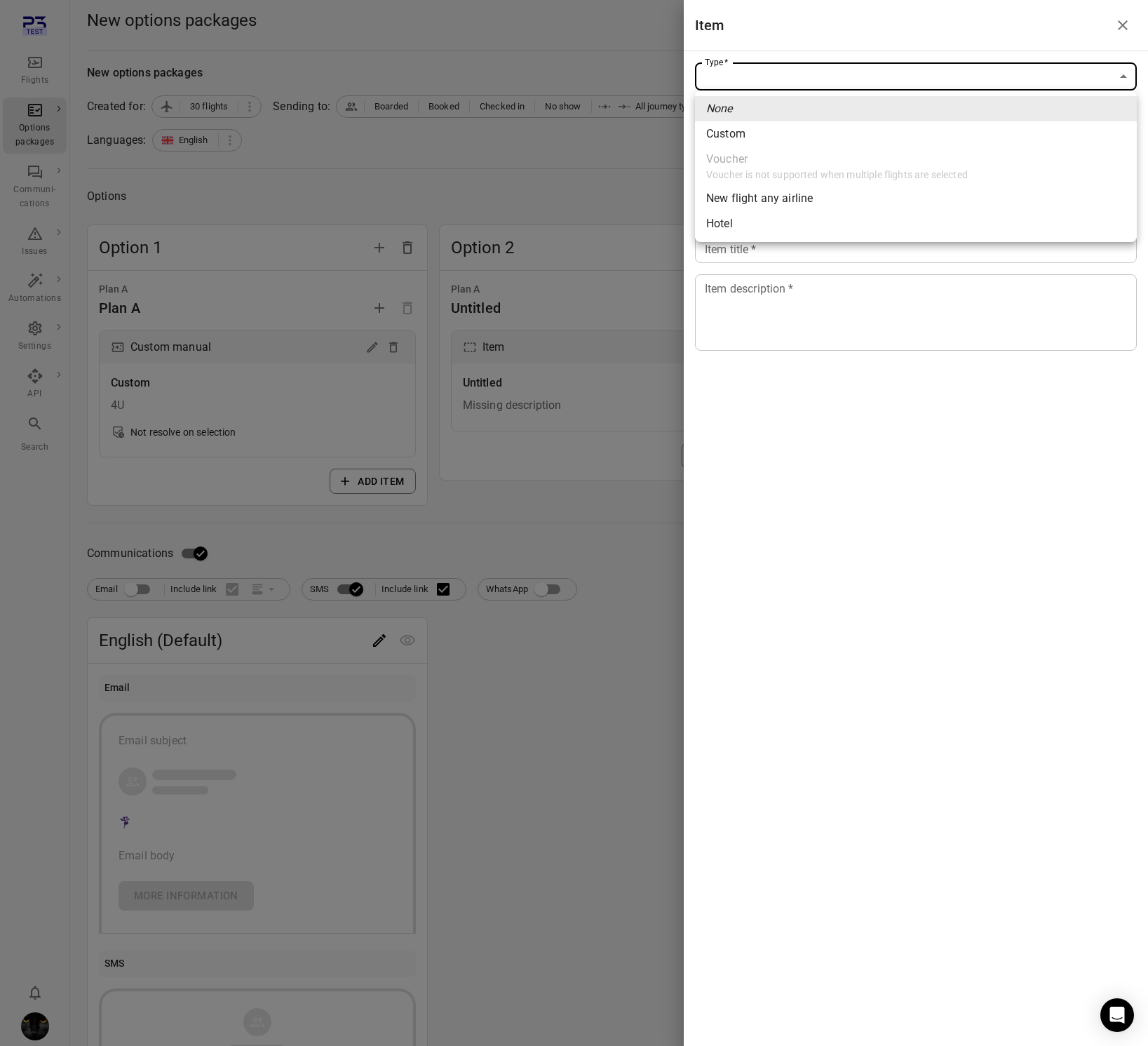
click at [793, 204] on div "New flight any airline" at bounding box center [759, 199] width 107 height 17
type input "**********"
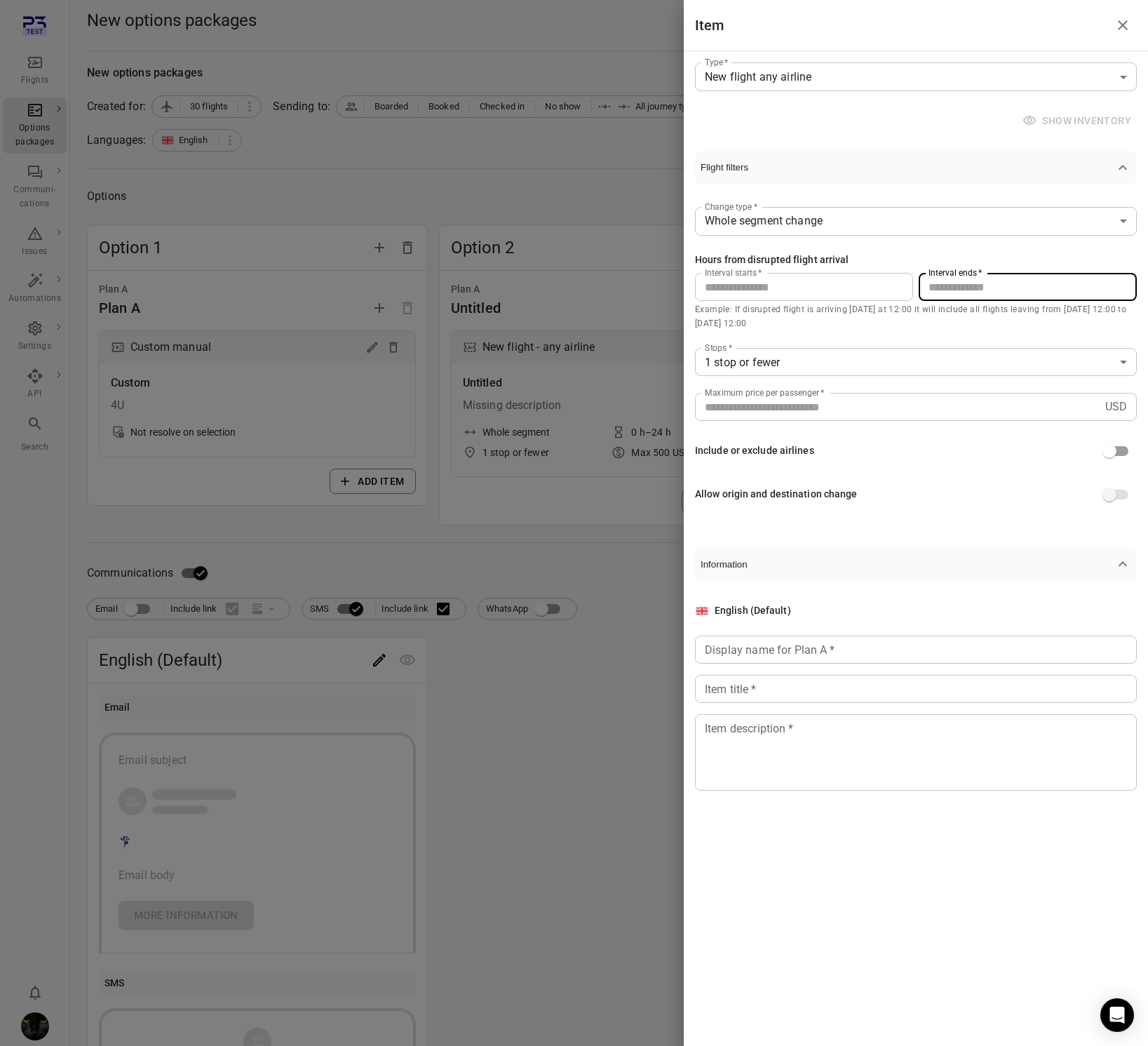
drag, startPoint x: 917, startPoint y: 277, endPoint x: 854, endPoint y: 275, distance: 63.0
click at [854, 275] on div "Interval starts   * * Interval starts   * Interval ends   * ** Interval ends   *" at bounding box center [916, 286] width 442 height 28
type input "**"
click at [774, 647] on div "Display name for Plan A   * Display name for Plan A   *" at bounding box center [916, 649] width 442 height 28
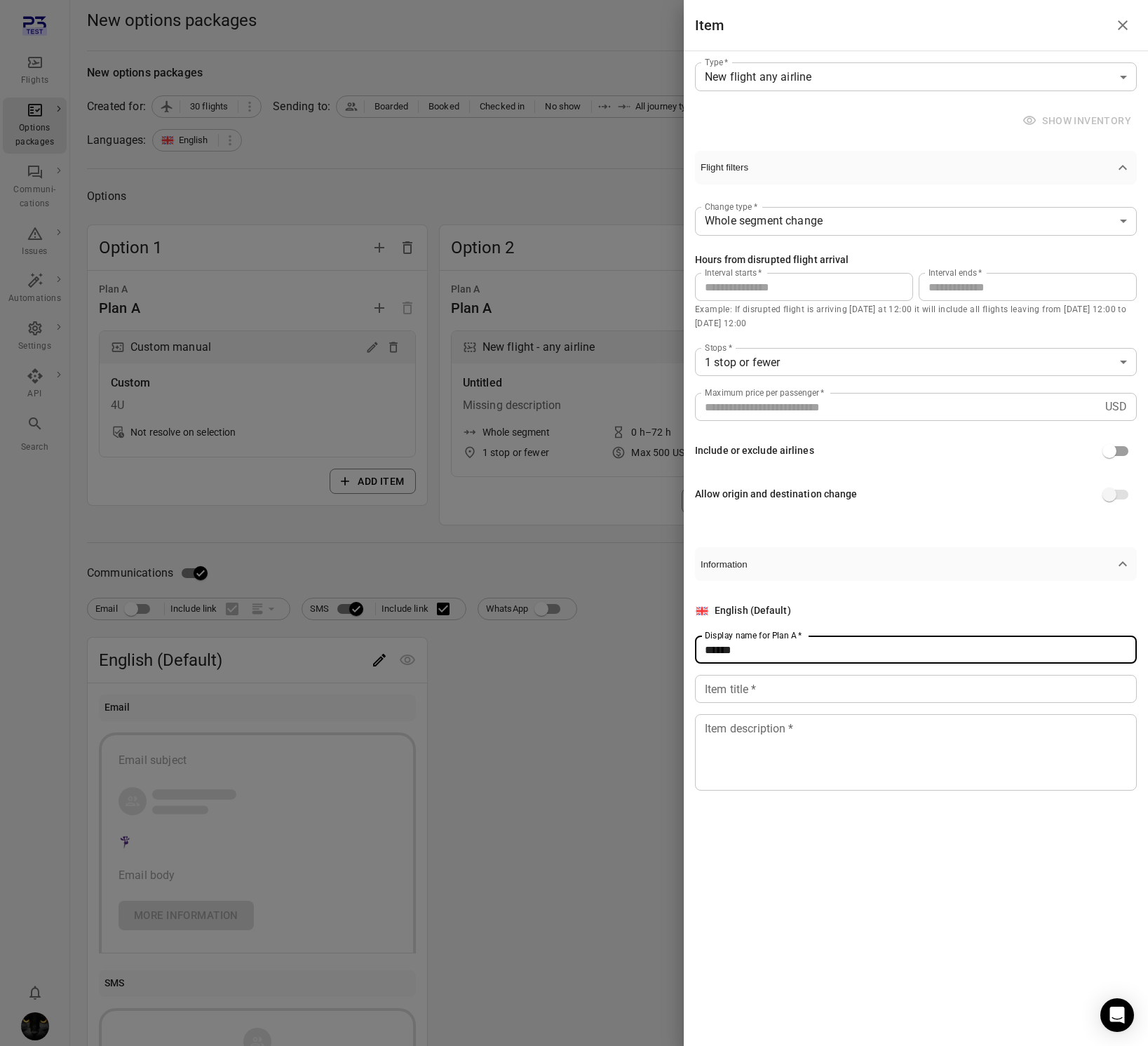
type input "******"
click at [765, 703] on div "English (Default) Display name for Plan A   * ****** Display name for Plan A   …" at bounding box center [916, 697] width 442 height 188
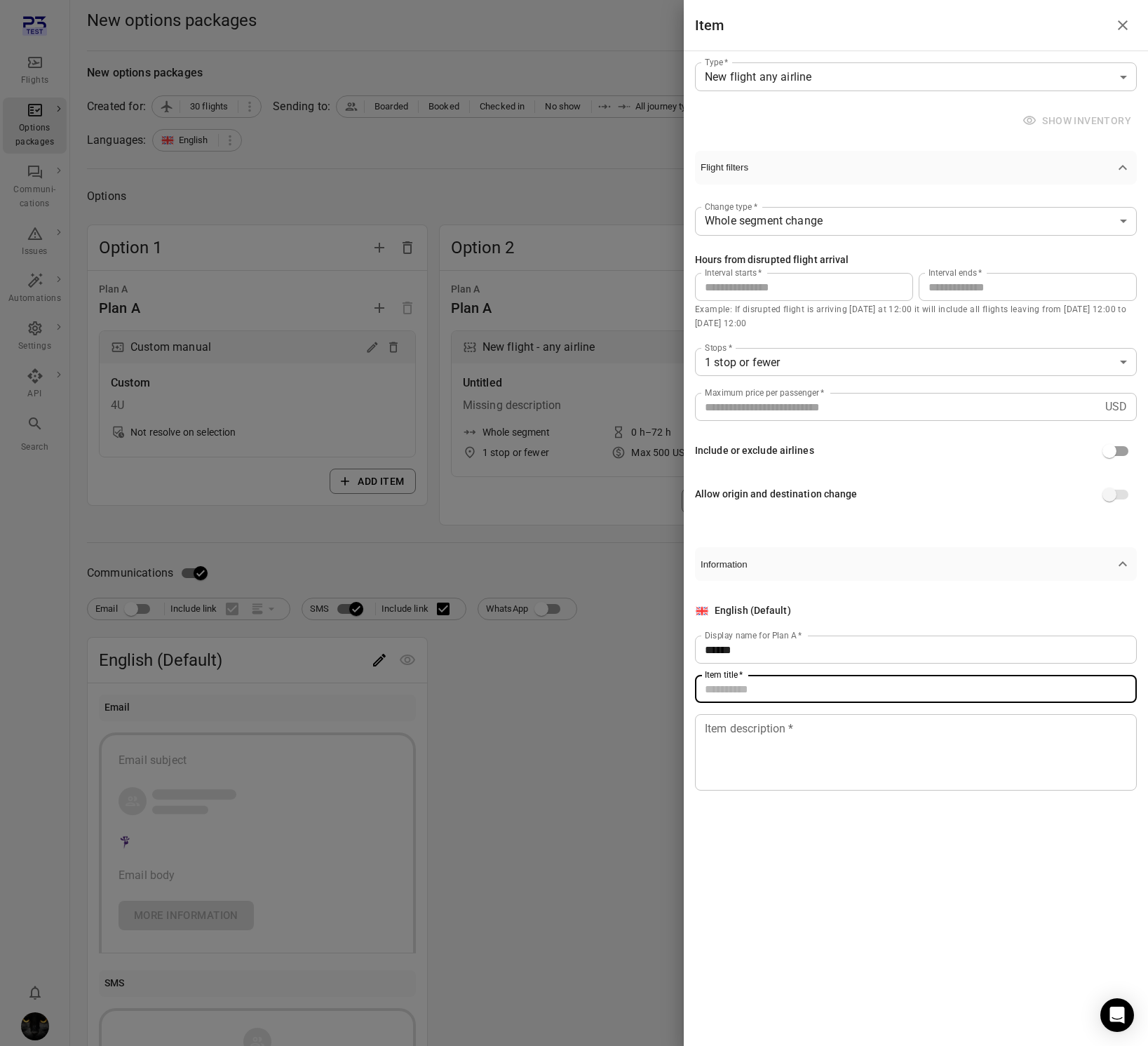
click at [764, 692] on input "Item title   *" at bounding box center [916, 689] width 442 height 28
type input "**********"
click at [775, 796] on div "**********" at bounding box center [916, 697] width 442 height 232
click at [783, 755] on textarea "Item description   *" at bounding box center [916, 752] width 422 height 64
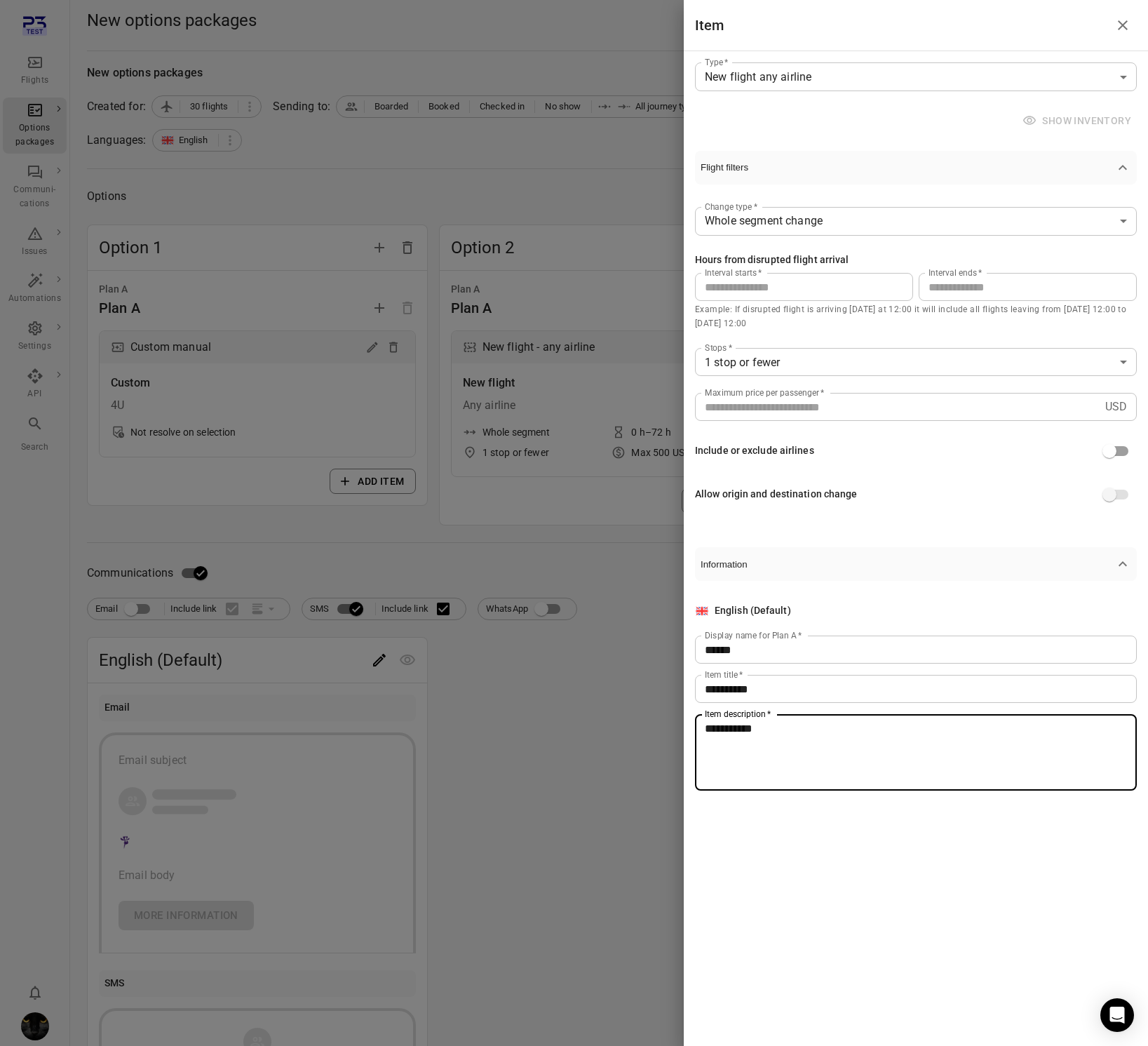
type textarea "**********"
click at [575, 700] on div at bounding box center [574, 523] width 1148 height 1046
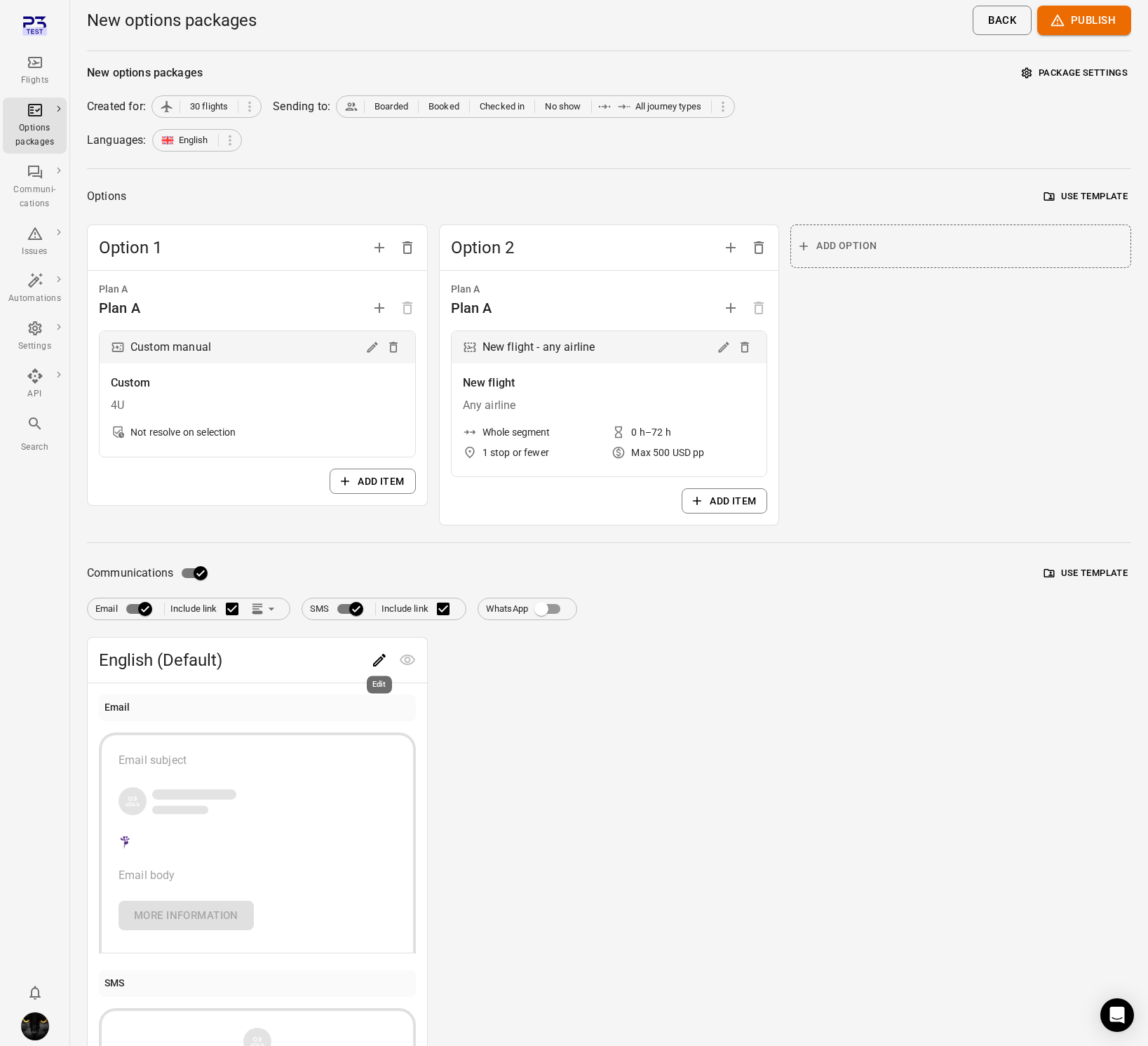
click at [367, 659] on button "Edit" at bounding box center [379, 660] width 28 height 28
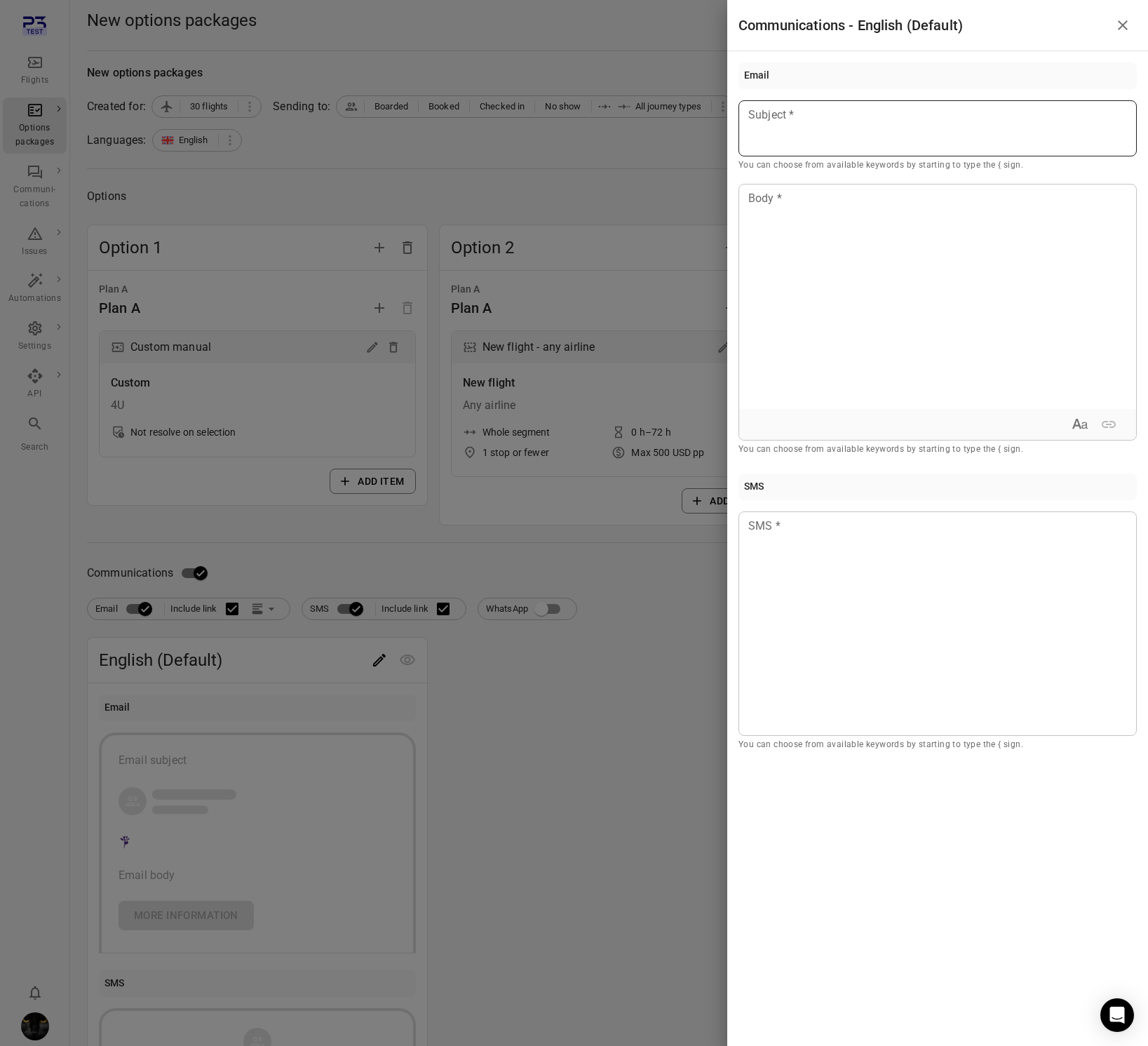
click at [800, 132] on div at bounding box center [938, 129] width 399 height 56
click at [814, 254] on div at bounding box center [938, 297] width 397 height 225
click at [820, 632] on div at bounding box center [938, 624] width 399 height 225
click at [639, 208] on div at bounding box center [574, 523] width 1148 height 1046
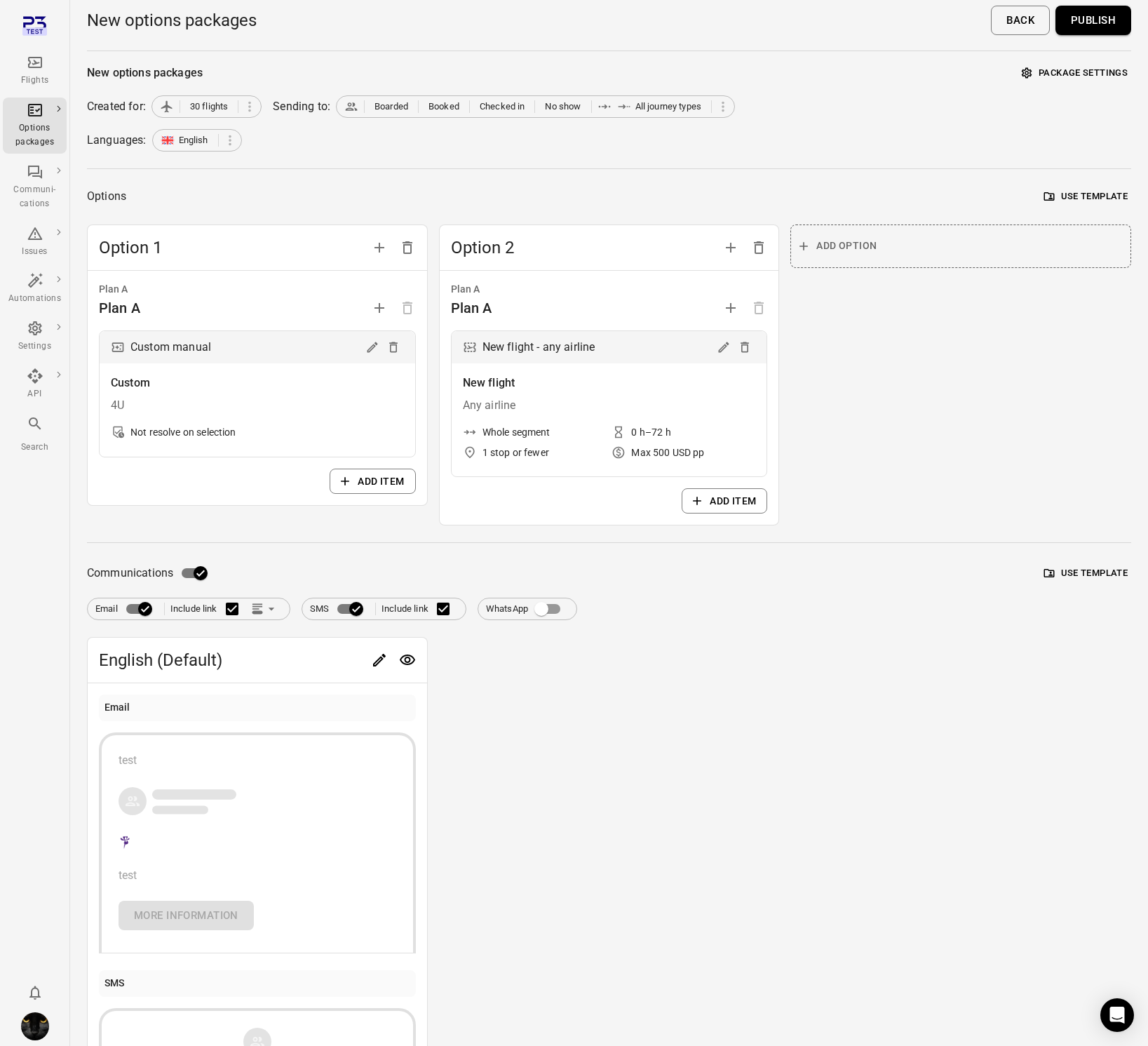
click at [1109, 26] on button "Publish" at bounding box center [1094, 20] width 76 height 30
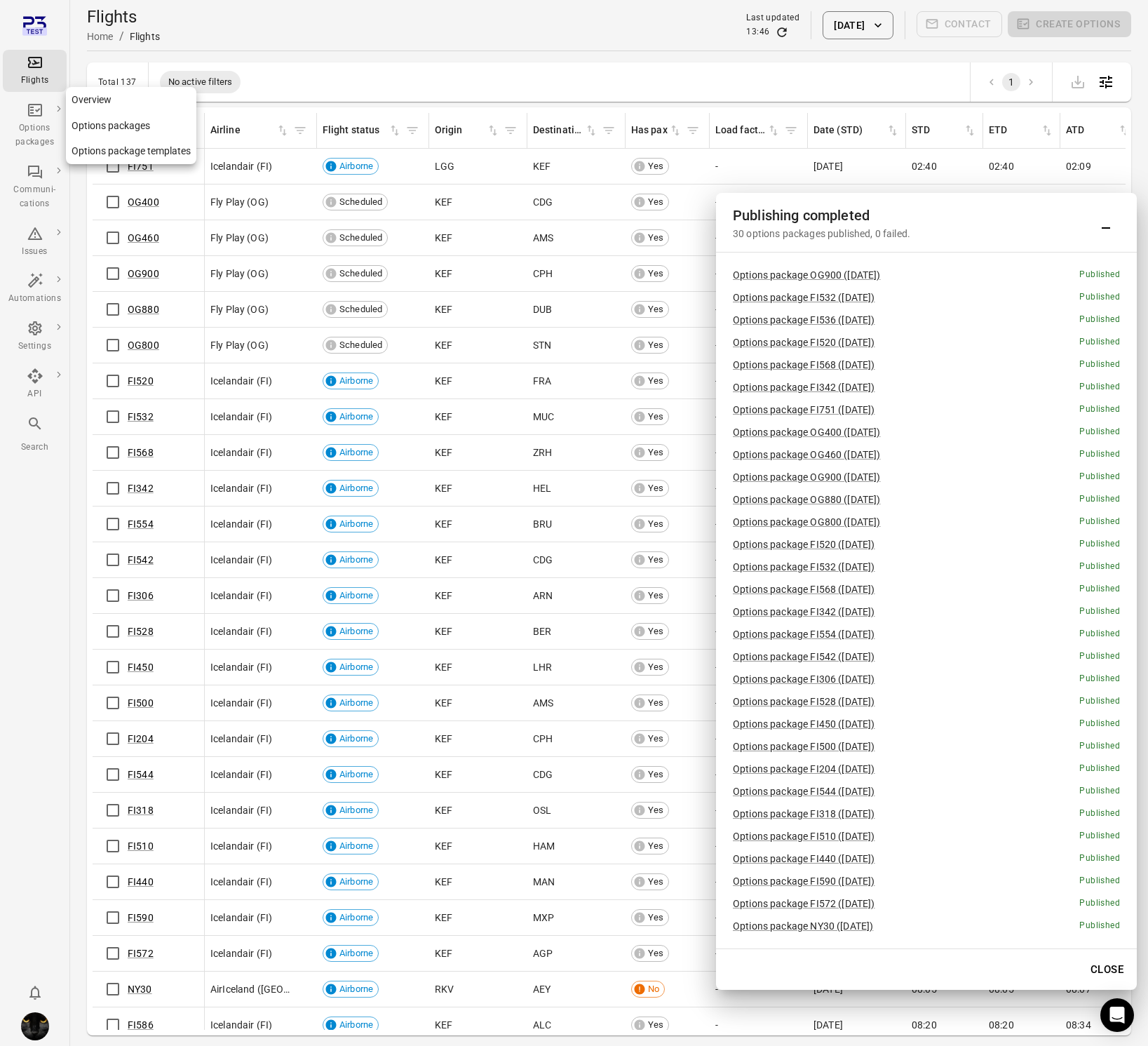
click at [35, 131] on div "Options packages" at bounding box center [34, 135] width 53 height 28
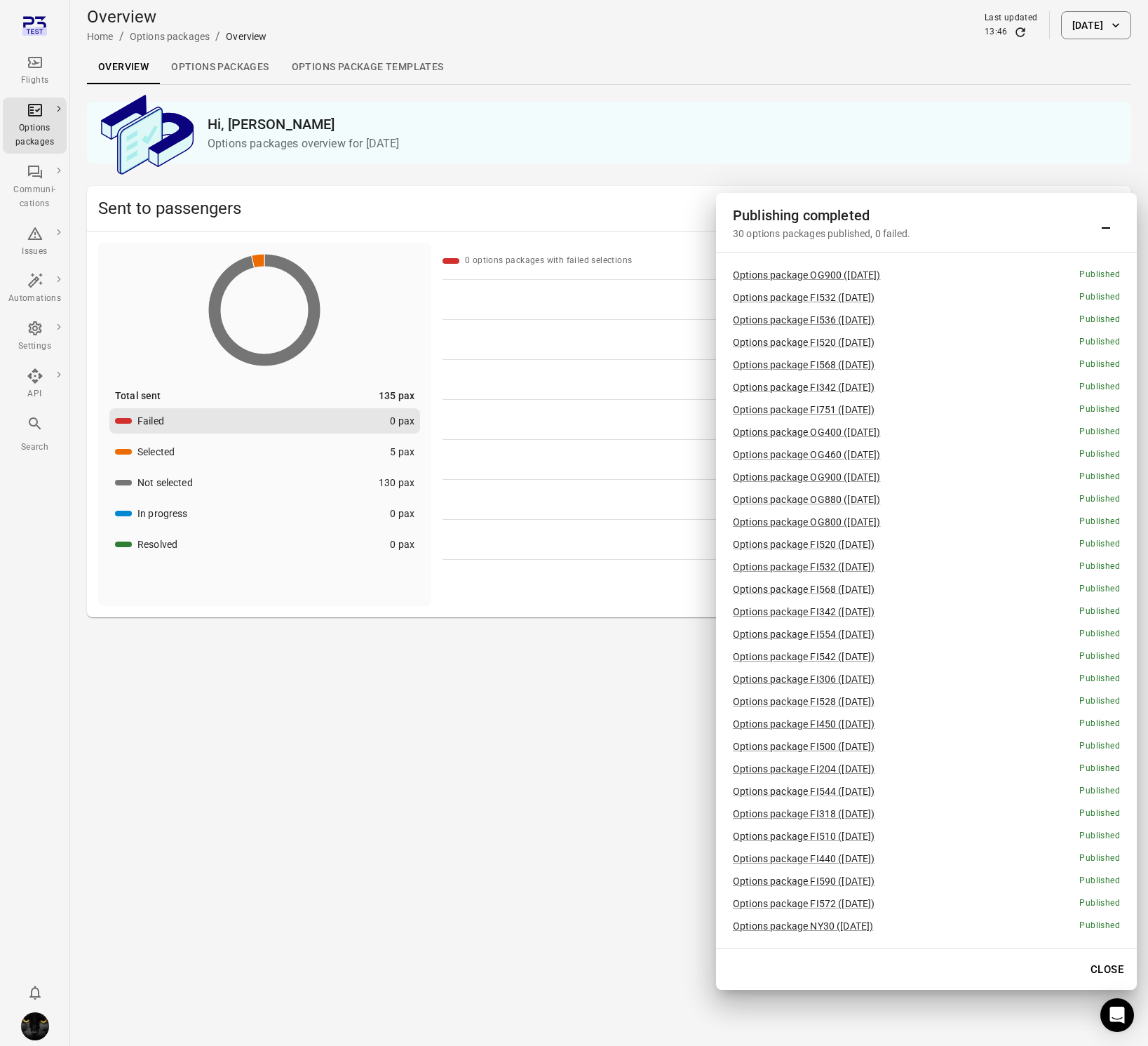
click at [239, 62] on link "Options packages" at bounding box center [219, 67] width 120 height 34
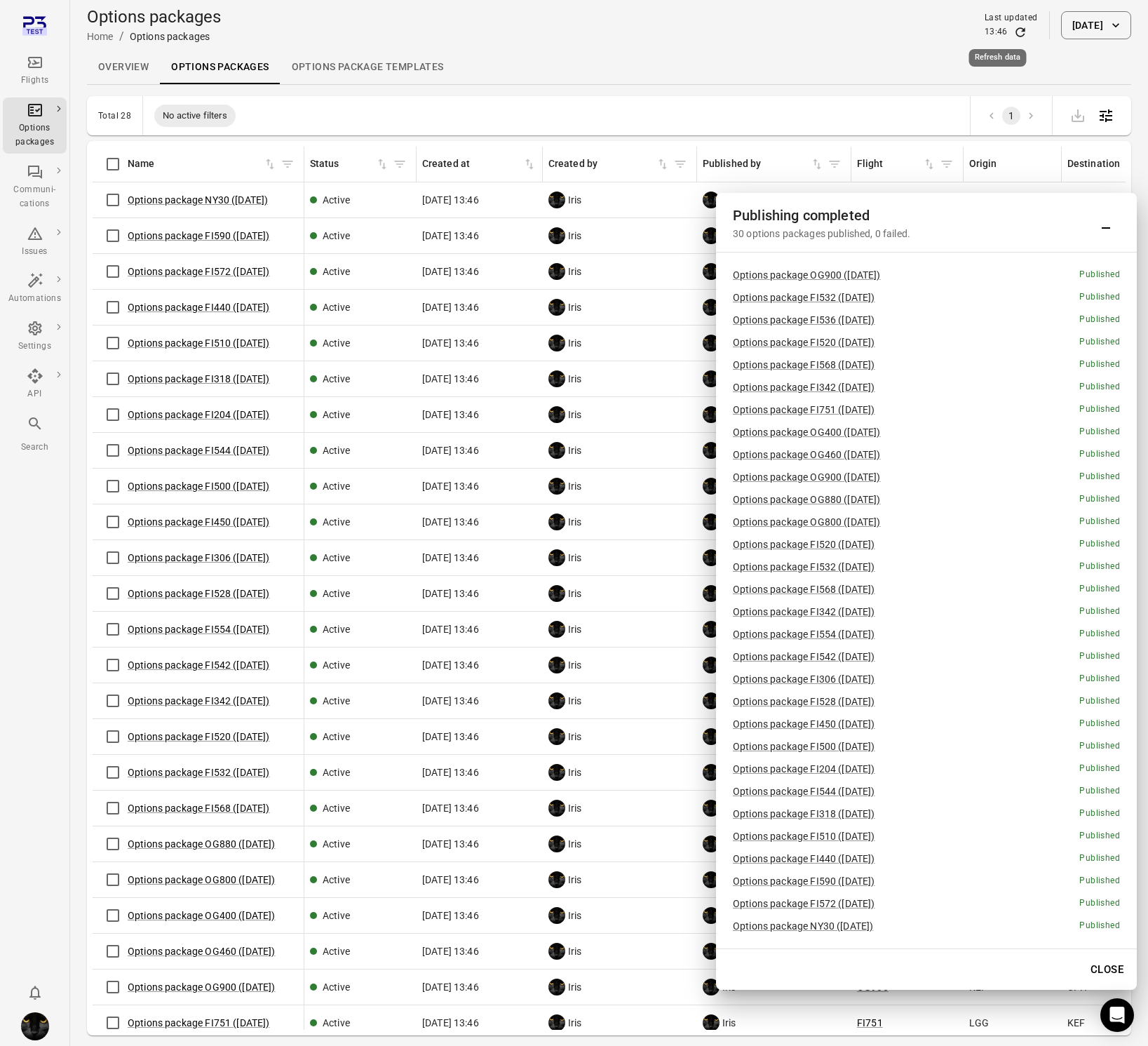
click at [1013, 25] on icon "Refresh data" at bounding box center [1019, 32] width 14 height 14
click at [1013, 30] on icon "Refresh data" at bounding box center [1019, 32] width 14 height 14
click at [1004, 23] on div "Last updated" at bounding box center [1011, 17] width 53 height 14
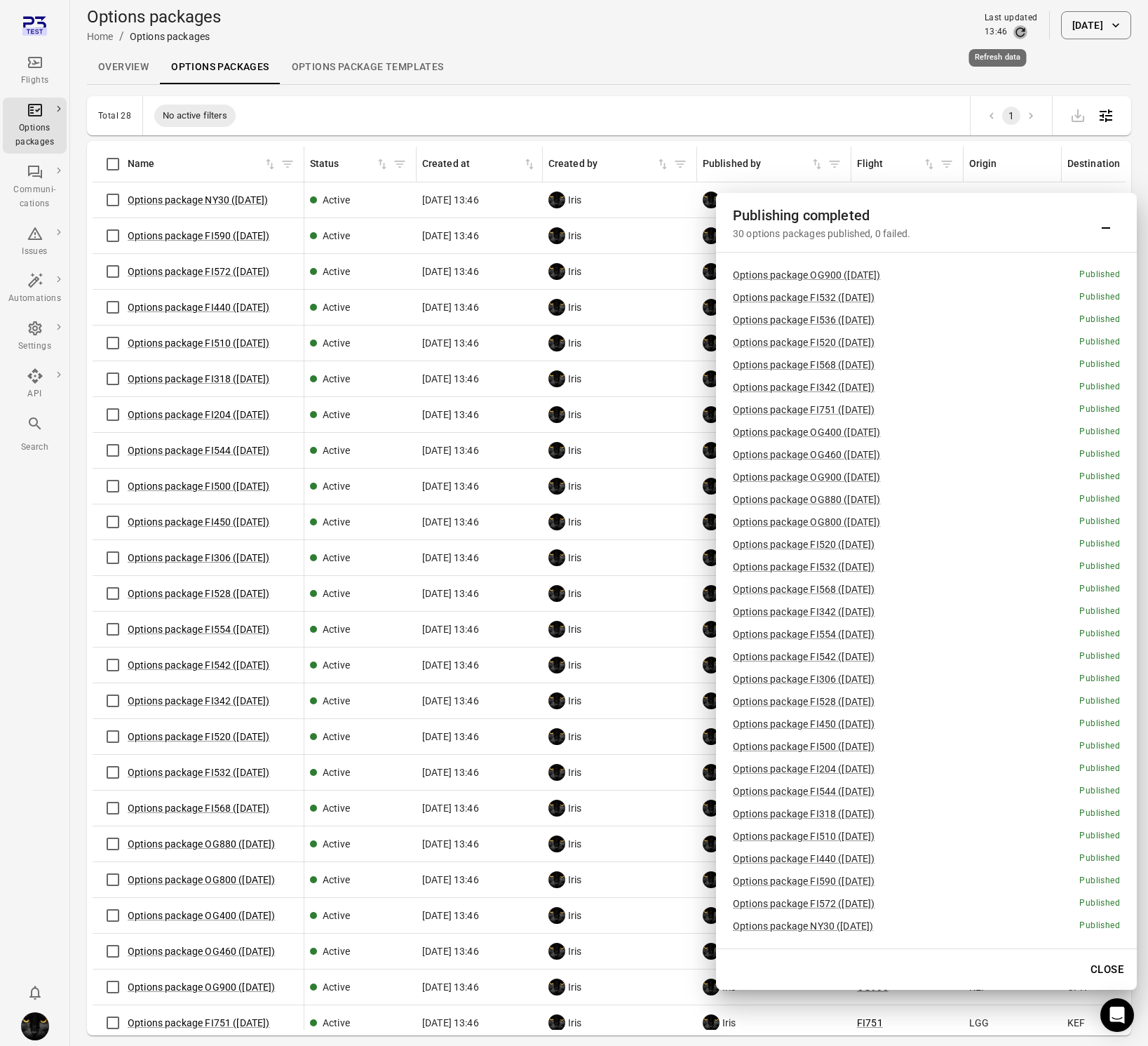
click at [1013, 27] on icon "Refresh data" at bounding box center [1019, 32] width 14 height 14
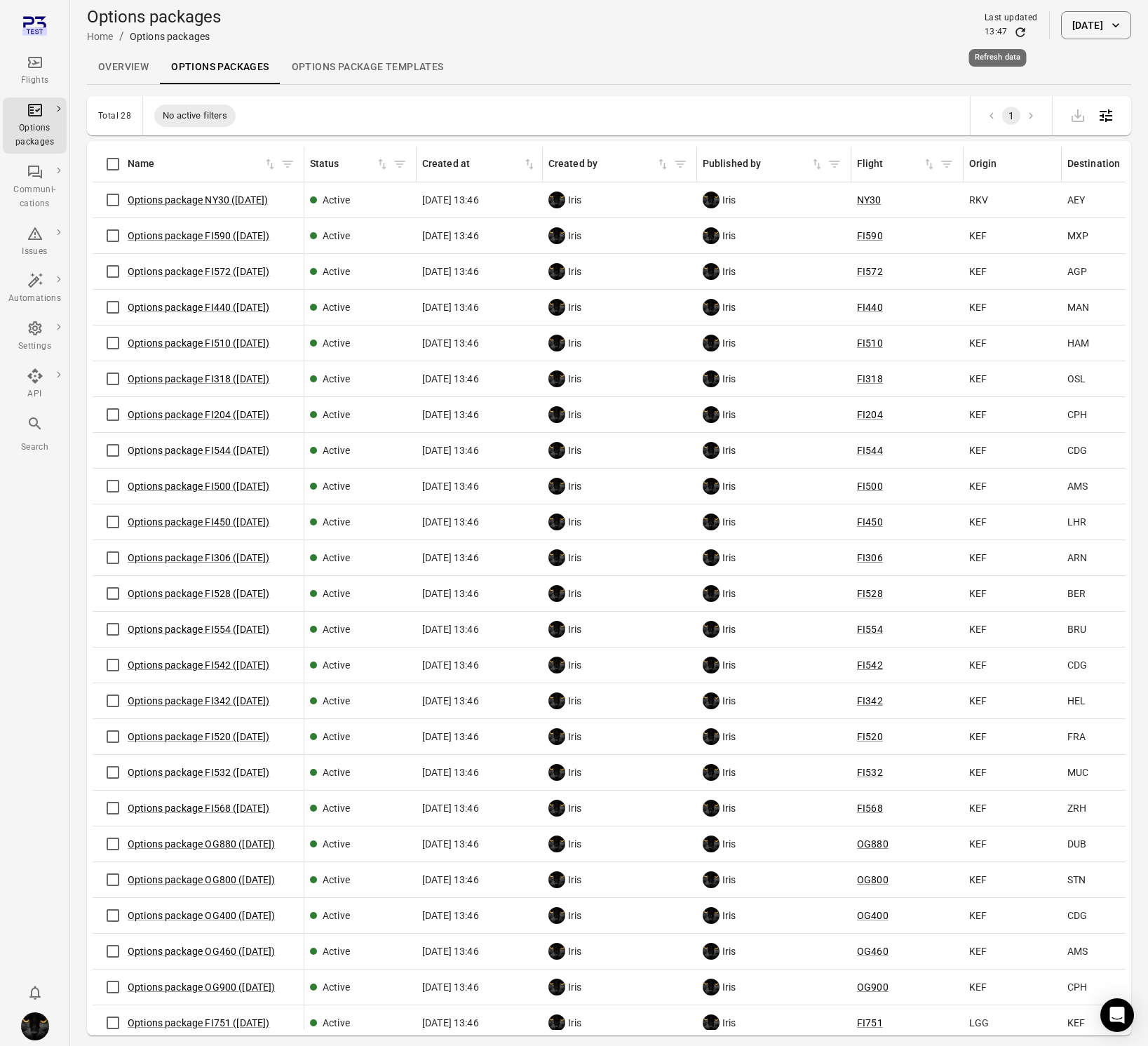
click at [1016, 36] on icon "Refresh data" at bounding box center [1020, 32] width 9 height 9
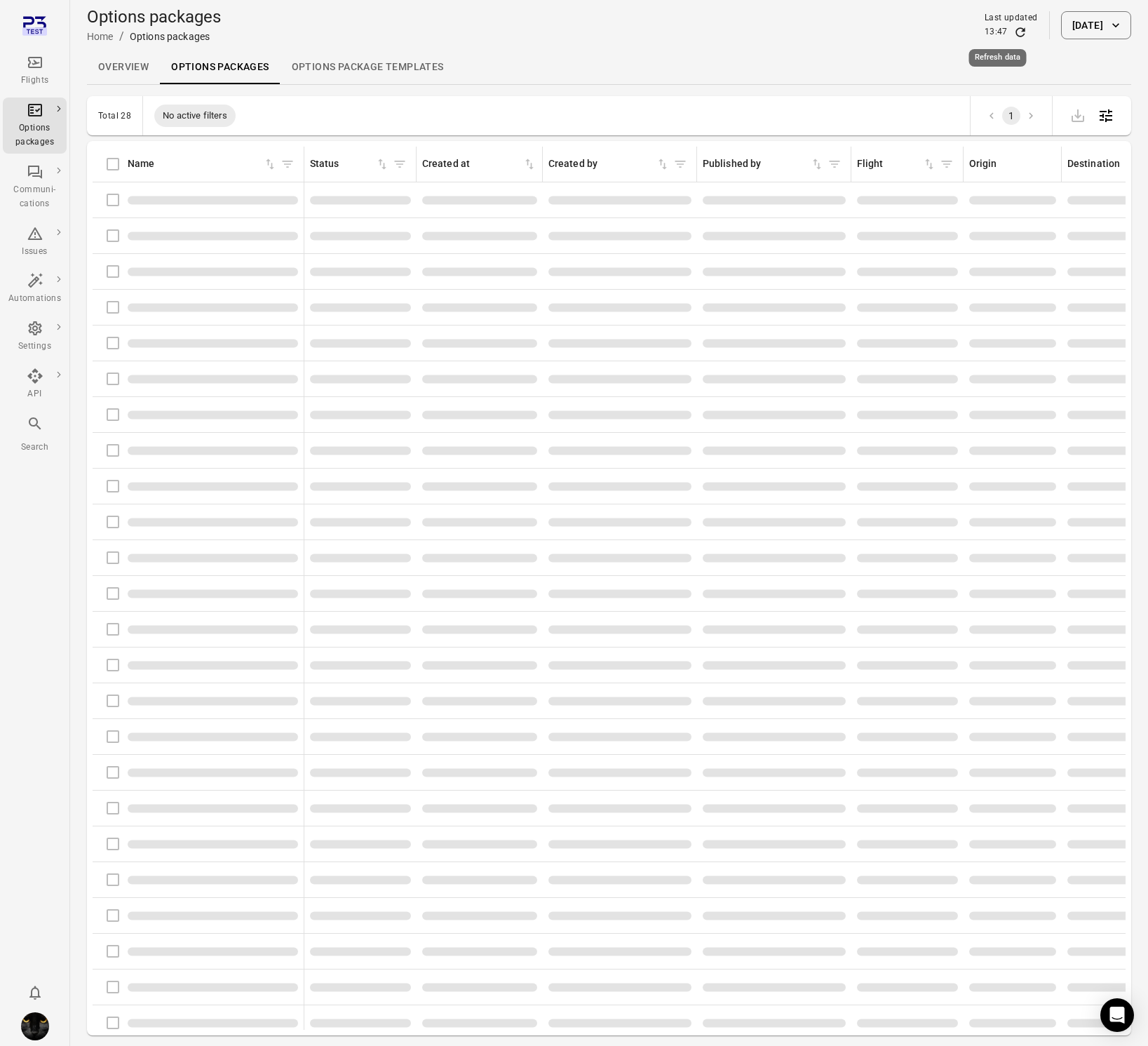
click at [1016, 36] on icon "Refresh data" at bounding box center [1020, 32] width 9 height 9
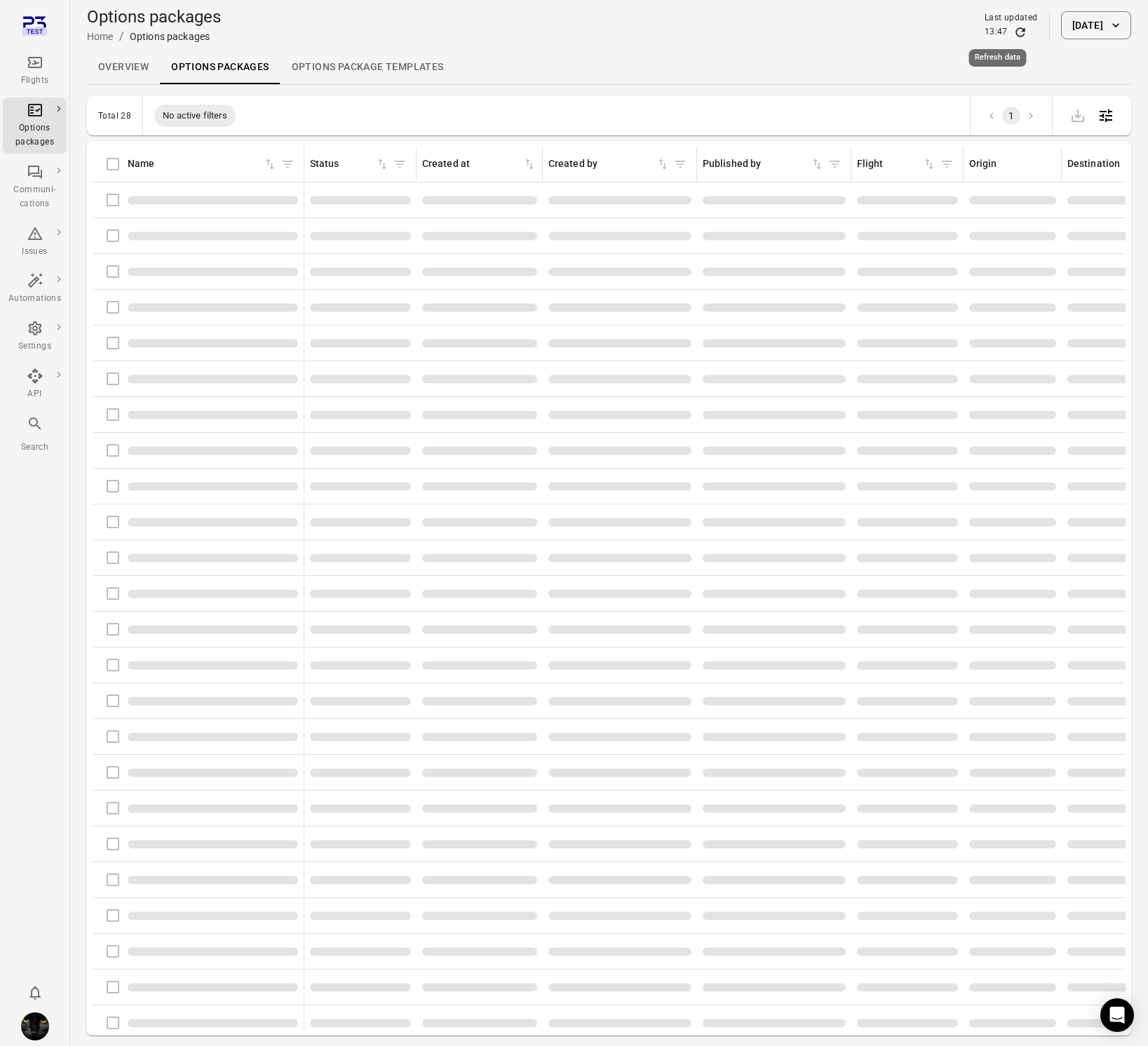
click at [1016, 36] on icon "Refresh data" at bounding box center [1020, 32] width 9 height 9
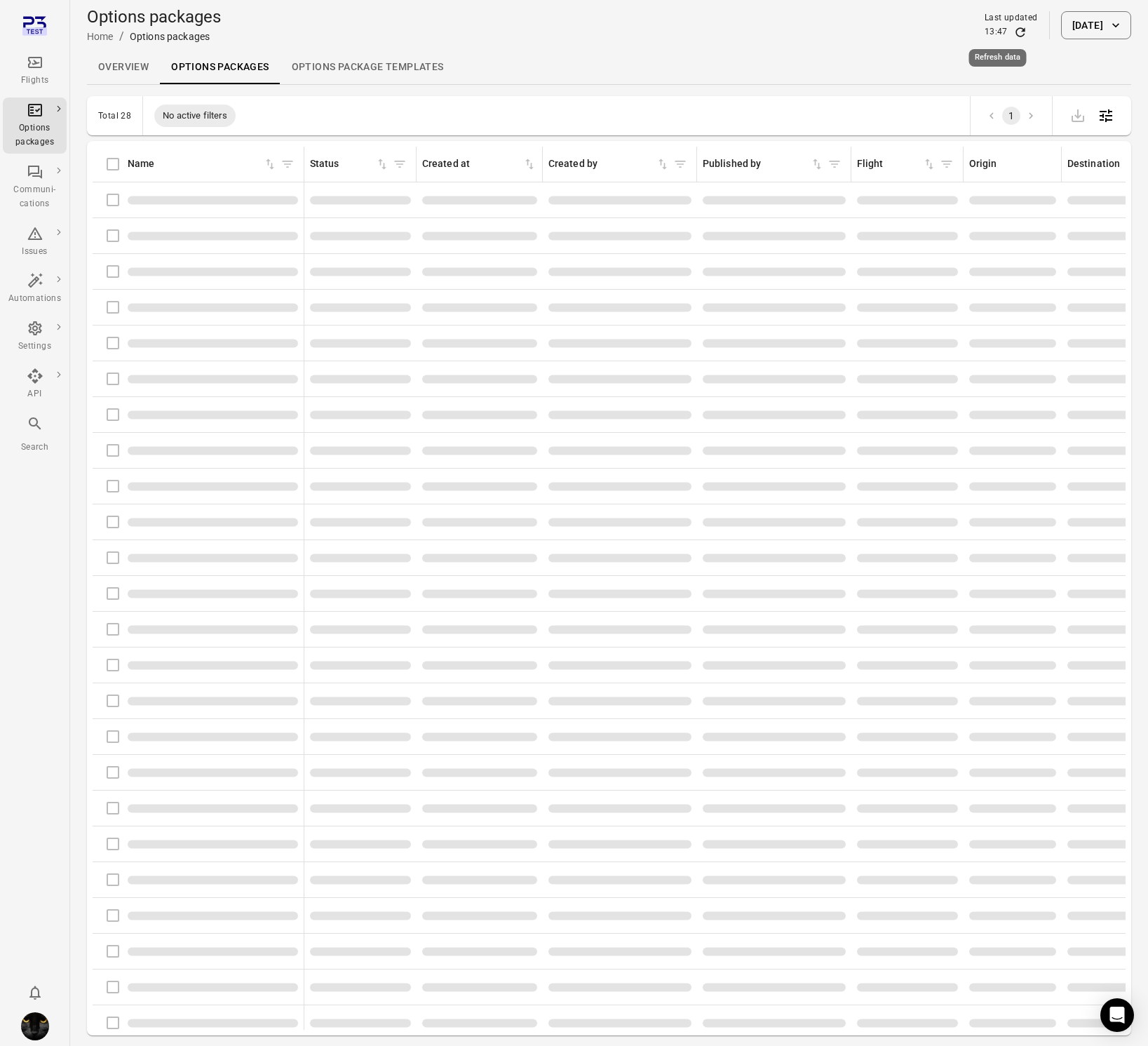
click at [1016, 36] on icon "Refresh data" at bounding box center [1020, 32] width 9 height 9
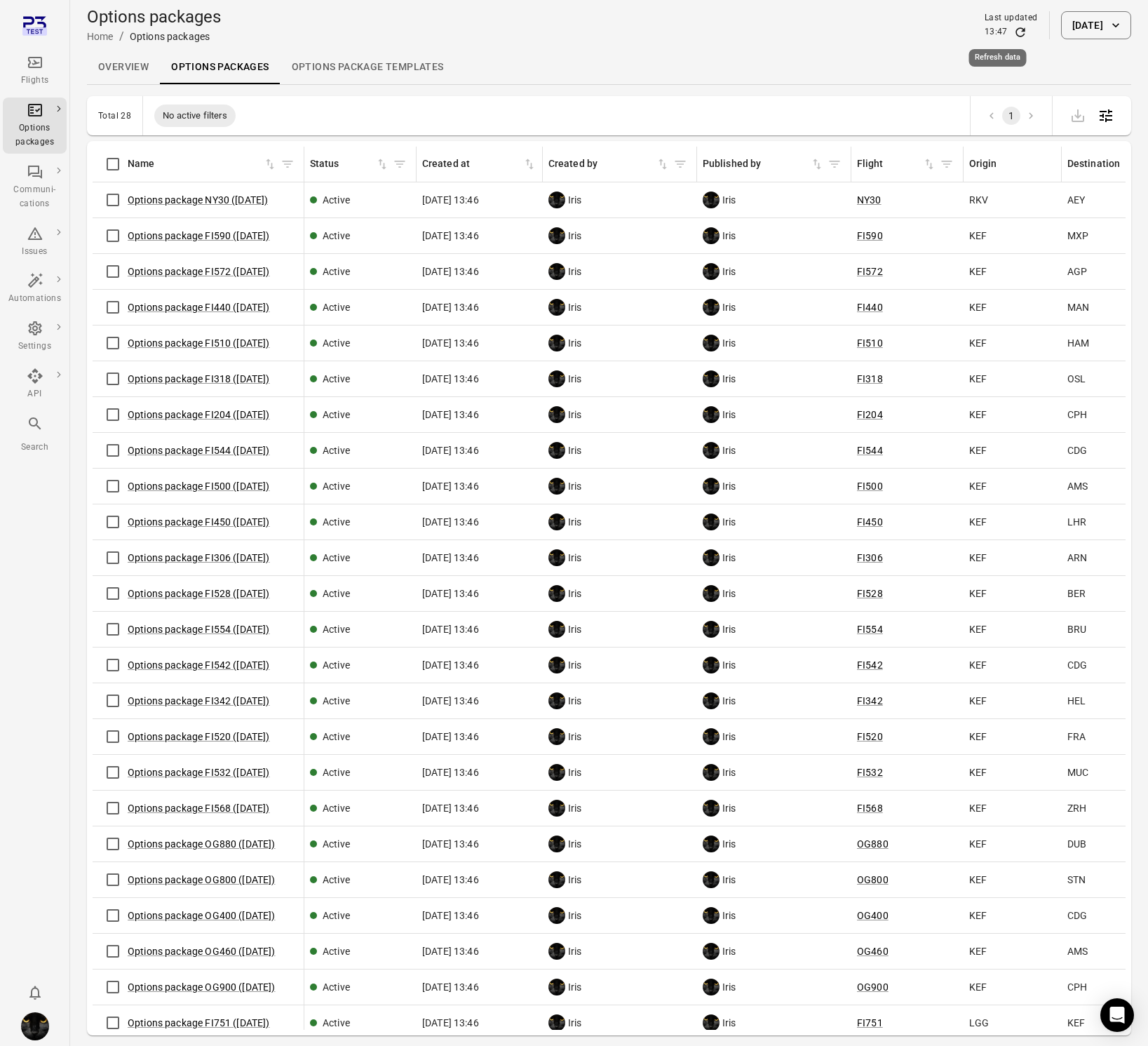
click at [1016, 36] on icon "Refresh data" at bounding box center [1020, 32] width 9 height 9
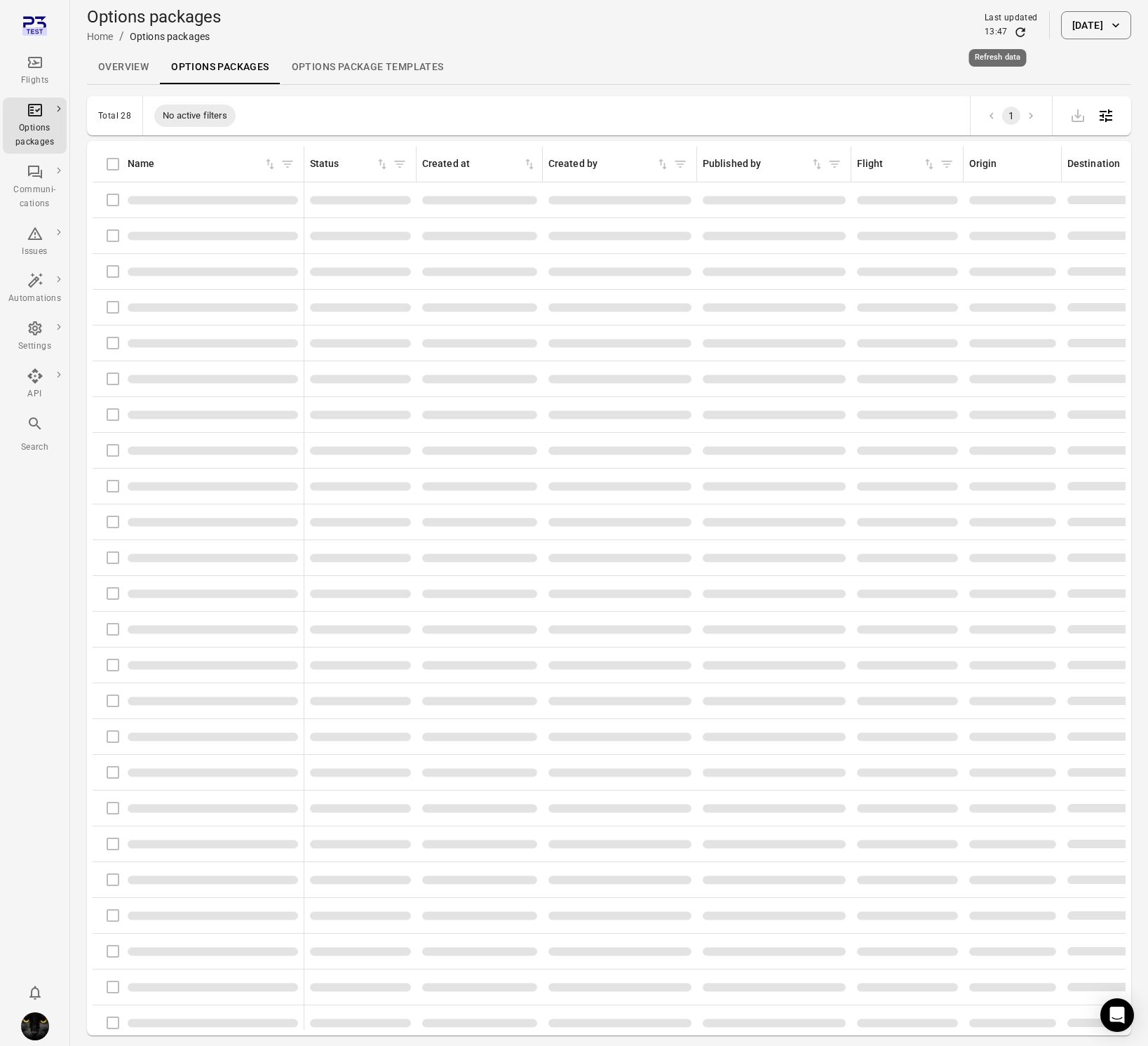
click at [1016, 36] on icon "Refresh data" at bounding box center [1020, 32] width 9 height 9
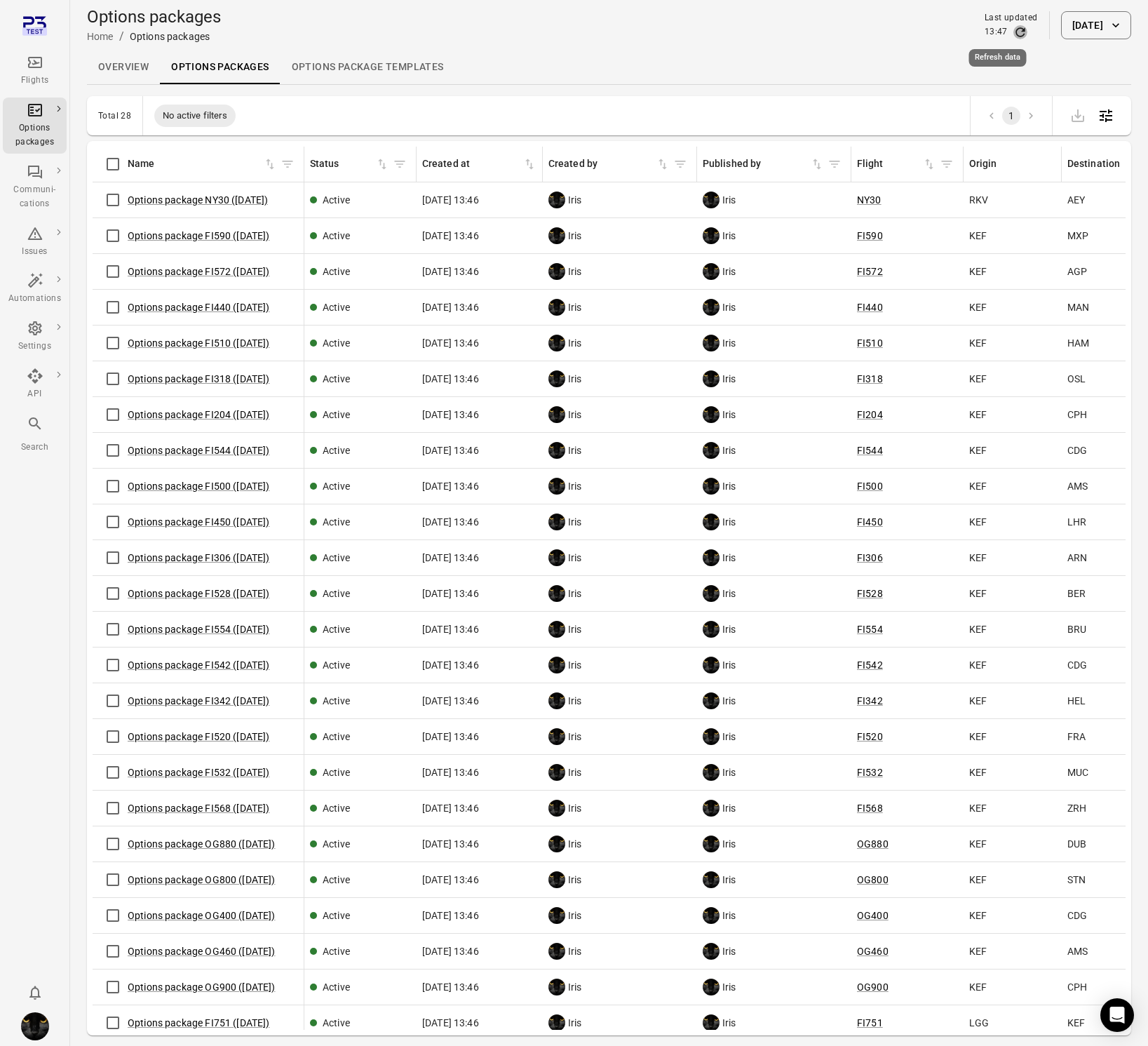
click at [1013, 33] on icon "Refresh data" at bounding box center [1019, 32] width 14 height 14
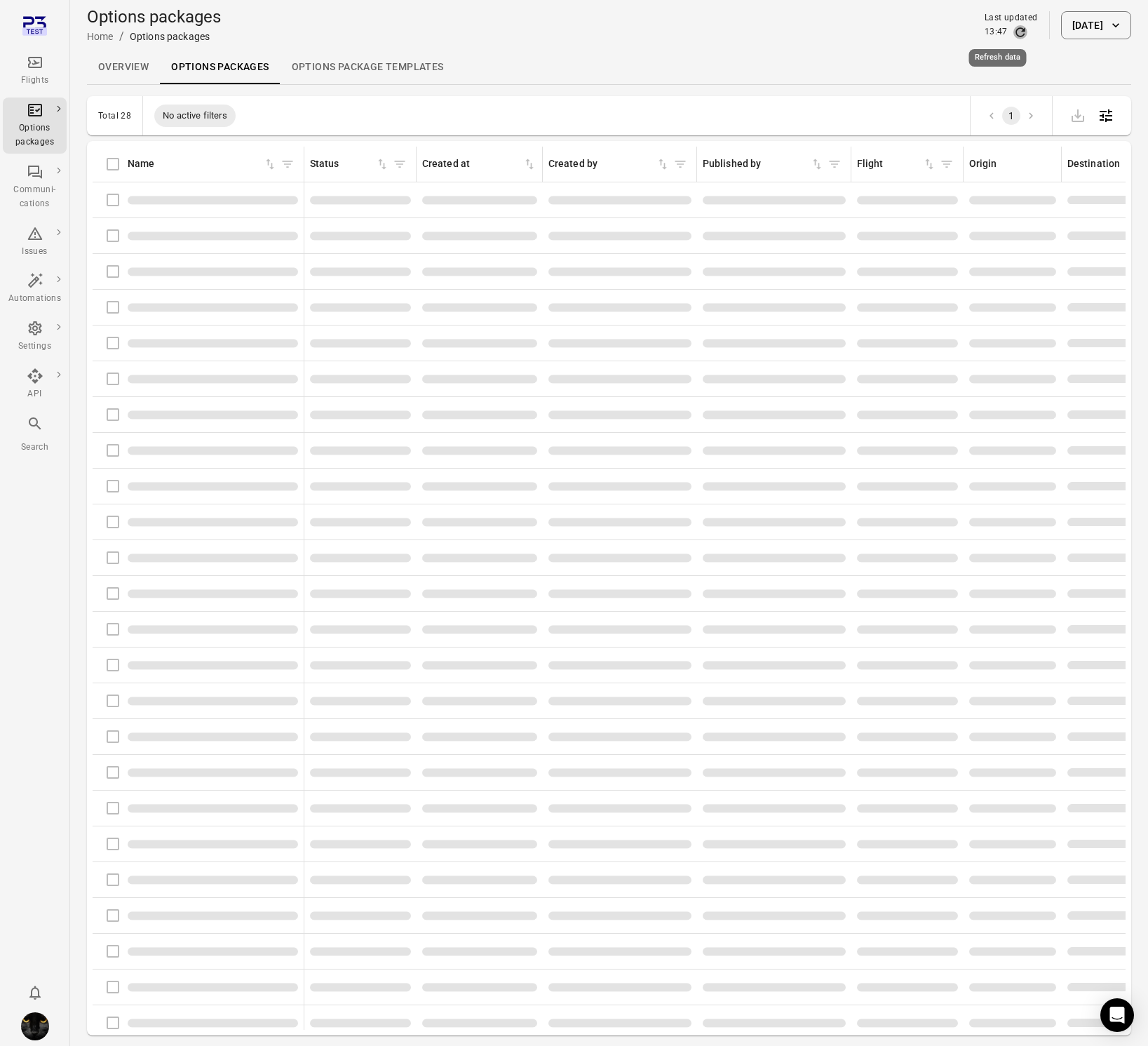
click at [1013, 33] on icon "Refresh data" at bounding box center [1019, 32] width 14 height 14
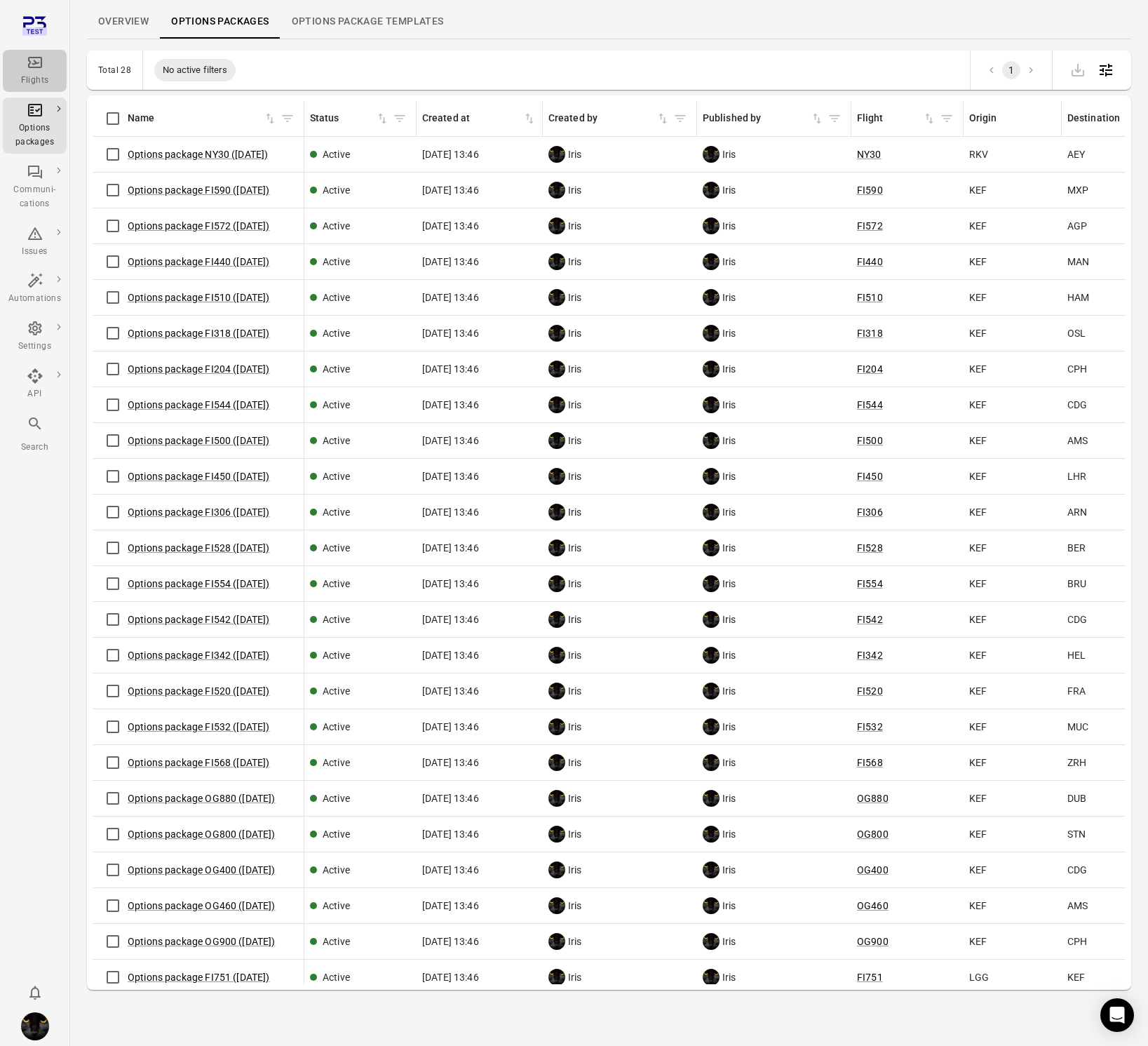
click at [29, 60] on icon "Main navigation" at bounding box center [34, 63] width 17 height 17
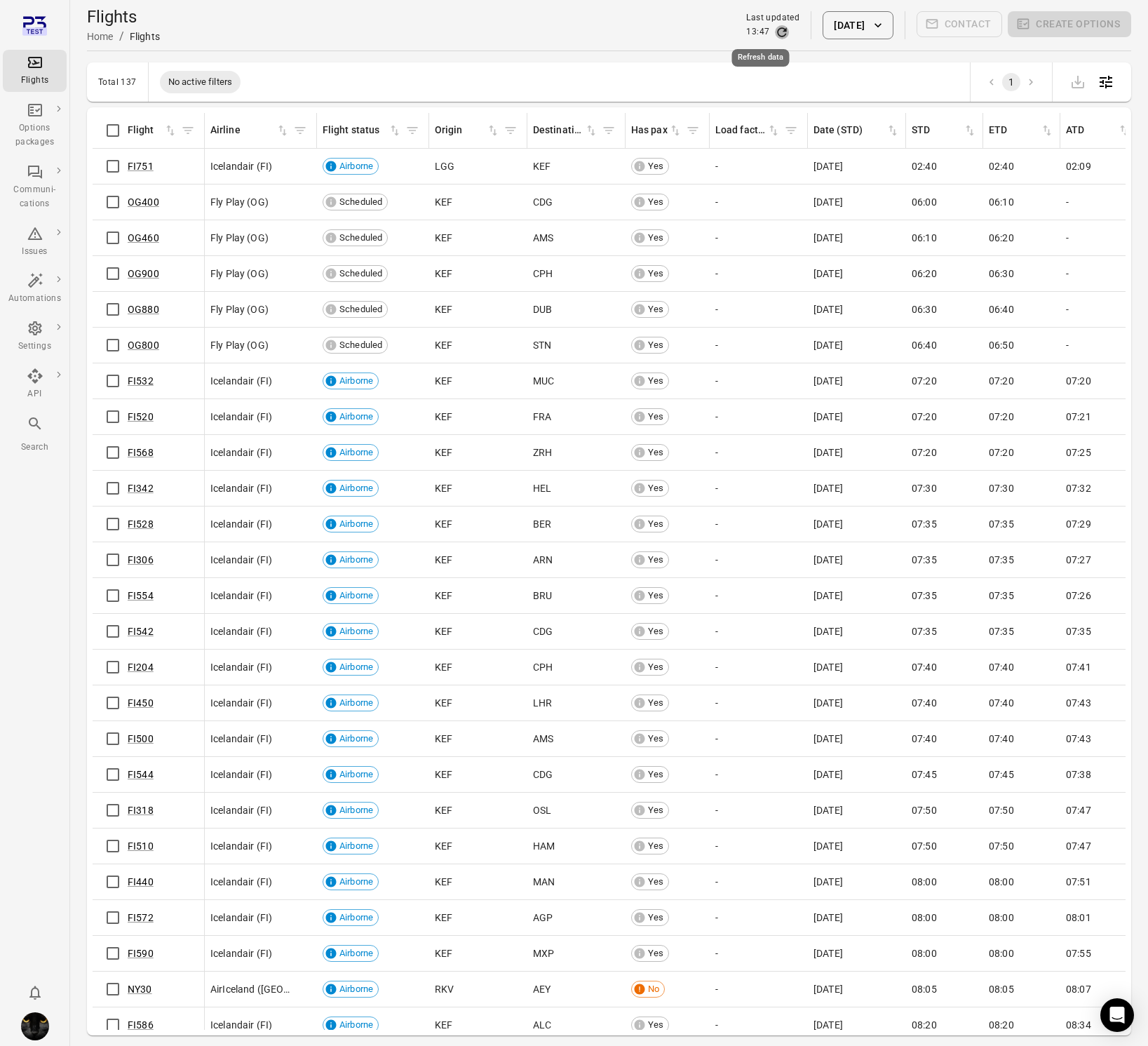
click at [777, 35] on icon "Refresh data" at bounding box center [782, 32] width 9 height 9
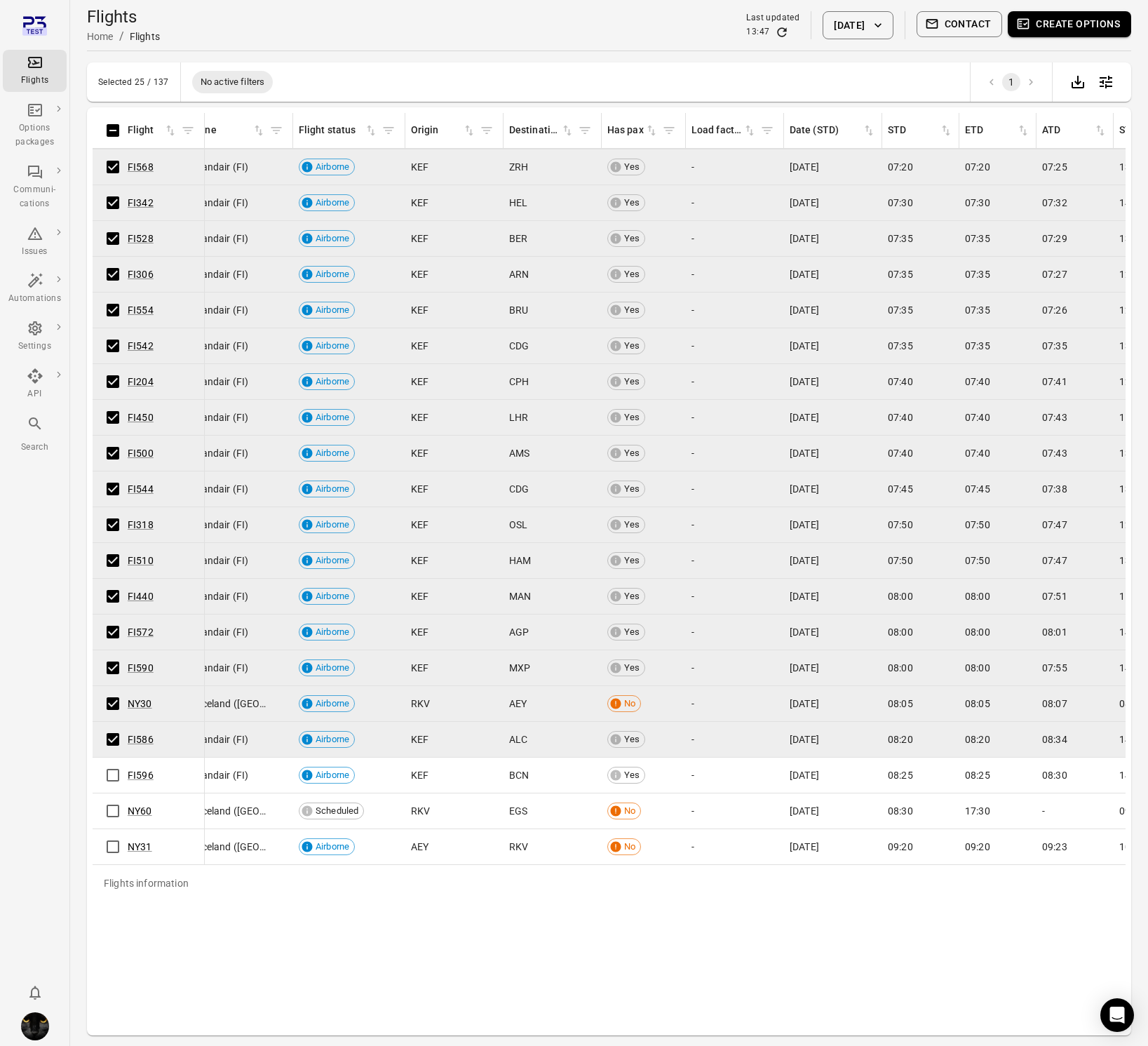
scroll to position [0, 24]
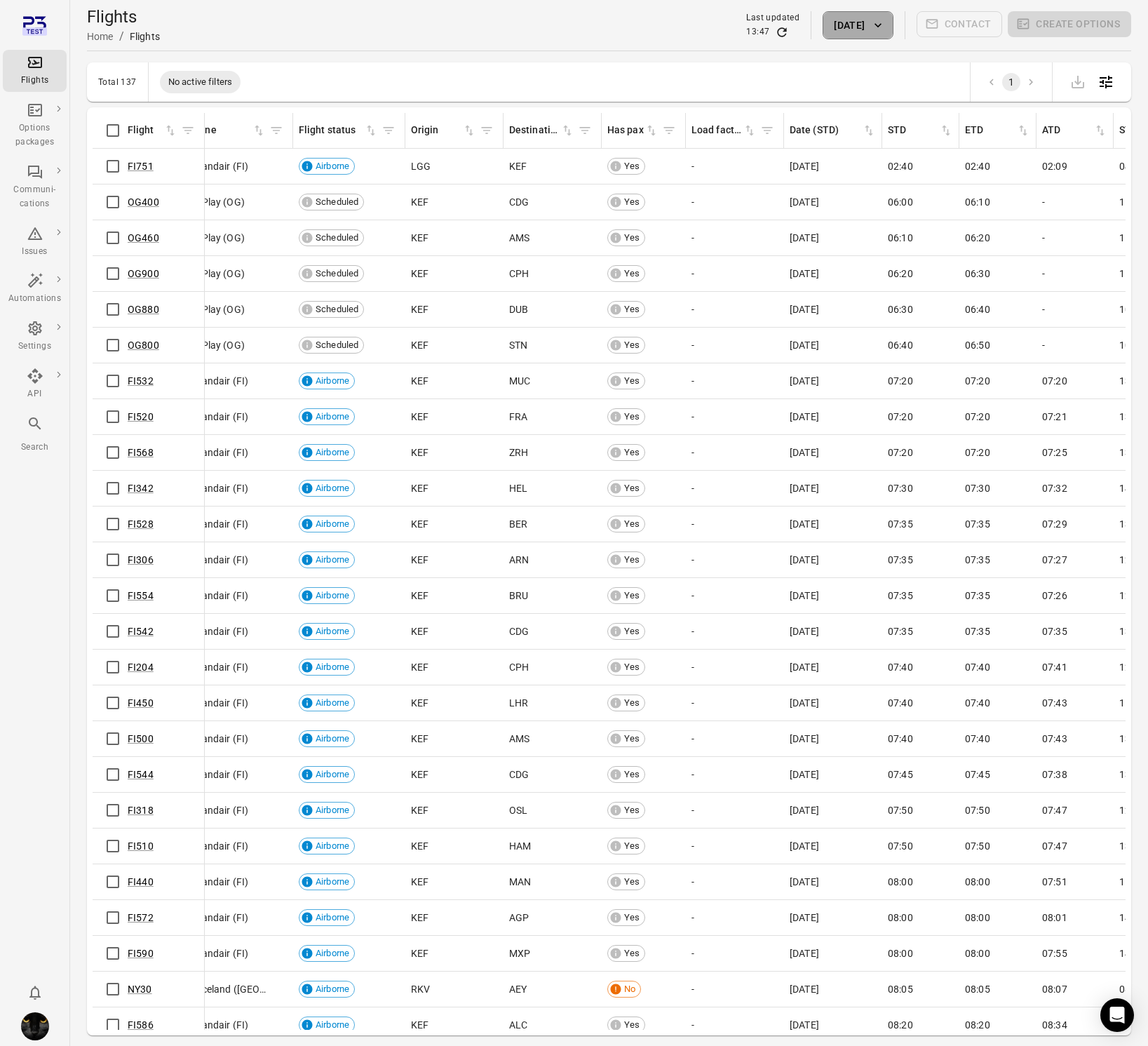
click at [864, 23] on button "4 Oct 2025" at bounding box center [857, 24] width 70 height 28
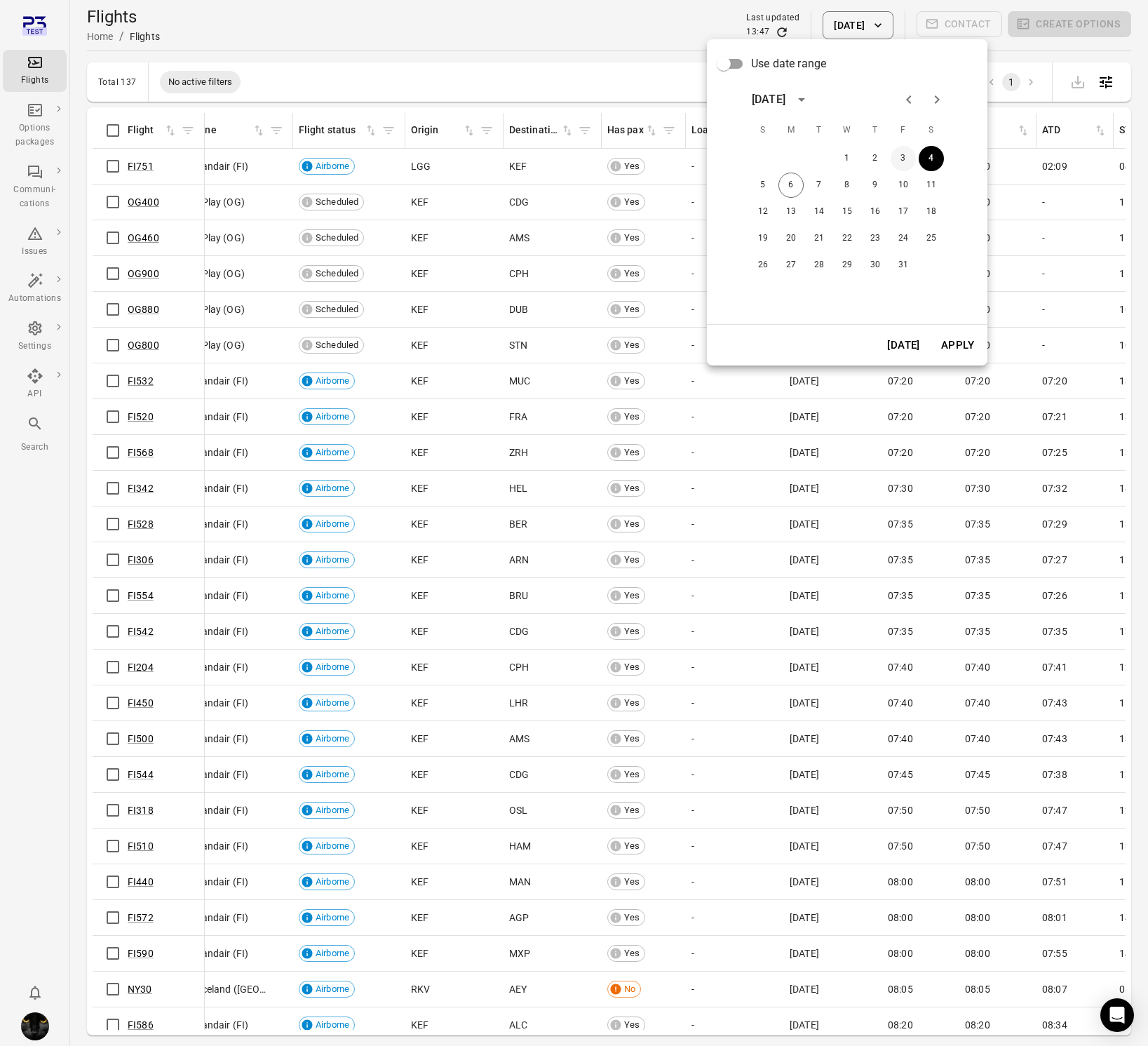
click at [904, 156] on button "3" at bounding box center [903, 159] width 25 height 25
click at [957, 343] on button "Apply" at bounding box center [957, 345] width 48 height 30
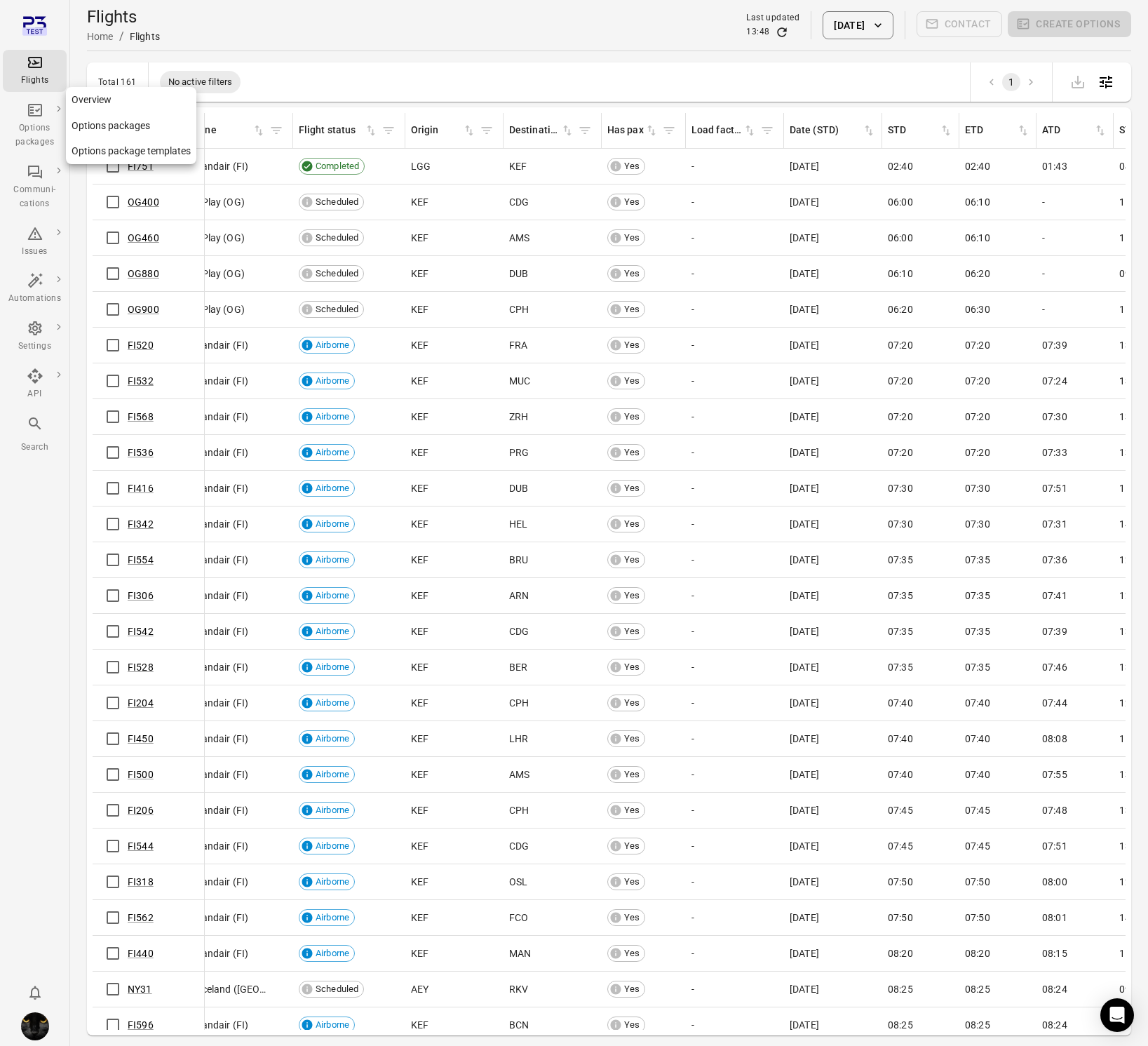
click at [39, 113] on icon "Main navigation" at bounding box center [34, 110] width 17 height 17
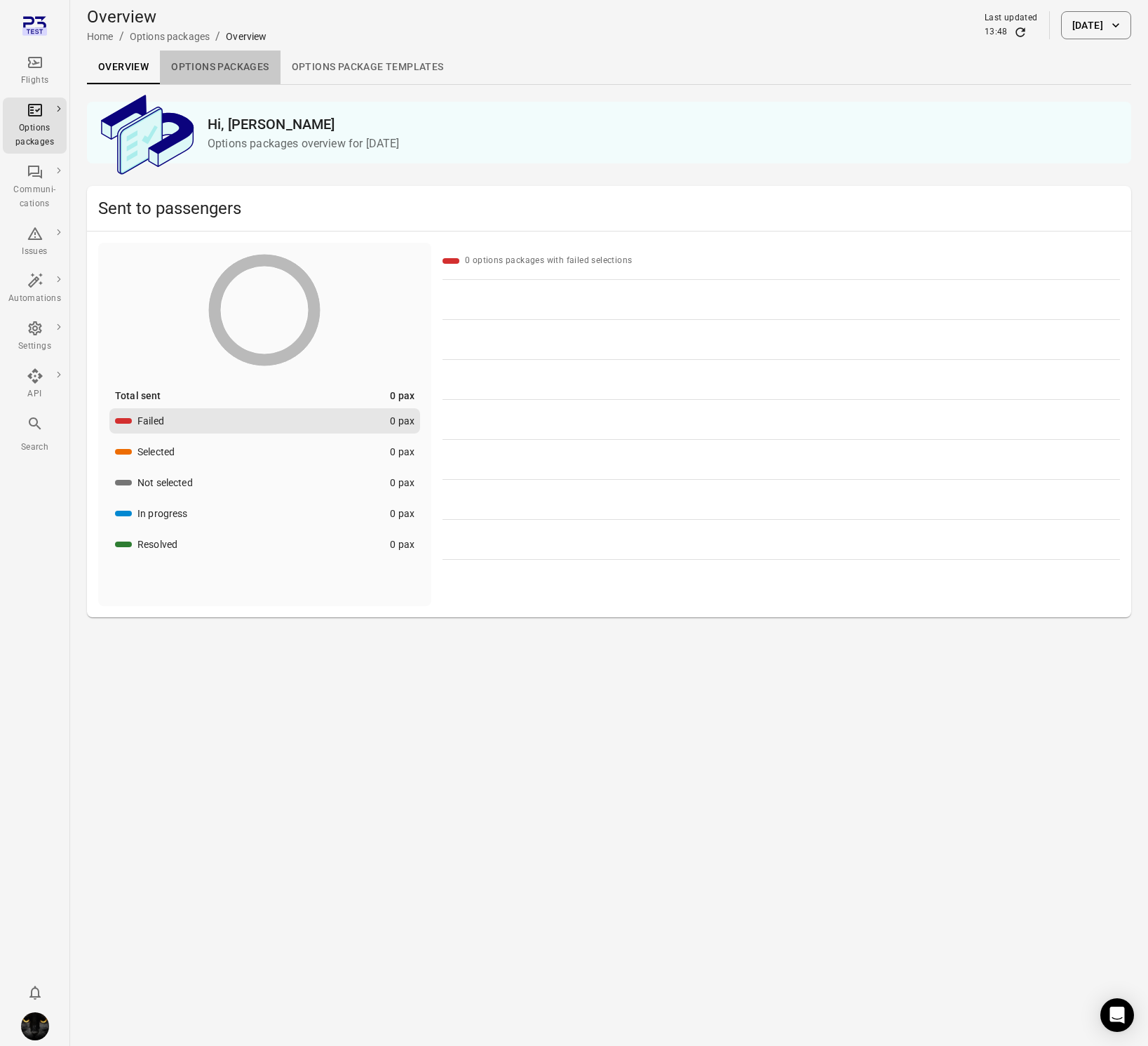
click at [229, 68] on link "Options packages" at bounding box center [219, 67] width 120 height 34
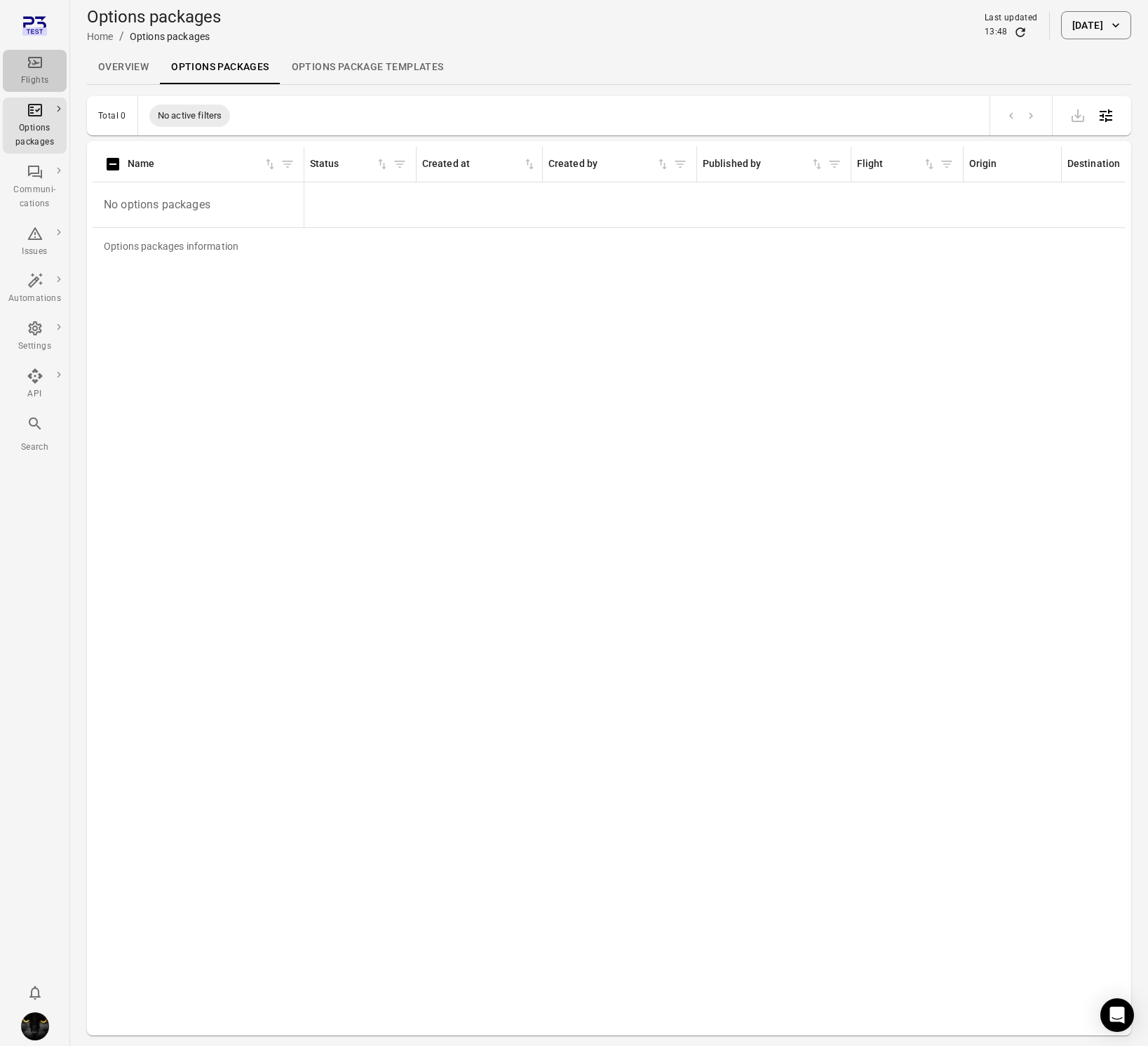
click at [35, 62] on icon "Main navigation" at bounding box center [34, 63] width 14 height 11
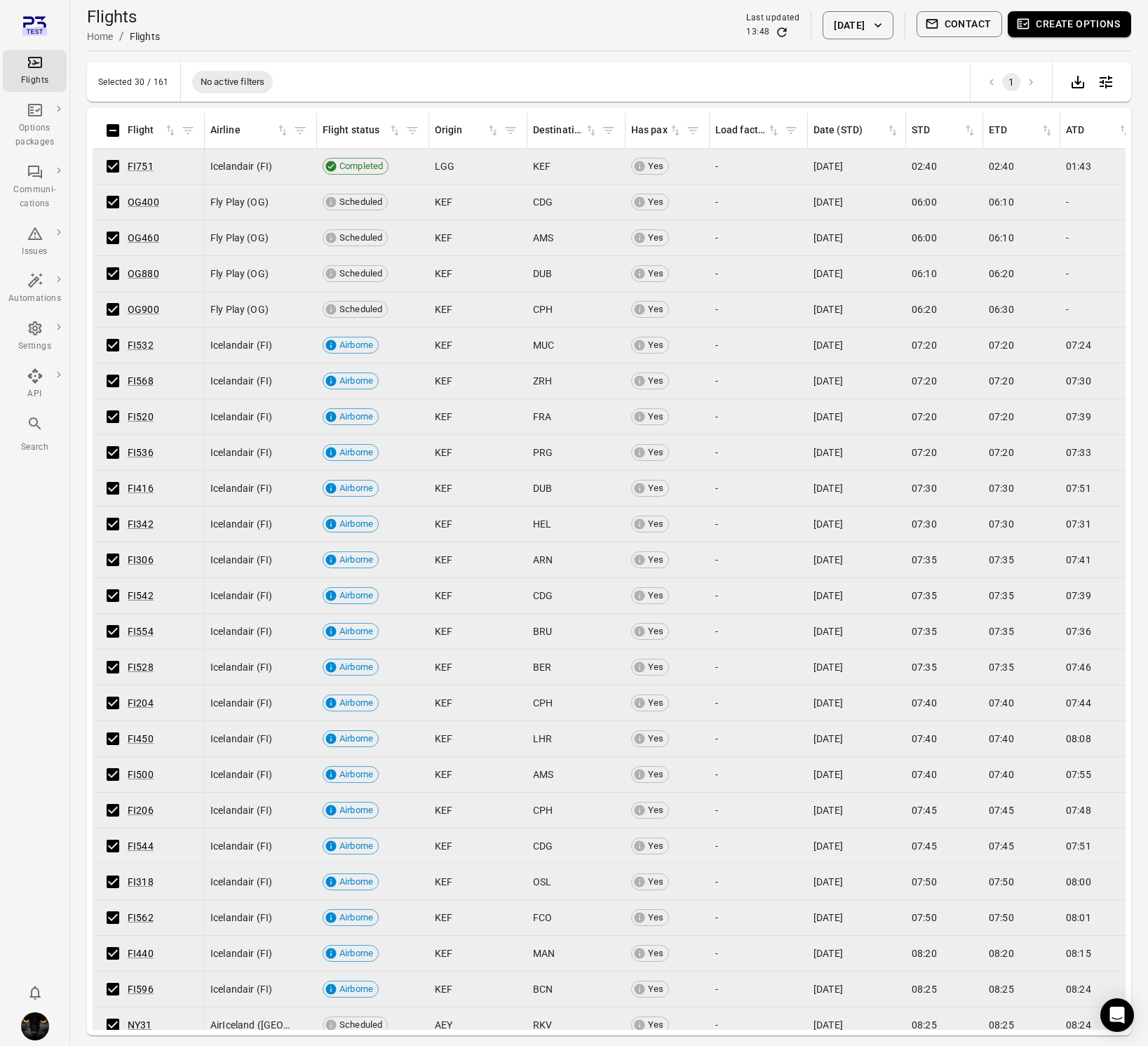
click at [1066, 24] on button "Create options" at bounding box center [1069, 24] width 123 height 26
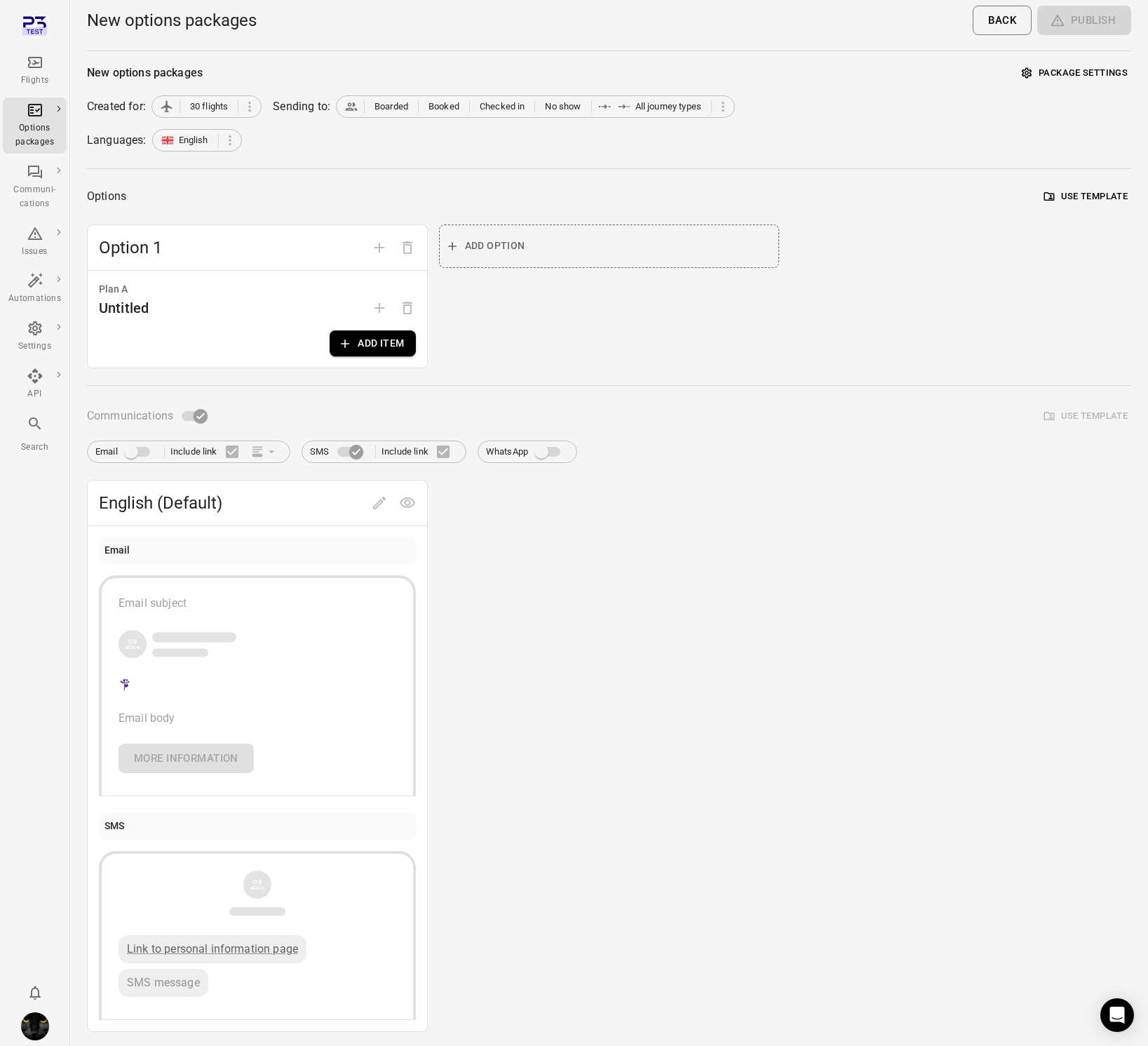
click at [334, 341] on button "Add item" at bounding box center [372, 344] width 85 height 26
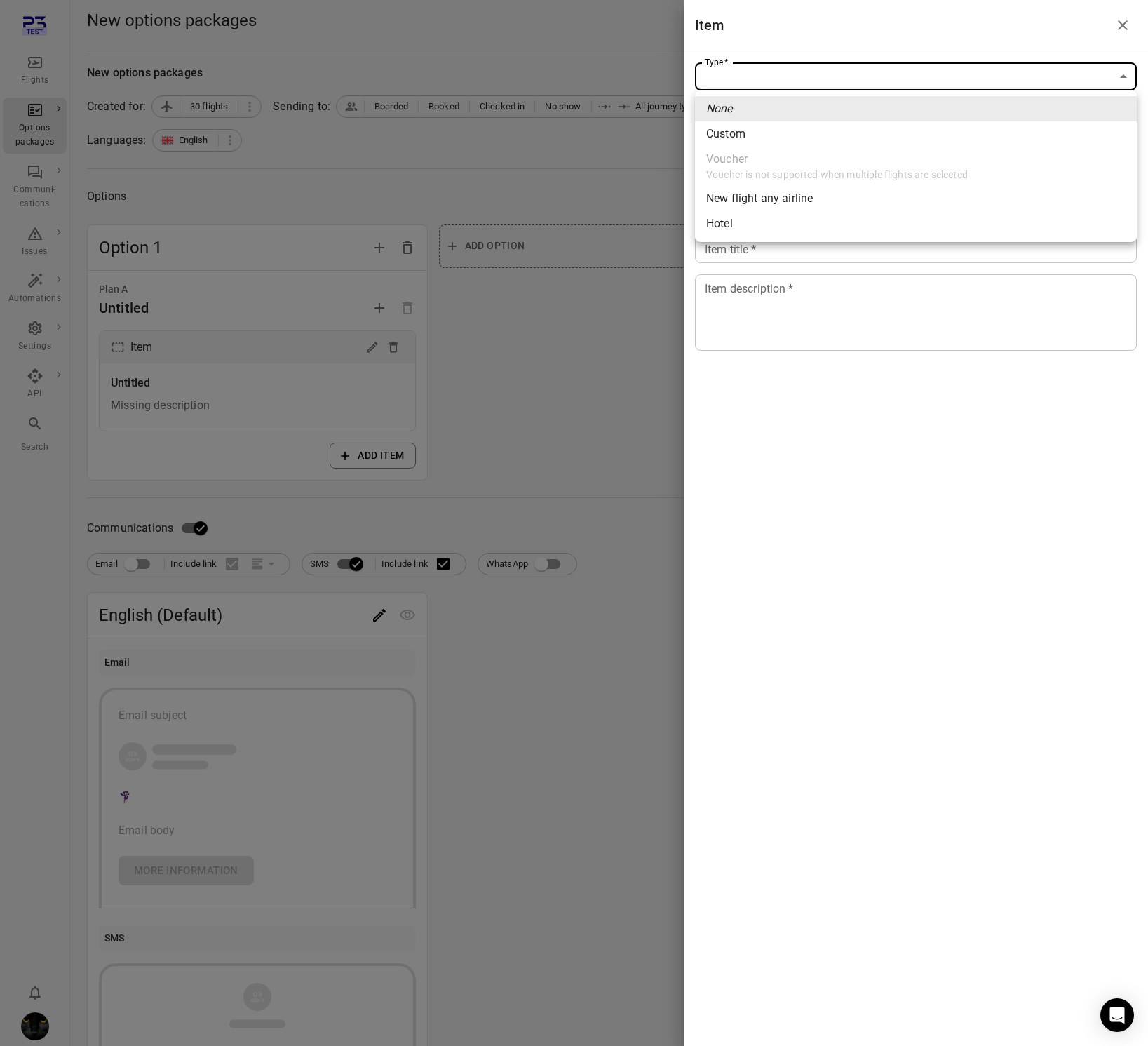
click at [761, 70] on body "Flights Options packages Communi-cations Issues Automations Settings API Search…" at bounding box center [574, 600] width 1148 height 1200
drag, startPoint x: 748, startPoint y: 138, endPoint x: 745, endPoint y: 163, distance: 25.2
click at [748, 138] on li "Custom" at bounding box center [916, 134] width 442 height 25
type input "******"
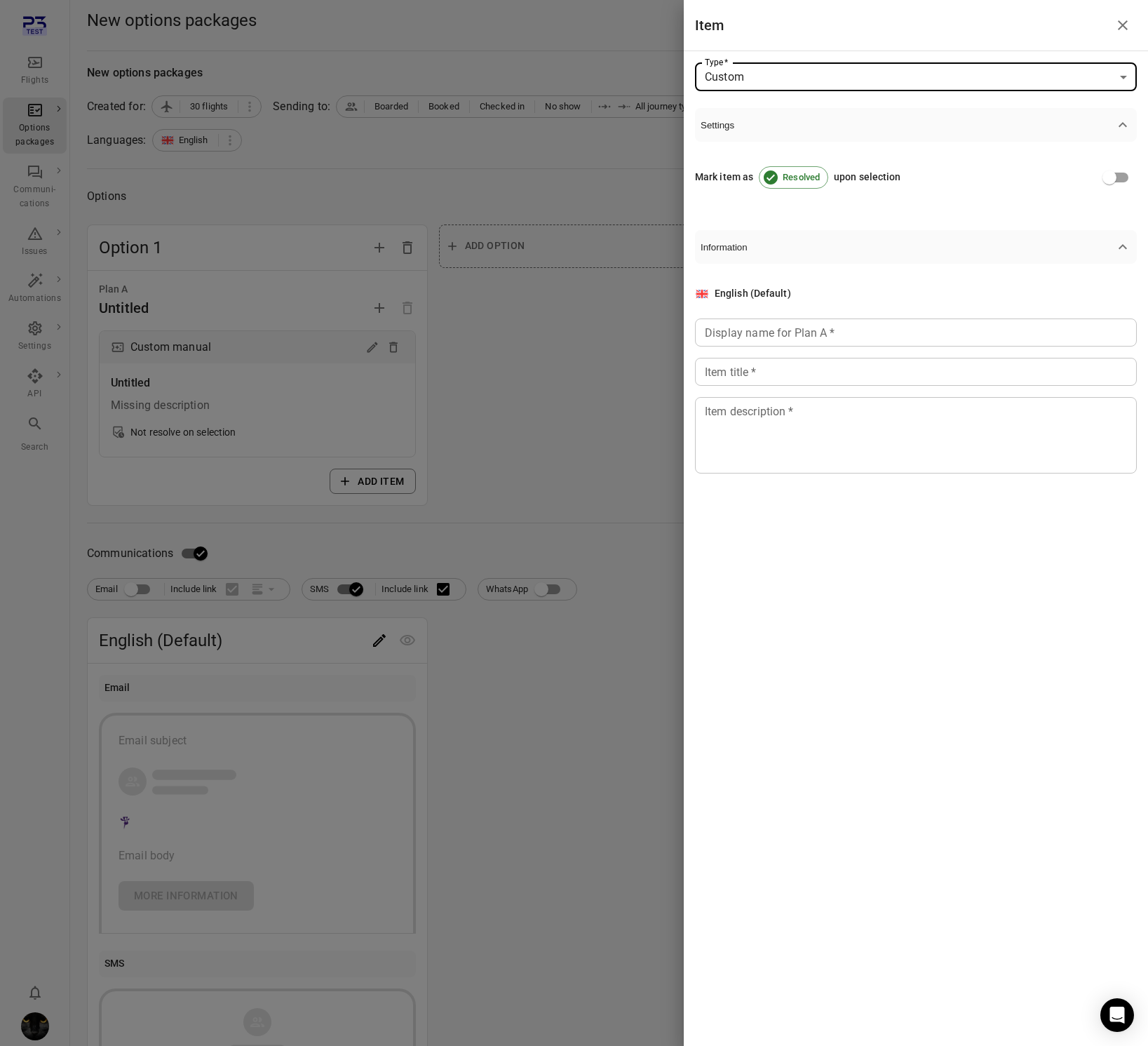
drag, startPoint x: 747, startPoint y: 305, endPoint x: 739, endPoint y: 334, distance: 30.1
click at [747, 307] on div "English (Default) Display name for Plan A   * Display name for Plan A   * Item …" at bounding box center [916, 380] width 442 height 188
click at [739, 334] on input "Display name for Plan A   *" at bounding box center [916, 332] width 442 height 28
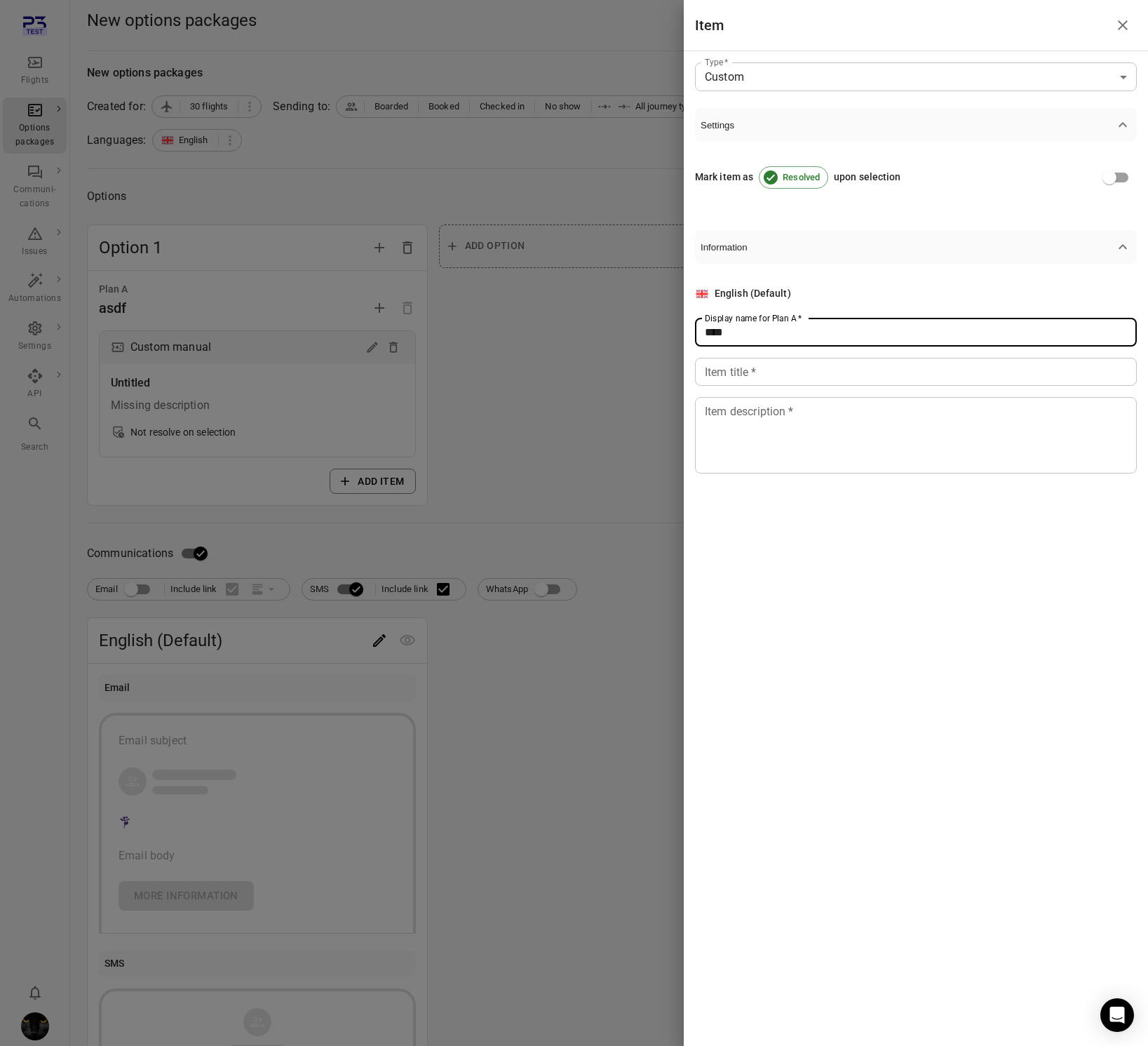
type input "****"
drag, startPoint x: 747, startPoint y: 383, endPoint x: 745, endPoint y: 374, distance: 9.2
click at [746, 376] on input "Item title   *" at bounding box center [916, 372] width 442 height 28
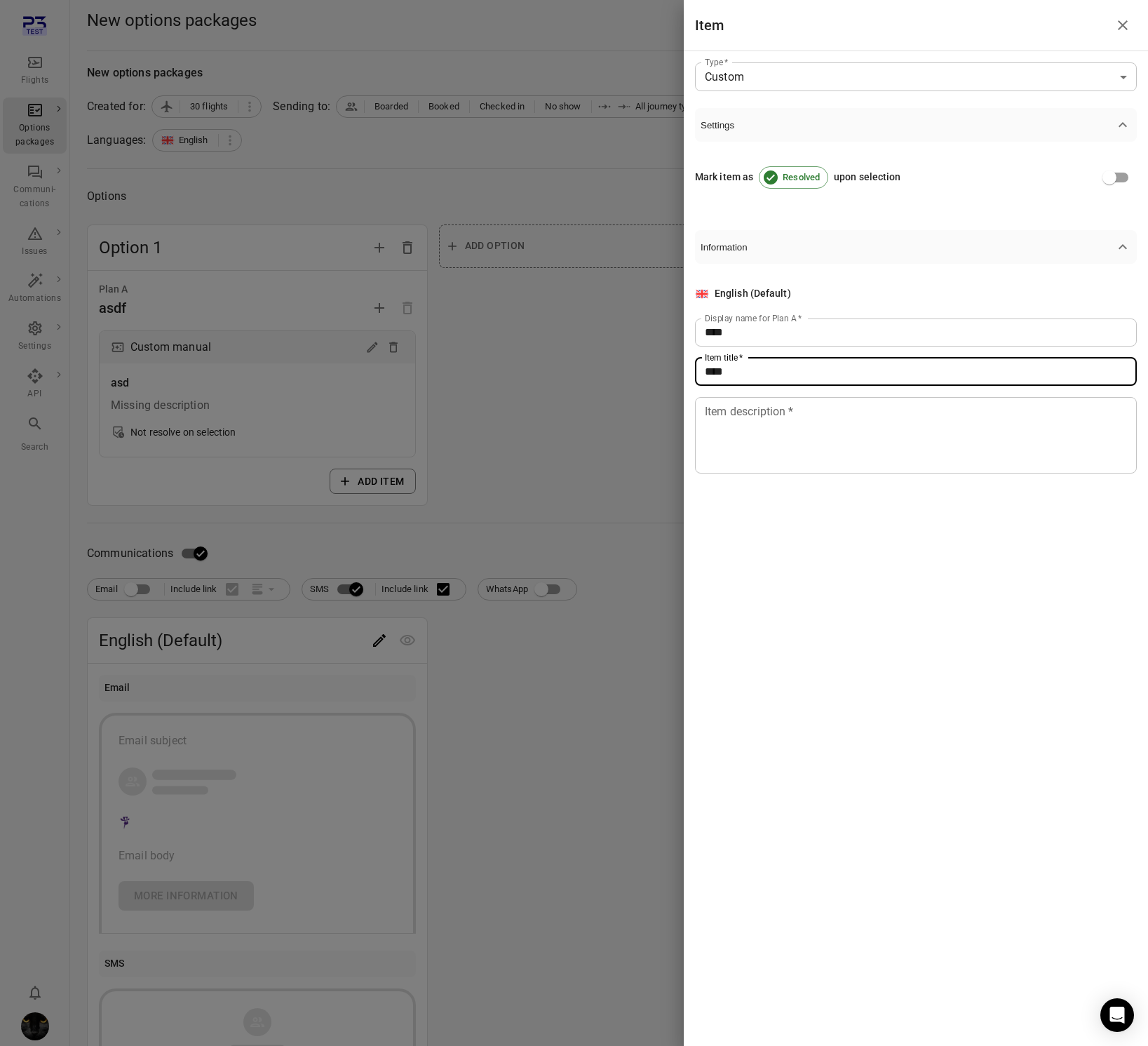
type input "****"
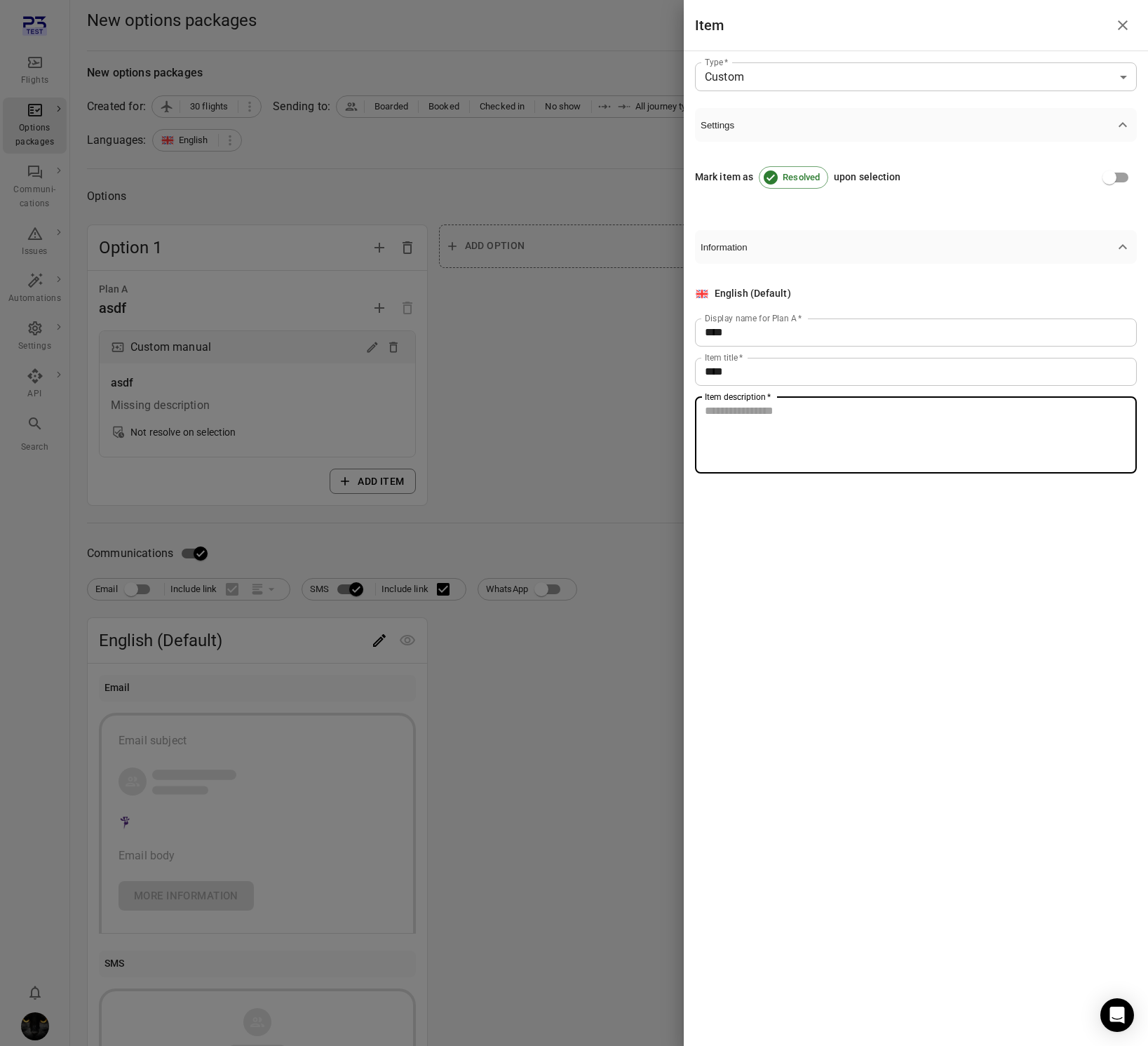
drag, startPoint x: 748, startPoint y: 405, endPoint x: 685, endPoint y: 434, distance: 69.4
click at [748, 405] on textarea "Item description   *" at bounding box center [916, 434] width 422 height 64
type textarea "****"
click at [542, 348] on div at bounding box center [574, 523] width 1148 height 1046
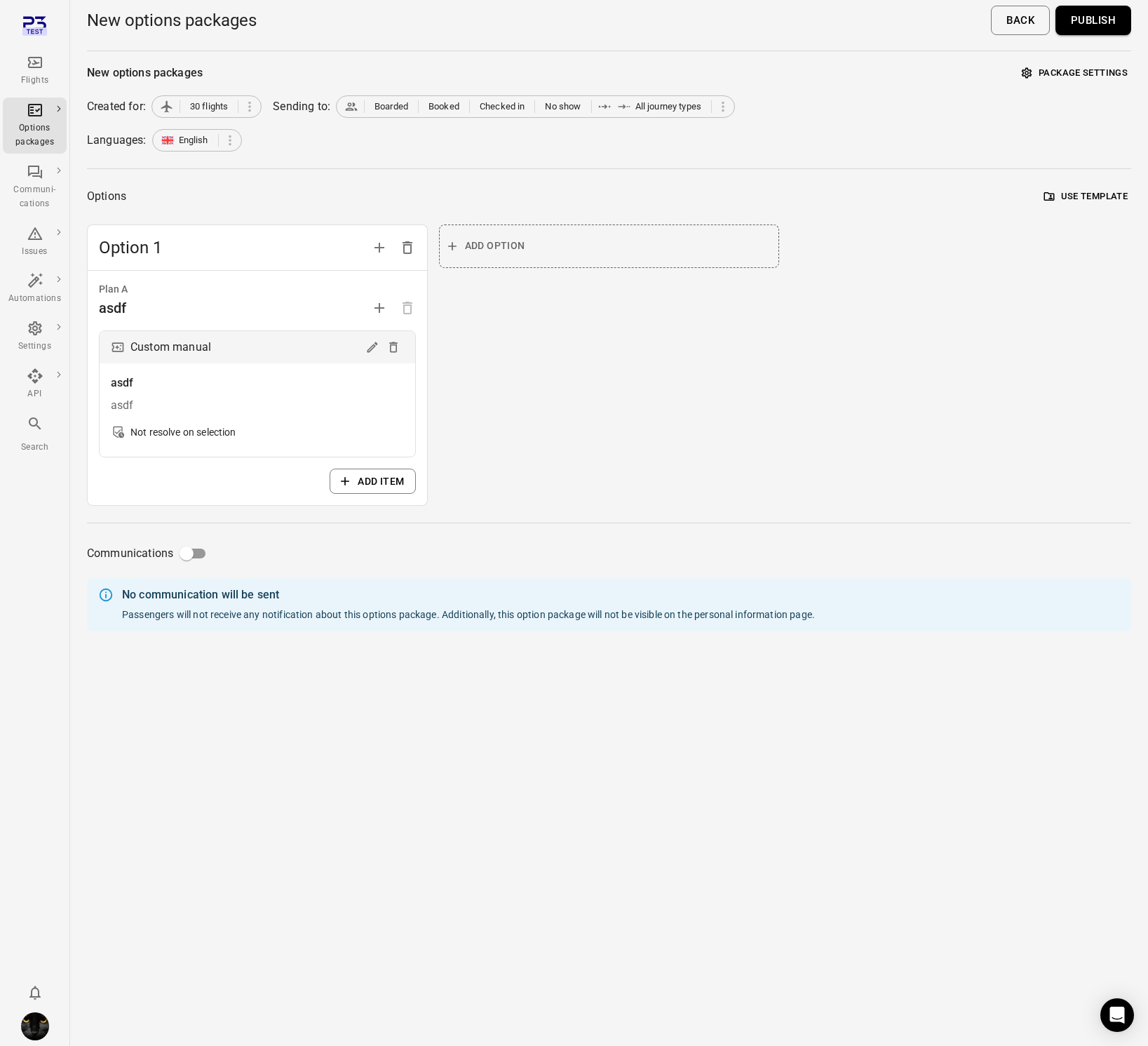
click at [1094, 23] on button "Publish" at bounding box center [1094, 20] width 76 height 30
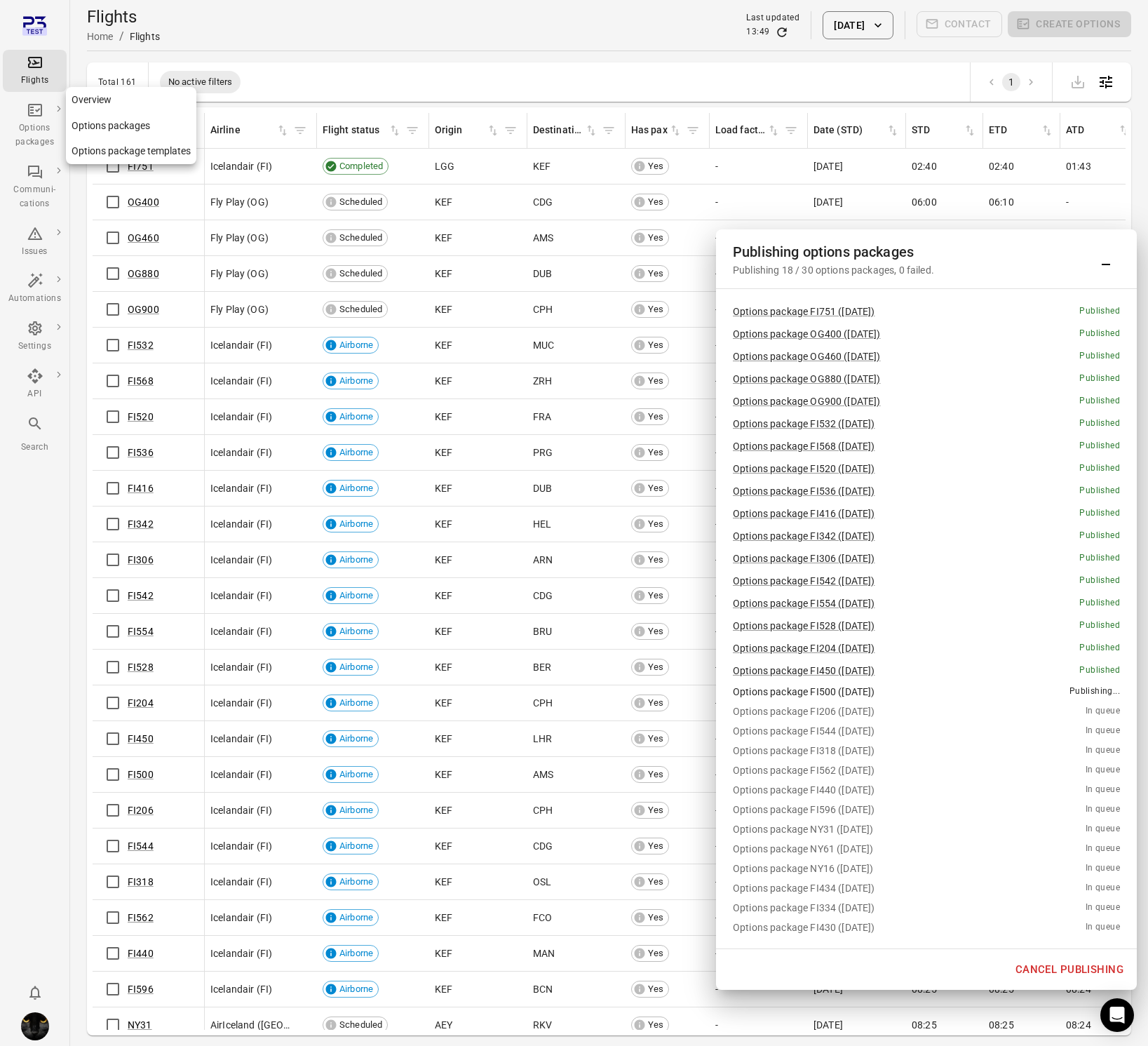
click at [36, 120] on div "Options packages" at bounding box center [34, 125] width 53 height 48
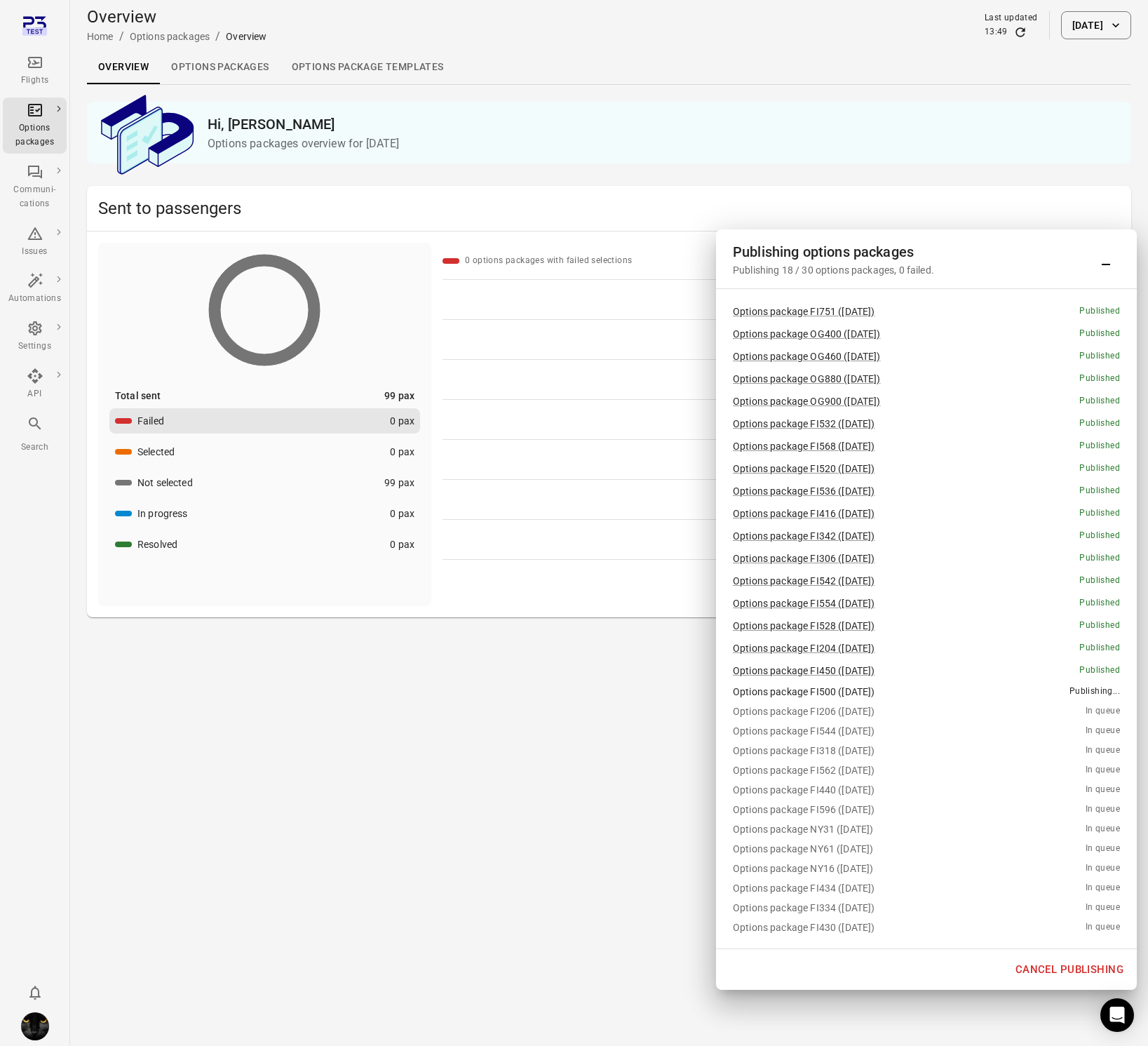
click at [203, 57] on link "Options packages" at bounding box center [219, 67] width 120 height 34
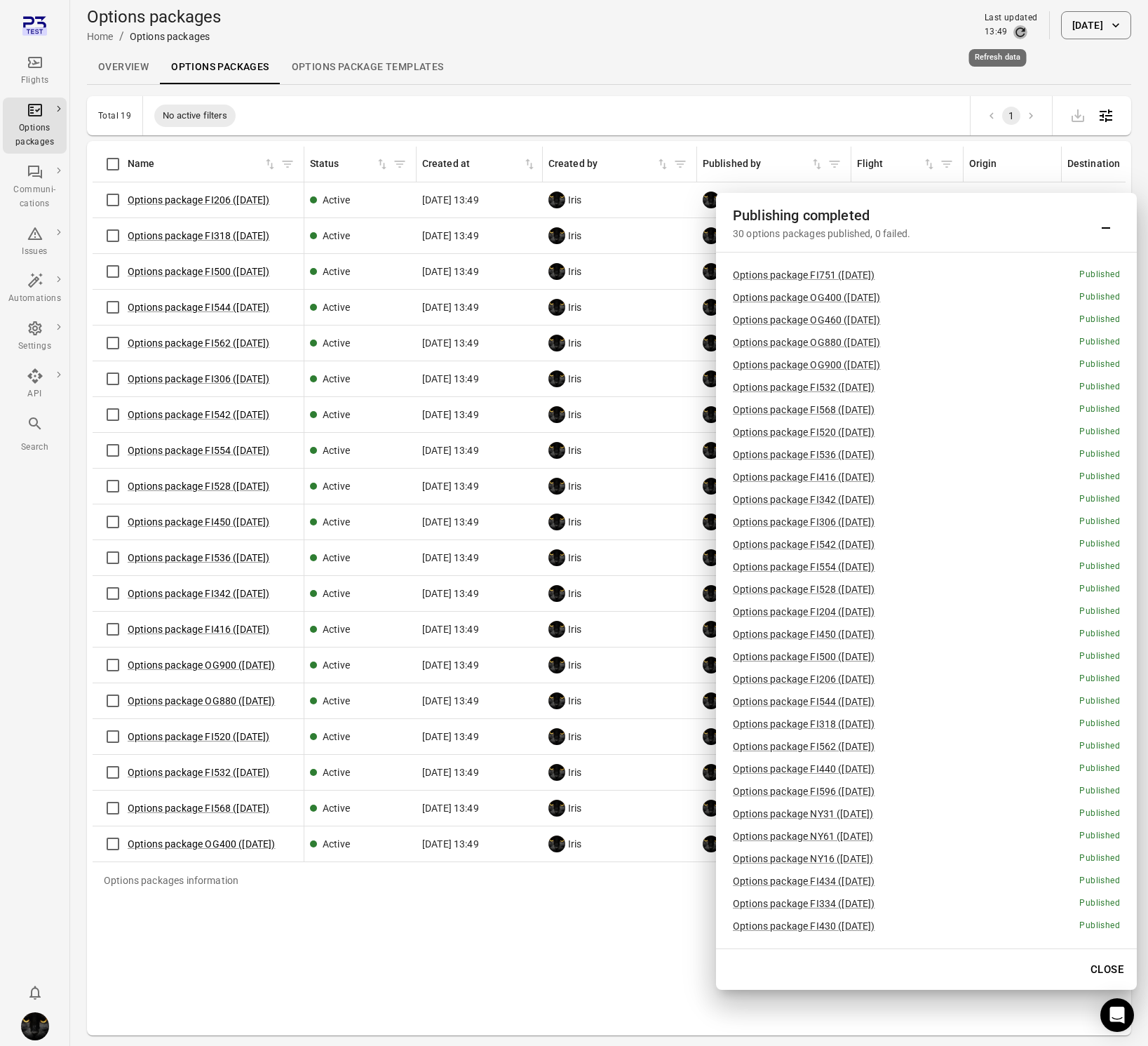
click at [1016, 34] on icon "Refresh data" at bounding box center [1020, 32] width 9 height 9
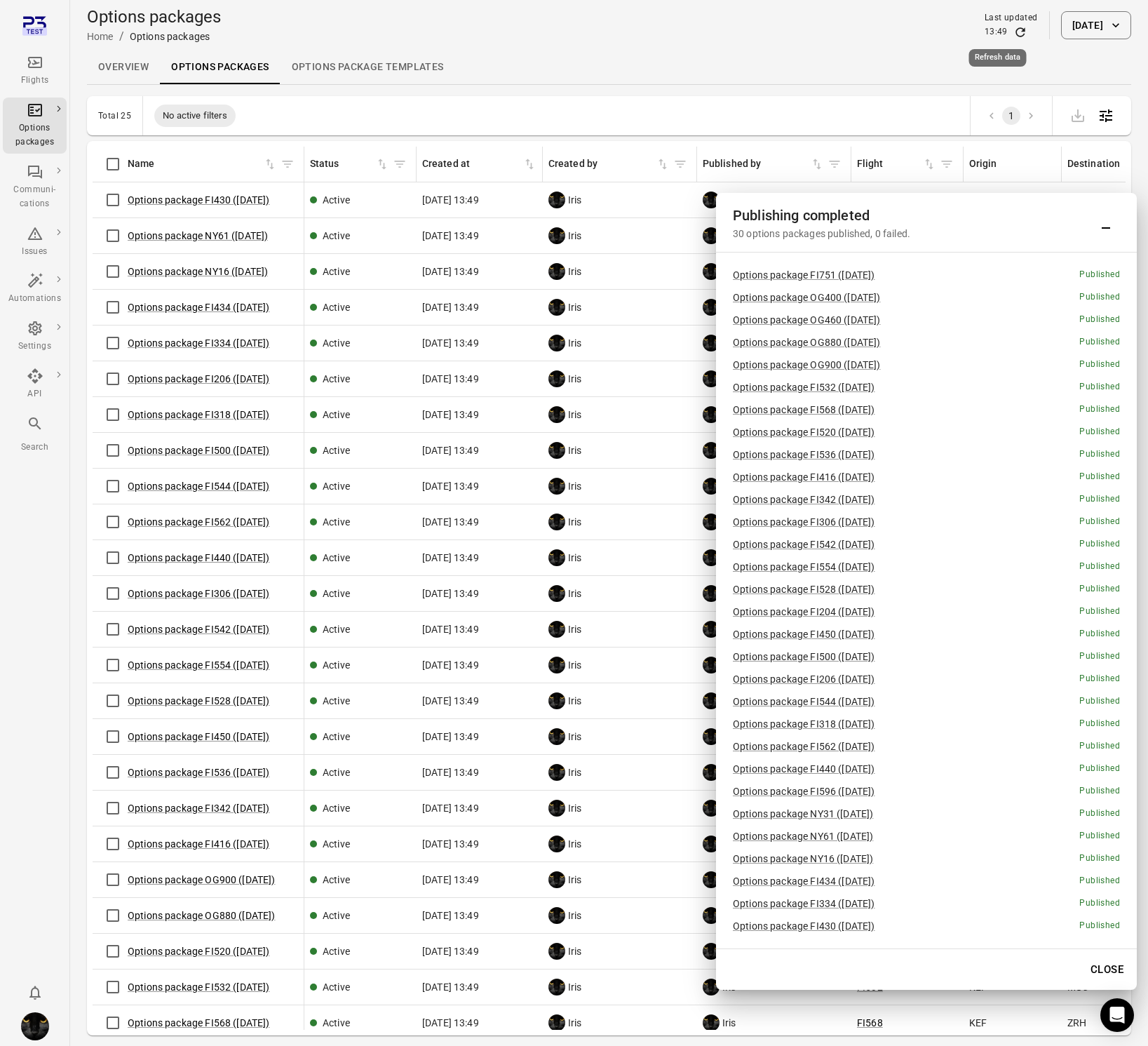
scroll to position [1, 0]
click at [1016, 34] on icon "Refresh data" at bounding box center [1020, 31] width 9 height 9
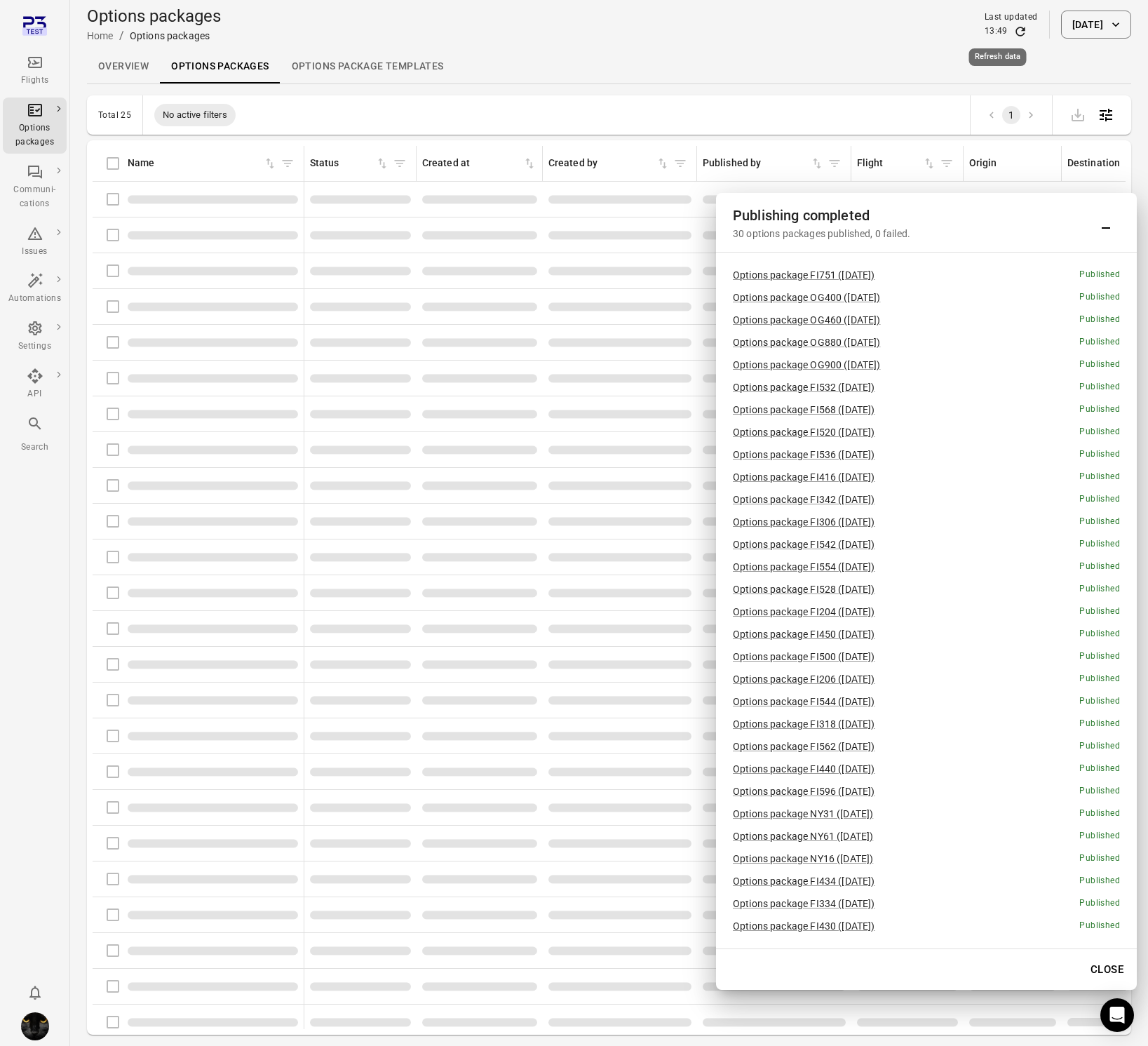
scroll to position [0, 0]
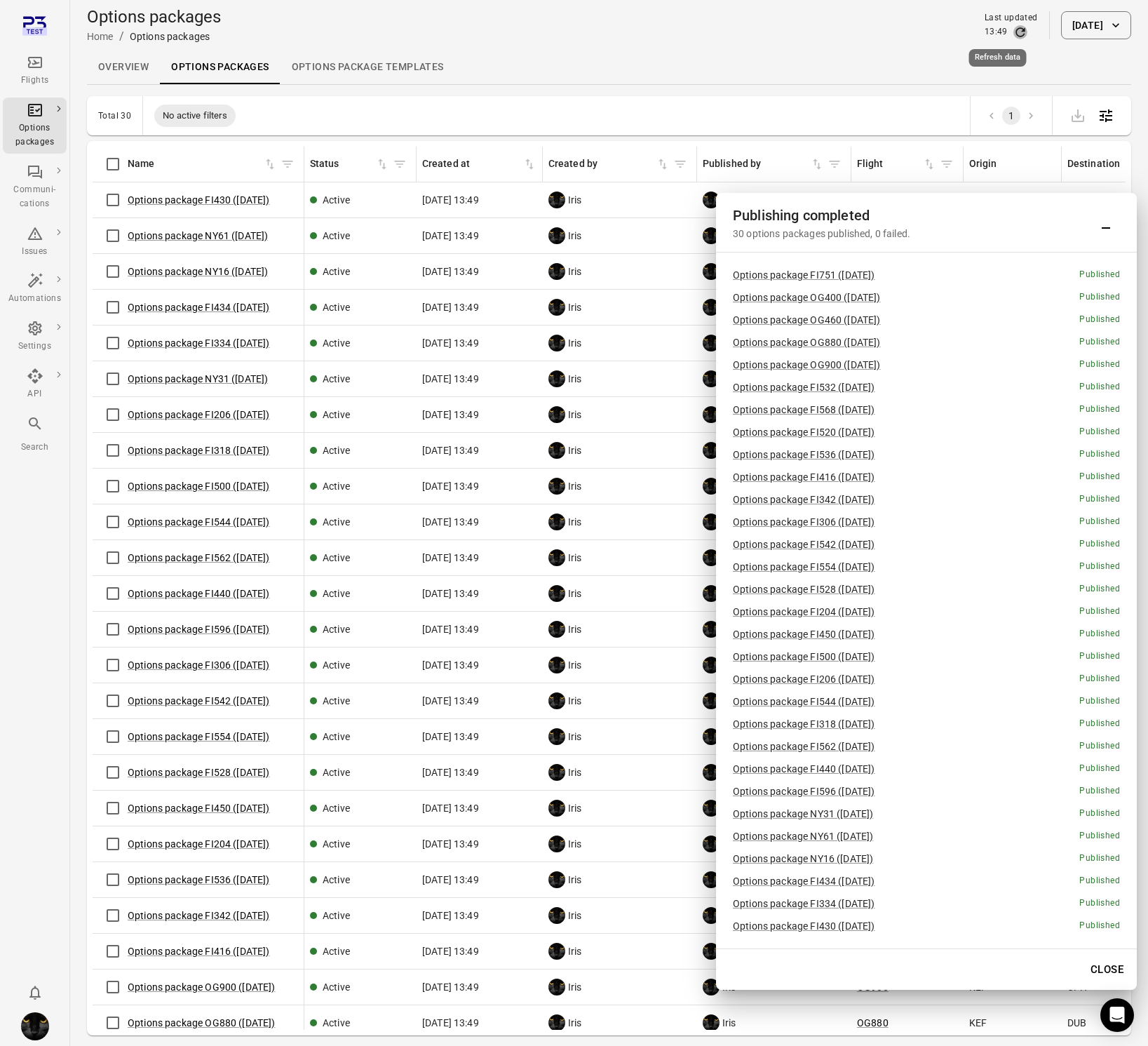
click at [1013, 33] on icon "Refresh data" at bounding box center [1019, 32] width 14 height 14
click at [35, 72] on div "Flights" at bounding box center [34, 71] width 53 height 34
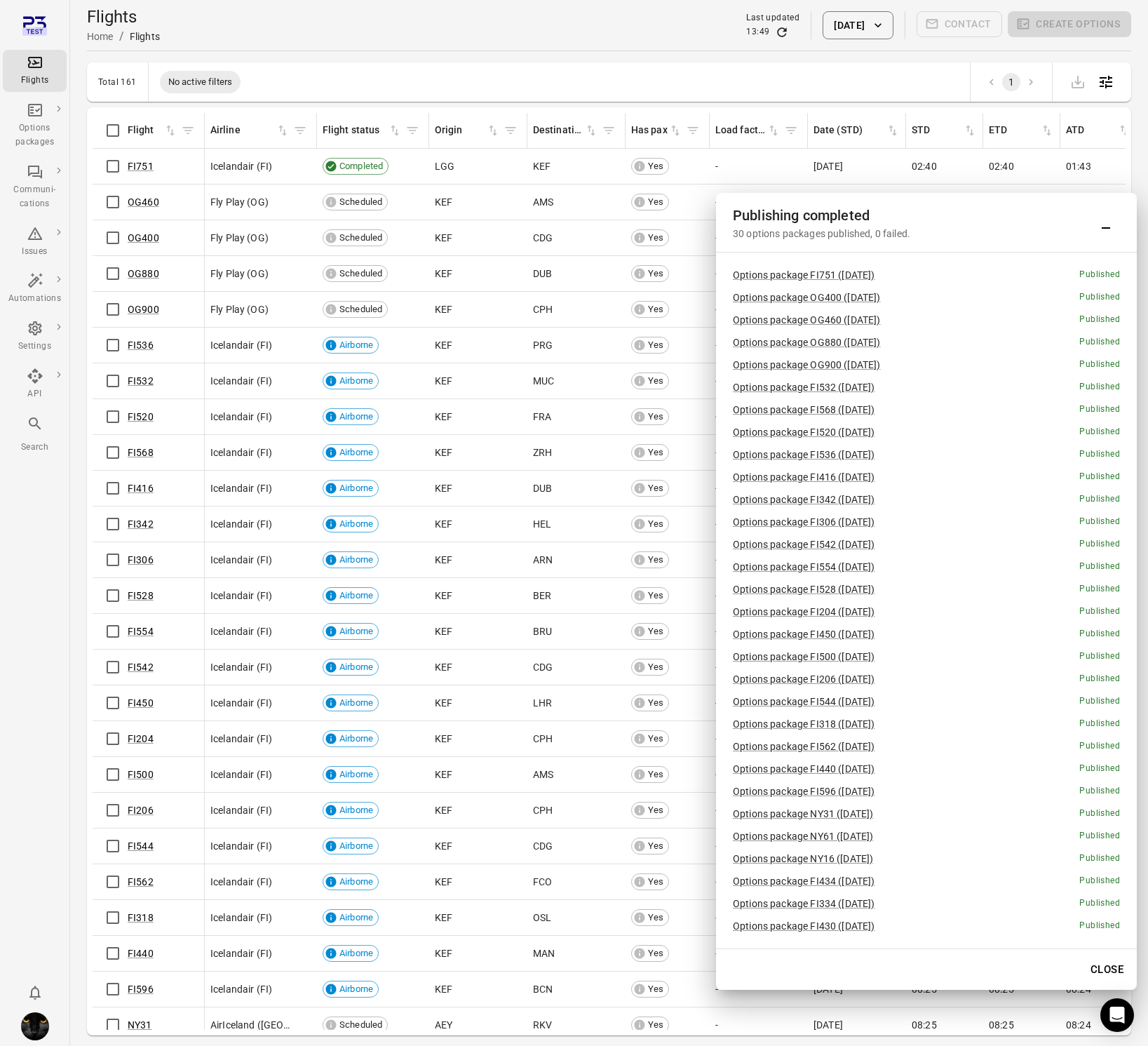
drag, startPoint x: 1121, startPoint y: 963, endPoint x: 1122, endPoint y: 932, distance: 31.0
click at [1121, 961] on button "Close" at bounding box center [1106, 969] width 48 height 30
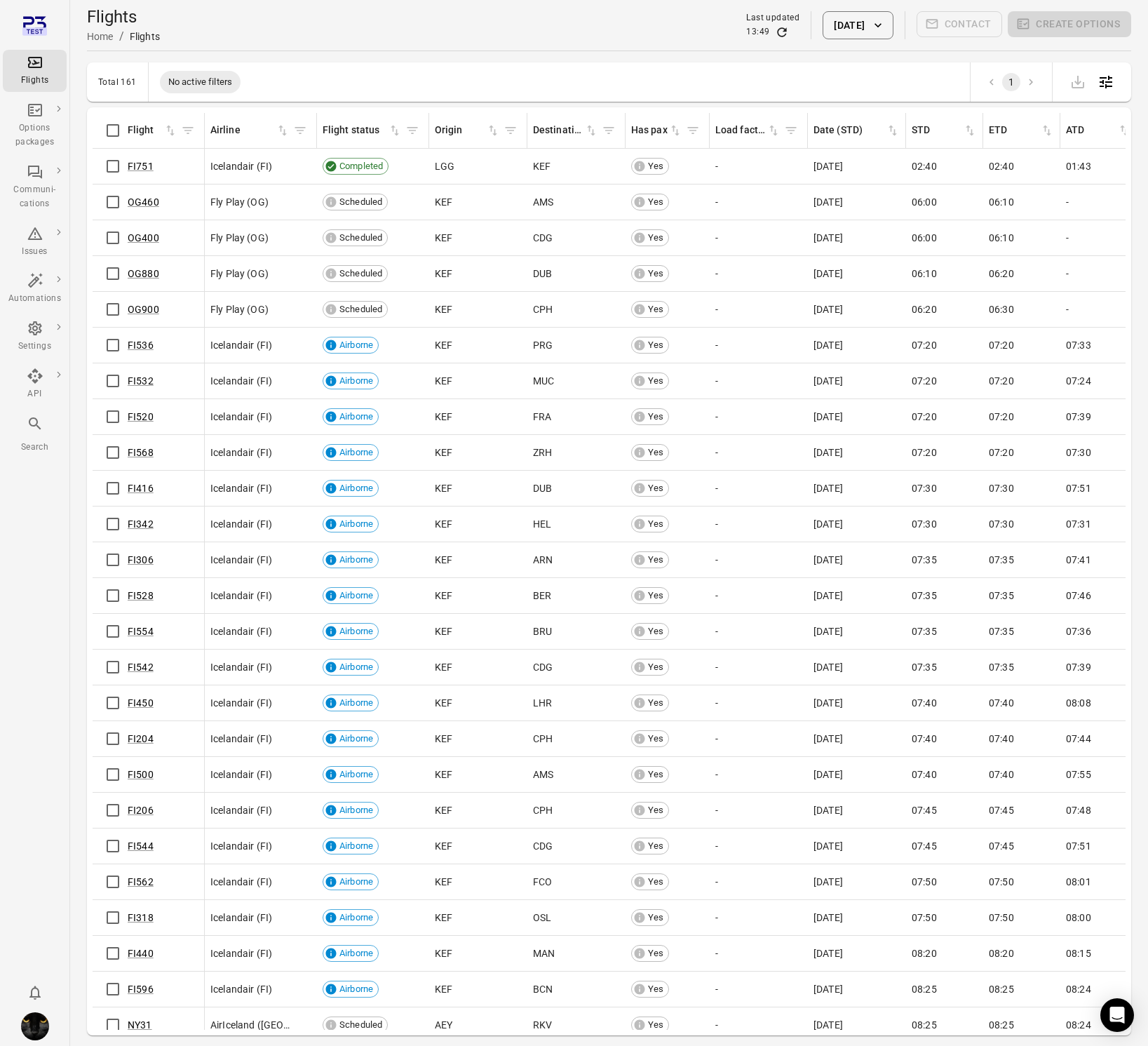
click at [841, 24] on button "3 Oct 2025" at bounding box center [857, 24] width 70 height 28
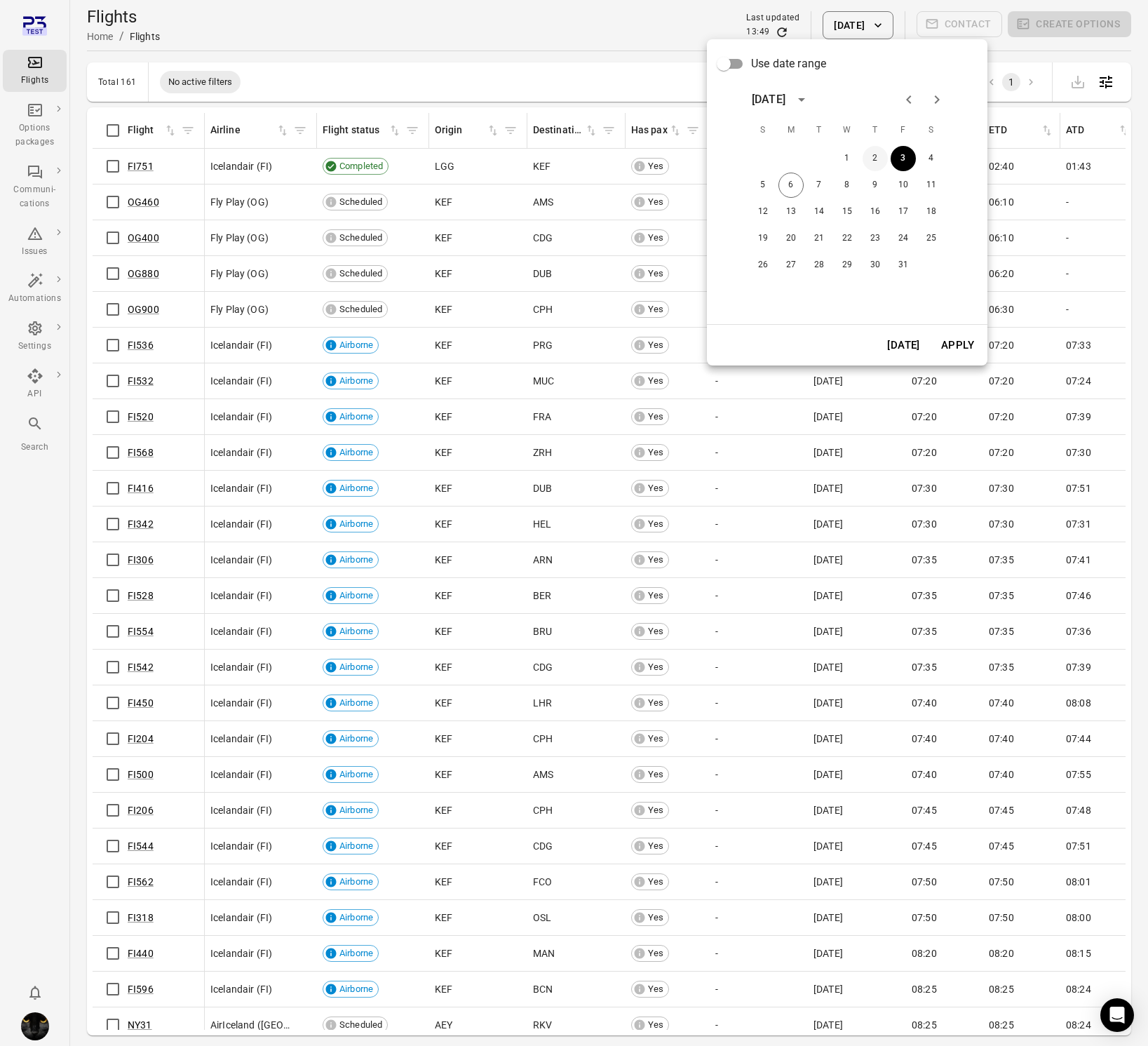
drag, startPoint x: 876, startPoint y: 154, endPoint x: 877, endPoint y: 162, distance: 8.1
click at [876, 156] on button "2" at bounding box center [875, 159] width 25 height 25
click at [960, 348] on button "Apply" at bounding box center [957, 345] width 48 height 30
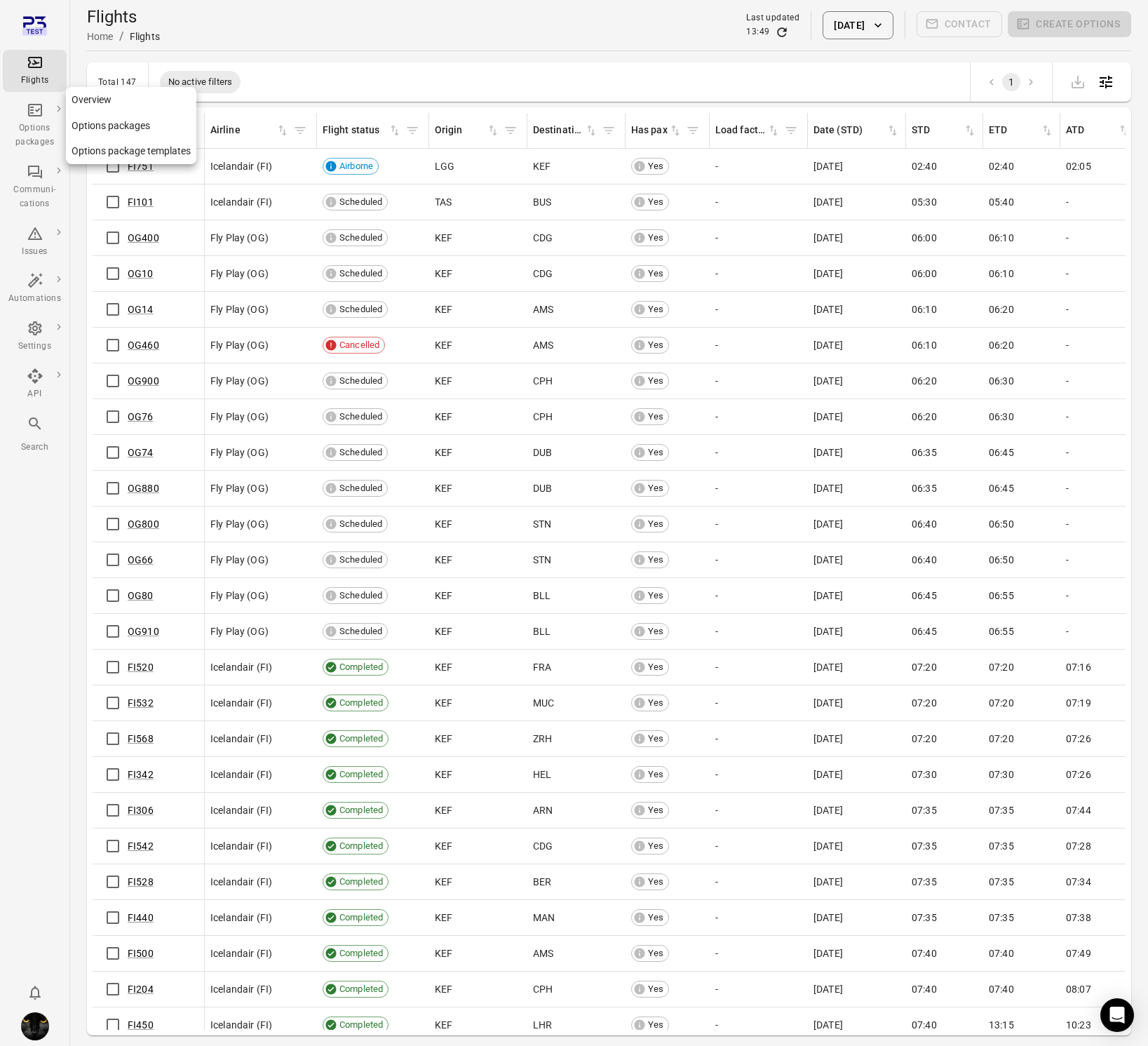
click at [35, 128] on div "Options packages" at bounding box center [34, 135] width 53 height 28
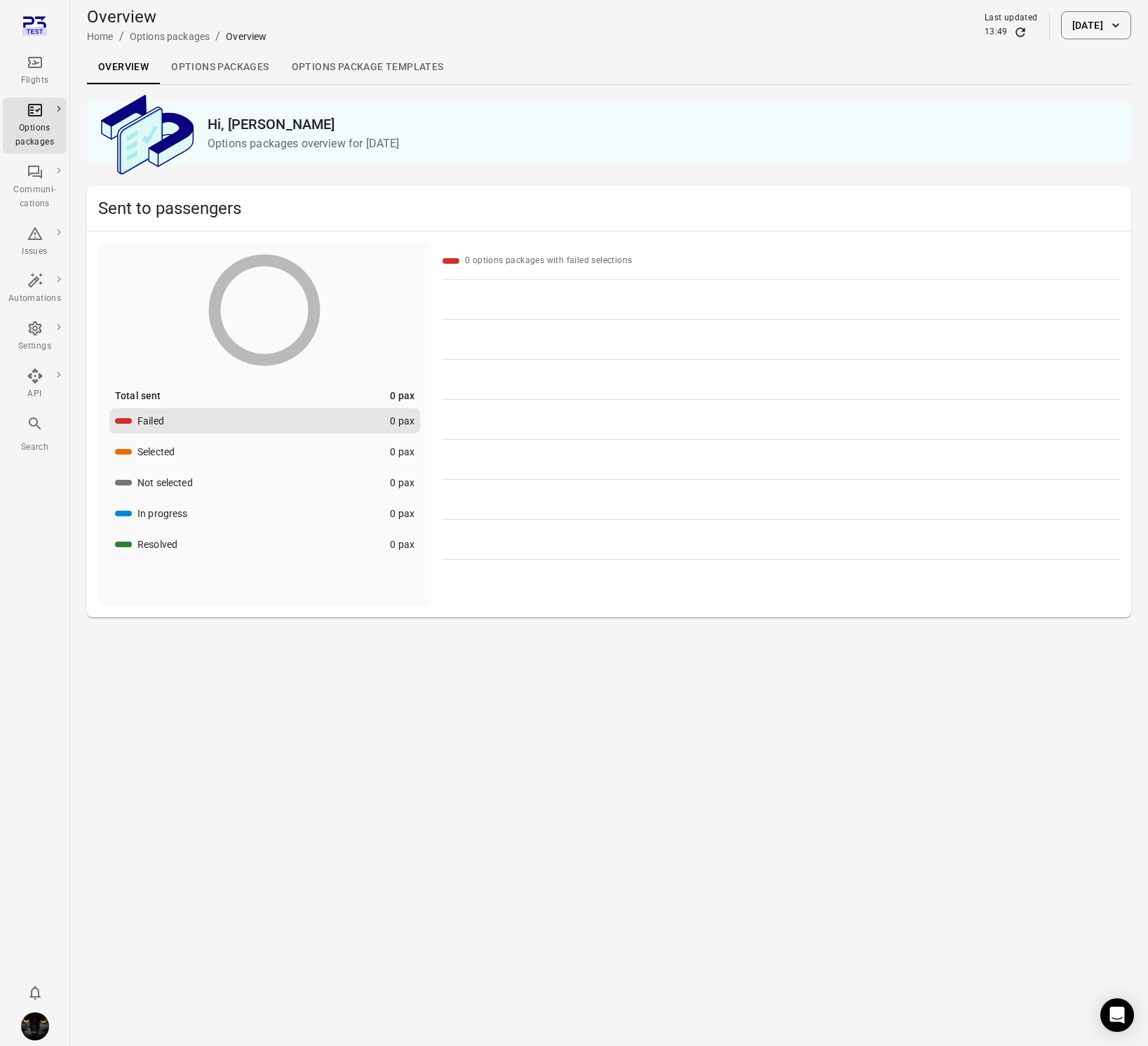
click at [212, 75] on link "Options packages" at bounding box center [219, 67] width 120 height 34
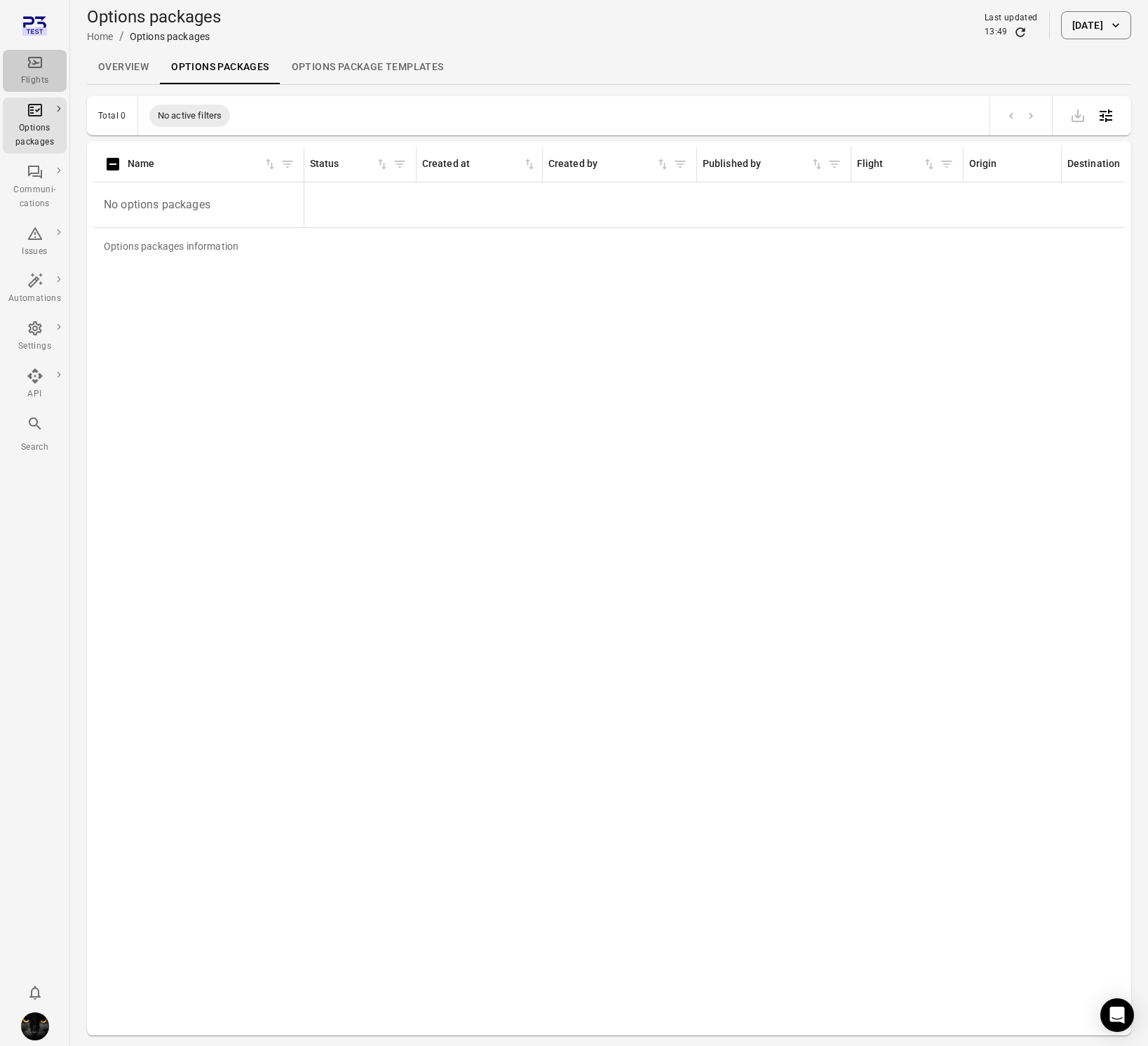
drag, startPoint x: 29, startPoint y: 67, endPoint x: 275, endPoint y: 53, distance: 246.4
click at [29, 67] on icon "Main navigation" at bounding box center [34, 63] width 14 height 11
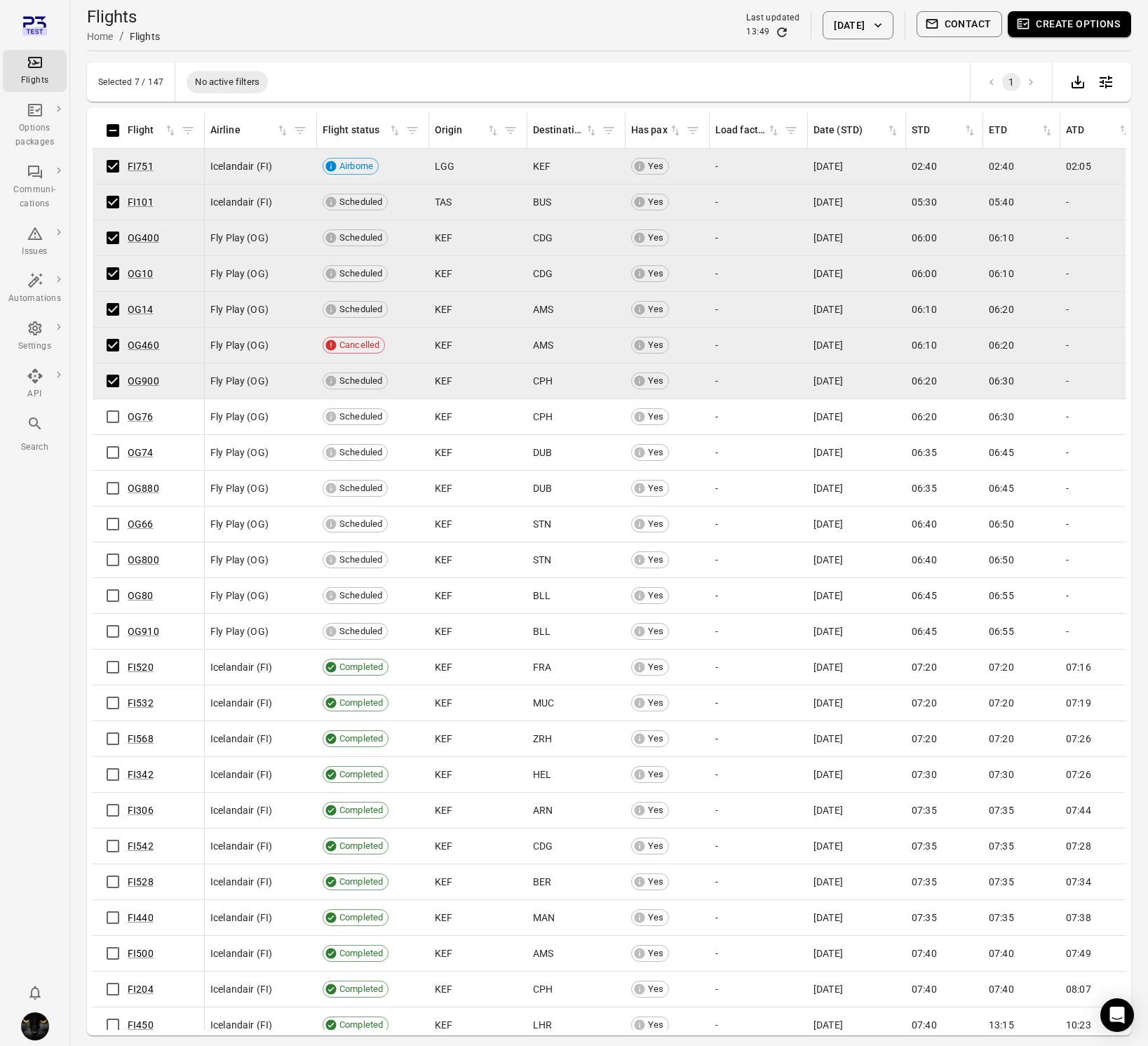
click at [112, 435] on td "OG74" at bounding box center [149, 452] width 112 height 35
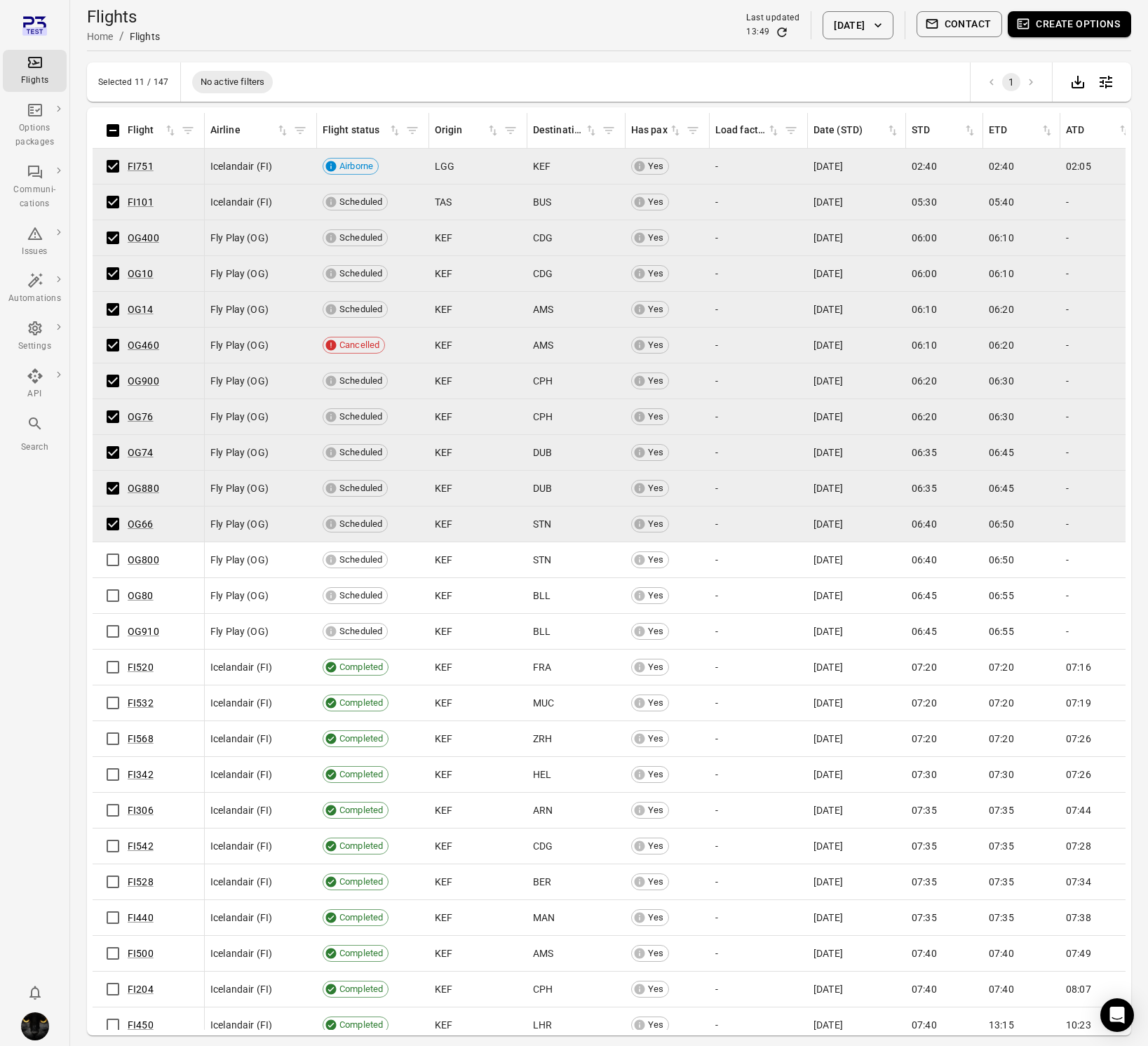
click at [116, 578] on td "OG80" at bounding box center [149, 596] width 112 height 35
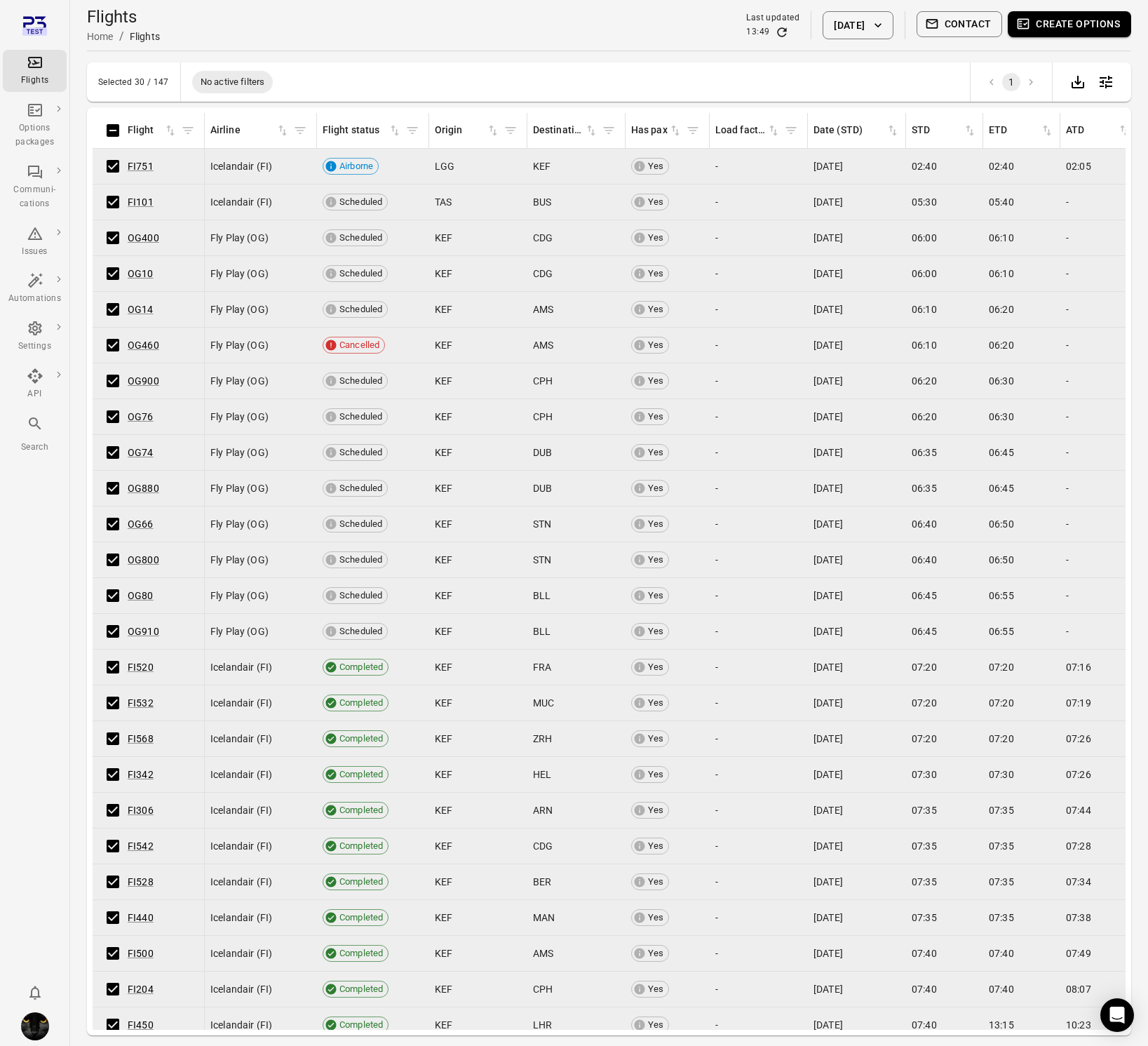
click at [1091, 13] on button "Create options" at bounding box center [1069, 24] width 123 height 26
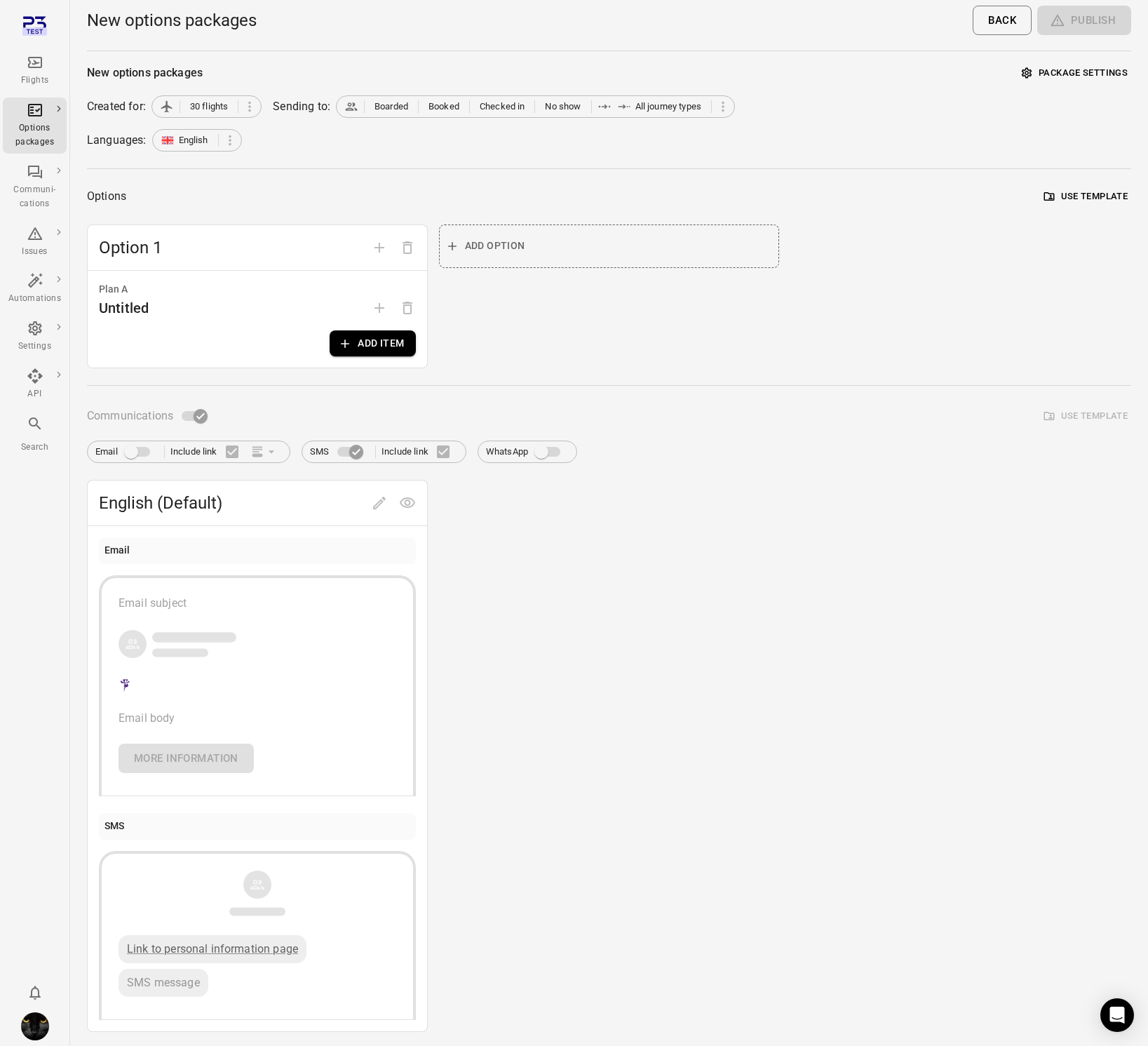
click at [340, 334] on button "Add item" at bounding box center [372, 344] width 85 height 26
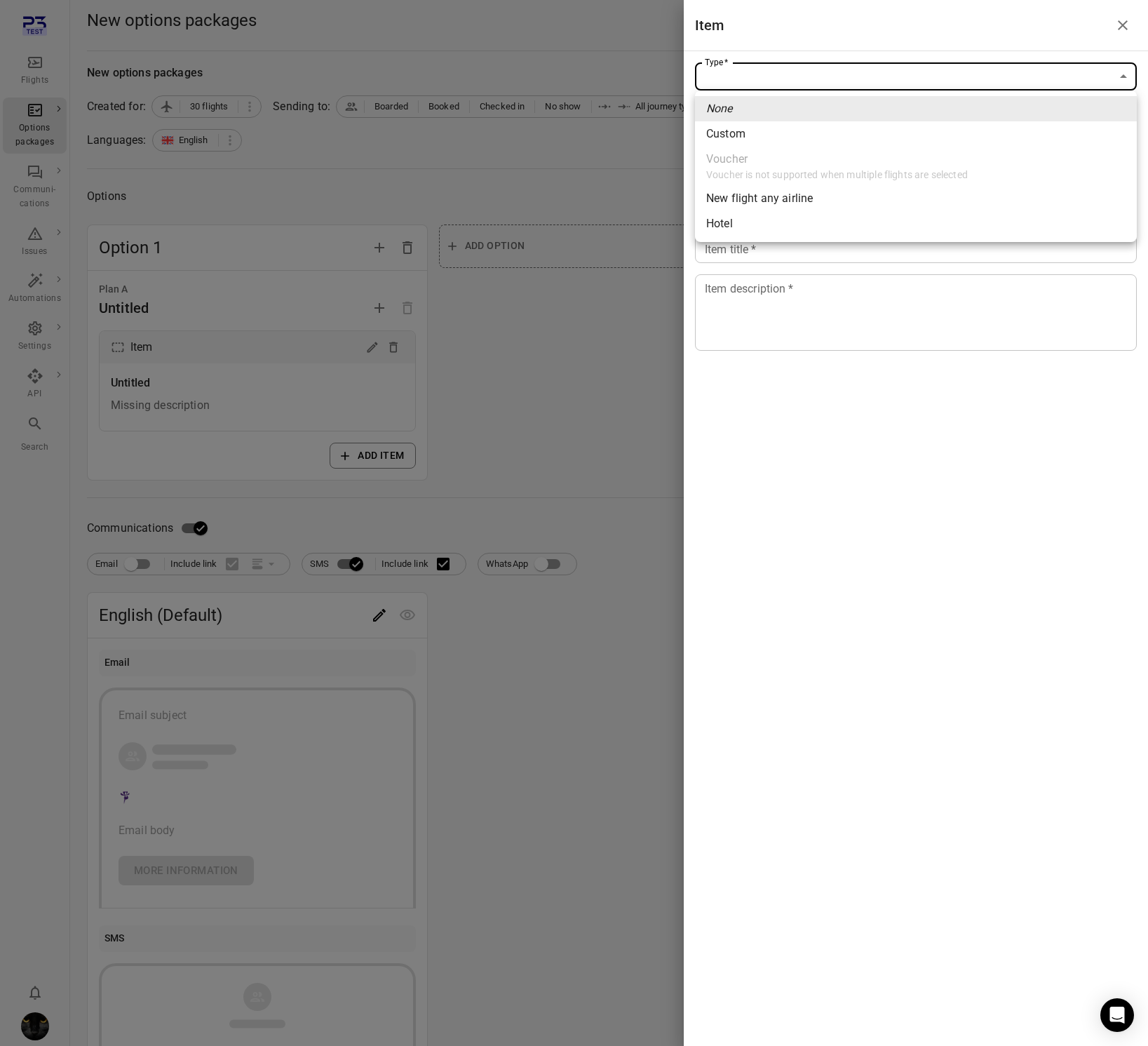
click at [809, 76] on body "Flights Options packages Communi-cations Issues Automations Settings API Search…" at bounding box center [574, 600] width 1148 height 1200
click at [783, 129] on li "Custom" at bounding box center [916, 134] width 442 height 25
type input "******"
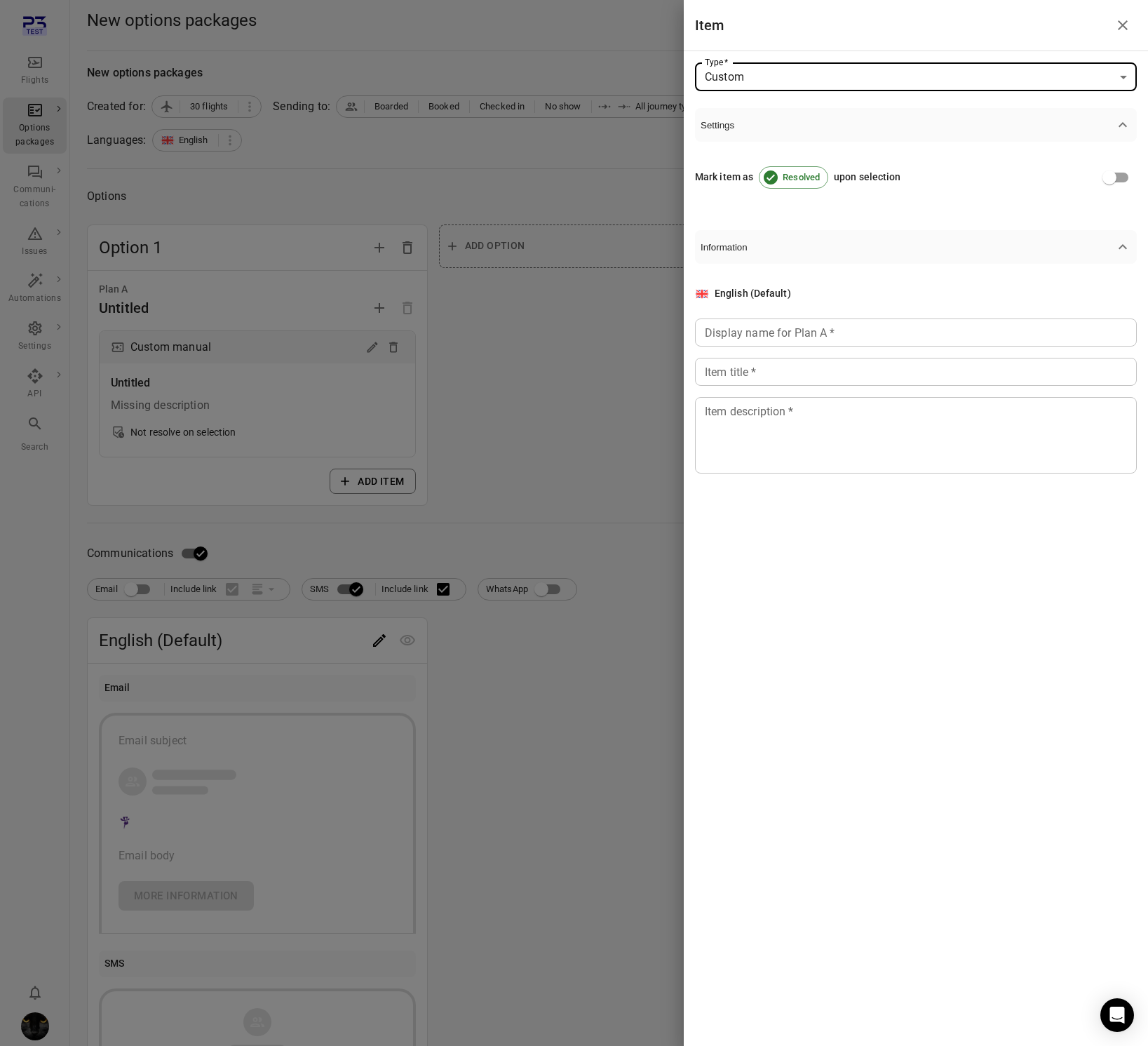
drag, startPoint x: 790, startPoint y: 324, endPoint x: 793, endPoint y: 344, distance: 20.2
click at [790, 324] on div "Display name for Plan A   * Display name for Plan A   *" at bounding box center [916, 332] width 442 height 28
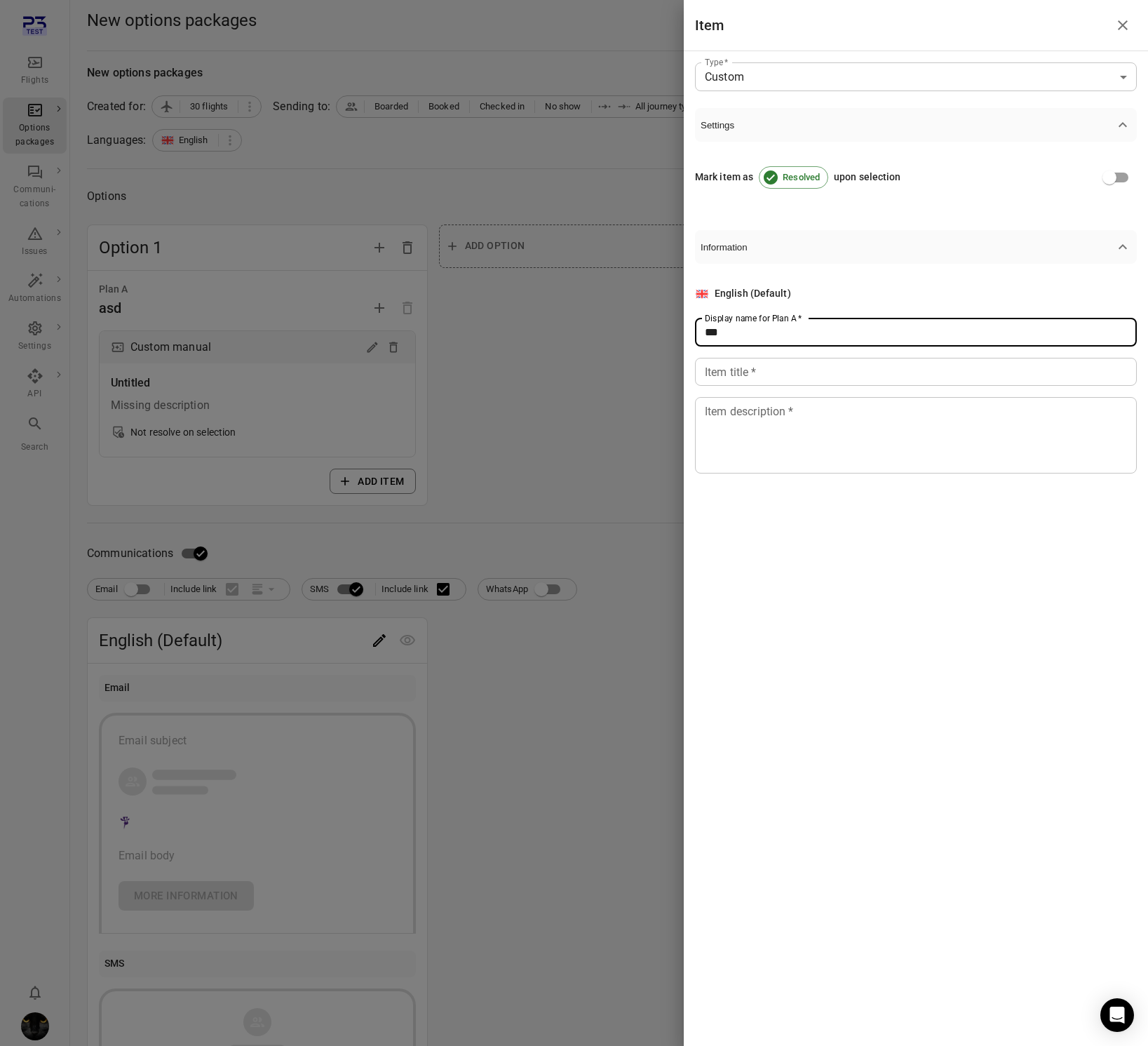
type input "***"
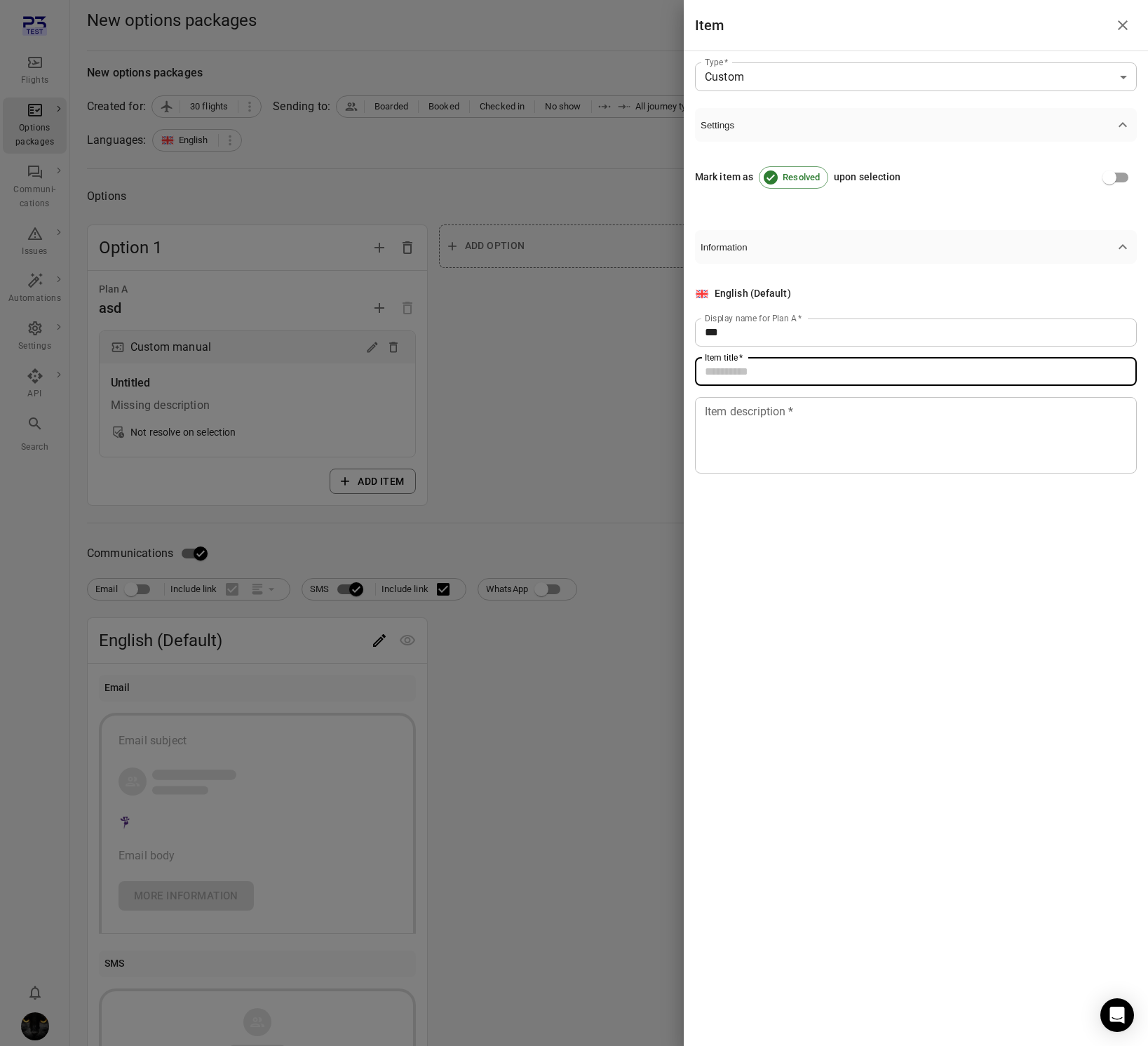
click at [791, 359] on input "Item title   *" at bounding box center [916, 372] width 442 height 28
type input "****"
drag, startPoint x: 790, startPoint y: 395, endPoint x: 802, endPoint y: 444, distance: 50.4
click at [793, 405] on div "English (Default) Display name for Plan A   * *** Display name for Plan A   * I…" at bounding box center [916, 380] width 442 height 188
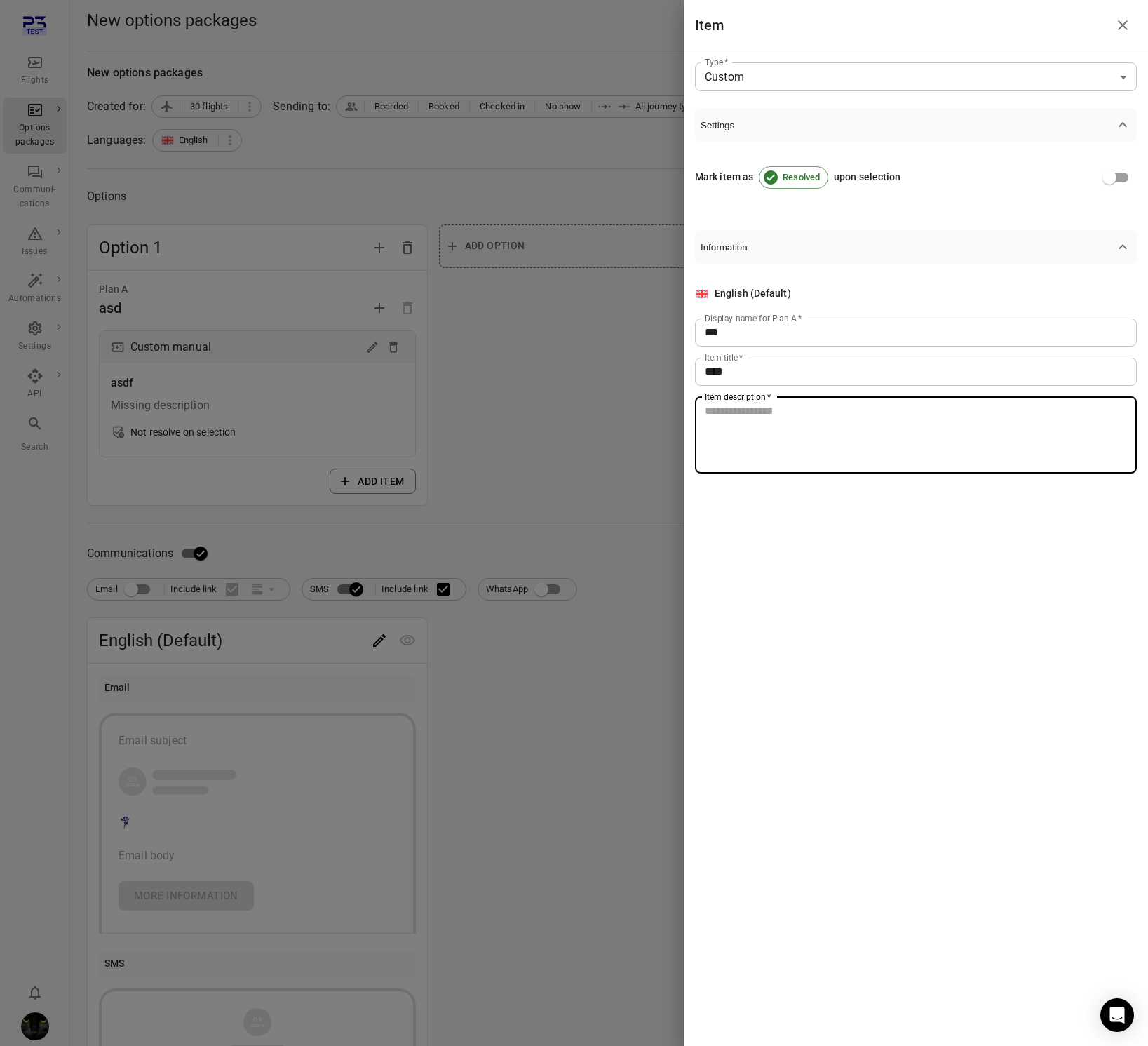
drag, startPoint x: 802, startPoint y: 444, endPoint x: 793, endPoint y: 447, distance: 9.5
click at [799, 447] on textarea "Item description   *" at bounding box center [916, 434] width 422 height 64
type textarea "****"
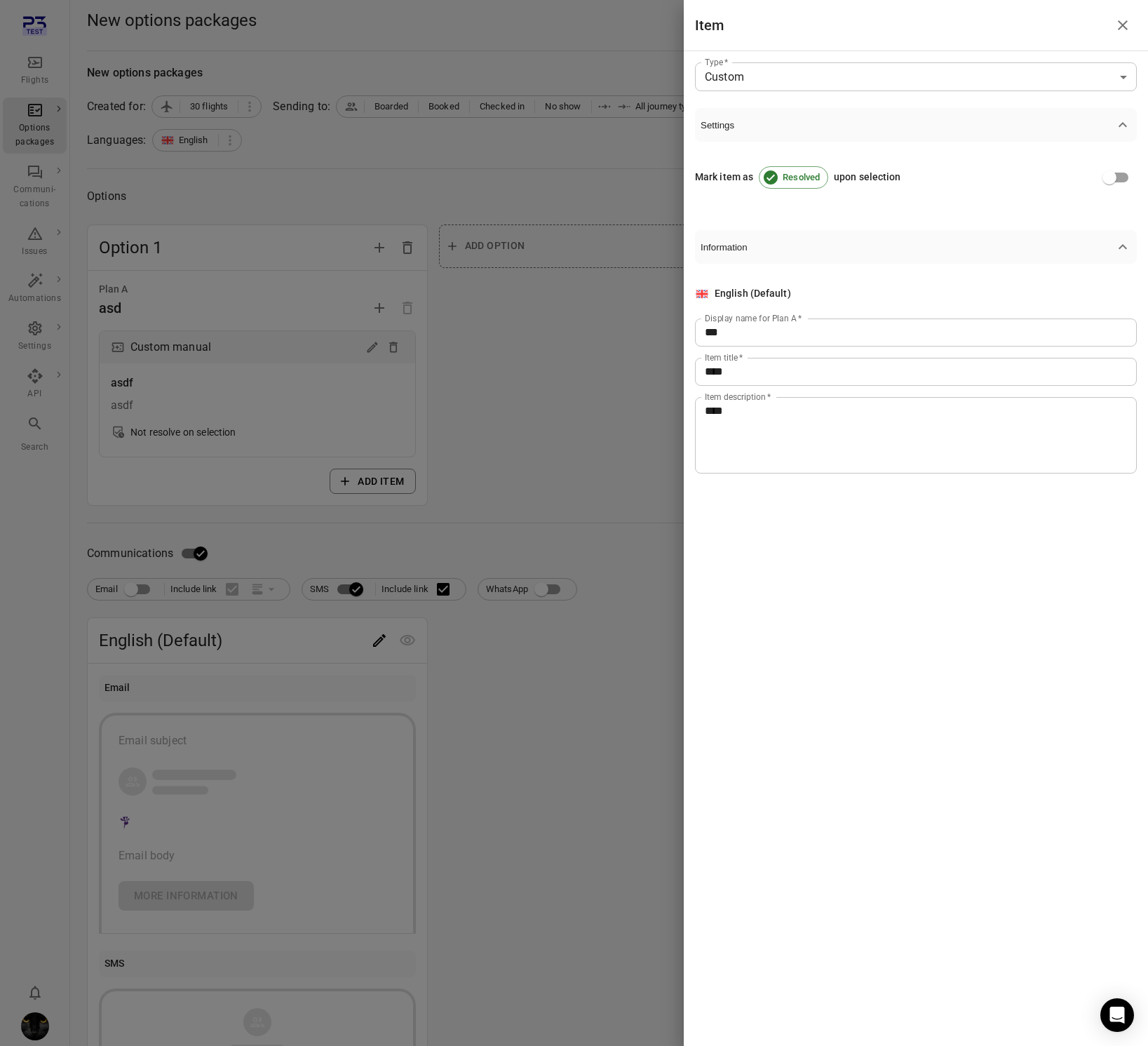
drag, startPoint x: 478, startPoint y: 481, endPoint x: 399, endPoint y: 605, distance: 147.0
click at [479, 489] on div at bounding box center [574, 523] width 1148 height 1046
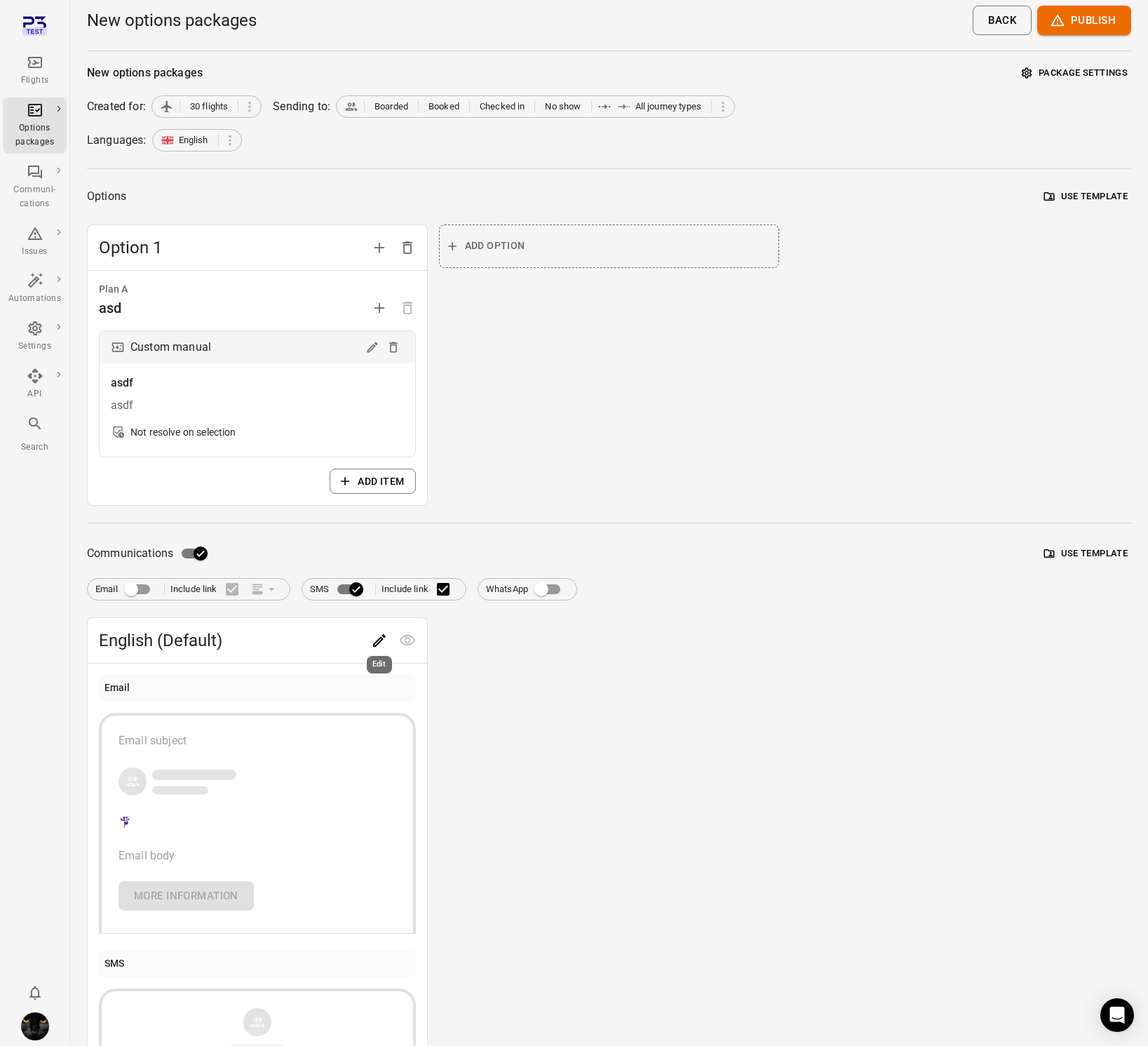
click at [374, 641] on icon "Edit" at bounding box center [379, 640] width 17 height 17
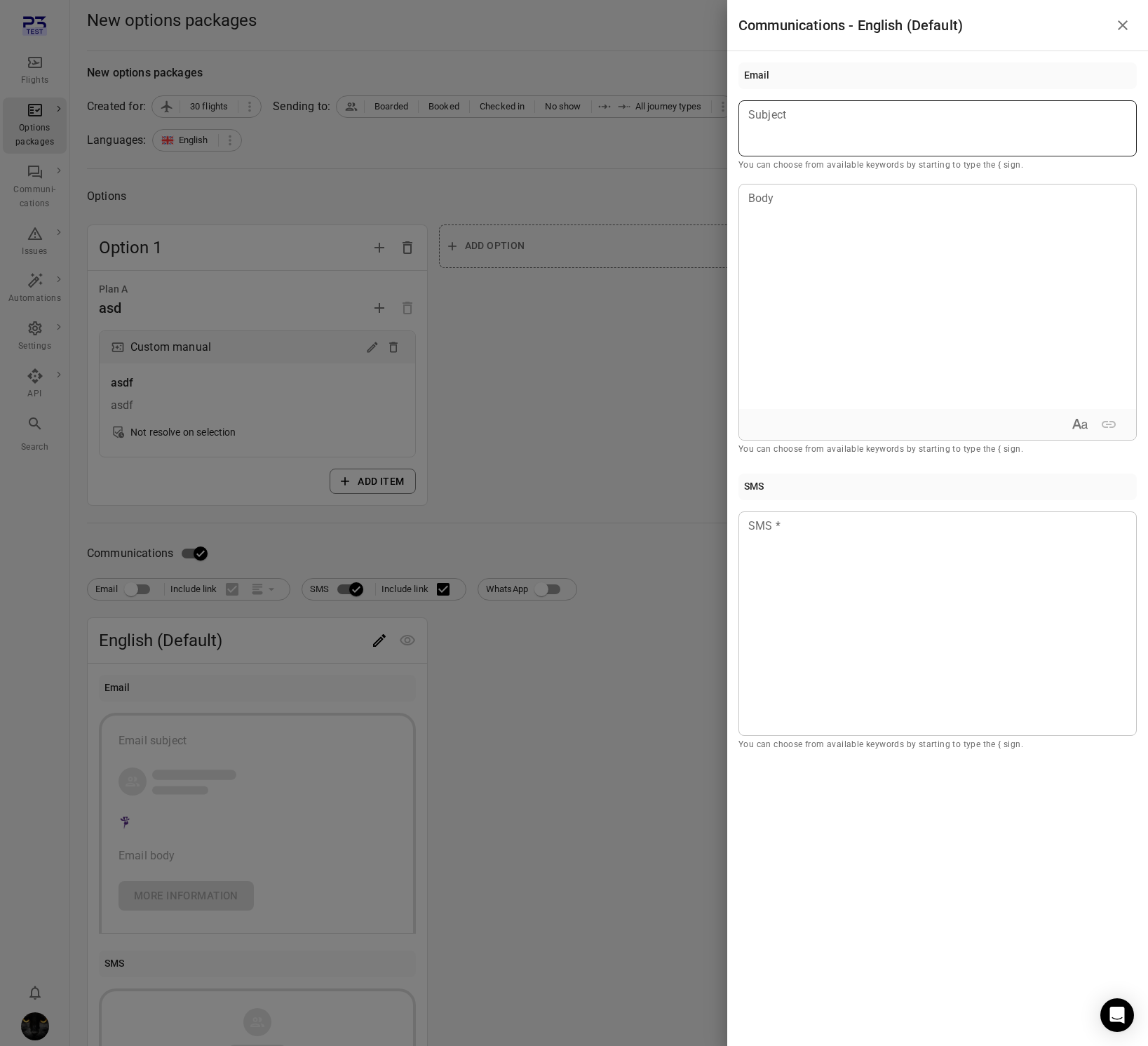
click at [849, 124] on div at bounding box center [938, 129] width 399 height 56
click at [824, 276] on div at bounding box center [938, 297] width 397 height 225
drag, startPoint x: 904, startPoint y: 539, endPoint x: 811, endPoint y: 586, distance: 104.2
click at [904, 539] on div at bounding box center [938, 624] width 399 height 225
drag, startPoint x: 465, startPoint y: 591, endPoint x: 181, endPoint y: 654, distance: 290.9
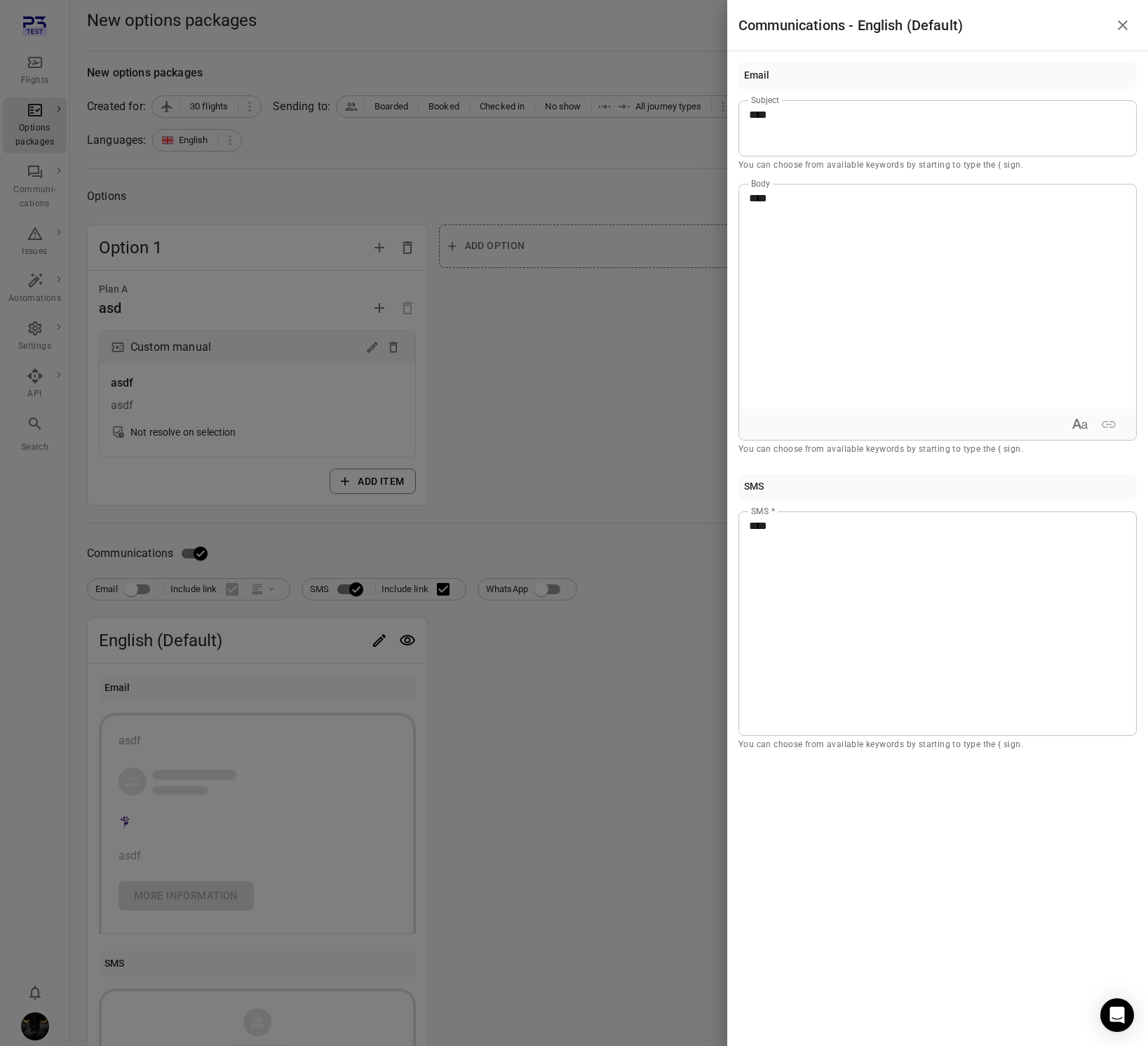
click at [461, 595] on div at bounding box center [574, 523] width 1148 height 1046
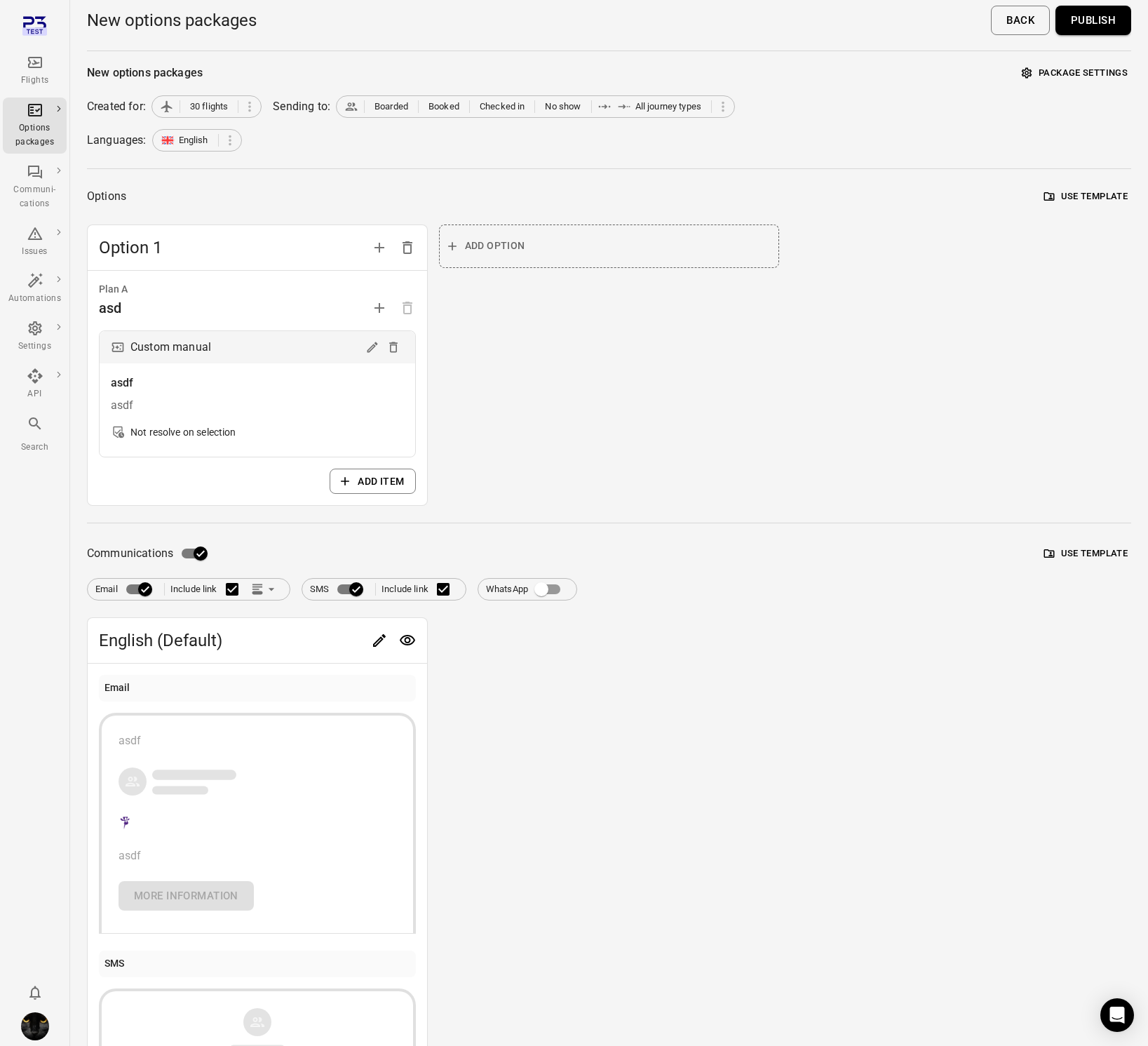
click at [1079, 23] on button "Publish" at bounding box center [1094, 20] width 76 height 30
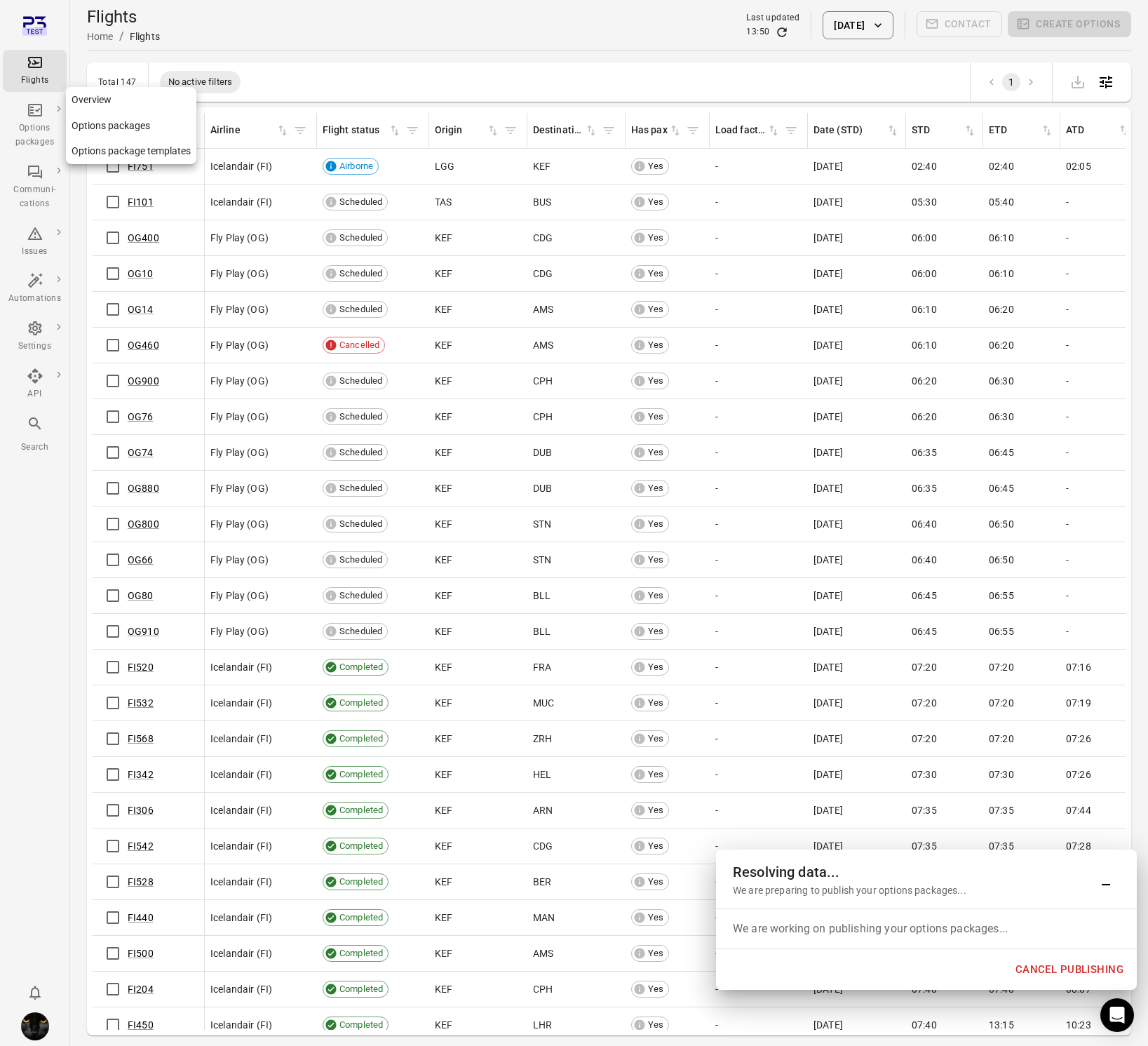
click at [5, 123] on link "Options packages" at bounding box center [34, 126] width 63 height 56
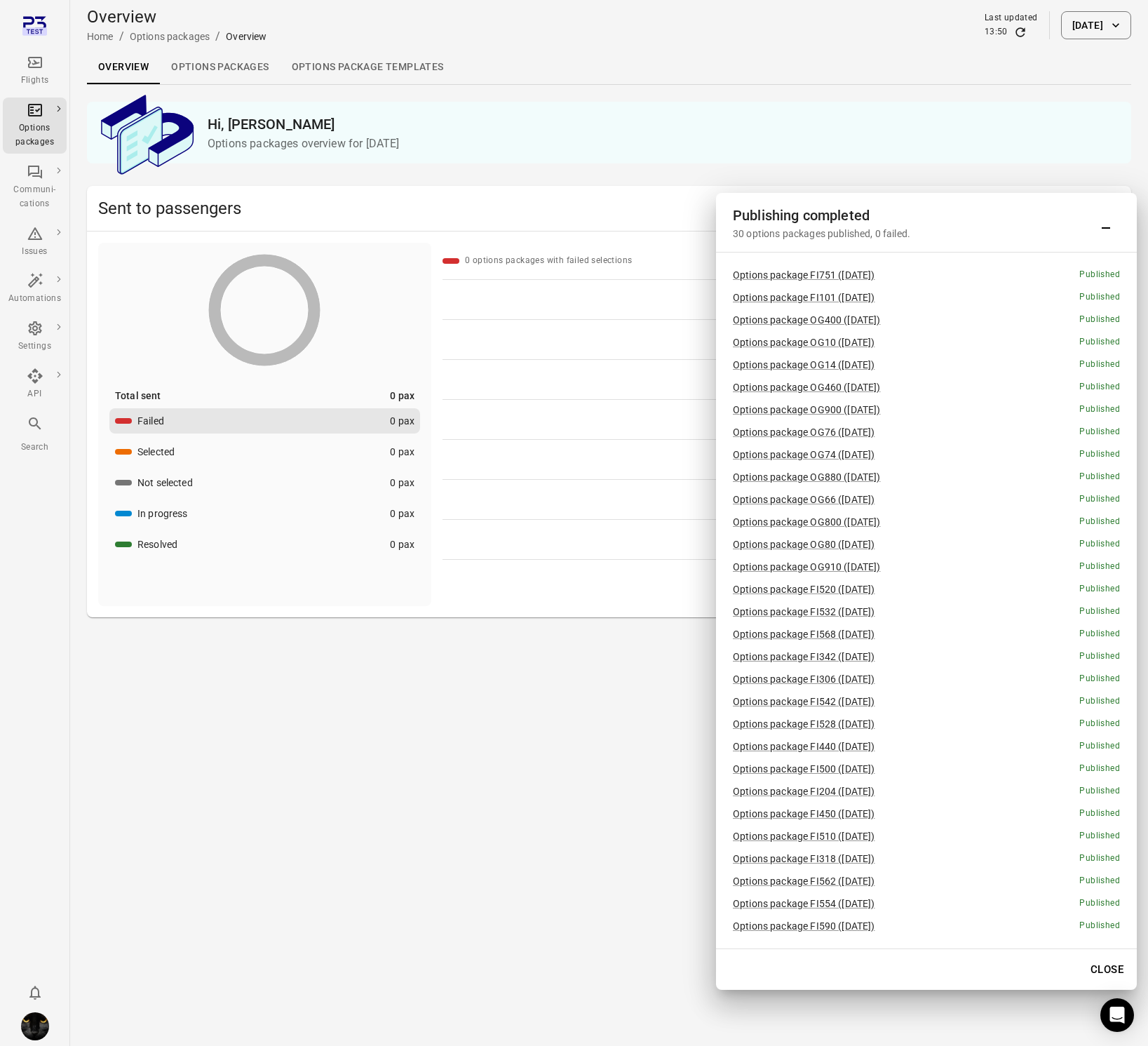
click at [220, 63] on link "Options packages" at bounding box center [219, 67] width 120 height 34
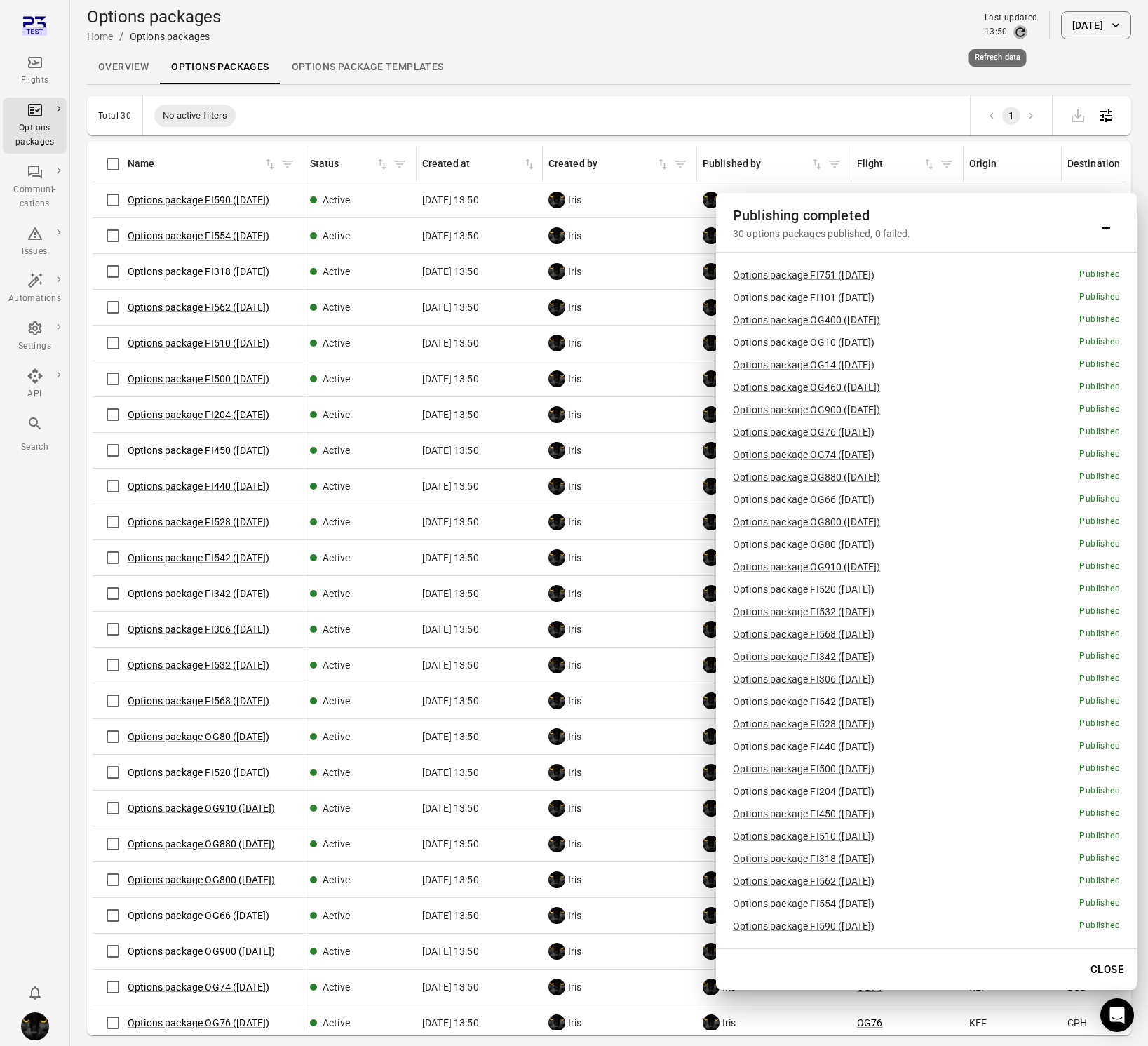
click at [1013, 34] on icon "Refresh data" at bounding box center [1019, 32] width 14 height 14
click at [1114, 28] on icon "button" at bounding box center [1115, 24] width 14 height 14
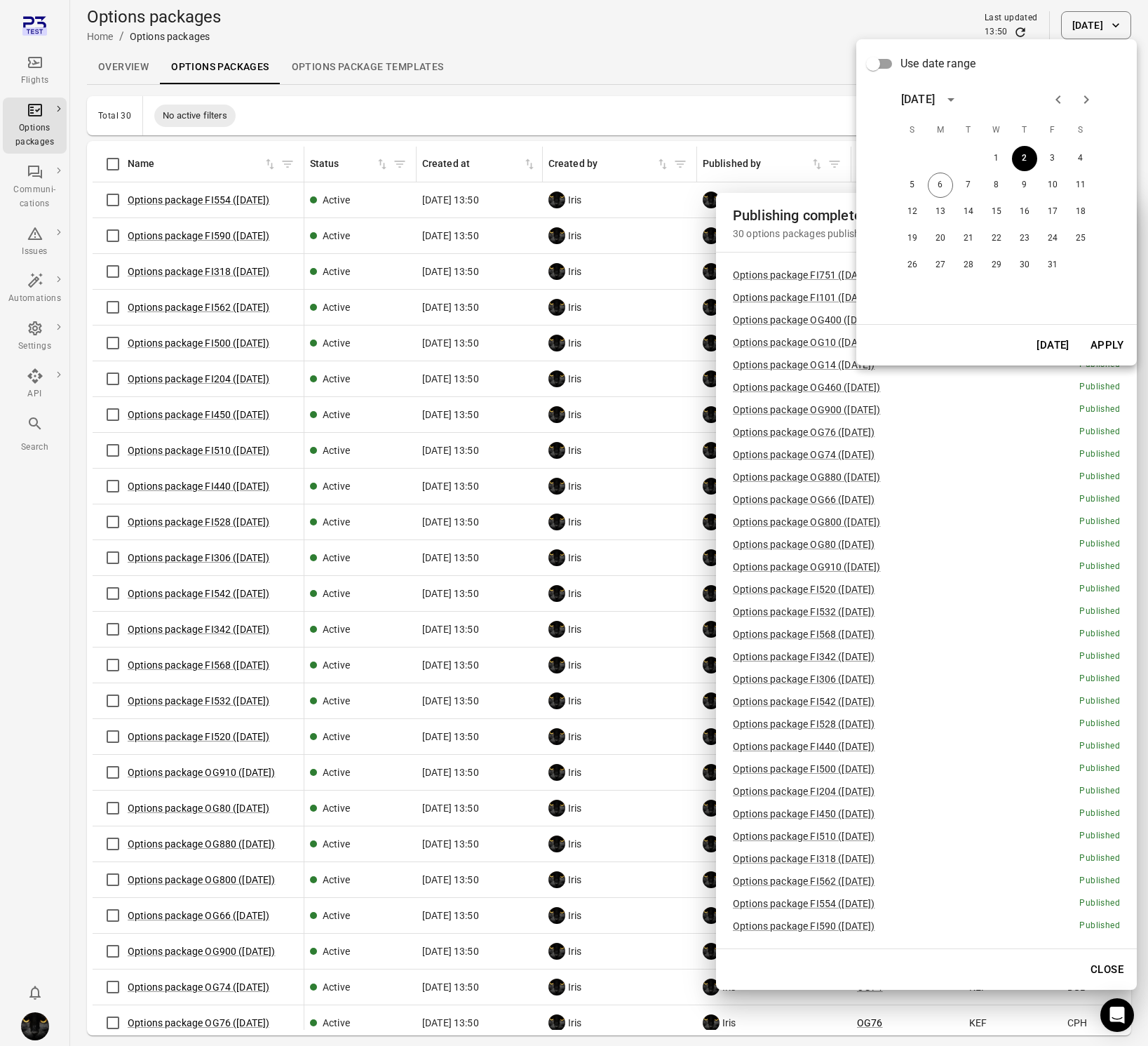
click at [662, 63] on div at bounding box center [574, 523] width 1148 height 1046
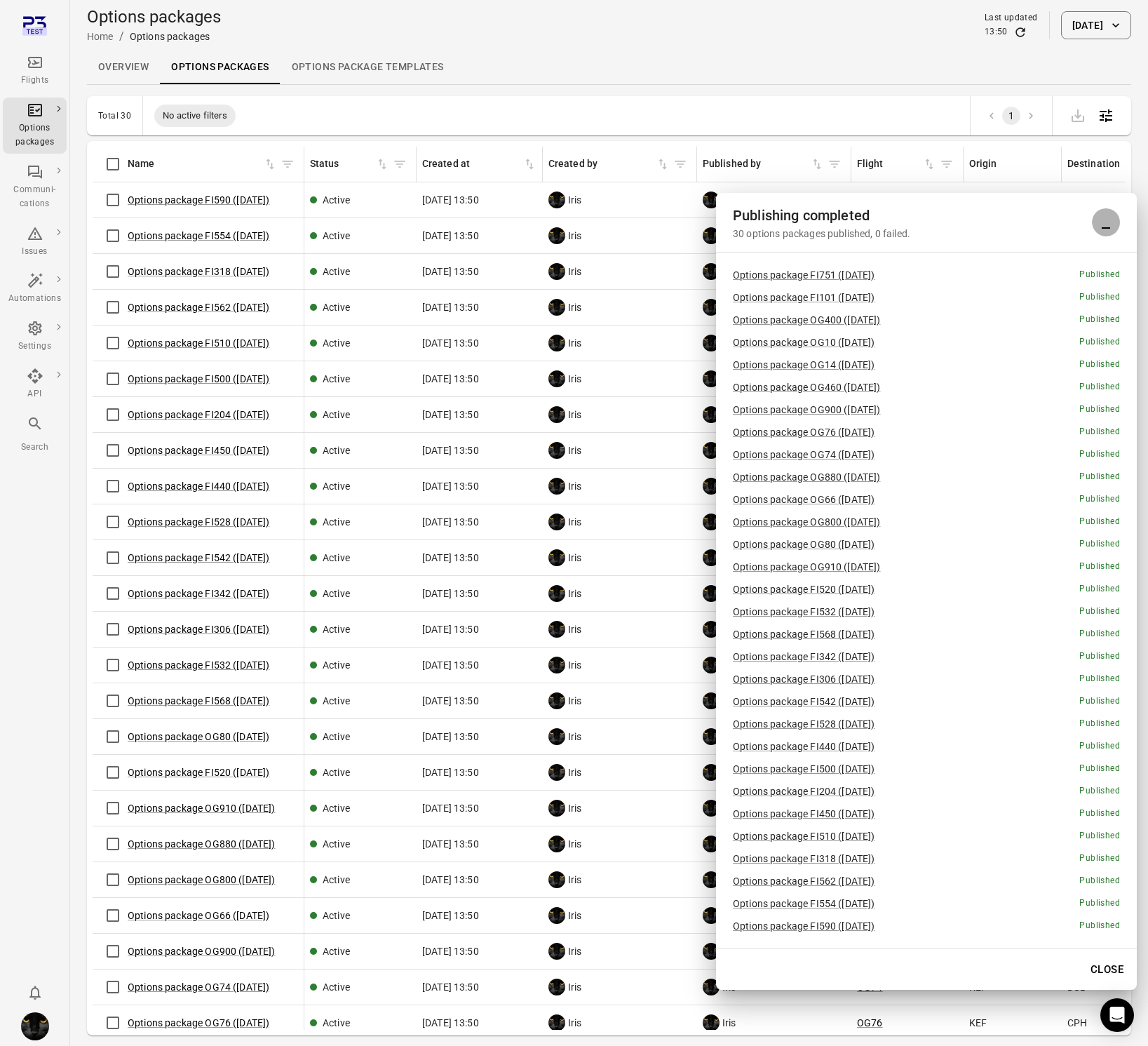
drag, startPoint x: 1109, startPoint y: 225, endPoint x: 800, endPoint y: 75, distance: 343.5
click at [1109, 225] on icon "Minimize" at bounding box center [1105, 222] width 17 height 17
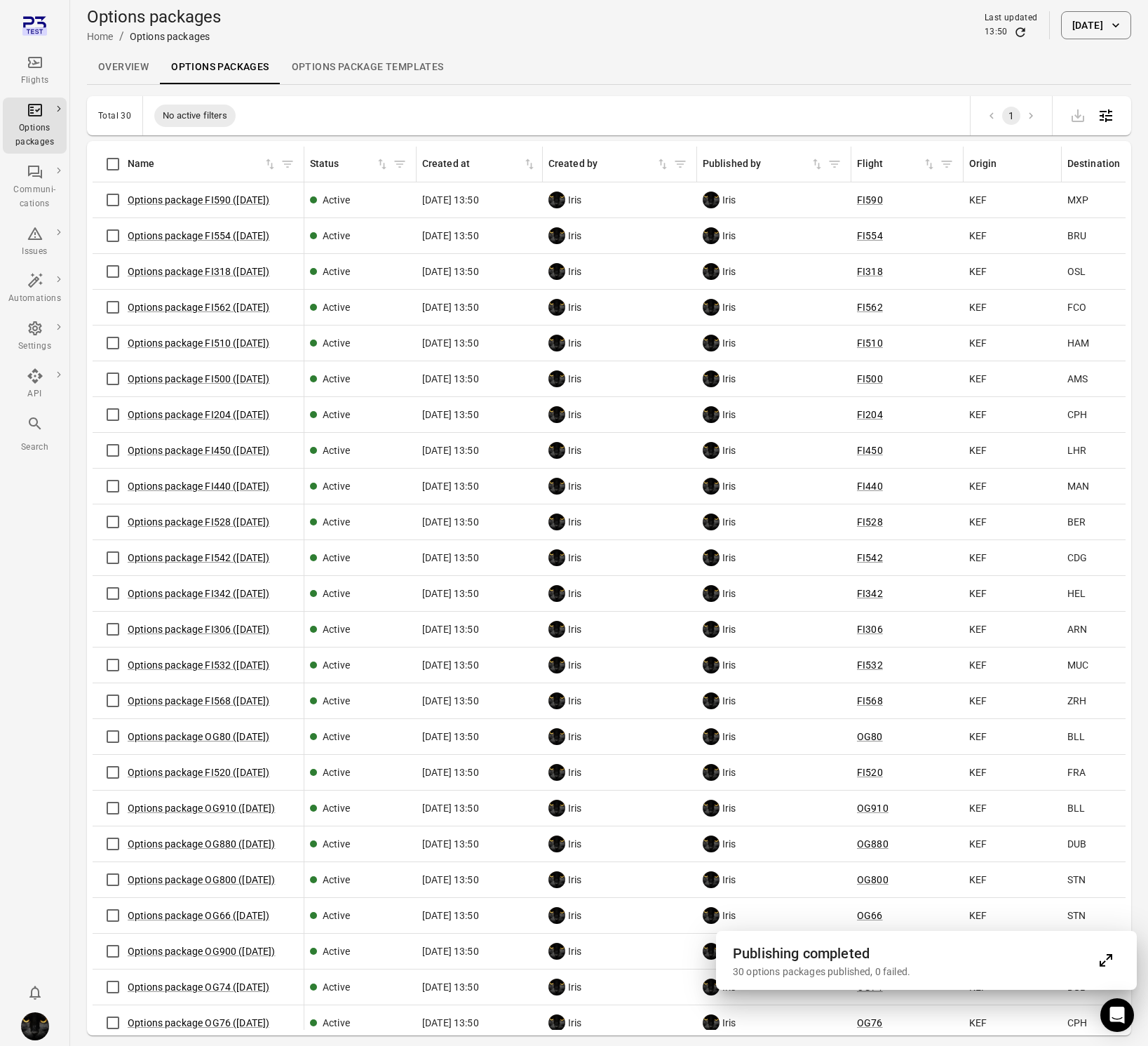
click at [1105, 956] on icon "Expand" at bounding box center [1105, 960] width 17 height 17
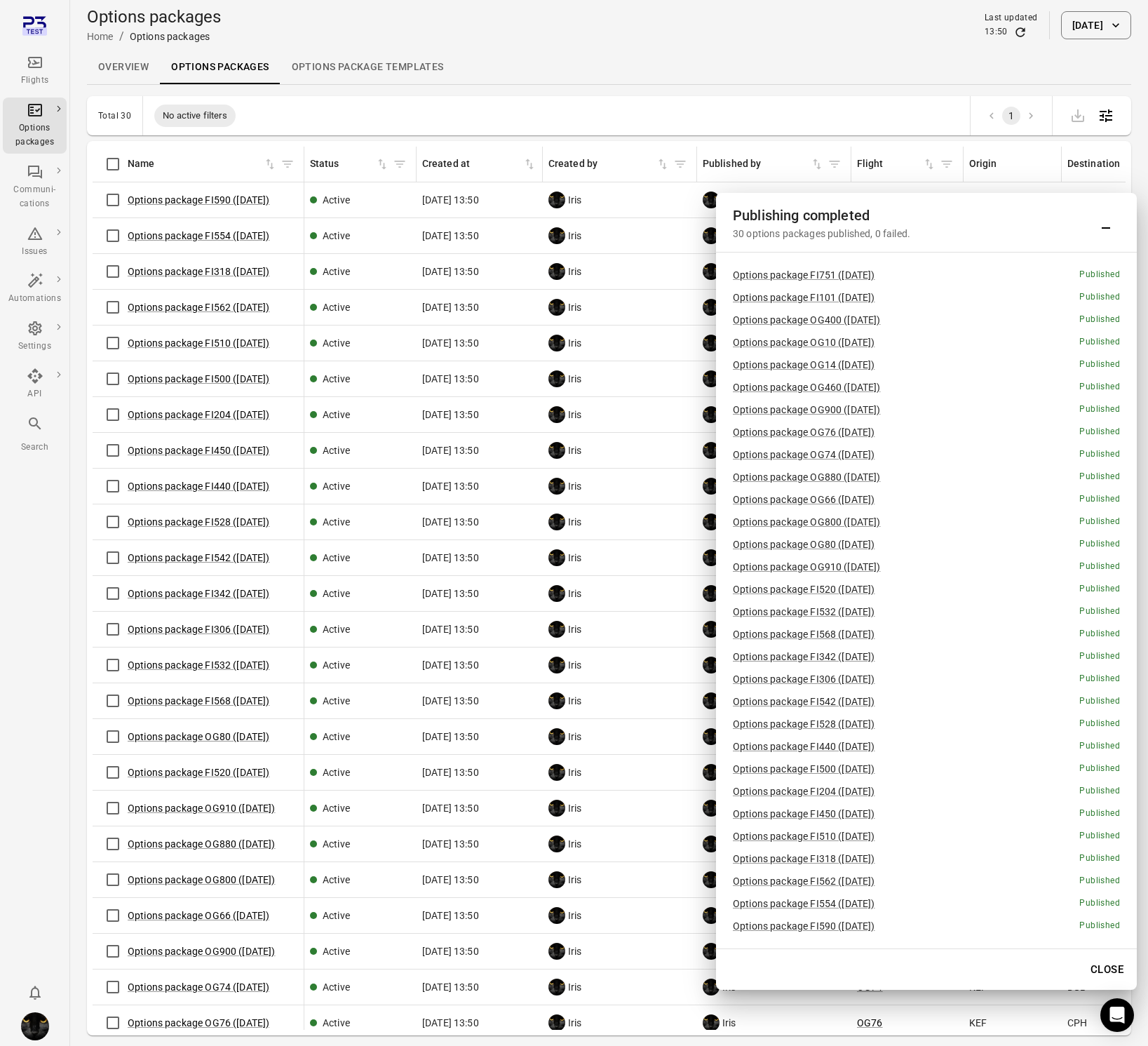
scroll to position [1, 0]
click at [1103, 962] on button "Close" at bounding box center [1106, 969] width 48 height 30
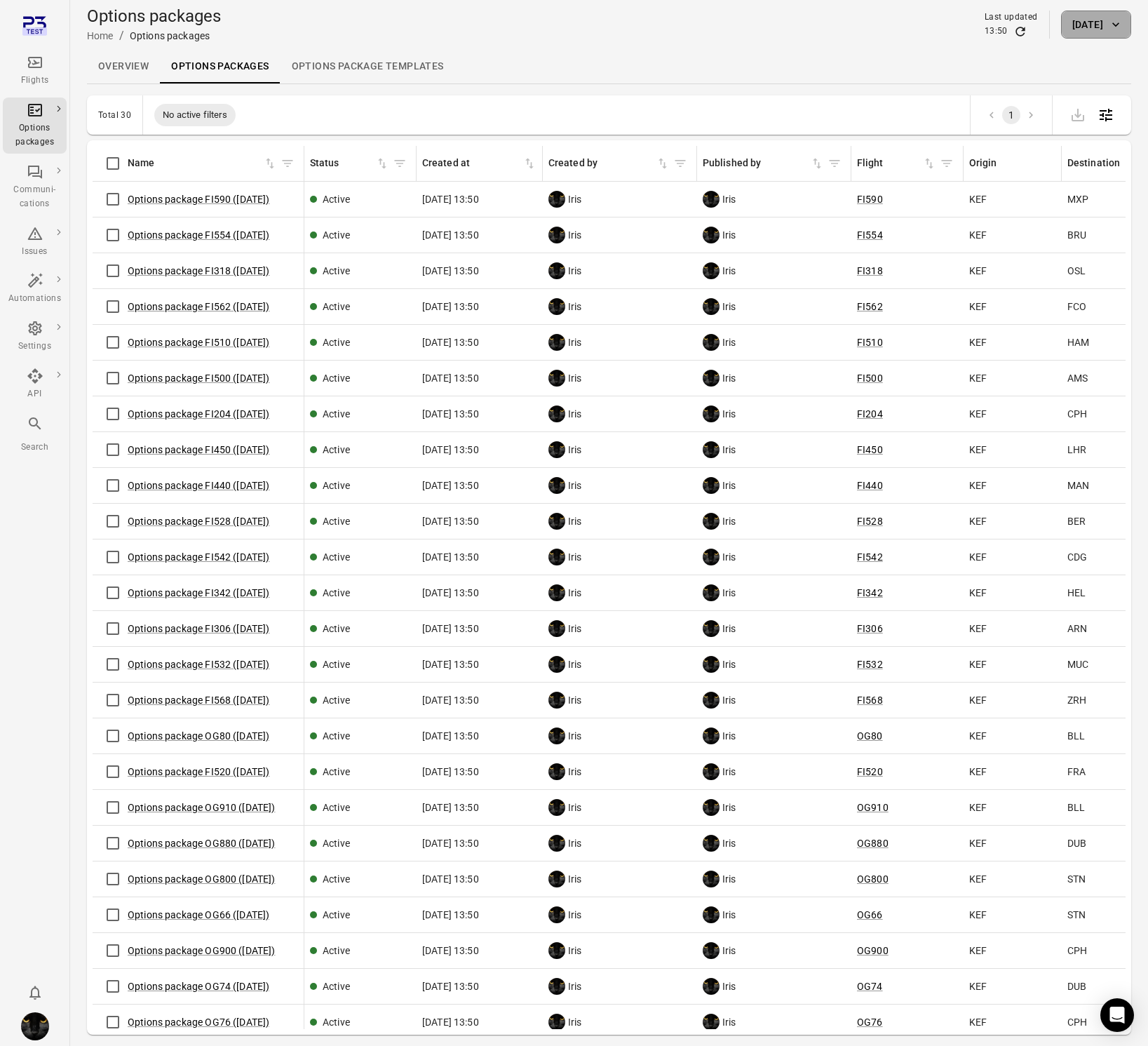
click at [1065, 29] on button "2 Oct 2025" at bounding box center [1095, 24] width 70 height 28
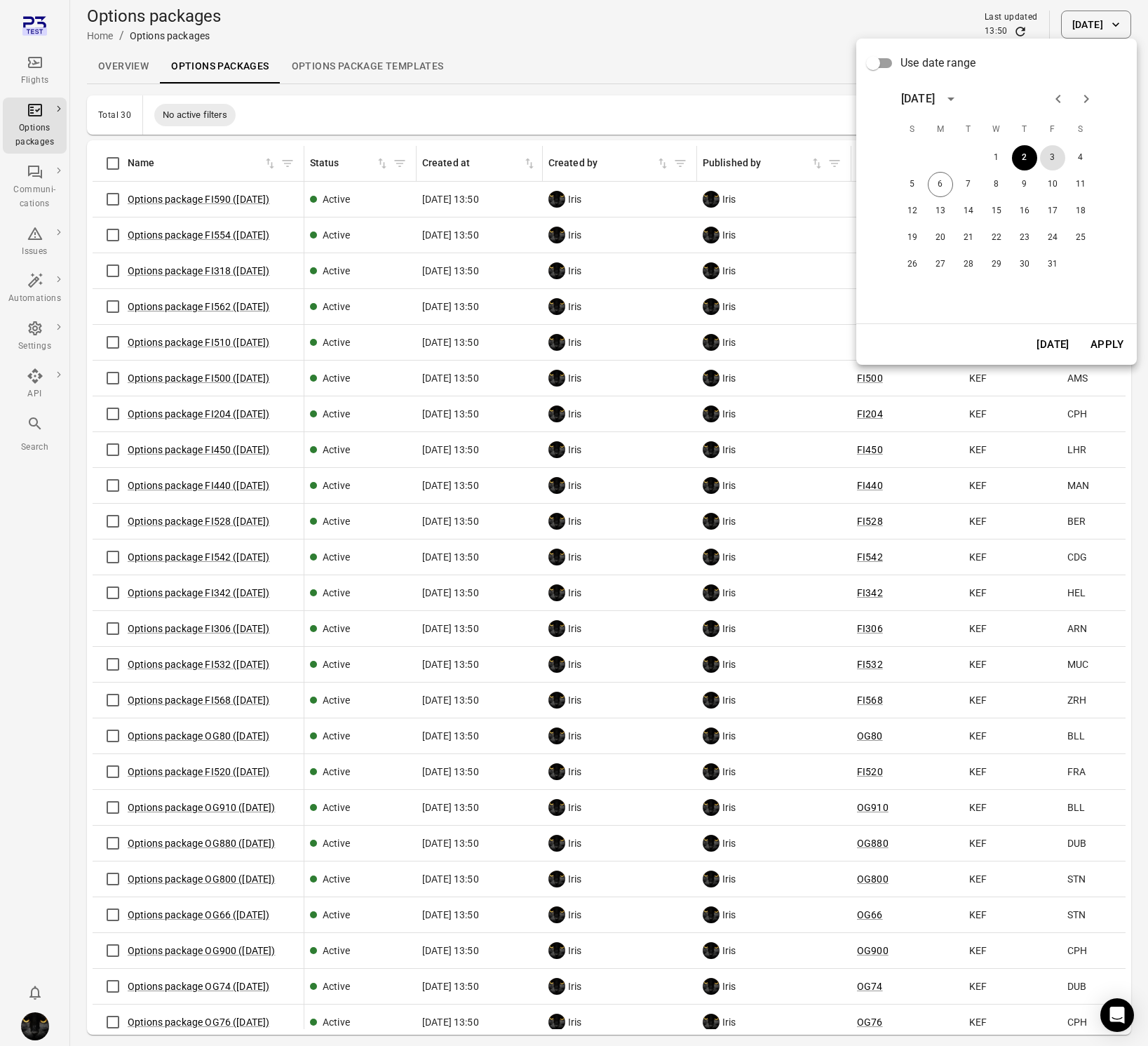
drag, startPoint x: 1049, startPoint y: 162, endPoint x: 1084, endPoint y: 272, distance: 115.4
click at [1048, 163] on button "3" at bounding box center [1053, 158] width 25 height 25
click at [1094, 344] on button "Apply" at bounding box center [1106, 344] width 48 height 30
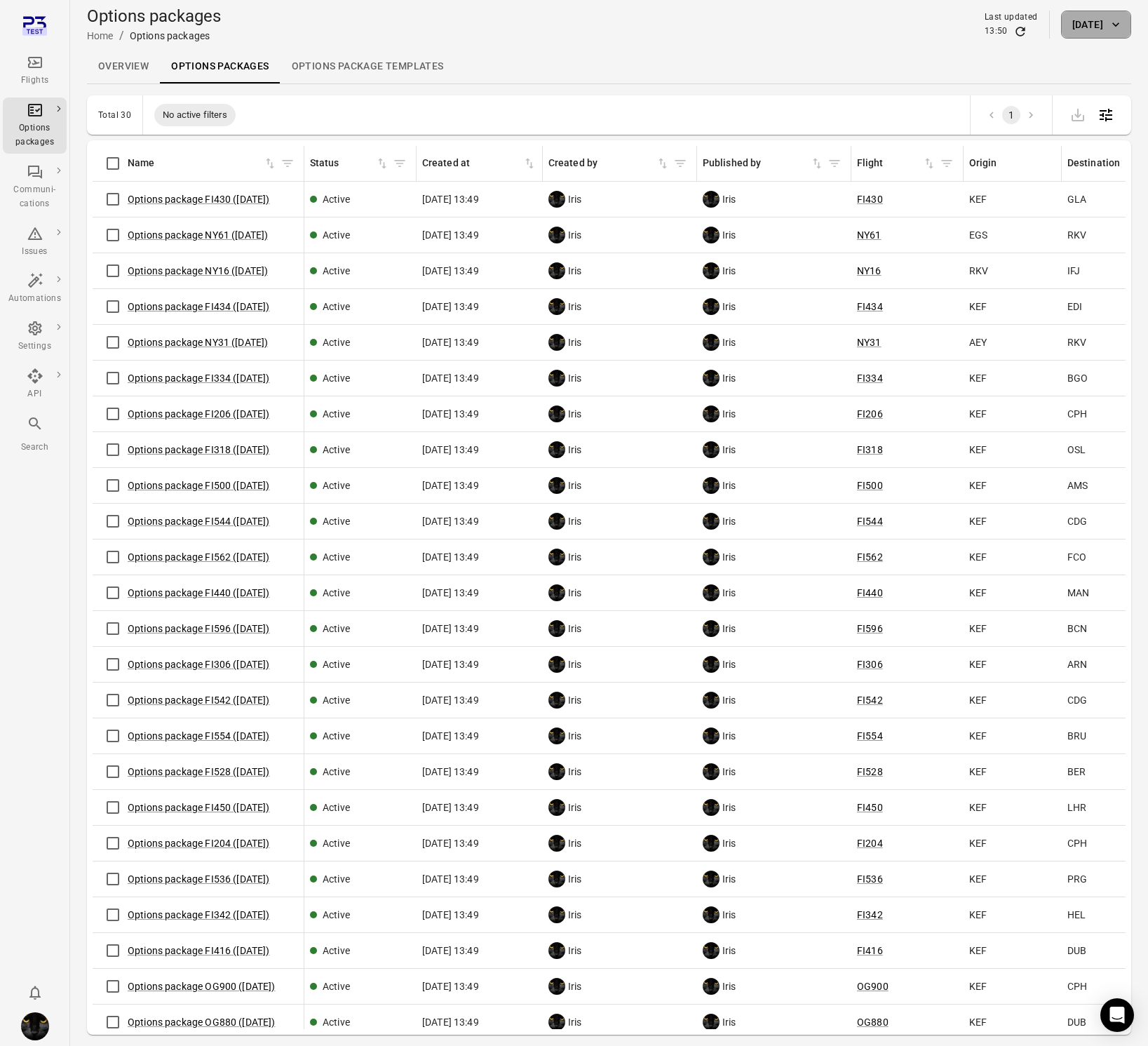
click at [1081, 28] on button "3 Oct 2025" at bounding box center [1095, 24] width 70 height 28
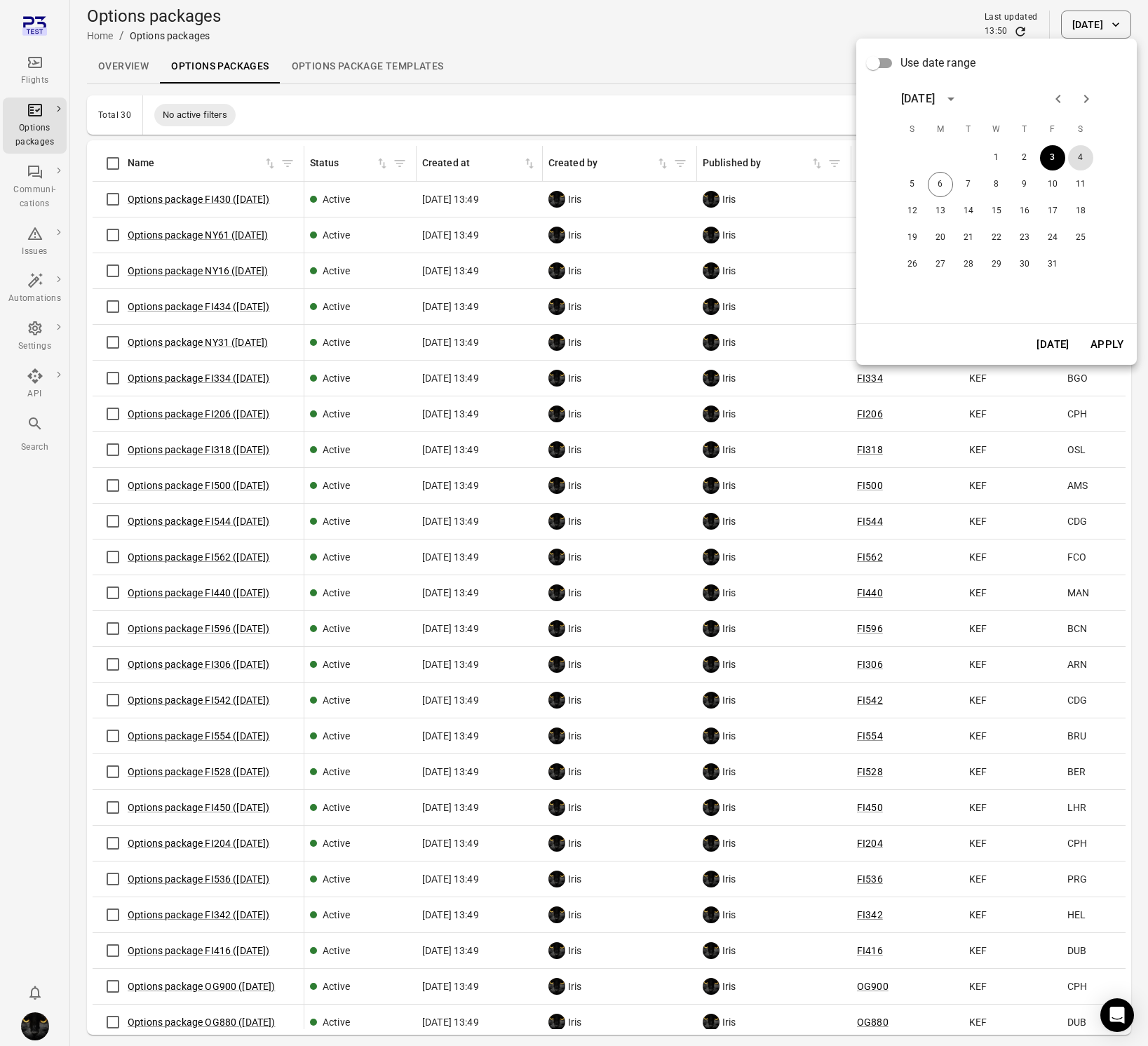
drag, startPoint x: 1081, startPoint y: 157, endPoint x: 1063, endPoint y: 370, distance: 213.8
click at [1081, 158] on button "4" at bounding box center [1081, 158] width 25 height 25
click at [1095, 343] on button "Apply" at bounding box center [1106, 344] width 48 height 30
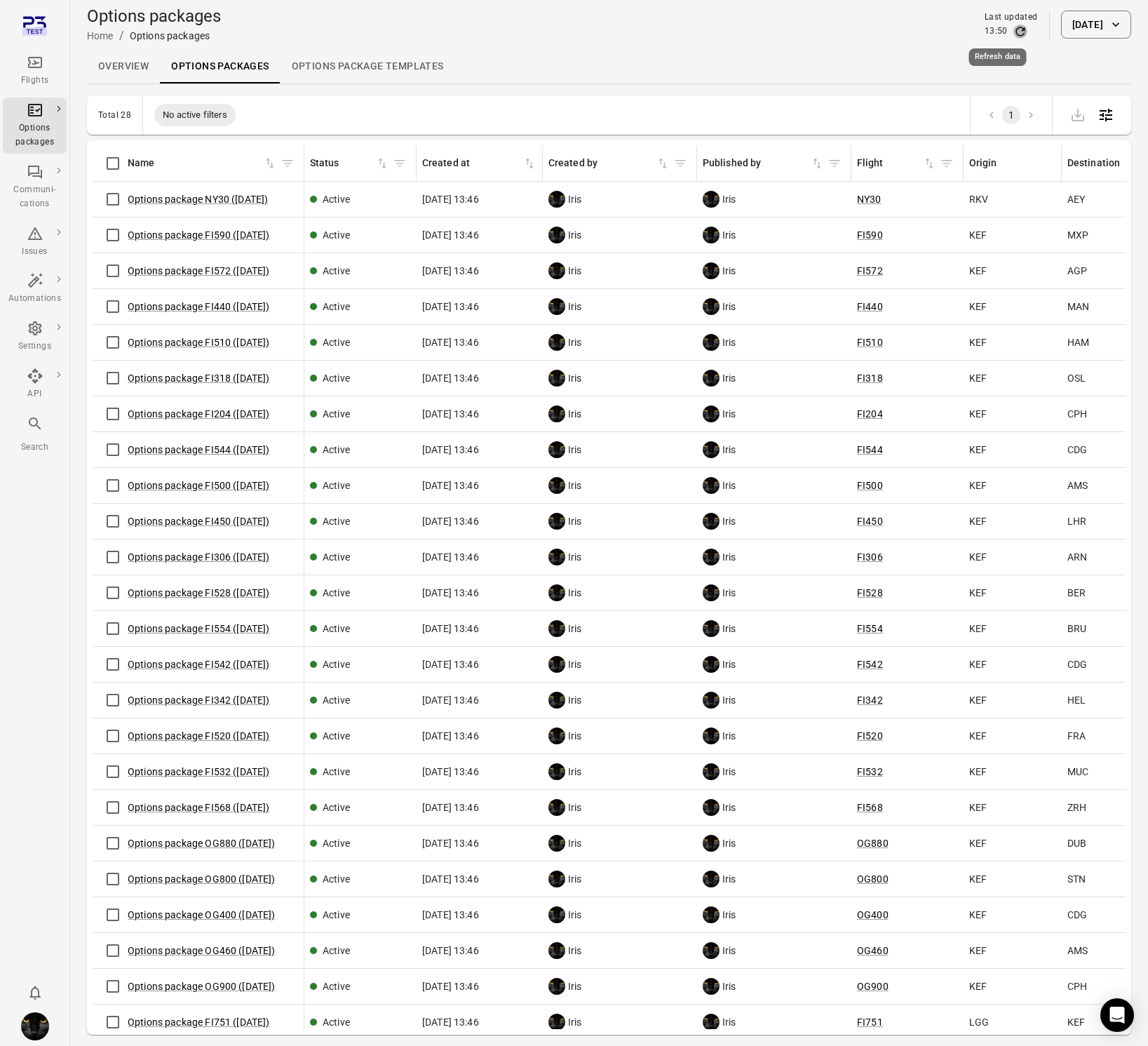
click at [1013, 32] on icon "Refresh data" at bounding box center [1019, 31] width 14 height 14
click at [43, 70] on icon "Main navigation" at bounding box center [34, 63] width 17 height 17
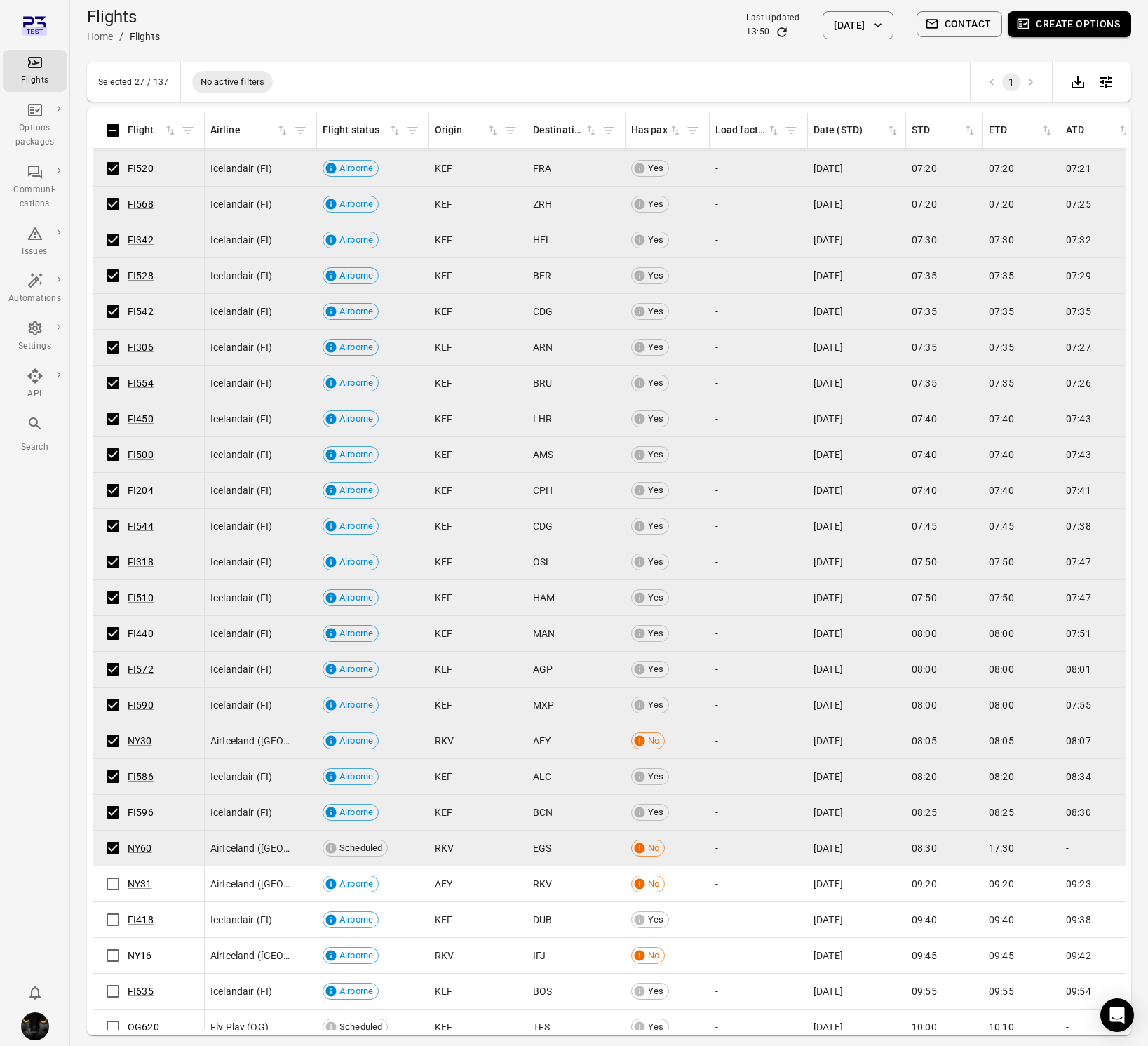
scroll to position [249, 0]
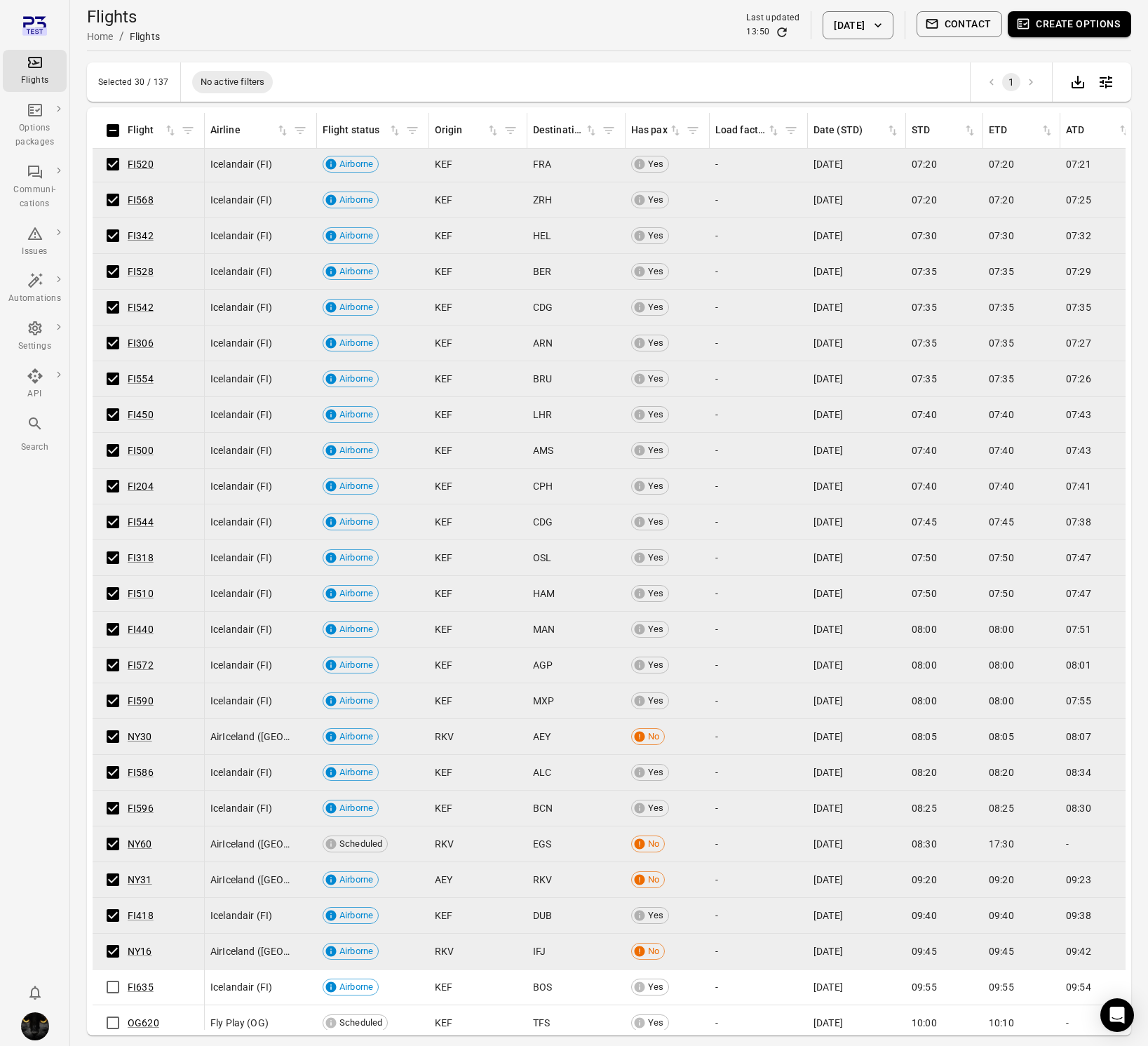
click at [1059, 26] on button "Create options" at bounding box center [1069, 24] width 123 height 26
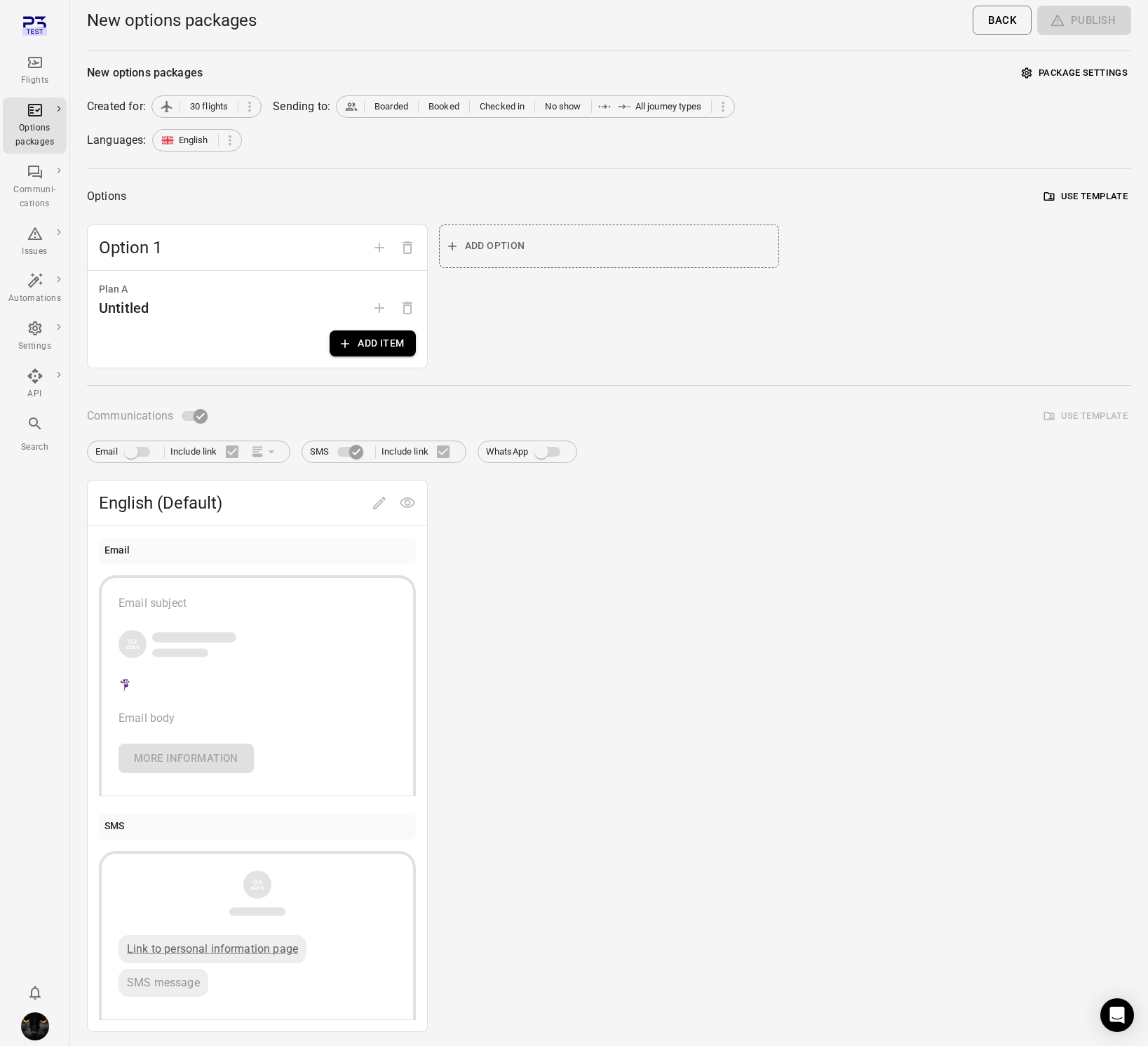
click at [381, 348] on button "Add item" at bounding box center [372, 344] width 85 height 26
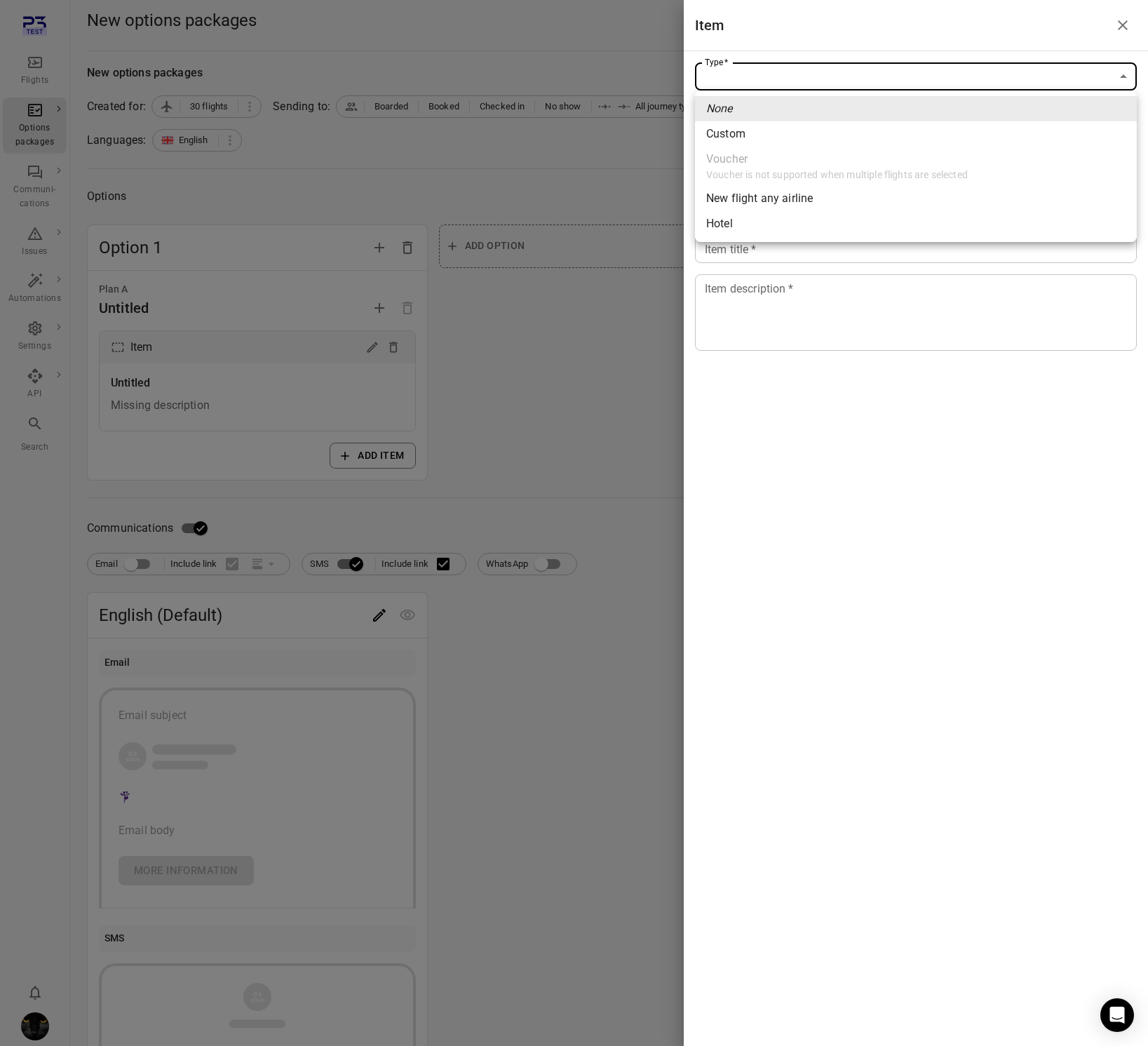
click at [932, 90] on body "Flights Options packages Communi-cations Issues Automations Settings API Search…" at bounding box center [574, 600] width 1148 height 1200
click at [780, 138] on li "Custom" at bounding box center [916, 134] width 442 height 25
type input "******"
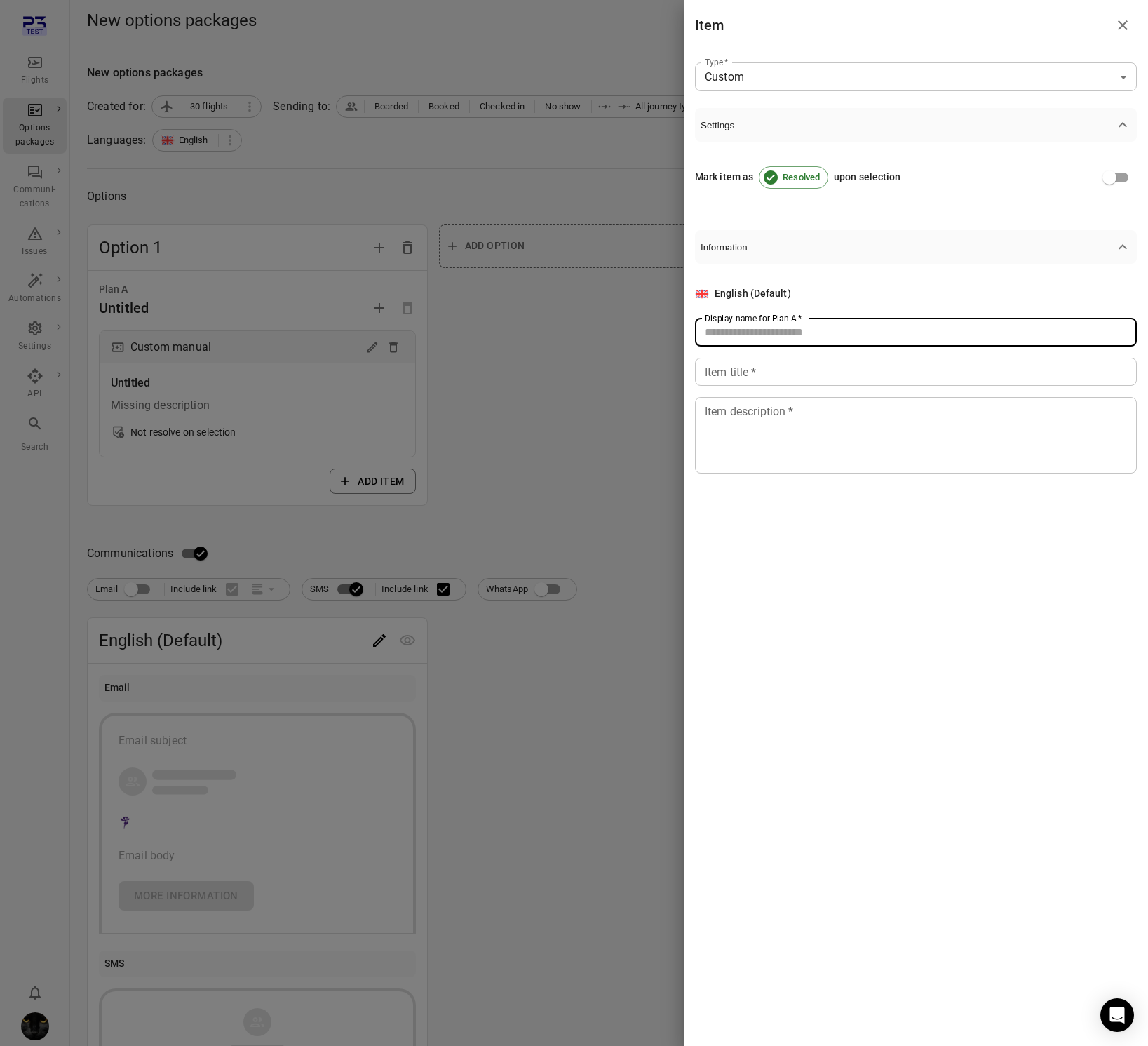
click at [777, 337] on input "Display name for Plan A   *" at bounding box center [916, 332] width 442 height 28
type input "*"
drag, startPoint x: 774, startPoint y: 365, endPoint x: 777, endPoint y: 383, distance: 18.2
click at [775, 368] on input "Item title   *" at bounding box center [916, 372] width 442 height 28
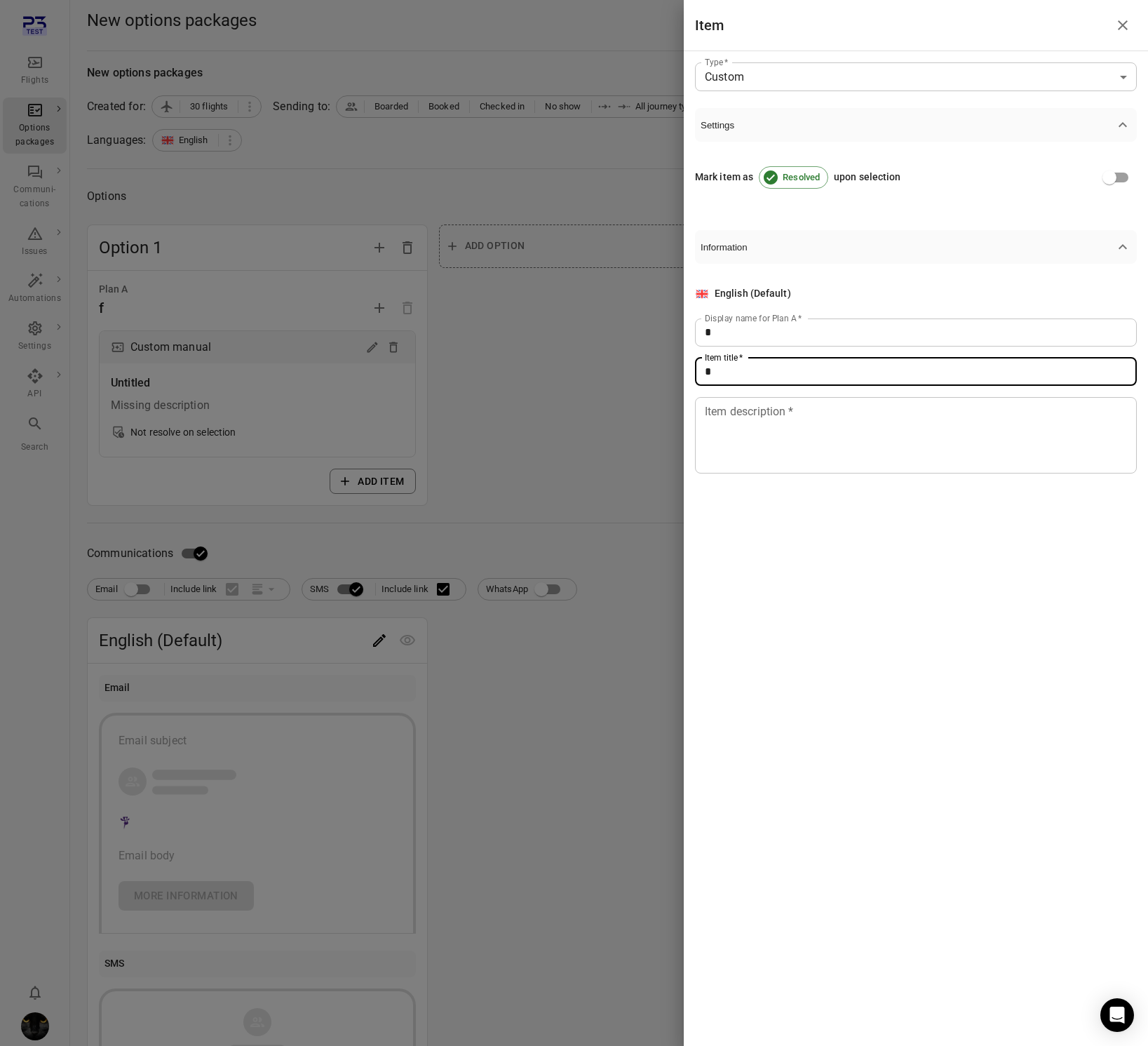
type input "*"
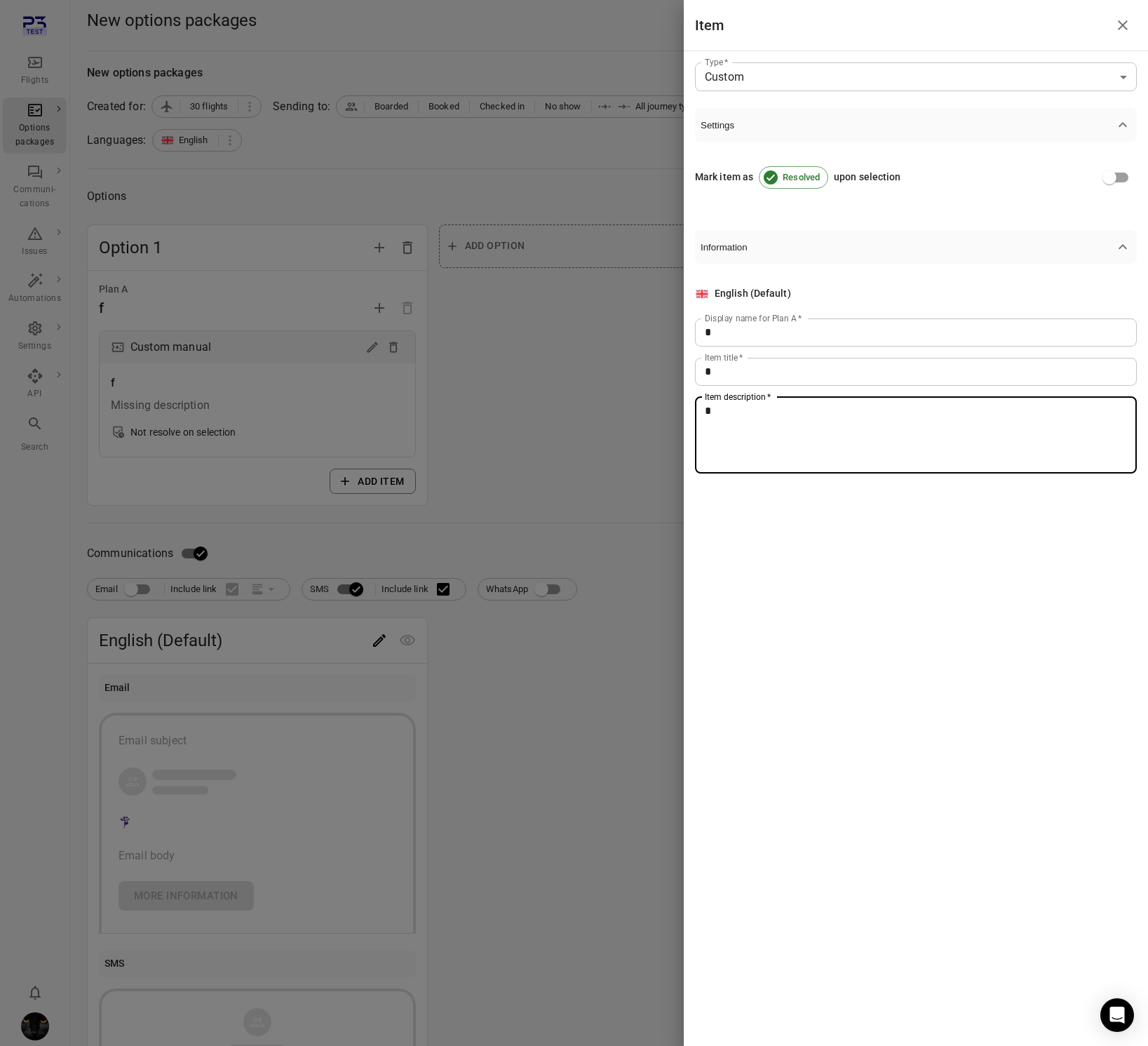
drag, startPoint x: 783, startPoint y: 423, endPoint x: 674, endPoint y: 438, distance: 110.0
click at [783, 424] on textarea "*" at bounding box center [916, 434] width 422 height 64
type textarea "*"
click at [613, 436] on div at bounding box center [574, 523] width 1148 height 1046
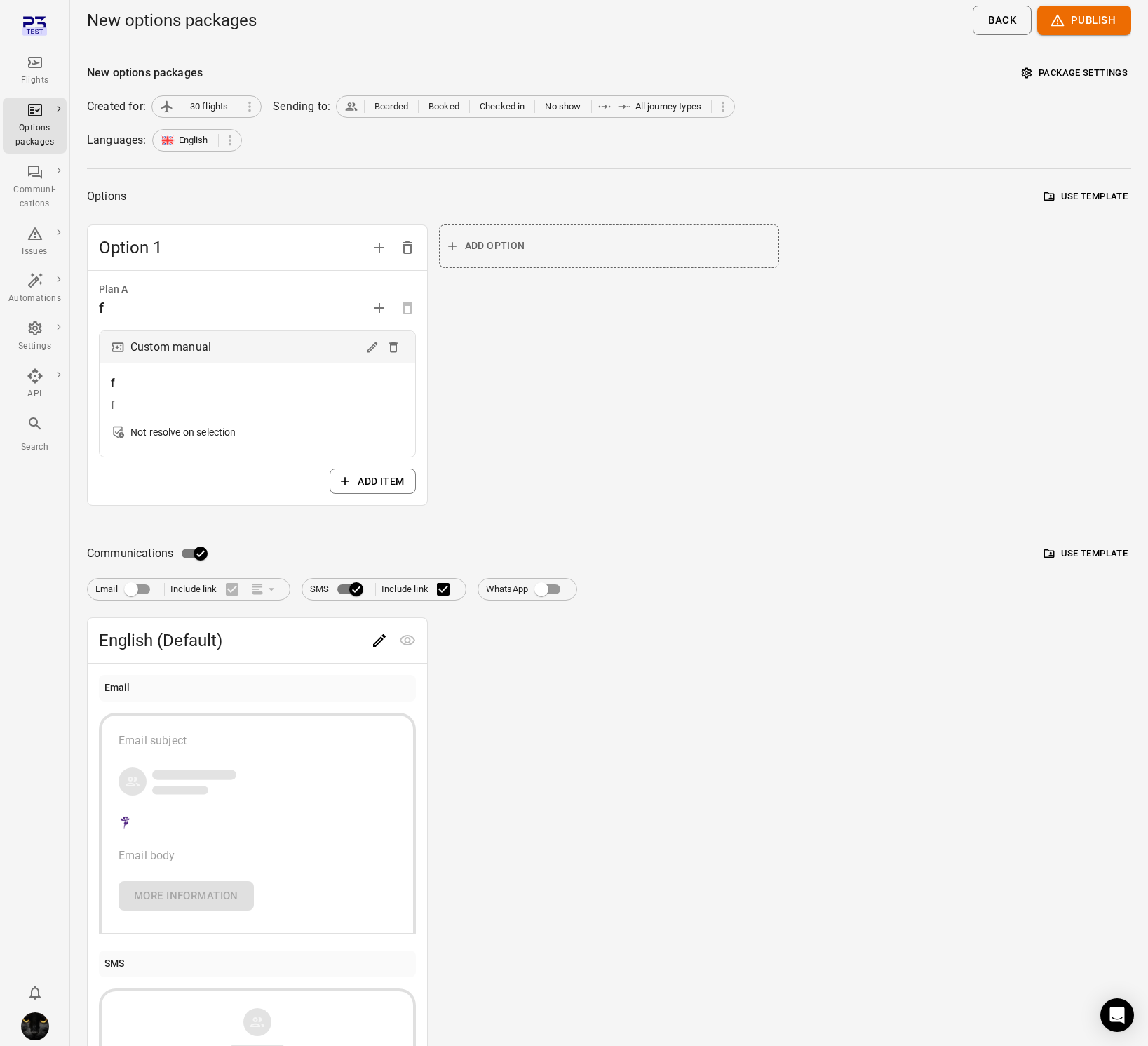
click at [121, 591] on label "Email" at bounding box center [127, 588] width 63 height 26
click at [381, 632] on button "Edit" at bounding box center [379, 640] width 28 height 28
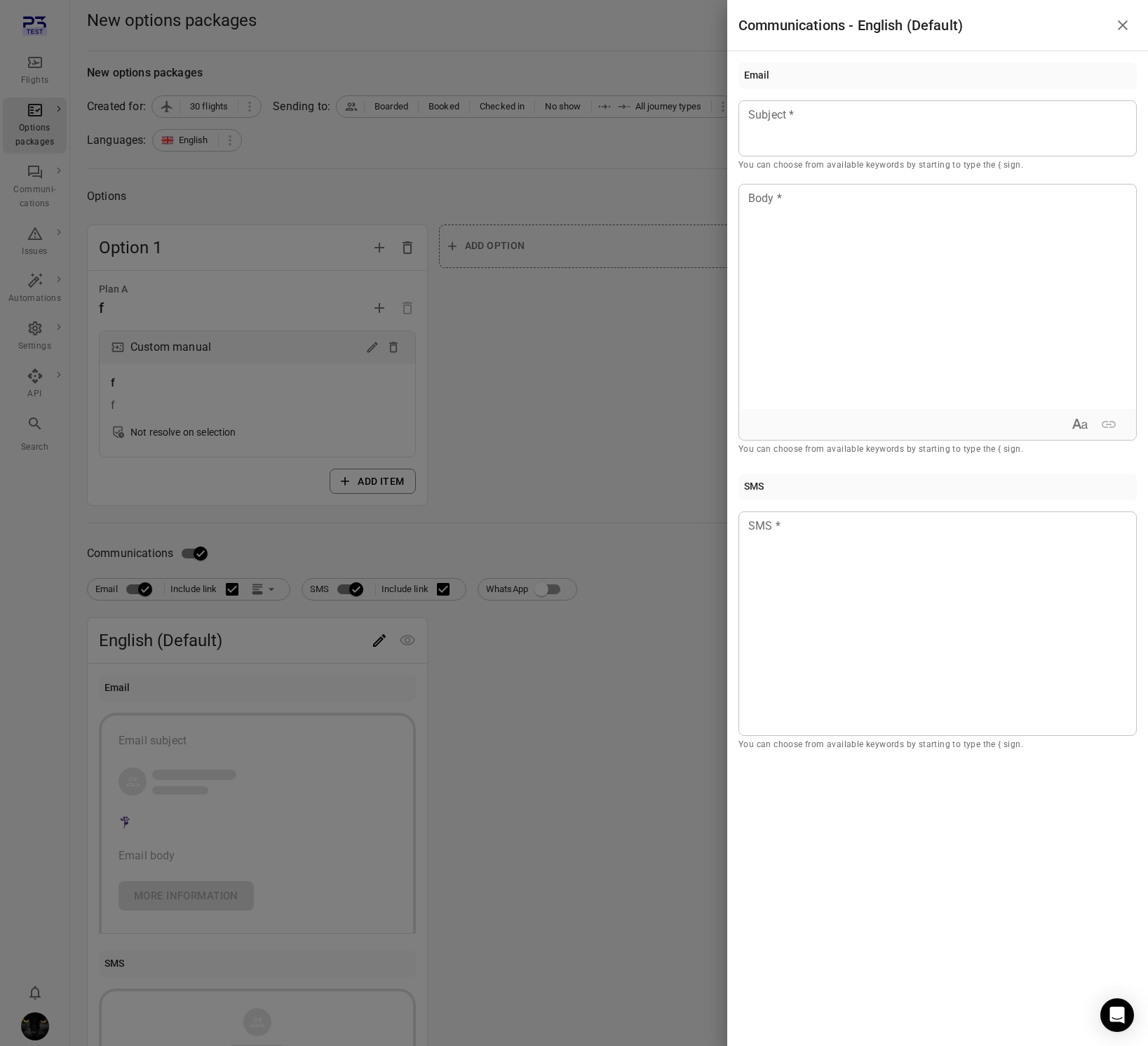
drag, startPoint x: 849, startPoint y: 130, endPoint x: 840, endPoint y: 213, distance: 83.5
click at [849, 130] on div at bounding box center [938, 129] width 399 height 56
drag, startPoint x: 844, startPoint y: 229, endPoint x: 844, endPoint y: 288, distance: 59.0
click at [844, 234] on div at bounding box center [938, 297] width 397 height 225
click at [910, 536] on div at bounding box center [938, 624] width 399 height 225
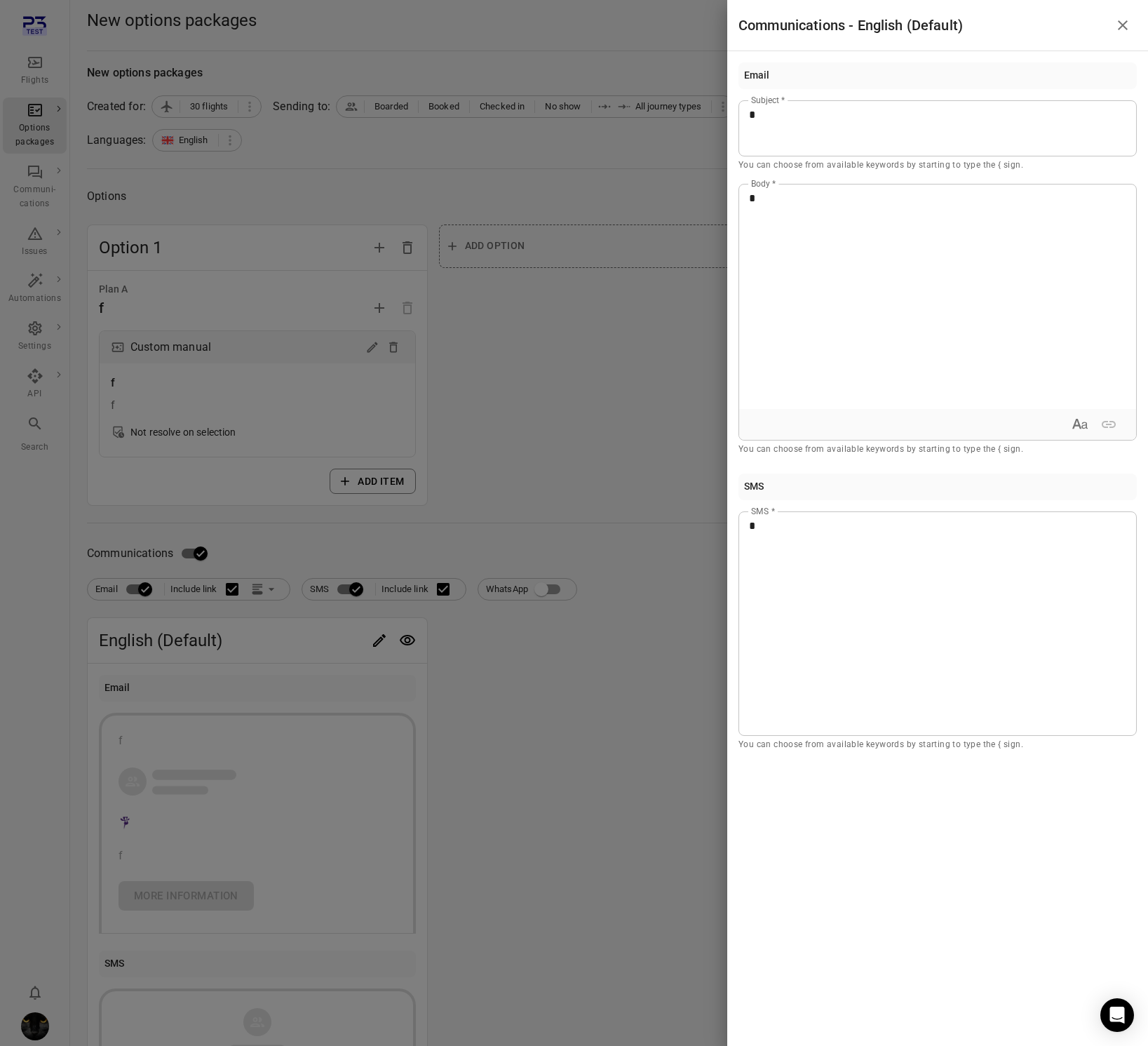
click at [613, 426] on div at bounding box center [574, 523] width 1148 height 1046
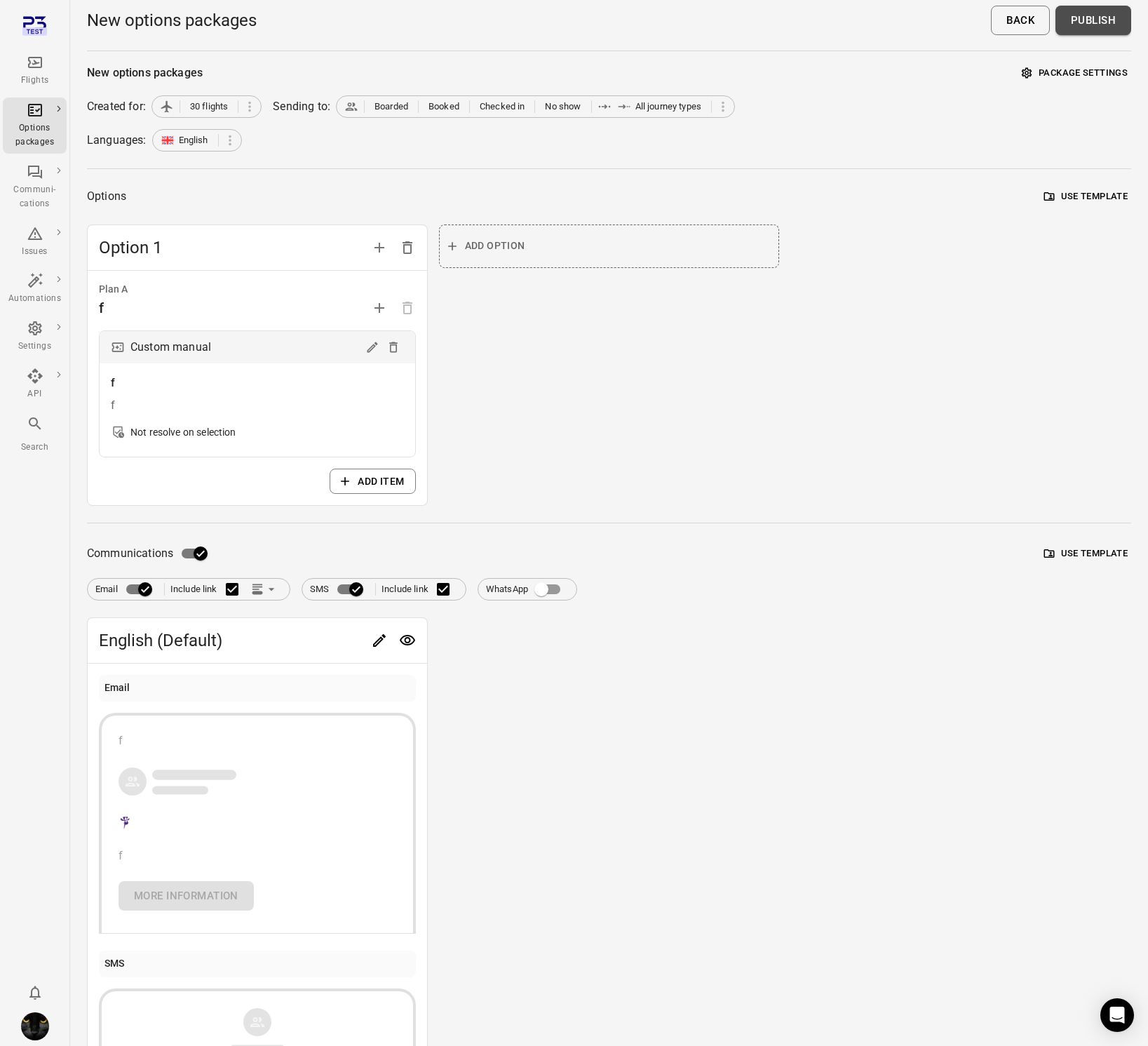
click at [1114, 30] on button "Publish" at bounding box center [1094, 20] width 76 height 30
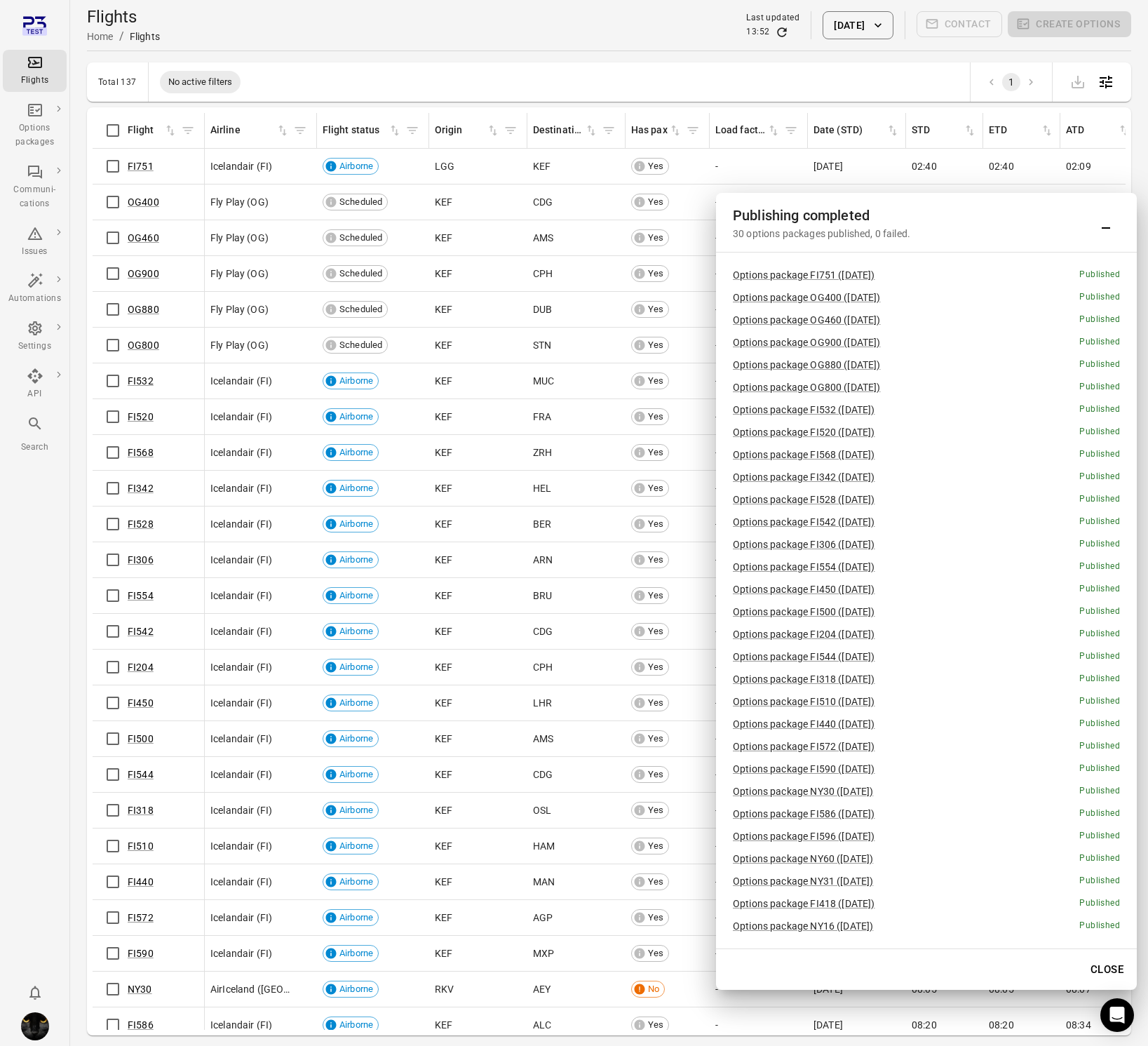
scroll to position [45, 0]
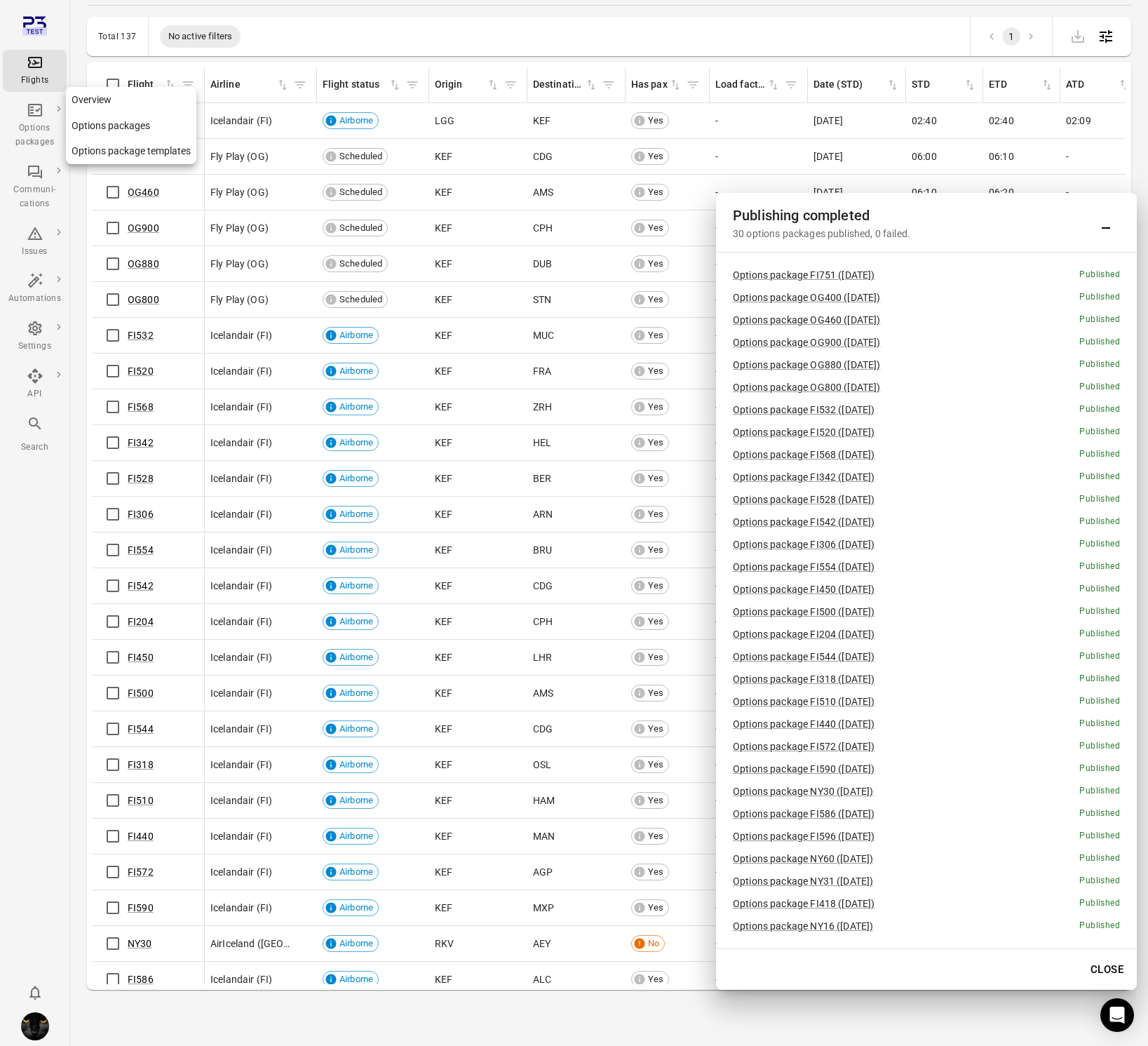
click at [28, 128] on div "Options packages" at bounding box center [34, 135] width 53 height 28
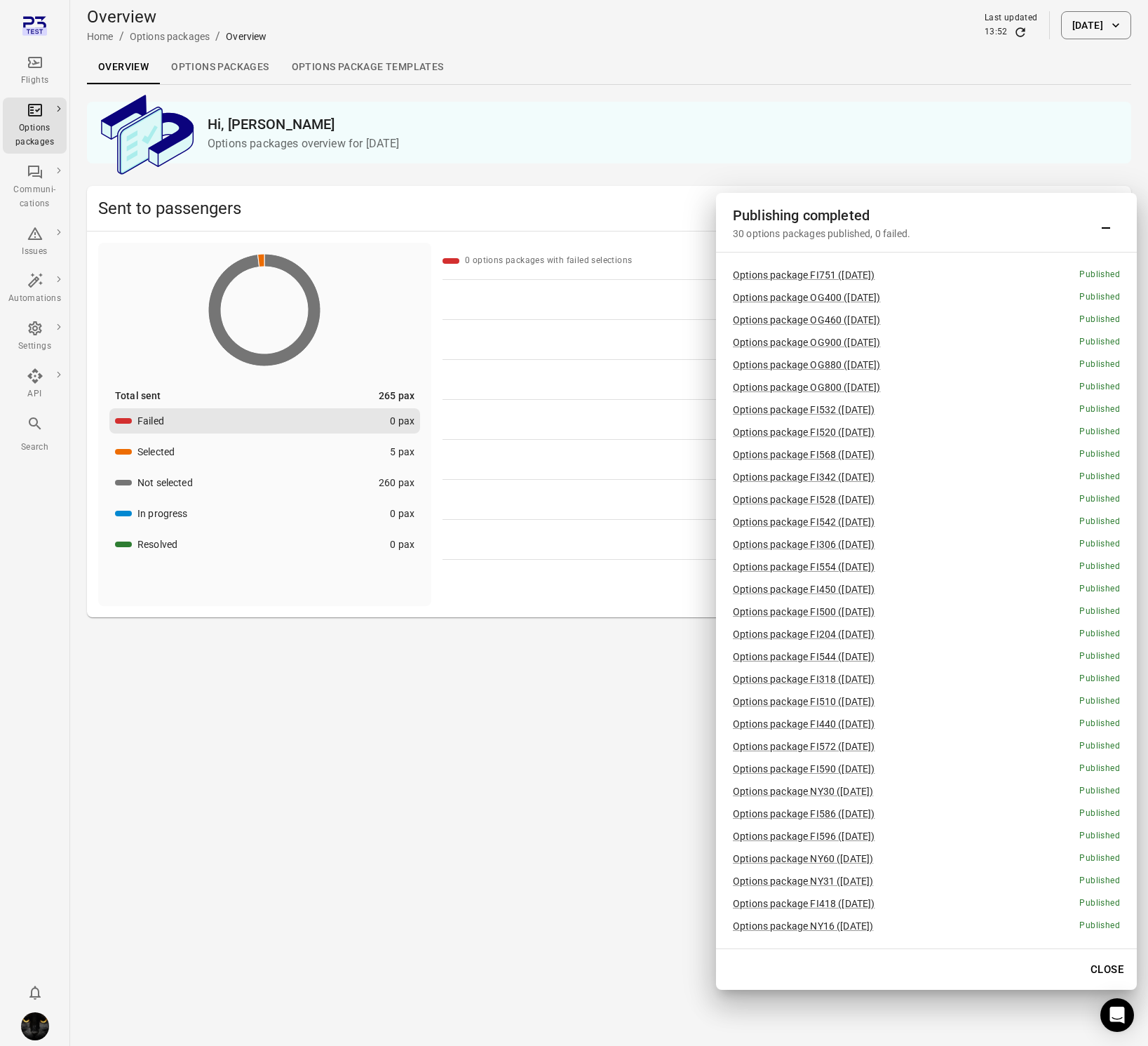
click at [224, 70] on link "Options packages" at bounding box center [219, 67] width 120 height 34
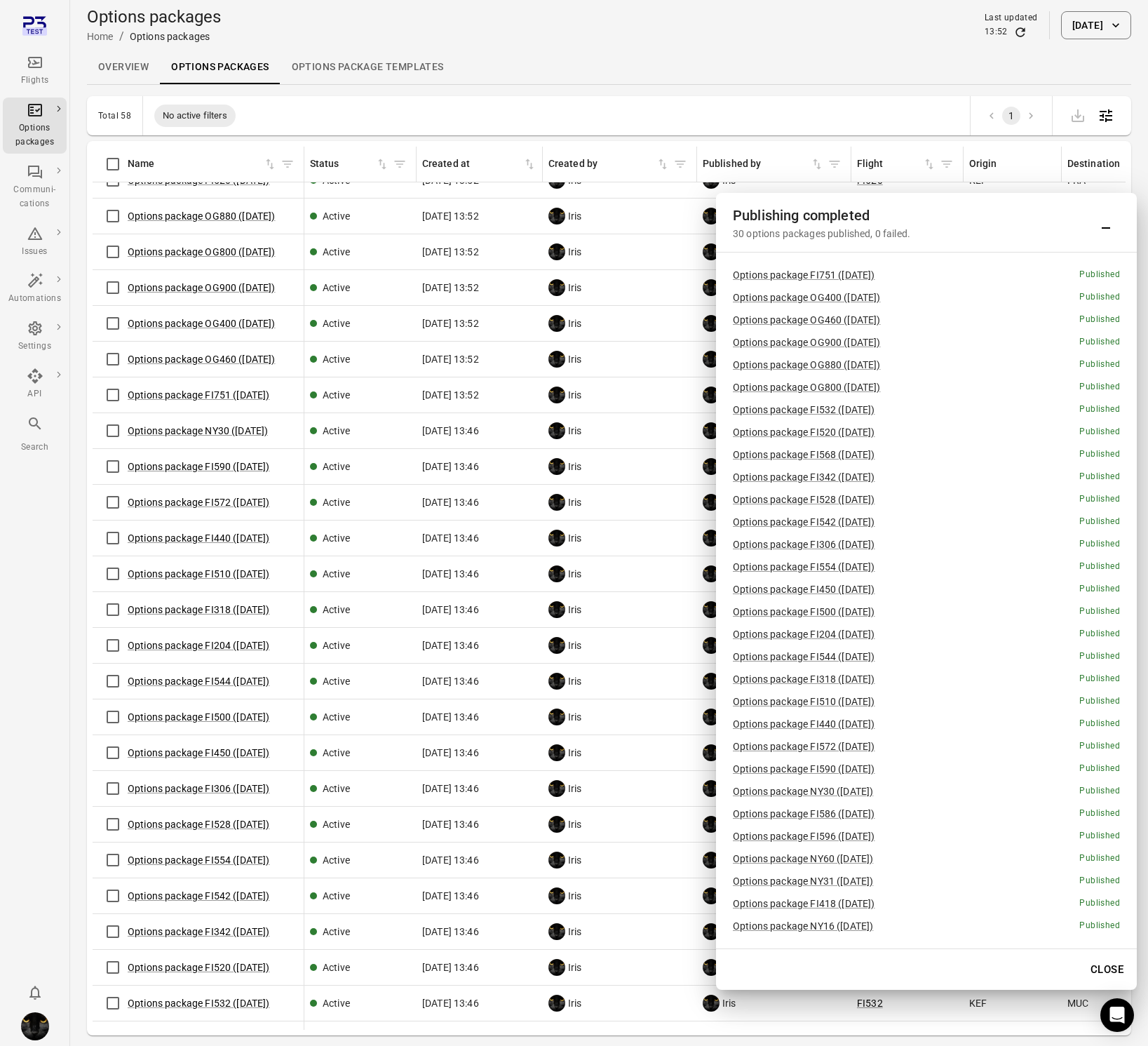
scroll to position [822, 0]
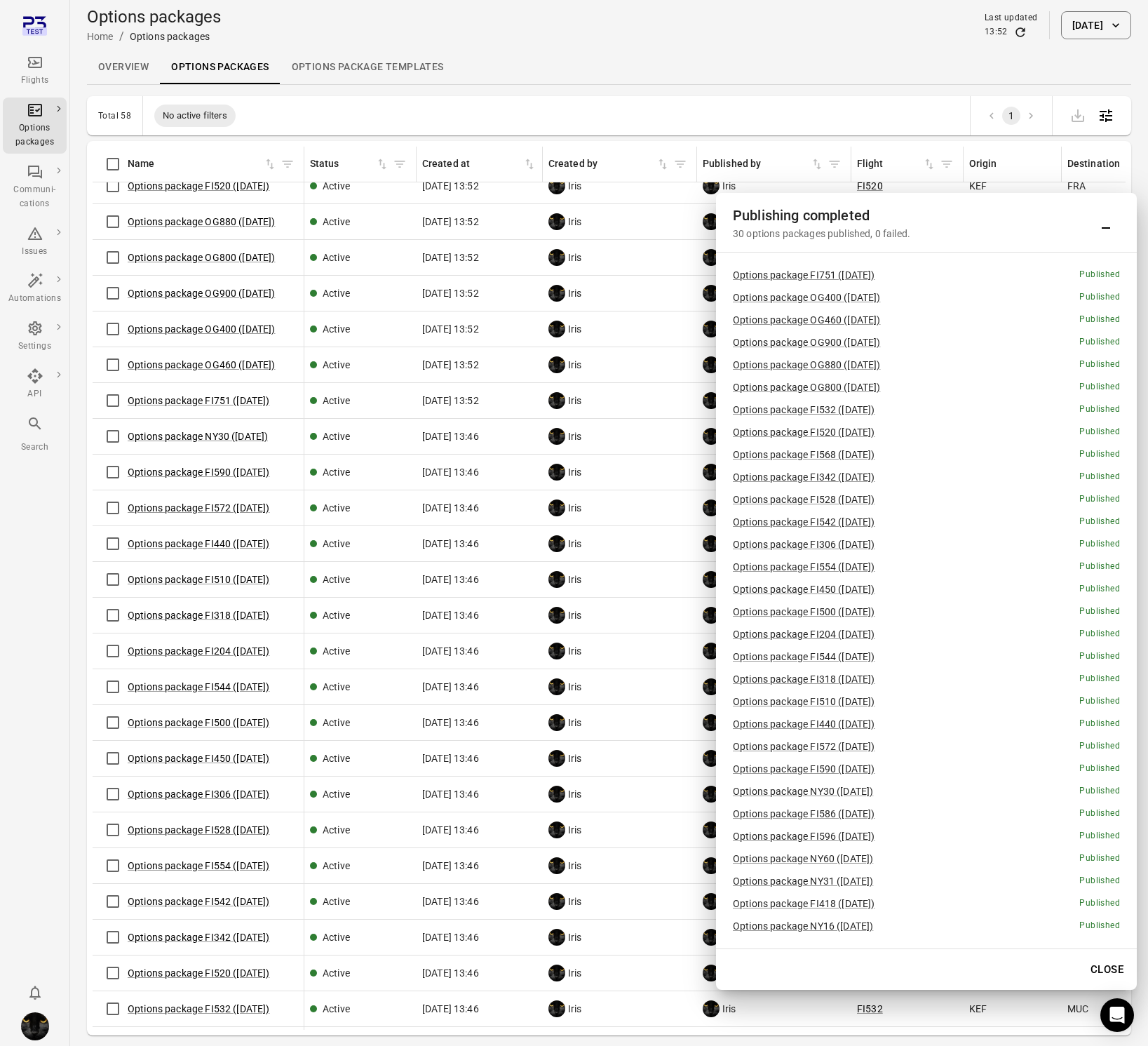
click at [507, 402] on div "6 Oct 2025 13:52" at bounding box center [479, 400] width 115 height 14
click at [479, 399] on span "6 Oct 2025 13:52" at bounding box center [450, 400] width 57 height 14
click at [514, 399] on div "6 Oct 2025 13:52" at bounding box center [479, 400] width 115 height 14
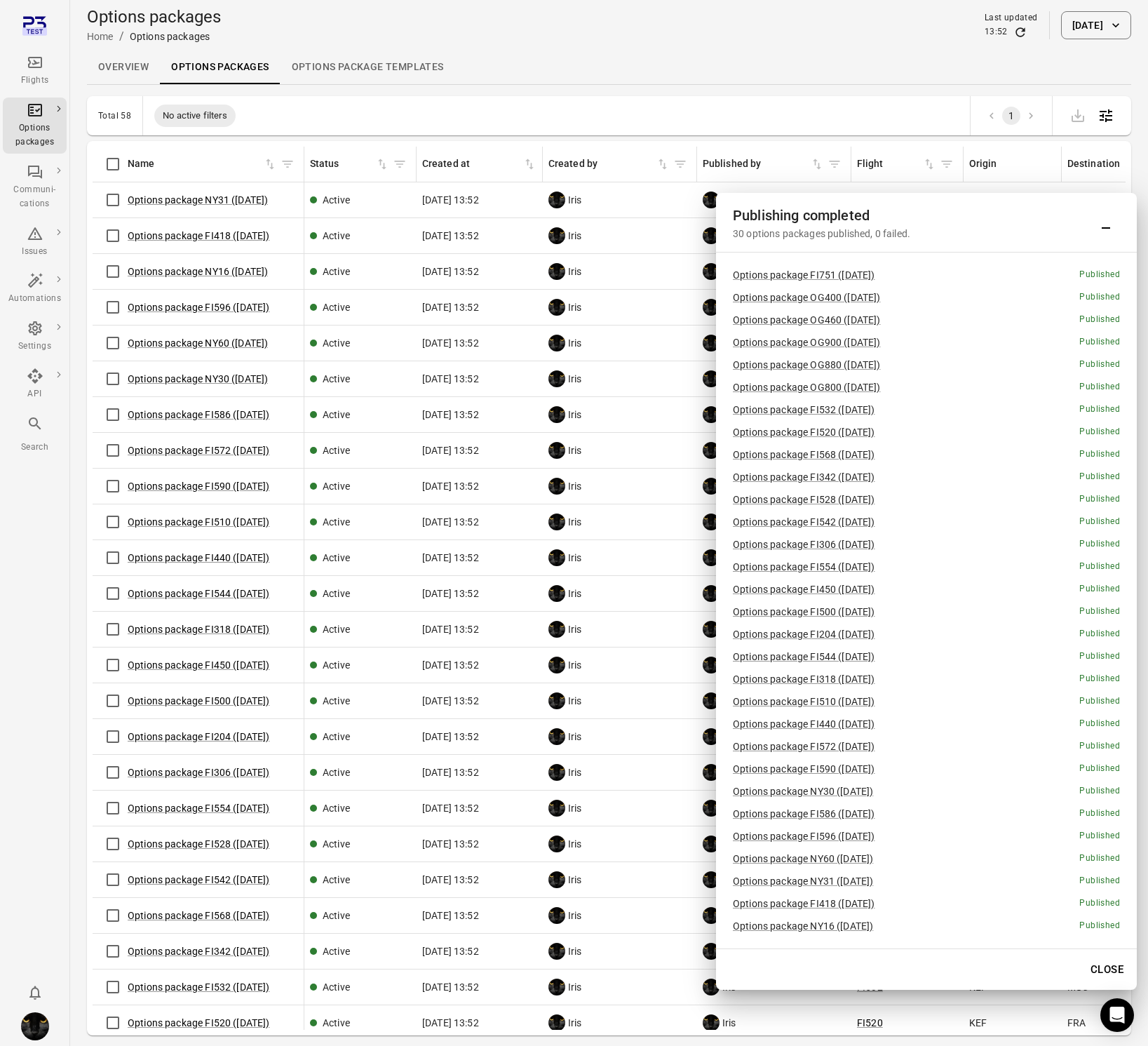
click at [1013, 30] on icon "Refresh data" at bounding box center [1019, 32] width 14 height 14
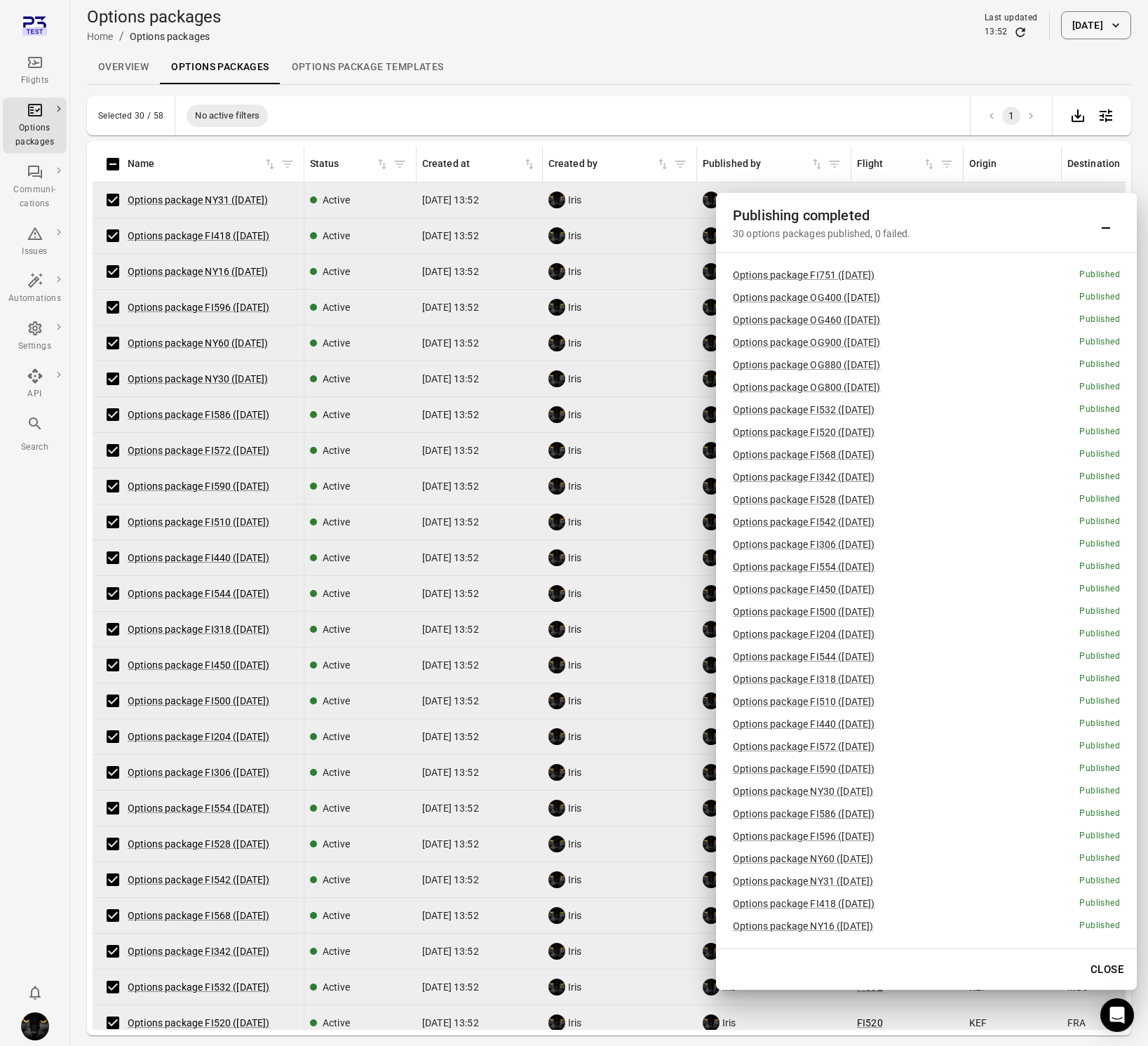
click at [36, 63] on icon "Main navigation" at bounding box center [34, 63] width 14 height 11
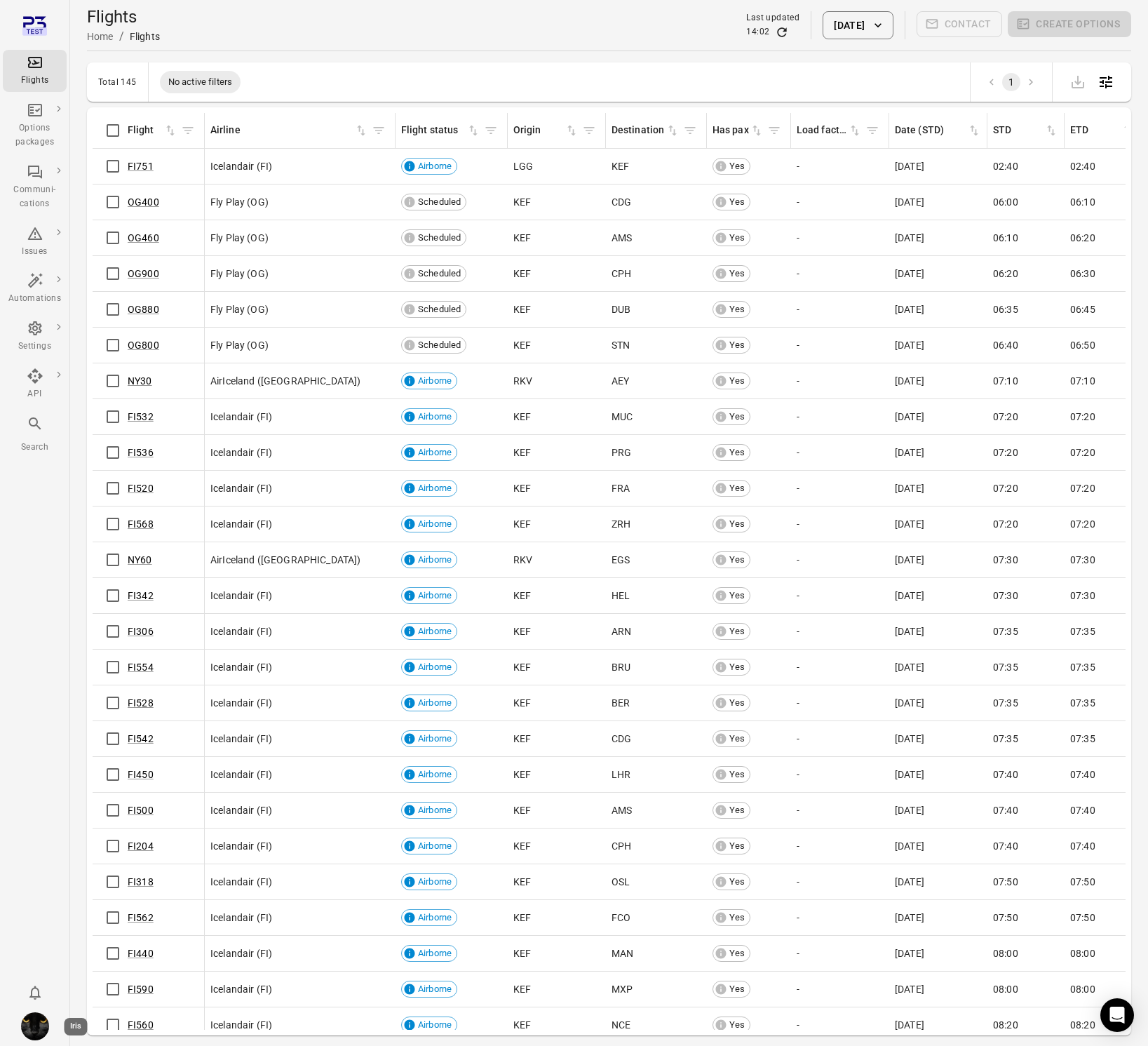
click at [35, 1030] on img "Iris" at bounding box center [34, 1026] width 28 height 28
drag, startPoint x: 124, startPoint y: 1017, endPoint x: 136, endPoint y: 1019, distance: 12.2
click at [123, 1017] on button "Log out" at bounding box center [107, 1022] width 105 height 26
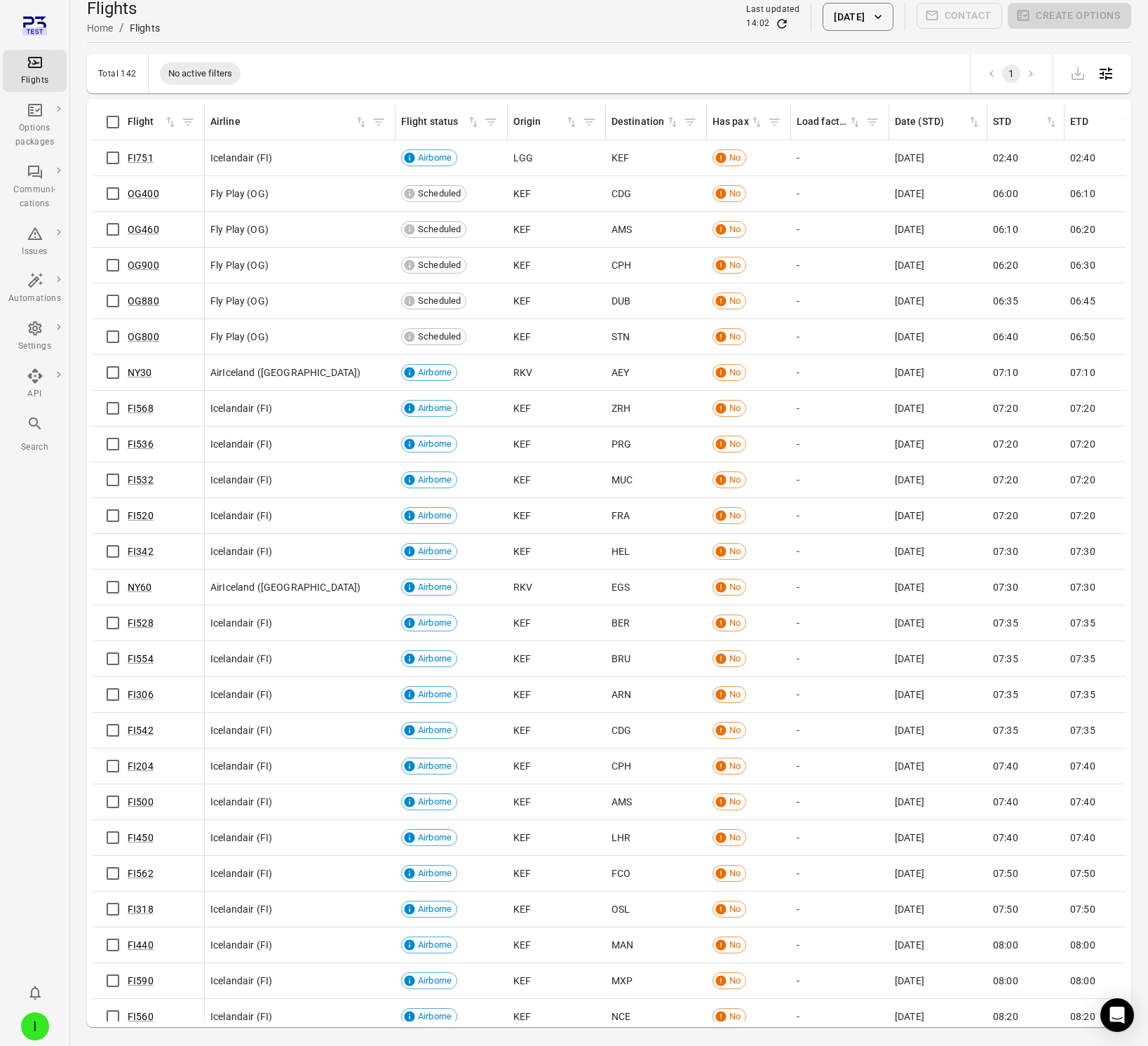
scroll to position [6, 0]
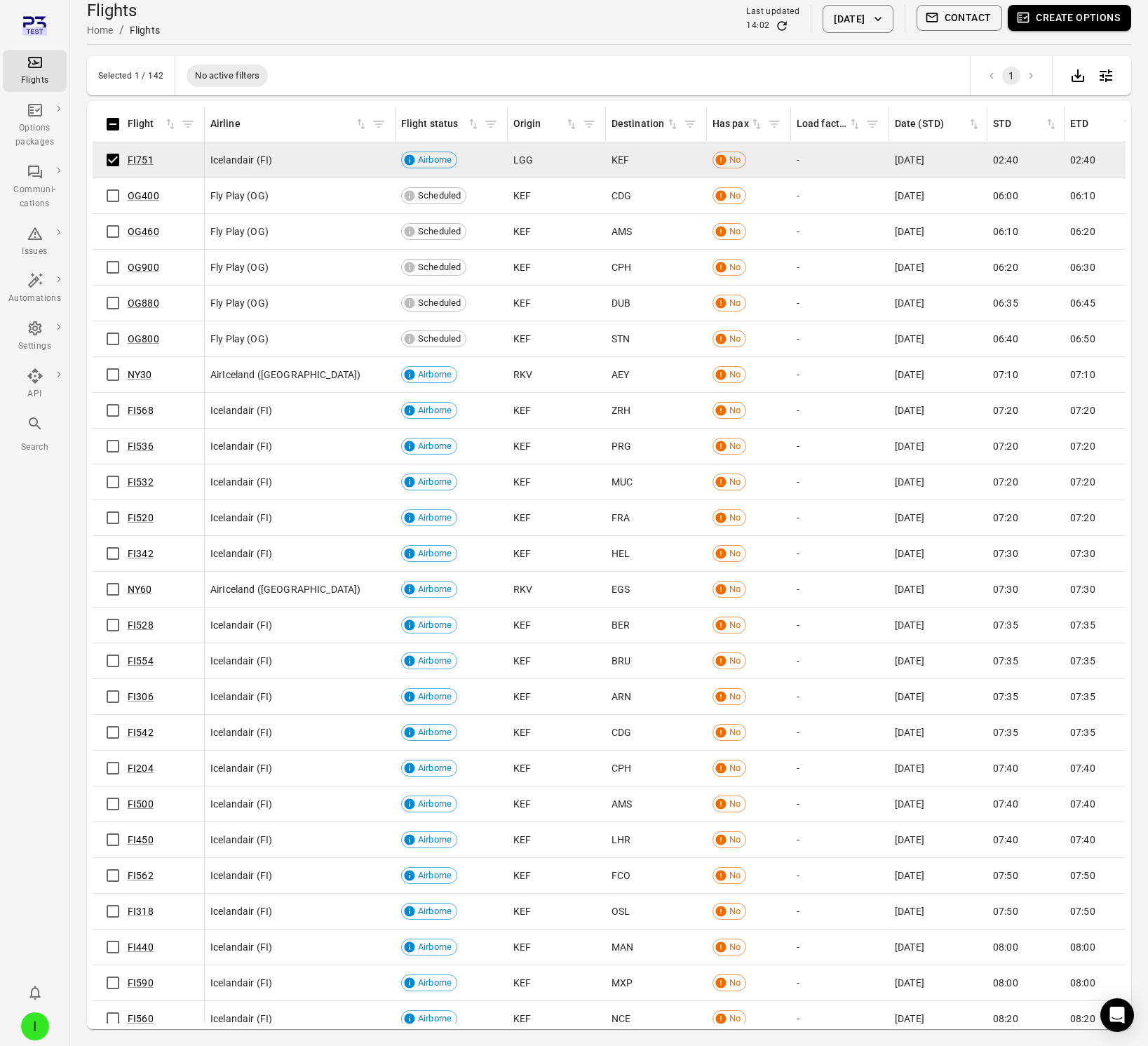
click at [961, 15] on button "Contact" at bounding box center [960, 17] width 86 height 26
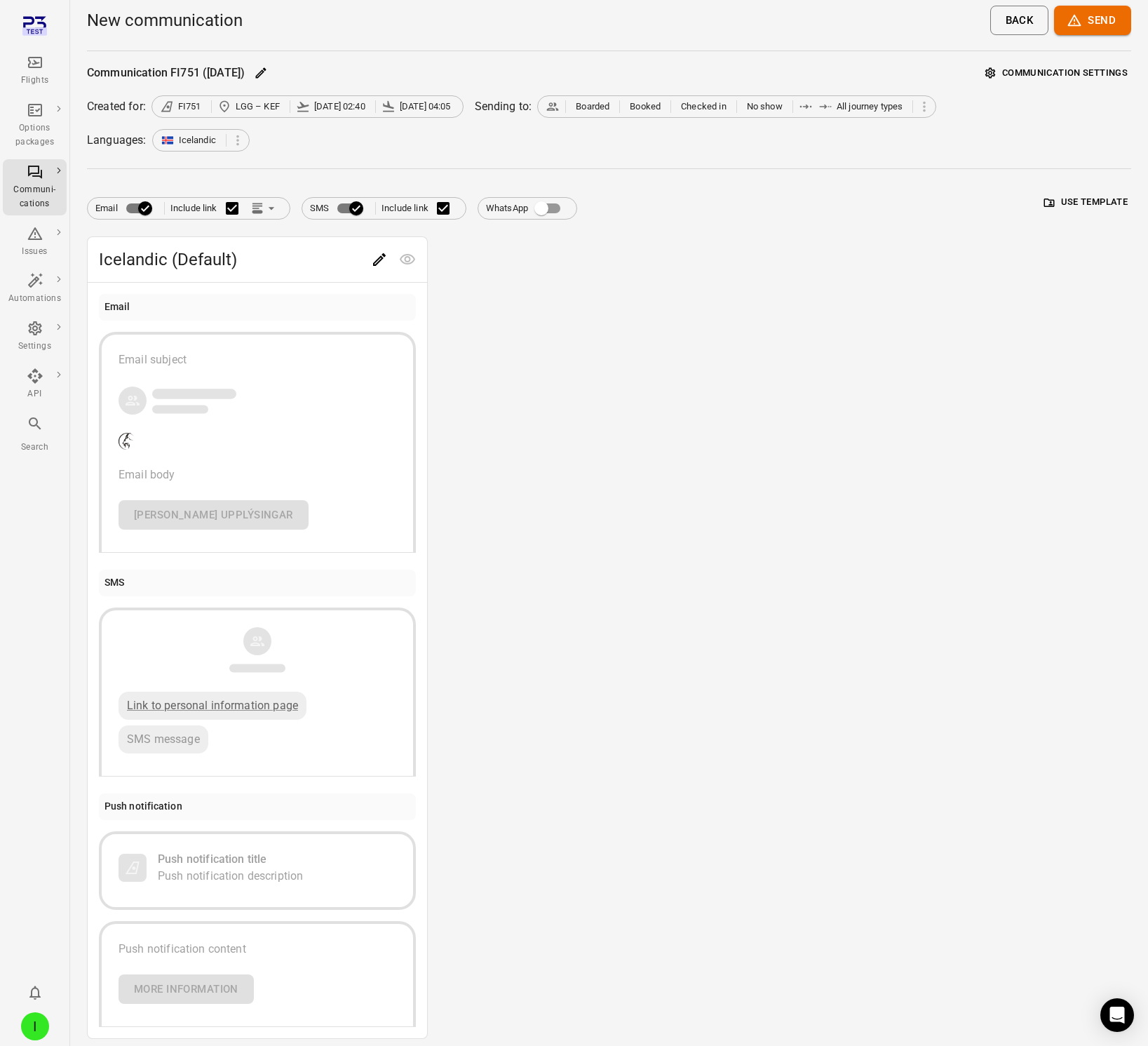
click at [614, 197] on div "Email Include link SMS Include link WhatsApp Use template" at bounding box center [609, 202] width 1044 height 34
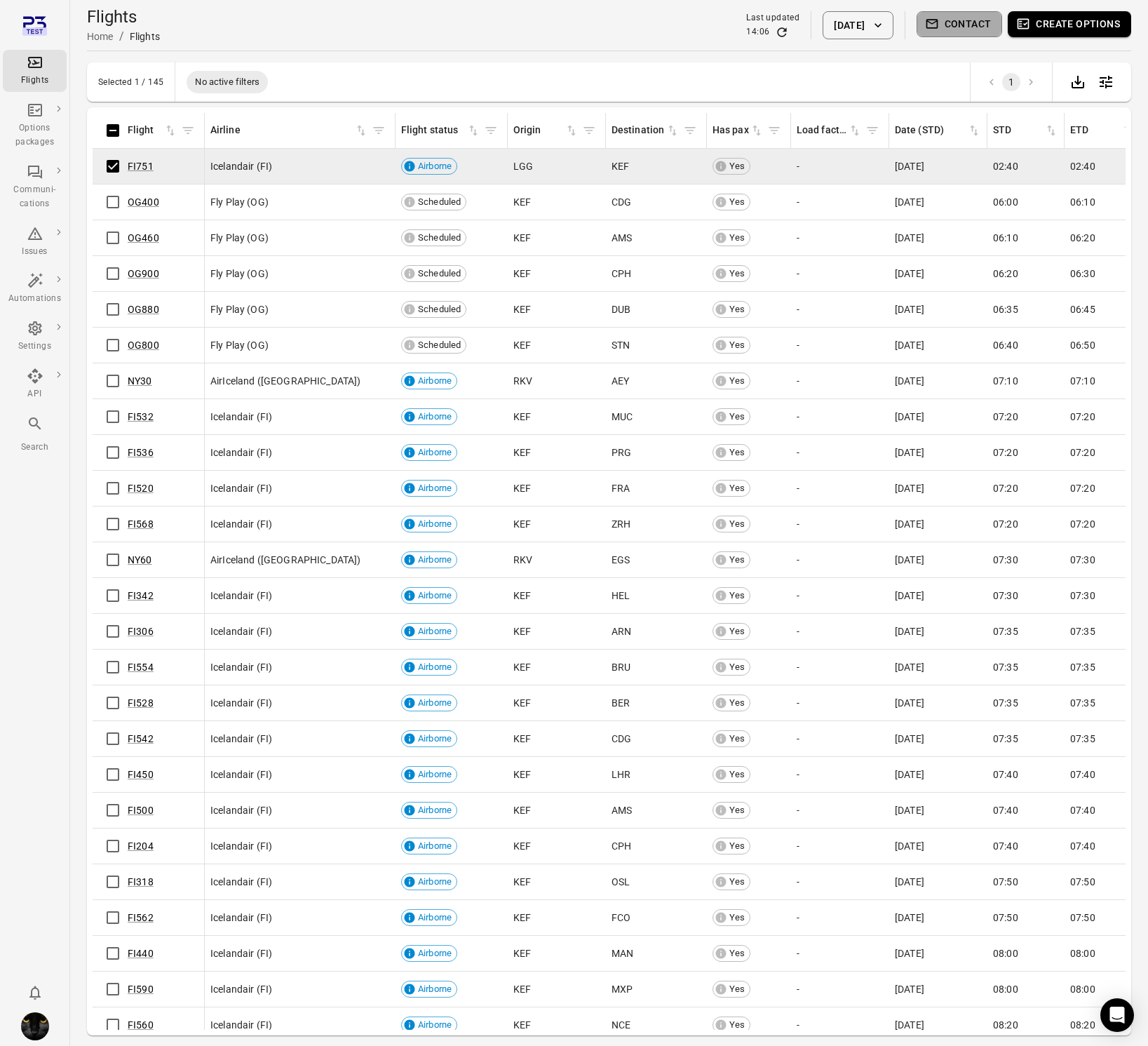
click at [956, 14] on button "Contact" at bounding box center [960, 24] width 86 height 26
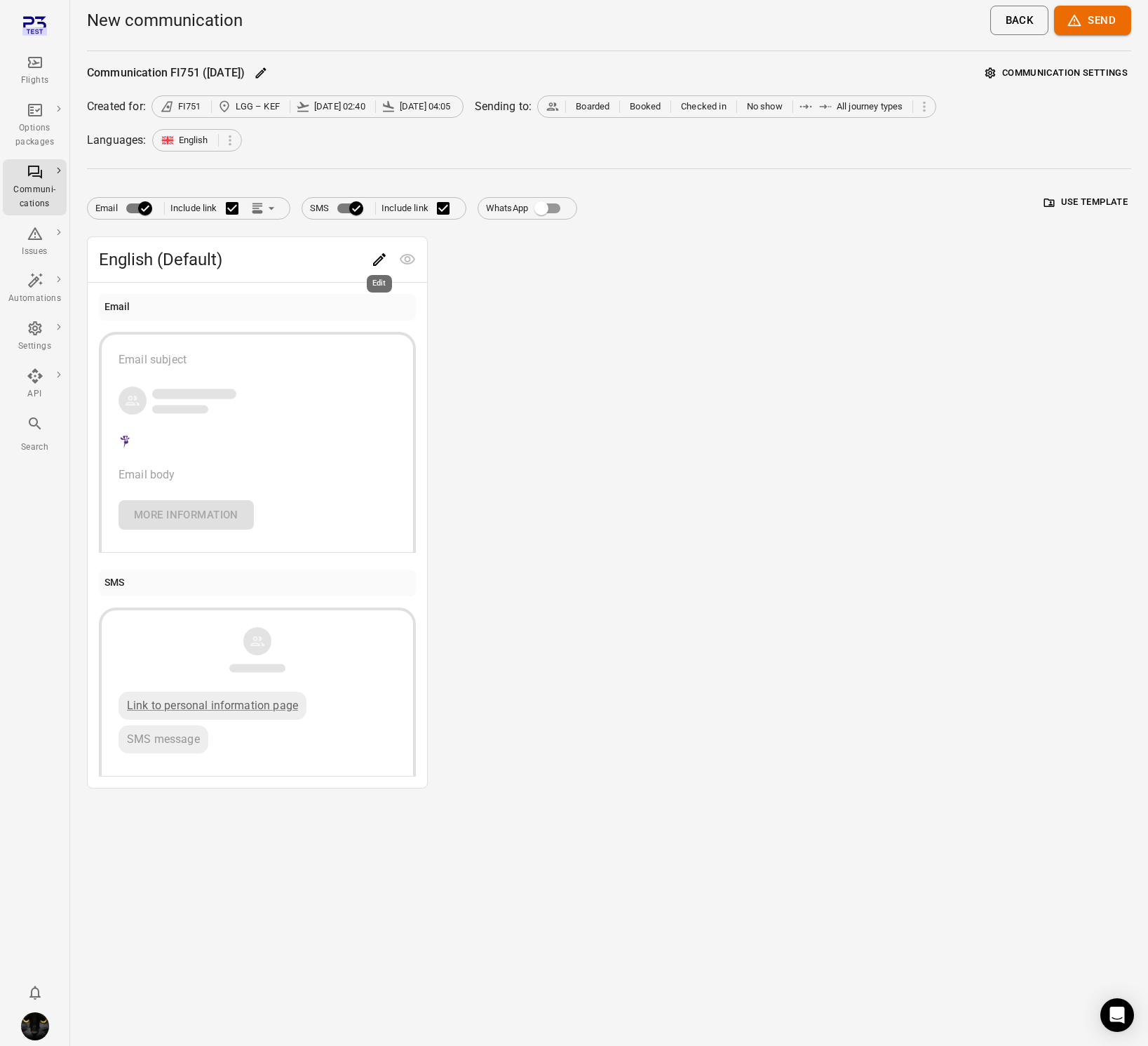
click at [373, 259] on icon "Edit" at bounding box center [379, 259] width 17 height 17
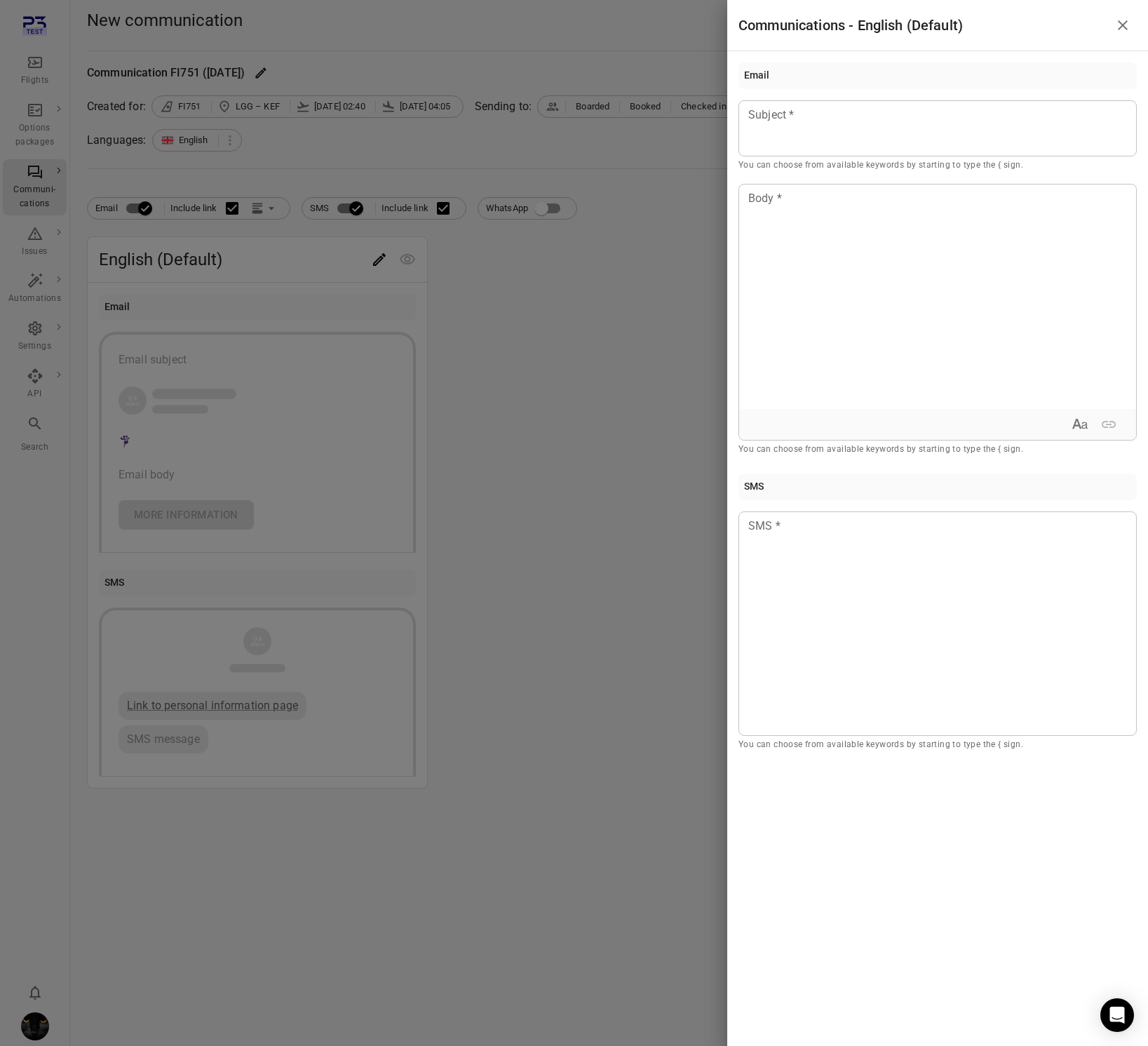
click at [578, 648] on div at bounding box center [574, 523] width 1148 height 1046
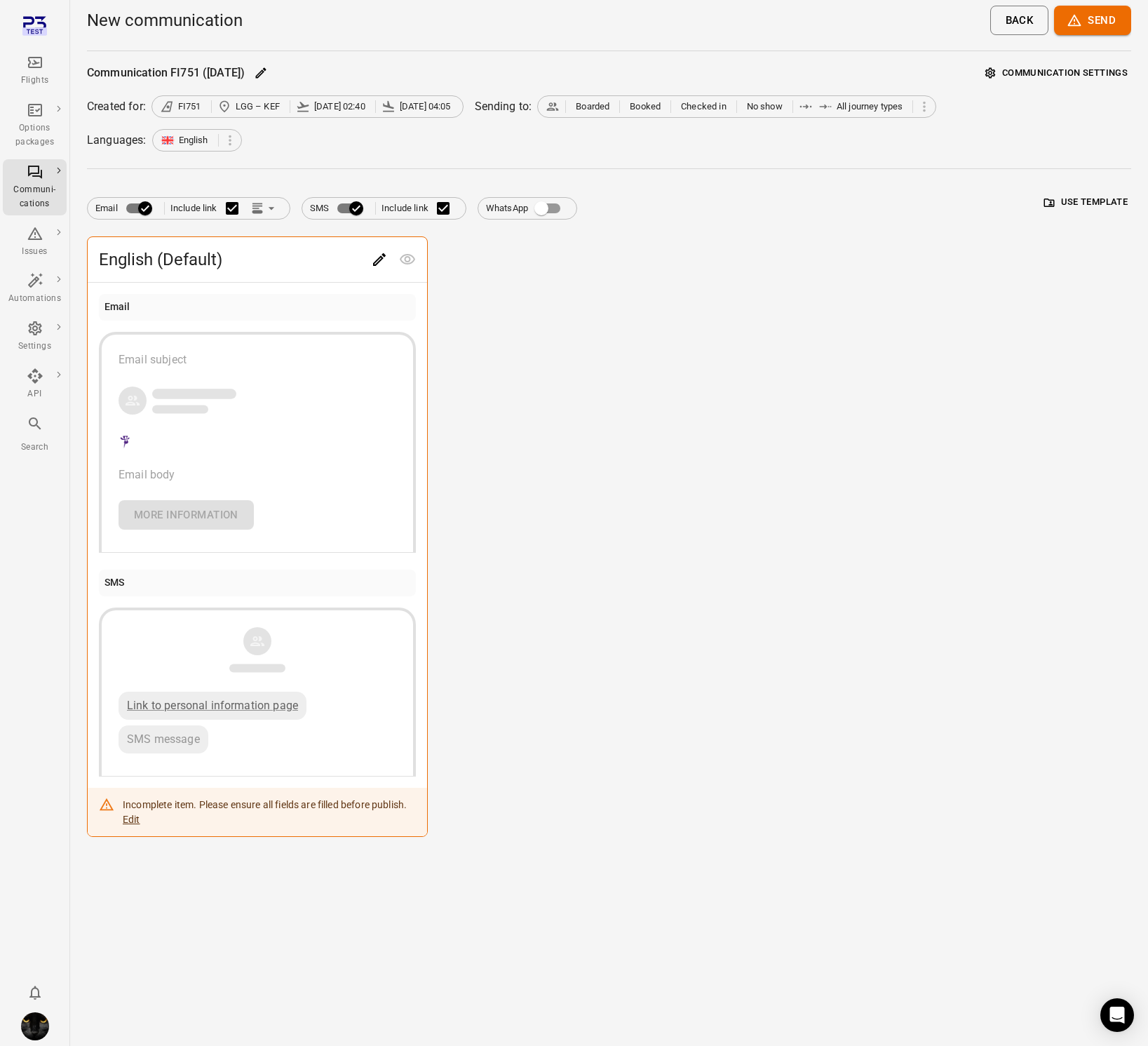
click at [32, 73] on div "Flights" at bounding box center [34, 80] width 53 height 14
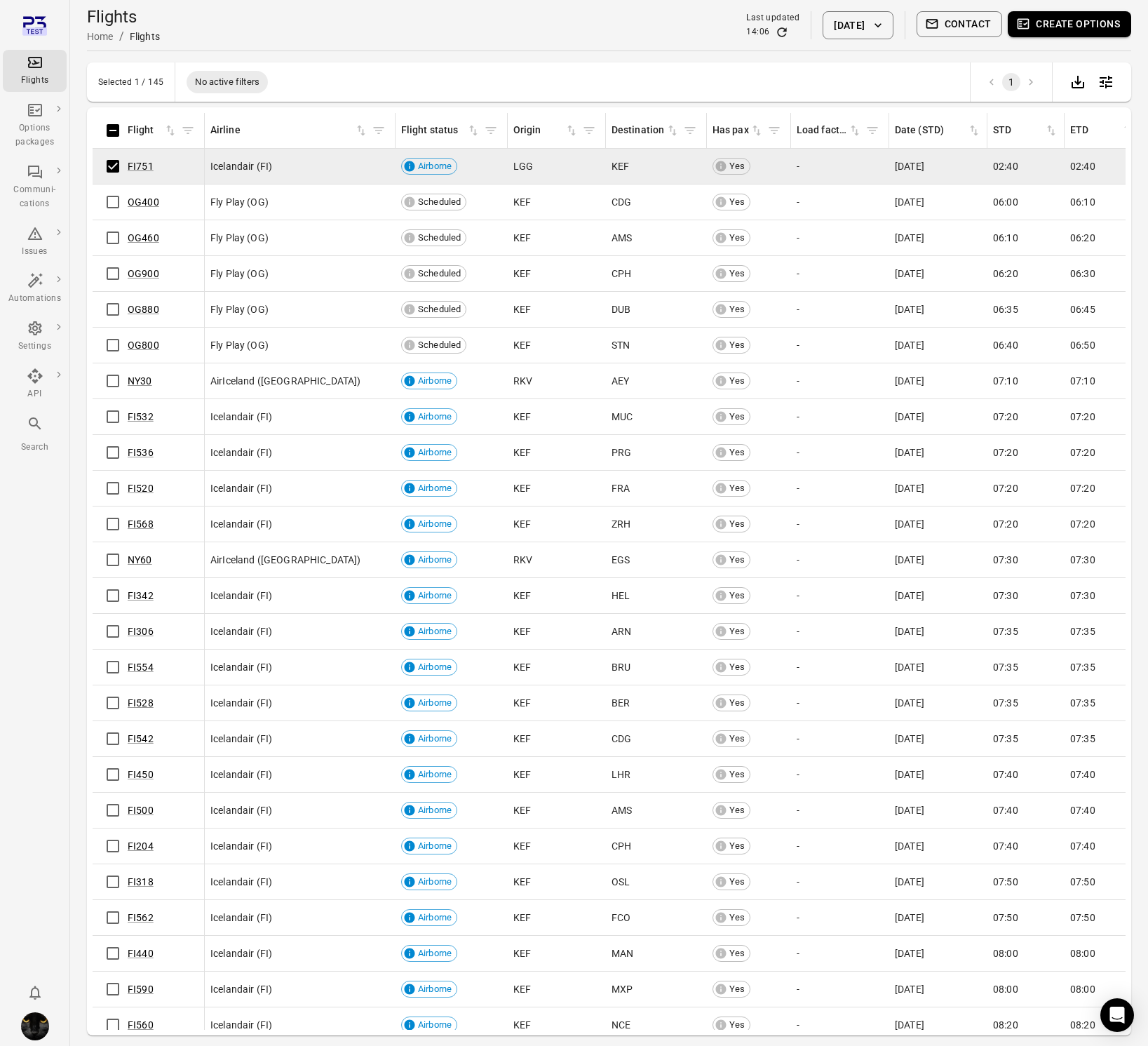
click at [1087, 31] on button "Create options" at bounding box center [1069, 24] width 123 height 26
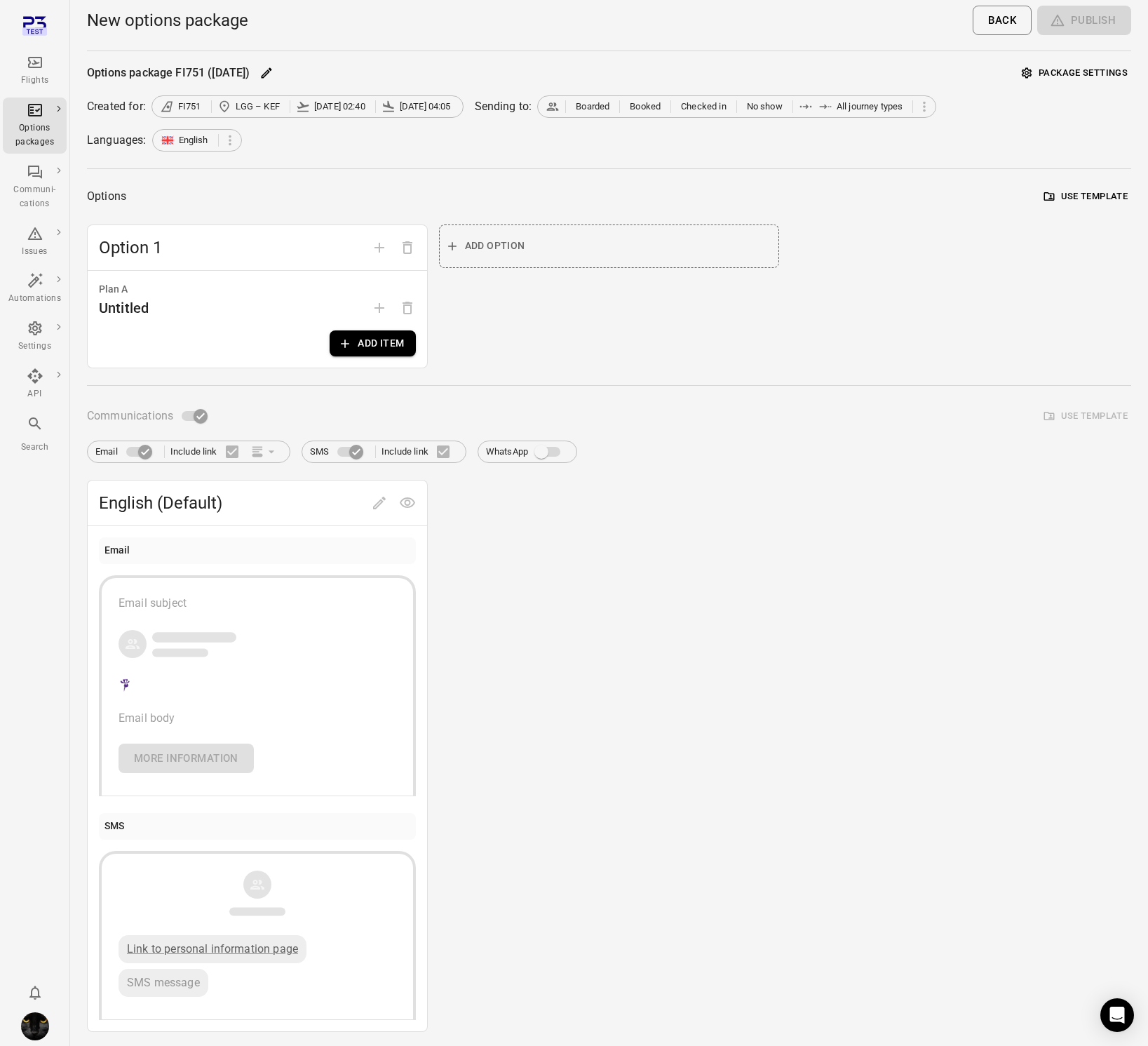
click at [390, 342] on button "Add item" at bounding box center [372, 344] width 85 height 26
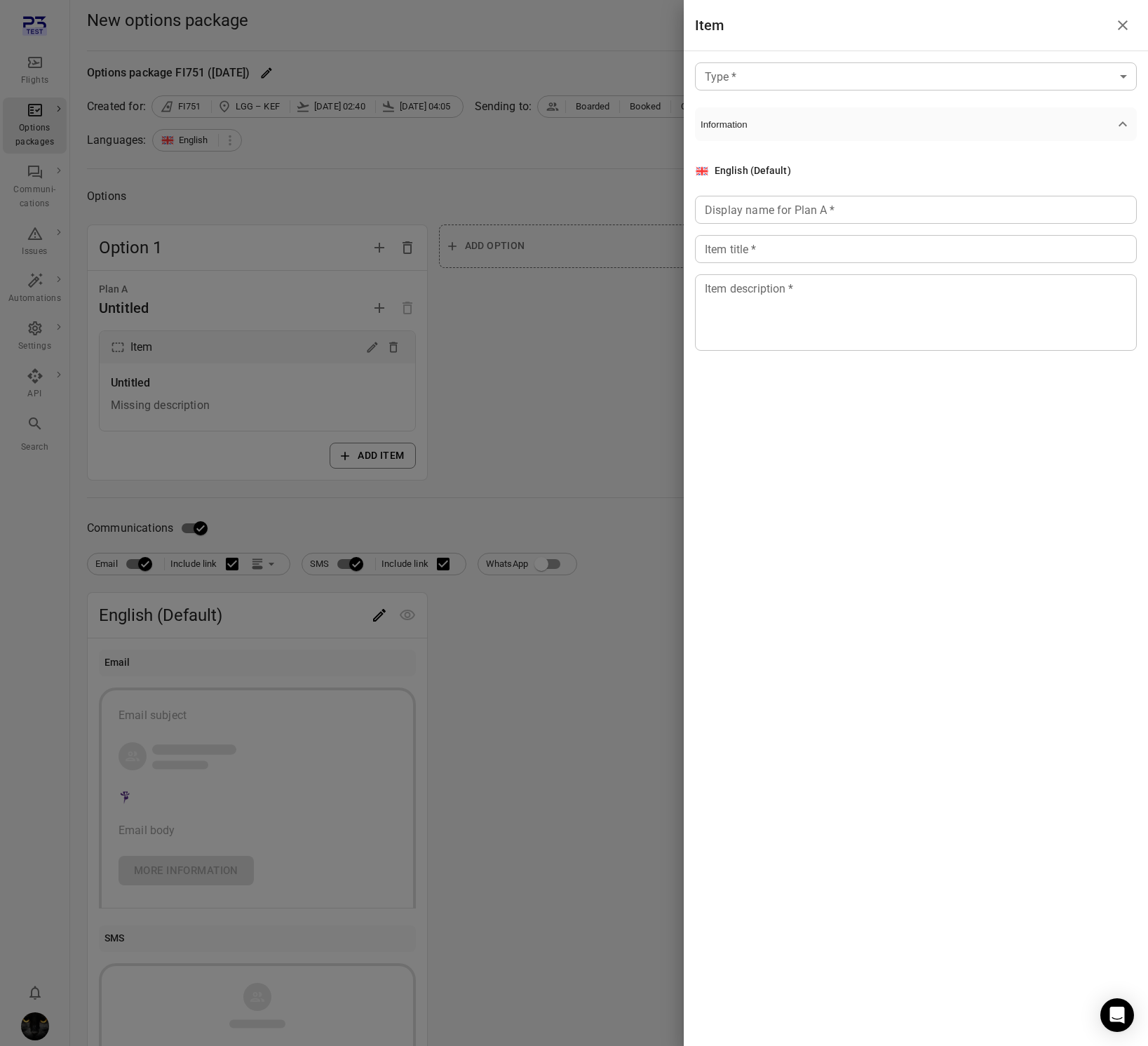
click at [552, 357] on div at bounding box center [574, 523] width 1148 height 1046
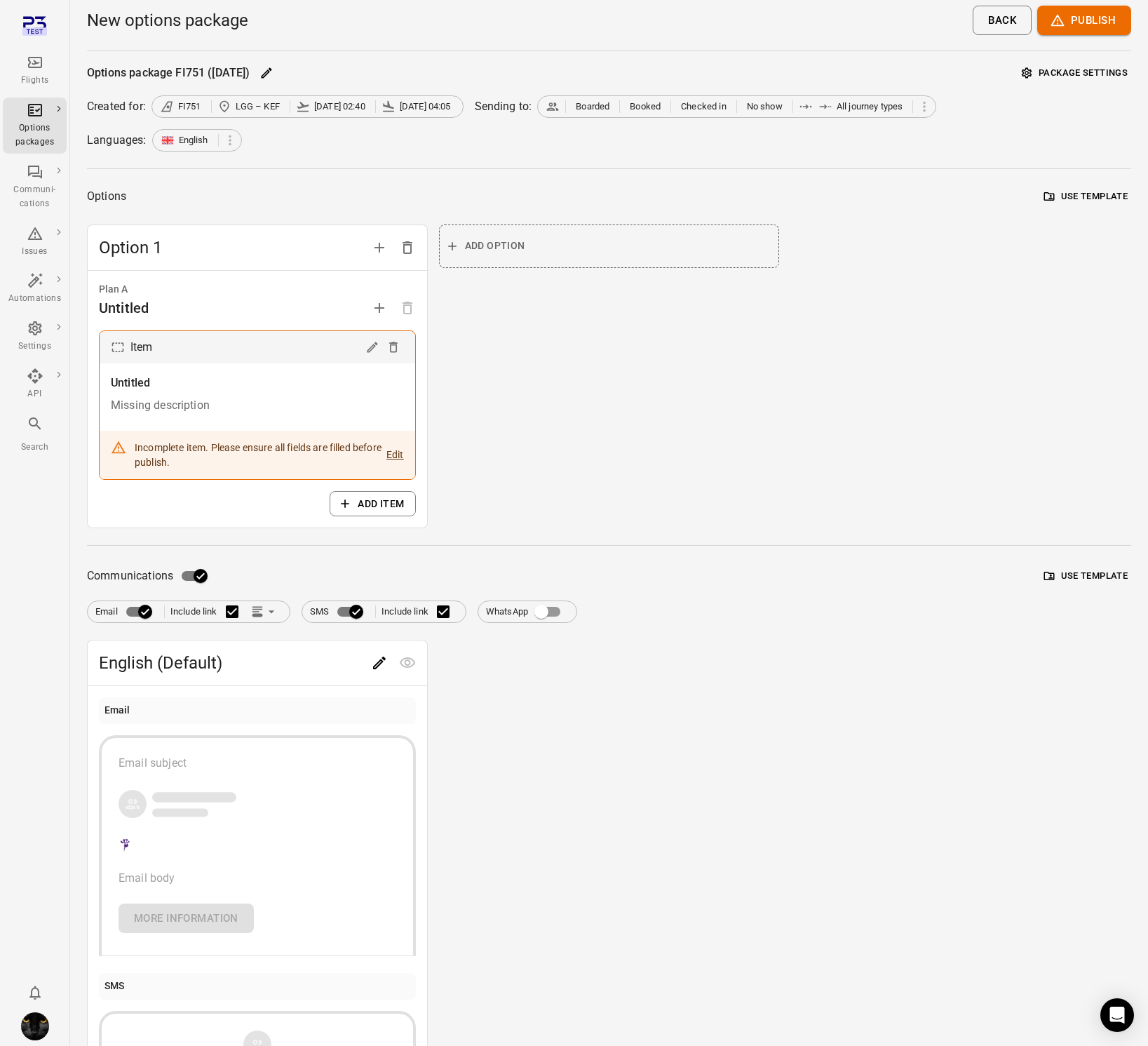
click at [375, 648] on div "English (Default)" at bounding box center [257, 663] width 340 height 45
click at [378, 663] on icon "Edit" at bounding box center [379, 663] width 17 height 17
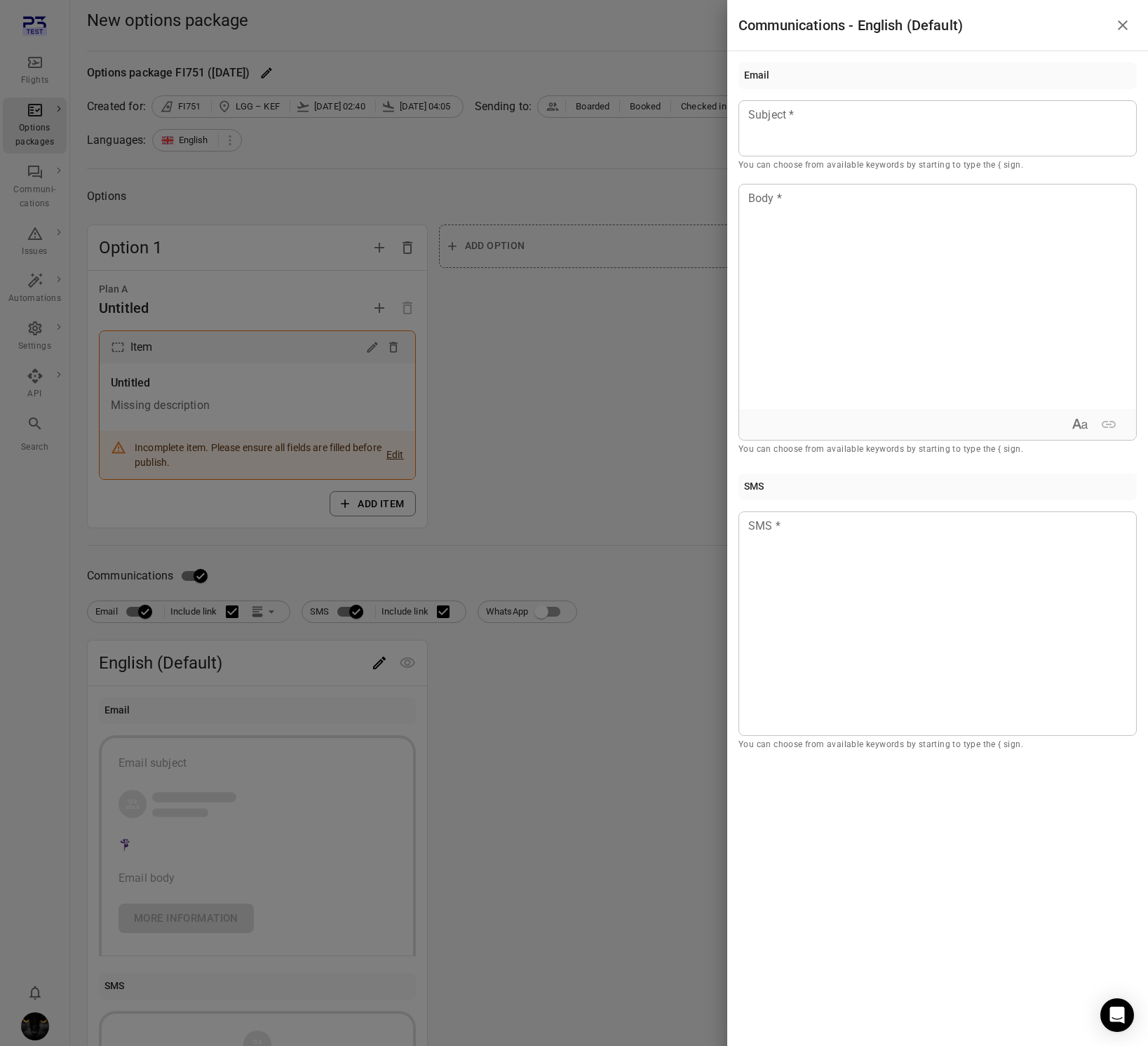
click at [570, 725] on div at bounding box center [574, 523] width 1148 height 1046
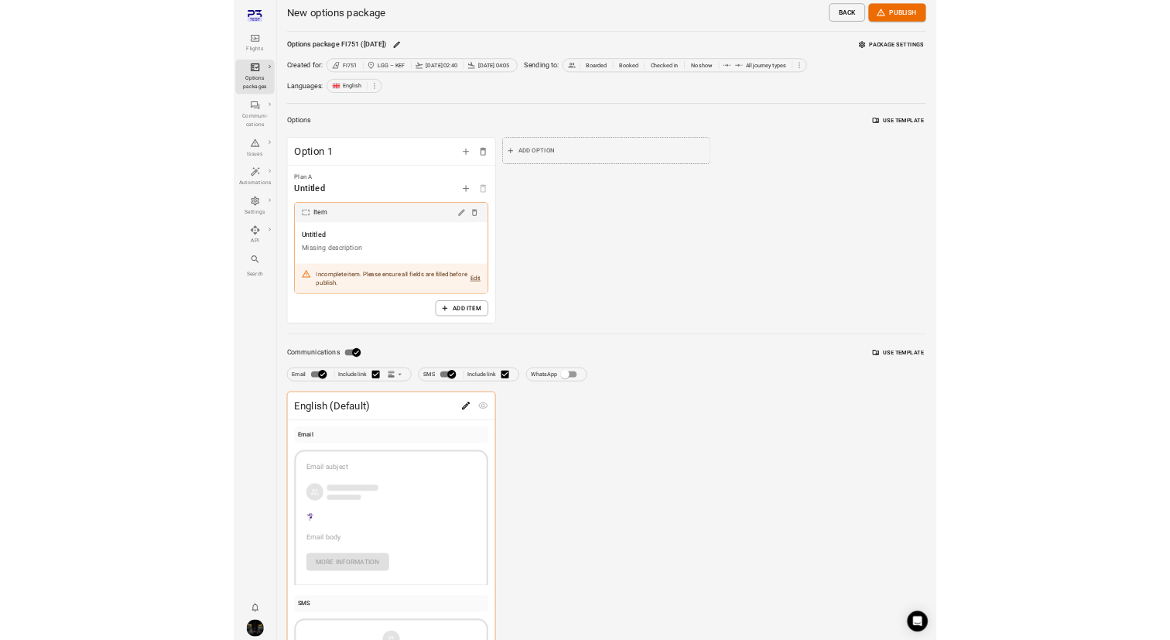
scroll to position [276, 0]
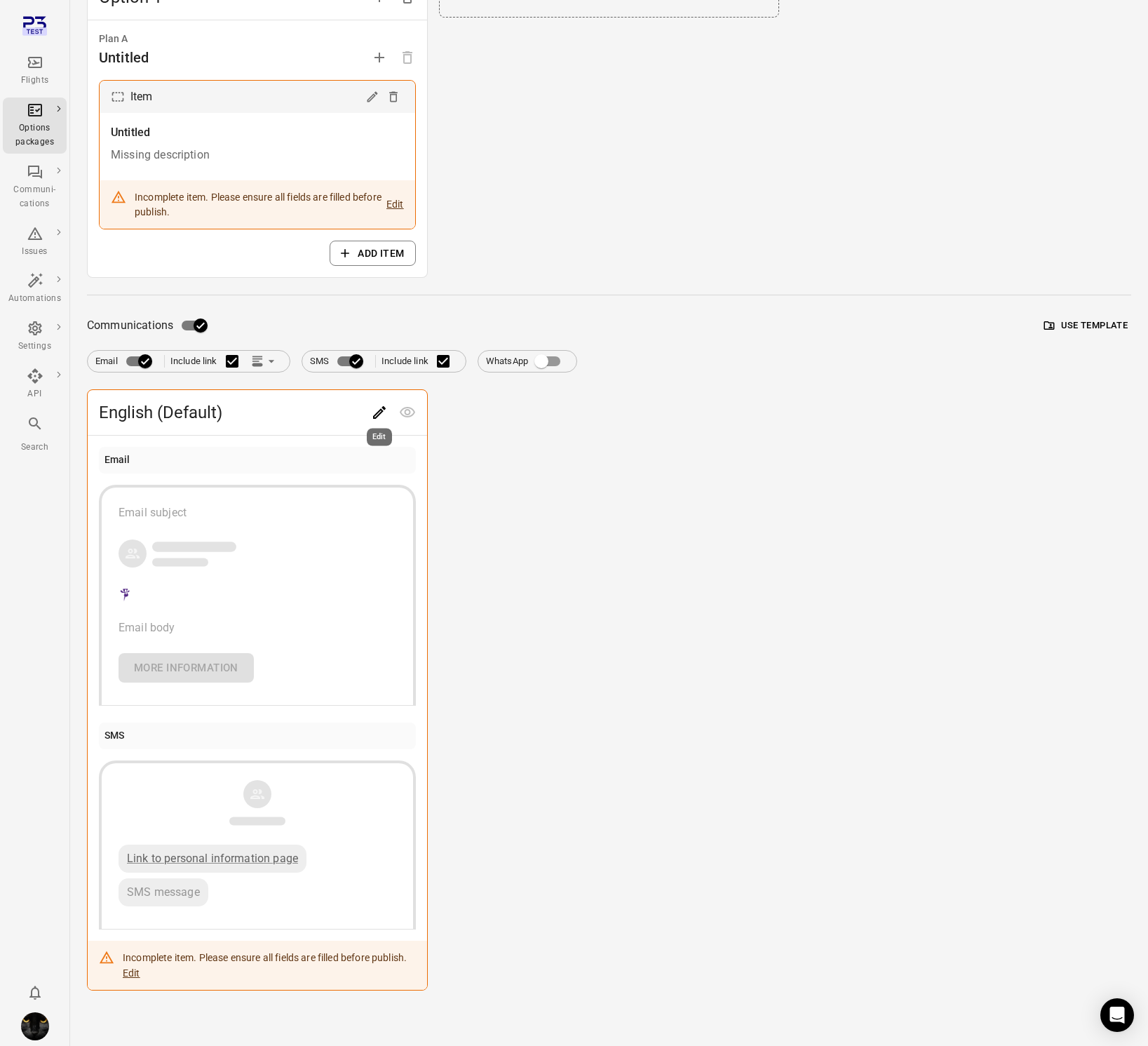
click at [376, 401] on button "Edit" at bounding box center [379, 412] width 28 height 28
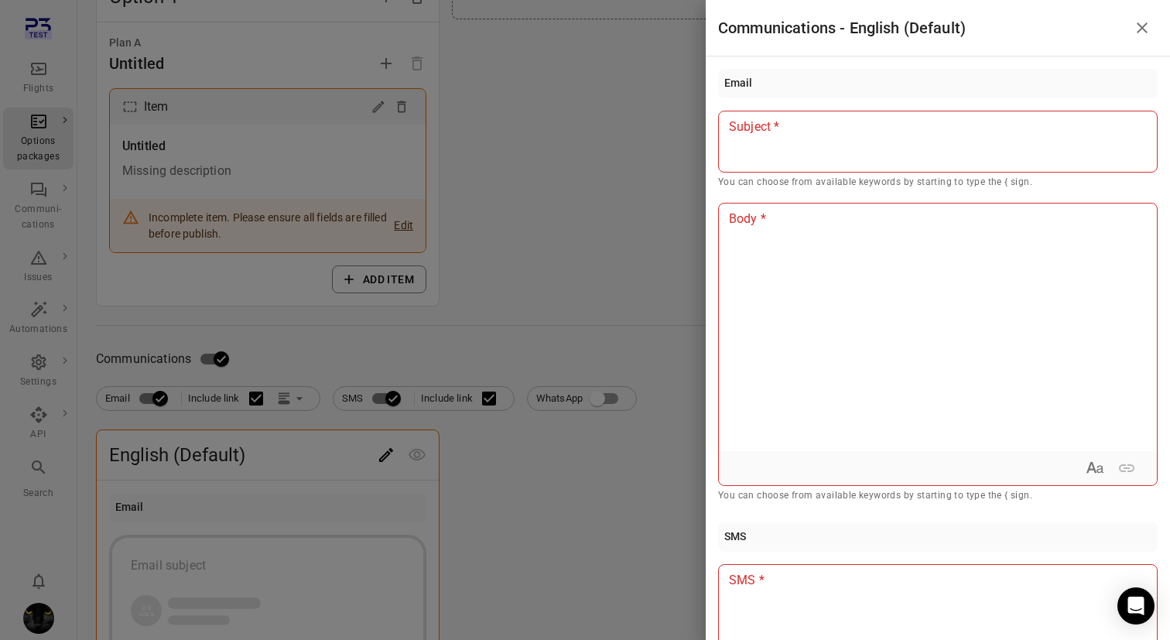
scroll to position [251, 0]
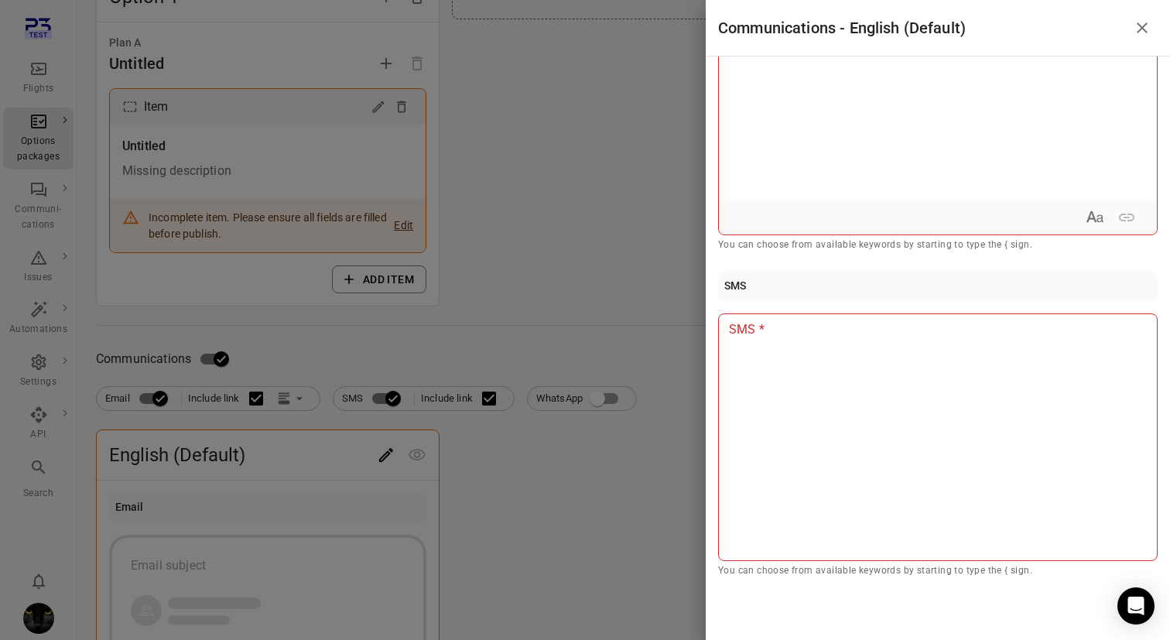
click at [495, 292] on div at bounding box center [585, 320] width 1170 height 640
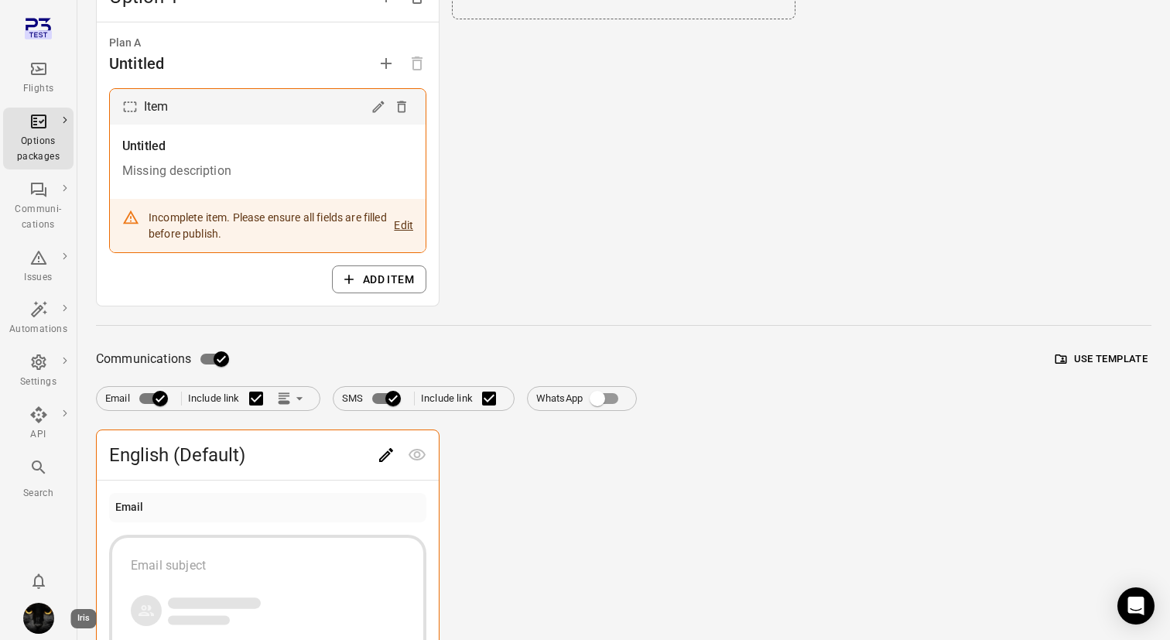
click at [29, 619] on img "Iris" at bounding box center [38, 618] width 31 height 31
click at [160, 609] on button "Log out" at bounding box center [118, 614] width 116 height 29
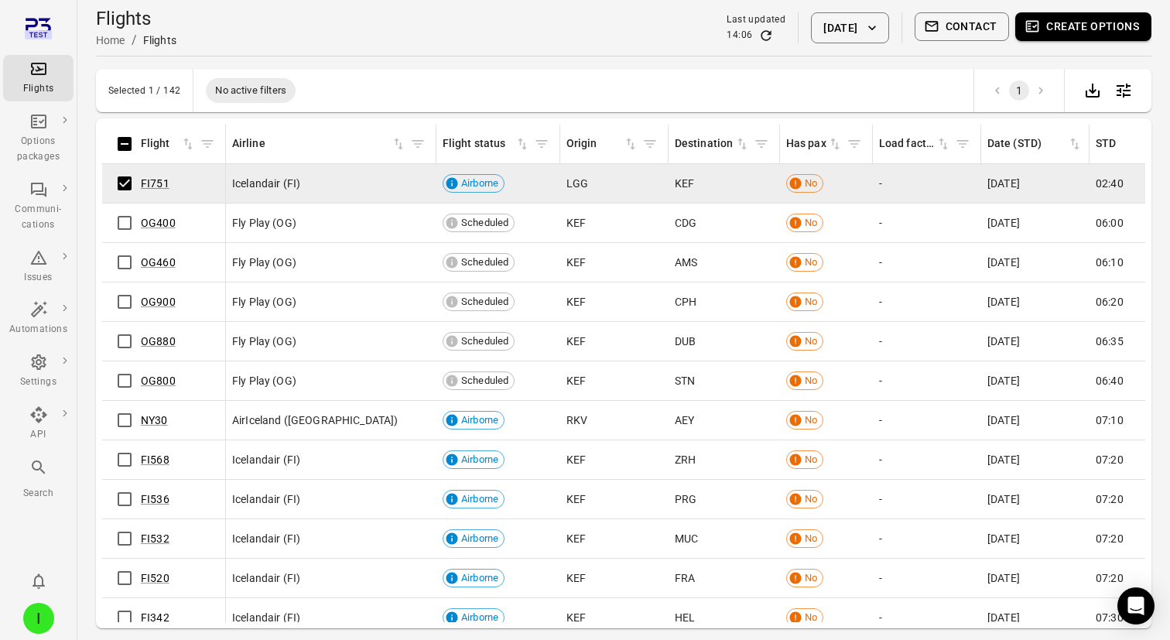
click at [1051, 31] on button "Create options" at bounding box center [1083, 26] width 136 height 29
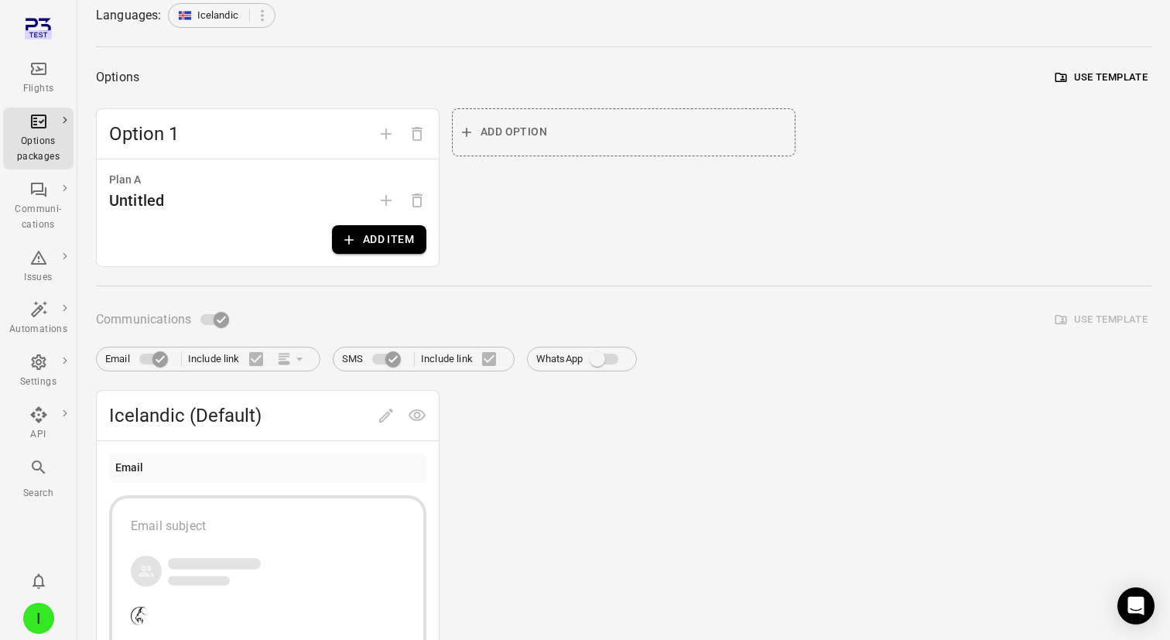
scroll to position [225, 0]
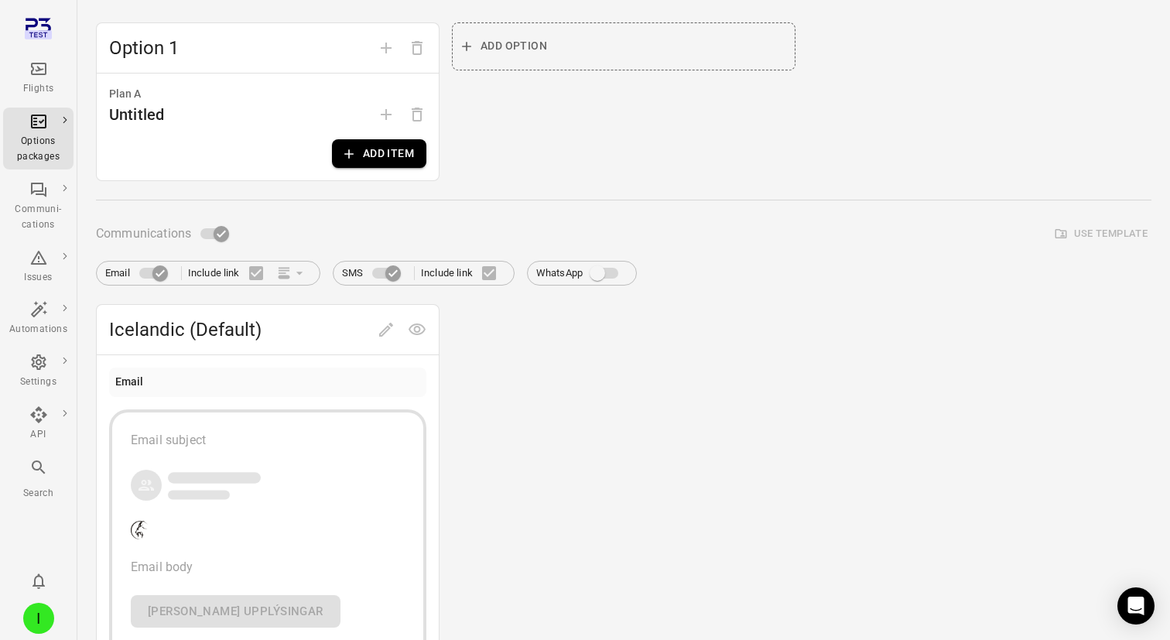
click at [364, 164] on button "Add item" at bounding box center [379, 153] width 94 height 29
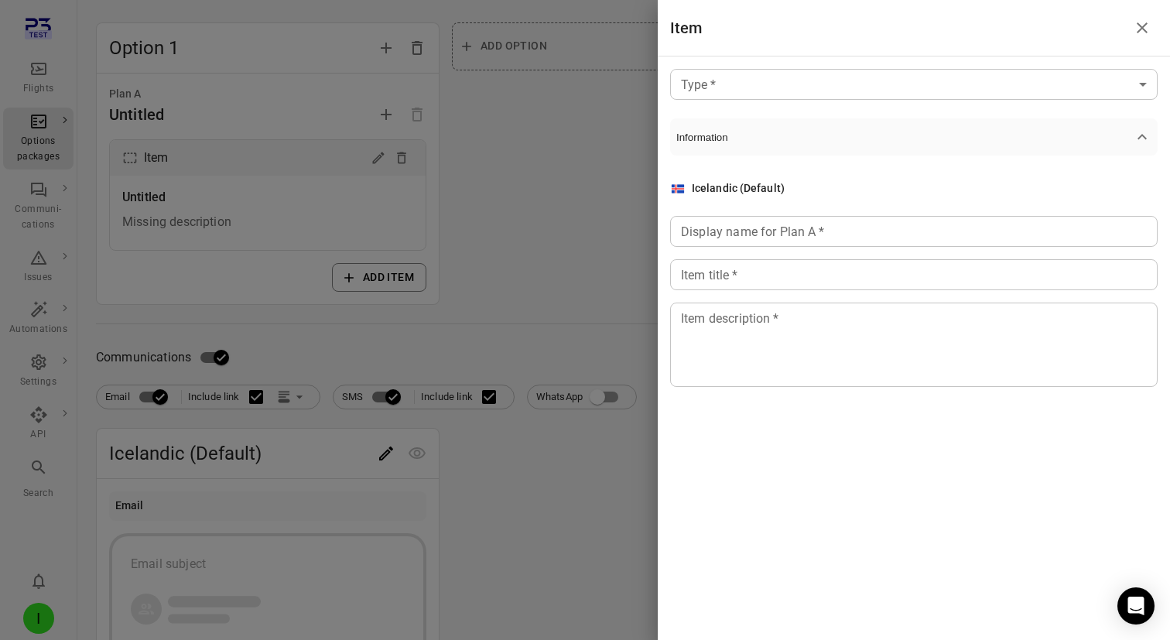
click at [492, 193] on div at bounding box center [585, 320] width 1170 height 640
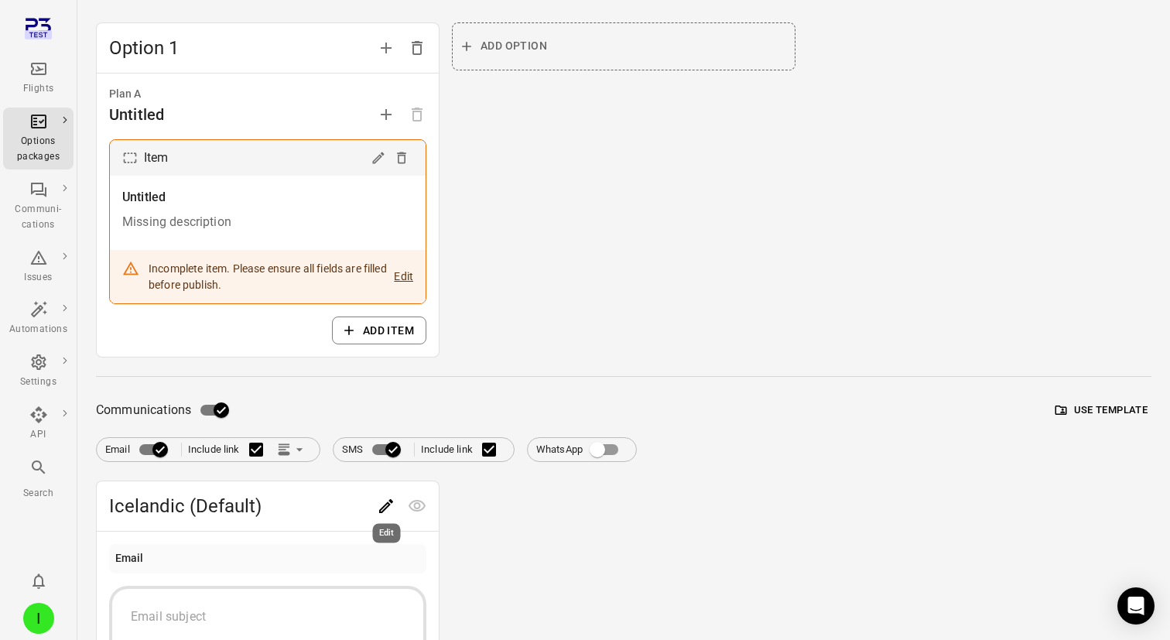
click at [376, 502] on button "Edit" at bounding box center [386, 506] width 31 height 31
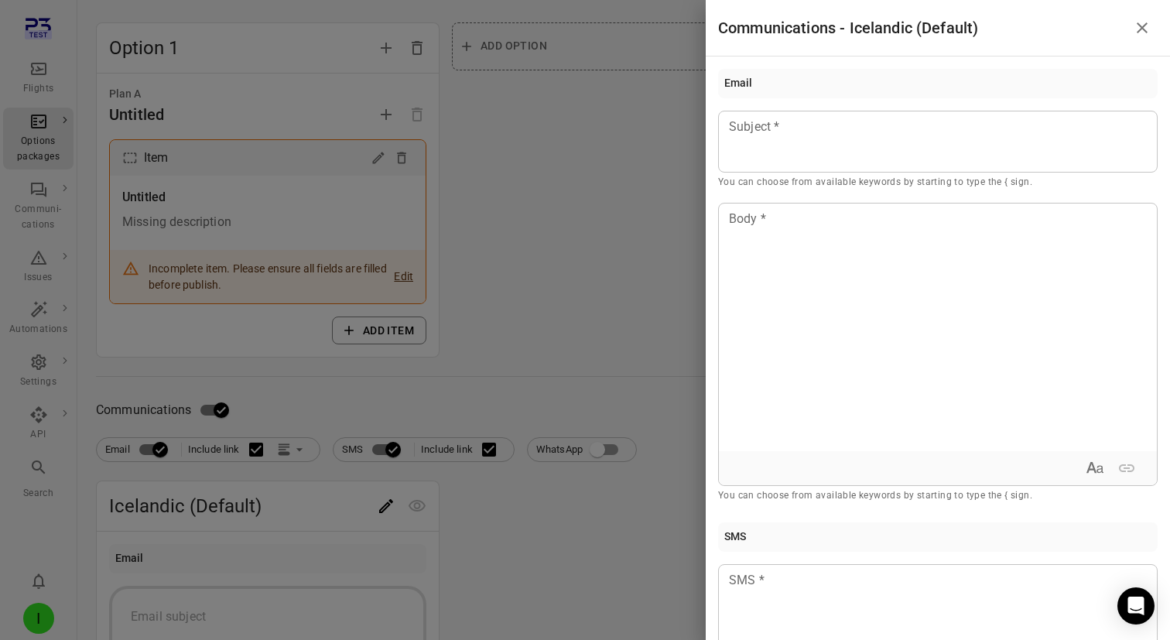
scroll to position [251, 0]
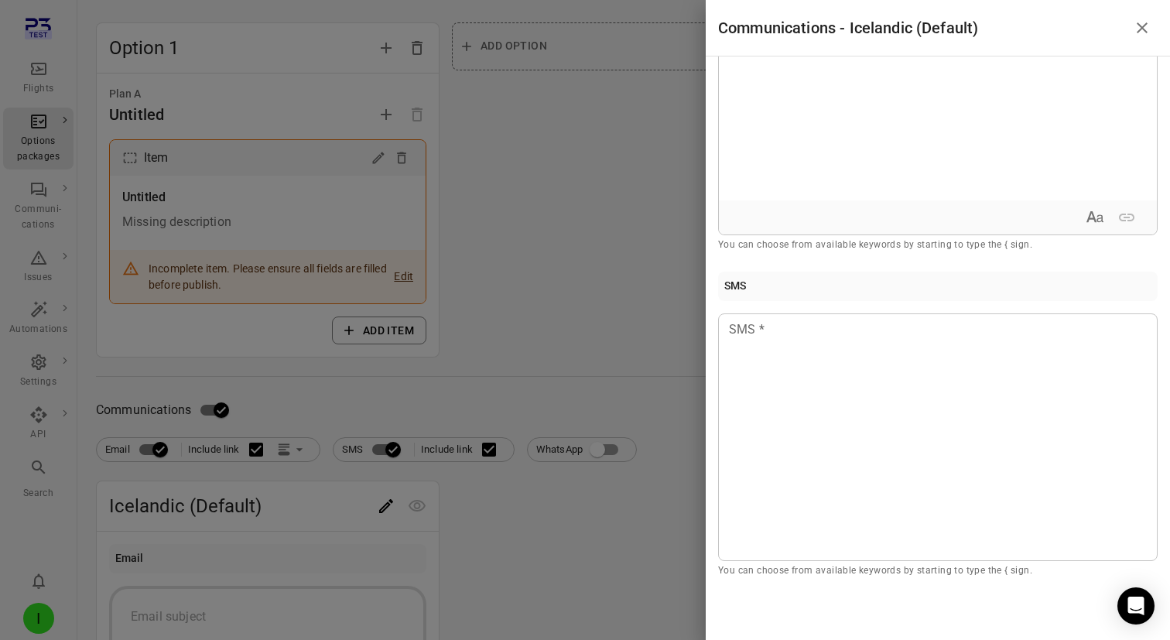
click at [601, 370] on div at bounding box center [585, 320] width 1170 height 640
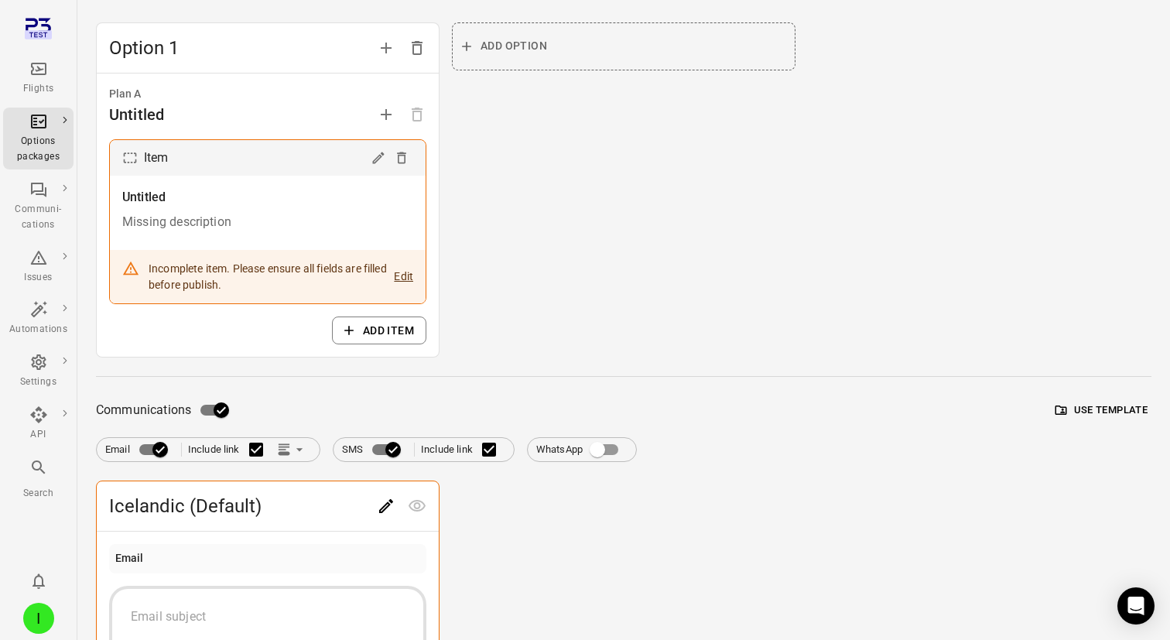
click at [604, 344] on div "Add option" at bounding box center [624, 190] width 344 height 336
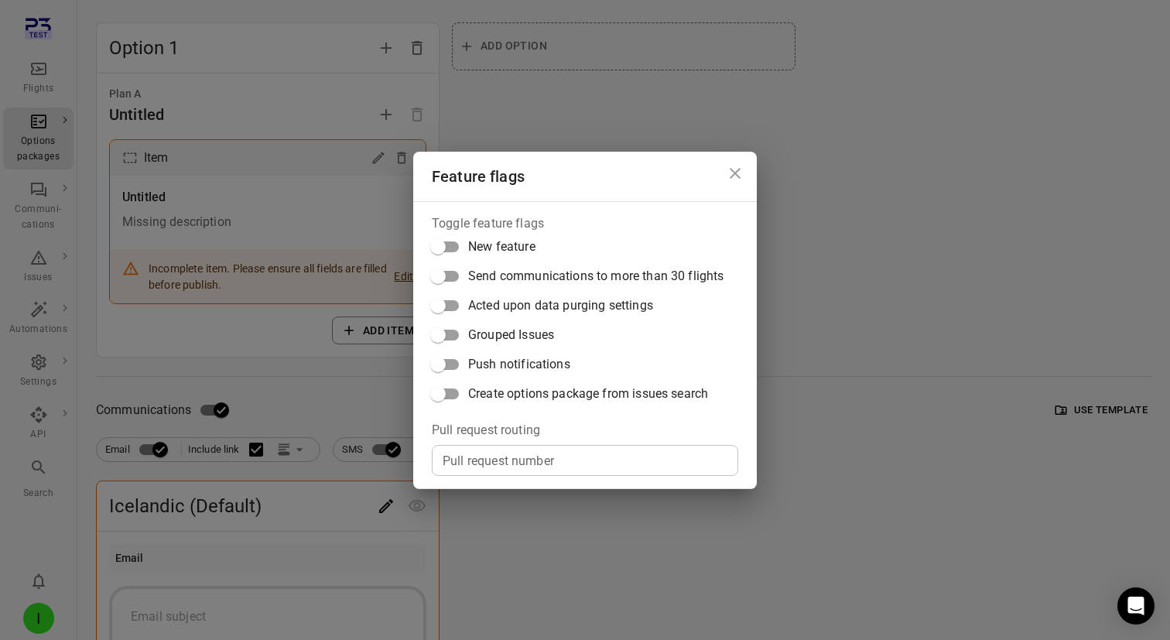
click at [559, 365] on span "Push notifications" at bounding box center [519, 364] width 102 height 19
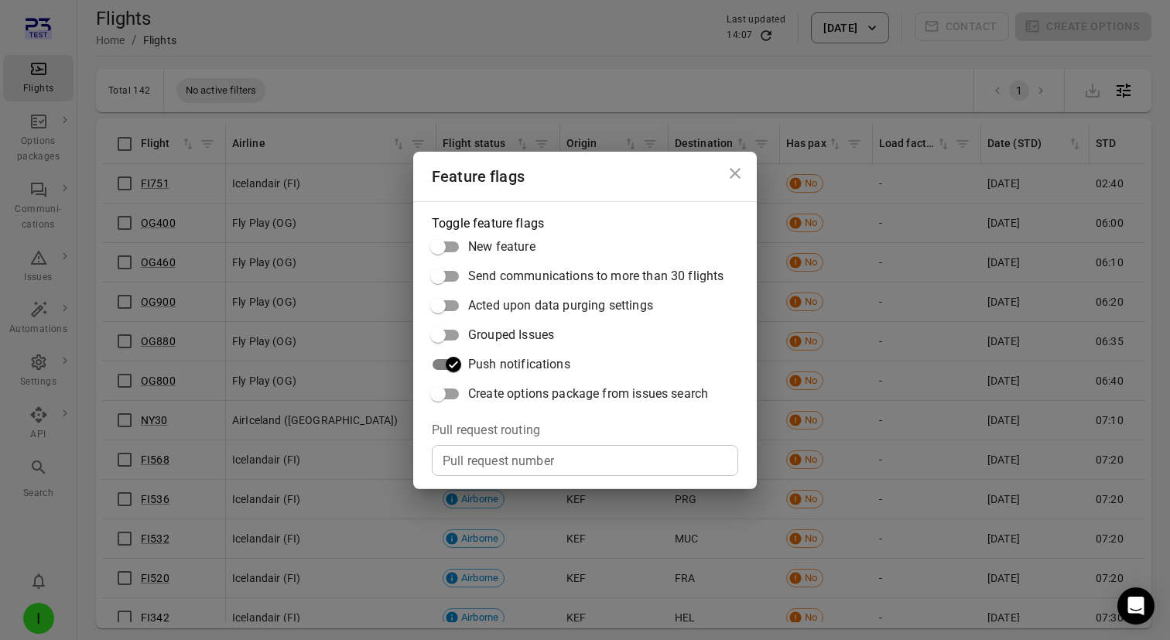
click at [491, 130] on div "Feature flags Toggle feature flags New feature Send communications to more than…" at bounding box center [585, 320] width 1170 height 640
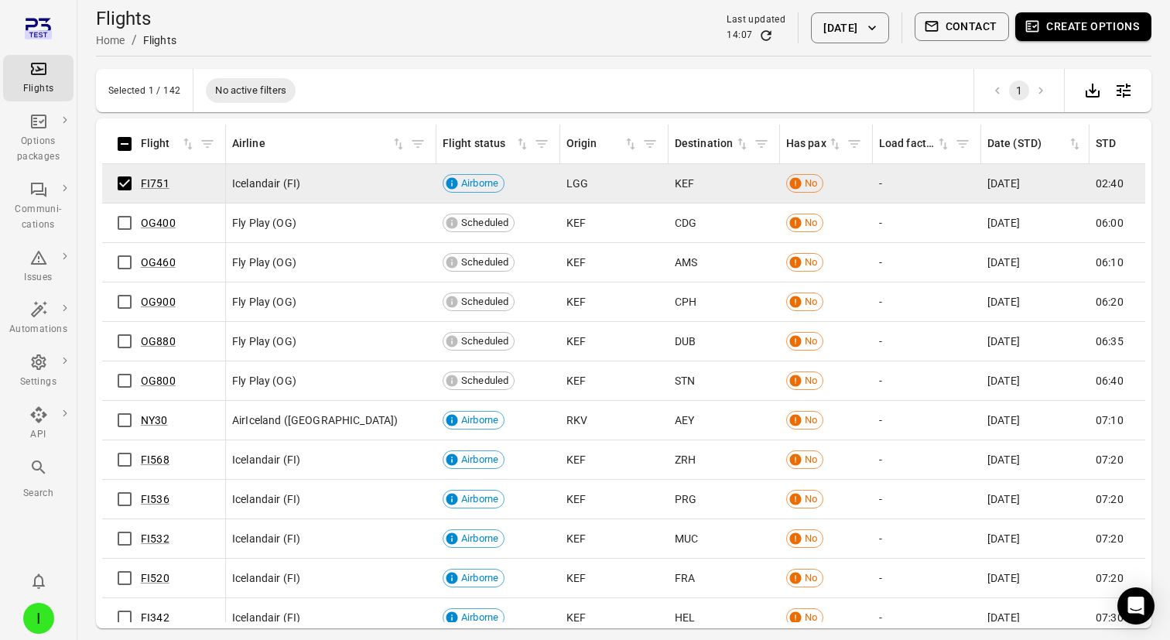
click at [1104, 29] on button "Create options" at bounding box center [1083, 26] width 136 height 29
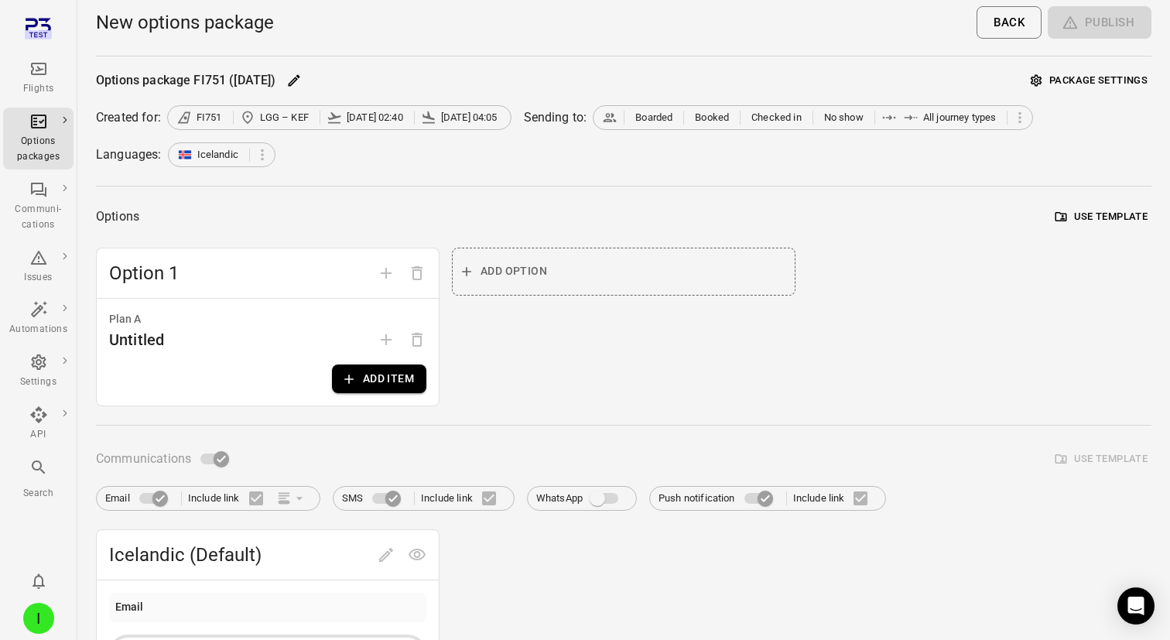
click at [402, 377] on button "Add item" at bounding box center [379, 379] width 94 height 29
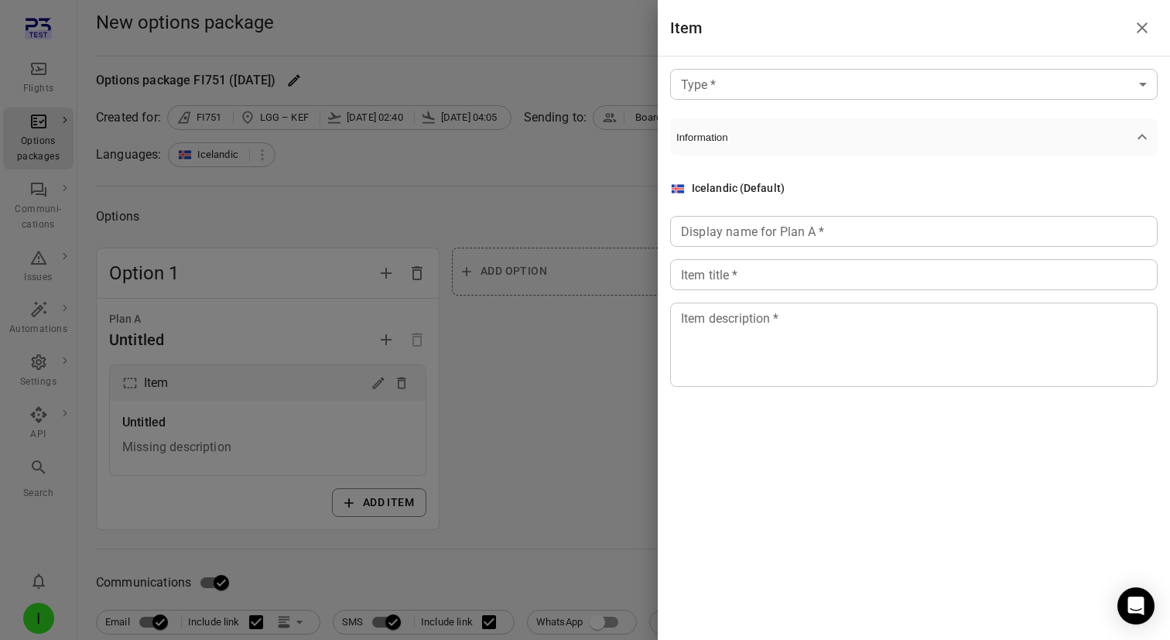
click at [495, 381] on div at bounding box center [585, 320] width 1170 height 640
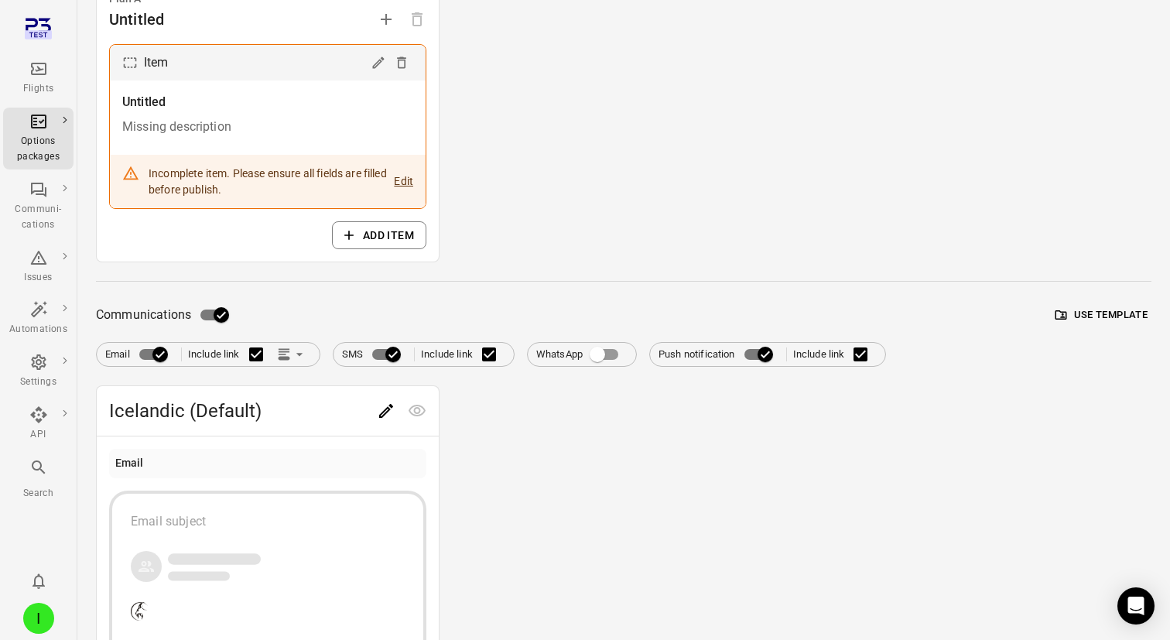
scroll to position [410, 0]
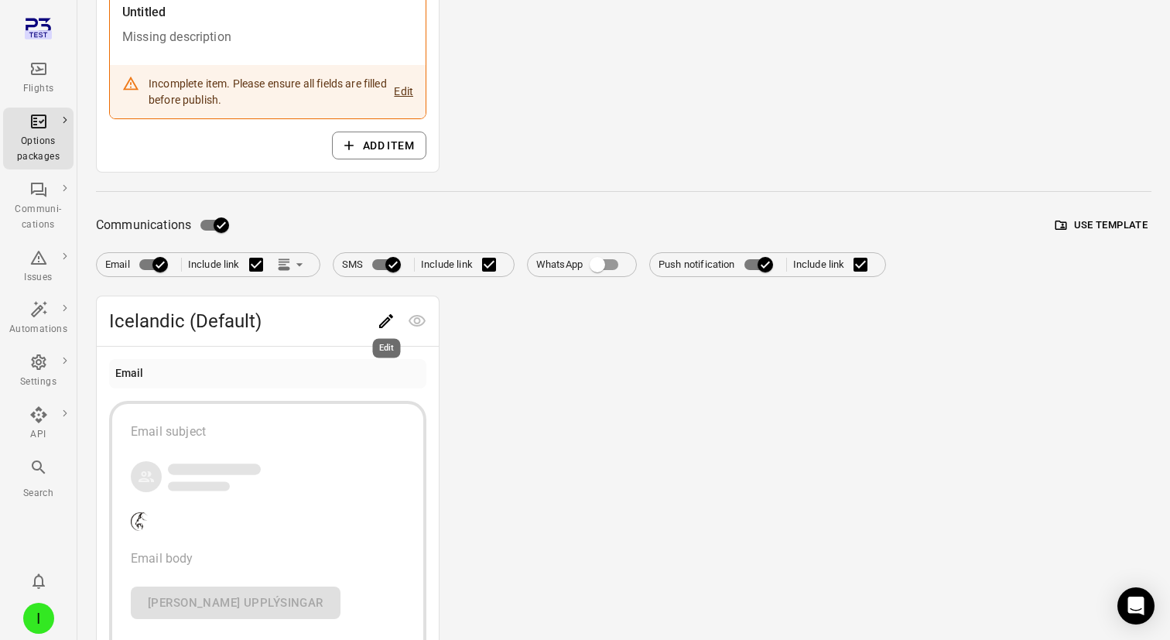
click at [384, 320] on icon "Edit" at bounding box center [386, 321] width 19 height 19
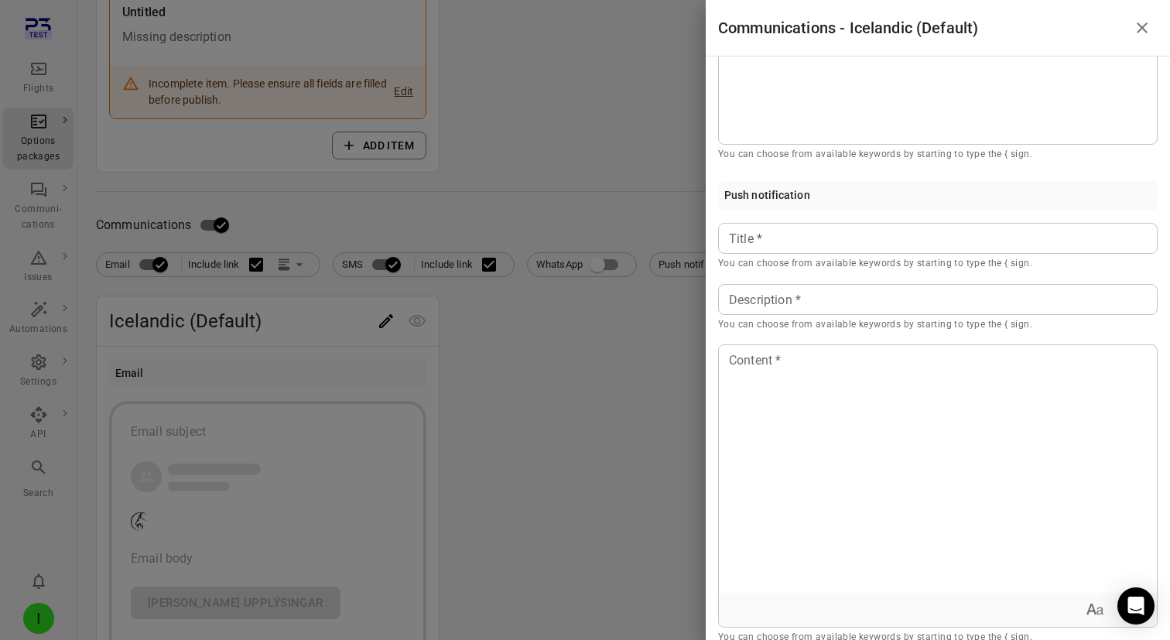
scroll to position [735, 0]
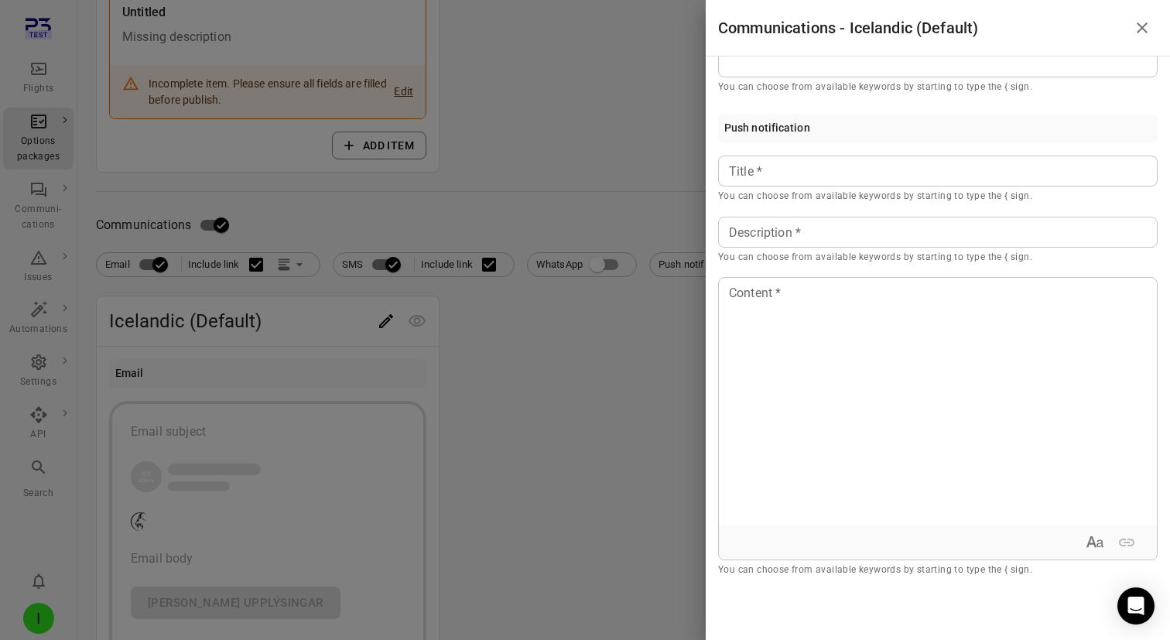
click at [30, 602] on div at bounding box center [585, 320] width 1170 height 640
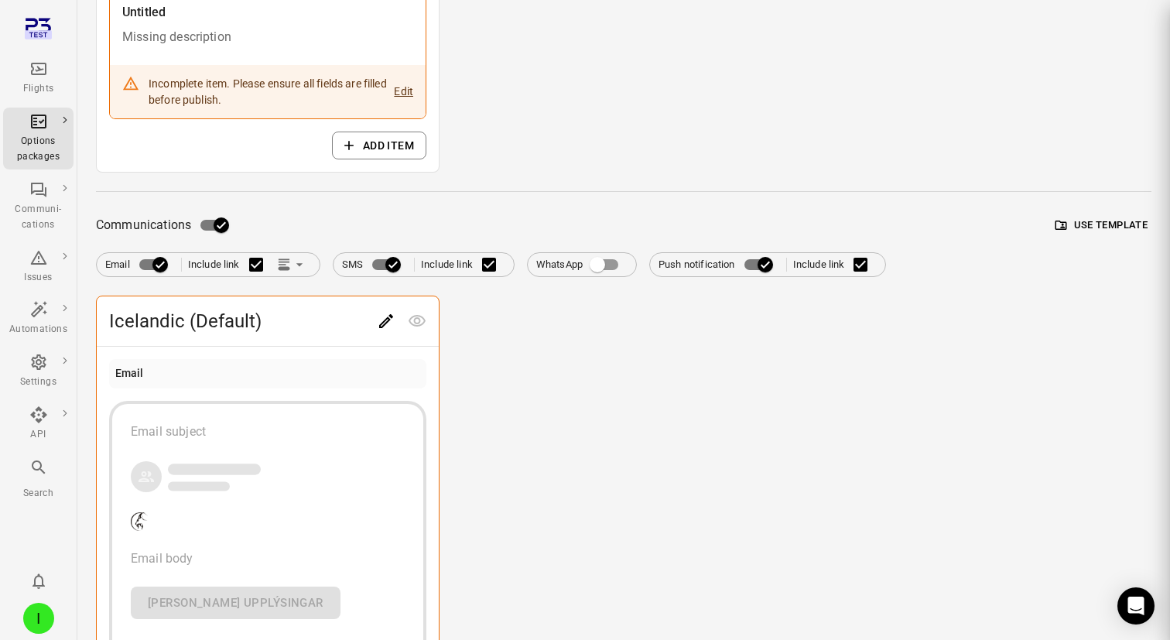
click at [30, 602] on div at bounding box center [585, 320] width 1170 height 640
click at [40, 615] on div "I" at bounding box center [38, 618] width 31 height 31
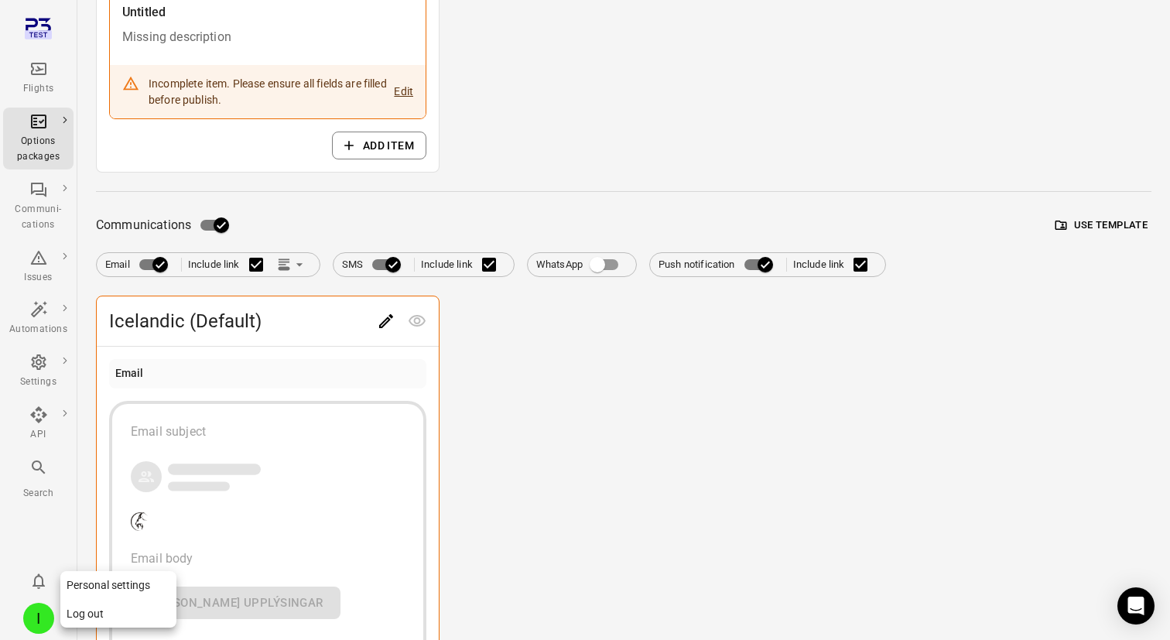
click at [135, 625] on button "Log out" at bounding box center [118, 614] width 116 height 29
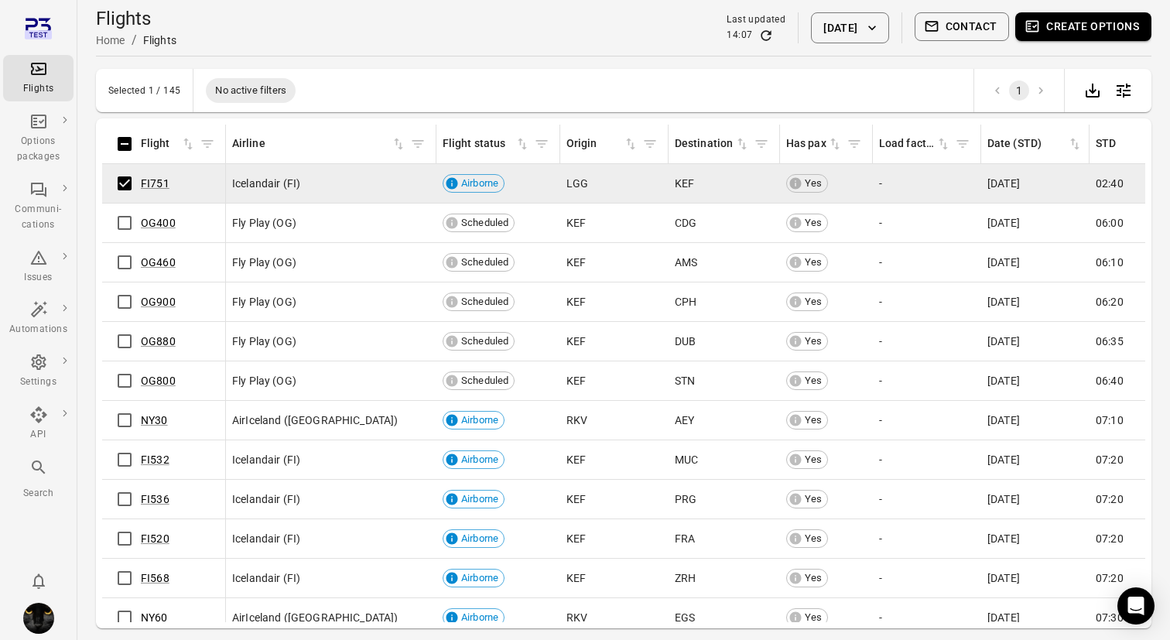
click at [1080, 26] on button "Create options" at bounding box center [1083, 26] width 136 height 29
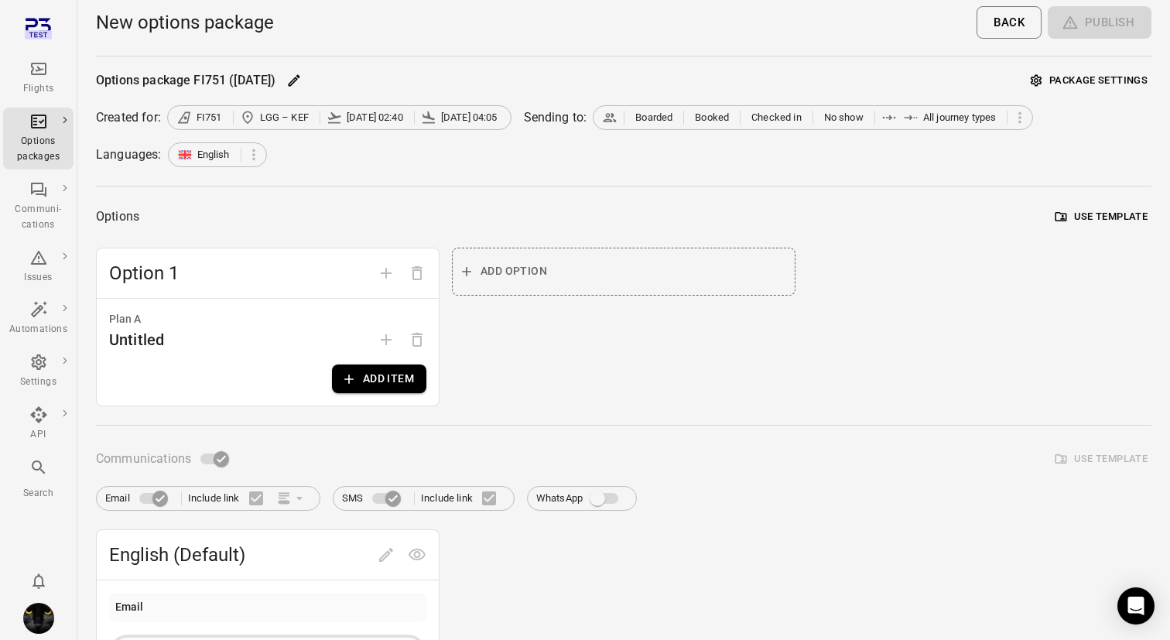
click at [372, 378] on button "Add item" at bounding box center [379, 379] width 94 height 29
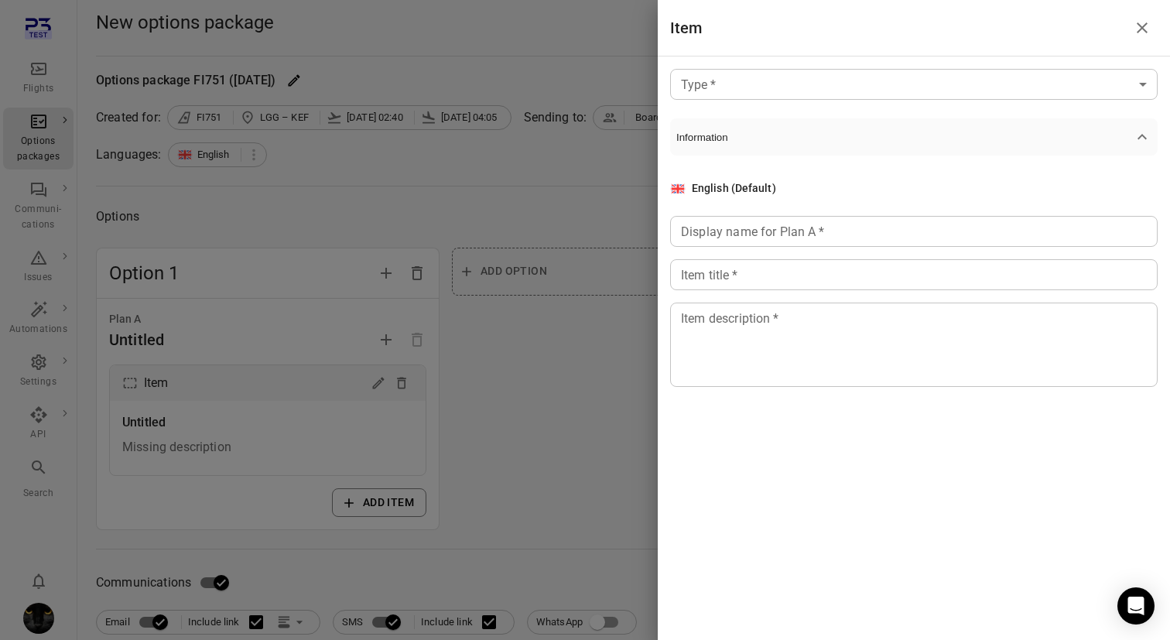
click at [489, 364] on div at bounding box center [585, 320] width 1170 height 640
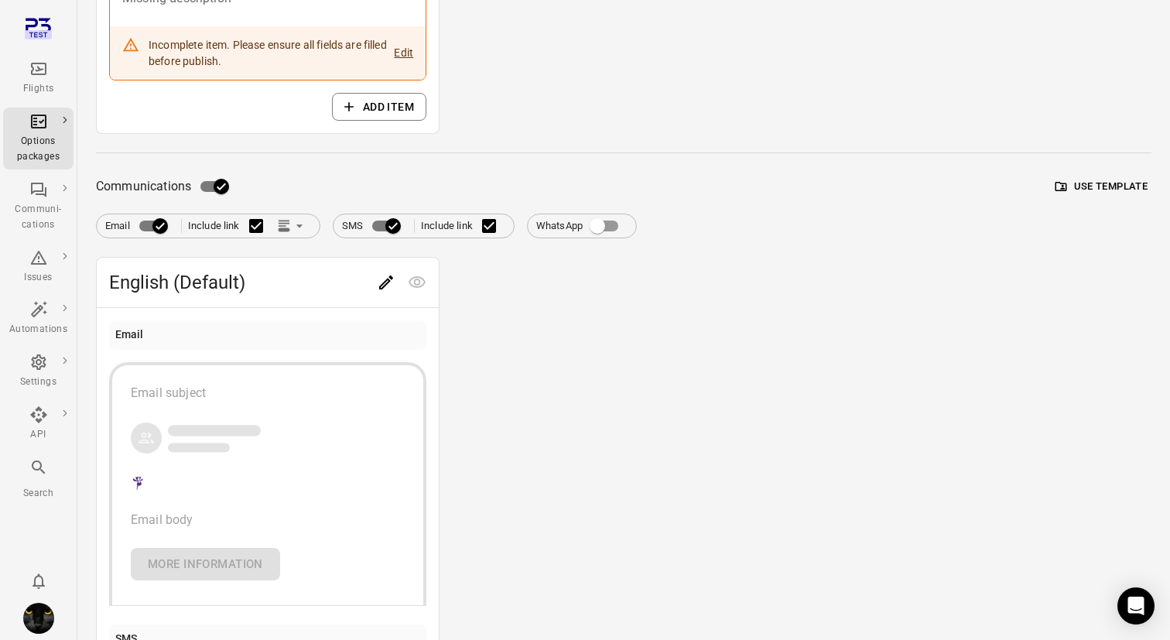
scroll to position [450, 0]
